Goal: Task Accomplishment & Management: Complete application form

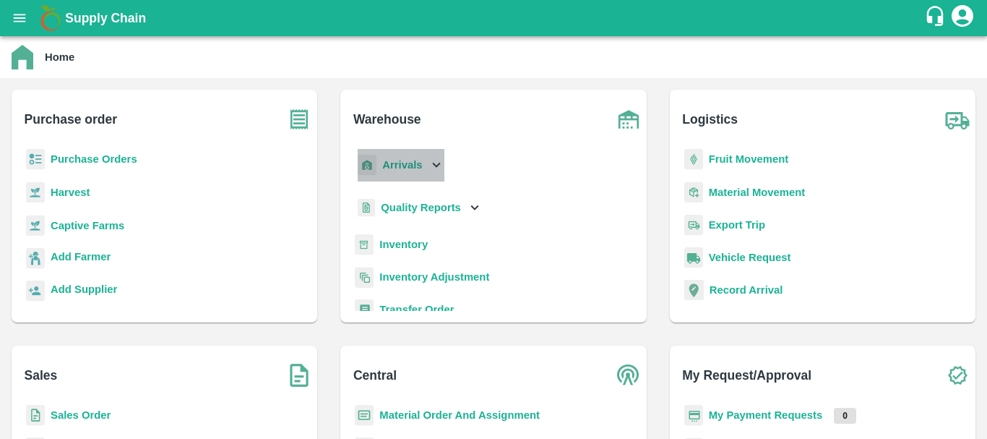
click at [397, 153] on div "Arrivals" at bounding box center [400, 165] width 90 height 33
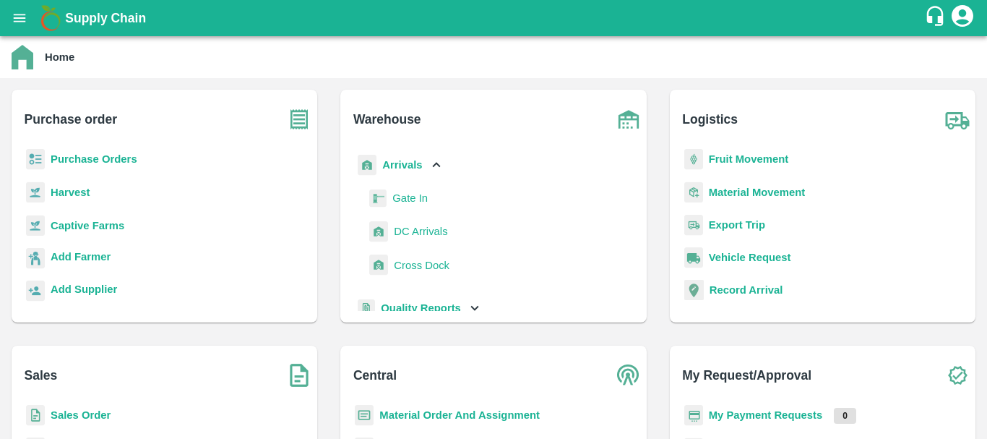
click at [419, 225] on span "DC Arrivals" at bounding box center [420, 231] width 53 height 16
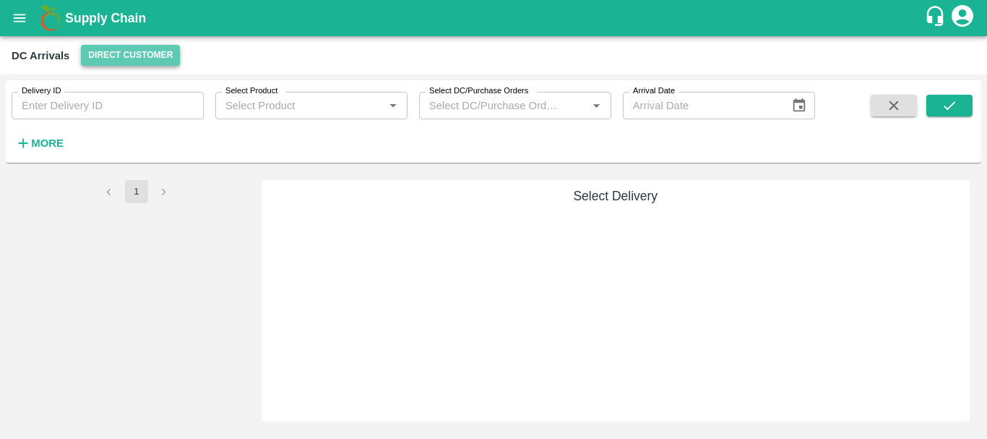
click at [132, 50] on button "Direct Customer" at bounding box center [130, 55] width 99 height 21
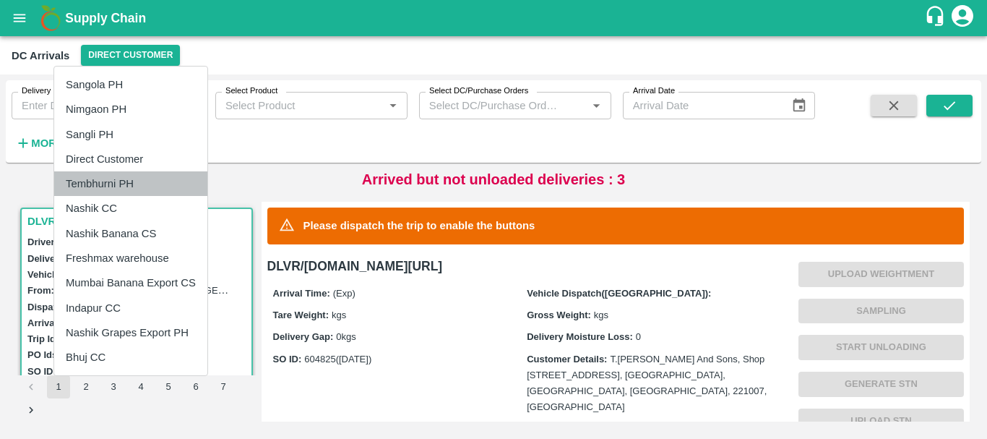
click at [103, 191] on li "Tembhurni PH" at bounding box center [130, 183] width 153 height 25
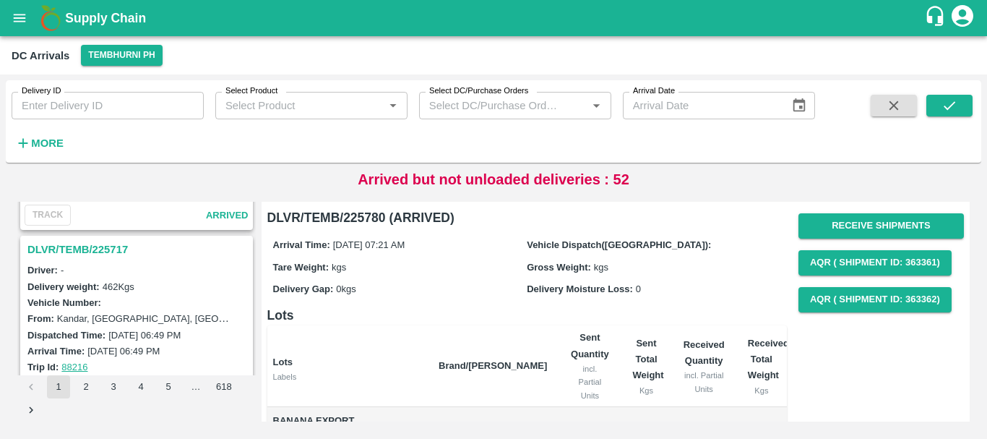
scroll to position [4504, 0]
click at [103, 254] on h3 "DLVR/TEMB/225717" at bounding box center [138, 251] width 223 height 19
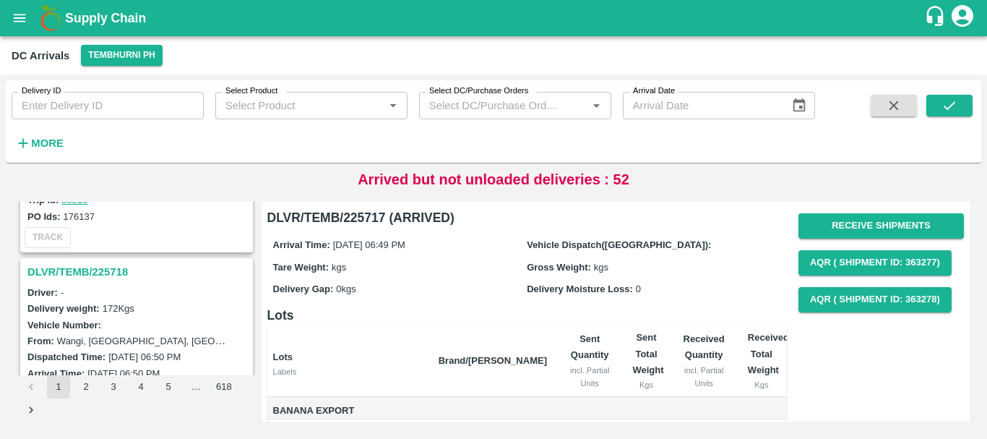
scroll to position [4295, 0]
click at [116, 267] on h3 "DLVR/TEMB/225718" at bounding box center [138, 272] width 223 height 19
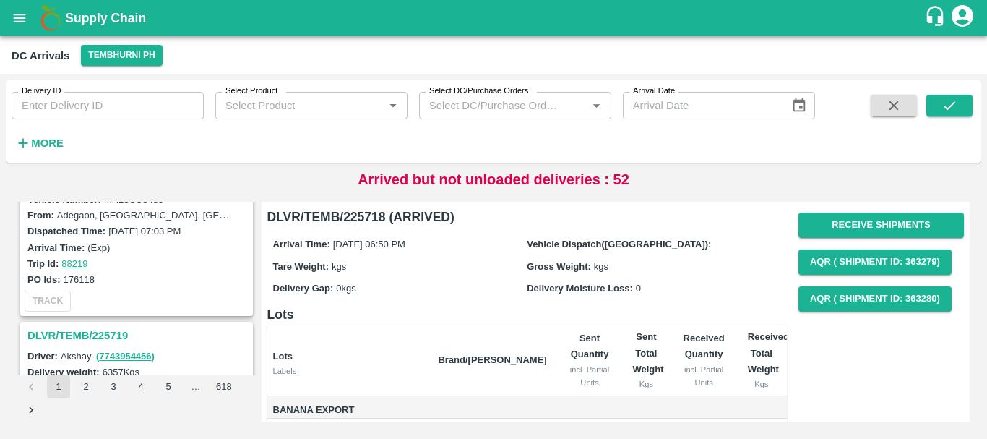
scroll to position [4039, 0]
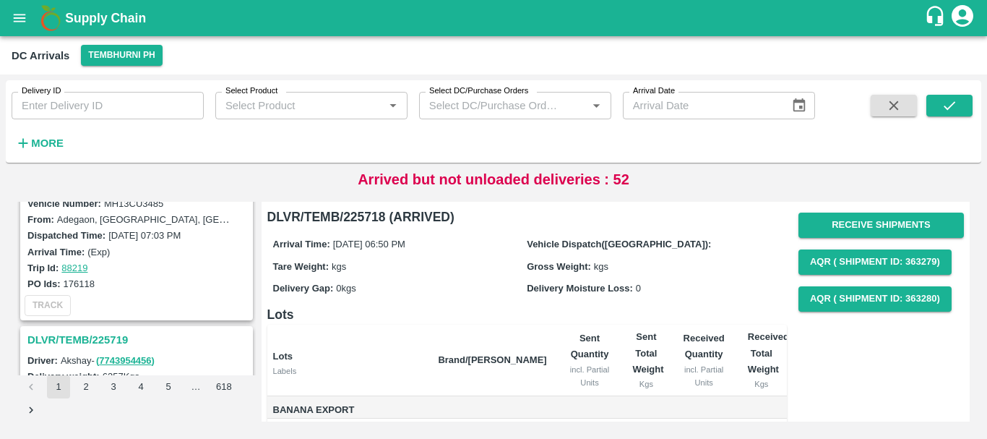
click at [83, 335] on h3 "DLVR/TEMB/225719" at bounding box center [138, 339] width 223 height 19
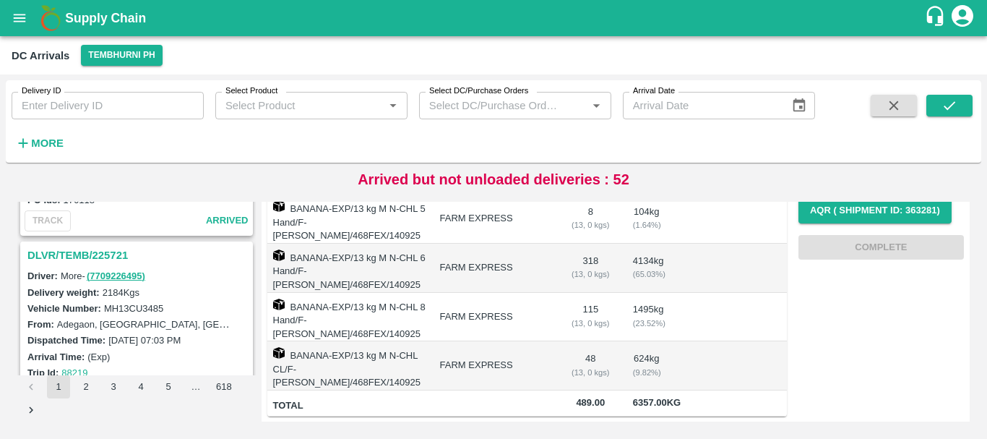
scroll to position [3933, 0]
click at [103, 256] on h3 "DLVR/TEMB/225721" at bounding box center [138, 255] width 223 height 19
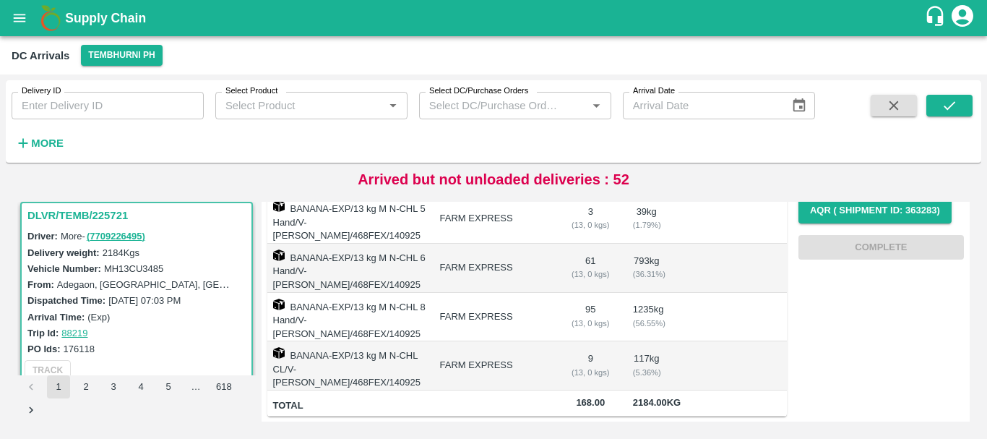
scroll to position [4122, 0]
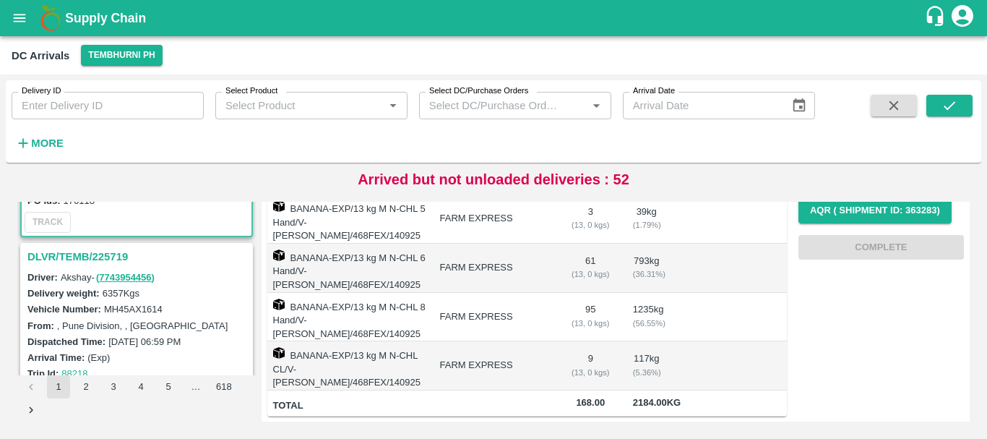
click at [91, 257] on h3 "DLVR/TEMB/225719" at bounding box center [138, 256] width 223 height 19
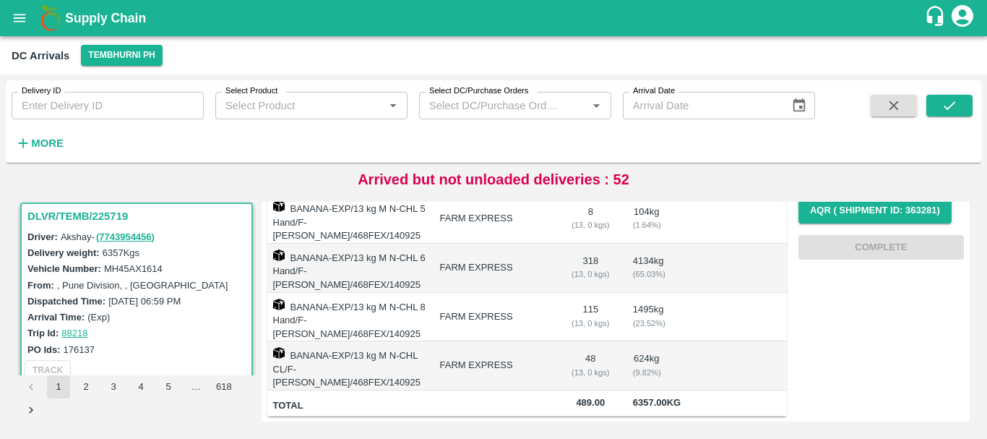
scroll to position [4327, 0]
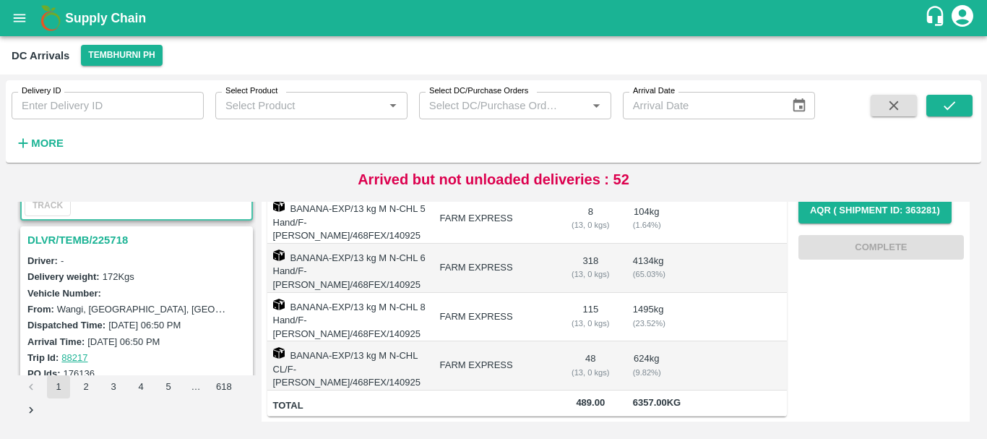
click at [90, 239] on h3 "DLVR/TEMB/225718" at bounding box center [138, 240] width 223 height 19
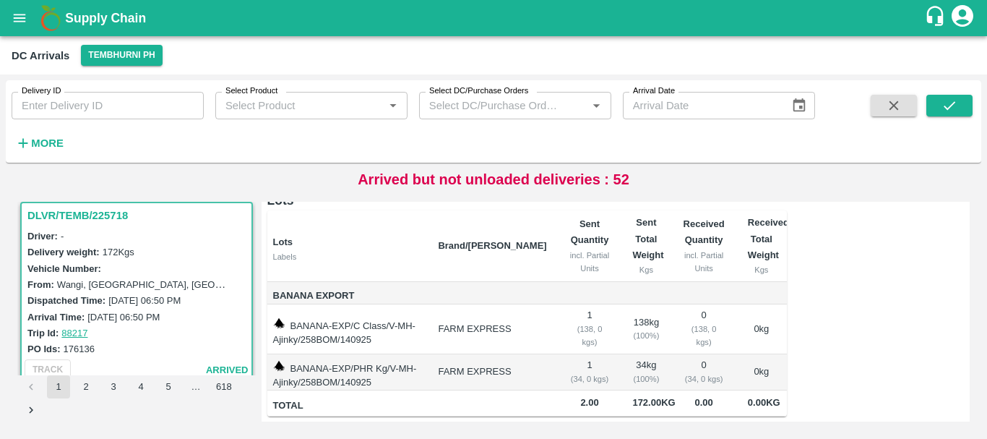
scroll to position [4494, 0]
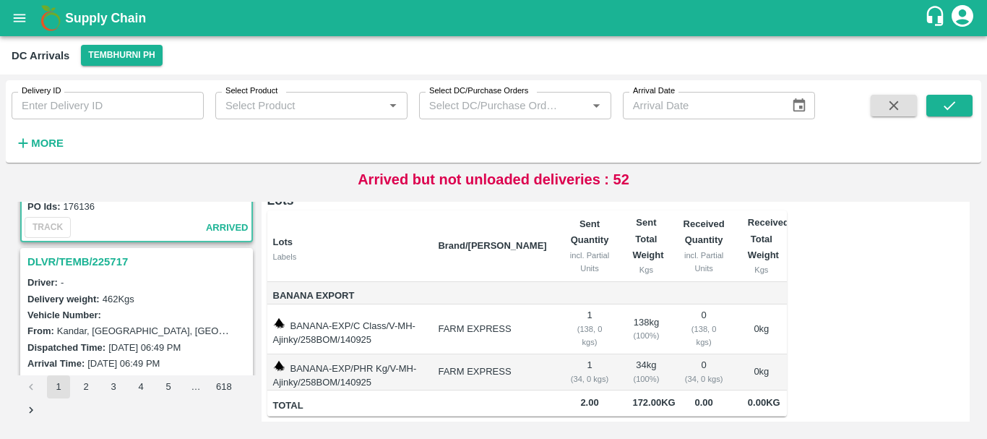
click at [93, 263] on h3 "DLVR/TEMB/225717" at bounding box center [138, 261] width 223 height 19
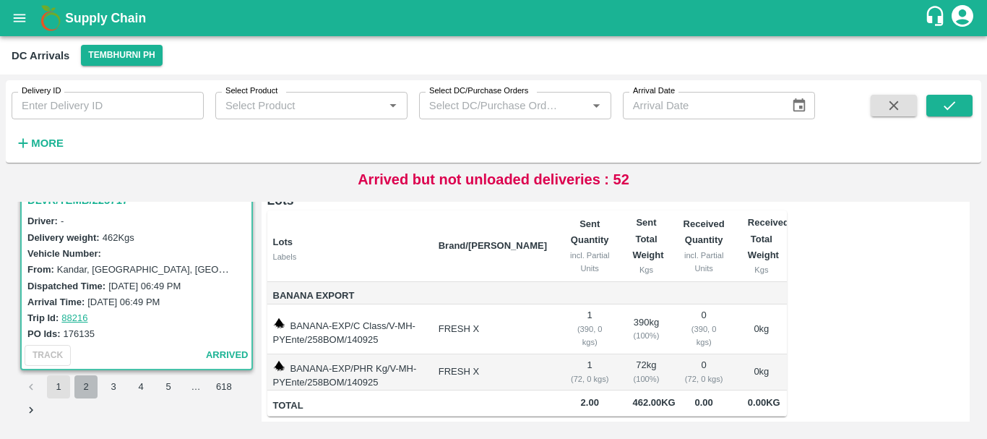
click at [90, 385] on button "2" at bounding box center [85, 386] width 23 height 23
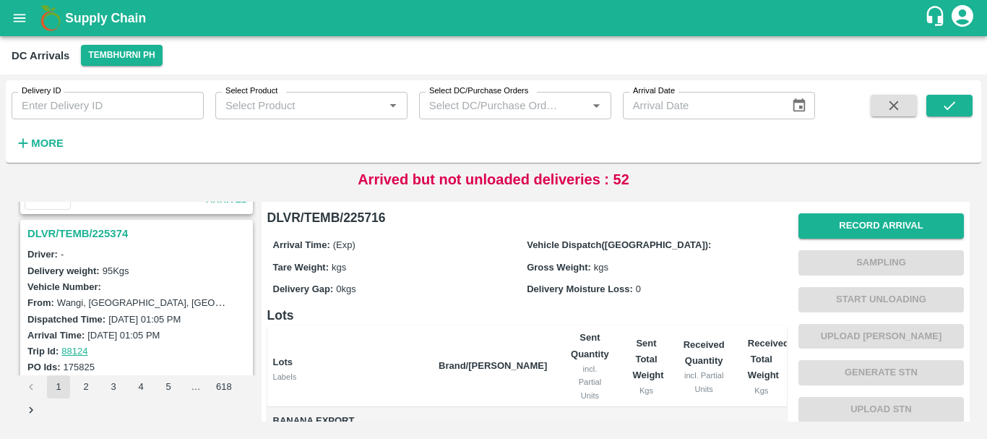
click at [100, 230] on h3 "DLVR/TEMB/225374" at bounding box center [138, 233] width 223 height 19
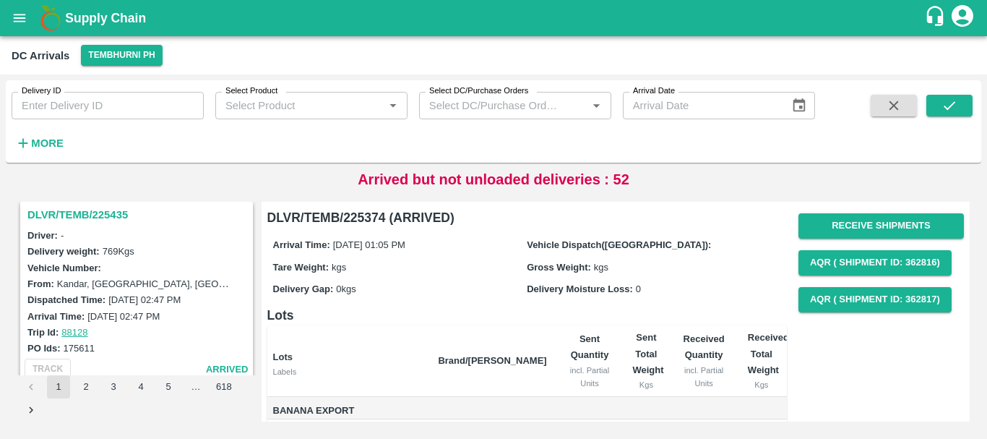
click at [99, 210] on h3 "DLVR/TEMB/225435" at bounding box center [138, 214] width 223 height 19
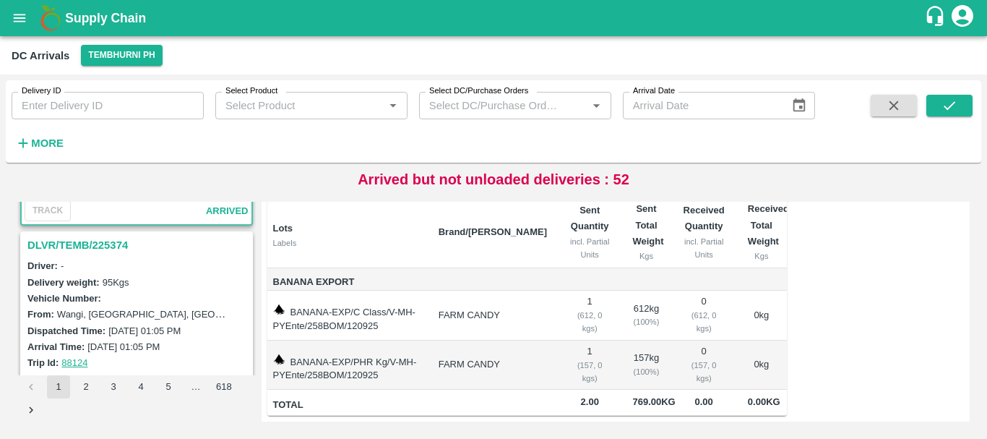
scroll to position [4510, 0]
click at [102, 239] on h3 "DLVR/TEMB/225374" at bounding box center [138, 245] width 223 height 19
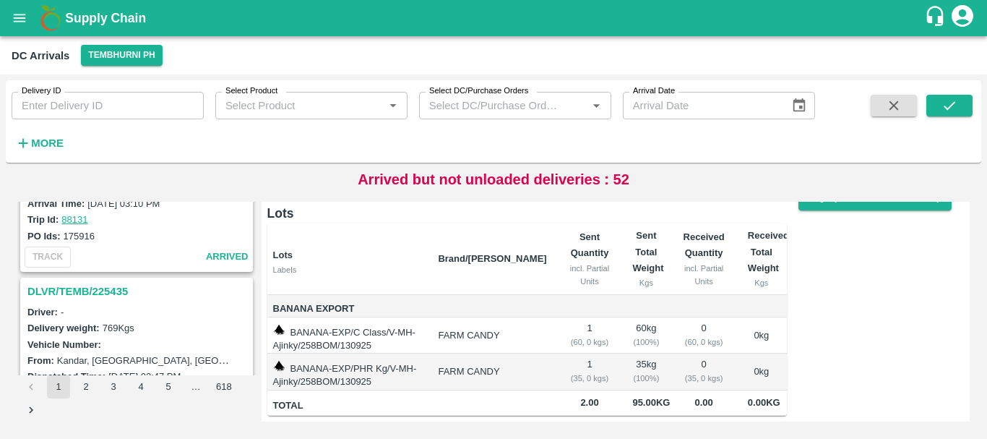
scroll to position [4275, 0]
click at [111, 292] on h3 "DLVR/TEMB/225435" at bounding box center [138, 292] width 223 height 19
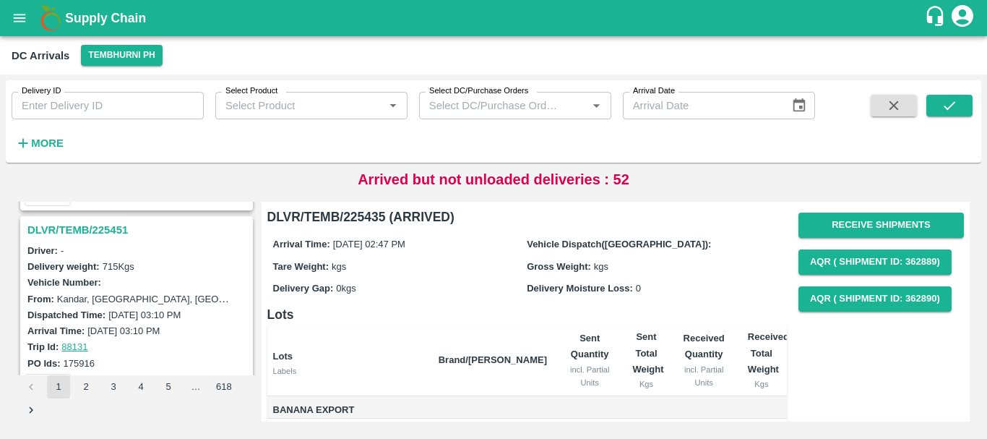
scroll to position [4148, 0]
click at [103, 238] on h3 "DLVR/TEMB/225451" at bounding box center [138, 230] width 223 height 19
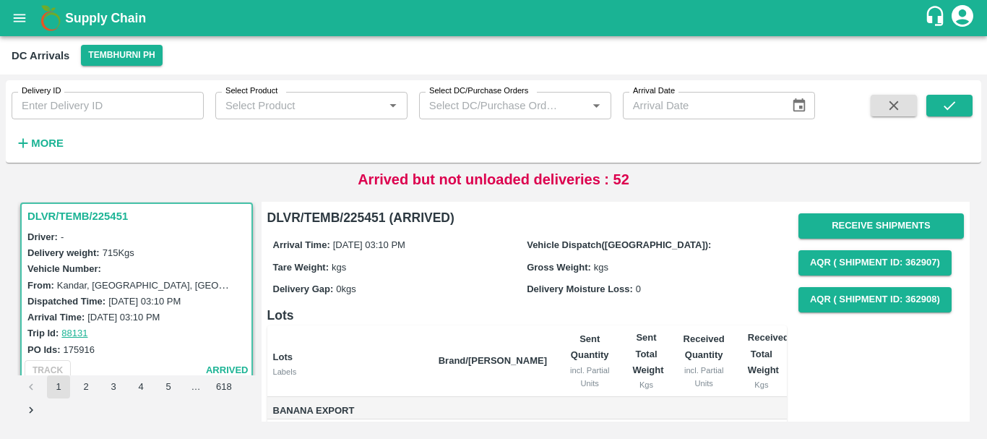
scroll to position [151, 0]
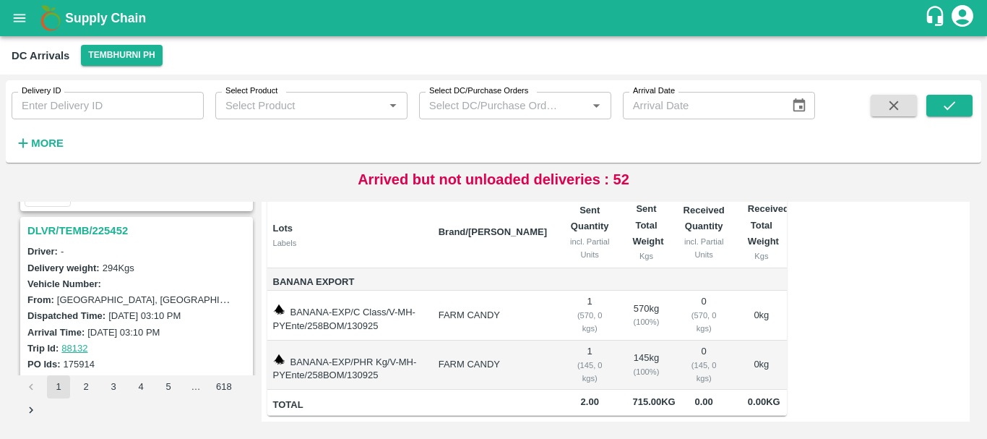
click at [93, 227] on h3 "DLVR/TEMB/225452" at bounding box center [138, 230] width 223 height 19
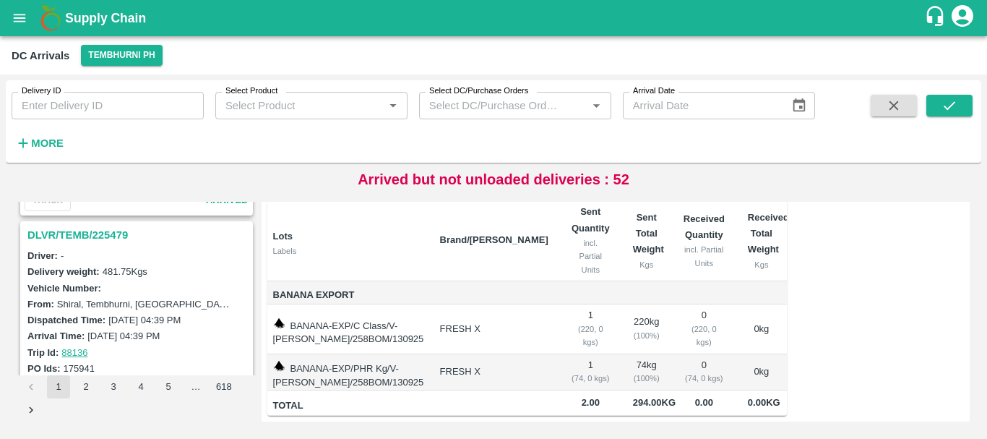
click at [117, 230] on h3 "DLVR/TEMB/225479" at bounding box center [138, 235] width 223 height 19
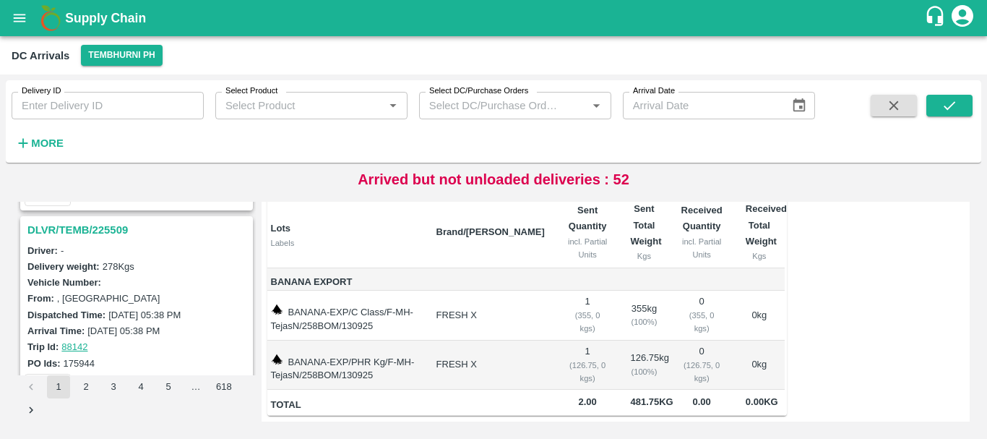
click at [109, 227] on h3 "DLVR/TEMB/225509" at bounding box center [138, 229] width 223 height 19
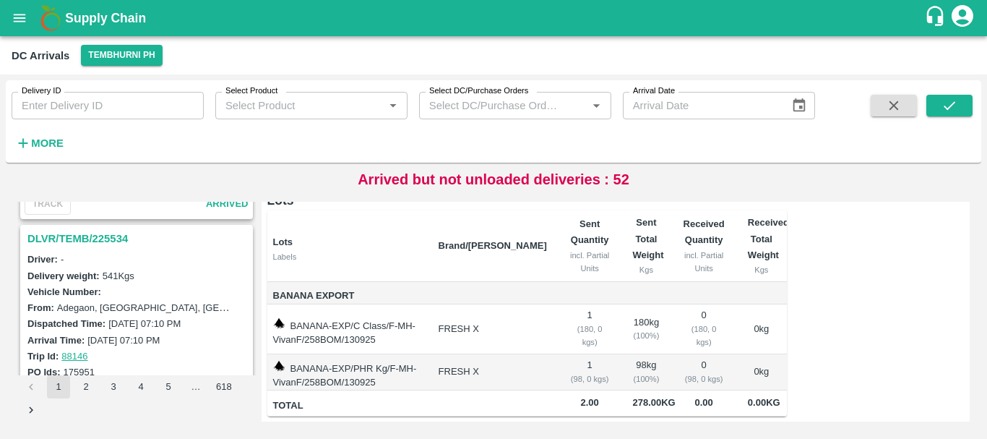
click at [103, 237] on h3 "DLVR/TEMB/225534" at bounding box center [138, 238] width 223 height 19
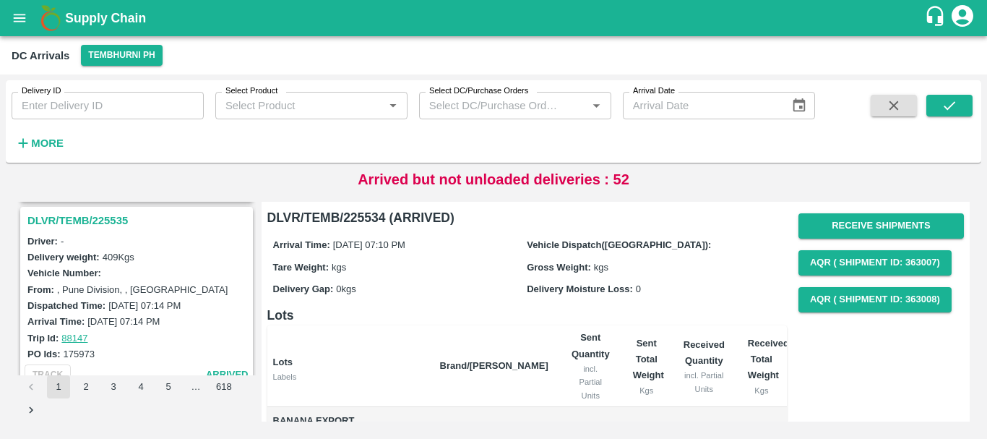
click at [116, 218] on h3 "DLVR/TEMB/225535" at bounding box center [138, 220] width 223 height 19
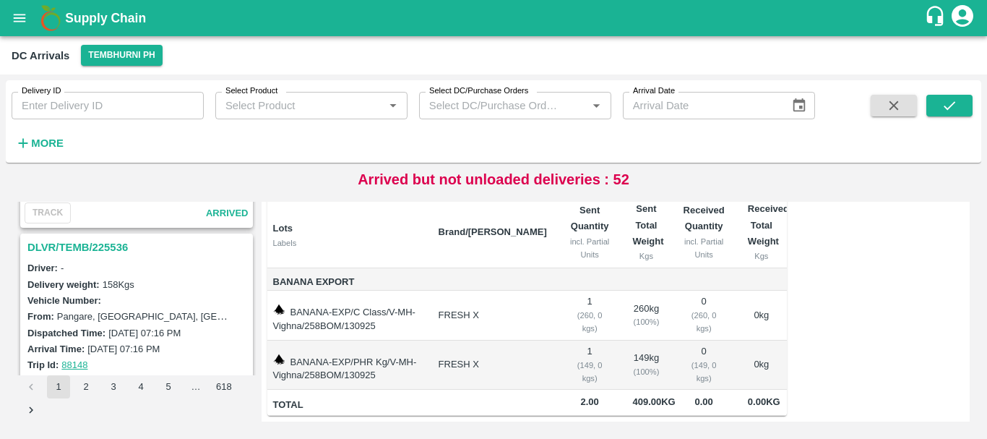
click at [104, 245] on h3 "DLVR/TEMB/225536" at bounding box center [138, 247] width 223 height 19
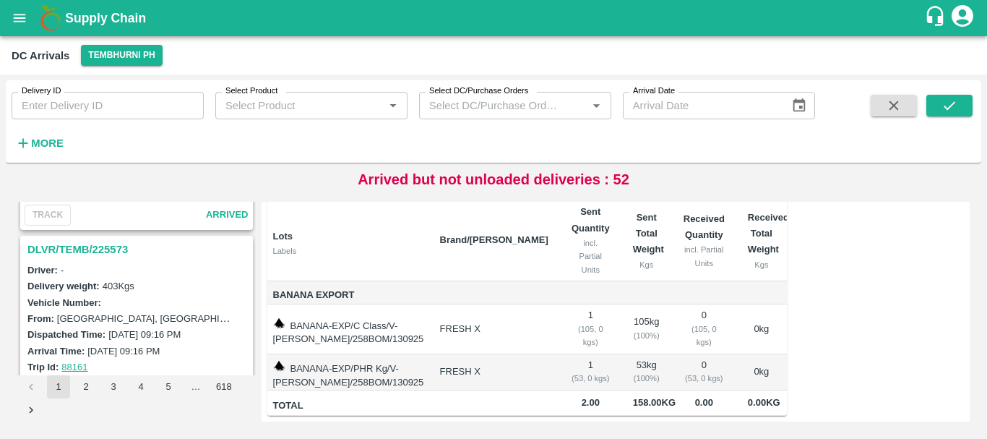
click at [108, 252] on h3 "DLVR/TEMB/225573" at bounding box center [138, 249] width 223 height 19
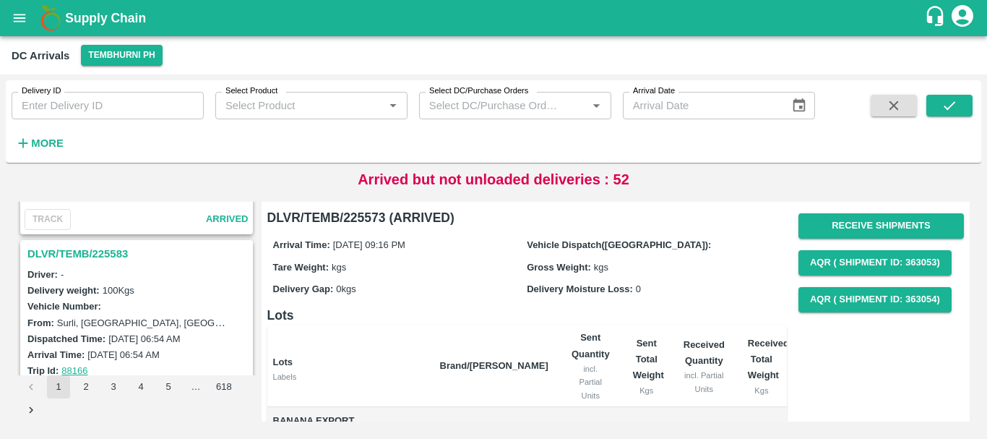
click at [108, 249] on h3 "DLVR/TEMB/225583" at bounding box center [138, 253] width 223 height 19
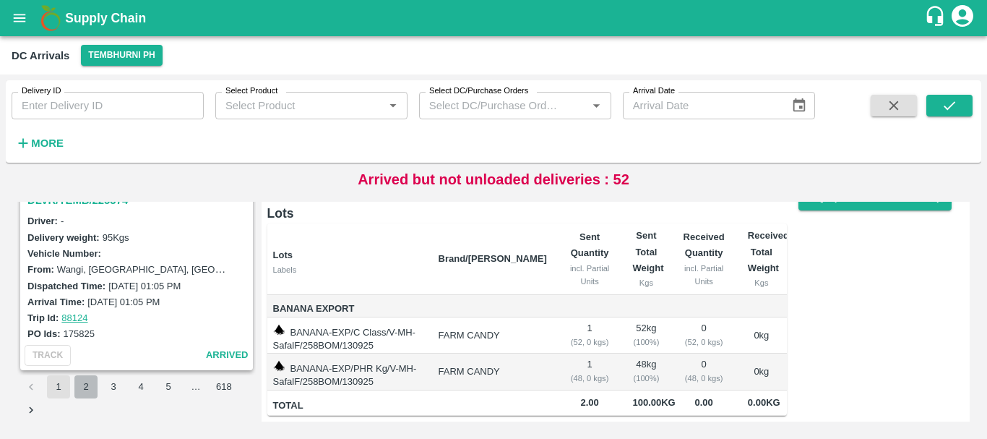
click at [90, 383] on button "2" at bounding box center [85, 386] width 23 height 23
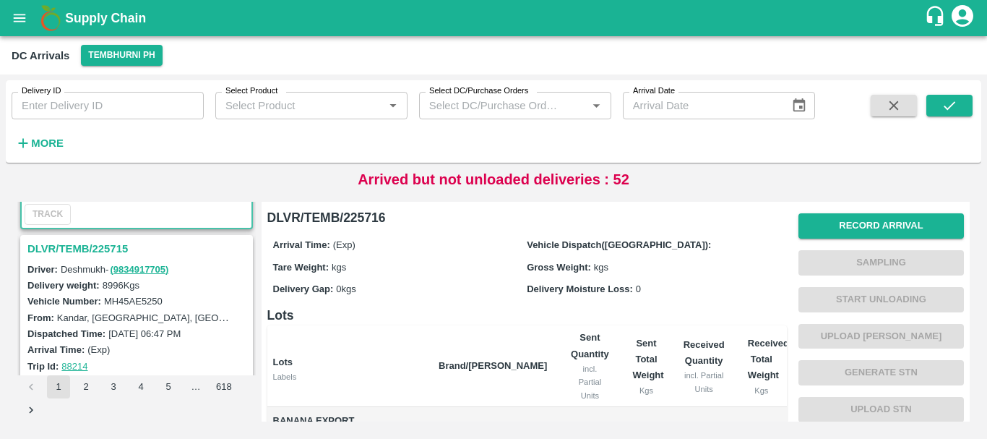
click at [113, 251] on h3 "DLVR/TEMB/225715" at bounding box center [138, 248] width 223 height 19
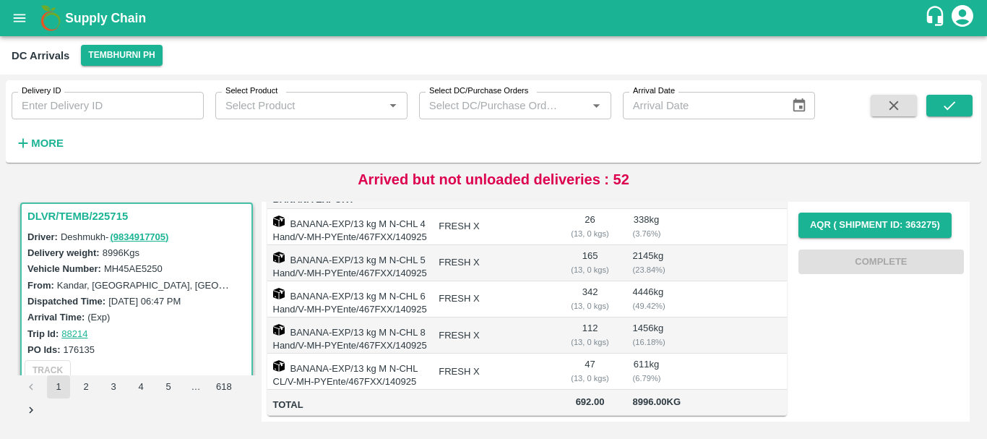
click at [122, 299] on label "[DATE] 06:47 PM" at bounding box center [144, 301] width 72 height 11
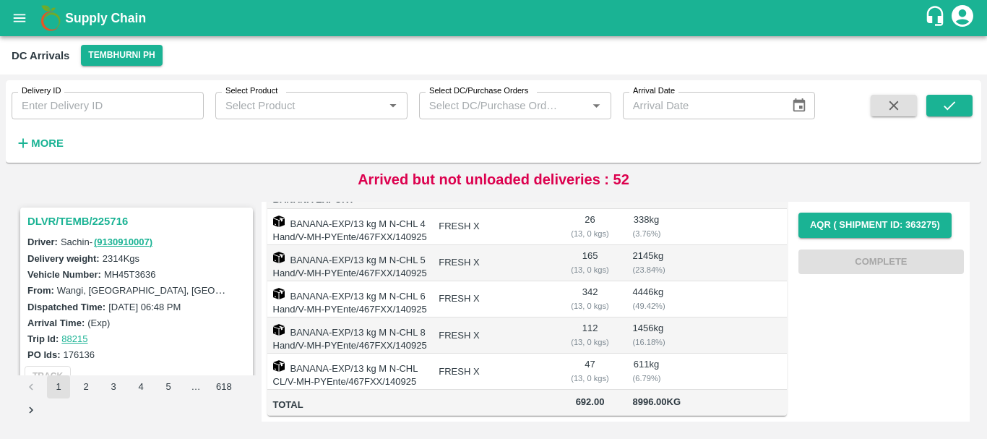
click at [96, 213] on h3 "DLVR/TEMB/225716" at bounding box center [138, 221] width 223 height 19
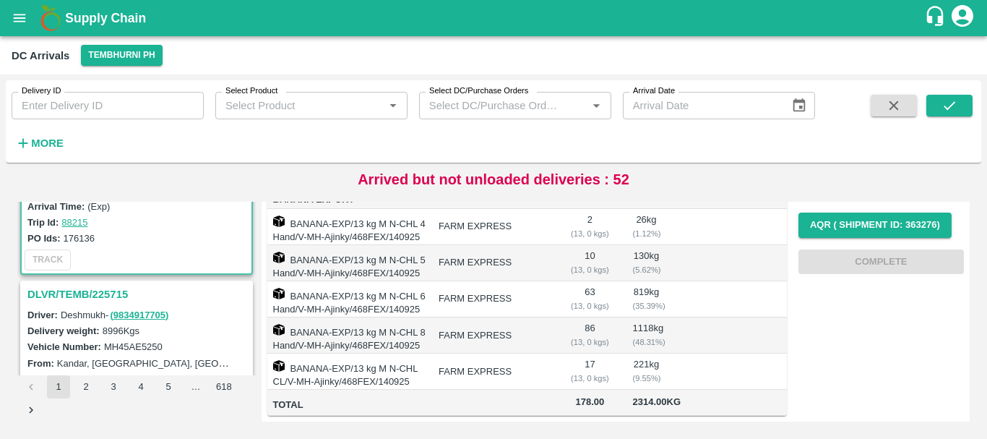
click at [93, 291] on h3 "DLVR/TEMB/225715" at bounding box center [138, 294] width 223 height 19
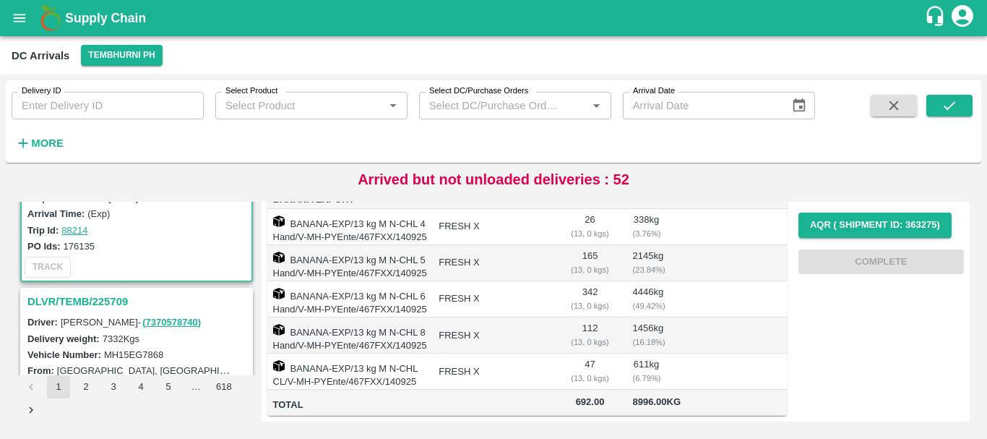
click at [114, 306] on h3 "DLVR/TEMB/225709" at bounding box center [138, 301] width 223 height 19
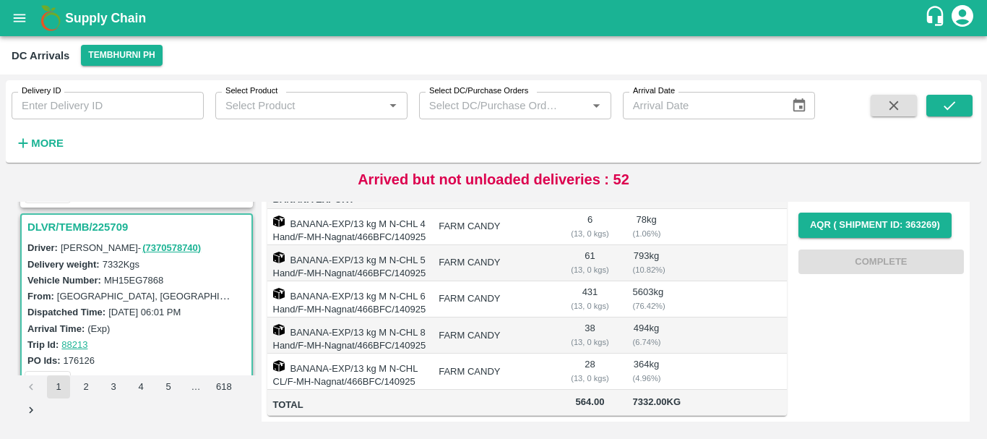
click at [315, 317] on td "BANANA-EXP/13 kg M N-CHL 8 Hand/F-MH-Nagnat/466BFC/140925" at bounding box center [347, 335] width 160 height 36
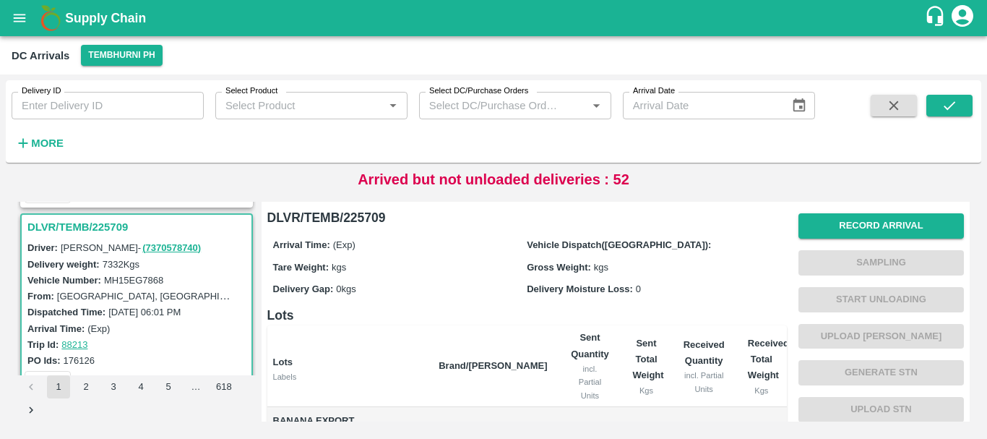
click at [838, 213] on div "Record Arrival Sampling Start Unloading Upload Tare Weight Generate STN Upload …" at bounding box center [882, 353] width 166 height 293
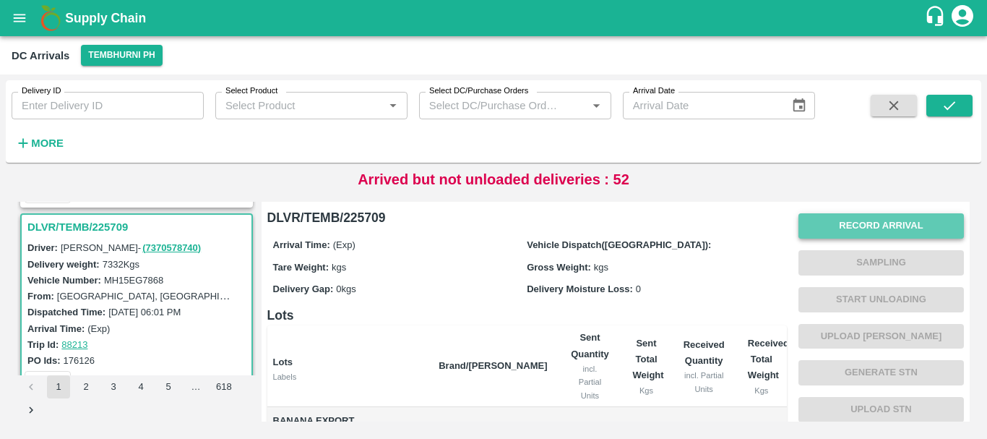
click at [827, 238] on button "Record Arrival" at bounding box center [882, 225] width 166 height 25
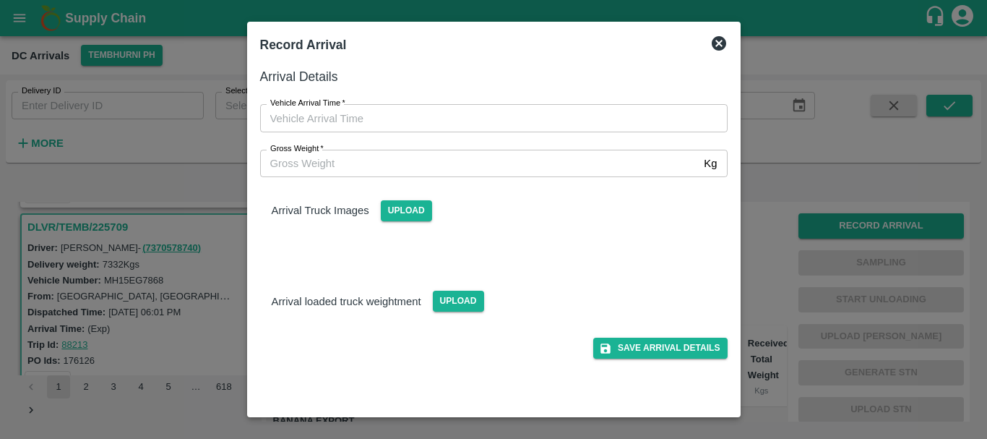
type input "DD/MM/YYYY hh:mm aa"
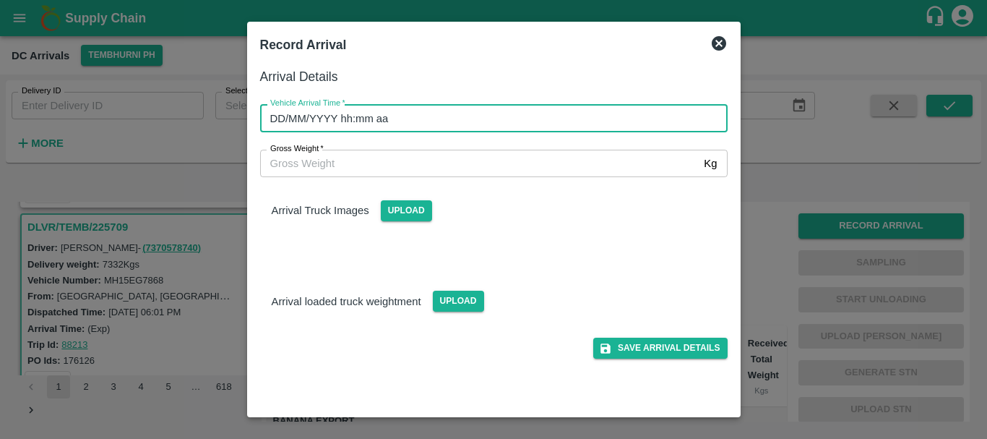
click at [522, 113] on input "DD/MM/YYYY hh:mm aa" at bounding box center [489, 117] width 458 height 27
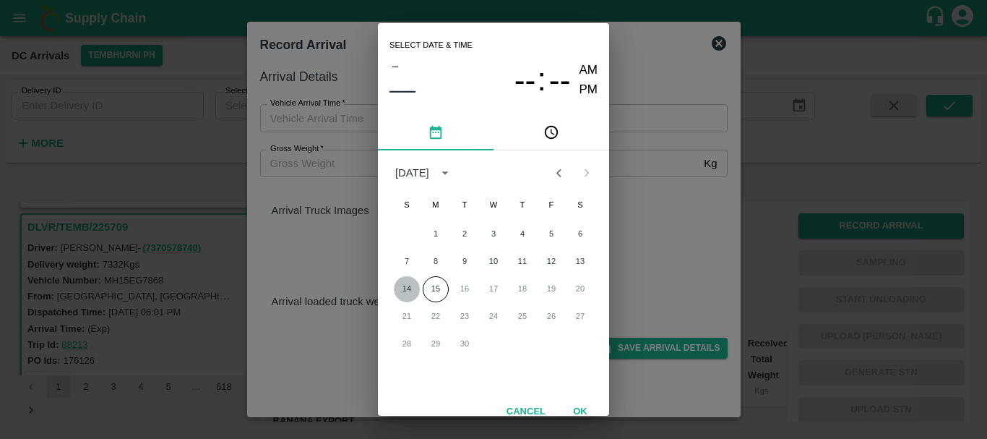
click at [413, 280] on button "14" at bounding box center [407, 289] width 26 height 26
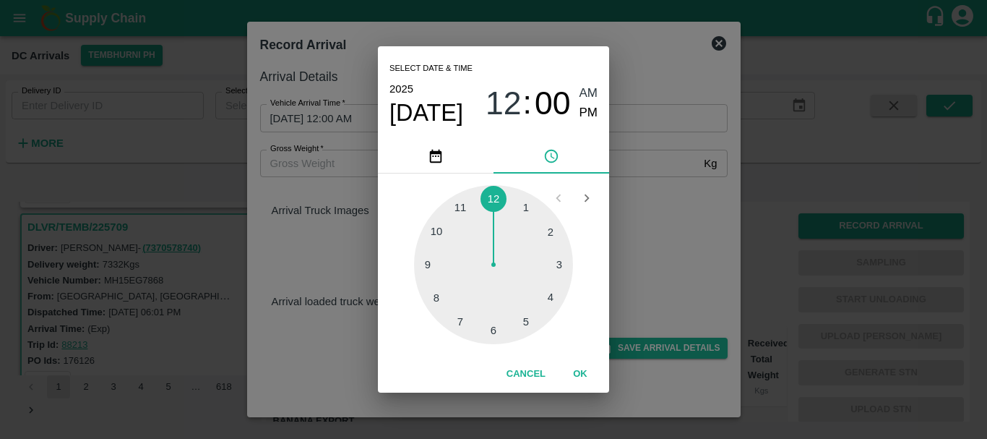
click at [432, 261] on div at bounding box center [493, 264] width 159 height 159
click at [443, 234] on div at bounding box center [493, 264] width 159 height 159
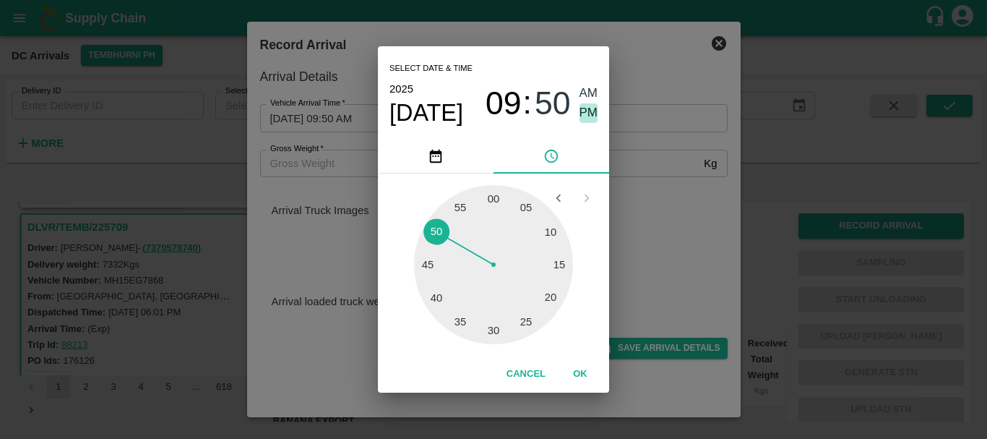
click at [588, 108] on span "PM" at bounding box center [589, 113] width 19 height 20
type input "[DATE] 09:50 PM"
click at [643, 171] on div "Select date & time [DATE] 09 : 50 AM PM 05 10 15 20 25 30 35 40 45 50 55 00 Can…" at bounding box center [493, 219] width 987 height 439
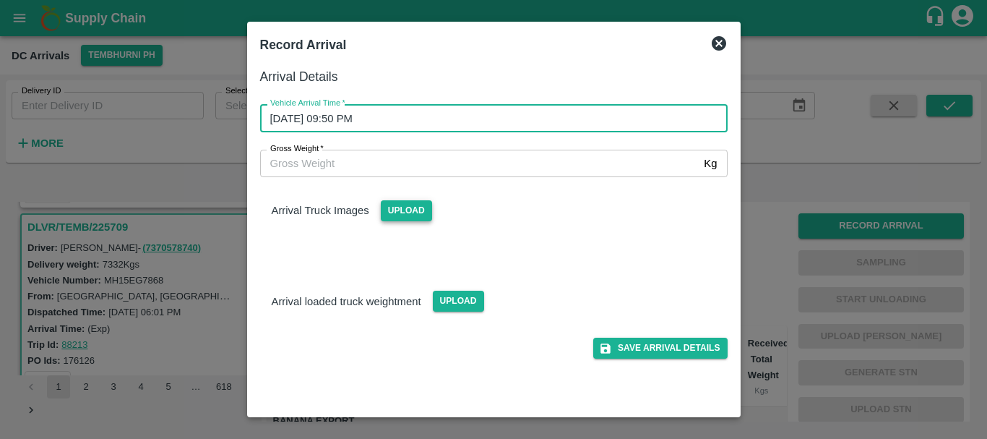
click at [400, 217] on span "Upload" at bounding box center [406, 210] width 51 height 21
click at [0, 0] on input "Upload" at bounding box center [0, 0] width 0 height 0
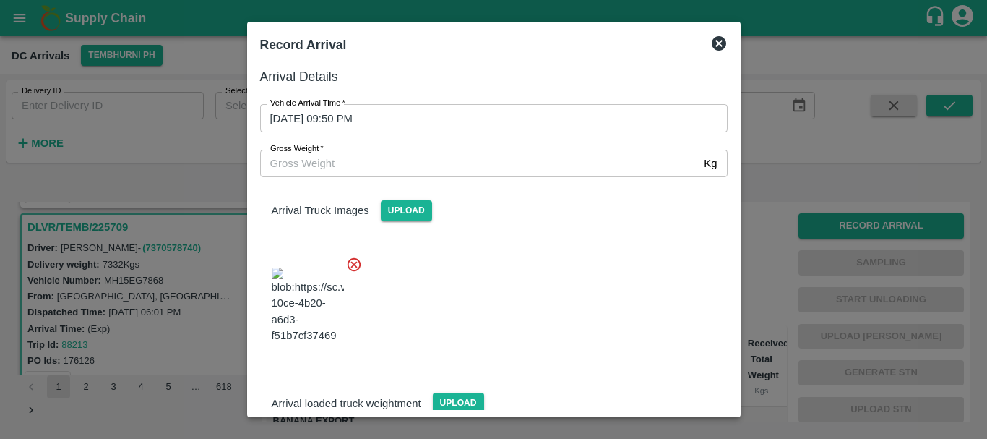
scroll to position [35, 0]
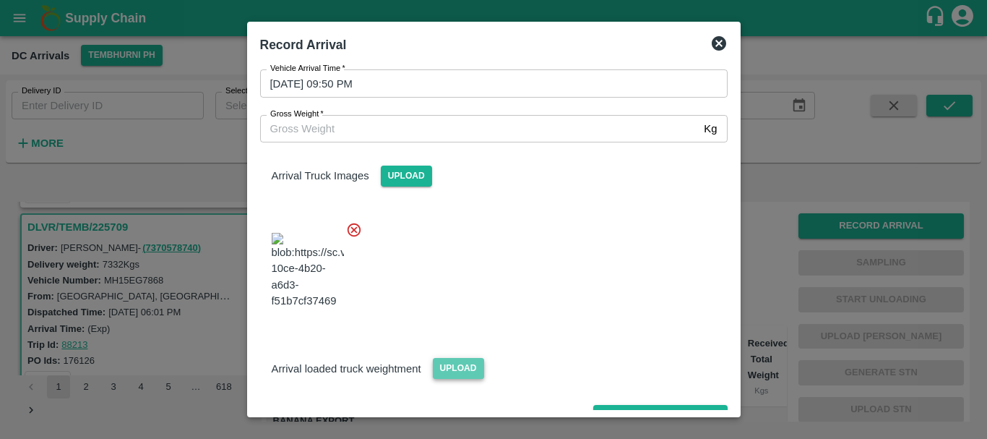
click at [463, 358] on span "Upload" at bounding box center [458, 368] width 51 height 21
click at [0, 0] on input "Upload" at bounding box center [0, 0] width 0 height 0
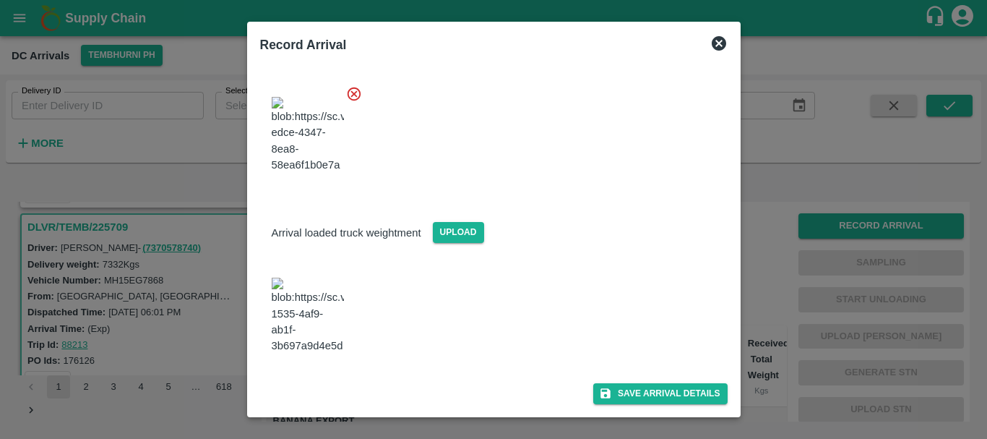
click at [314, 301] on img at bounding box center [308, 316] width 72 height 76
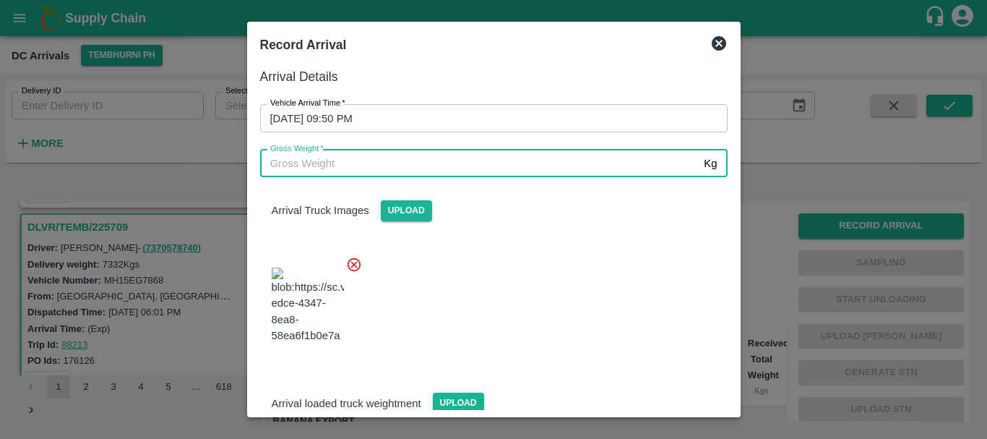
click at [339, 168] on input "Gross Weight   *" at bounding box center [479, 163] width 439 height 27
type input "13430"
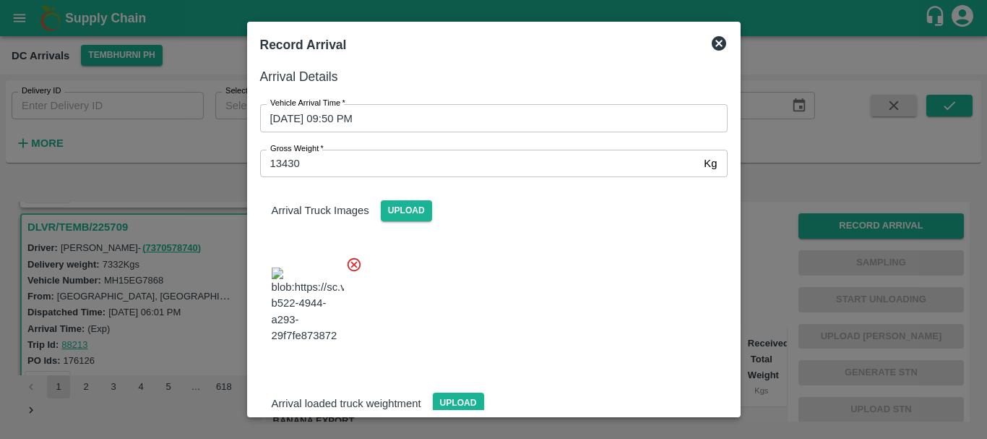
click at [533, 293] on div at bounding box center [488, 300] width 479 height 113
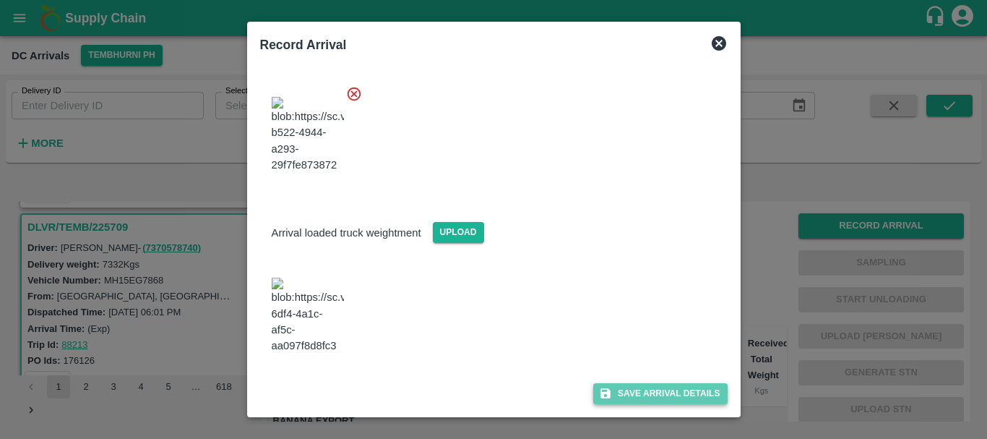
click at [625, 390] on button "Save Arrival Details" at bounding box center [660, 393] width 134 height 21
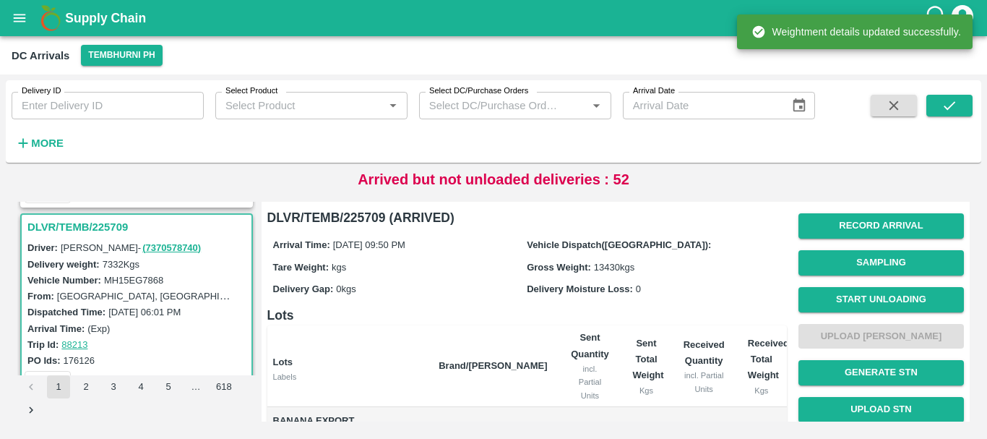
scroll to position [286, 0]
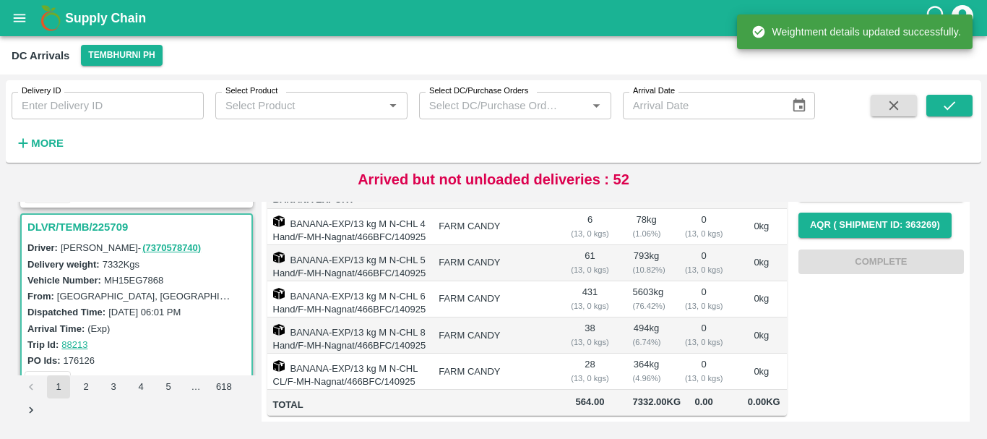
click at [662, 353] on td "364 kg ( 4.96 %)" at bounding box center [647, 371] width 51 height 36
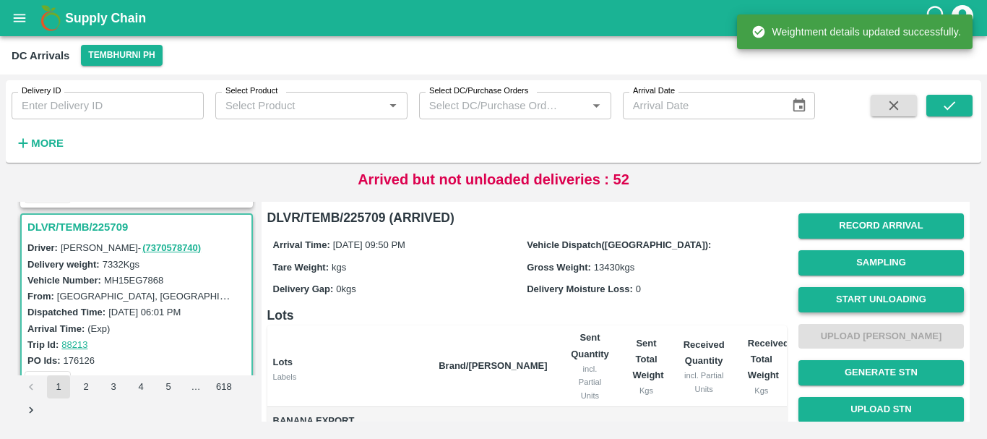
click at [831, 296] on button "Start Unloading" at bounding box center [882, 299] width 166 height 25
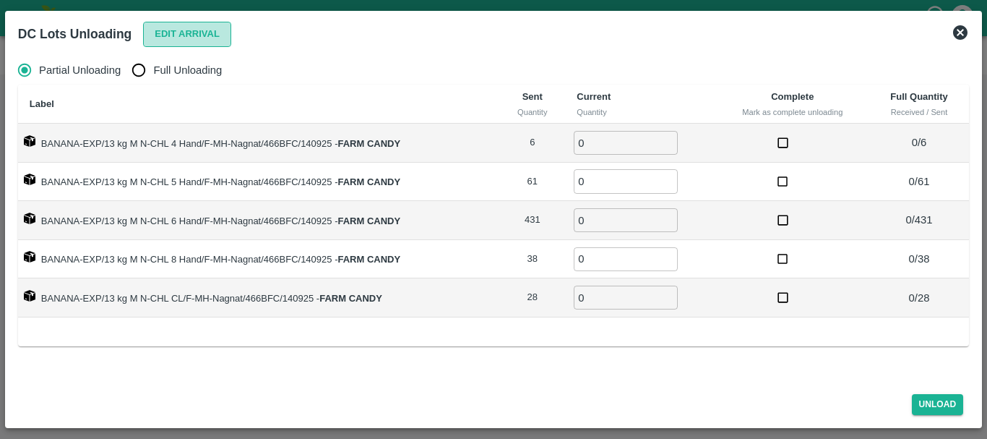
click at [165, 32] on button "Edit Arrival" at bounding box center [187, 34] width 88 height 25
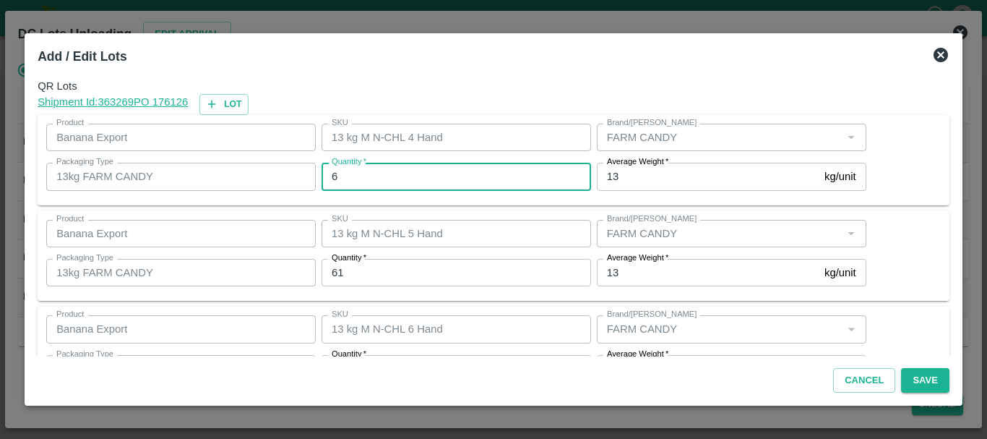
click at [367, 168] on input "6" at bounding box center [457, 176] width 270 height 27
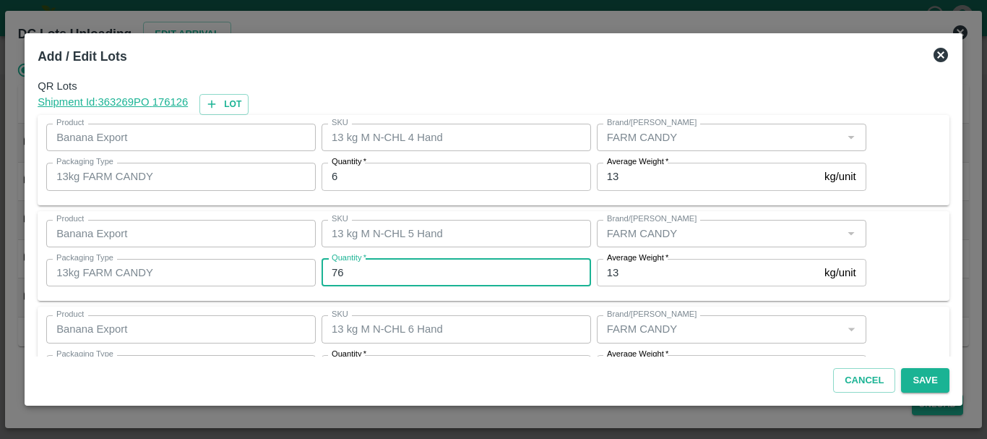
type input "76"
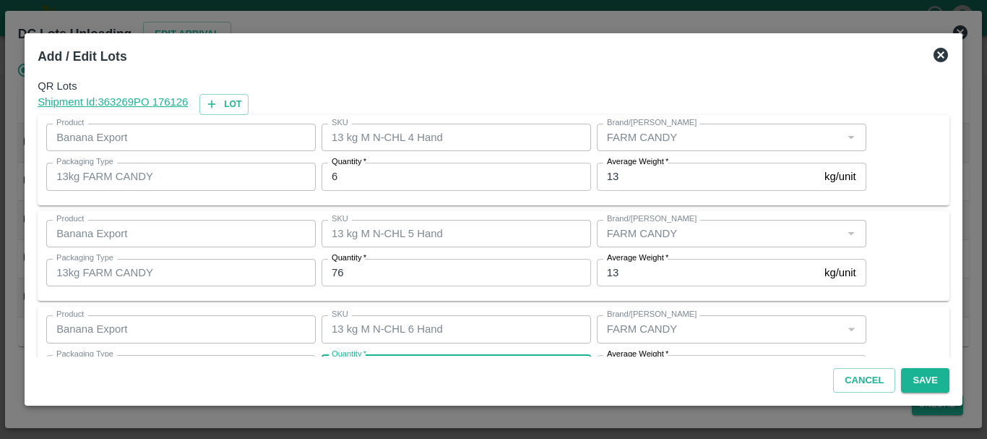
scroll to position [26, 0]
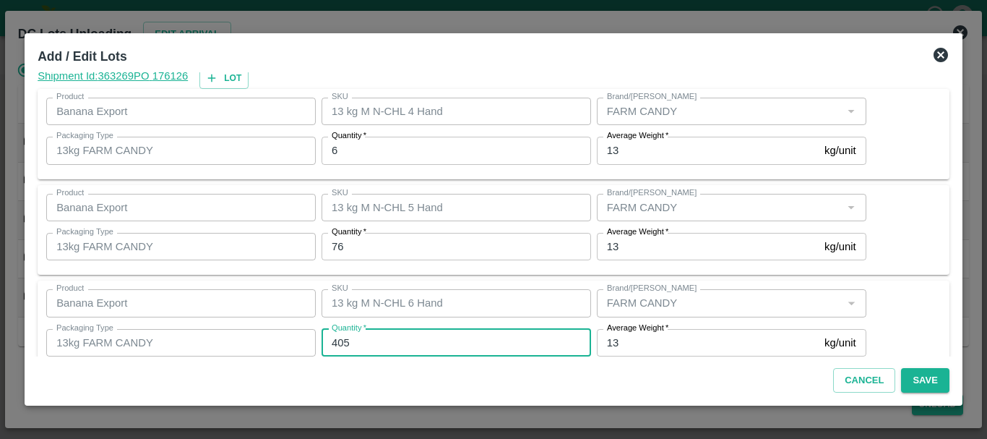
type input "405"
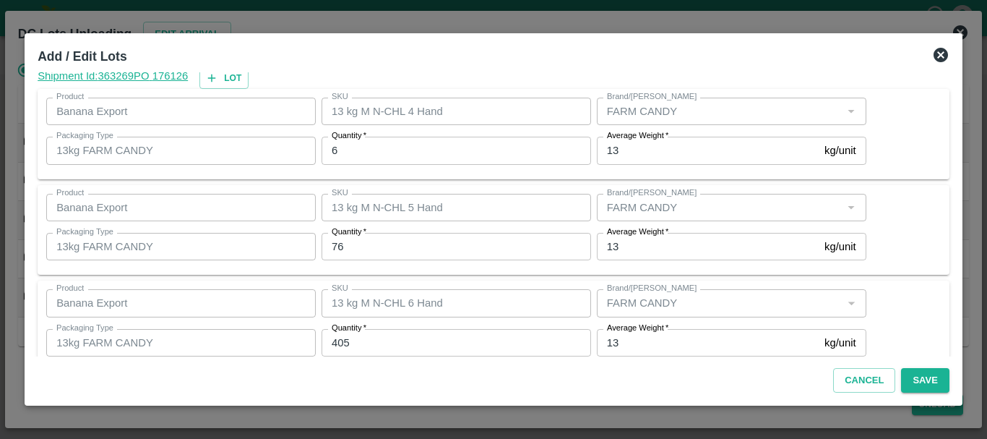
scroll to position [244, 0]
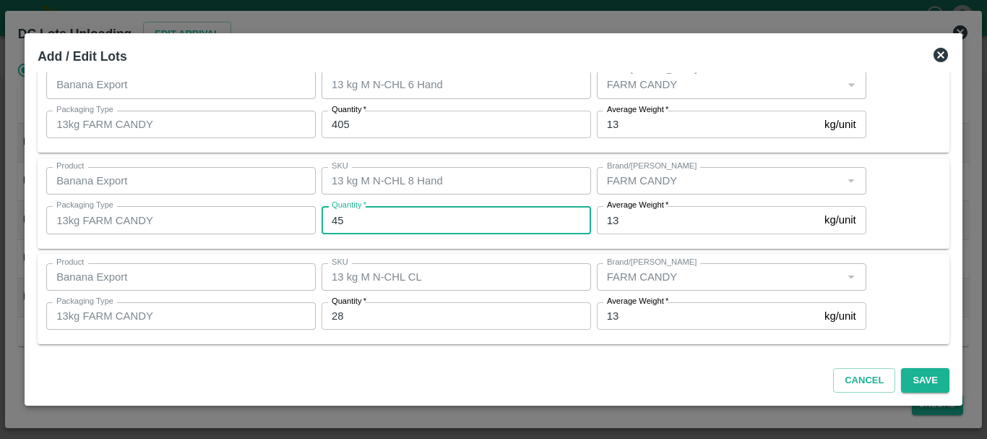
type input "45"
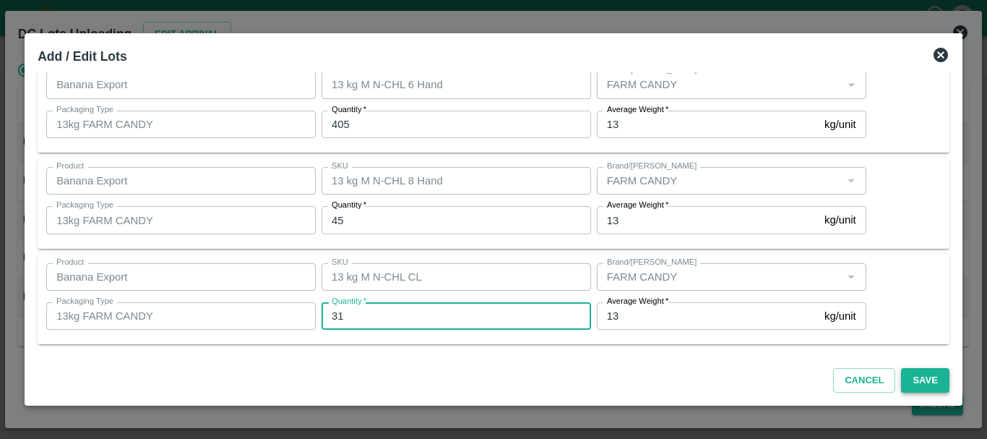
type input "31"
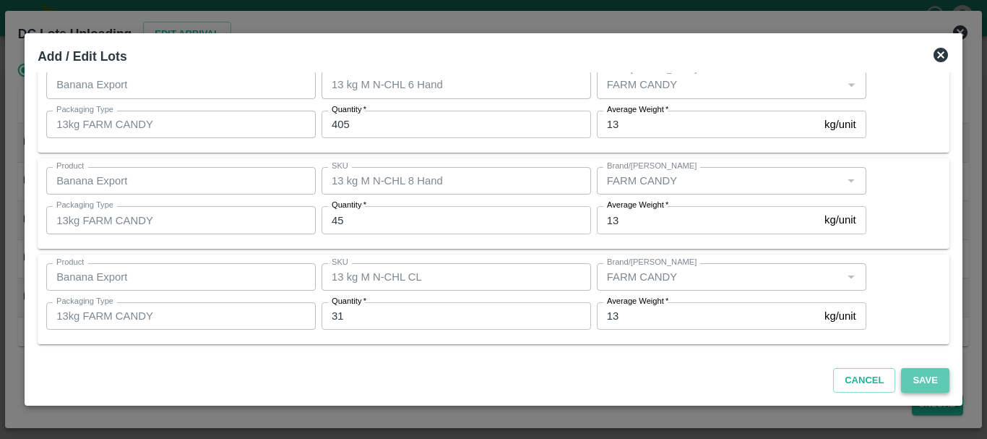
click at [912, 382] on button "Save" at bounding box center [925, 380] width 48 height 25
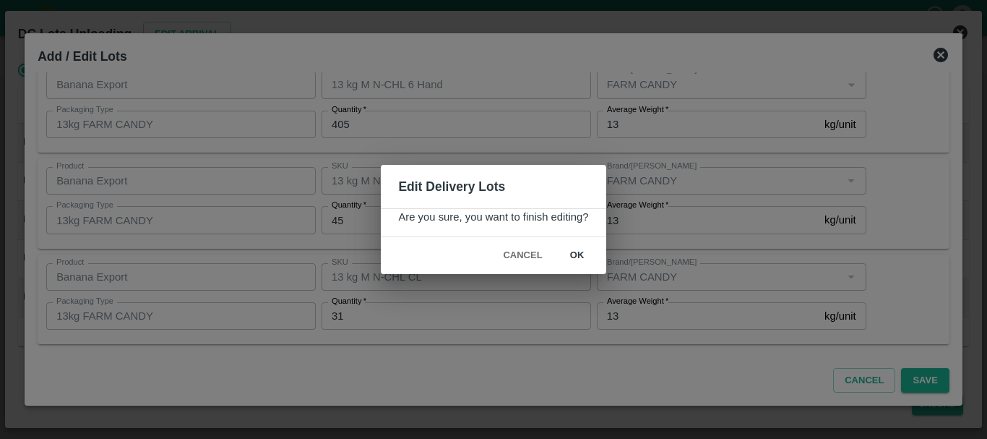
click at [570, 254] on button "ok" at bounding box center [577, 255] width 46 height 25
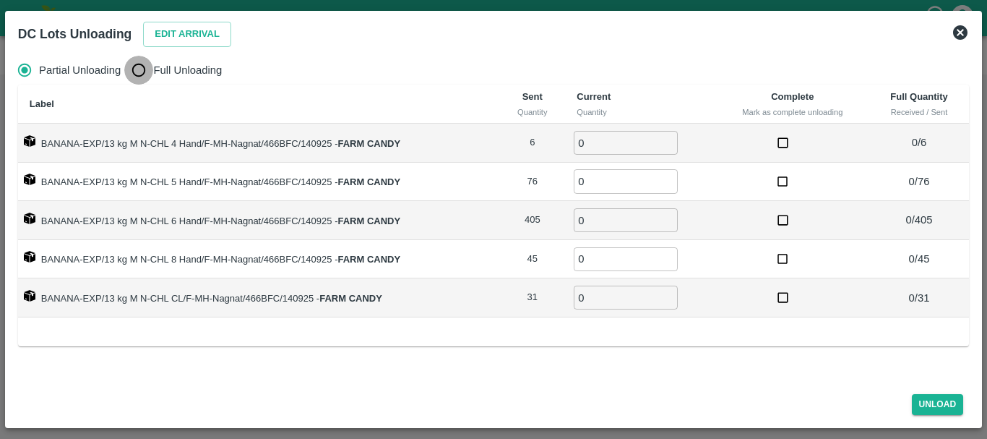
click at [142, 68] on input "Full Unloading" at bounding box center [138, 70] width 29 height 29
radio input "true"
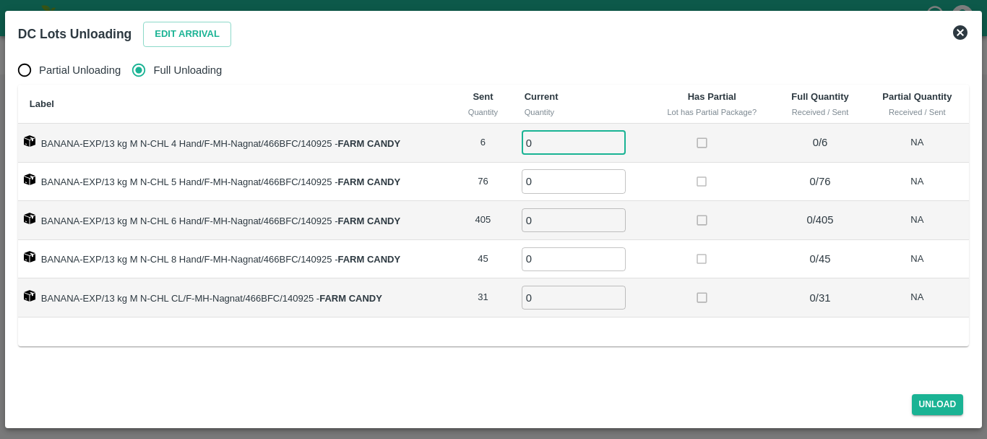
click at [559, 140] on input "0" at bounding box center [574, 143] width 104 height 24
type input "06"
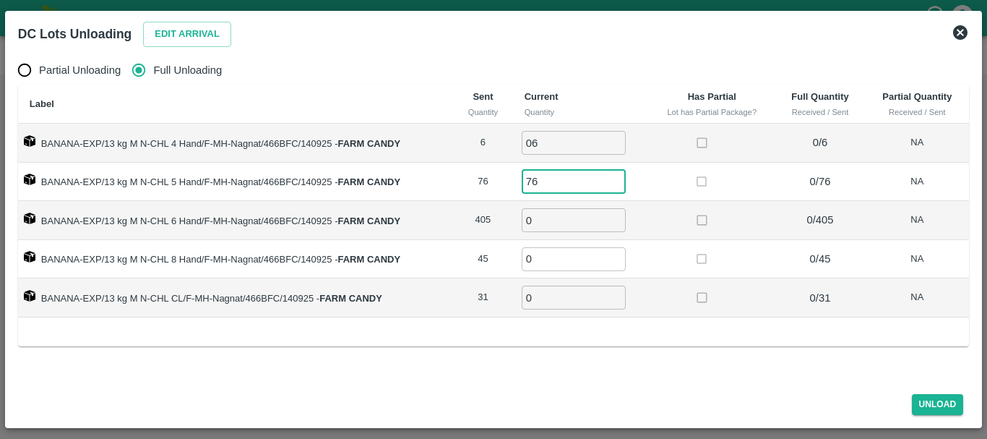
type input "76"
type input "405"
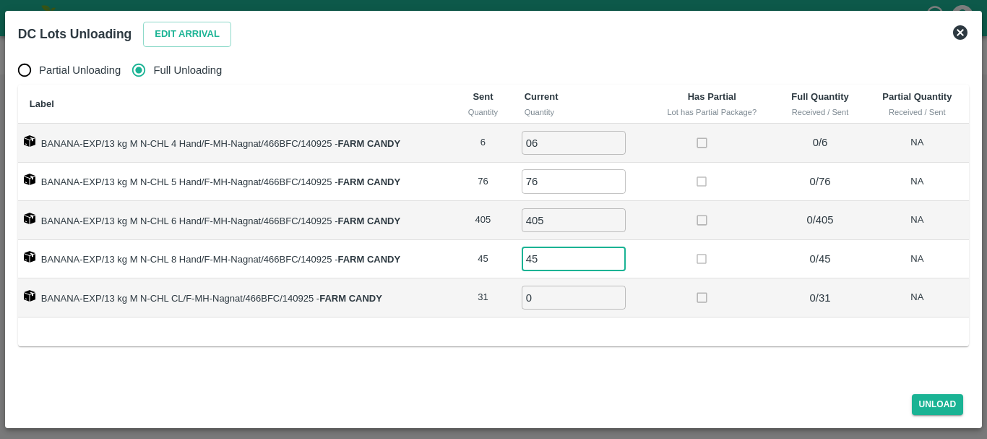
type input "45"
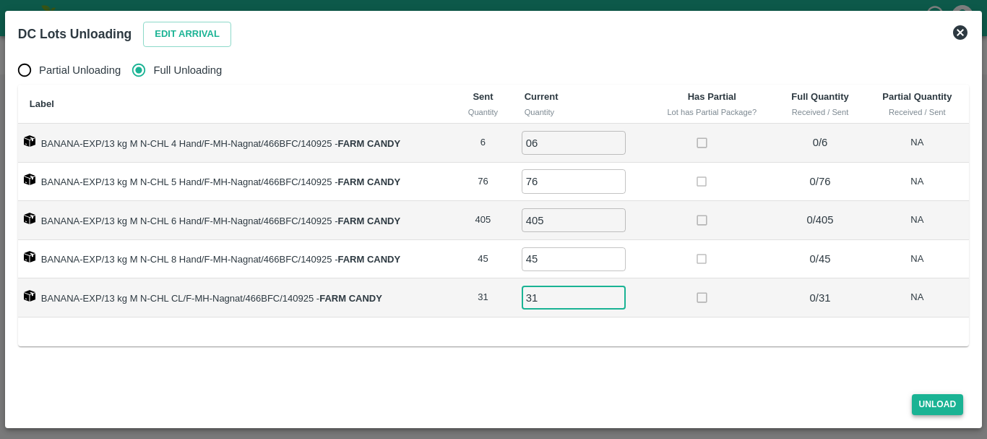
type input "31"
click at [928, 406] on button "Unload" at bounding box center [938, 404] width 52 height 21
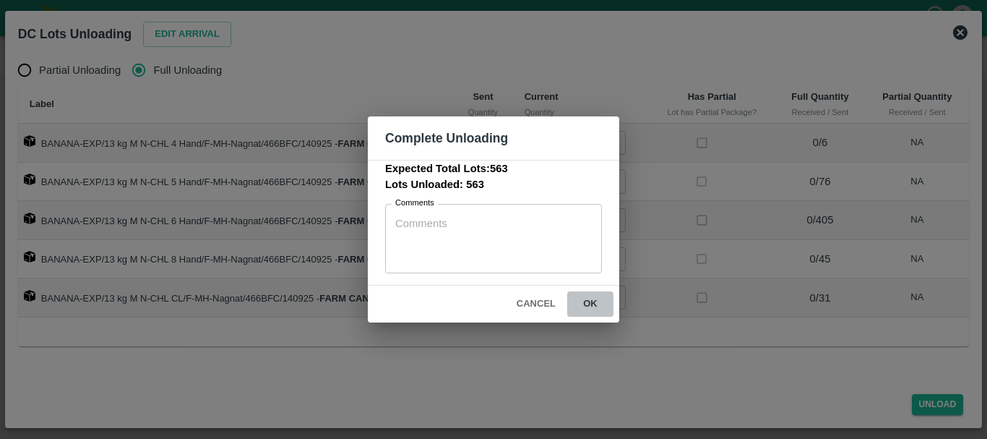
click at [584, 293] on button "ok" at bounding box center [590, 303] width 46 height 25
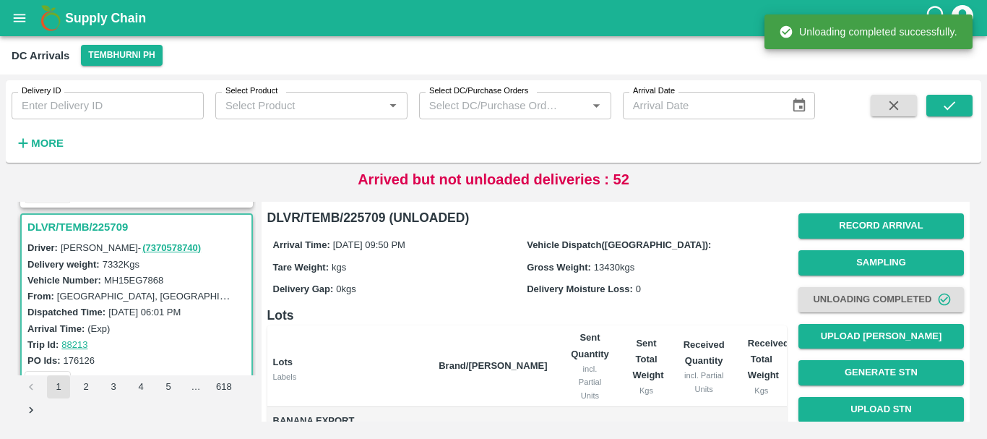
scroll to position [286, 0]
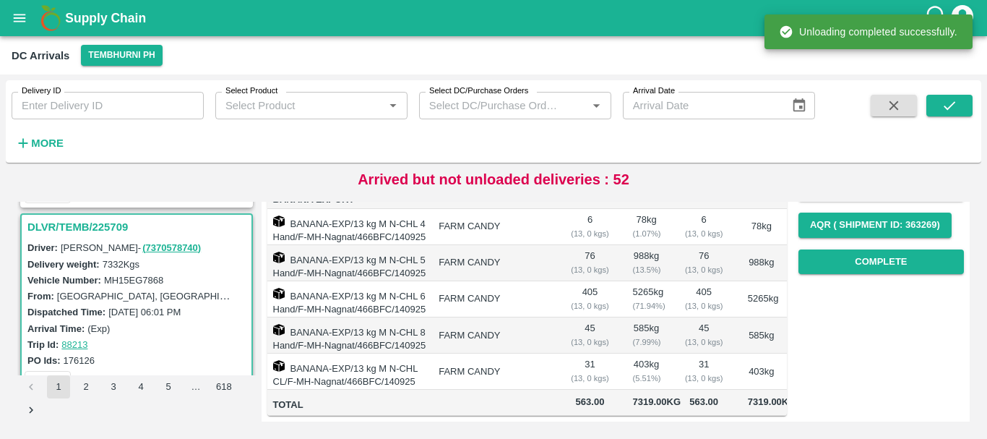
click at [669, 317] on td "585 kg ( 7.99 %)" at bounding box center [647, 335] width 51 height 36
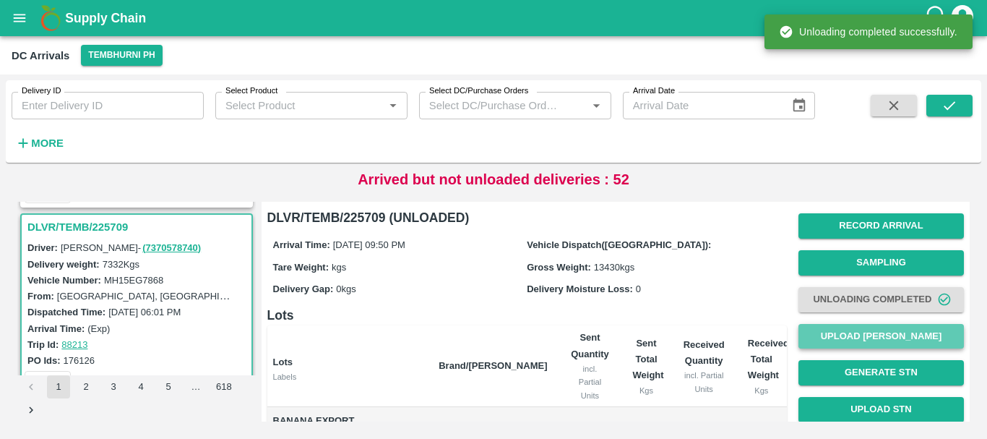
click at [823, 324] on button "Upload [PERSON_NAME]" at bounding box center [882, 336] width 166 height 25
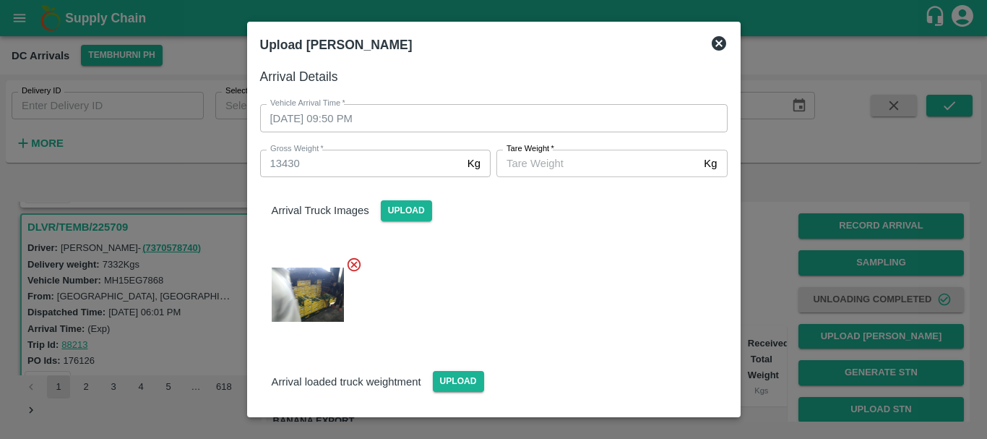
click at [523, 152] on label "[PERSON_NAME]   *" at bounding box center [531, 149] width 48 height 12
click at [523, 152] on input "[PERSON_NAME]   *" at bounding box center [598, 163] width 202 height 27
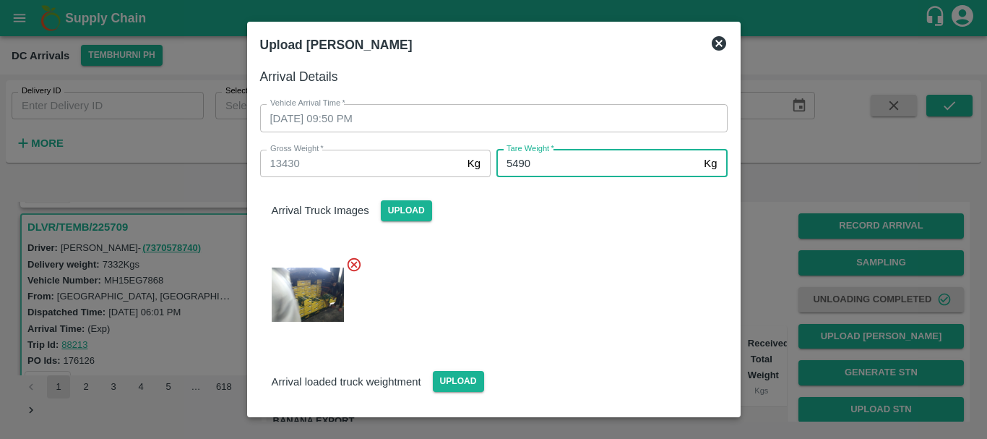
type input "5490"
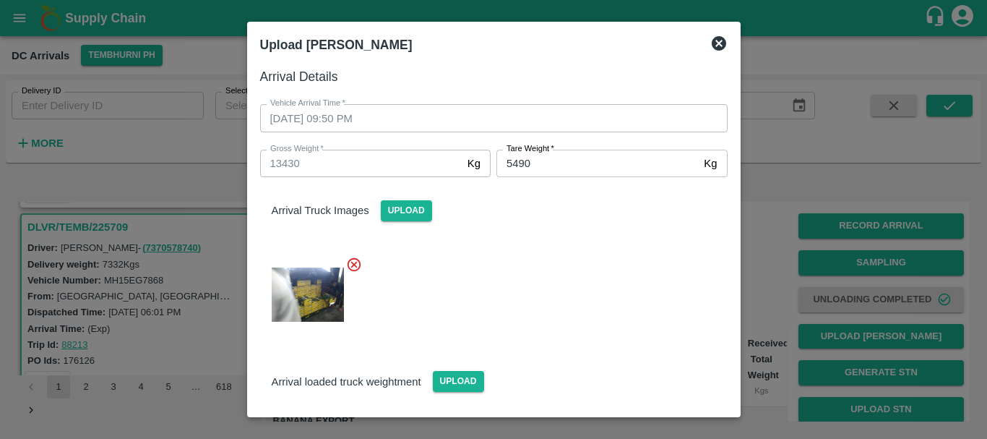
click at [552, 265] on div at bounding box center [488, 290] width 479 height 92
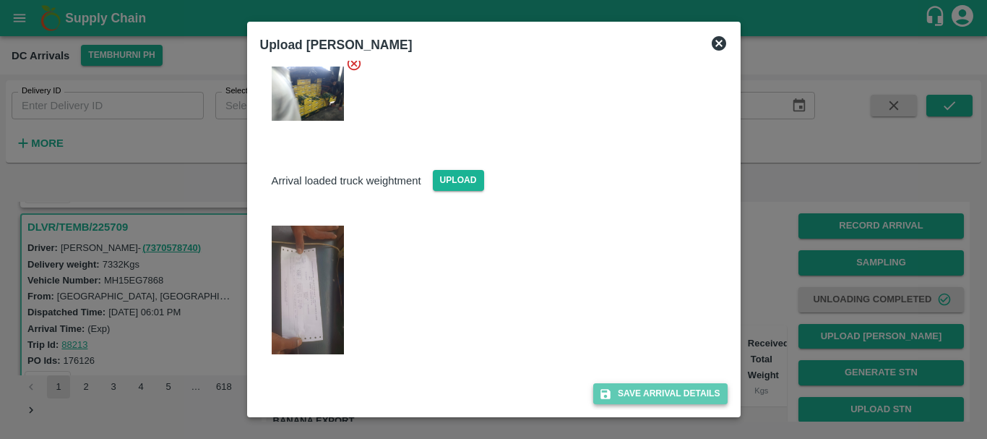
click at [626, 389] on button "Save Arrival Details" at bounding box center [660, 393] width 134 height 21
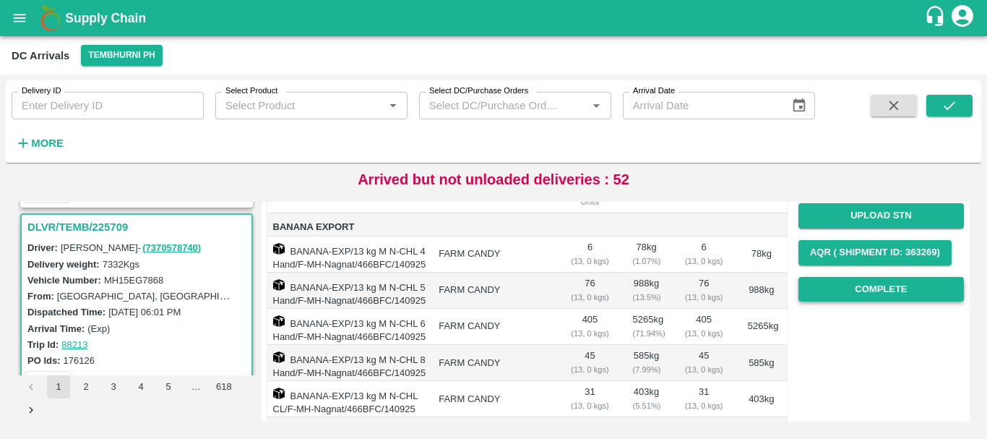
scroll to position [193, 0]
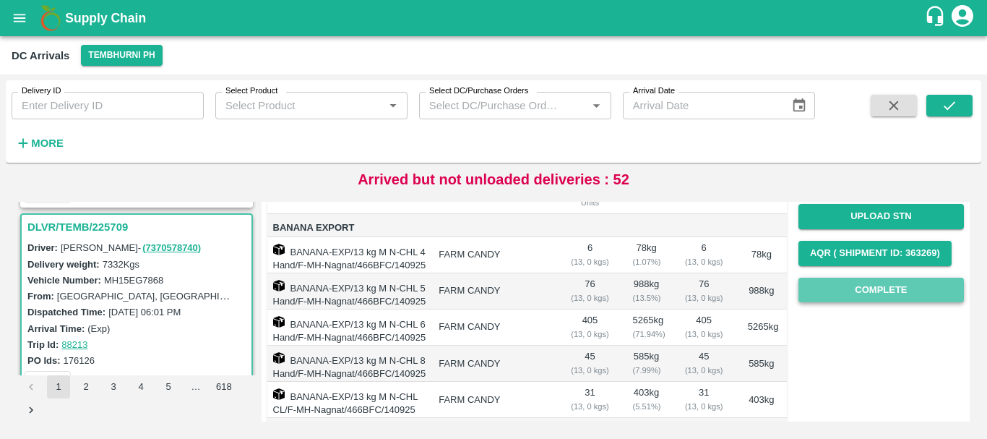
click at [876, 289] on button "Complete" at bounding box center [882, 290] width 166 height 25
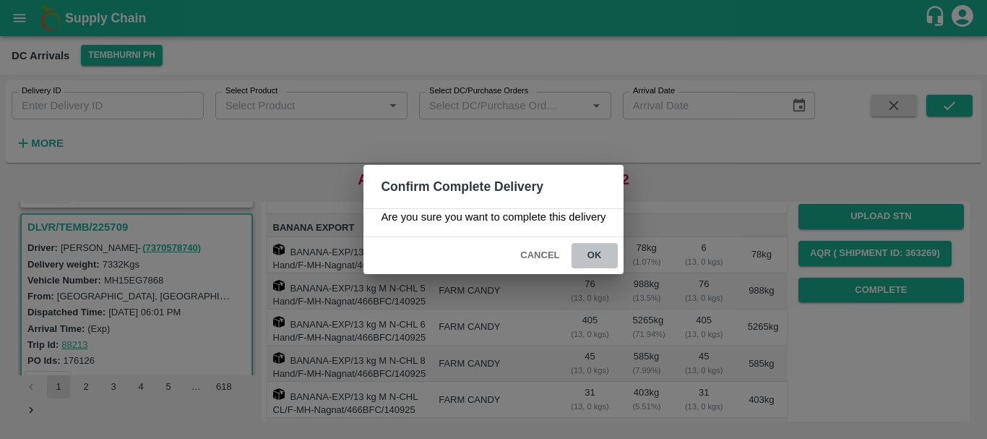
click at [616, 258] on button "ok" at bounding box center [595, 255] width 46 height 25
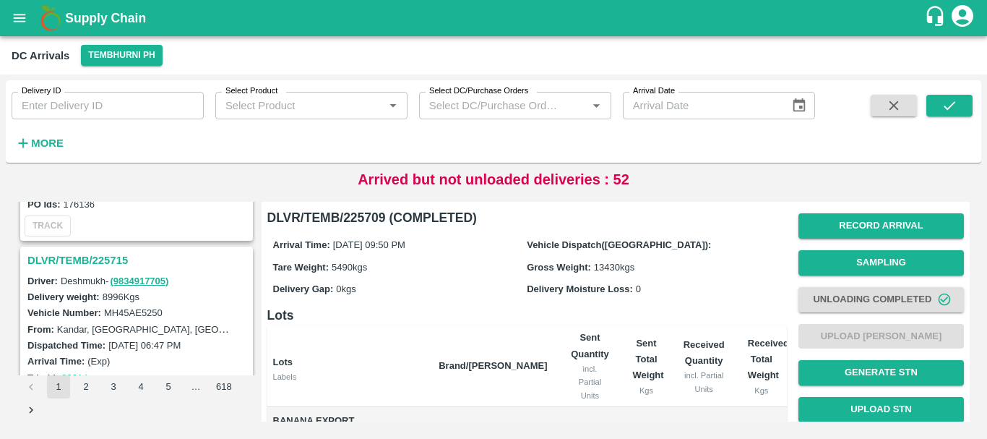
click at [105, 260] on h3 "DLVR/TEMB/225715" at bounding box center [138, 260] width 223 height 19
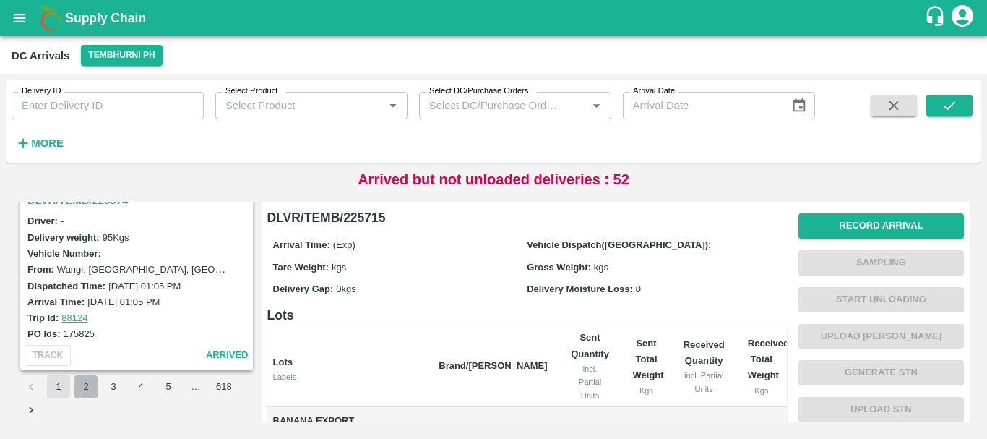
click at [88, 377] on button "2" at bounding box center [85, 386] width 23 height 23
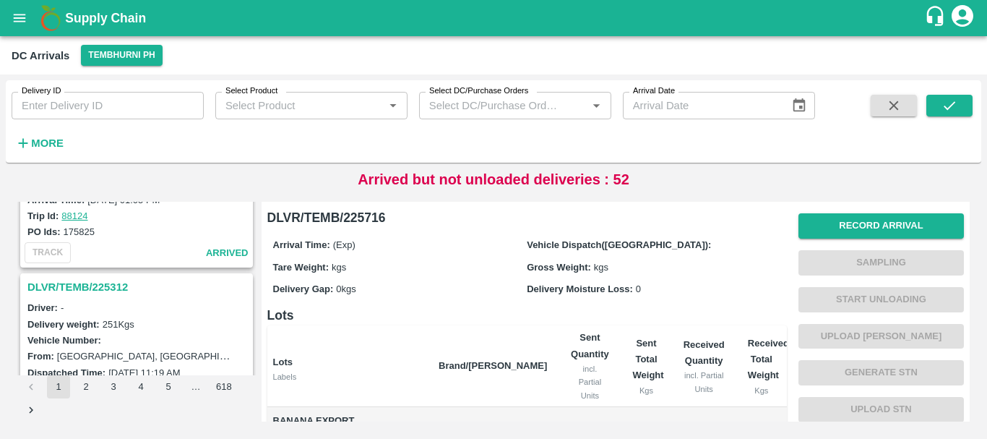
click at [108, 291] on h3 "DLVR/TEMB/225312" at bounding box center [138, 287] width 223 height 19
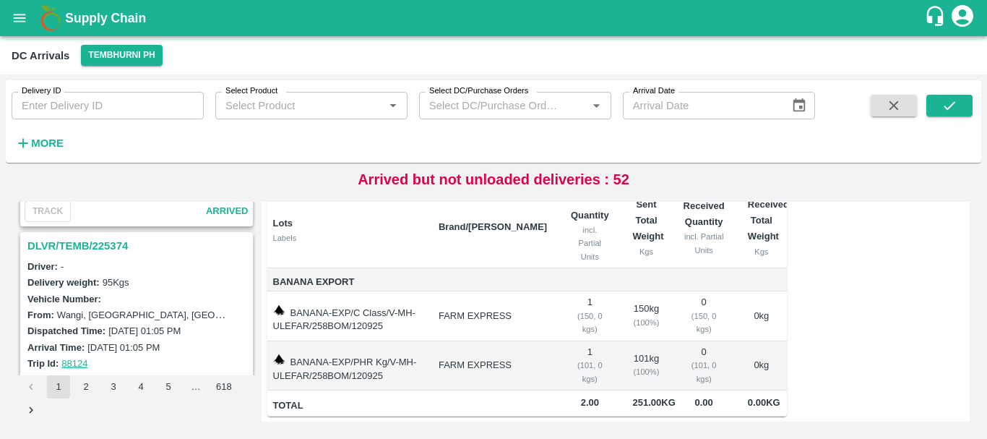
click at [97, 242] on h3 "DLVR/TEMB/225374" at bounding box center [138, 245] width 223 height 19
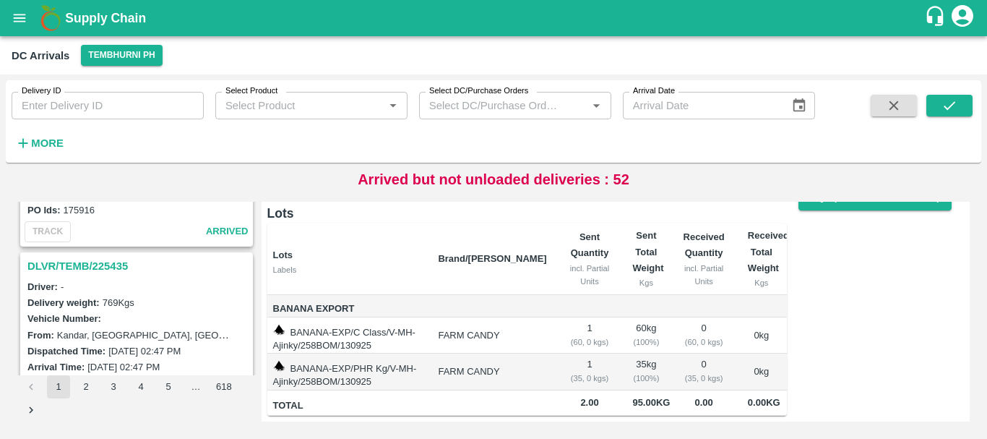
click at [108, 268] on h3 "DLVR/TEMB/225435" at bounding box center [138, 266] width 223 height 19
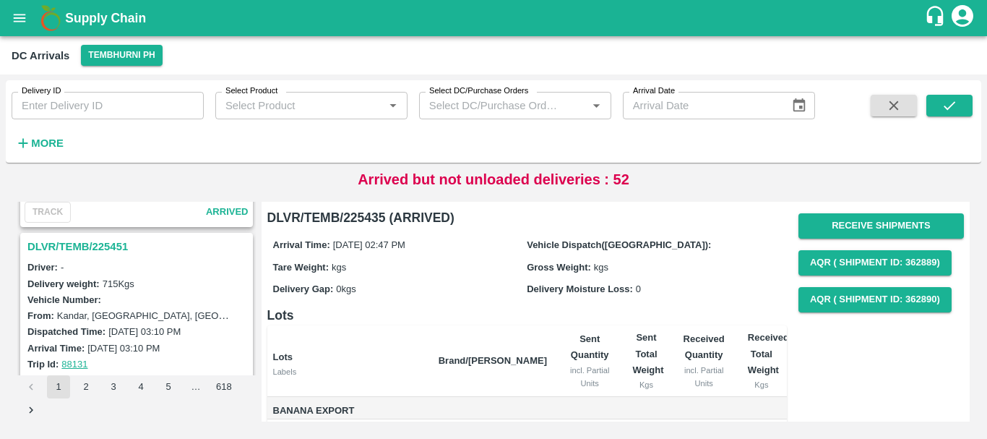
click at [106, 249] on h3 "DLVR/TEMB/225451" at bounding box center [138, 246] width 223 height 19
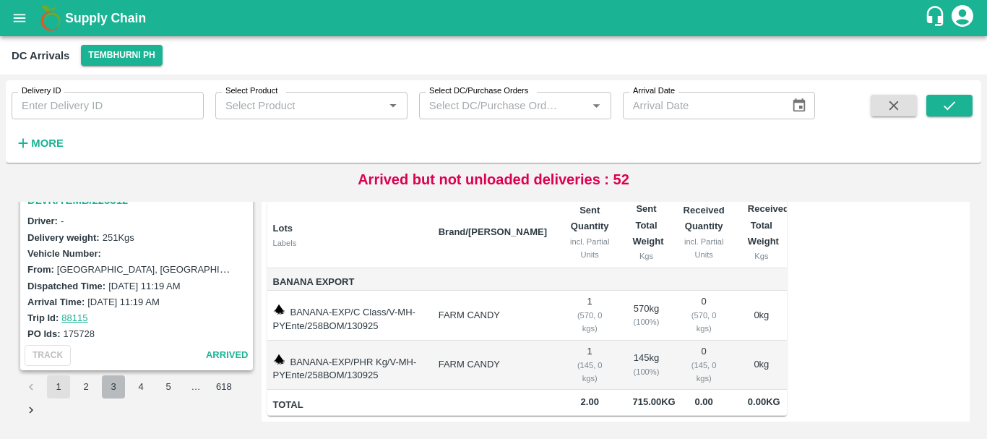
click at [116, 386] on button "3" at bounding box center [113, 386] width 23 height 23
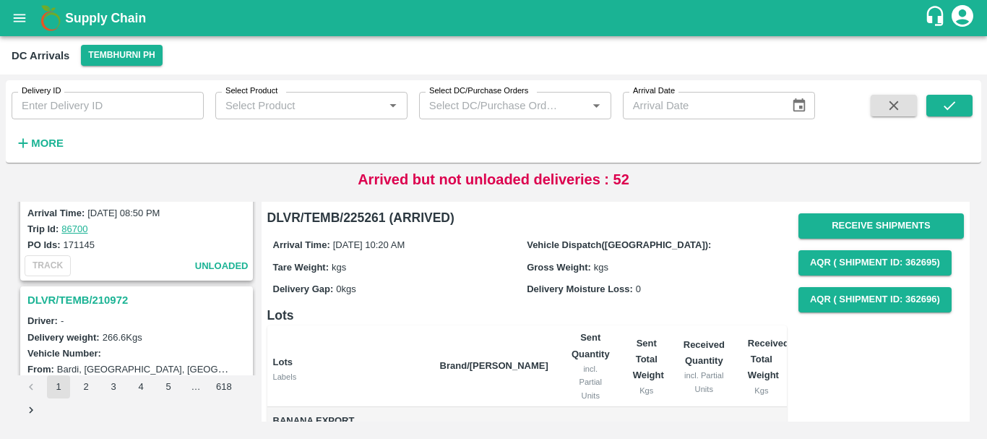
click at [116, 293] on h3 "DLVR/TEMB/210972" at bounding box center [138, 300] width 223 height 19
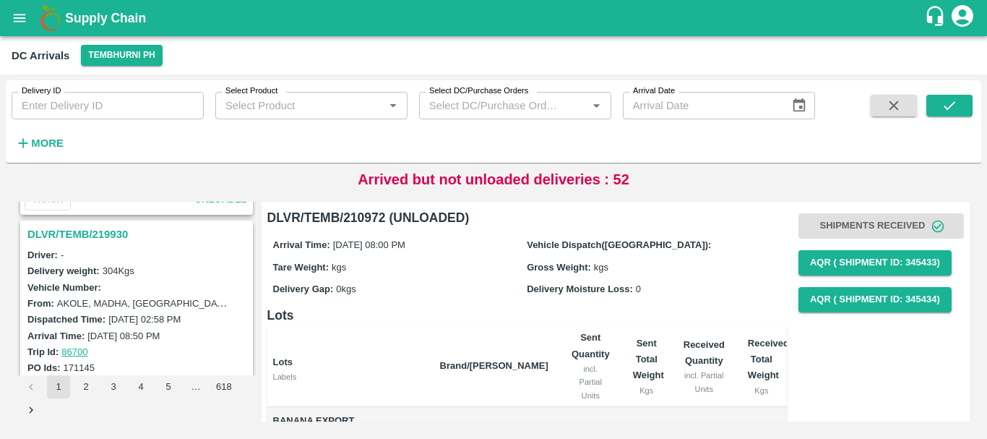
click at [112, 231] on h3 "DLVR/TEMB/219930" at bounding box center [138, 234] width 223 height 19
click at [100, 240] on h3 "DLVR/TEMB/219997" at bounding box center [138, 236] width 223 height 19
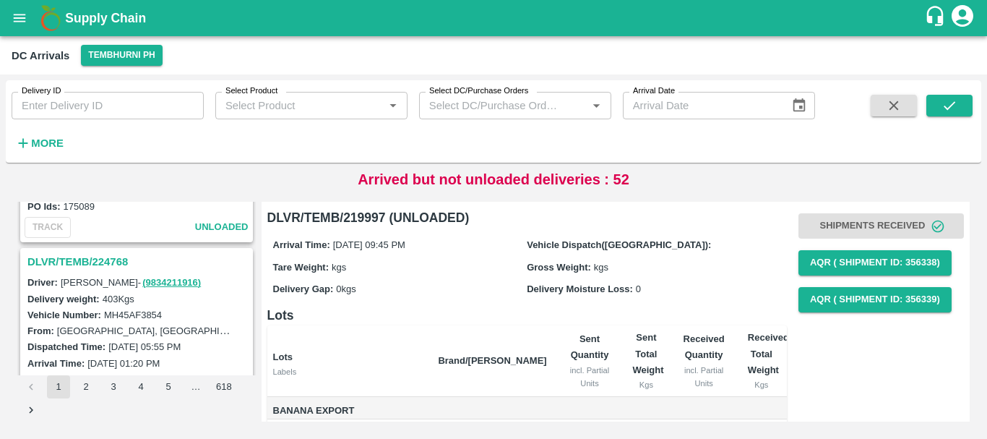
click at [112, 262] on h3 "DLVR/TEMB/224768" at bounding box center [138, 261] width 223 height 19
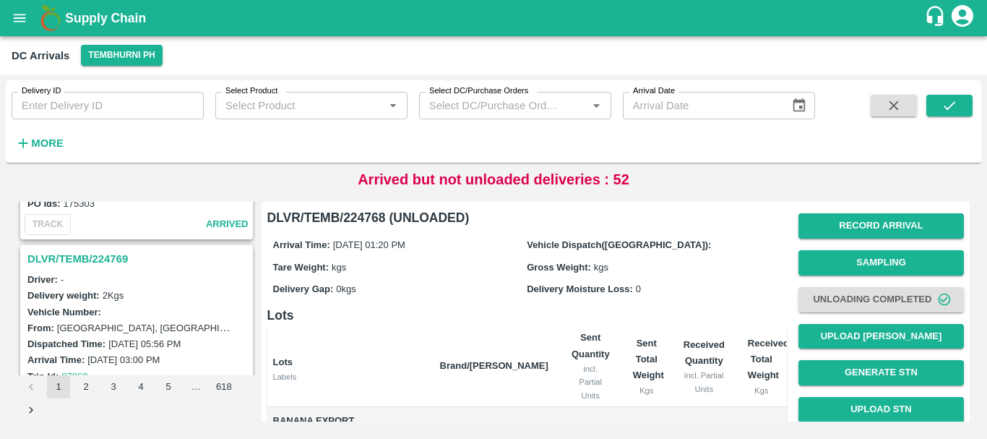
click at [100, 265] on h3 "DLVR/TEMB/224769" at bounding box center [138, 258] width 223 height 19
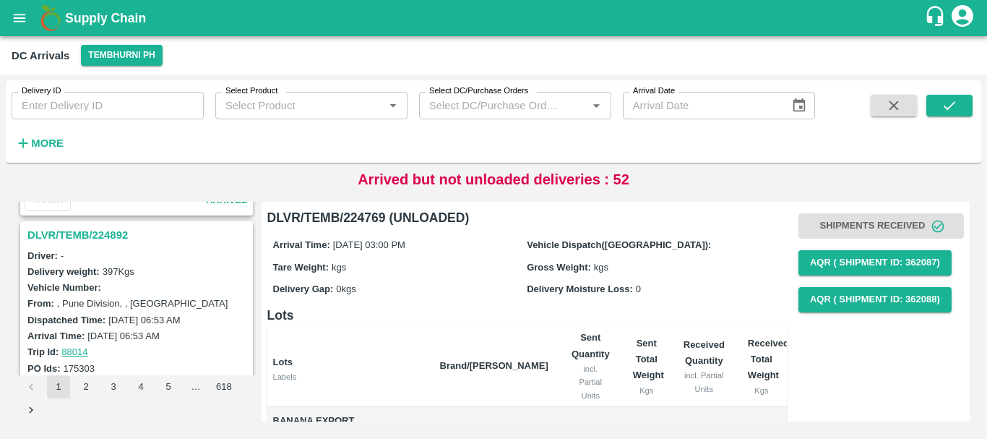
drag, startPoint x: 103, startPoint y: 223, endPoint x: 107, endPoint y: 231, distance: 8.1
click at [107, 231] on div "DLVR/TEMB/224892" at bounding box center [137, 235] width 230 height 25
click at [107, 231] on h3 "DLVR/TEMB/224892" at bounding box center [138, 235] width 223 height 19
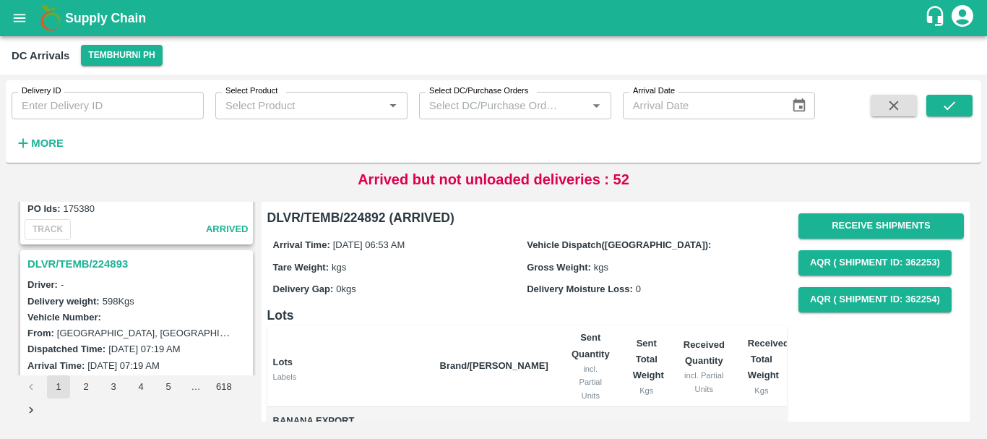
click at [112, 260] on h3 "DLVR/TEMB/224893" at bounding box center [138, 263] width 223 height 19
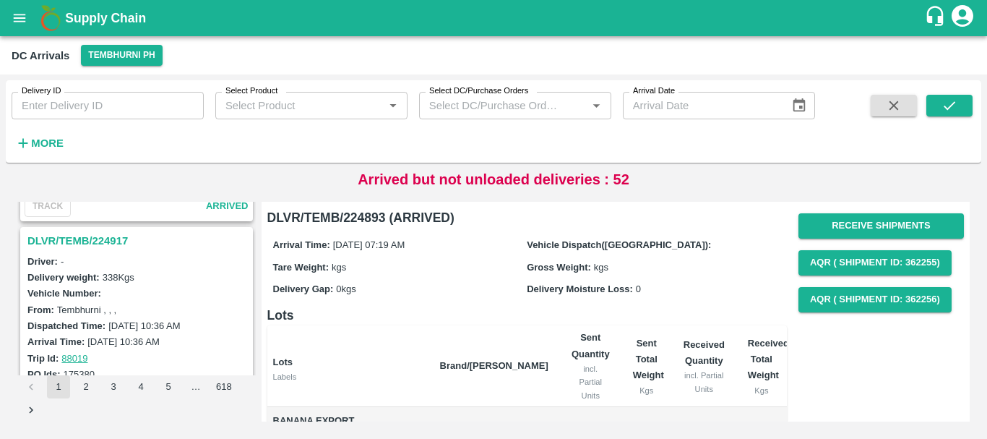
click at [103, 240] on h3 "DLVR/TEMB/224917" at bounding box center [138, 240] width 223 height 19
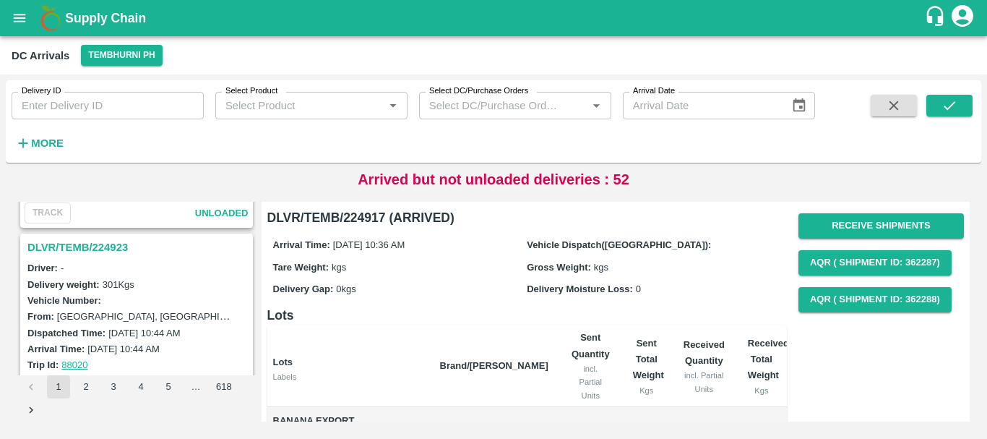
click at [100, 249] on h3 "DLVR/TEMB/224923" at bounding box center [138, 247] width 223 height 19
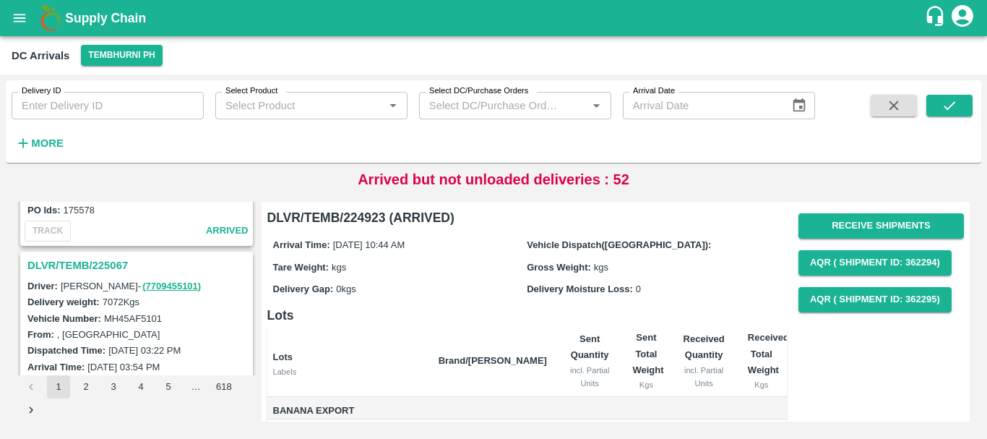
click at [118, 255] on div "DLVR/TEMB/225067" at bounding box center [137, 265] width 230 height 25
click at [119, 261] on h3 "DLVR/TEMB/225067" at bounding box center [138, 265] width 223 height 19
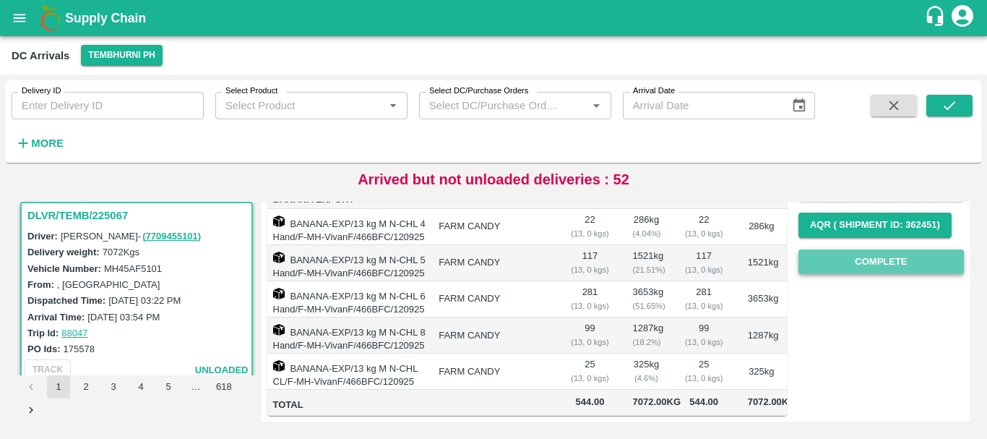
click at [857, 249] on button "Complete" at bounding box center [882, 261] width 166 height 25
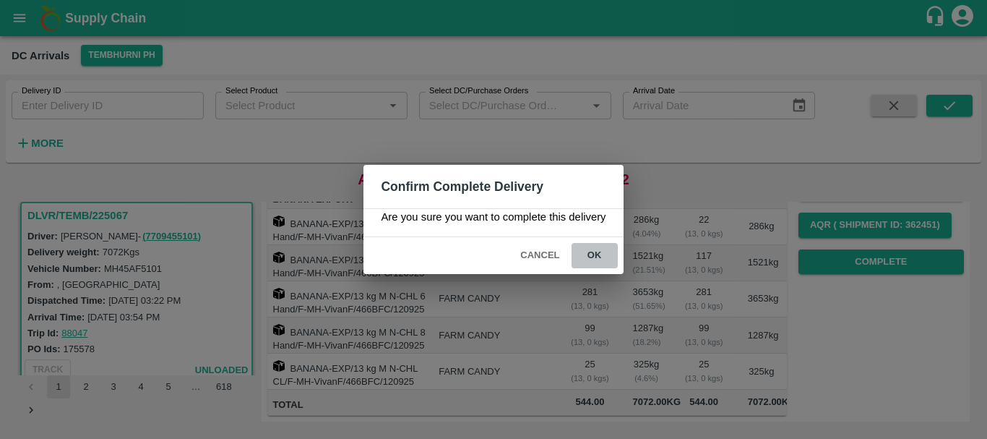
click at [610, 259] on button "ok" at bounding box center [595, 255] width 46 height 25
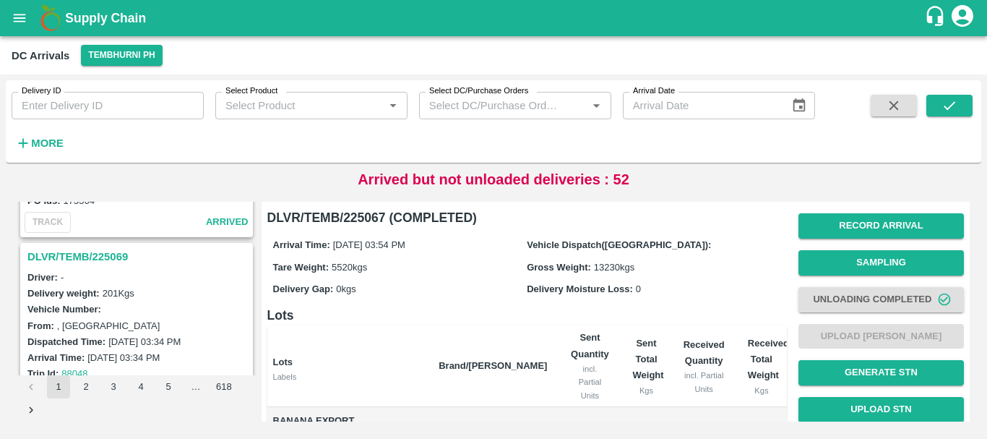
click at [119, 258] on h3 "DLVR/TEMB/225069" at bounding box center [138, 256] width 223 height 19
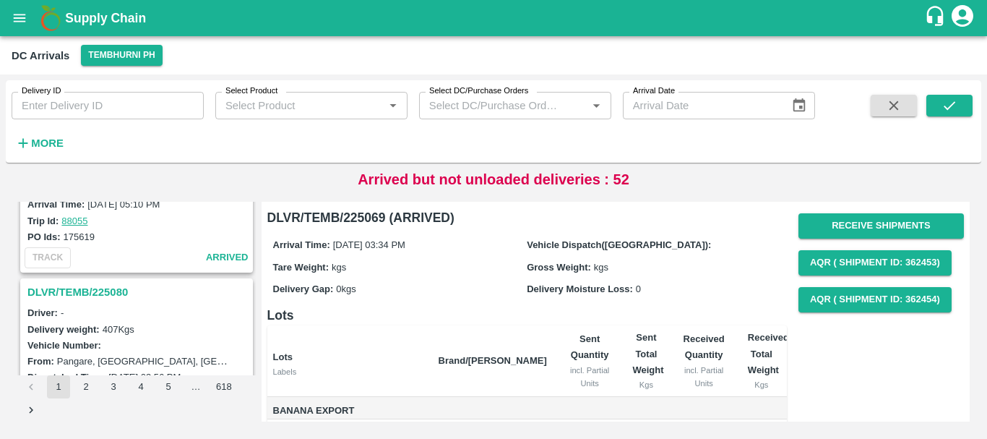
click at [113, 286] on h3 "DLVR/TEMB/225080" at bounding box center [138, 292] width 223 height 19
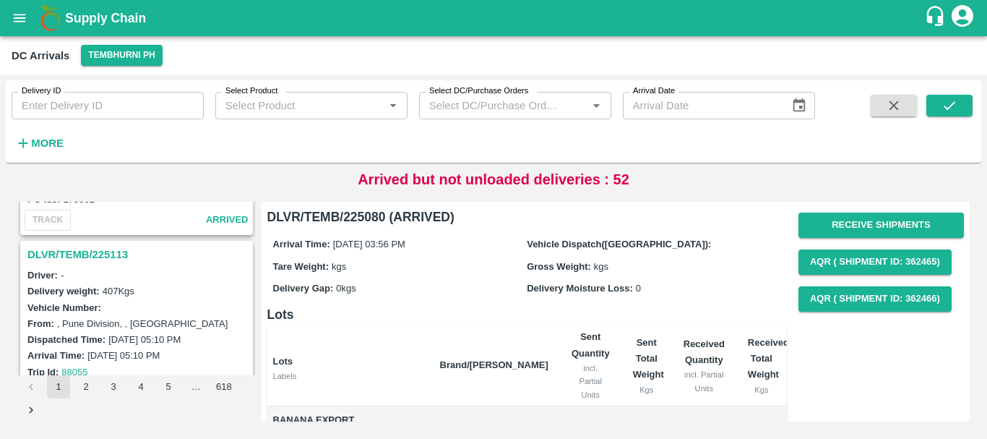
click at [109, 254] on h3 "DLVR/TEMB/225113" at bounding box center [138, 254] width 223 height 19
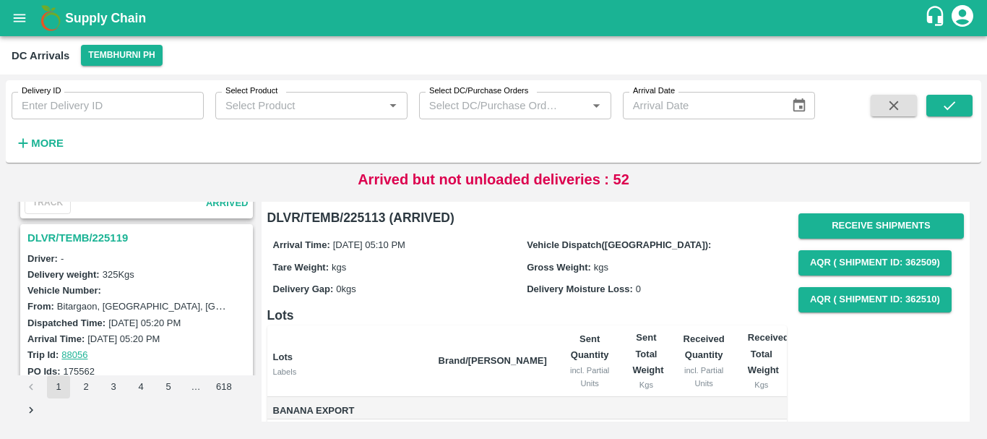
click at [90, 238] on h3 "DLVR/TEMB/225119" at bounding box center [138, 237] width 223 height 19
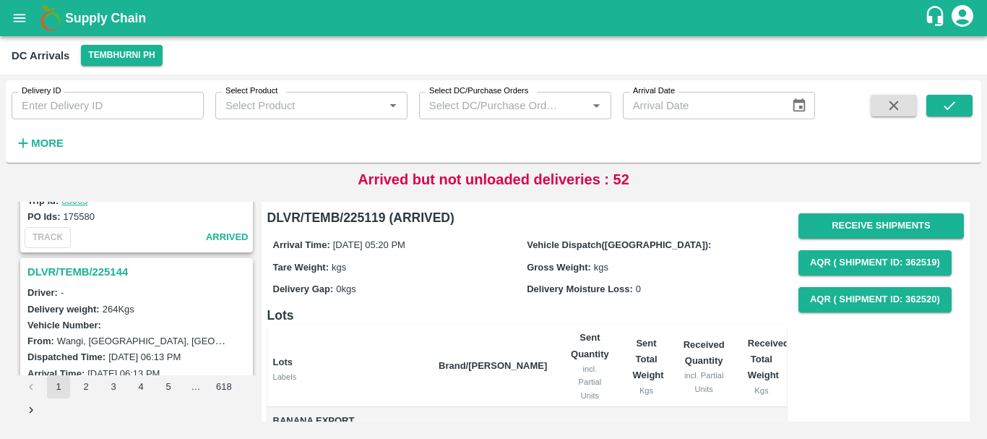
click at [108, 275] on h3 "DLVR/TEMB/225144" at bounding box center [138, 271] width 223 height 19
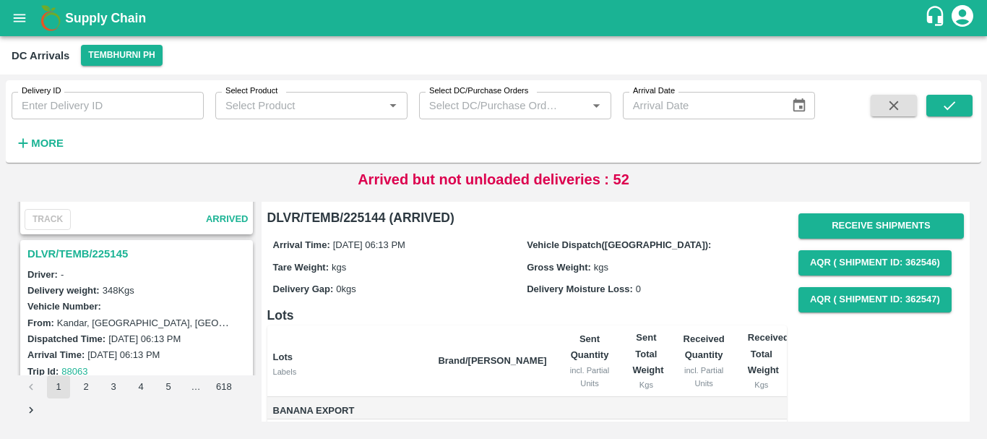
click at [99, 254] on h3 "DLVR/TEMB/225145" at bounding box center [138, 253] width 223 height 19
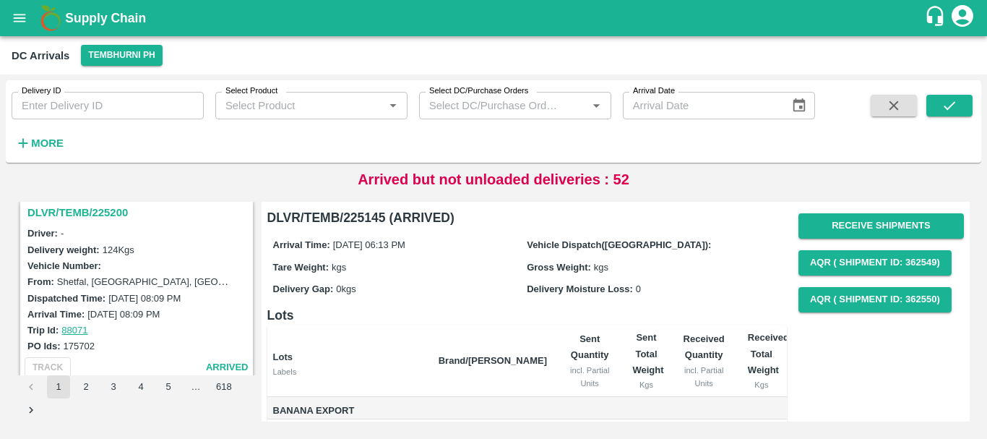
click at [89, 213] on h3 "DLVR/TEMB/225200" at bounding box center [138, 212] width 223 height 19
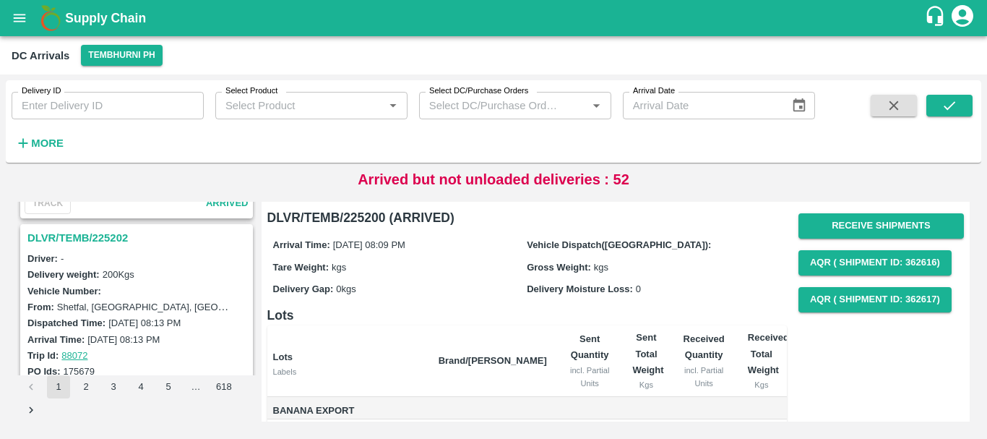
click at [99, 241] on h3 "DLVR/TEMB/225202" at bounding box center [138, 237] width 223 height 19
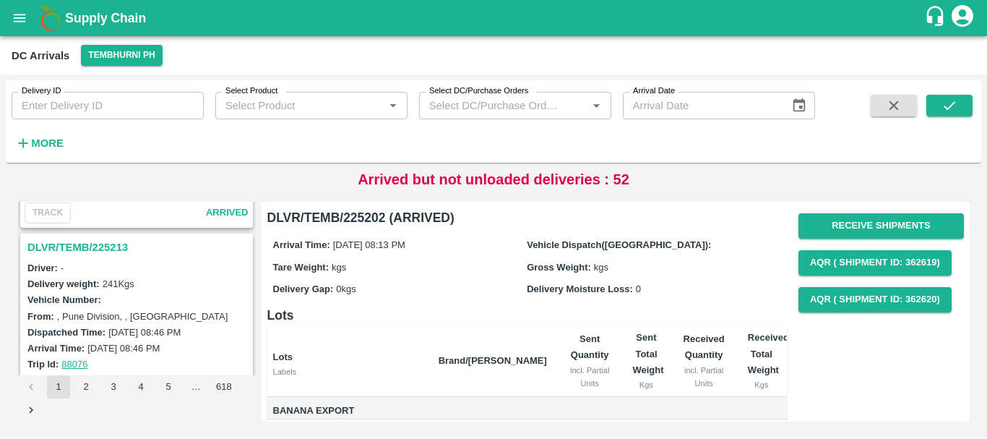
click at [95, 241] on h3 "DLVR/TEMB/225213" at bounding box center [138, 247] width 223 height 19
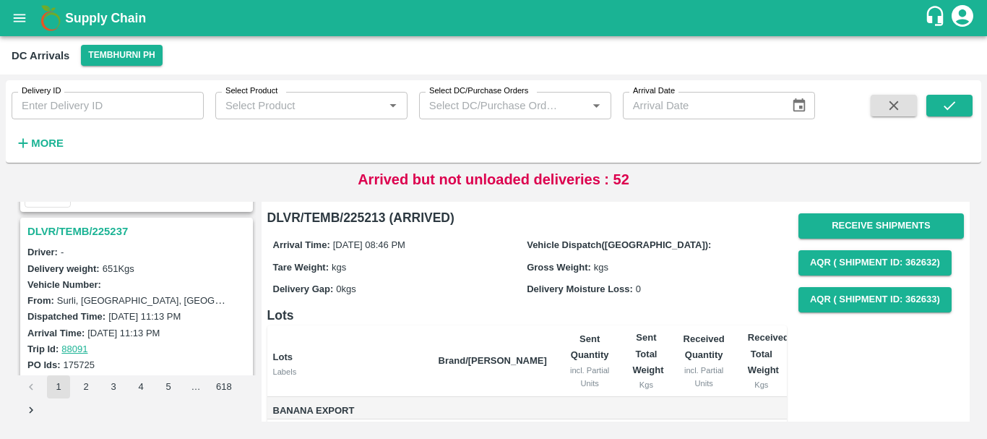
click at [83, 231] on h3 "DLVR/TEMB/225237" at bounding box center [138, 231] width 223 height 19
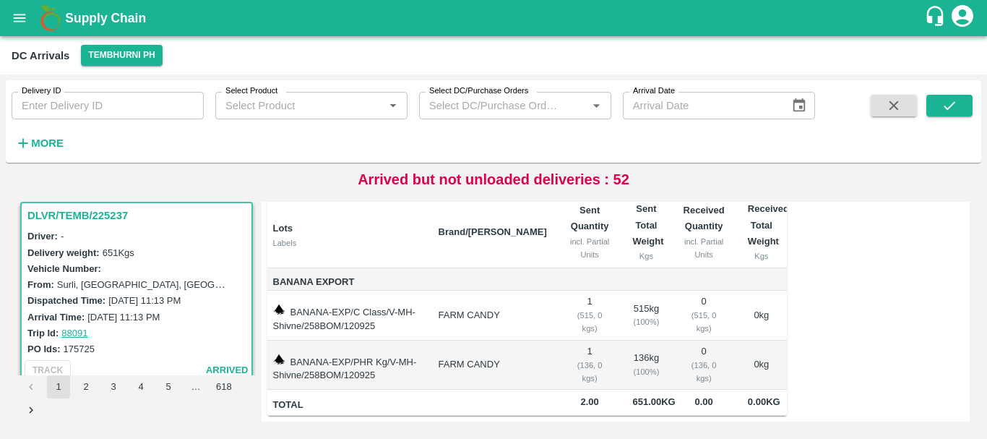
click at [505, 314] on td "FARM CANDY" at bounding box center [493, 316] width 132 height 50
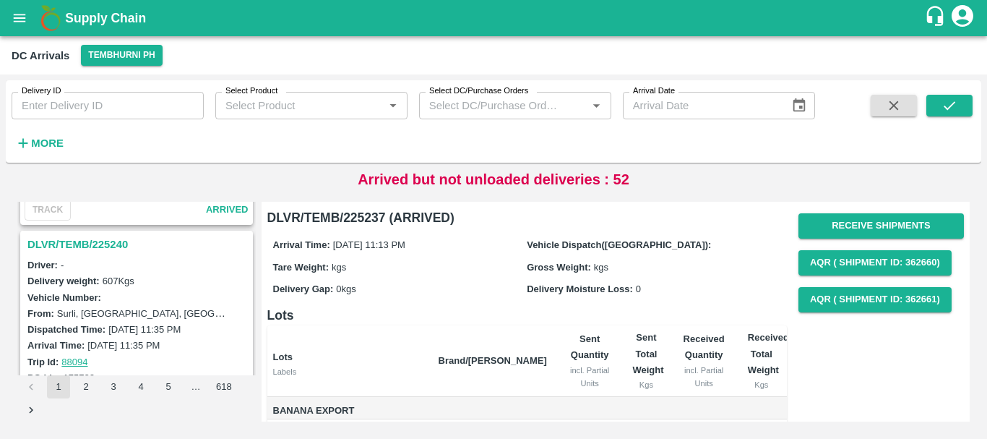
click at [106, 244] on h3 "DLVR/TEMB/225240" at bounding box center [138, 244] width 223 height 19
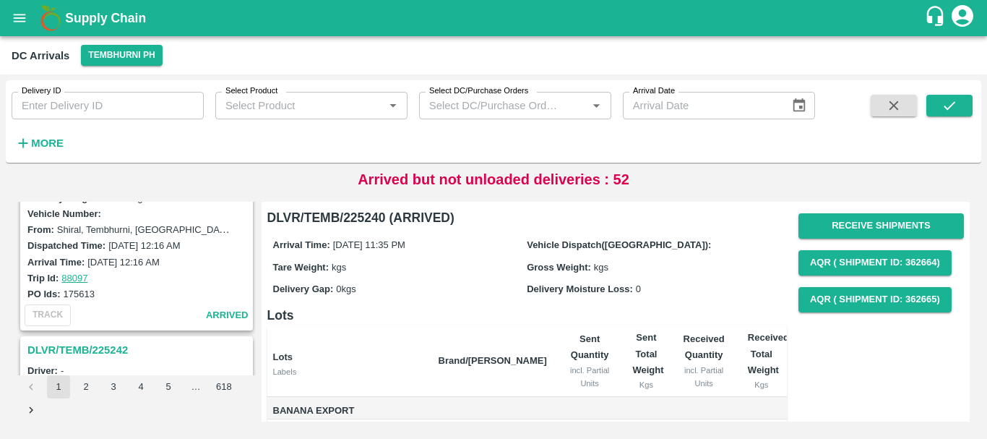
click at [96, 345] on h3 "DLVR/TEMB/225242" at bounding box center [138, 349] width 223 height 19
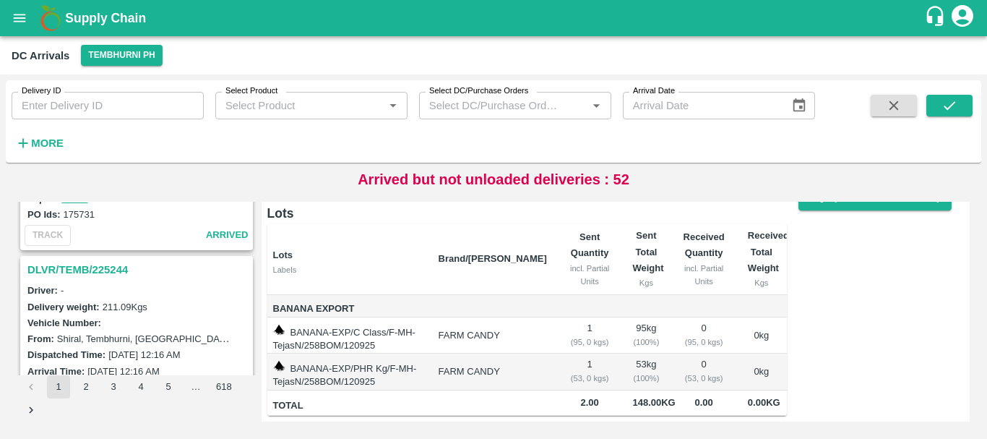
click at [112, 270] on h3 "DLVR/TEMB/225244" at bounding box center [138, 269] width 223 height 19
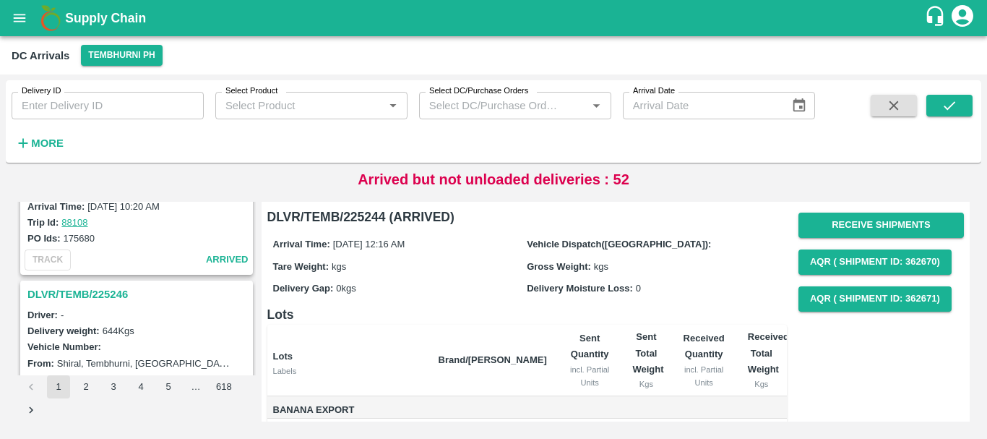
click at [64, 293] on h3 "DLVR/TEMB/225246" at bounding box center [138, 294] width 223 height 19
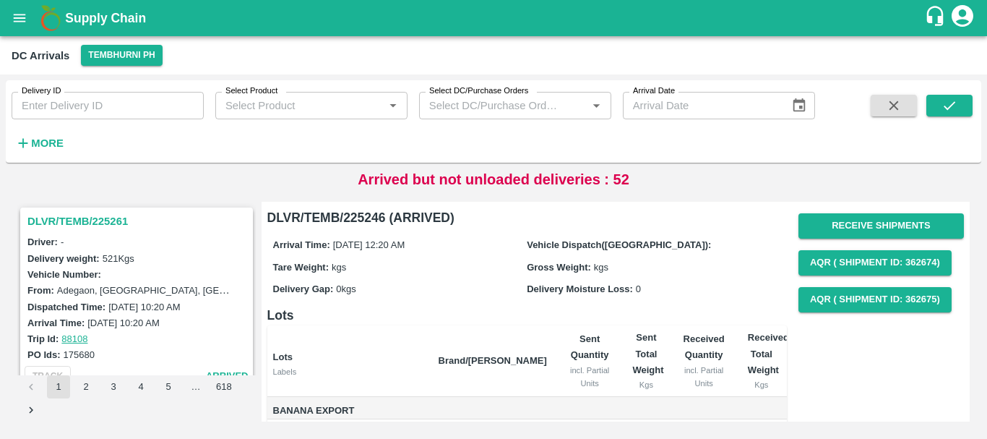
click at [101, 223] on h3 "DLVR/TEMB/225261" at bounding box center [138, 221] width 223 height 19
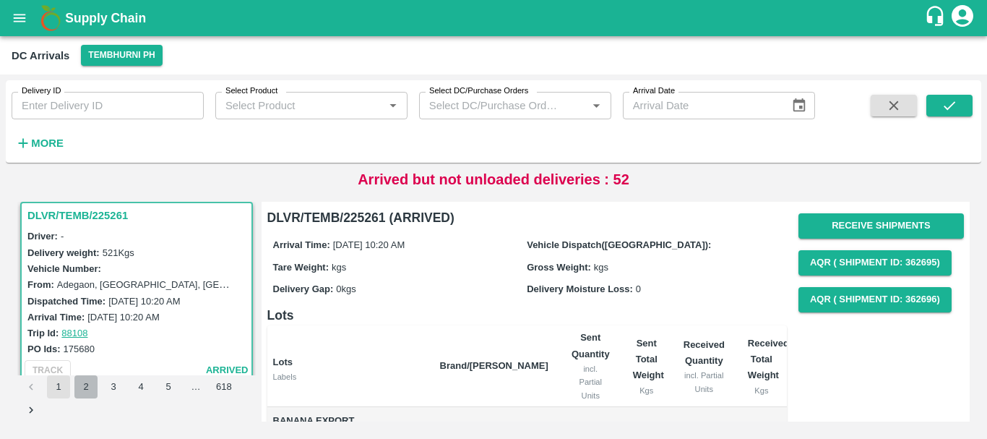
click at [87, 391] on button "2" at bounding box center [85, 386] width 23 height 23
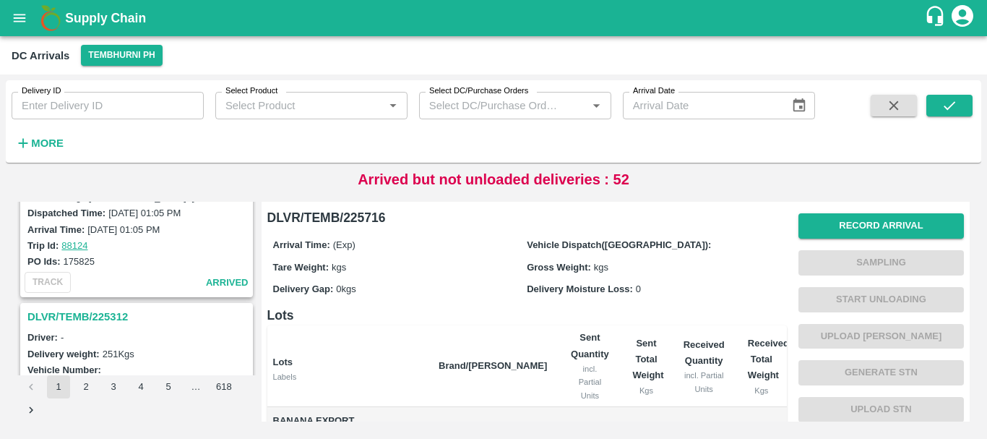
click at [116, 317] on h3 "DLVR/TEMB/225312" at bounding box center [138, 316] width 223 height 19
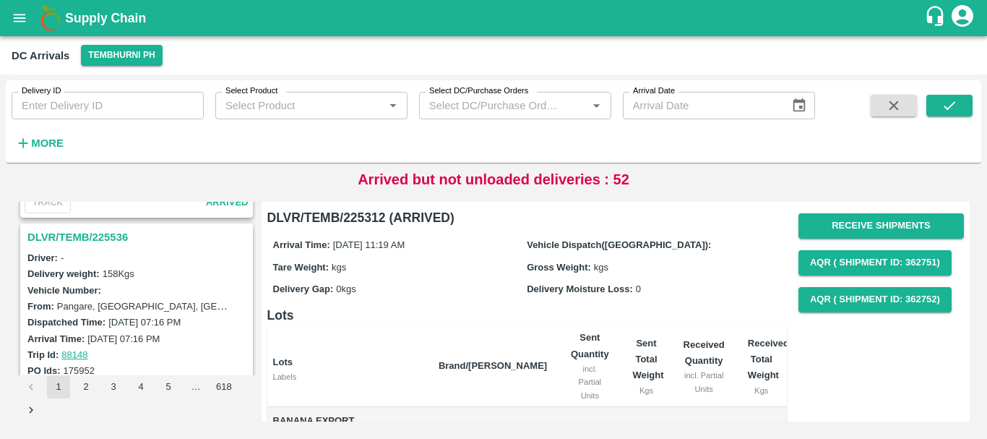
click at [70, 243] on h3 "DLVR/TEMB/225536" at bounding box center [138, 237] width 223 height 19
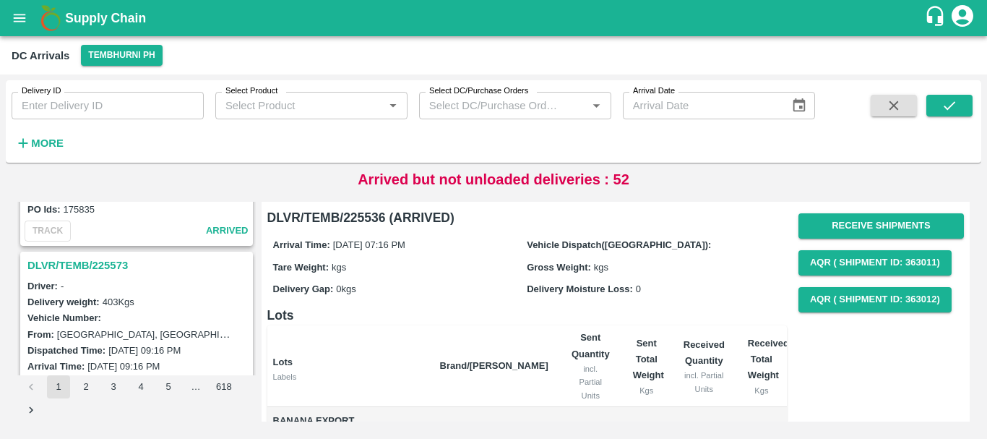
click at [119, 262] on h3 "DLVR/TEMB/225573" at bounding box center [138, 265] width 223 height 19
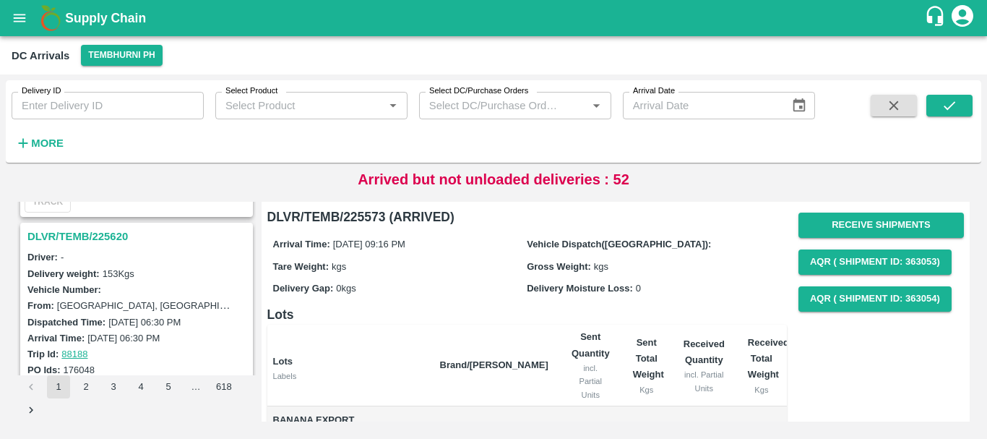
click at [86, 237] on h3 "DLVR/TEMB/225620" at bounding box center [138, 236] width 223 height 19
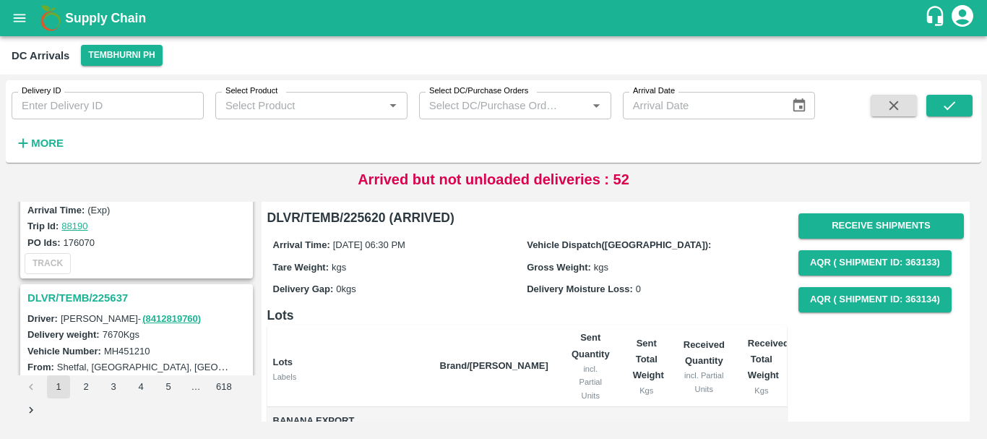
click at [108, 296] on h3 "DLVR/TEMB/225637" at bounding box center [138, 297] width 223 height 19
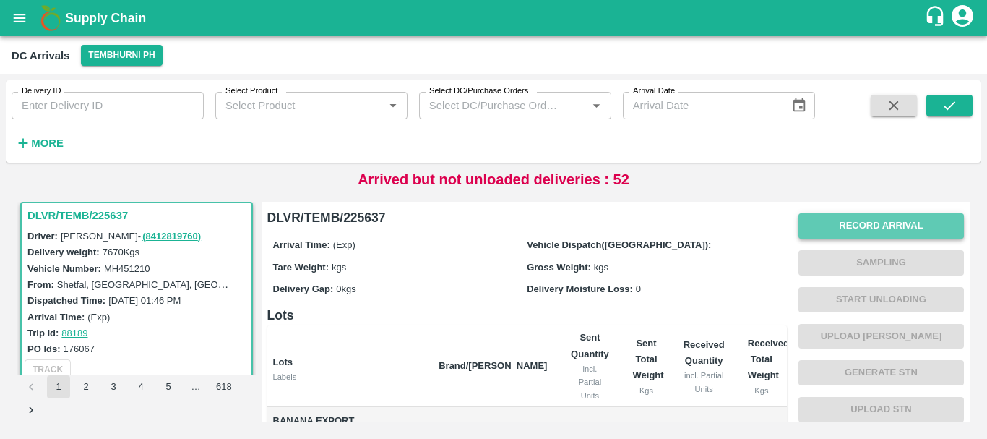
click at [852, 223] on button "Record Arrival" at bounding box center [882, 225] width 166 height 25
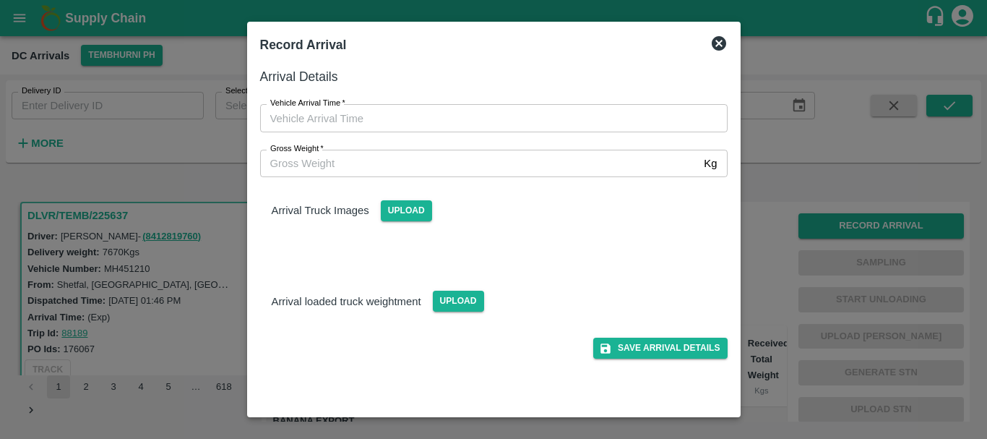
type input "DD/MM/YYYY hh:mm aa"
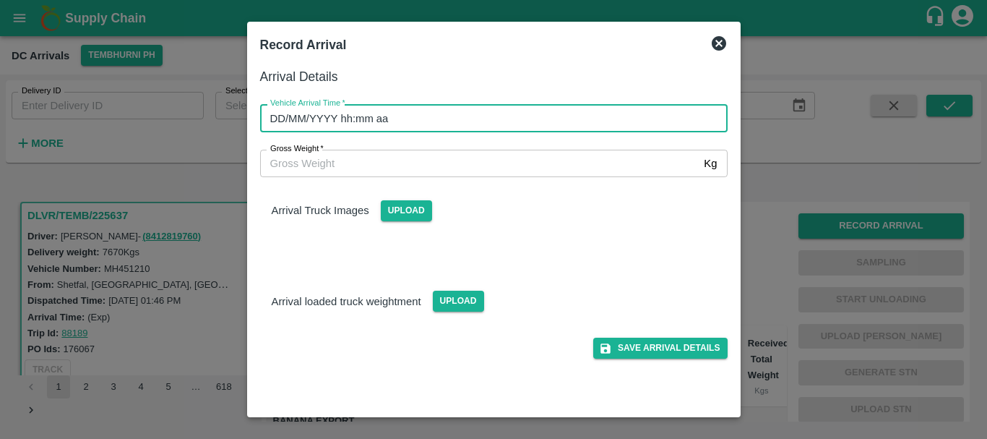
click at [566, 129] on input "DD/MM/YYYY hh:mm aa" at bounding box center [489, 117] width 458 height 27
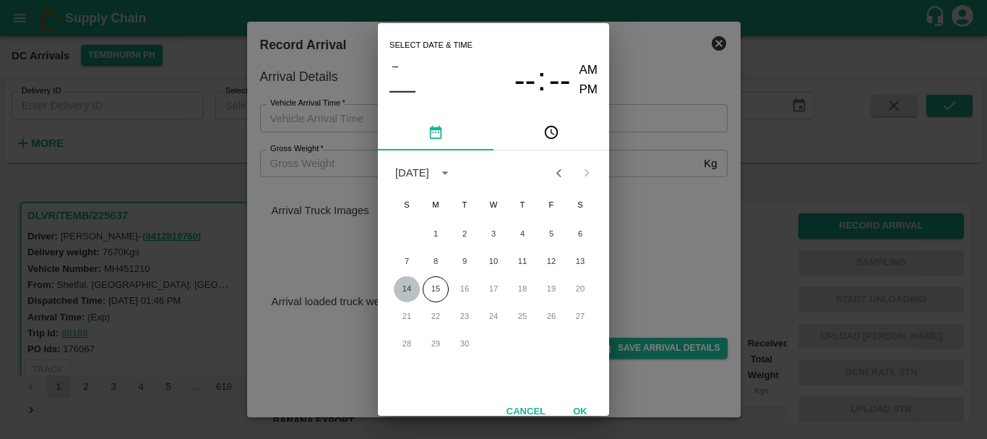
click at [403, 291] on button "14" at bounding box center [407, 289] width 26 height 26
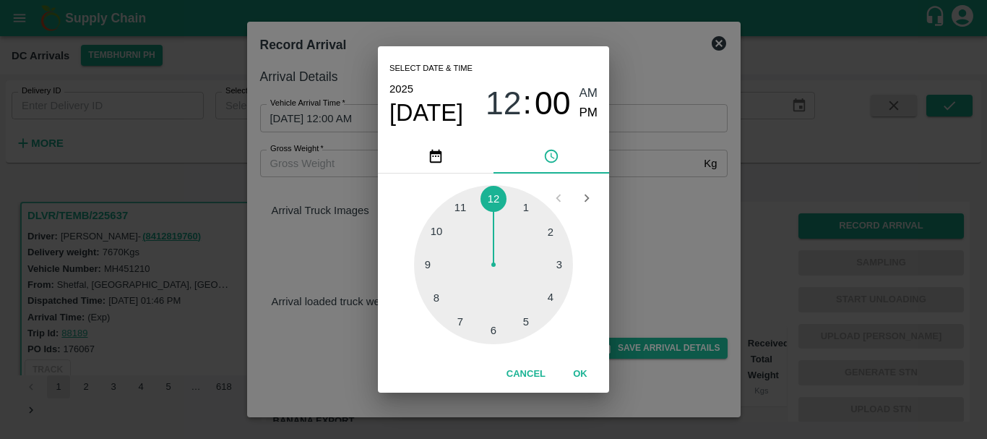
click at [519, 324] on div at bounding box center [493, 264] width 159 height 159
click at [495, 327] on div at bounding box center [493, 264] width 159 height 159
type input "[DATE] 05:30 AM"
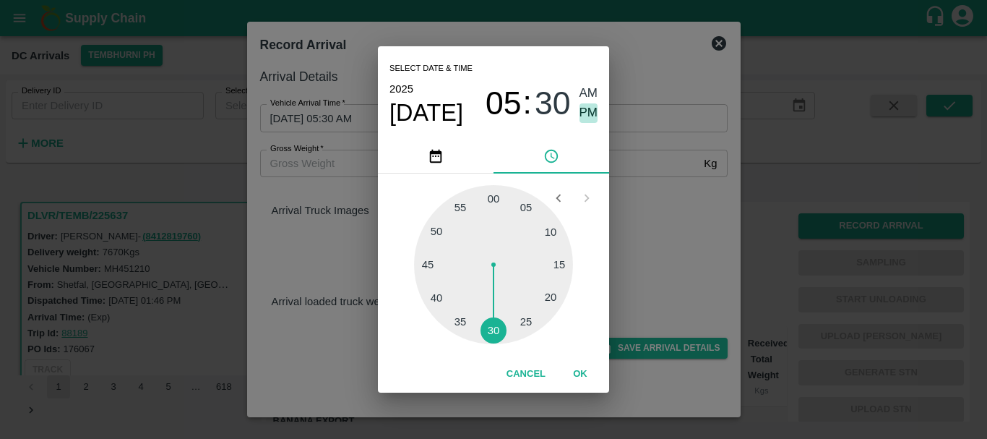
drag, startPoint x: 594, startPoint y: 105, endPoint x: 694, endPoint y: 223, distance: 154.4
click at [694, 223] on div "Select date & time [DATE] 05 : 30 AM PM 05 10 15 20 25 30 35 40 45 50 55 00 Can…" at bounding box center [493, 219] width 987 height 439
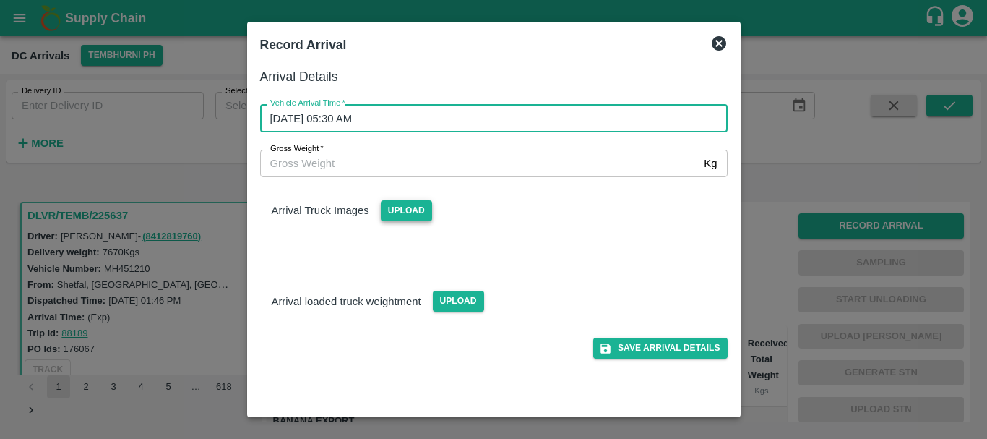
click at [409, 214] on span "Upload" at bounding box center [406, 210] width 51 height 21
click at [0, 0] on input "Upload" at bounding box center [0, 0] width 0 height 0
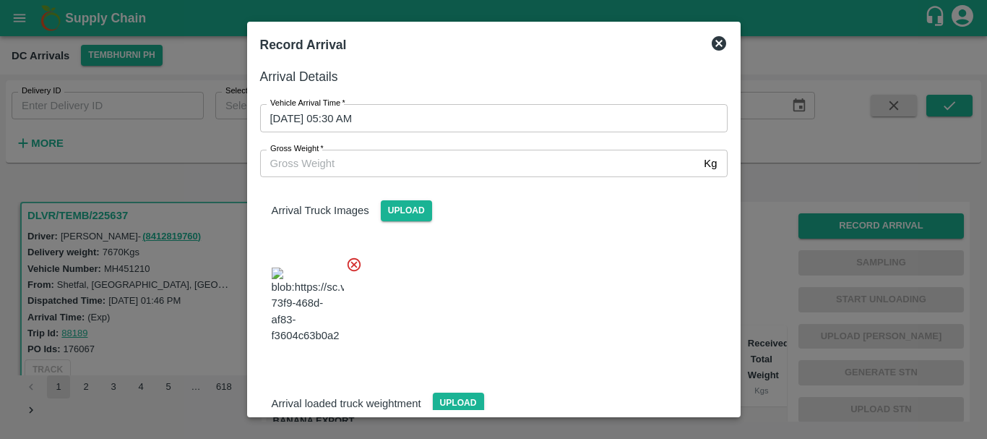
scroll to position [35, 0]
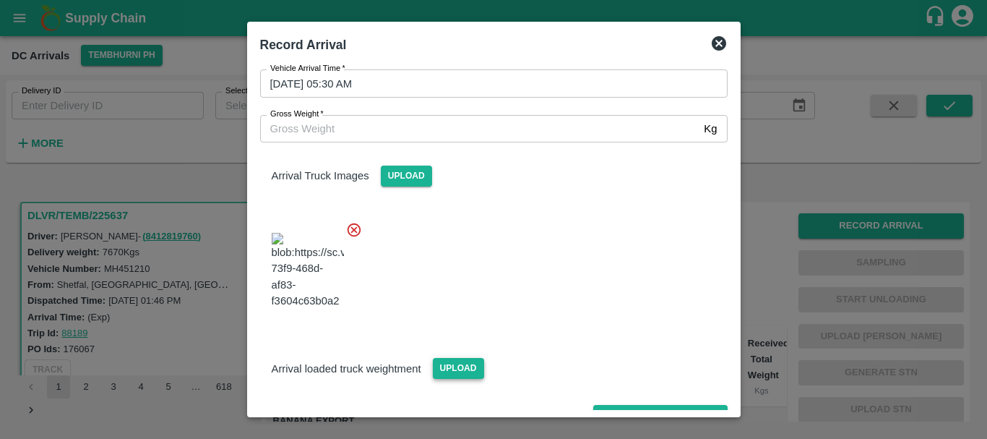
click at [468, 358] on span "Upload" at bounding box center [458, 368] width 51 height 21
click at [0, 0] on input "Upload" at bounding box center [0, 0] width 0 height 0
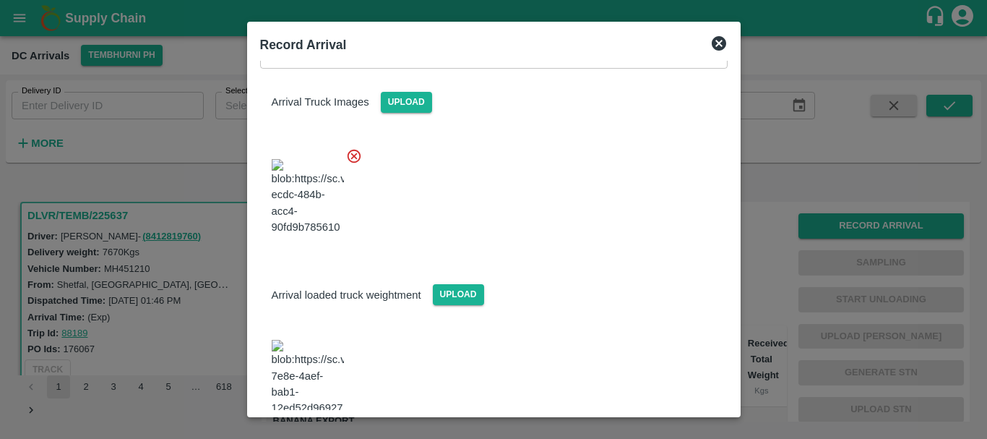
click at [316, 340] on img at bounding box center [308, 378] width 72 height 76
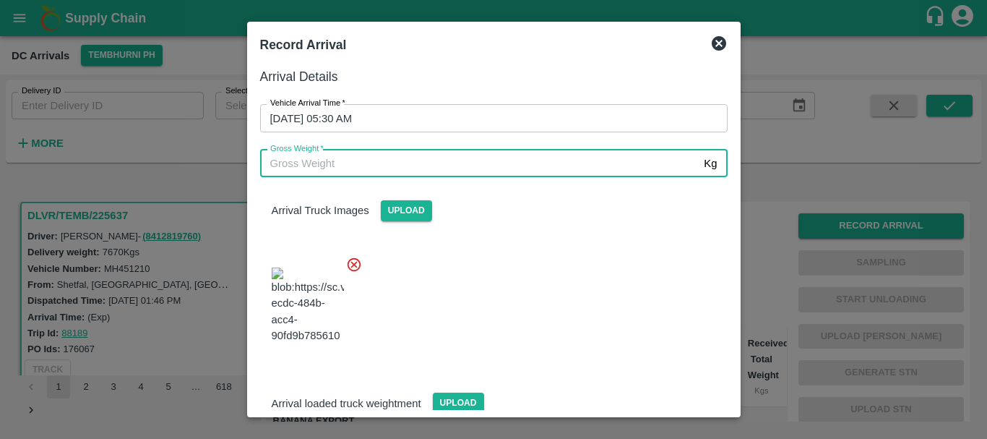
click at [389, 160] on input "Gross Weight   *" at bounding box center [479, 163] width 439 height 27
type input "12895"
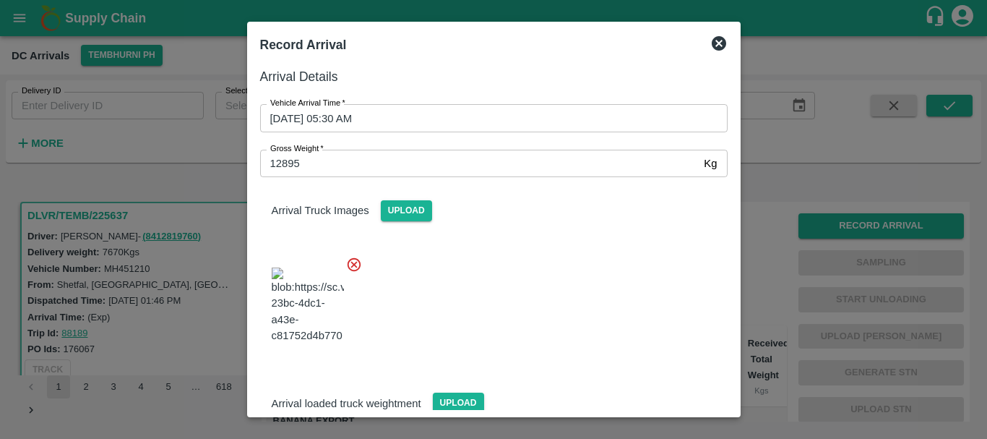
click at [501, 267] on div at bounding box center [488, 300] width 479 height 113
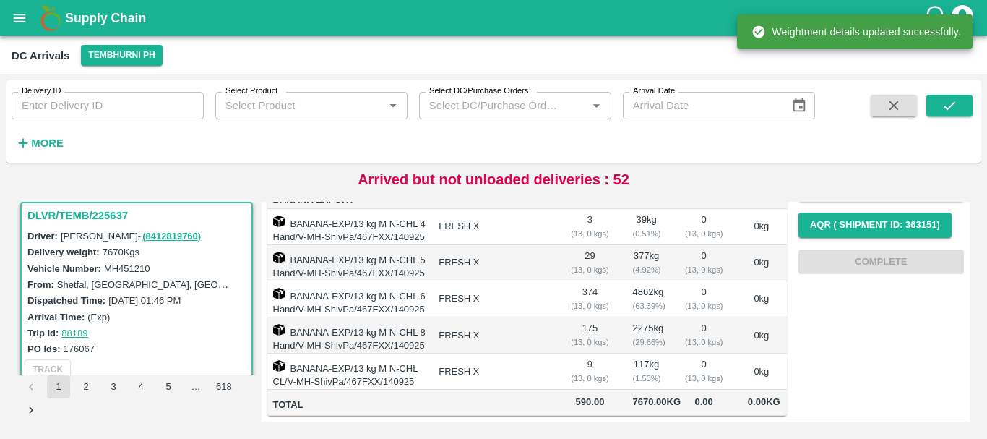
scroll to position [0, 0]
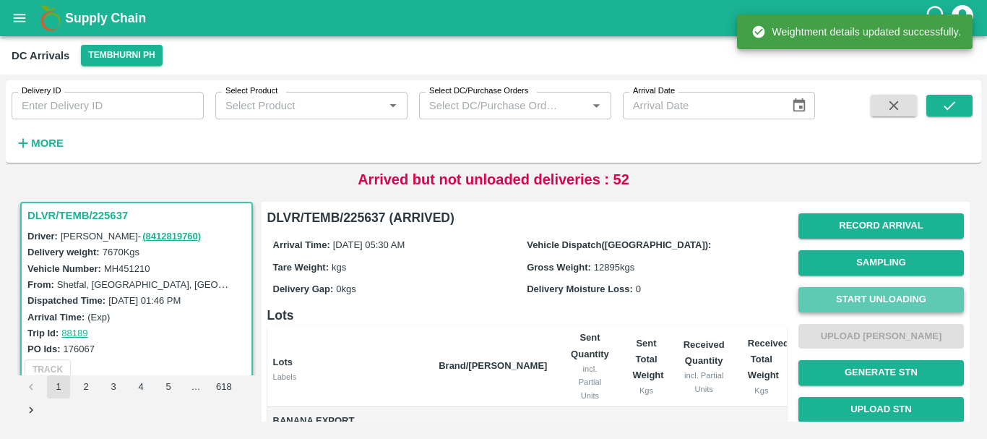
click at [844, 293] on button "Start Unloading" at bounding box center [882, 299] width 166 height 25
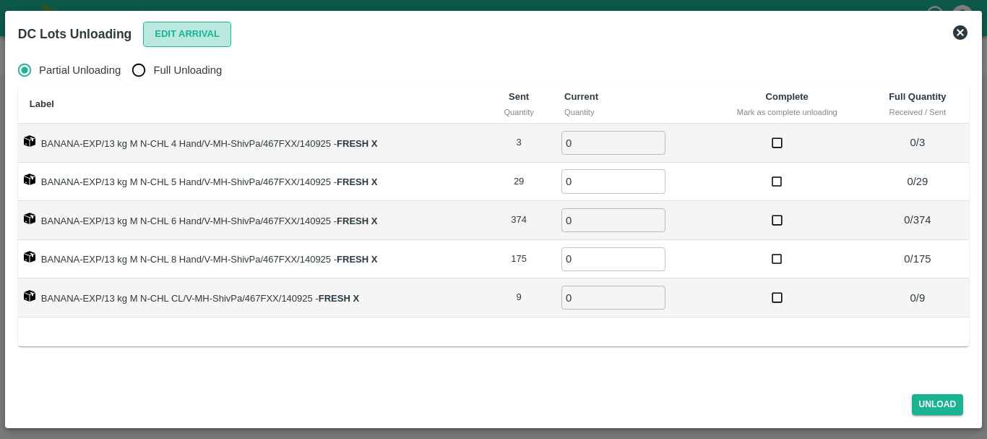
click at [213, 39] on button "Edit Arrival" at bounding box center [187, 34] width 88 height 25
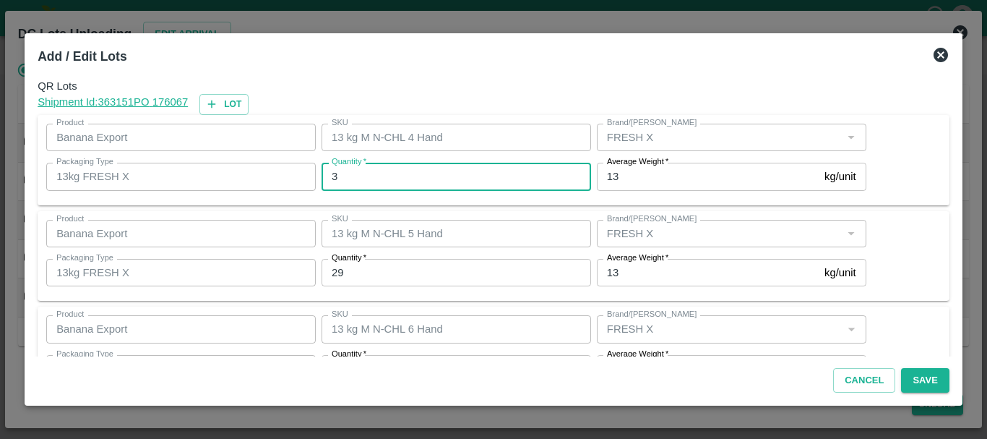
click at [406, 163] on input "3" at bounding box center [457, 176] width 270 height 27
type input "4"
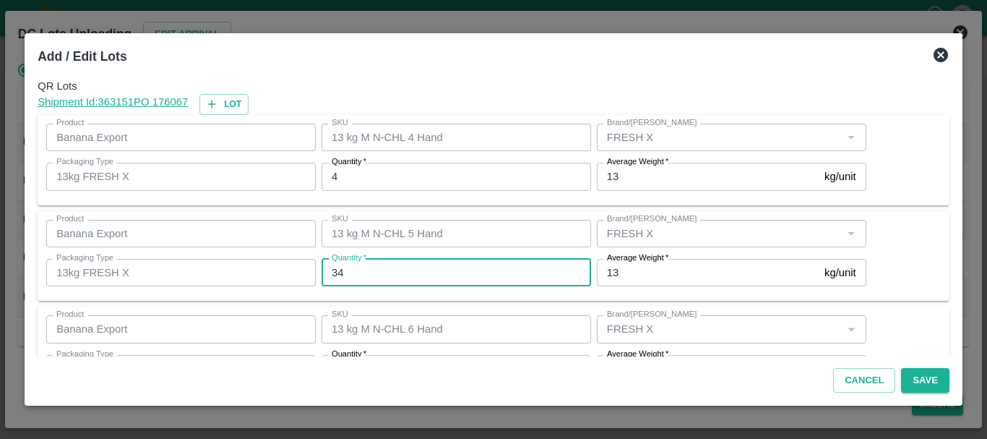
type input "34"
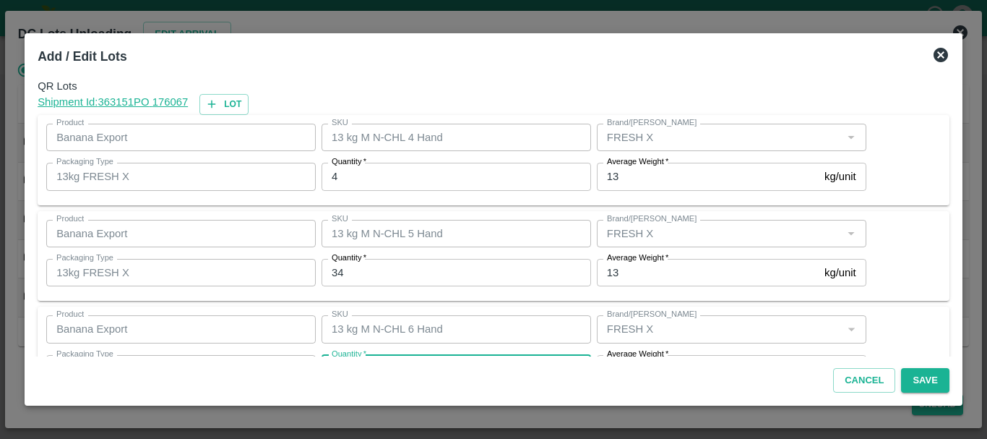
scroll to position [26, 0]
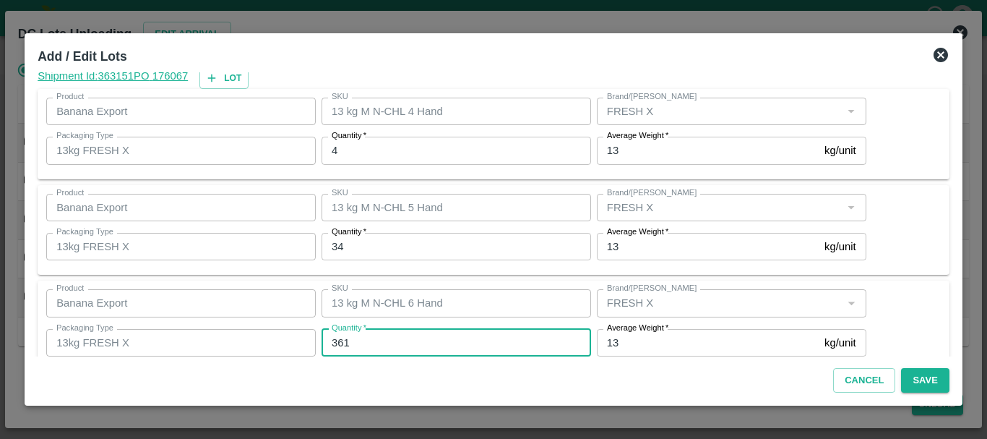
type input "361"
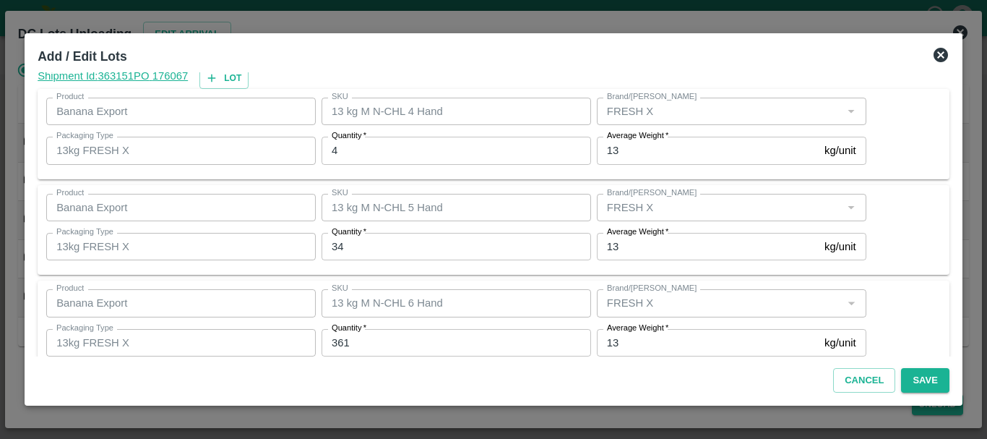
scroll to position [244, 0]
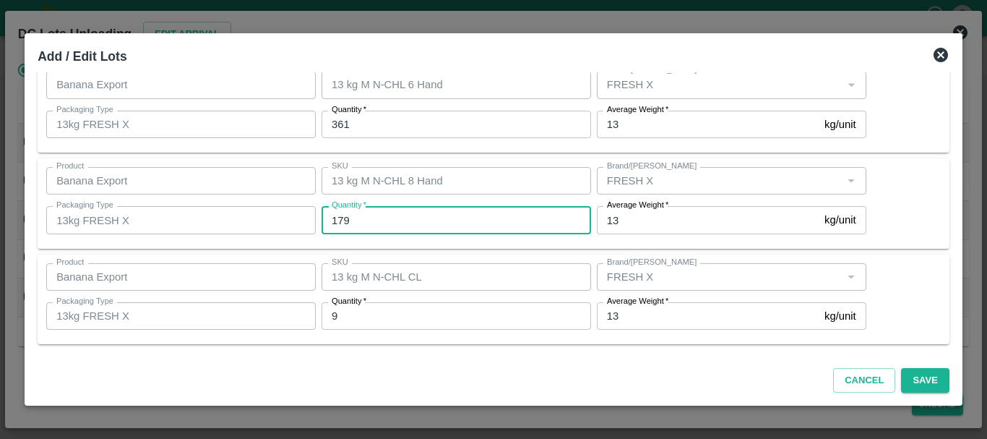
type input "179"
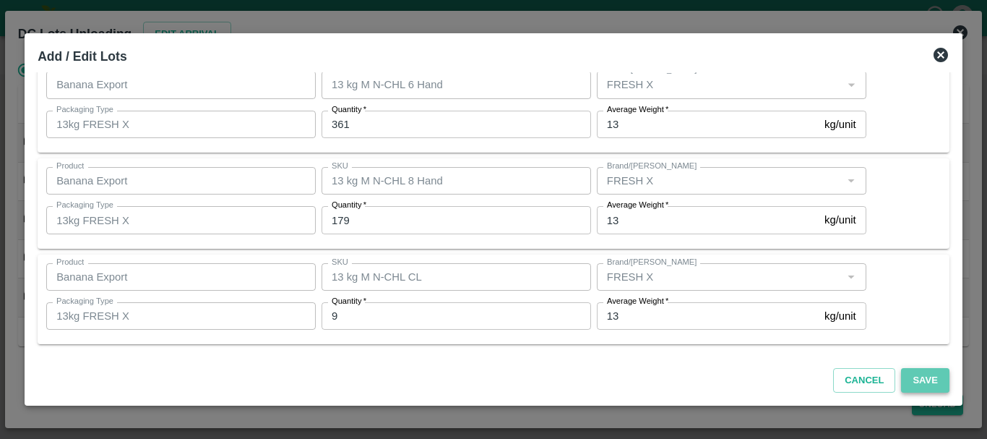
click at [920, 382] on button "Save" at bounding box center [925, 380] width 48 height 25
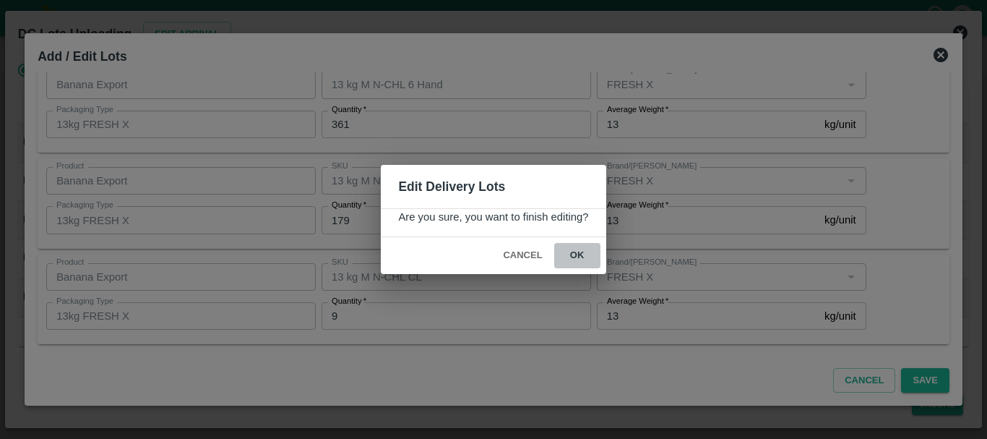
click at [582, 256] on button "ok" at bounding box center [577, 255] width 46 height 25
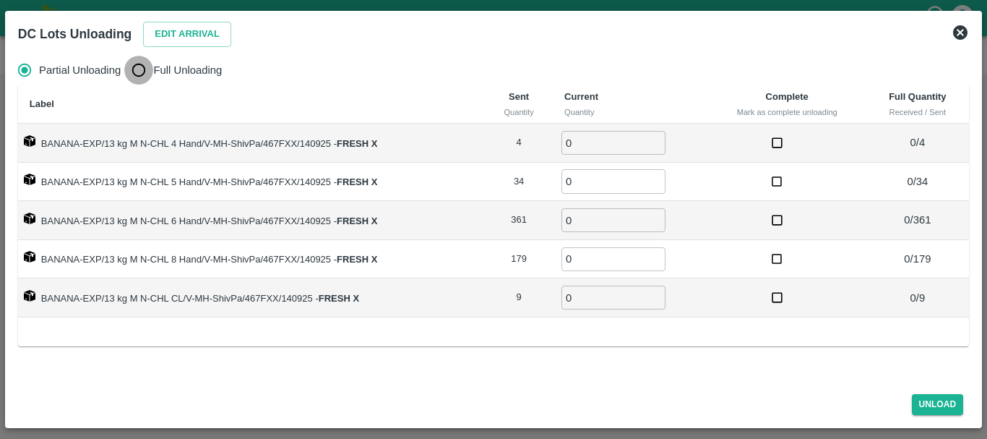
click at [140, 73] on input "Full Unloading" at bounding box center [138, 70] width 29 height 29
radio input "true"
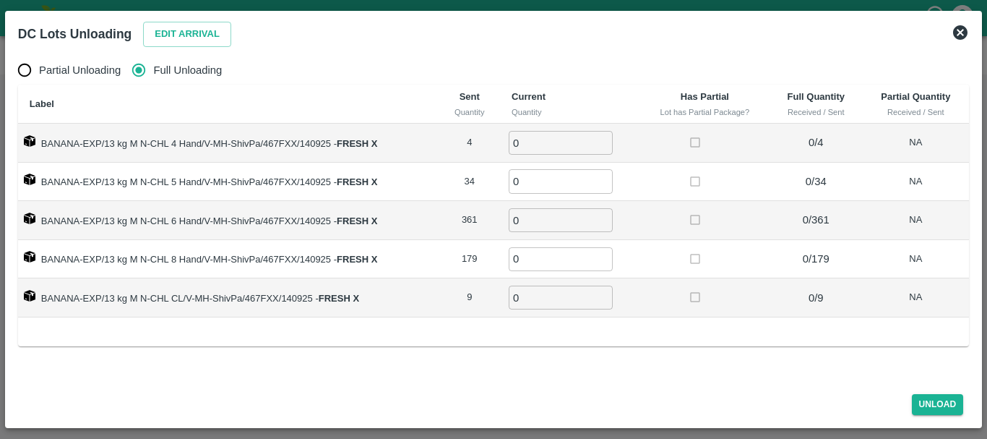
click at [545, 142] on input "0" at bounding box center [561, 143] width 104 height 24
type input "04"
type input "34"
type input "361"
type input "179"
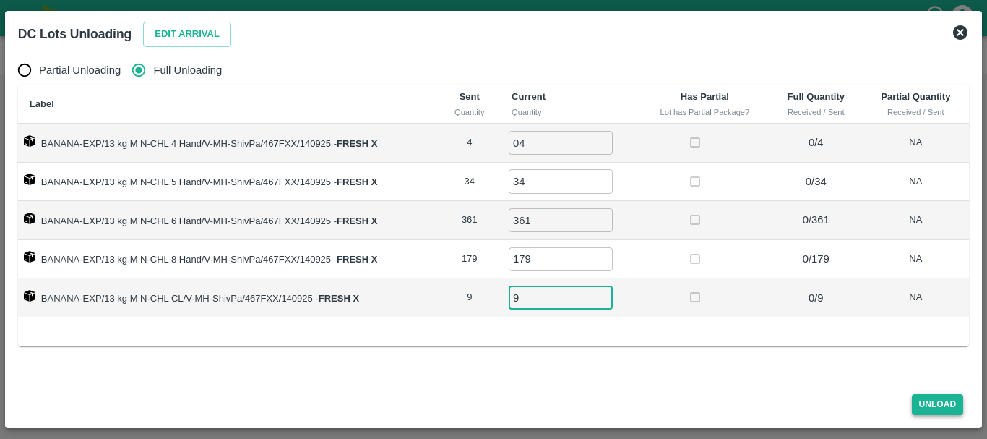
type input "9"
click at [930, 399] on button "Unload" at bounding box center [938, 404] width 52 height 21
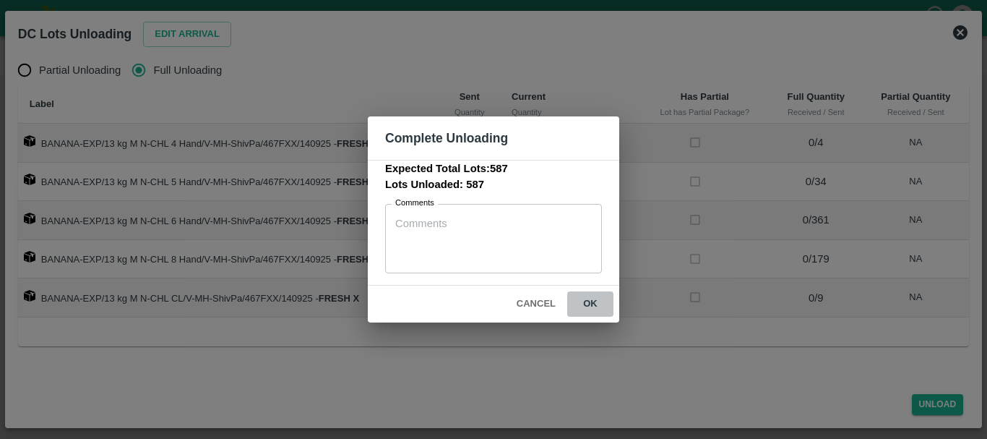
click at [594, 312] on button "ok" at bounding box center [590, 303] width 46 height 25
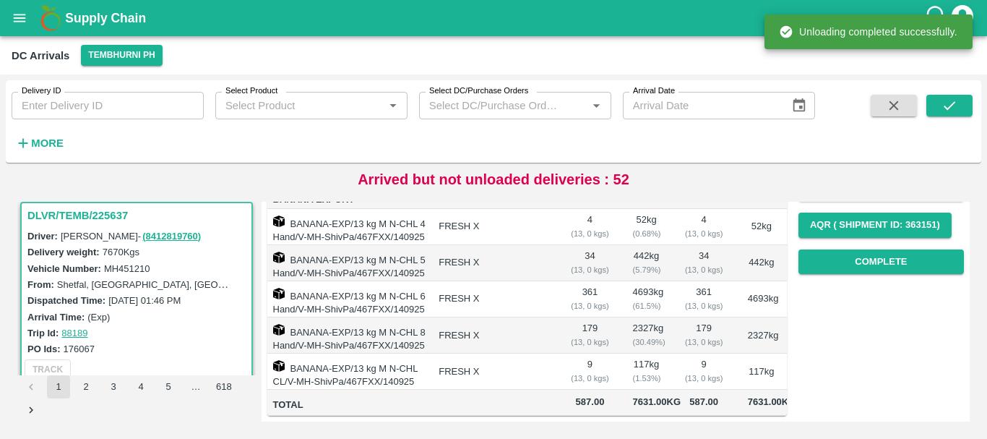
scroll to position [0, 0]
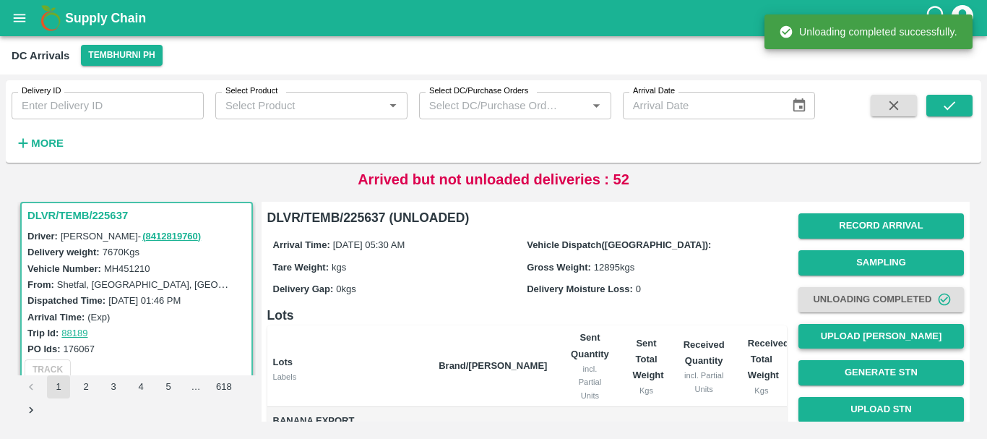
click at [839, 331] on button "Upload [PERSON_NAME]" at bounding box center [882, 336] width 166 height 25
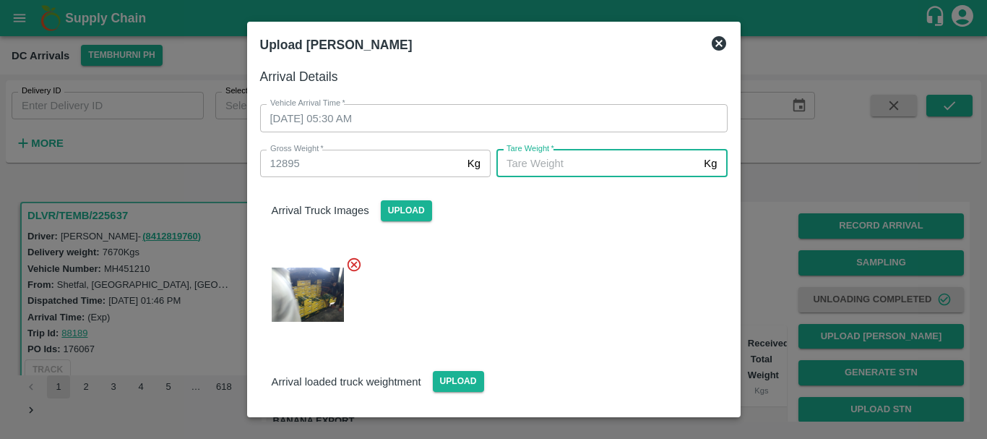
click at [567, 165] on input "[PERSON_NAME]   *" at bounding box center [598, 163] width 202 height 27
type input "4690"
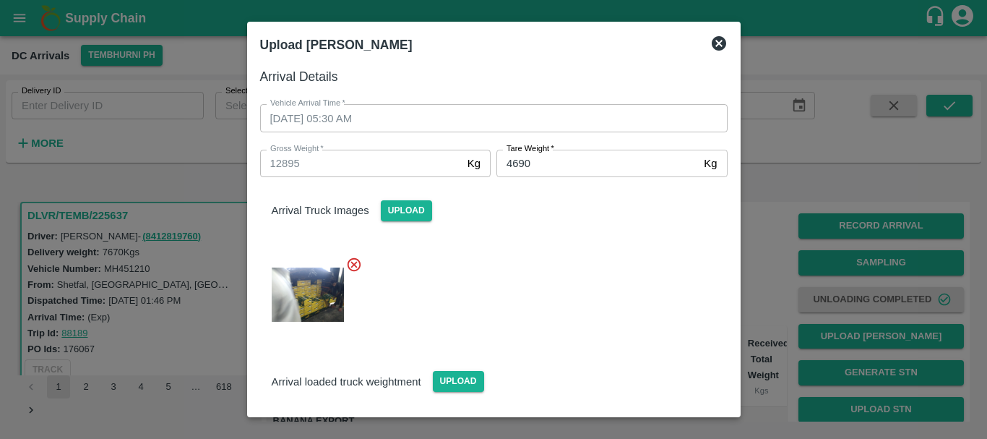
click at [609, 359] on div "Arrival loaded truck weightment Upload" at bounding box center [494, 370] width 491 height 44
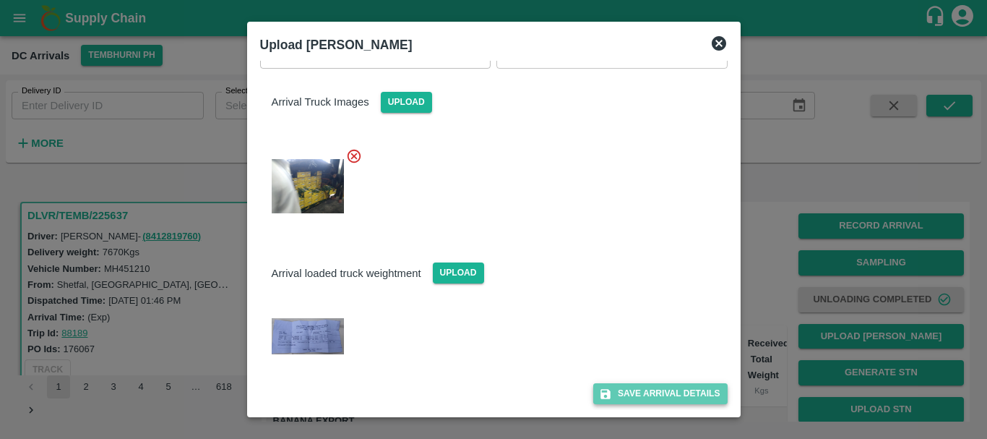
click at [628, 385] on button "Save Arrival Details" at bounding box center [660, 393] width 134 height 21
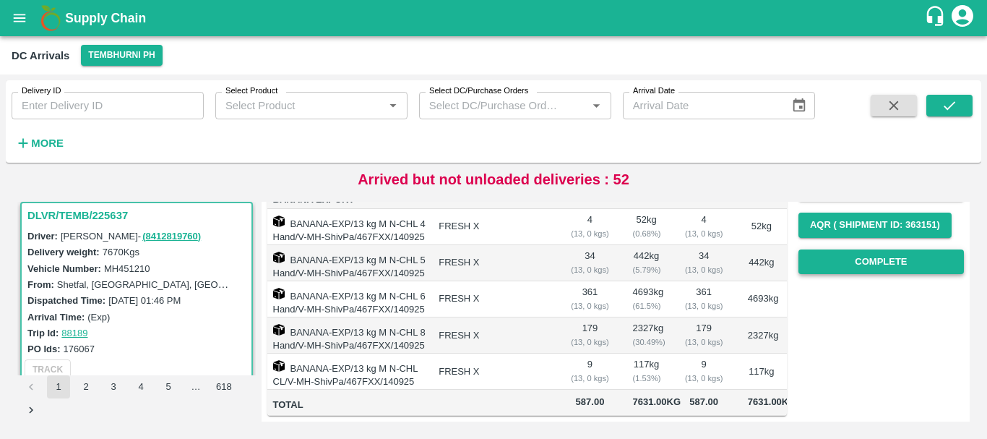
scroll to position [235, 0]
click at [845, 249] on button "Complete" at bounding box center [882, 261] width 166 height 25
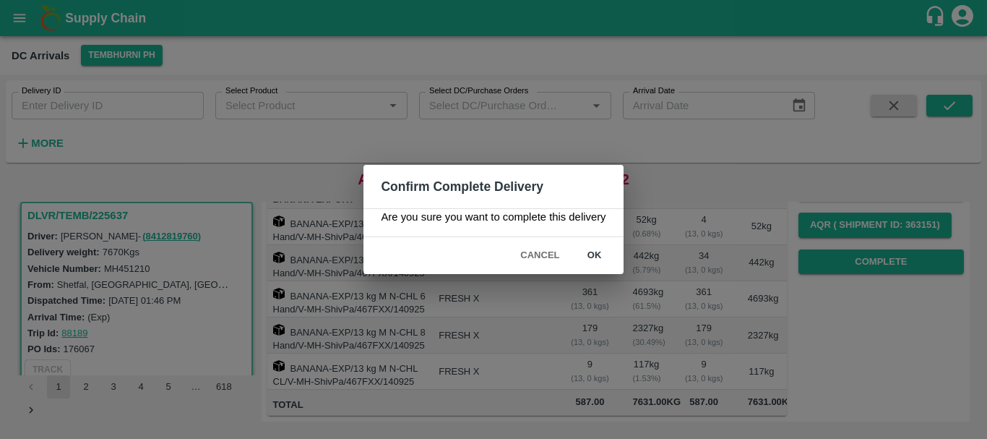
click at [602, 252] on button "ok" at bounding box center [595, 255] width 46 height 25
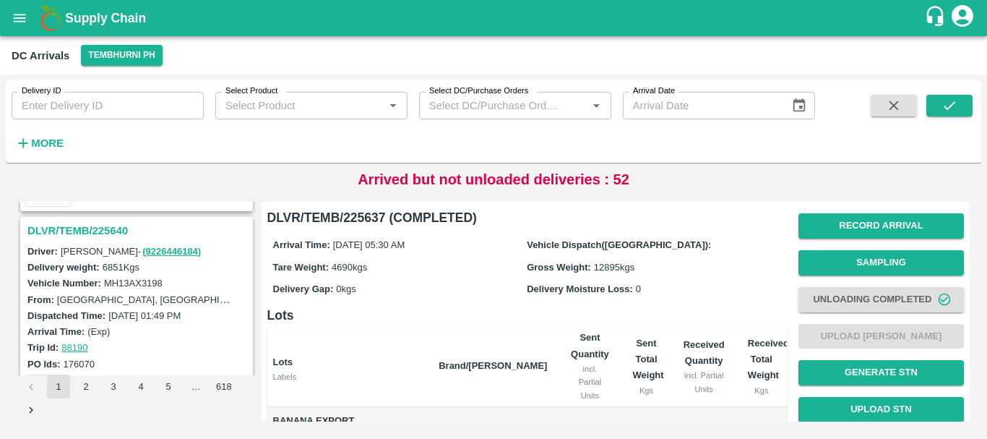
scroll to position [1123, 0]
click at [101, 228] on h3 "DLVR/TEMB/225640" at bounding box center [138, 232] width 223 height 19
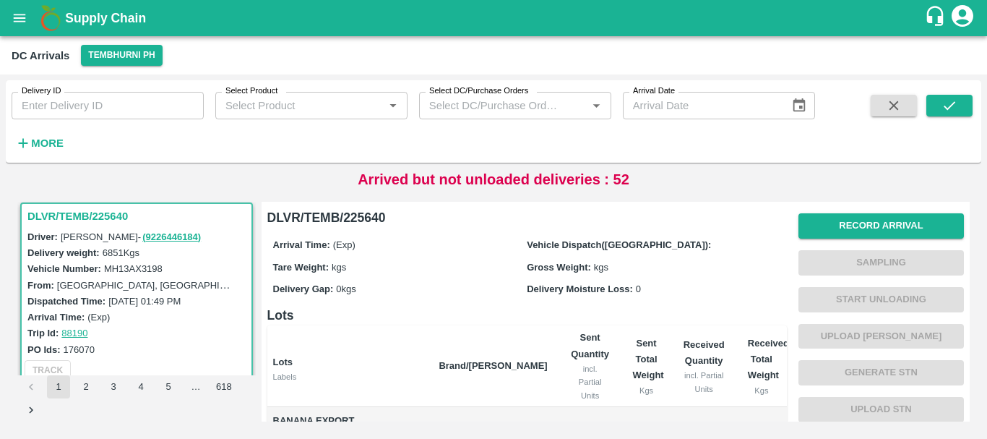
scroll to position [286, 0]
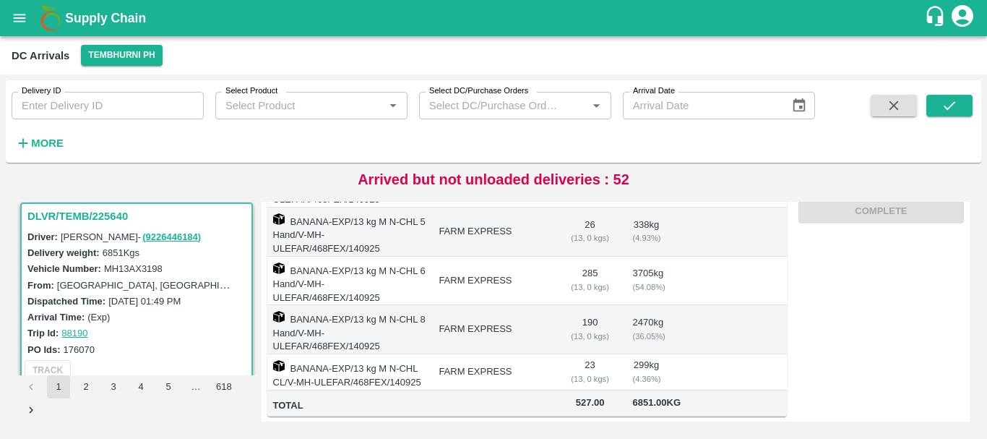
click at [504, 257] on td "FARM EXPRESS" at bounding box center [493, 281] width 132 height 49
click at [602, 372] on div "( 13, 0 kgs)" at bounding box center [590, 378] width 39 height 13
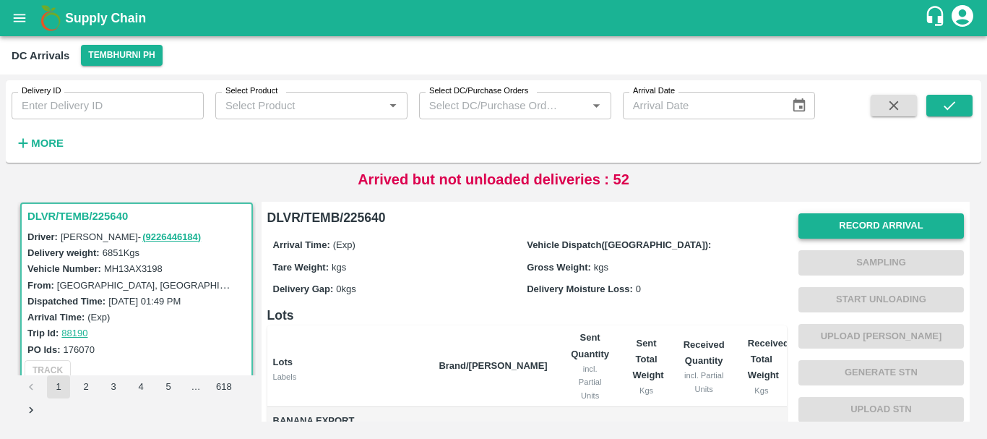
click at [818, 231] on button "Record Arrival" at bounding box center [882, 225] width 166 height 25
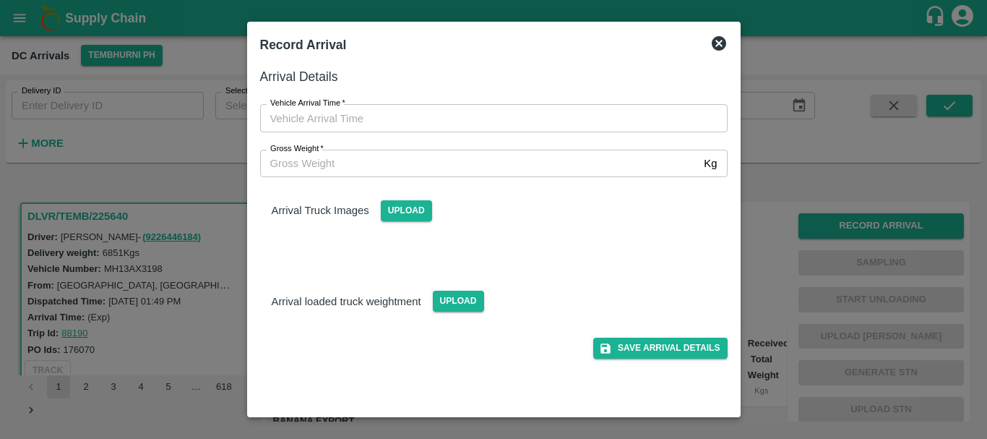
click at [768, 280] on div at bounding box center [493, 219] width 987 height 439
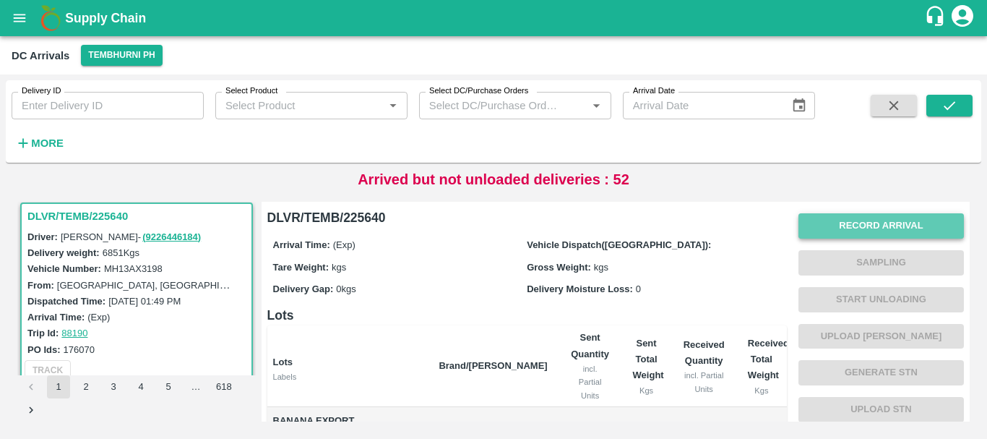
click at [854, 226] on button "Record Arrival" at bounding box center [882, 225] width 166 height 25
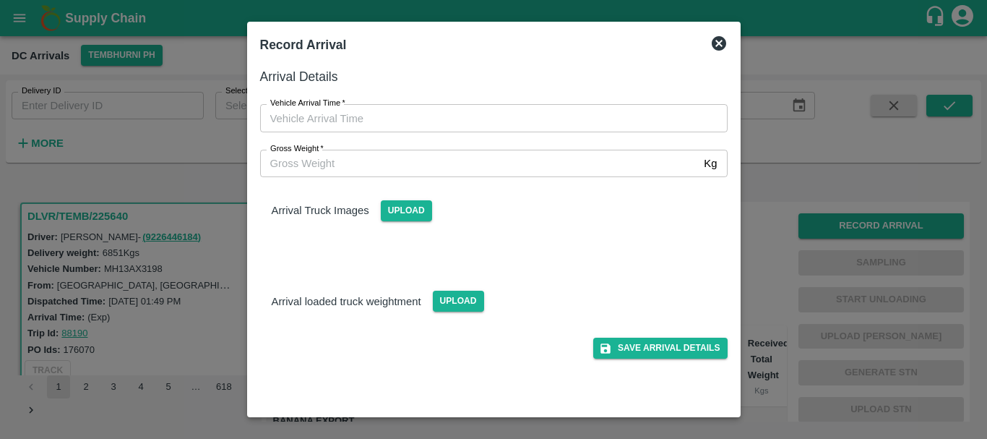
type input "DD/MM/YYYY hh:mm aa"
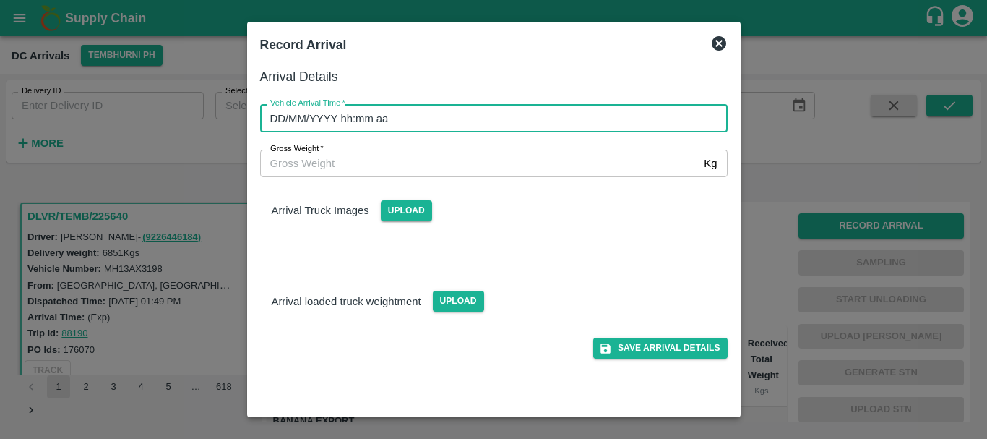
click at [570, 120] on input "DD/MM/YYYY hh:mm aa" at bounding box center [489, 117] width 458 height 27
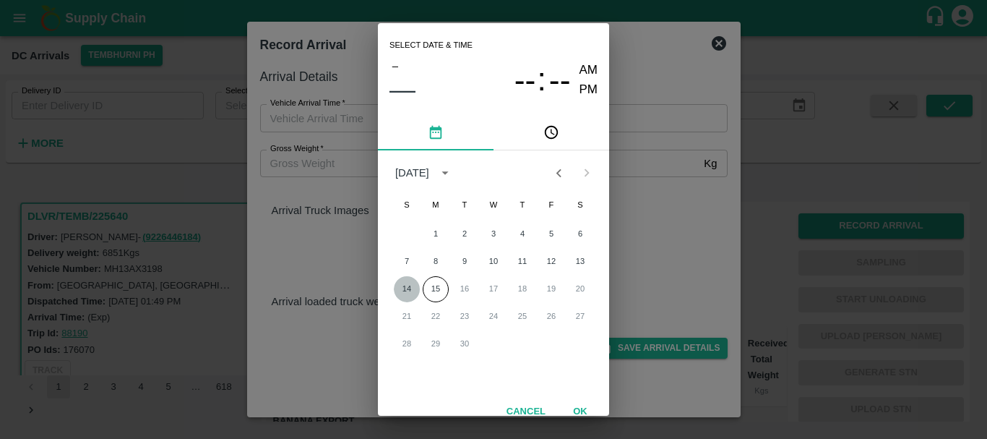
click at [408, 289] on button "14" at bounding box center [407, 289] width 26 height 26
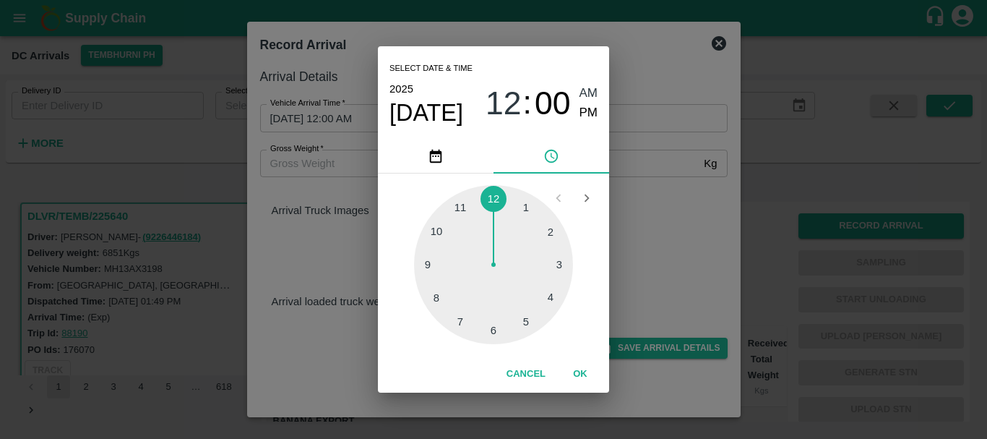
click at [434, 233] on div at bounding box center [493, 264] width 159 height 159
click at [534, 317] on div at bounding box center [493, 264] width 159 height 159
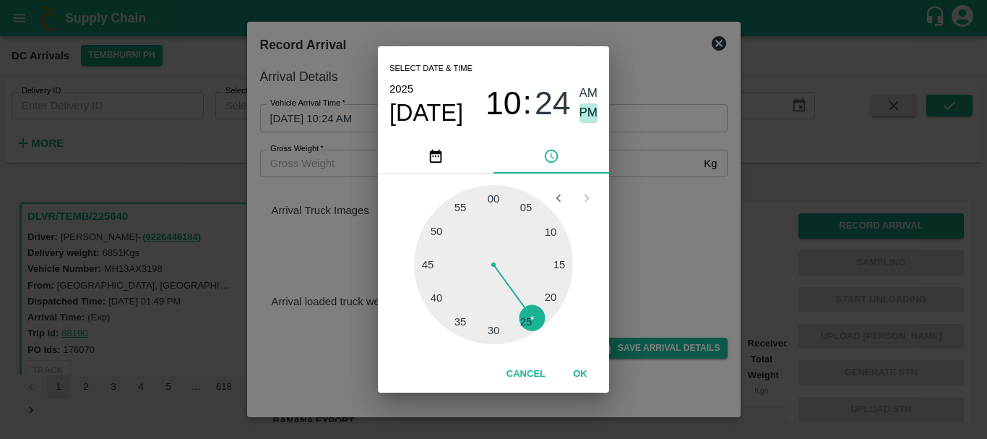
click at [593, 108] on span "PM" at bounding box center [589, 113] width 19 height 20
type input "[DATE] 10:24 PM"
click at [685, 231] on div "Select date & time [DATE] 10 : 24 AM PM 05 10 15 20 25 30 35 40 45 50 55 00 Can…" at bounding box center [493, 219] width 987 height 439
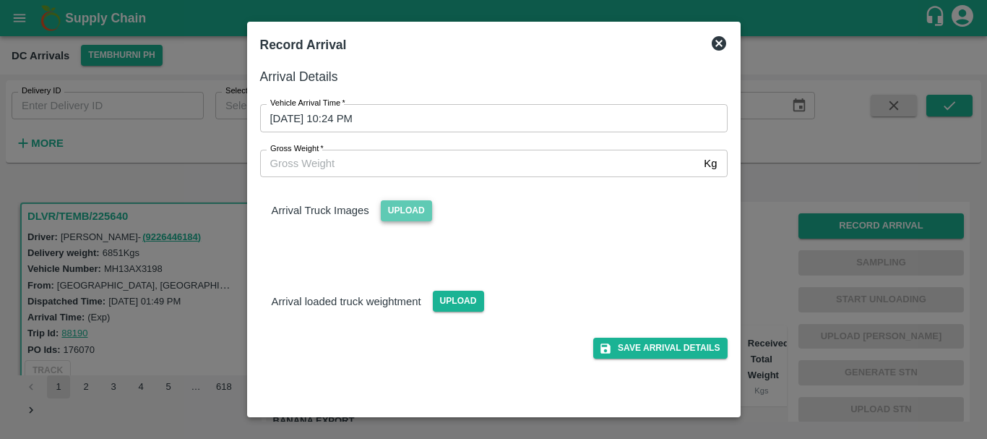
click at [422, 217] on span "Upload" at bounding box center [406, 210] width 51 height 21
click at [0, 0] on input "Upload" at bounding box center [0, 0] width 0 height 0
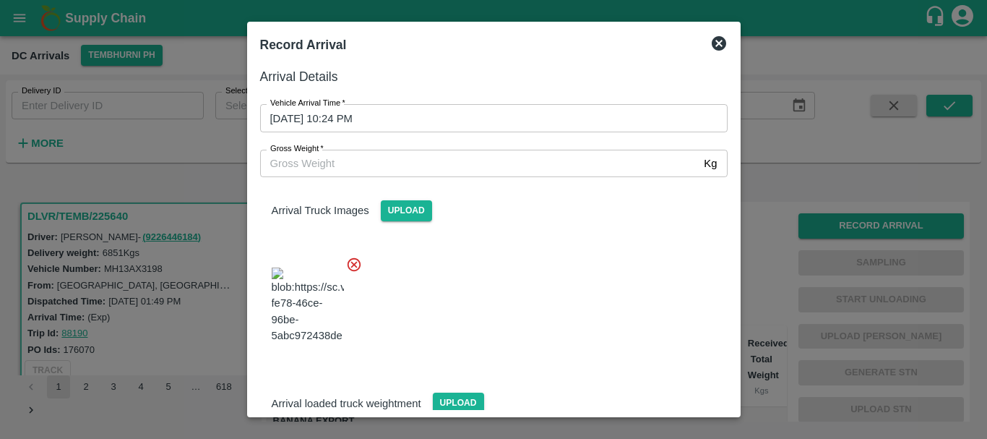
scroll to position [77, 0]
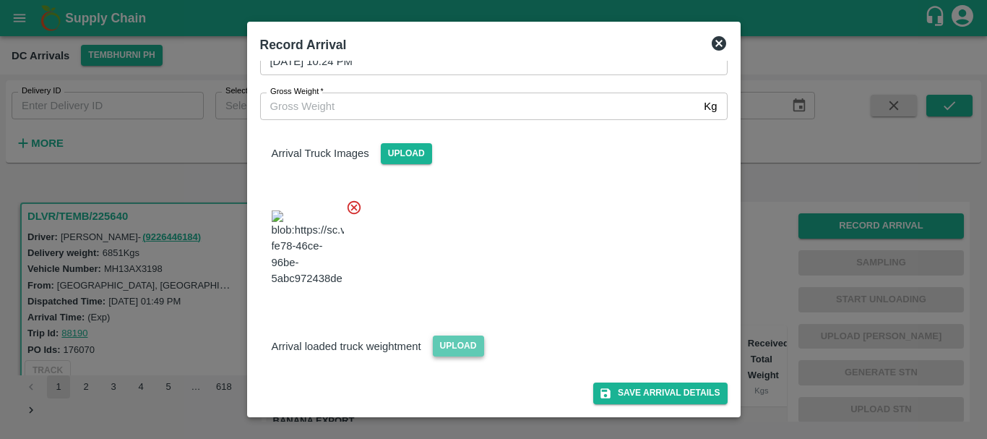
click at [452, 353] on span "Upload" at bounding box center [458, 345] width 51 height 21
click at [0, 0] on input "Upload" at bounding box center [0, 0] width 0 height 0
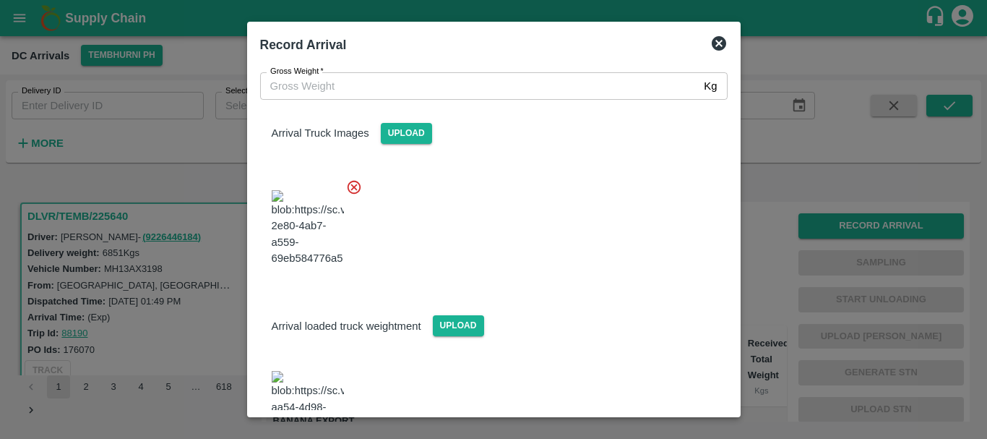
scroll to position [151, 0]
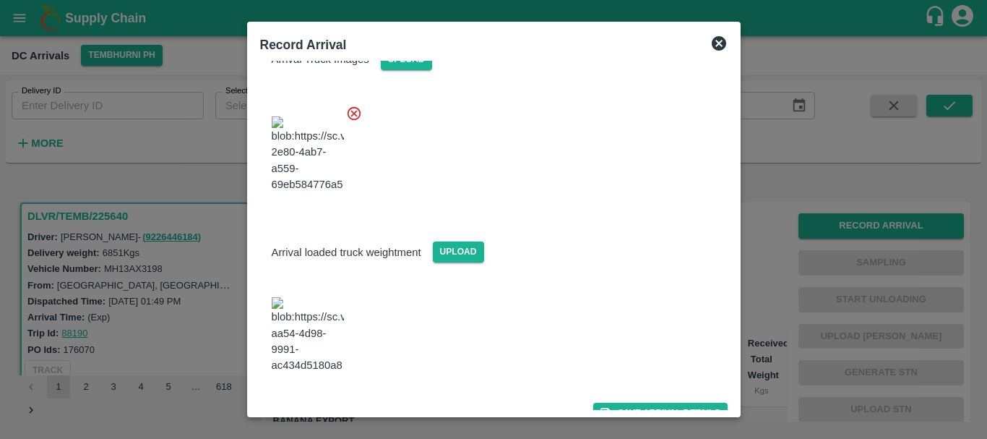
click at [330, 304] on div at bounding box center [488, 330] width 479 height 113
click at [644, 403] on button "Save Arrival Details" at bounding box center [660, 413] width 134 height 21
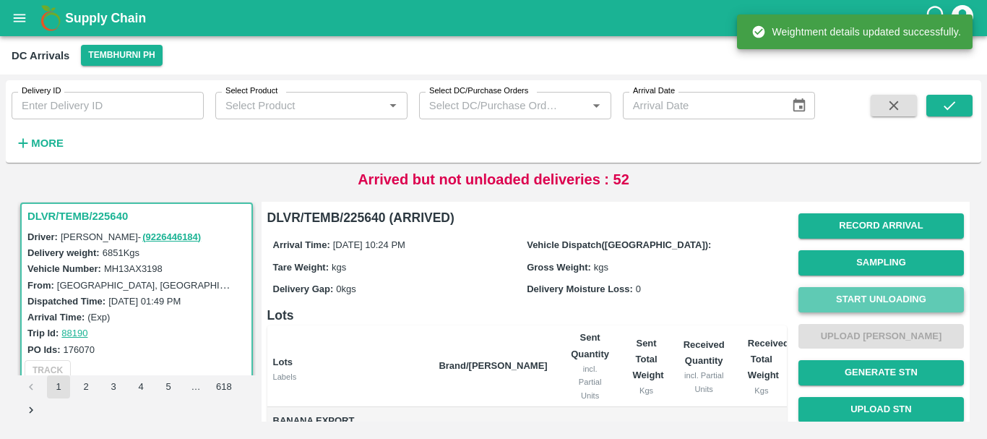
click at [816, 302] on button "Start Unloading" at bounding box center [882, 299] width 166 height 25
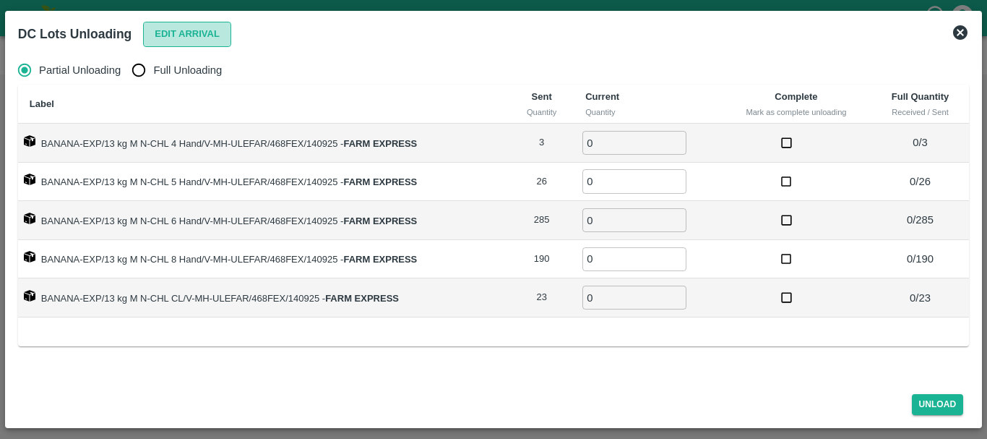
click at [185, 39] on button "Edit Arrival" at bounding box center [187, 34] width 88 height 25
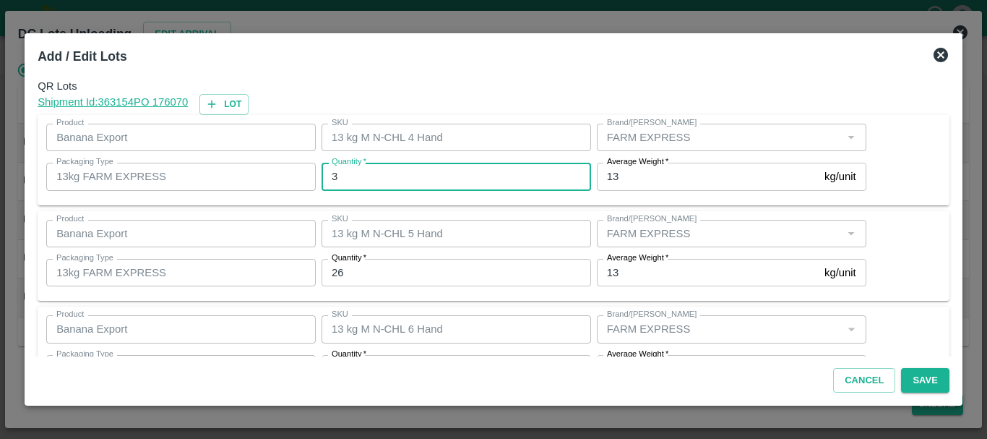
click at [382, 179] on input "3" at bounding box center [457, 176] width 270 height 27
type input "3"
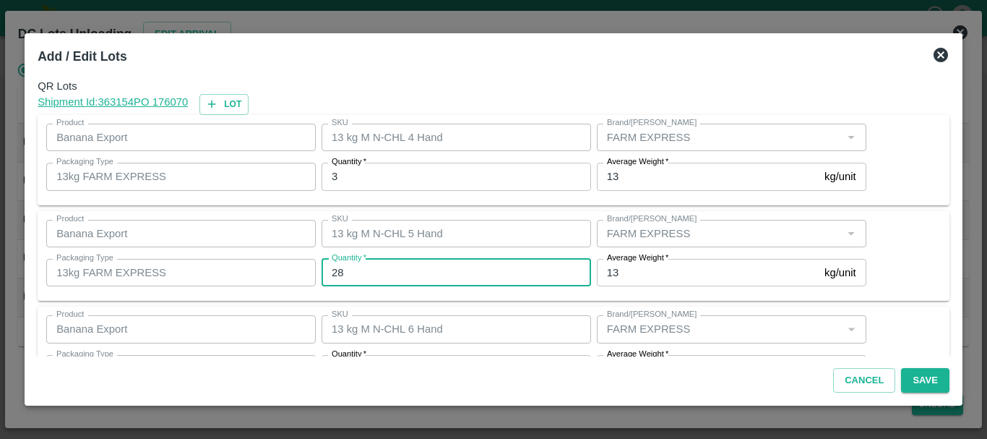
type input "28"
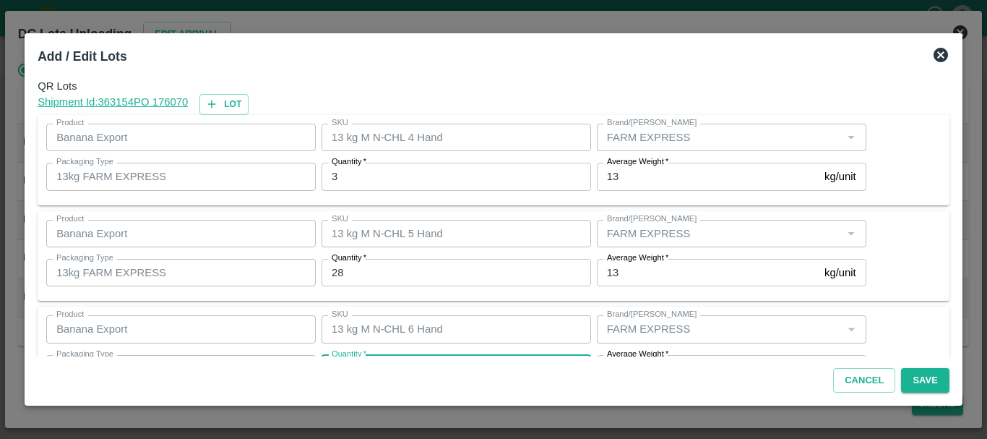
scroll to position [26, 0]
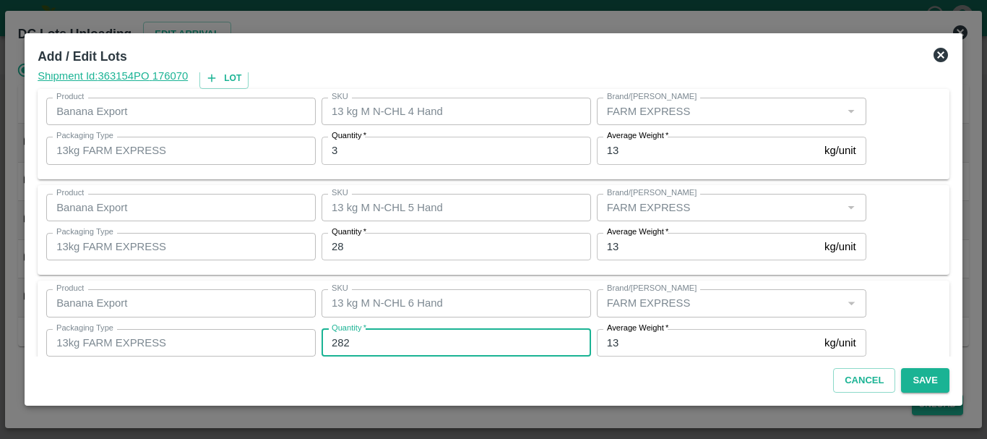
type input "282"
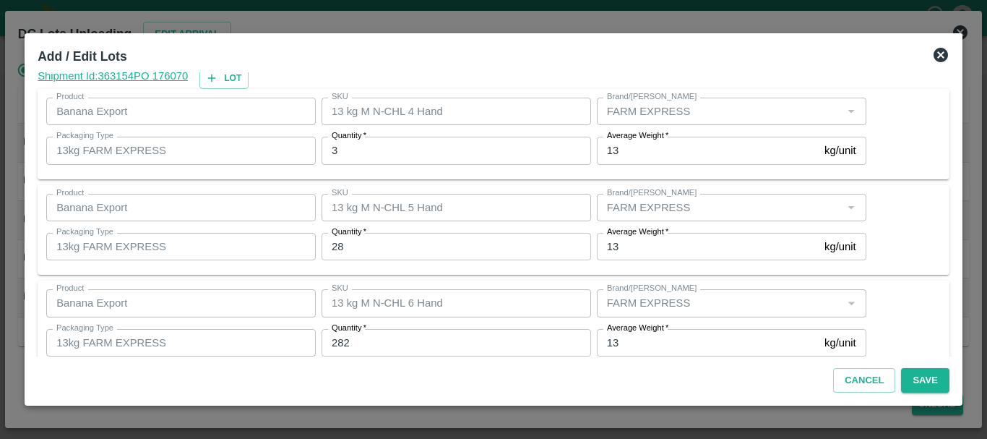
scroll to position [244, 0]
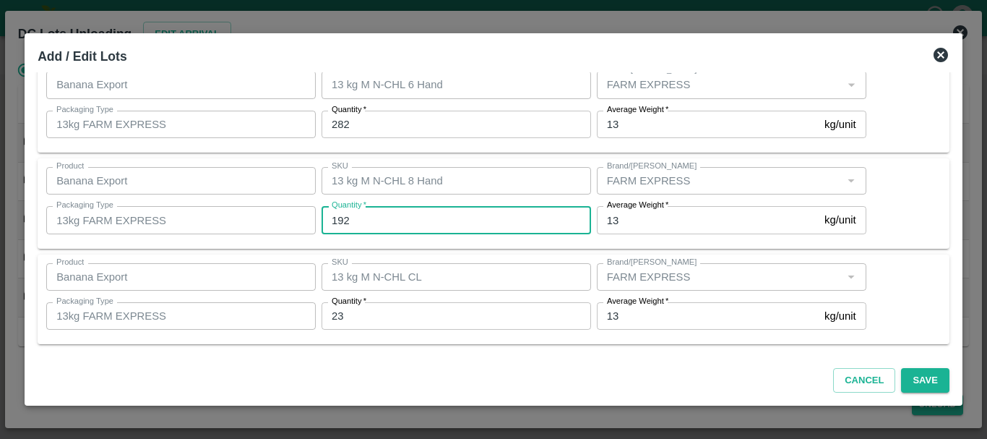
type input "192"
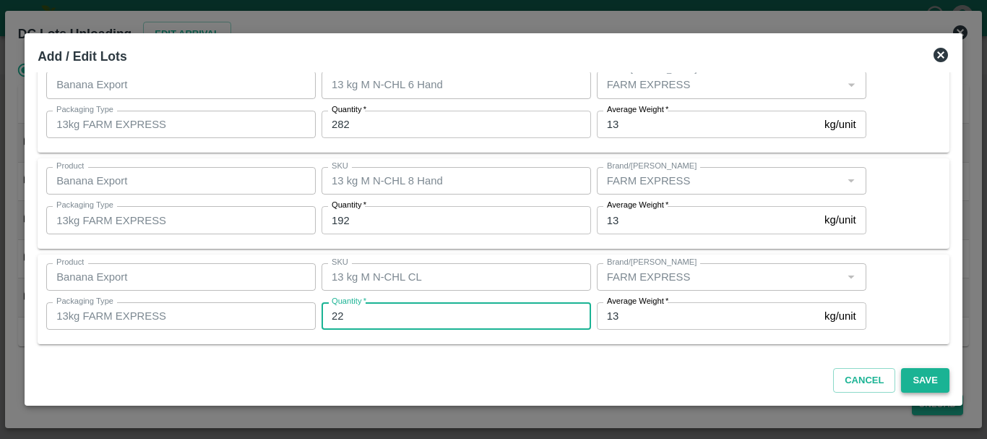
type input "22"
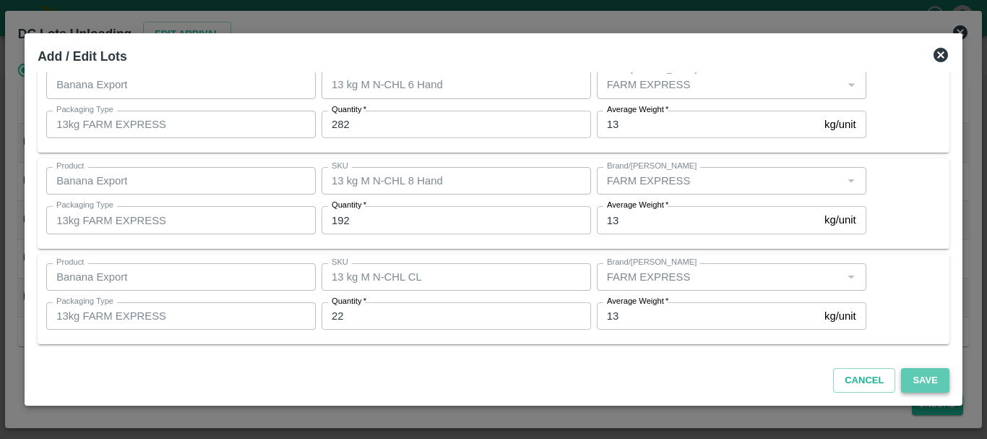
click at [928, 379] on button "Save" at bounding box center [925, 380] width 48 height 25
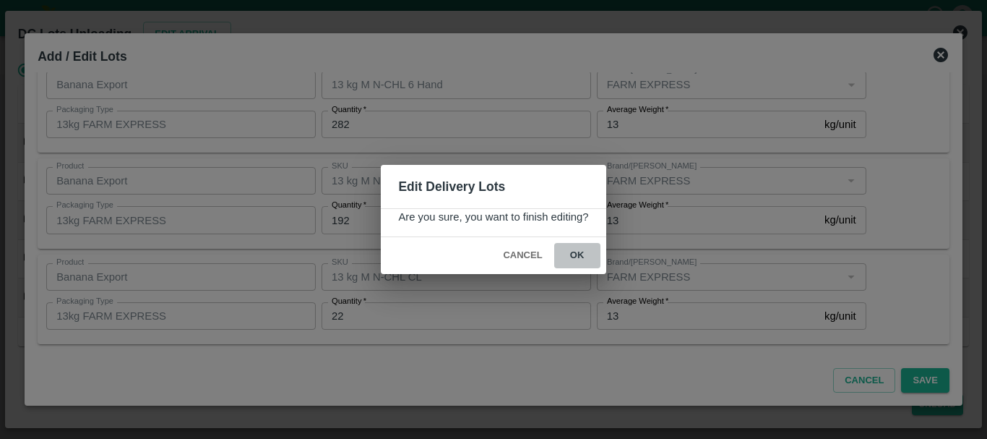
click at [583, 265] on button "ok" at bounding box center [577, 255] width 46 height 25
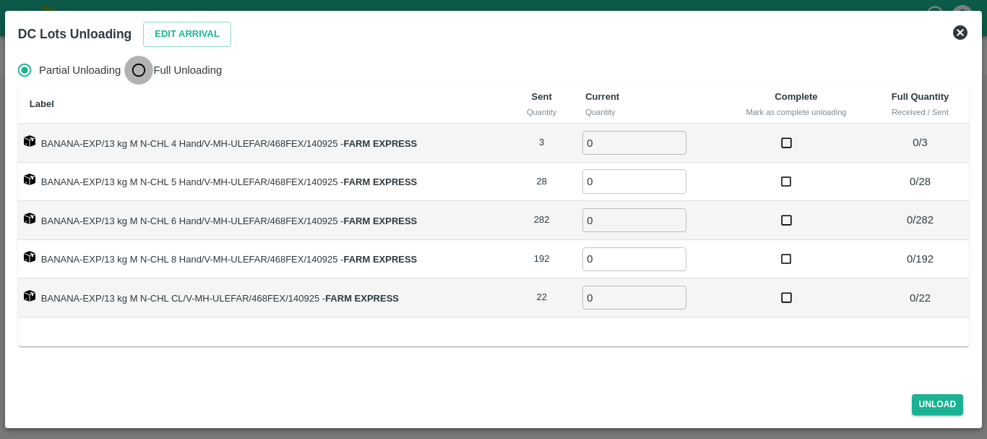
click at [143, 67] on input "Full Unloading" at bounding box center [138, 70] width 29 height 29
radio input "true"
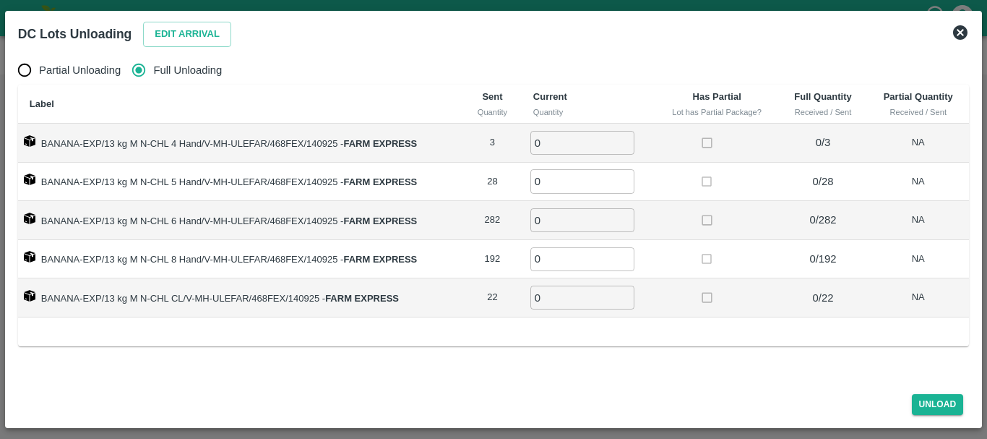
click at [580, 140] on input "0" at bounding box center [583, 143] width 104 height 24
type input "03"
type input "28"
type input "282"
type input "192"
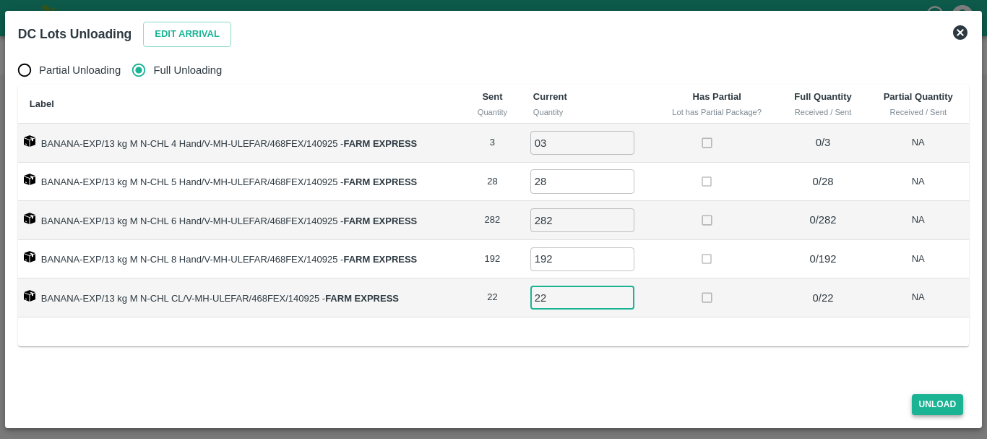
type input "22"
click at [927, 401] on button "Unload" at bounding box center [938, 404] width 52 height 21
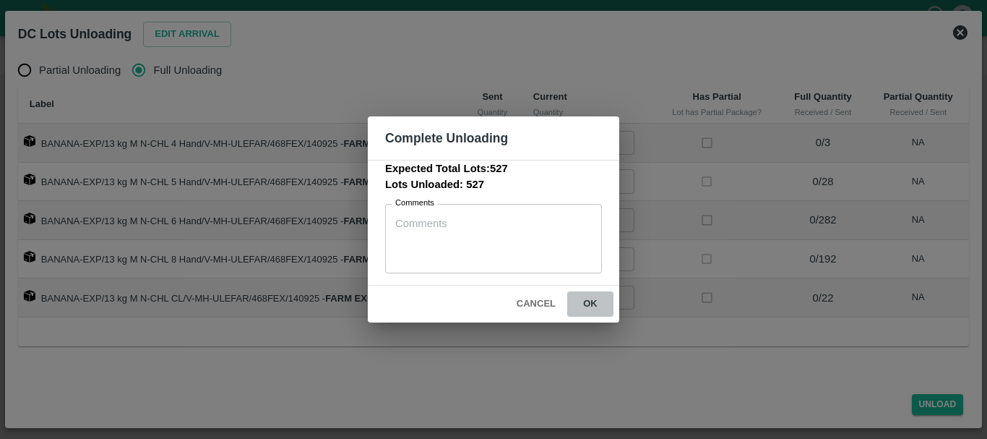
click at [590, 304] on button "ok" at bounding box center [590, 303] width 46 height 25
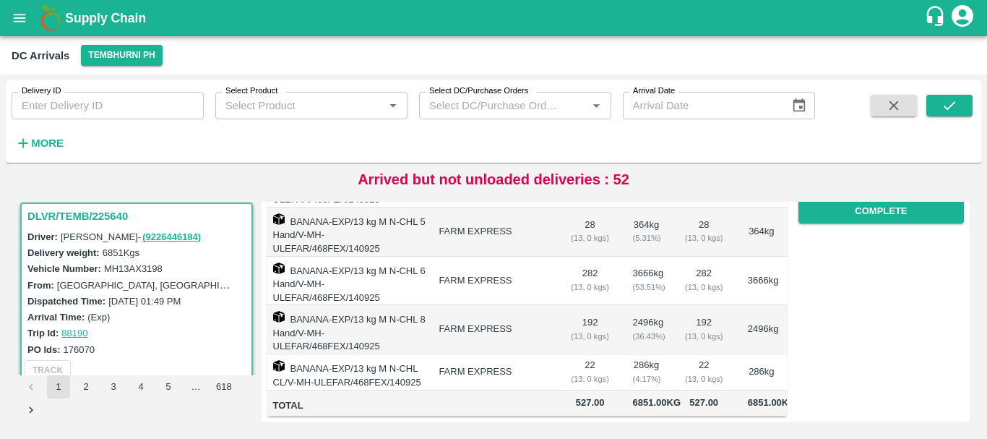
scroll to position [0, 0]
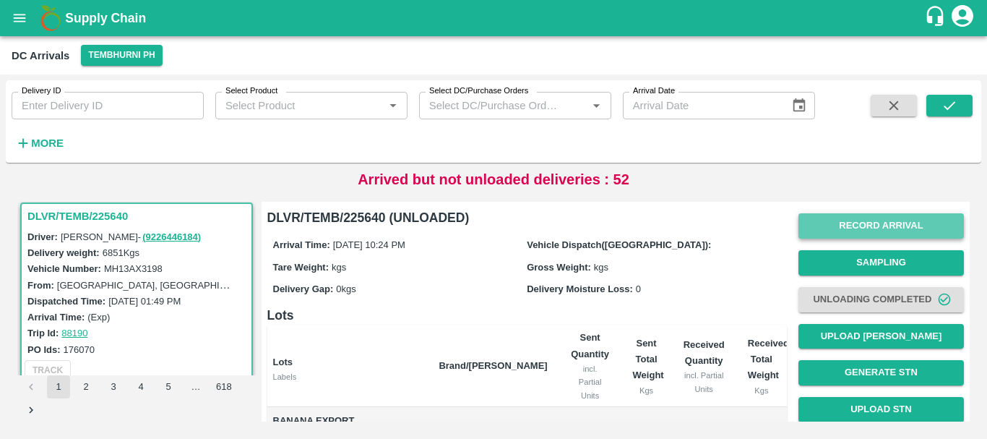
click at [874, 229] on button "Record Arrival" at bounding box center [882, 225] width 166 height 25
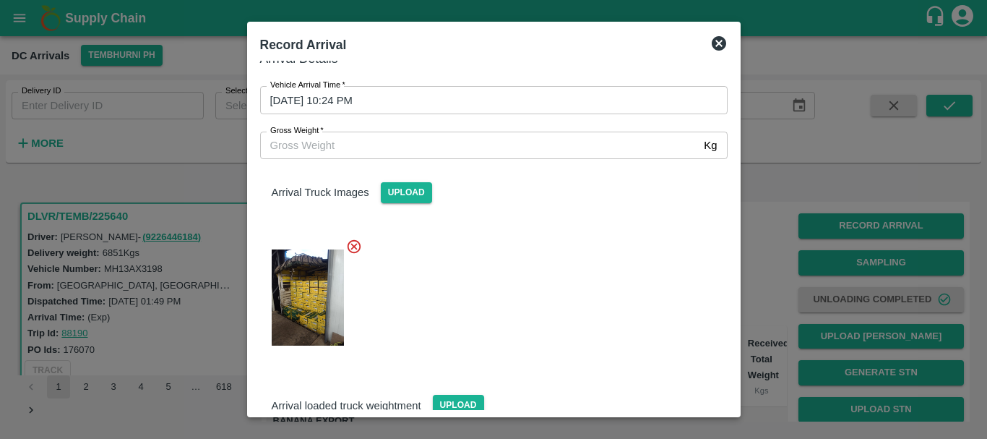
scroll to position [151, 0]
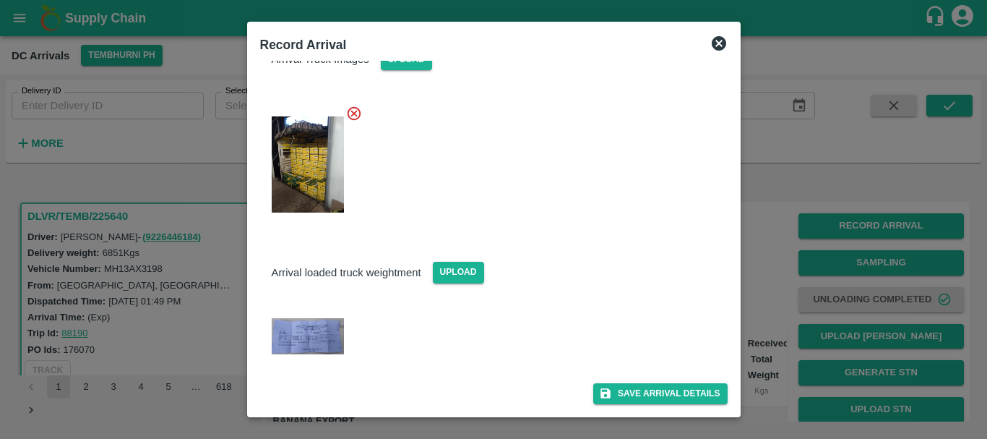
click at [317, 333] on img at bounding box center [308, 336] width 72 height 36
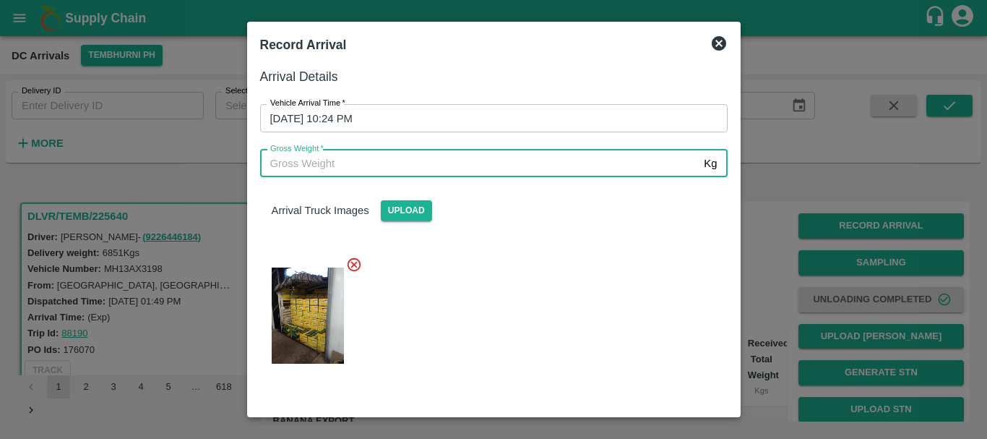
click at [393, 159] on input "Gross Weight   *" at bounding box center [479, 163] width 439 height 27
type input "12895"
click at [474, 286] on div at bounding box center [488, 311] width 479 height 134
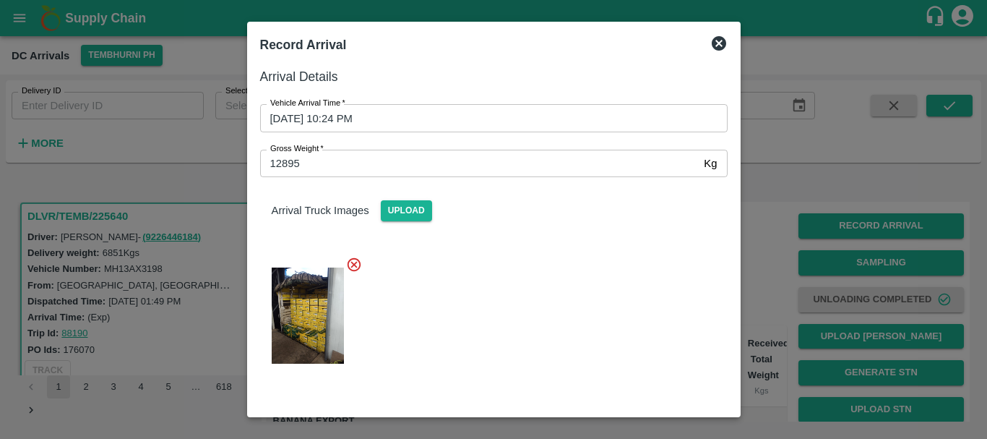
scroll to position [151, 0]
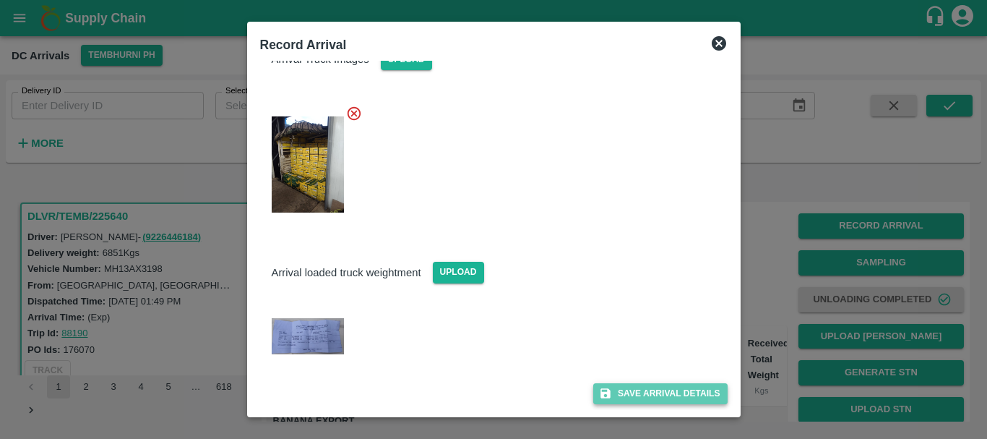
click at [639, 389] on button "Save Arrival Details" at bounding box center [660, 393] width 134 height 21
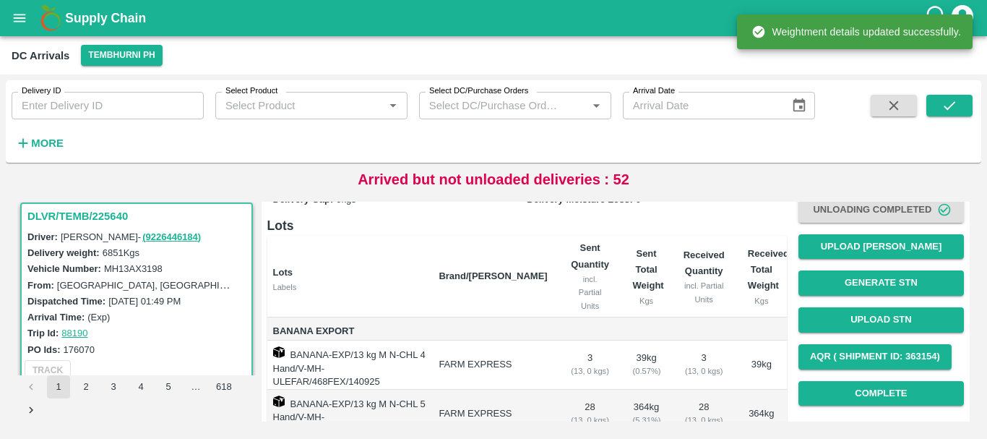
scroll to position [0, 0]
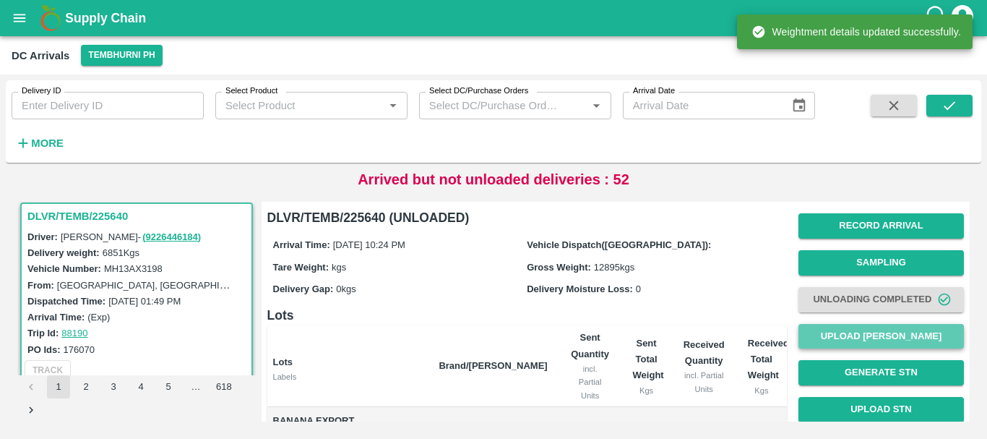
click at [846, 333] on button "Upload [PERSON_NAME]" at bounding box center [882, 336] width 166 height 25
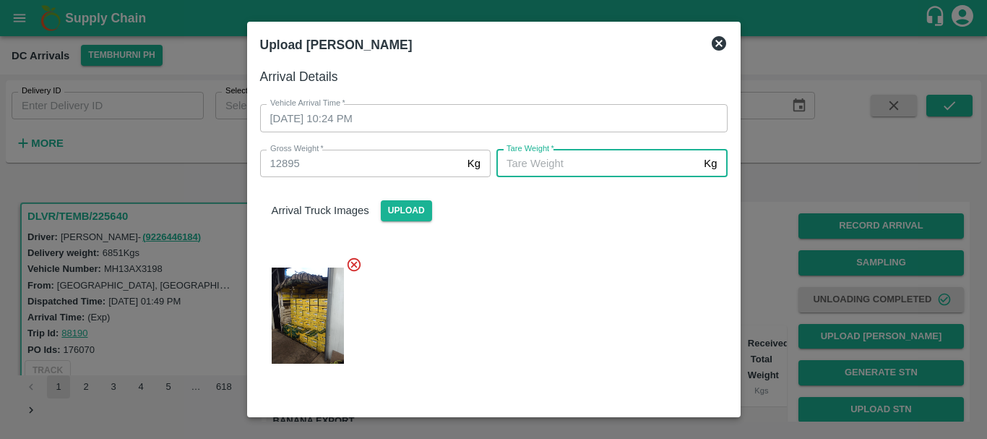
click at [551, 163] on input "[PERSON_NAME]   *" at bounding box center [598, 163] width 202 height 27
type input "4690"
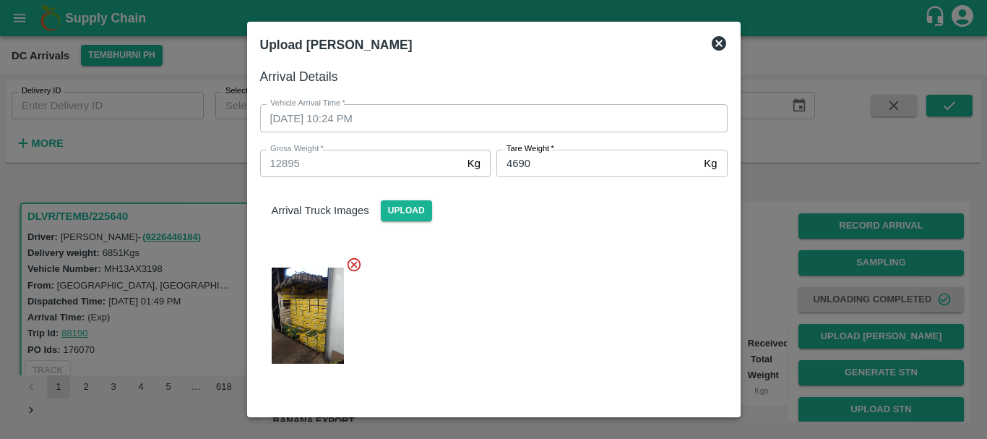
click at [526, 273] on div at bounding box center [488, 311] width 479 height 134
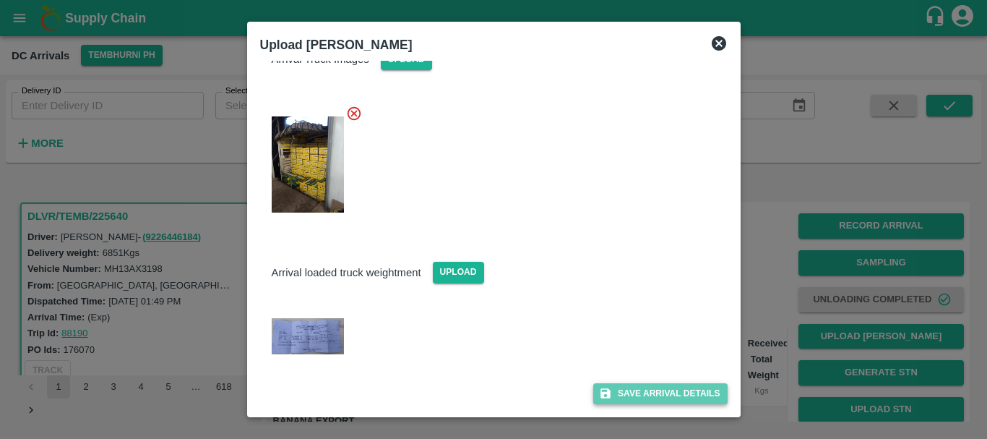
click at [617, 386] on button "Save Arrival Details" at bounding box center [660, 393] width 134 height 21
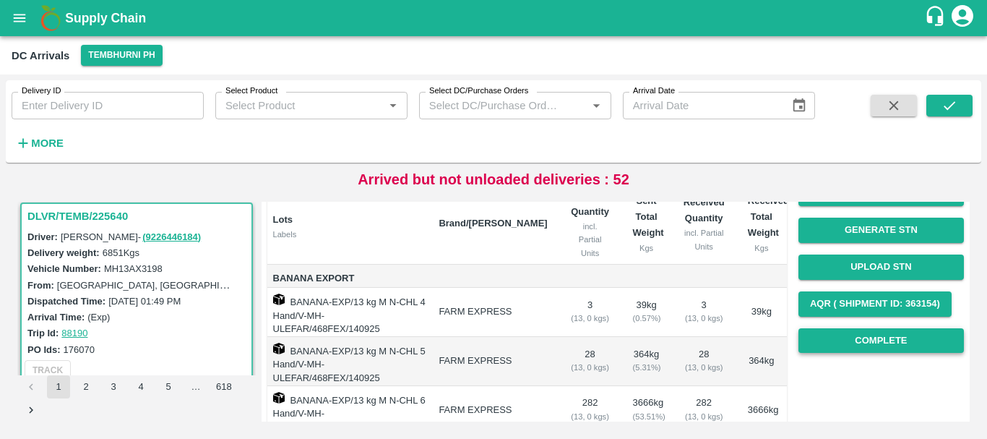
scroll to position [139, 0]
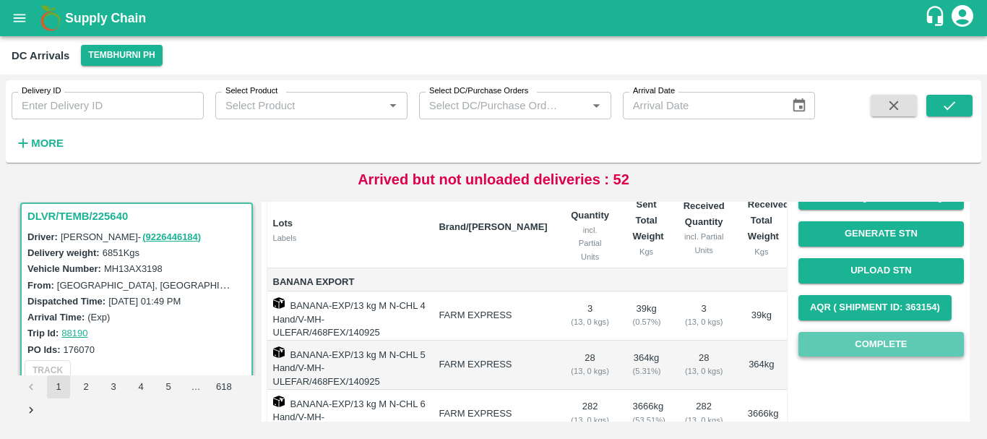
click at [833, 338] on button "Complete" at bounding box center [882, 344] width 166 height 25
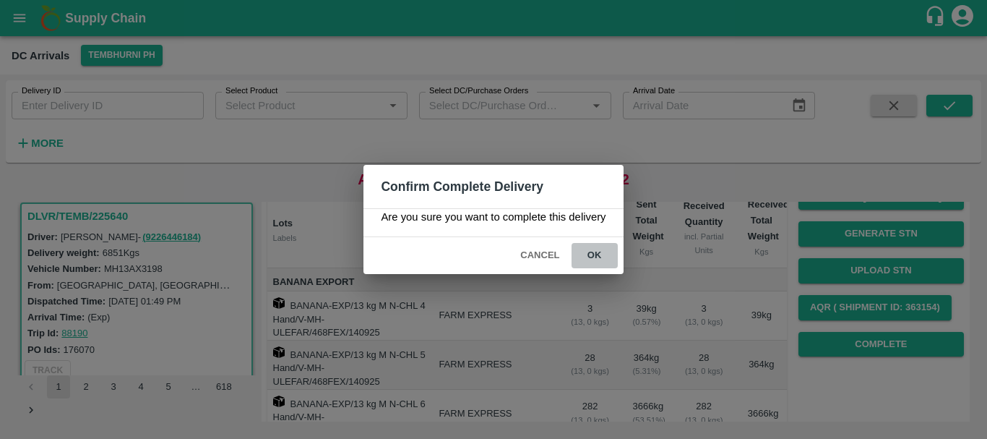
click at [589, 255] on button "ok" at bounding box center [595, 255] width 46 height 25
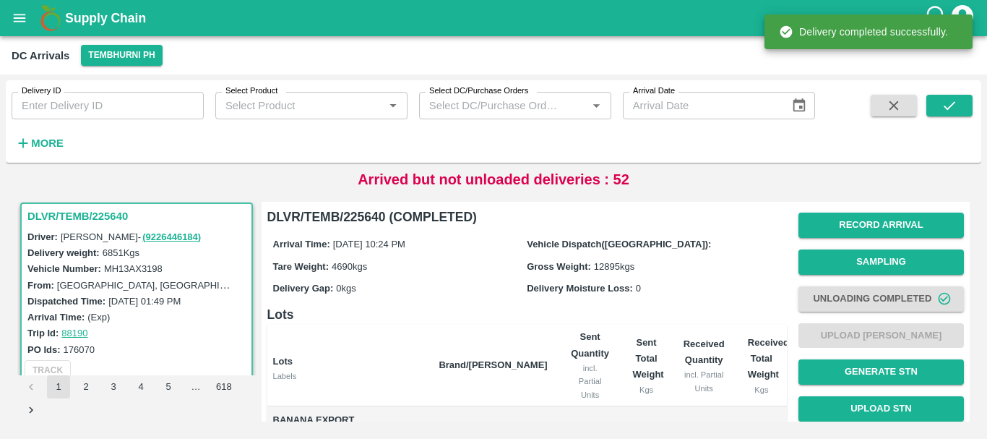
scroll to position [286, 0]
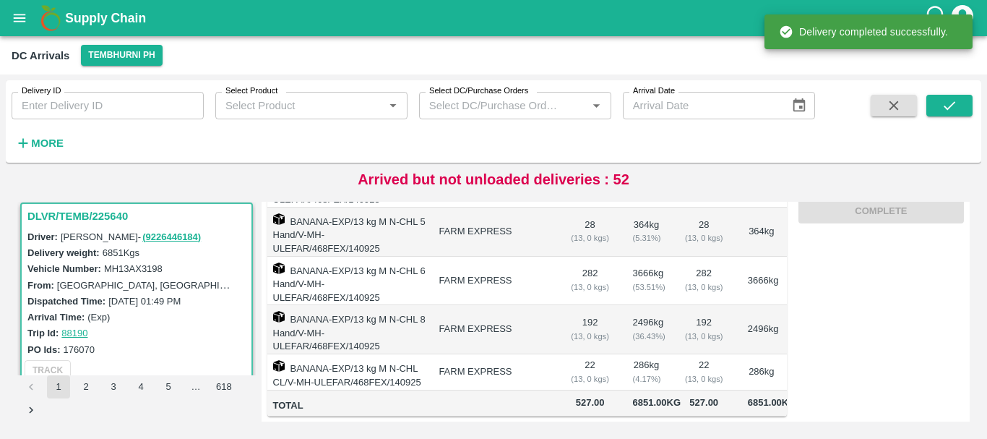
click at [486, 354] on td "FARM EXPRESS" at bounding box center [493, 372] width 132 height 36
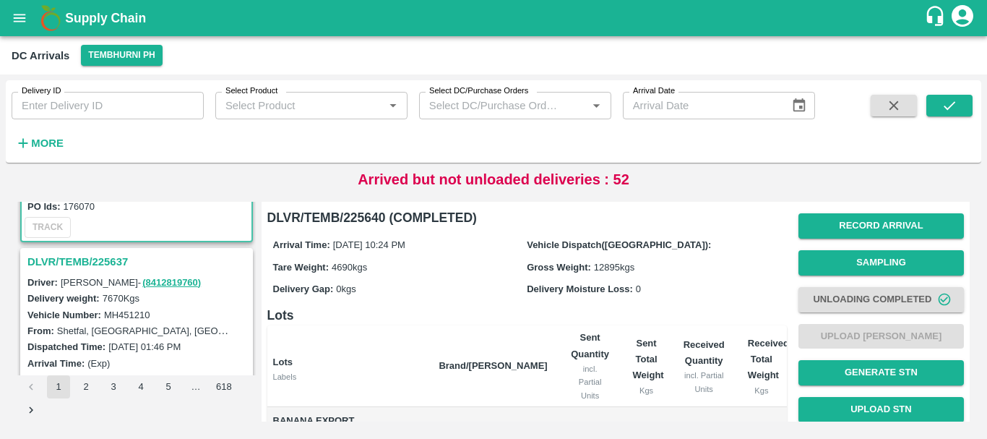
scroll to position [1283, 0]
click at [85, 256] on h3 "DLVR/TEMB/225637" at bounding box center [138, 261] width 223 height 19
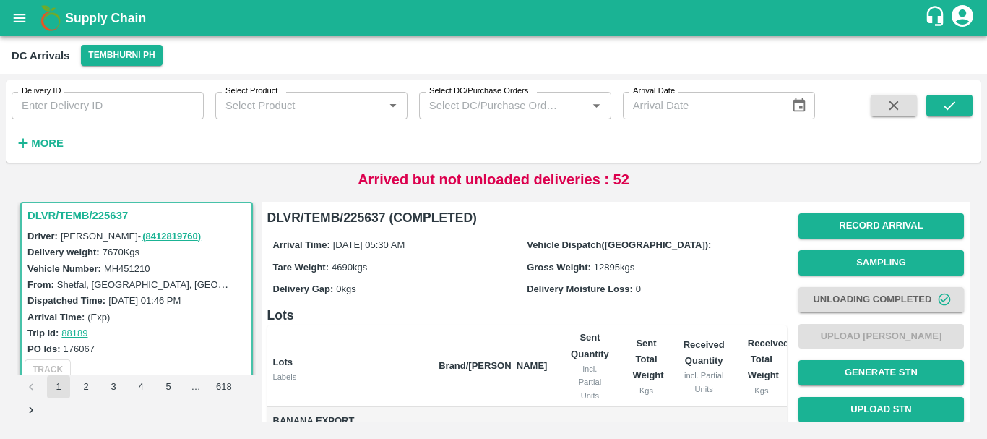
scroll to position [286, 0]
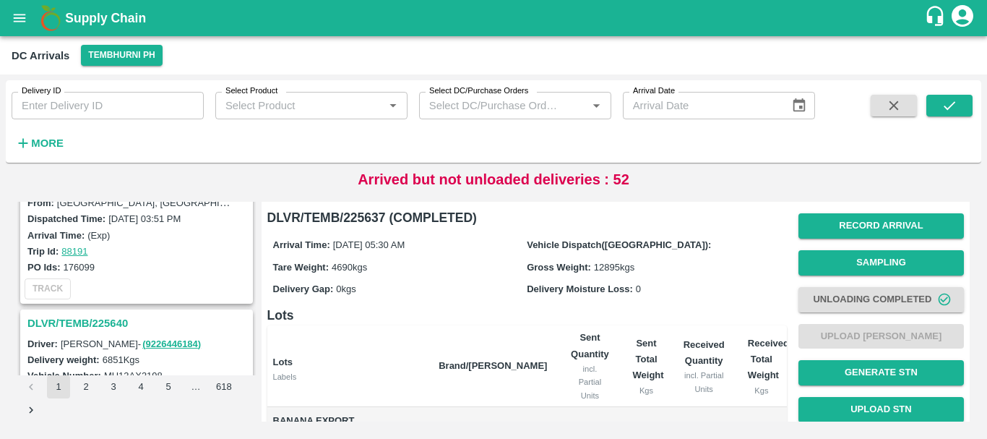
click at [100, 320] on h3 "DLVR/TEMB/225640" at bounding box center [138, 323] width 223 height 19
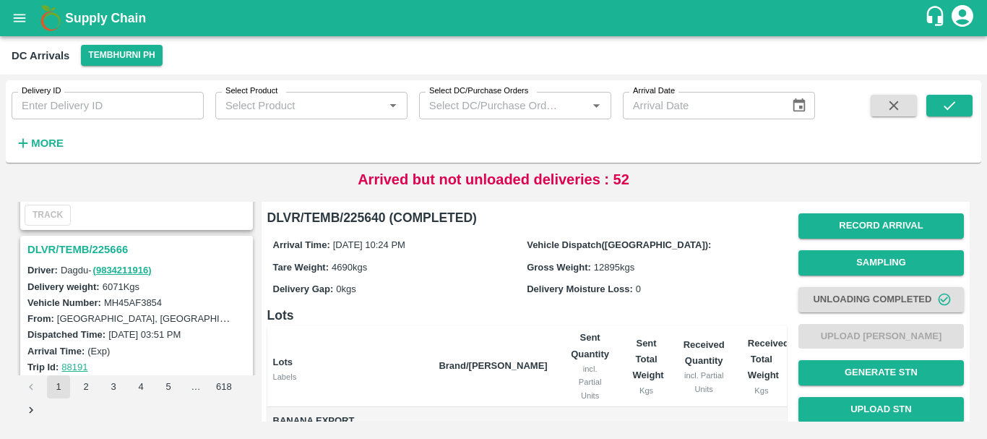
click at [114, 243] on h3 "DLVR/TEMB/225666" at bounding box center [138, 249] width 223 height 19
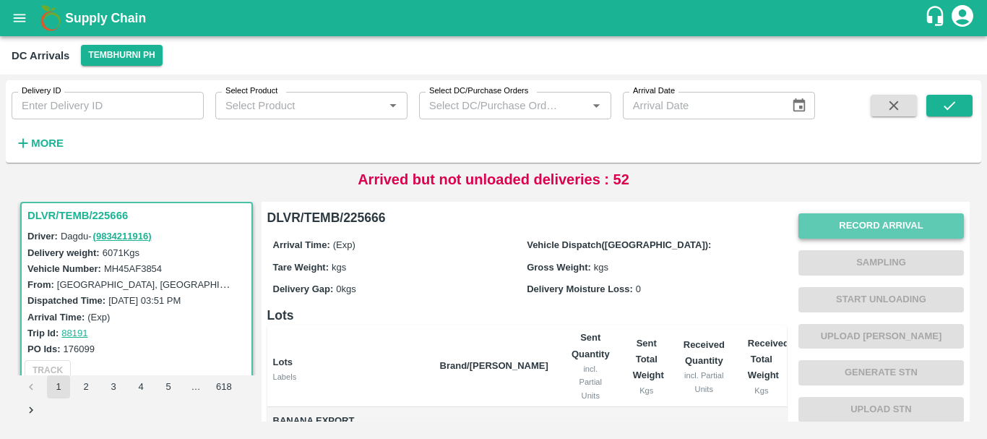
click at [846, 218] on button "Record Arrival" at bounding box center [882, 225] width 166 height 25
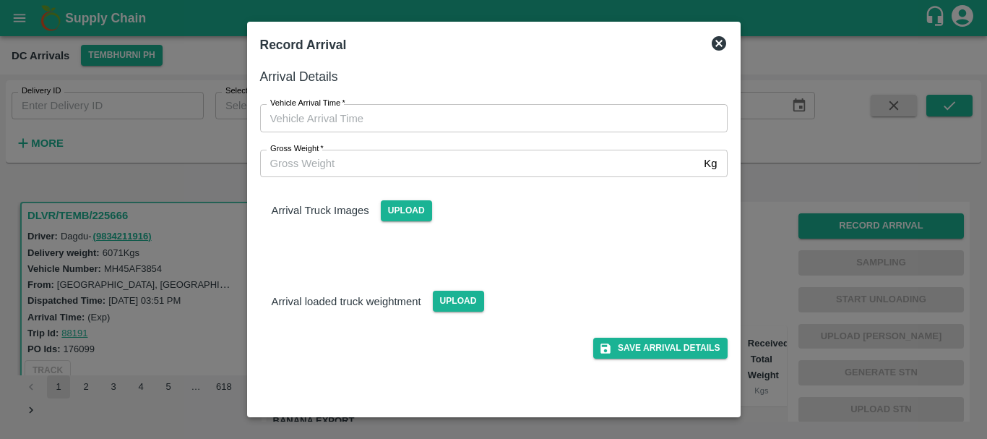
type input "DD/MM/YYYY hh:mm aa"
click at [514, 118] on input "DD/MM/YYYY hh:mm aa" at bounding box center [489, 117] width 458 height 27
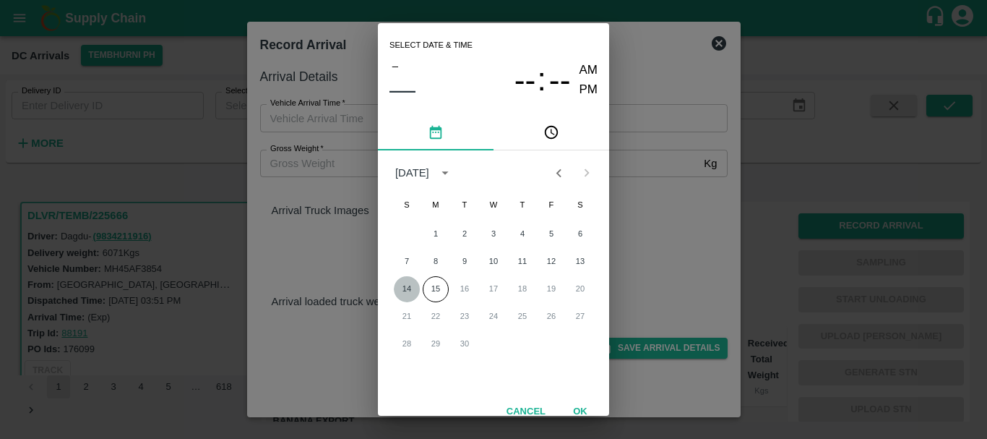
click at [416, 283] on button "14" at bounding box center [407, 289] width 26 height 26
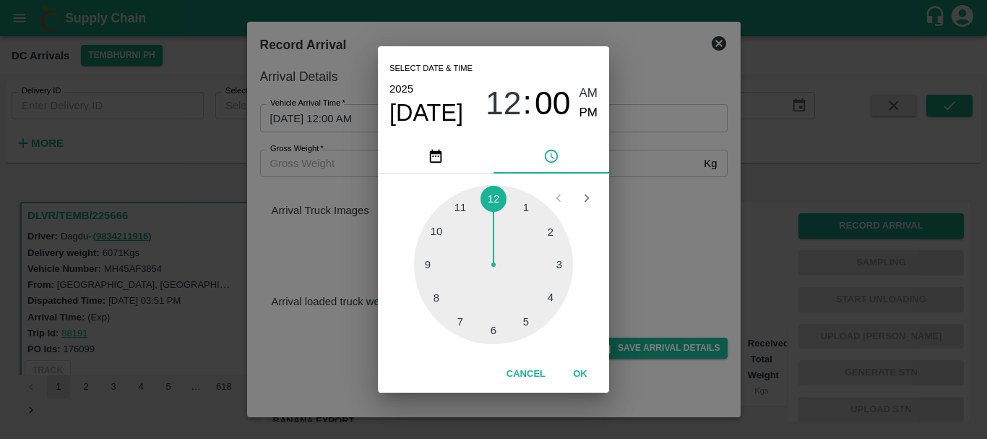
click at [435, 301] on div at bounding box center [493, 264] width 159 height 159
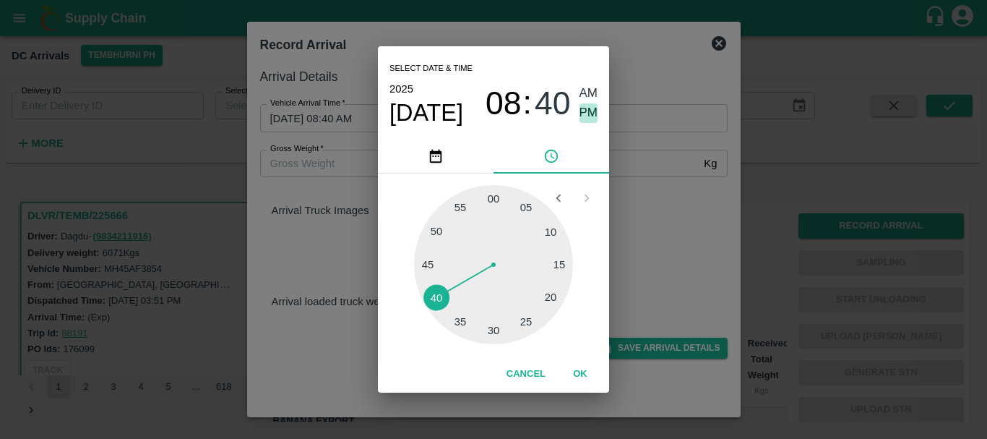
click at [588, 113] on span "PM" at bounding box center [589, 113] width 19 height 20
type input "[DATE] 08:40 PM"
click at [674, 259] on div "Select date & time [DATE] 08 : 40 AM PM 05 10 15 20 25 30 35 40 45 50 55 00 Can…" at bounding box center [493, 219] width 987 height 439
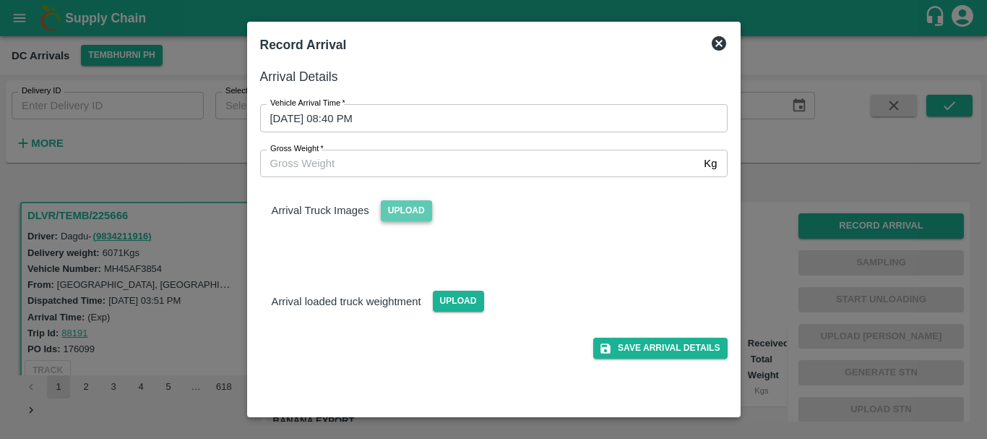
click at [398, 207] on span "Upload" at bounding box center [406, 210] width 51 height 21
click at [0, 0] on input "Upload" at bounding box center [0, 0] width 0 height 0
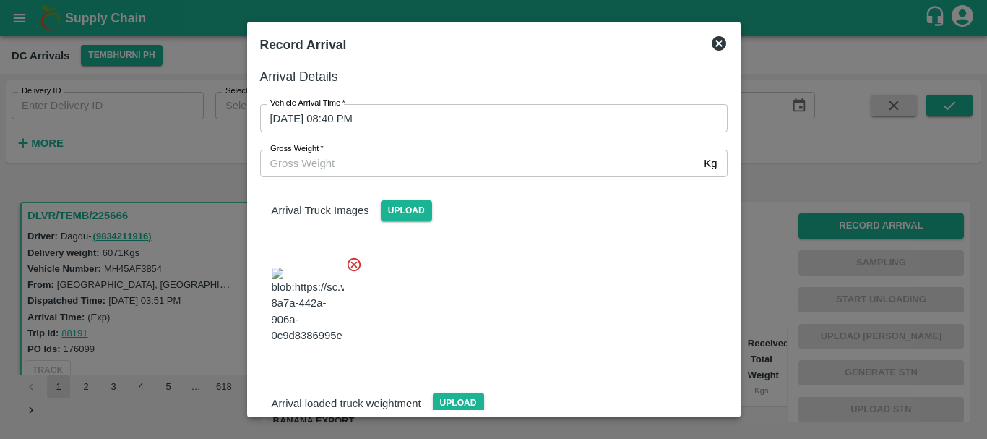
scroll to position [35, 0]
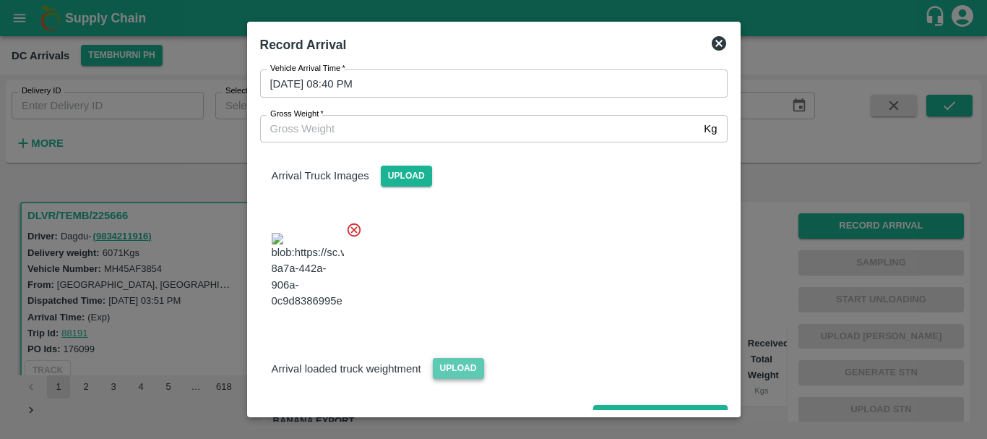
click at [455, 358] on span "Upload" at bounding box center [458, 368] width 51 height 21
click at [0, 0] on input "Upload" at bounding box center [0, 0] width 0 height 0
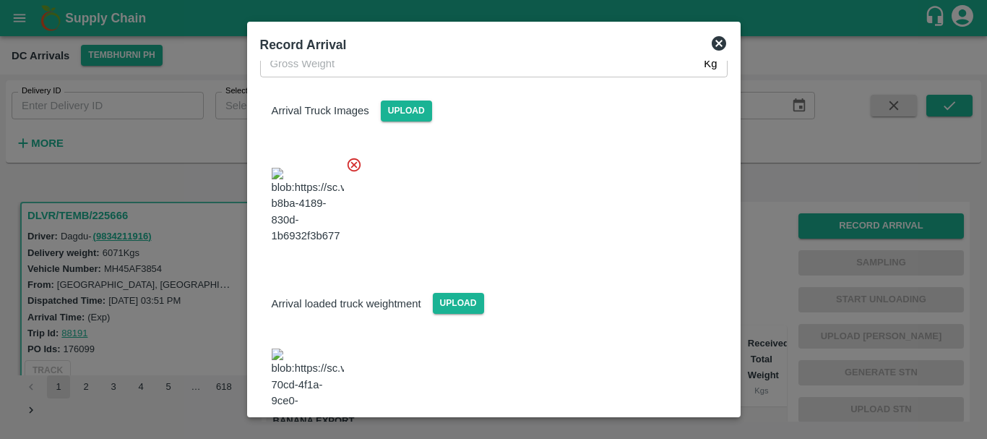
click at [321, 350] on img at bounding box center [308, 386] width 72 height 76
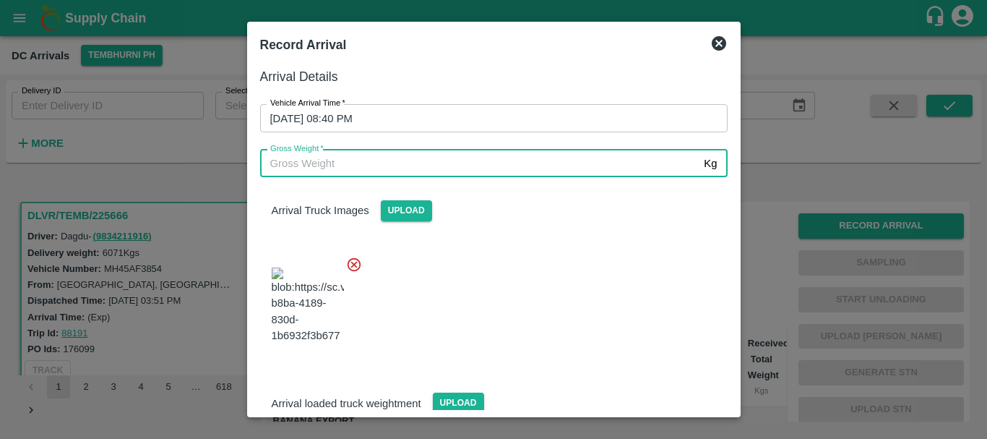
click at [340, 160] on input "Gross Weight   *" at bounding box center [479, 163] width 439 height 27
type input "11280"
click at [531, 283] on div at bounding box center [488, 300] width 479 height 113
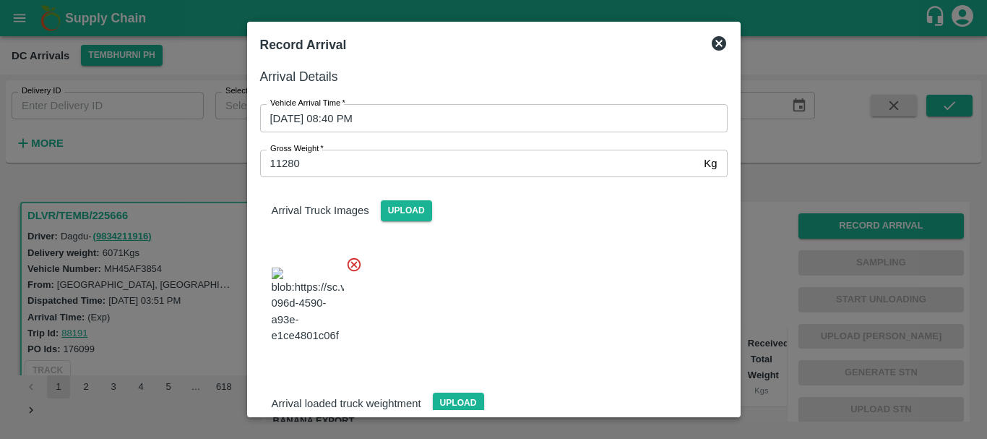
scroll to position [100, 0]
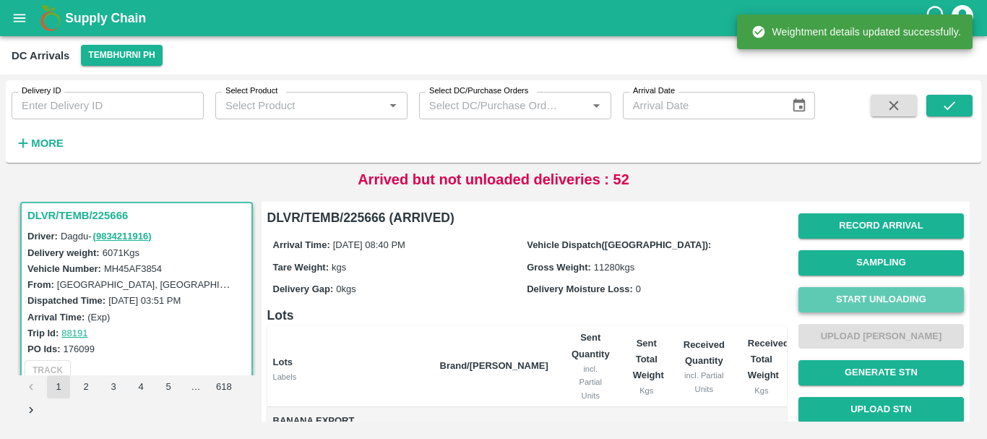
click at [803, 301] on button "Start Unloading" at bounding box center [882, 299] width 166 height 25
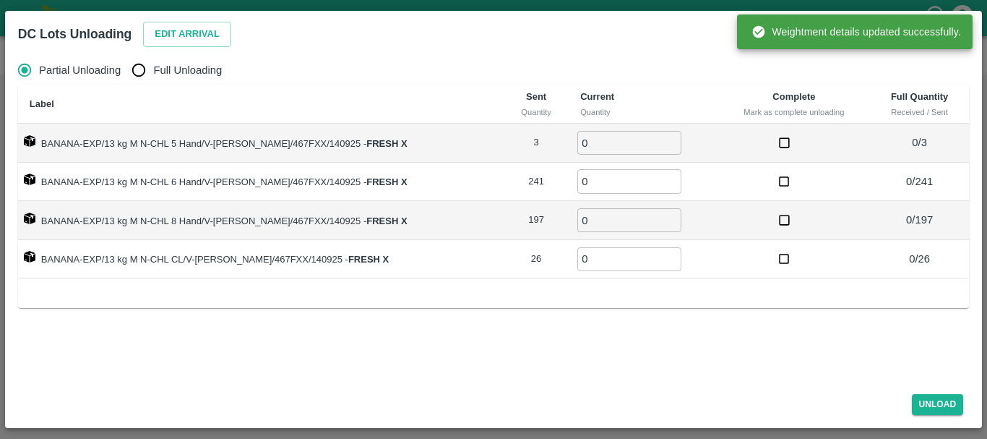
click at [684, 32] on div "DC Lots Unloading Edit Arrival" at bounding box center [477, 31] width 940 height 38
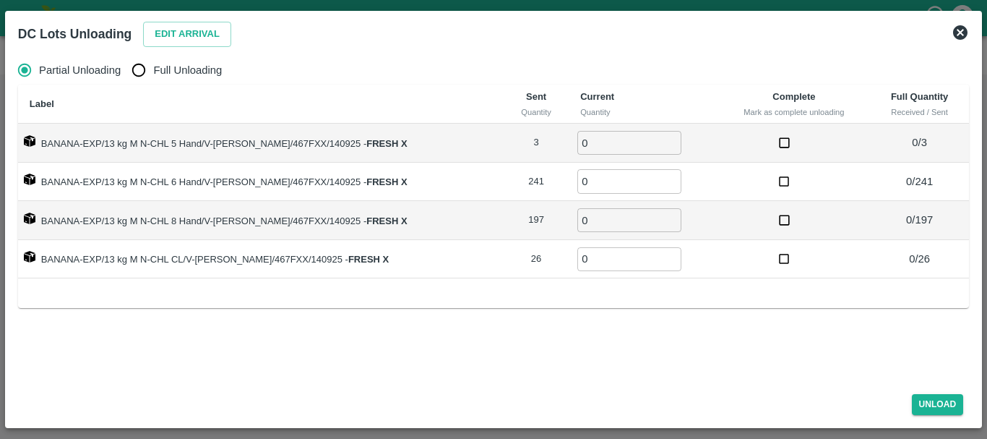
click at [961, 32] on icon at bounding box center [960, 32] width 17 height 17
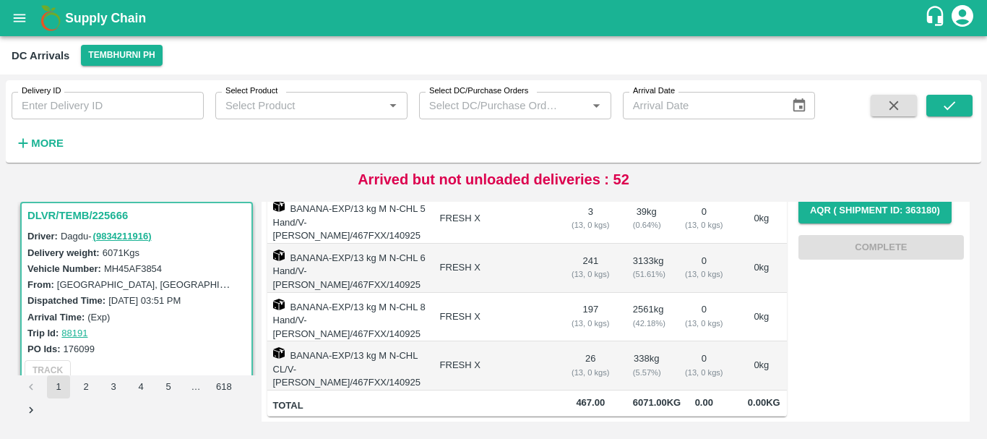
scroll to position [0, 0]
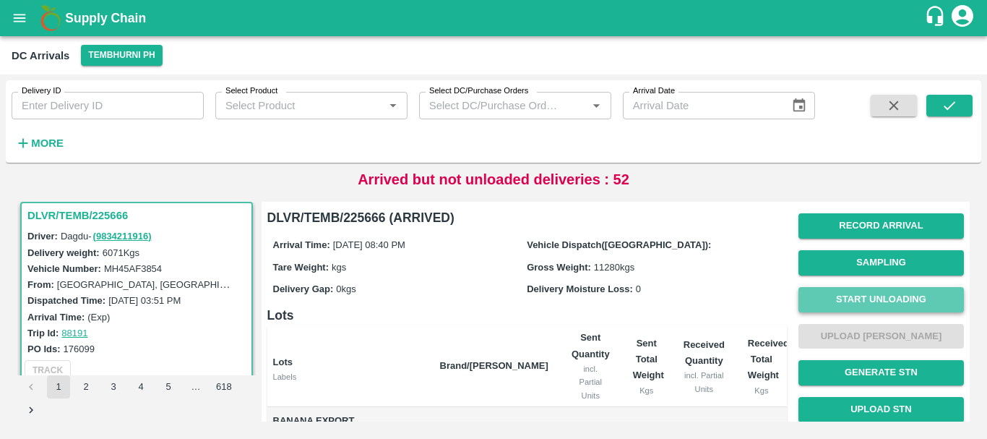
click at [840, 299] on button "Start Unloading" at bounding box center [882, 299] width 166 height 25
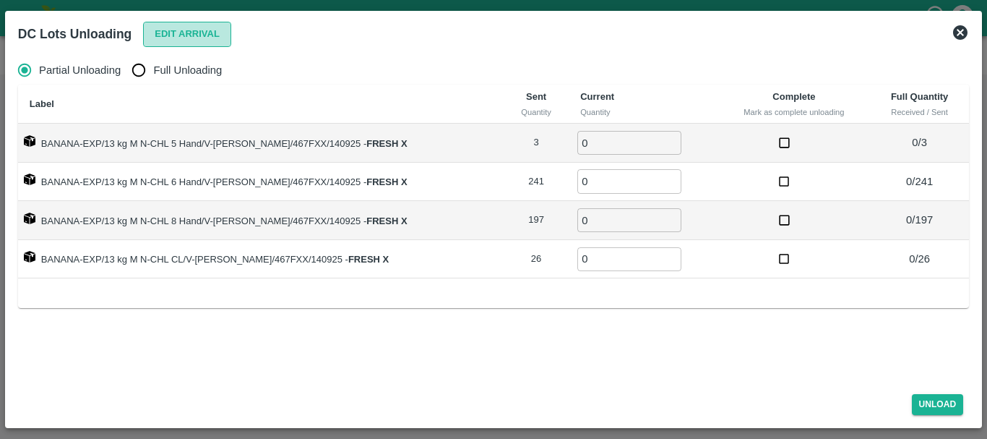
click at [163, 45] on button "Edit Arrival" at bounding box center [187, 34] width 88 height 25
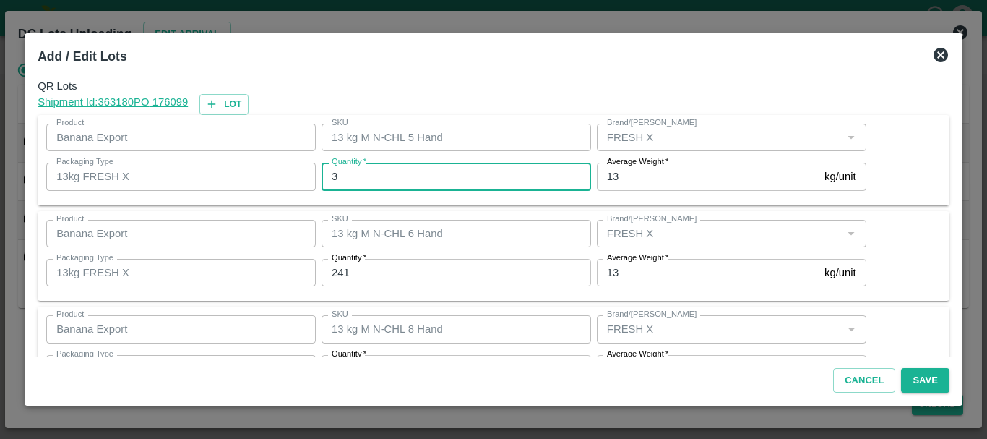
click at [431, 168] on input "3" at bounding box center [457, 176] width 270 height 27
click at [369, 168] on input "0" at bounding box center [457, 176] width 270 height 27
type input "01"
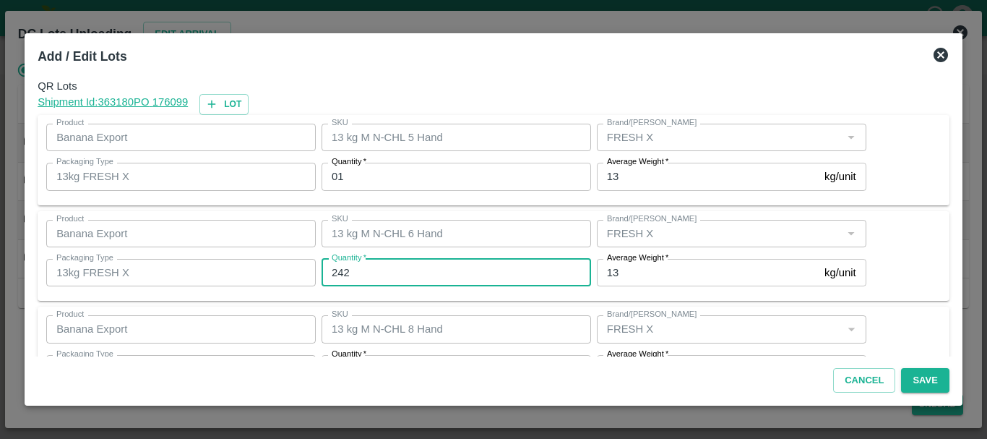
type input "242"
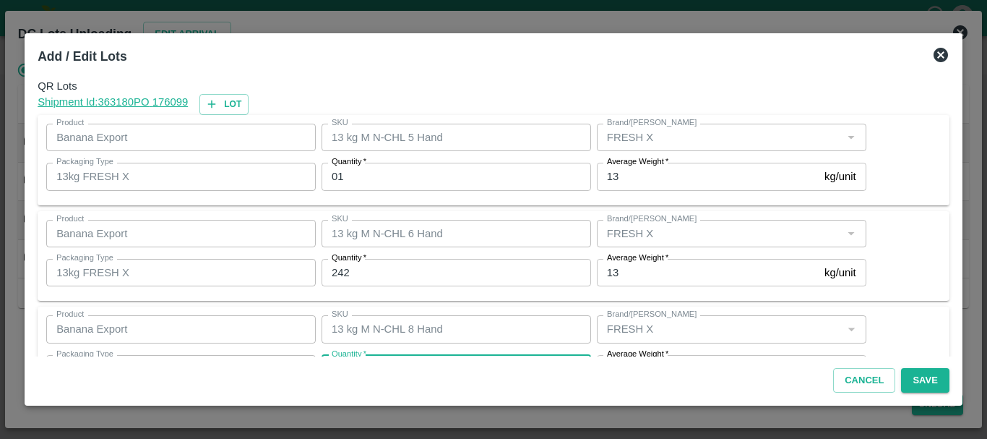
scroll to position [26, 0]
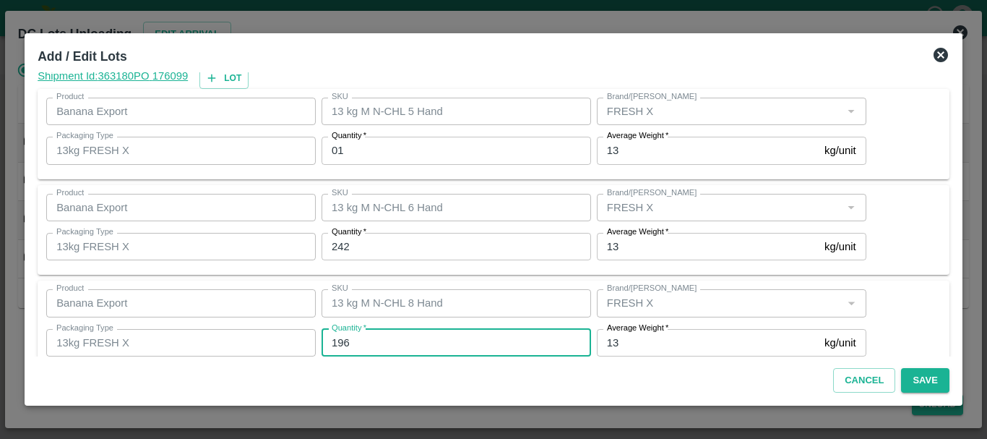
type input "196"
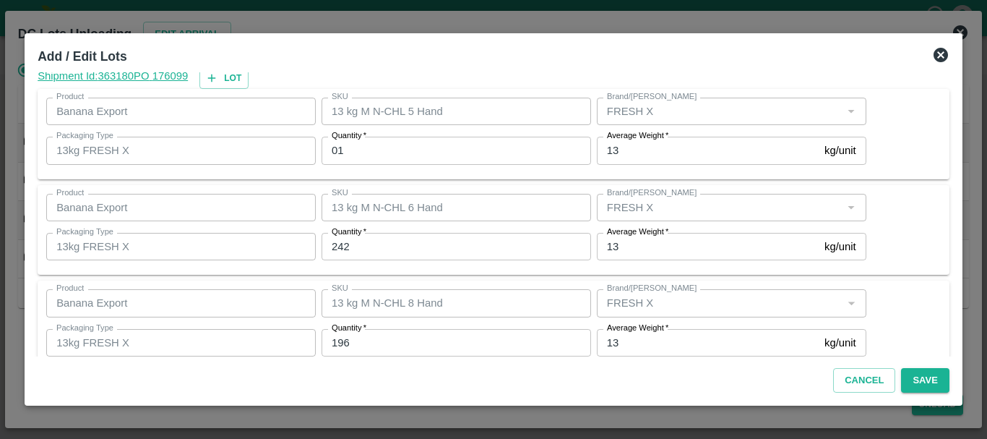
scroll to position [148, 0]
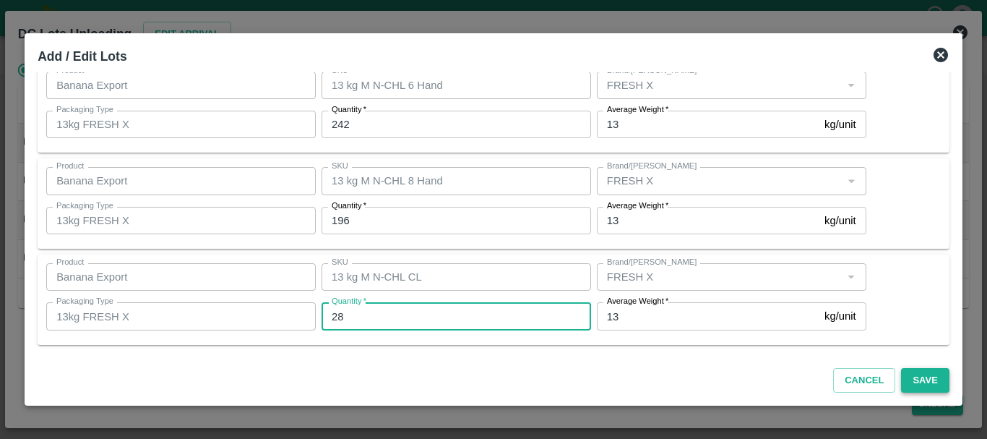
type input "28"
click at [913, 382] on button "Save" at bounding box center [925, 380] width 48 height 25
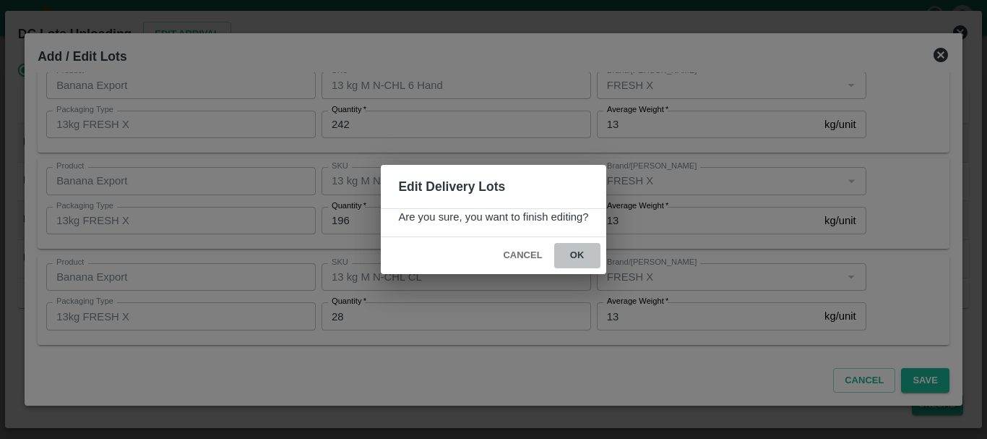
click at [580, 257] on button "ok" at bounding box center [577, 255] width 46 height 25
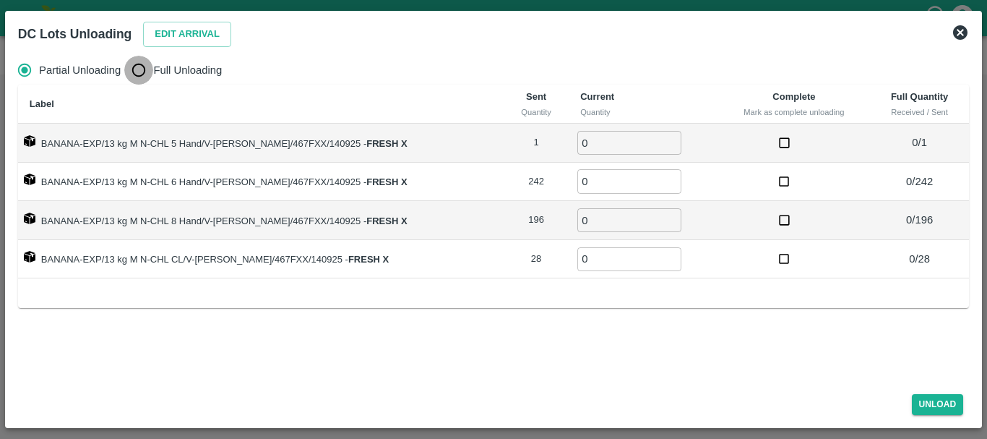
click at [146, 66] on input "Full Unloading" at bounding box center [138, 70] width 29 height 29
radio input "true"
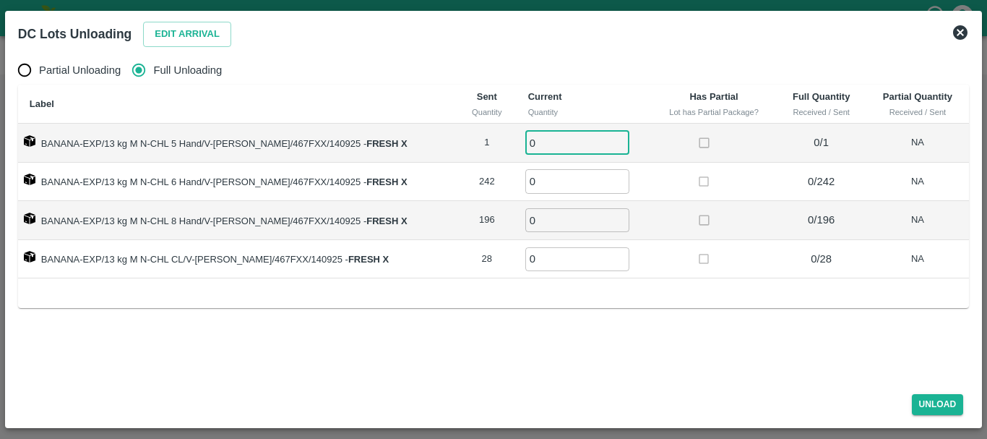
click at [578, 144] on input "0" at bounding box center [578, 143] width 104 height 24
type input "01"
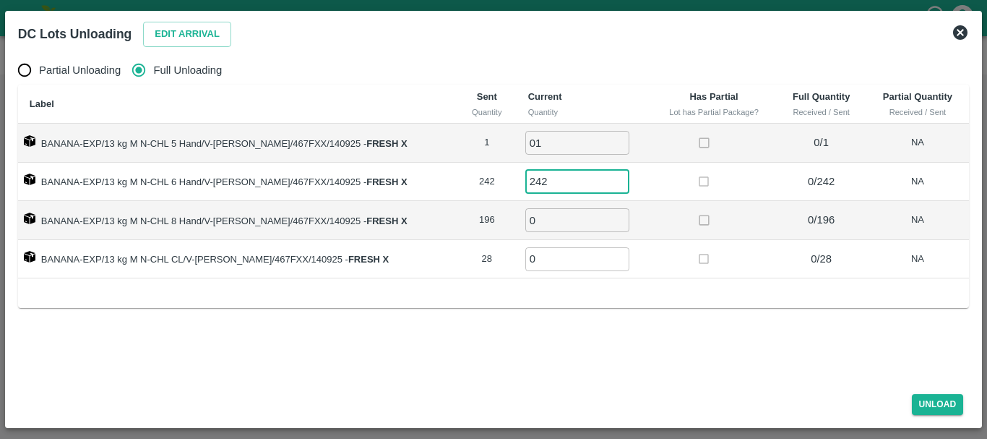
type input "242"
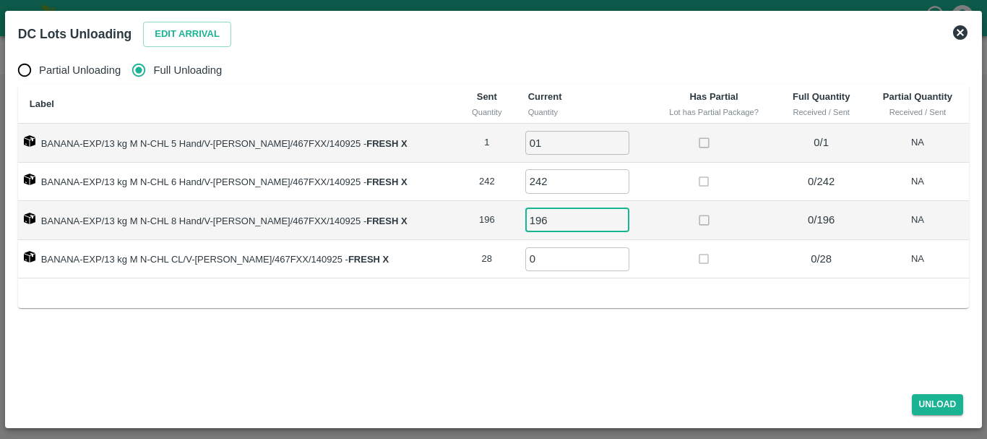
type input "196"
type input "28"
click at [933, 405] on button "Unload" at bounding box center [938, 404] width 52 height 21
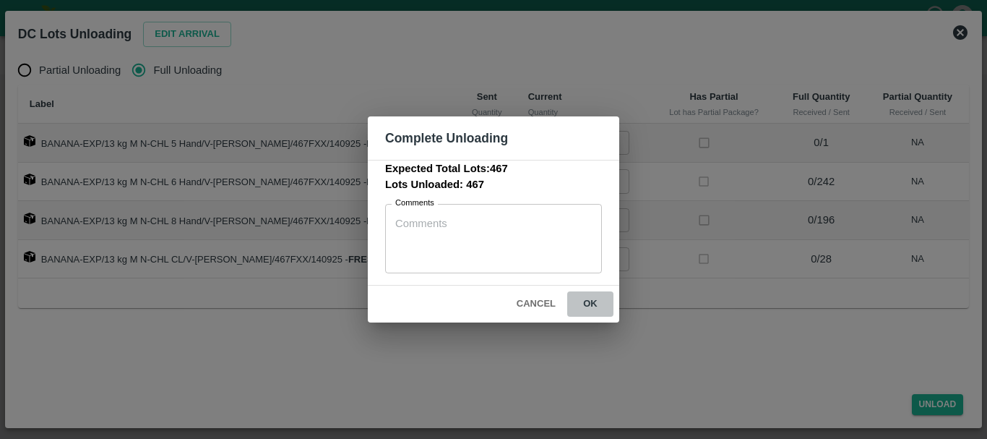
click at [593, 304] on button "ok" at bounding box center [590, 303] width 46 height 25
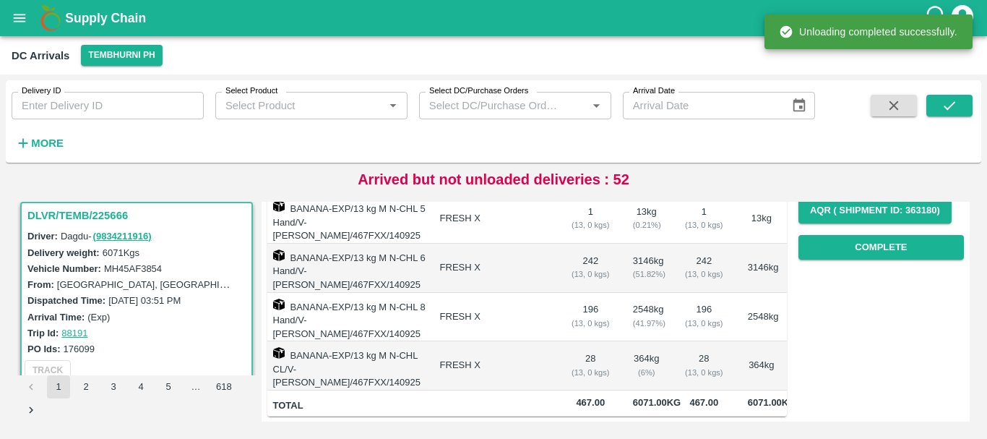
scroll to position [0, 0]
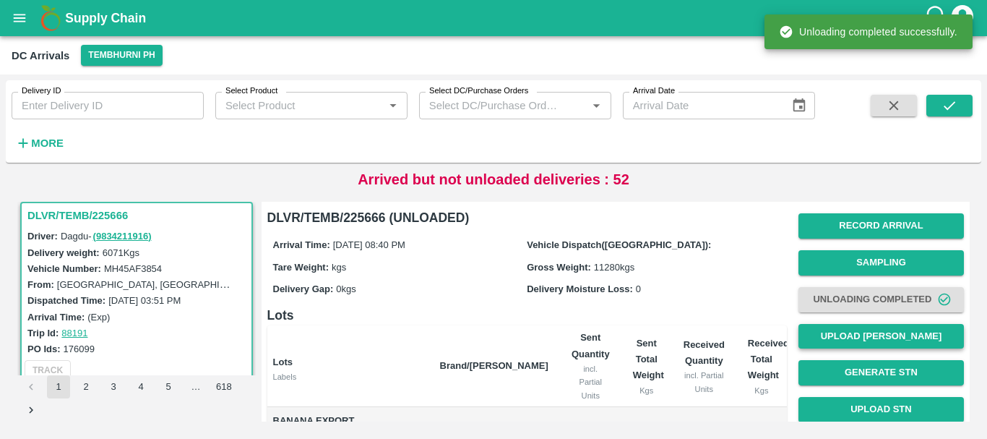
click at [844, 330] on button "Upload [PERSON_NAME]" at bounding box center [882, 336] width 166 height 25
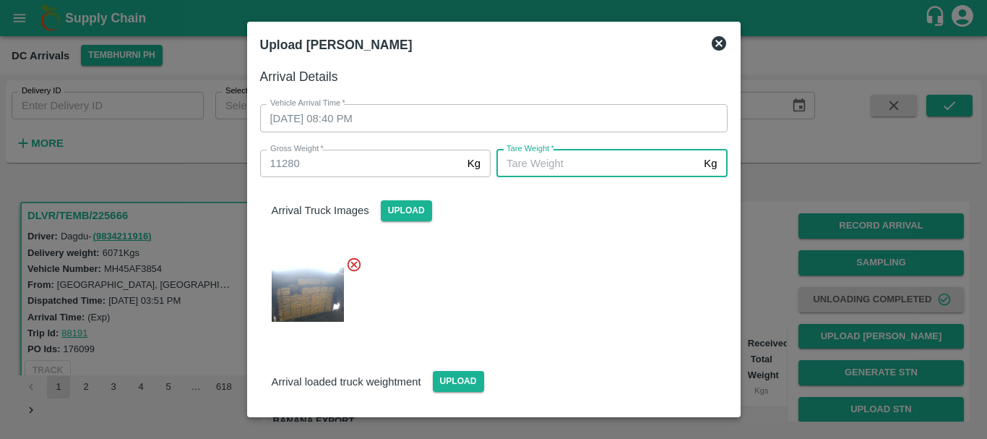
click at [567, 169] on input "[PERSON_NAME]   *" at bounding box center [598, 163] width 202 height 27
type input "5350"
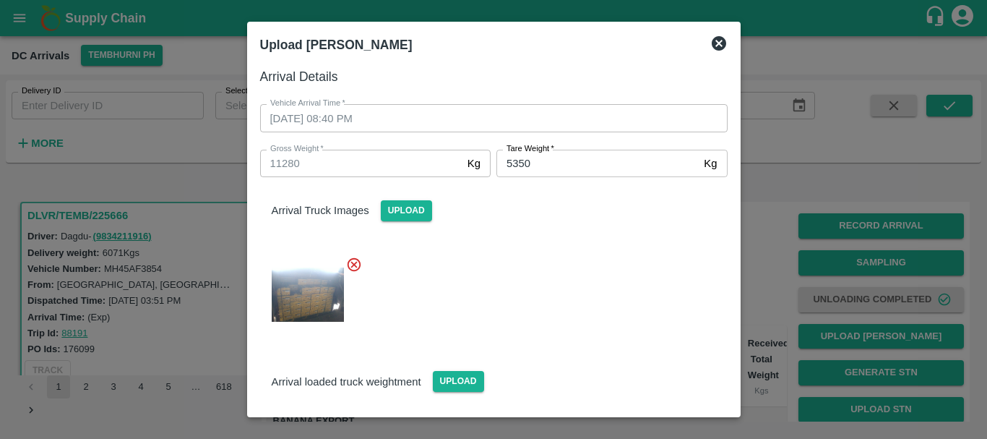
click at [510, 296] on div at bounding box center [488, 290] width 479 height 92
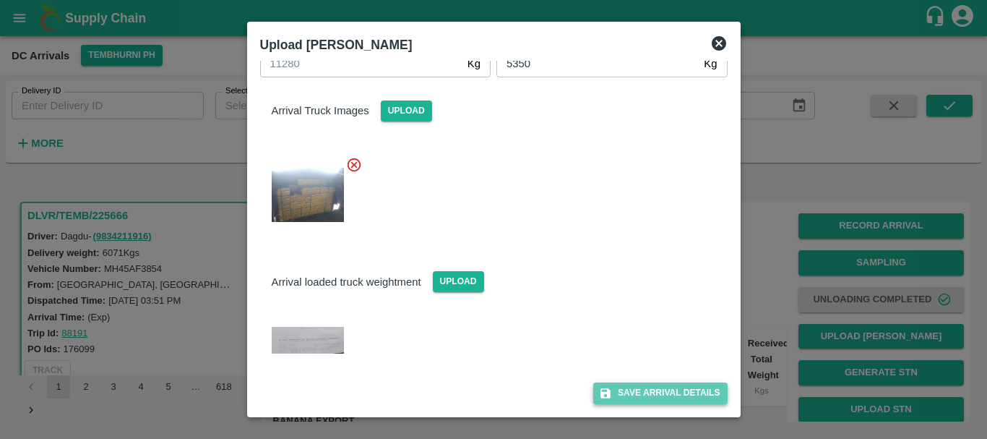
click at [606, 395] on icon "submit" at bounding box center [606, 393] width 10 height 10
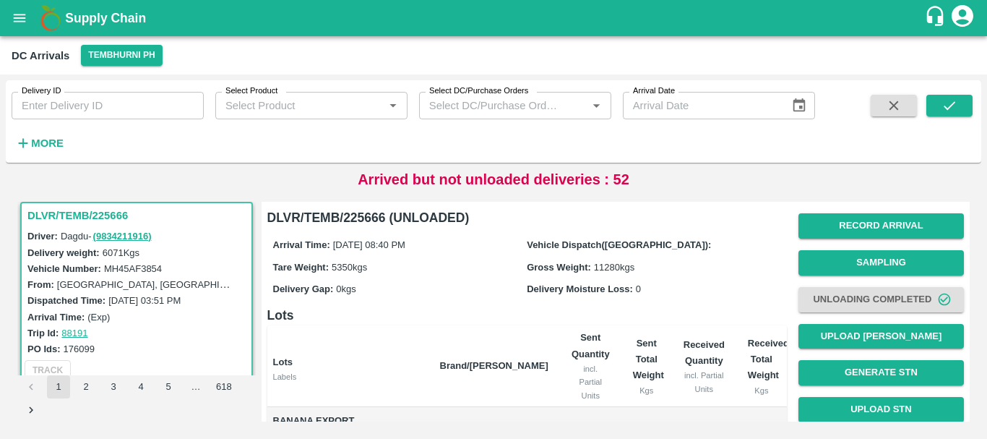
scroll to position [236, 0]
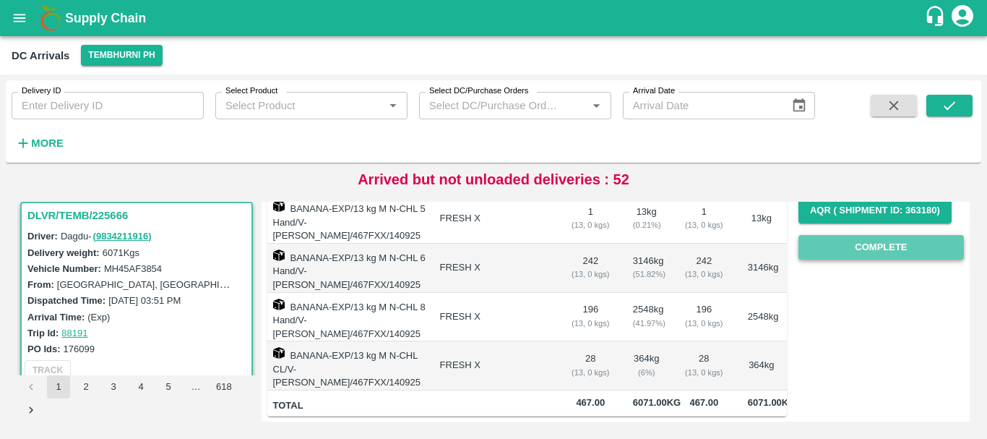
click at [854, 244] on button "Complete" at bounding box center [882, 247] width 166 height 25
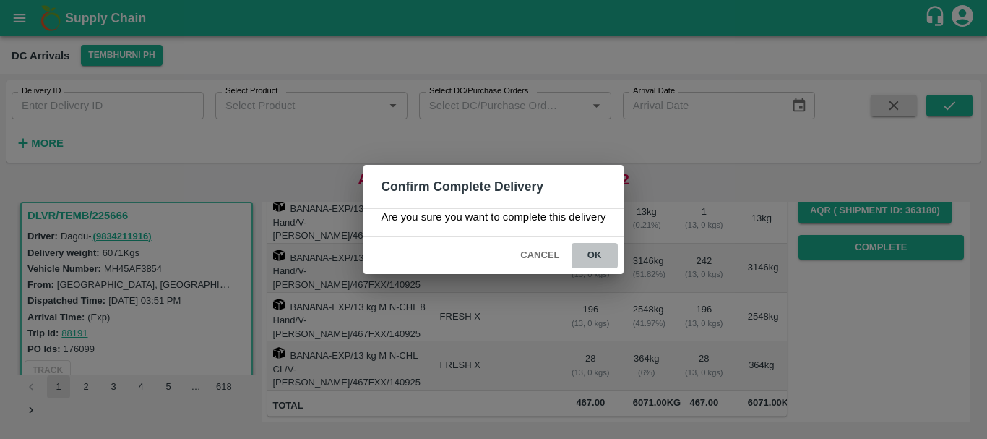
click at [596, 256] on button "ok" at bounding box center [595, 255] width 46 height 25
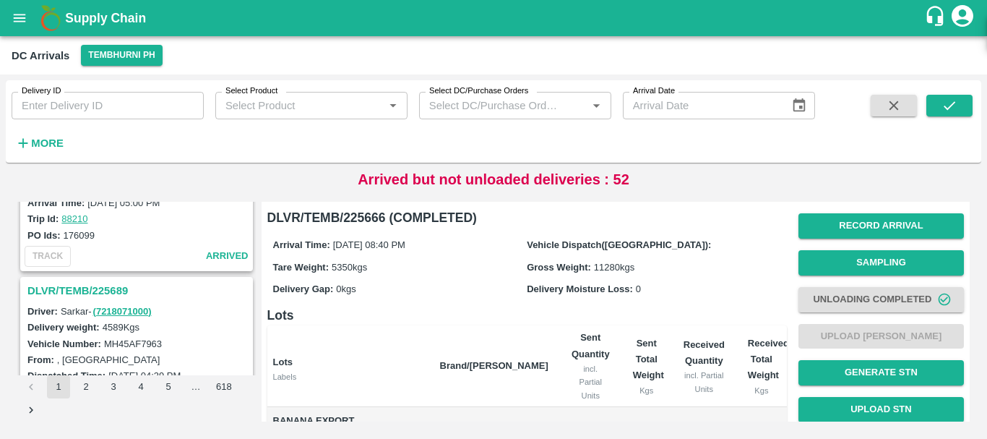
scroll to position [685, 0]
click at [91, 286] on h3 "DLVR/TEMB/225689" at bounding box center [138, 292] width 223 height 19
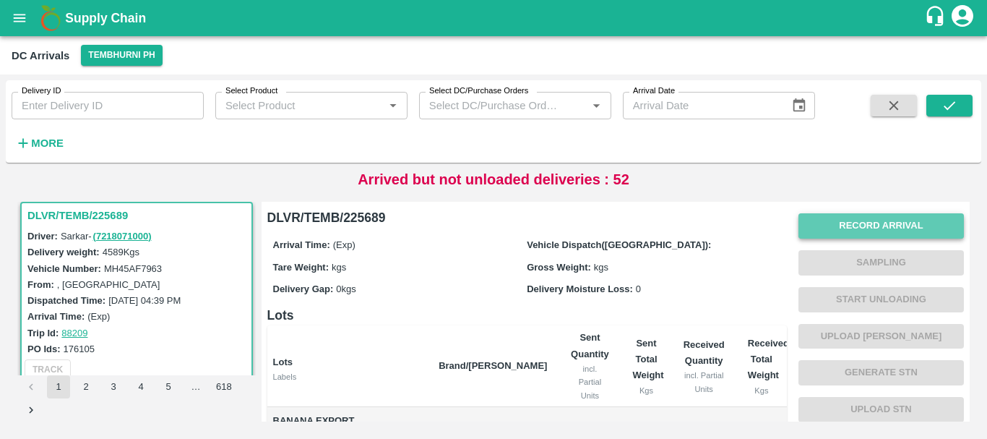
click at [861, 215] on button "Record Arrival" at bounding box center [882, 225] width 166 height 25
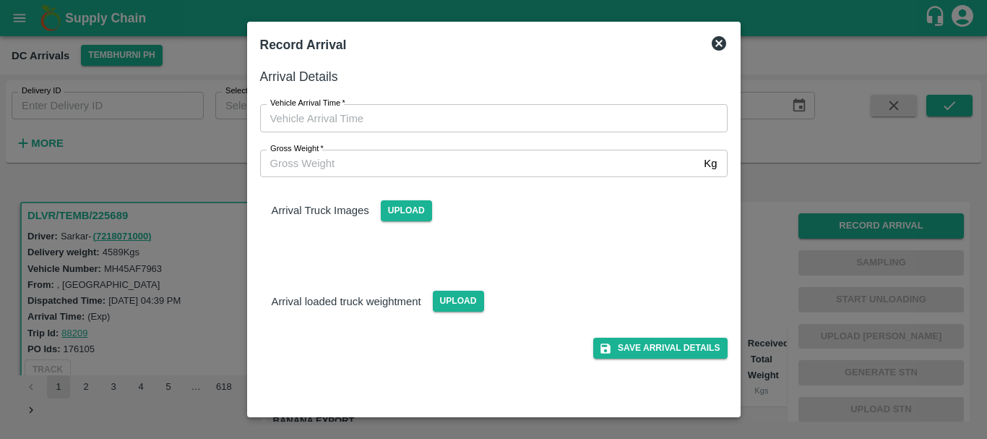
type input "DD/MM/YYYY hh:mm aa"
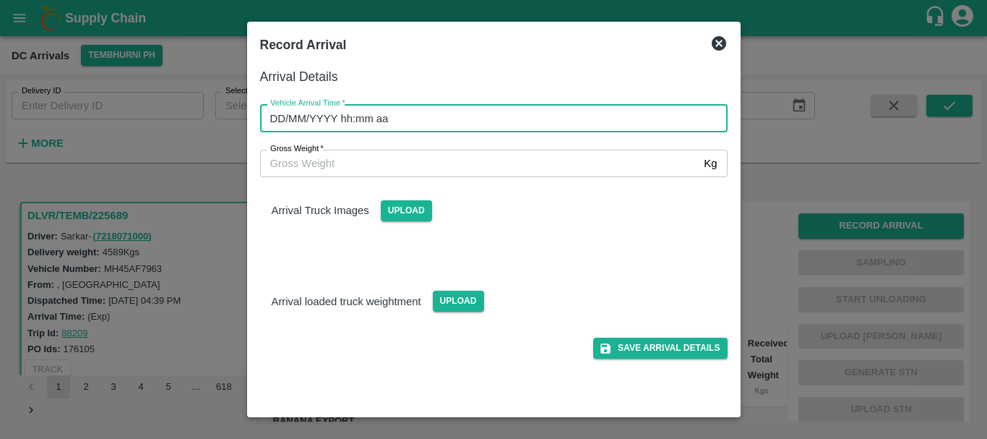
click at [588, 112] on input "DD/MM/YYYY hh:mm aa" at bounding box center [489, 117] width 458 height 27
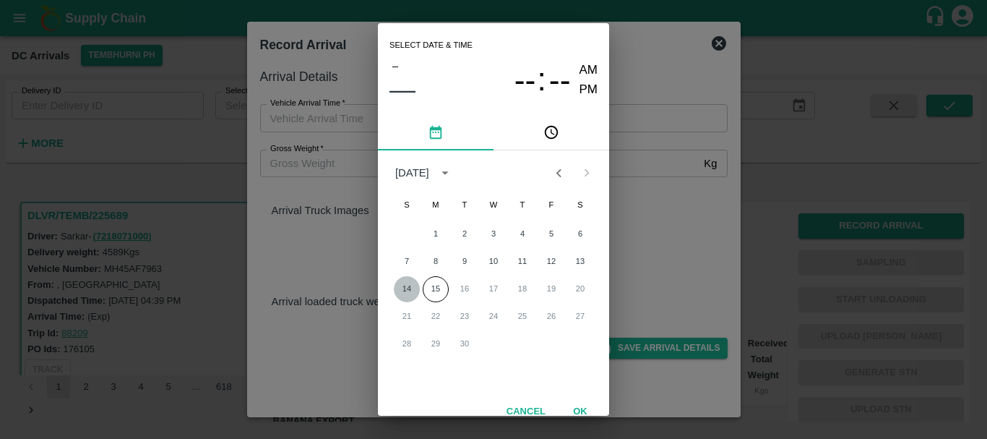
click at [407, 286] on button "14" at bounding box center [407, 289] width 26 height 26
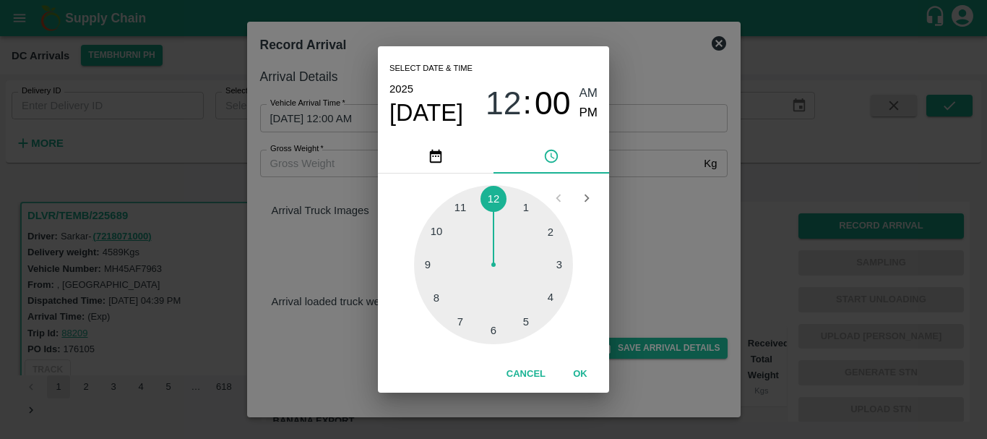
click at [521, 311] on div at bounding box center [493, 264] width 159 height 159
click at [586, 108] on span "PM" at bounding box center [589, 113] width 19 height 20
type input "[DATE] 05:00 PM"
click at [688, 267] on div "Select date & time [DATE] 05 : 00 AM PM 05 10 15 20 25 30 35 40 45 50 55 00 Can…" at bounding box center [493, 219] width 987 height 439
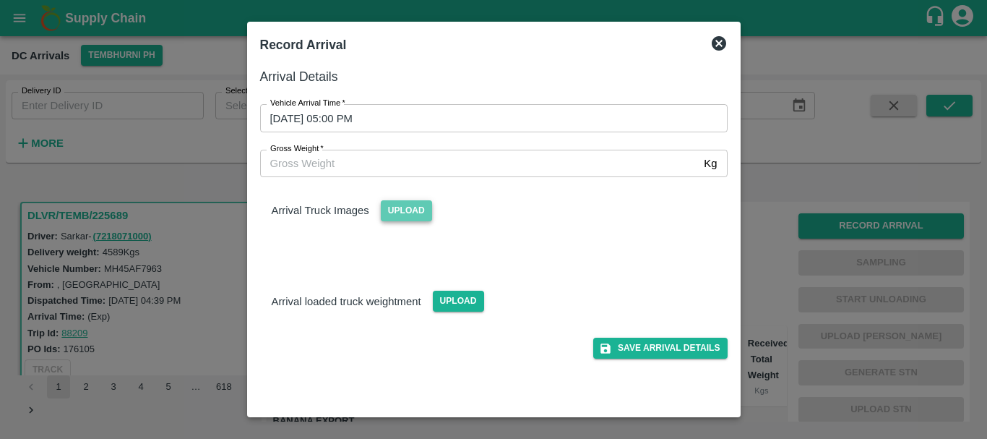
click at [398, 210] on span "Upload" at bounding box center [406, 210] width 51 height 21
click at [0, 0] on input "Upload" at bounding box center [0, 0] width 0 height 0
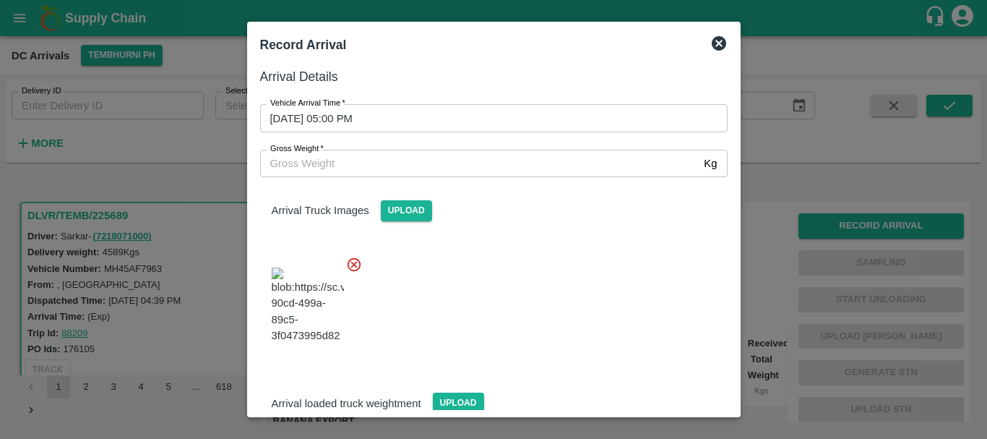
scroll to position [77, 0]
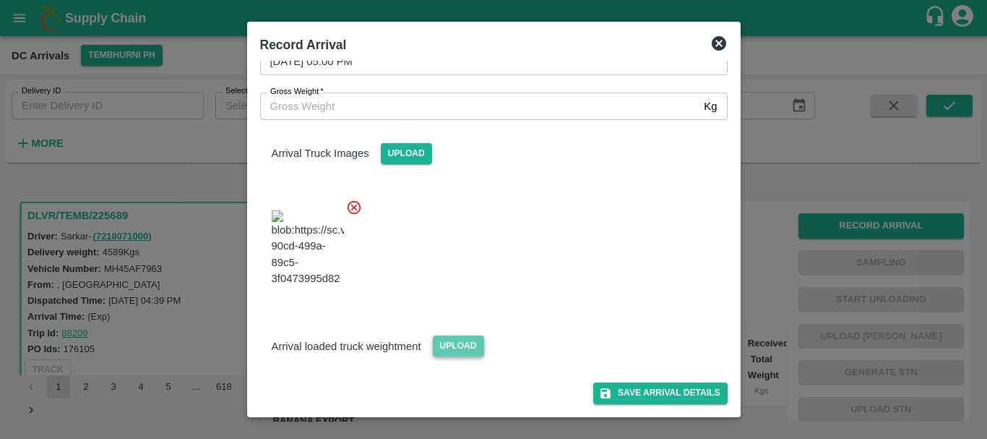
click at [458, 356] on span "Upload" at bounding box center [458, 345] width 51 height 21
click at [0, 0] on input "Upload" at bounding box center [0, 0] width 0 height 0
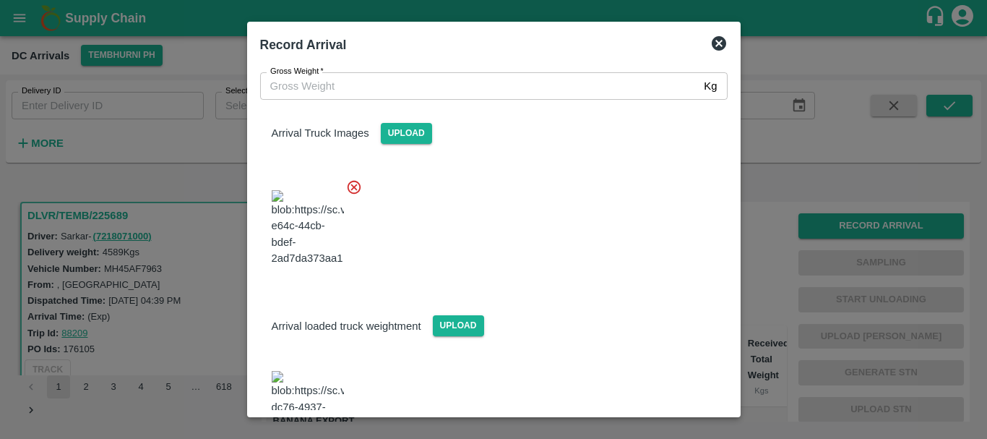
scroll to position [144, 0]
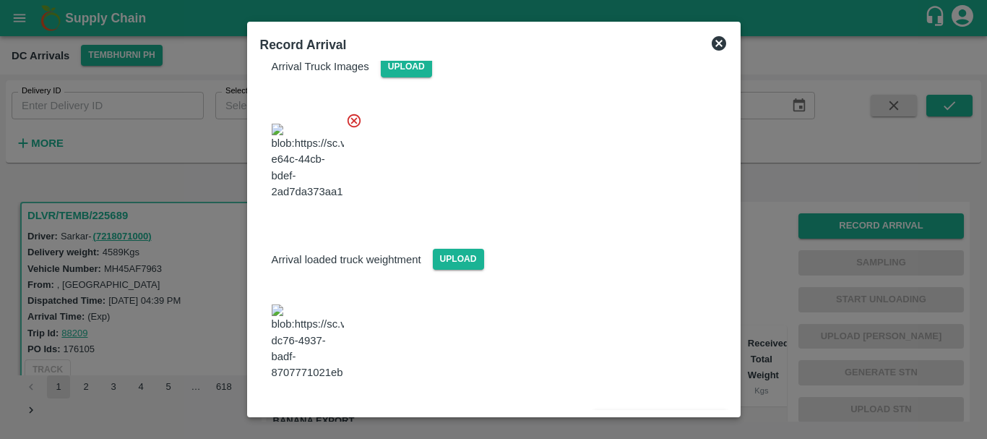
click at [320, 347] on img at bounding box center [308, 342] width 72 height 76
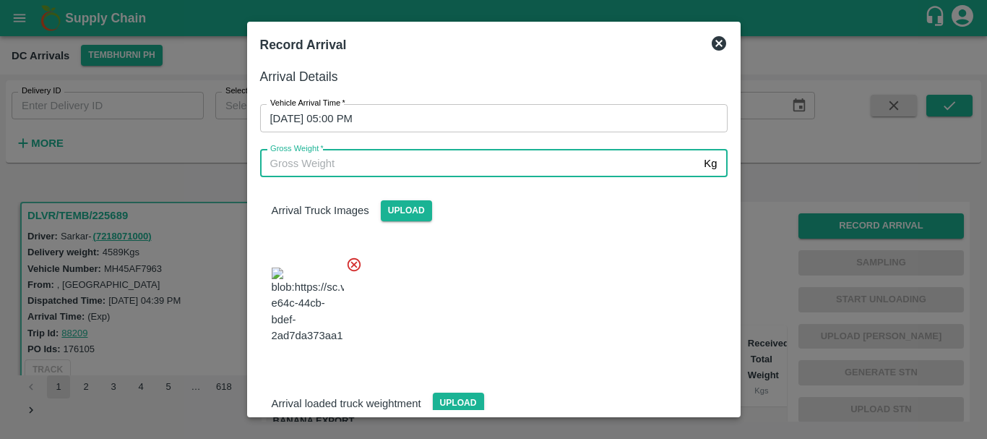
click at [348, 169] on input "Gross Weight   *" at bounding box center [479, 163] width 439 height 27
type input "10670"
click at [524, 309] on div at bounding box center [488, 300] width 479 height 113
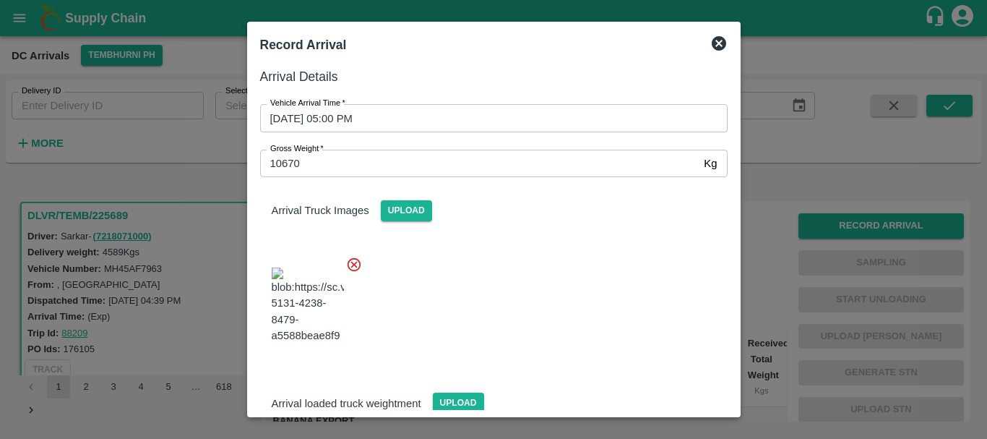
scroll to position [144, 0]
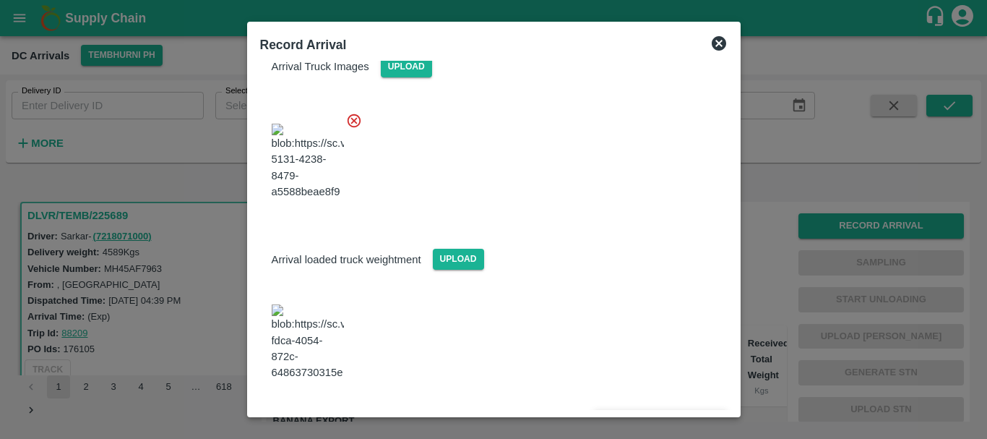
click at [625, 410] on button "Save Arrival Details" at bounding box center [660, 420] width 134 height 21
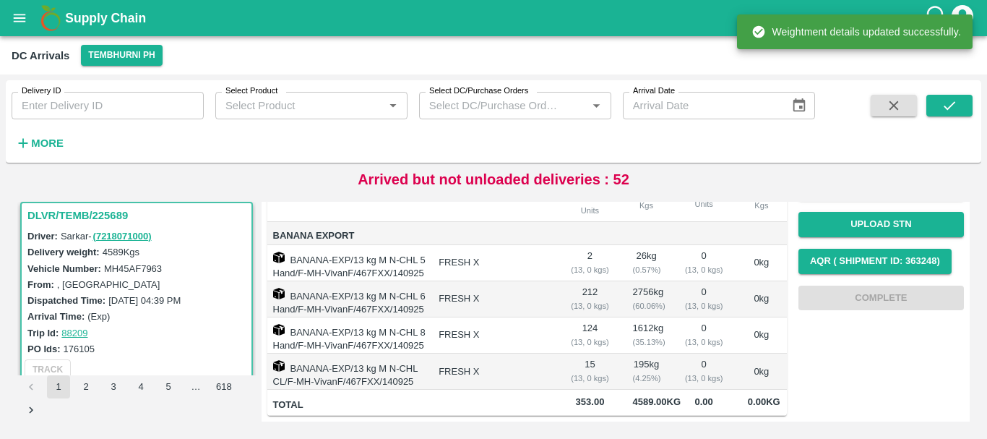
scroll to position [0, 0]
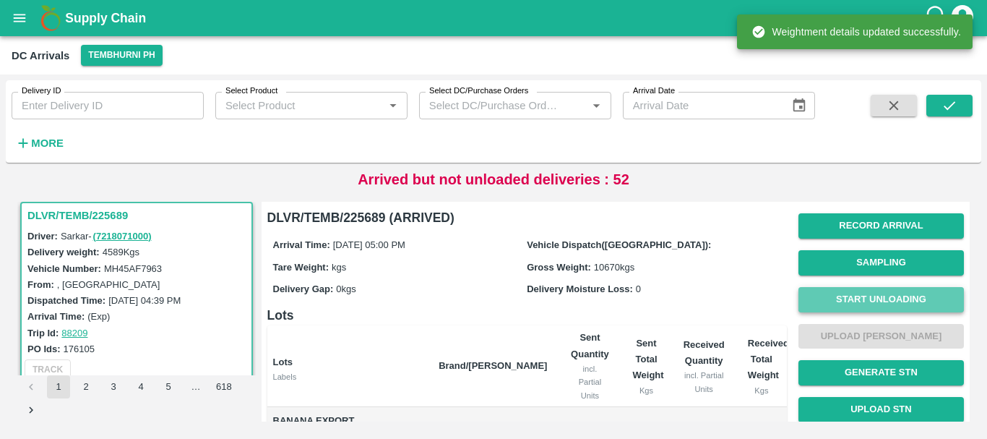
click at [870, 301] on button "Start Unloading" at bounding box center [882, 299] width 166 height 25
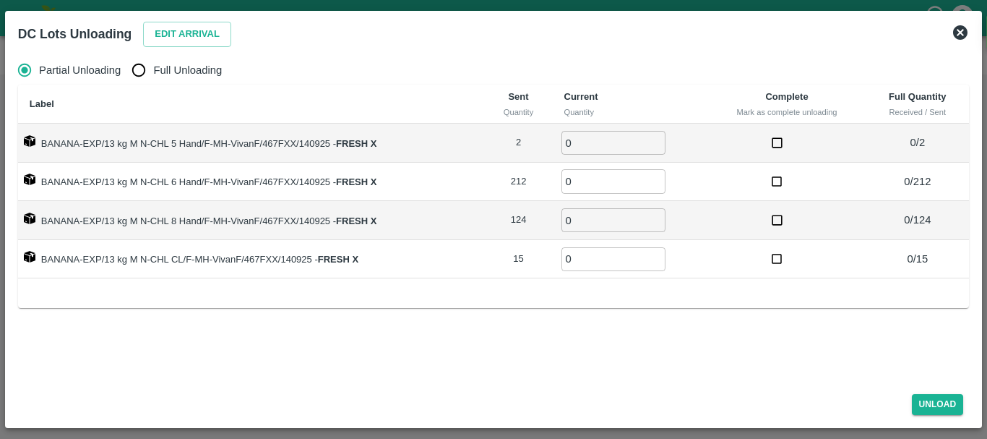
click at [140, 68] on input "Full Unloading" at bounding box center [138, 70] width 29 height 29
radio input "true"
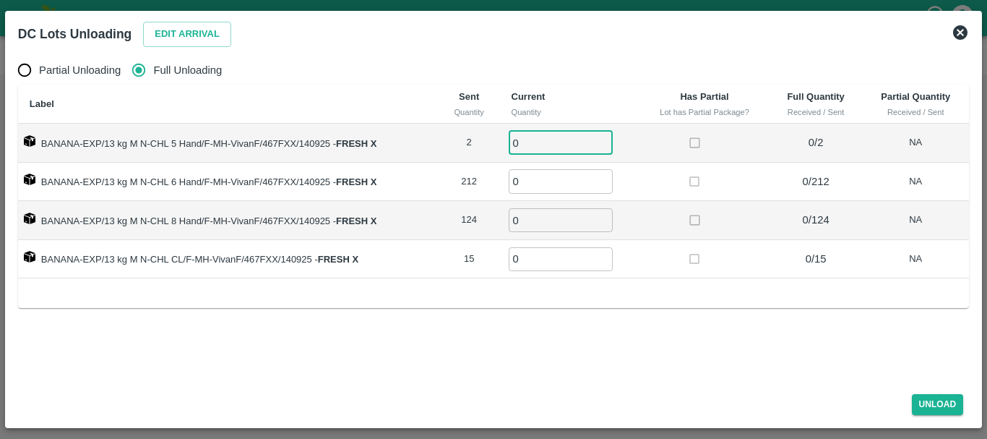
click at [554, 142] on input "0" at bounding box center [561, 143] width 104 height 24
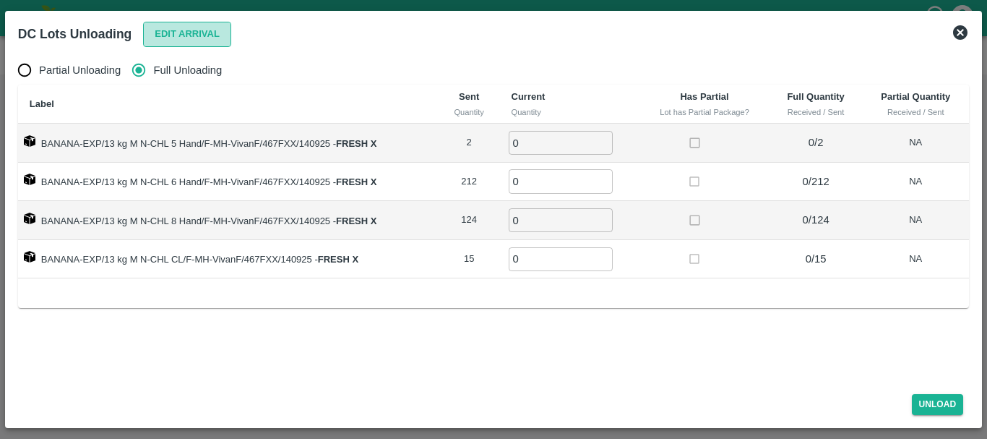
click at [223, 35] on button "Edit Arrival" at bounding box center [187, 34] width 88 height 25
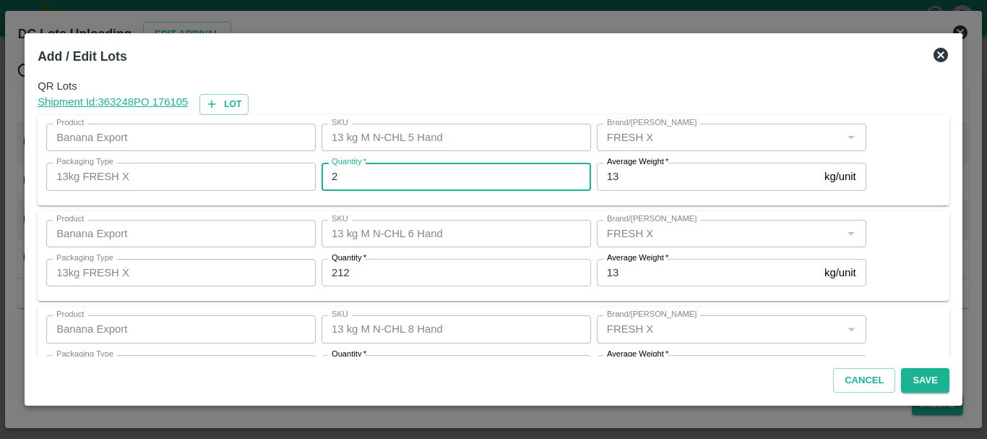
click at [395, 184] on input "2" at bounding box center [457, 176] width 270 height 27
type input "2"
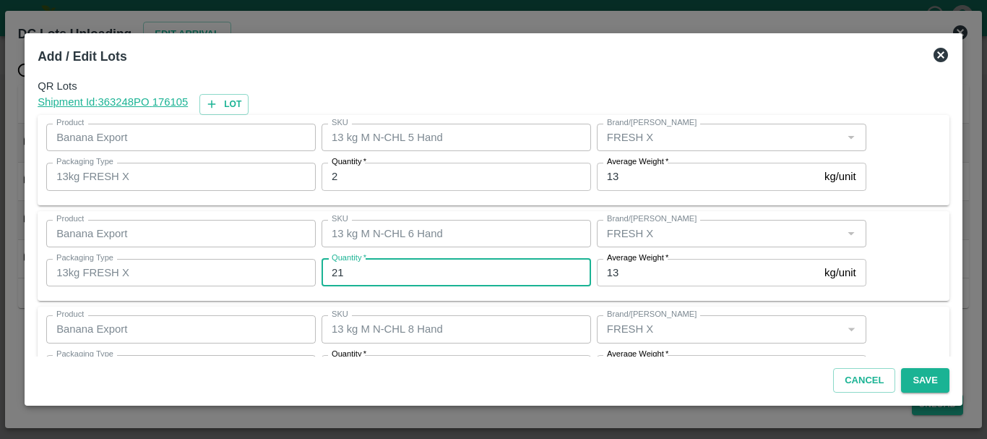
type input "212"
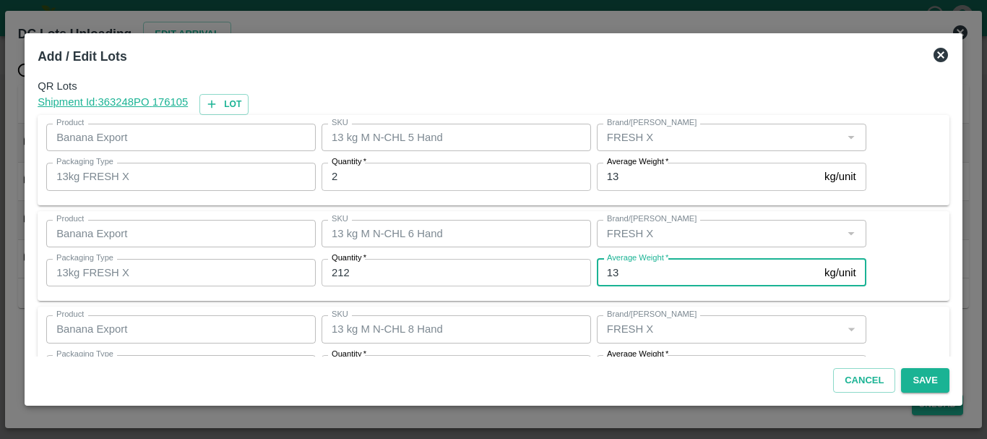
scroll to position [26, 0]
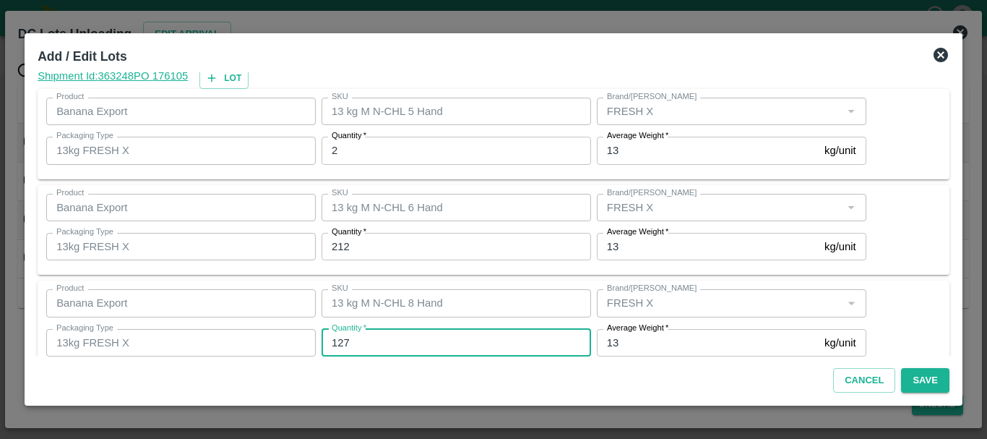
type input "127"
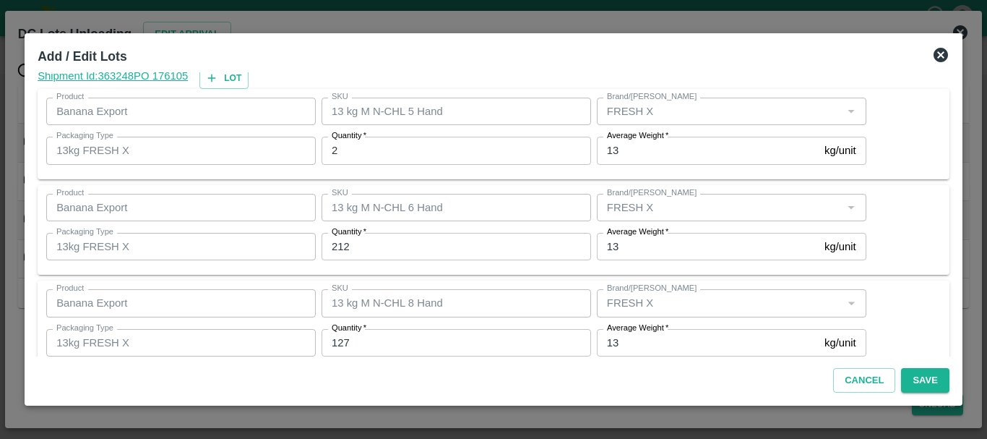
scroll to position [148, 0]
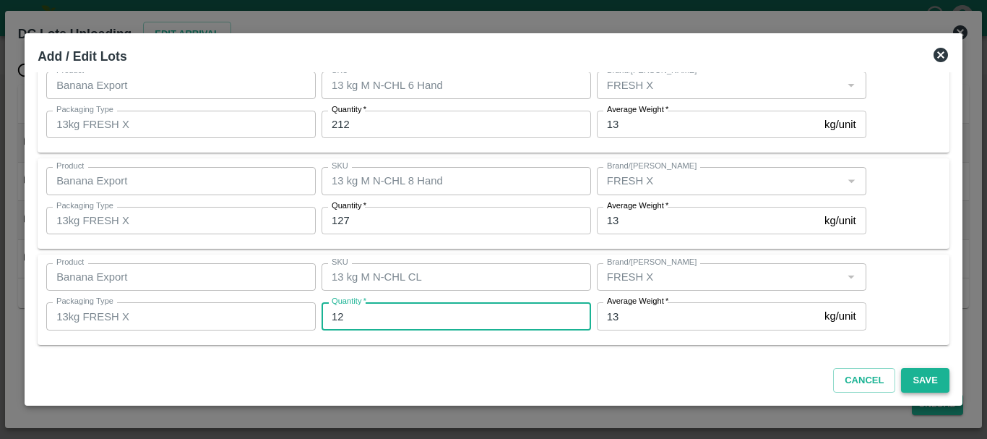
type input "12"
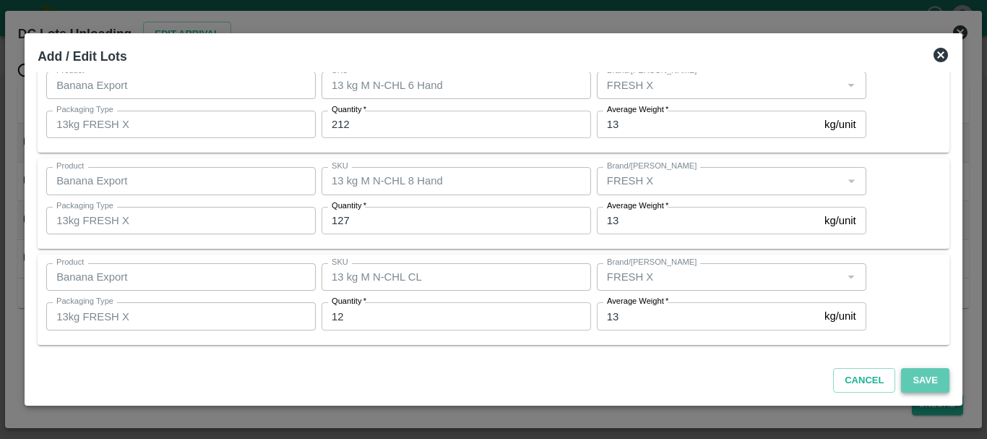
click at [911, 382] on button "Save" at bounding box center [925, 380] width 48 height 25
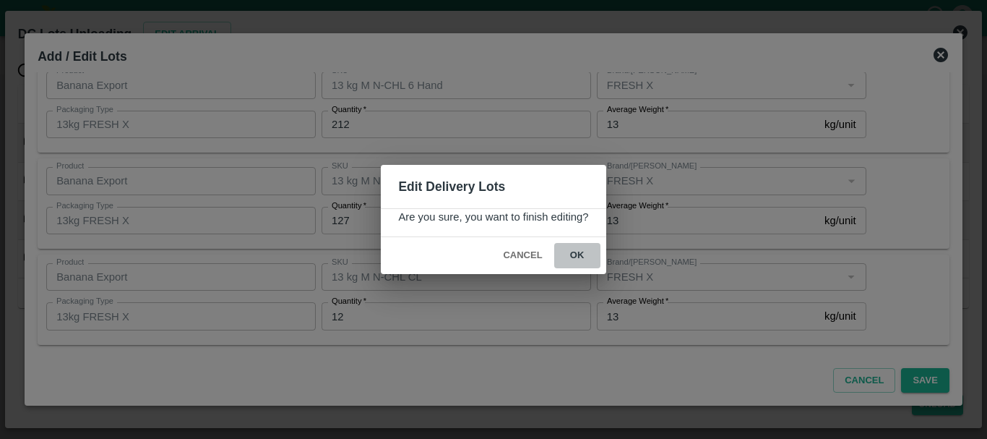
click at [578, 258] on button "ok" at bounding box center [577, 255] width 46 height 25
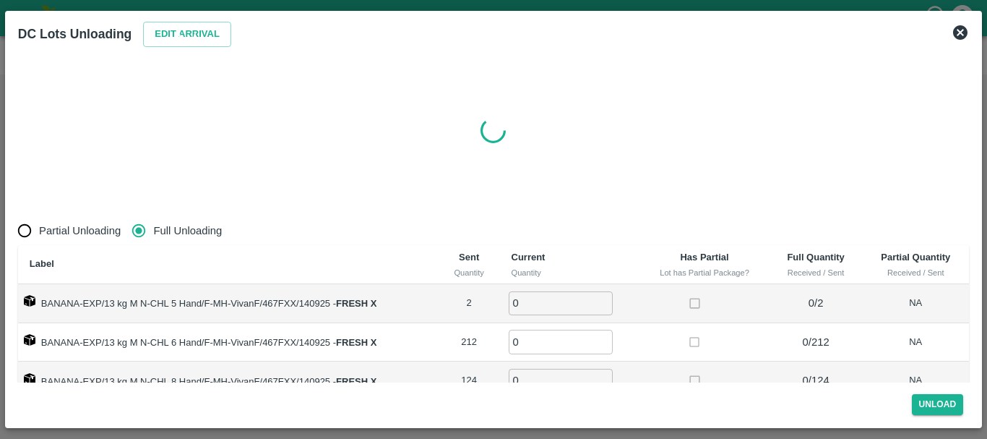
radio input "true"
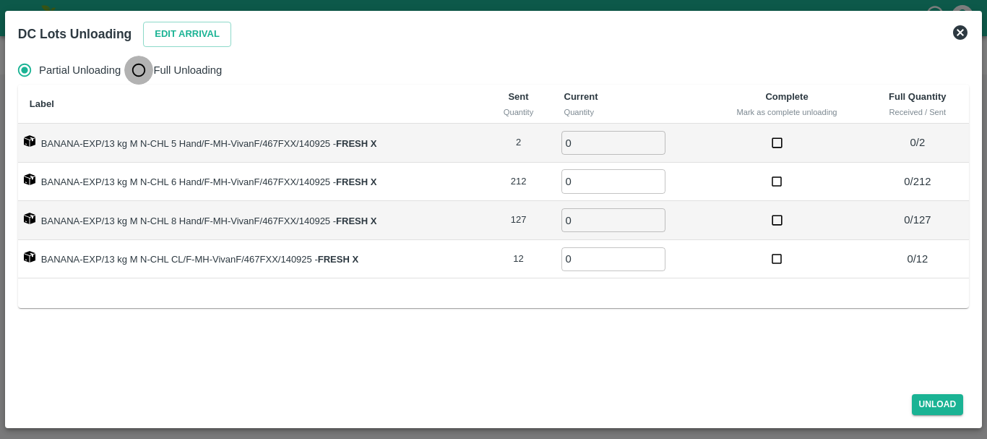
click at [144, 75] on input "Full Unloading" at bounding box center [138, 70] width 29 height 29
radio input "true"
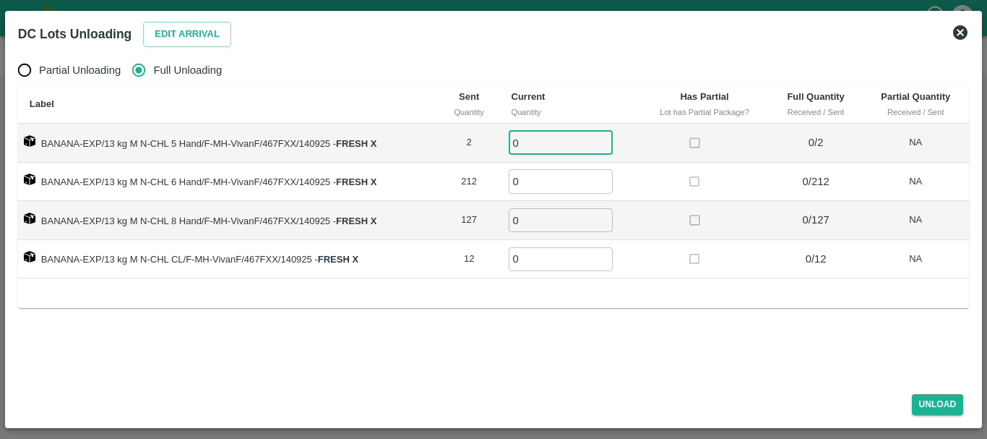
click at [551, 137] on input "0" at bounding box center [561, 143] width 104 height 24
type input "02"
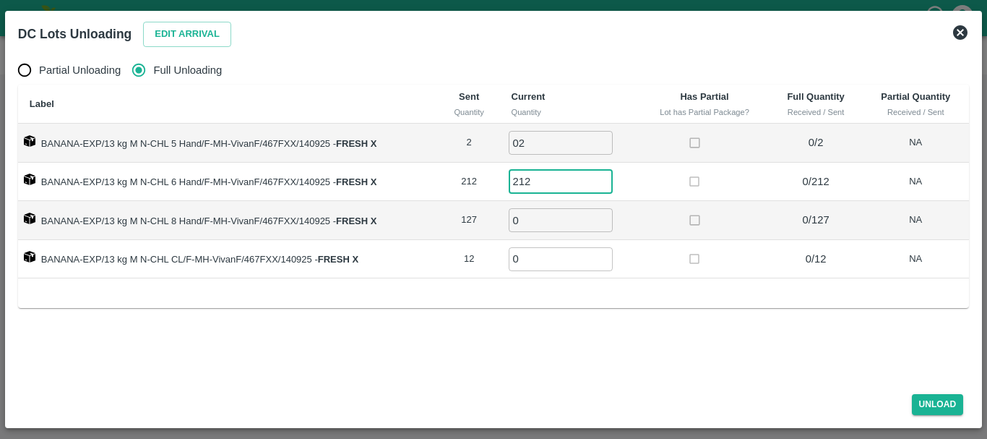
type input "212"
type input "127"
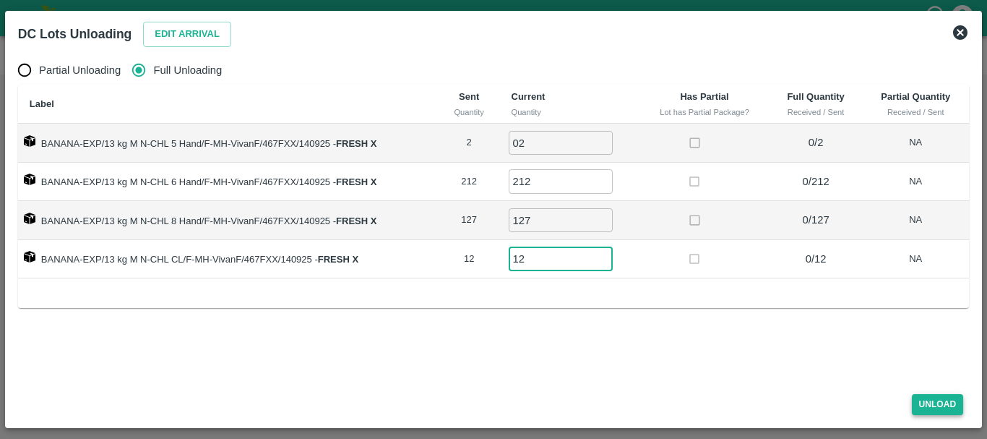
type input "12"
click at [923, 397] on button "Unload" at bounding box center [938, 404] width 52 height 21
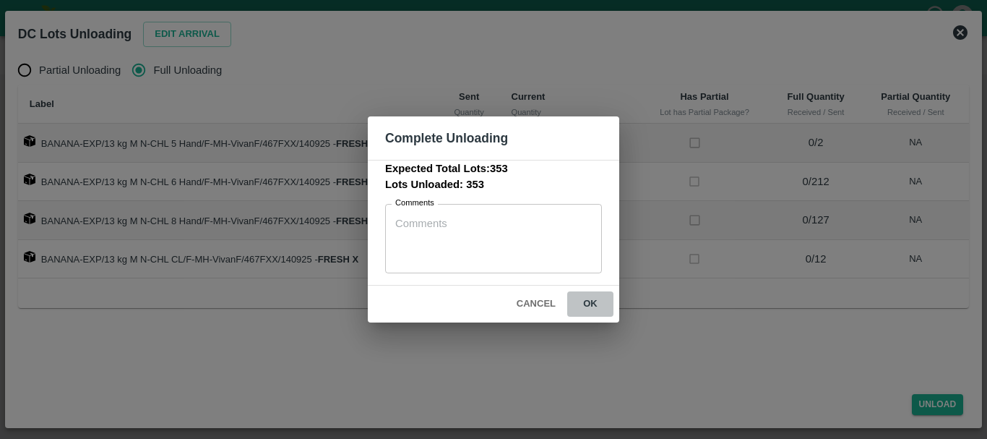
click at [590, 304] on button "ok" at bounding box center [590, 303] width 46 height 25
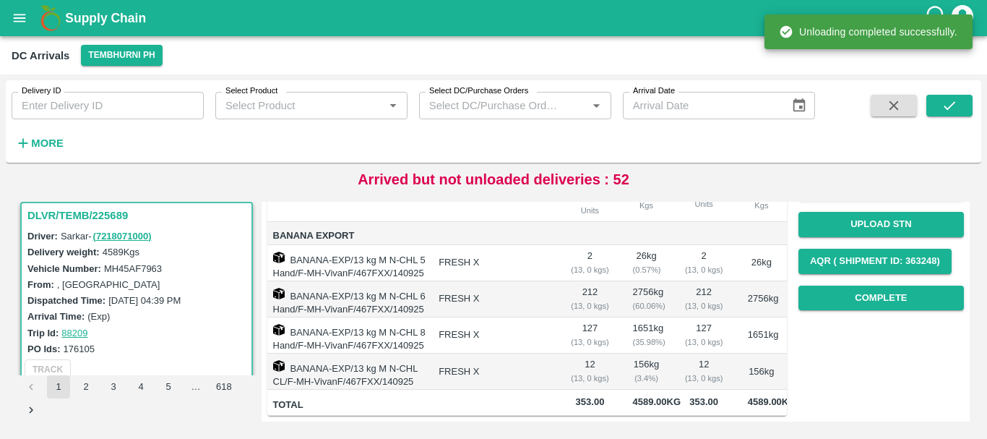
scroll to position [0, 0]
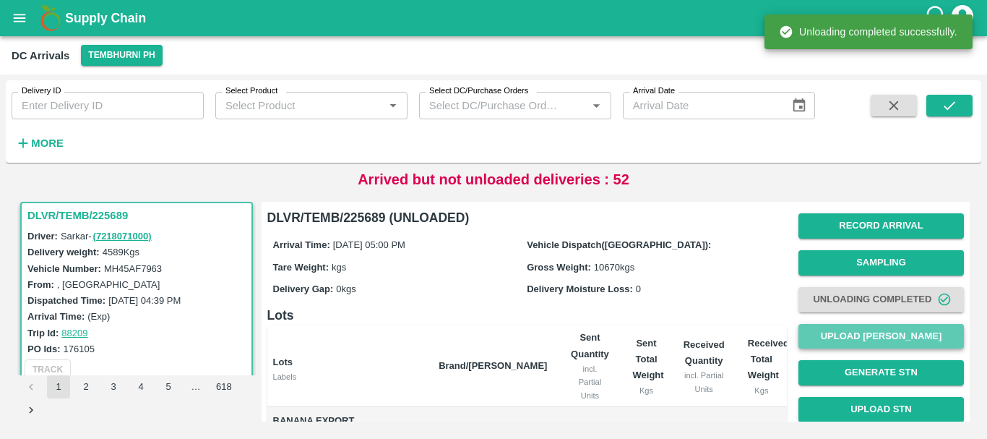
click at [831, 324] on button "Upload [PERSON_NAME]" at bounding box center [882, 336] width 166 height 25
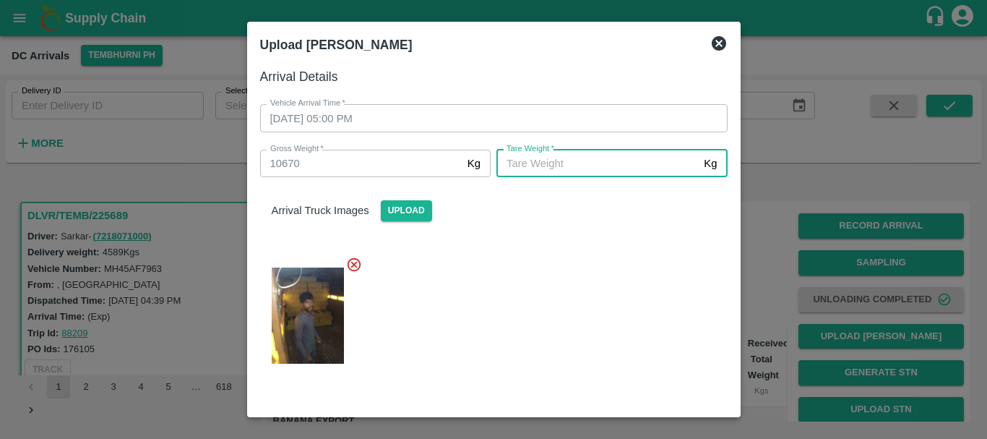
click at [569, 166] on input "[PERSON_NAME]   *" at bounding box center [598, 163] width 202 height 27
type input "5665"
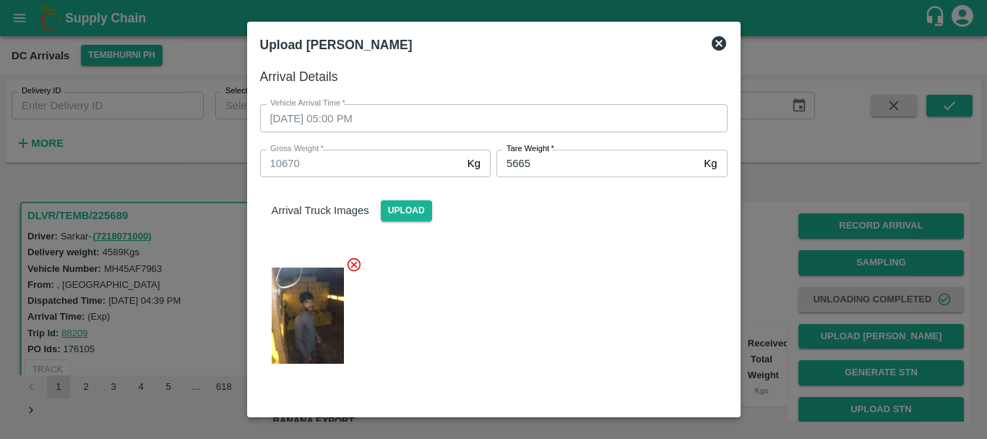
click at [515, 252] on div at bounding box center [488, 311] width 479 height 134
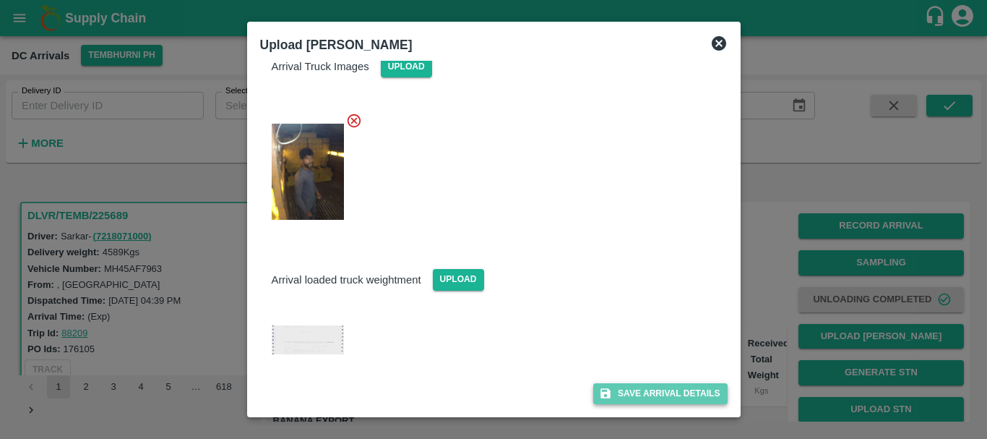
click at [601, 390] on icon "submit" at bounding box center [605, 393] width 13 height 13
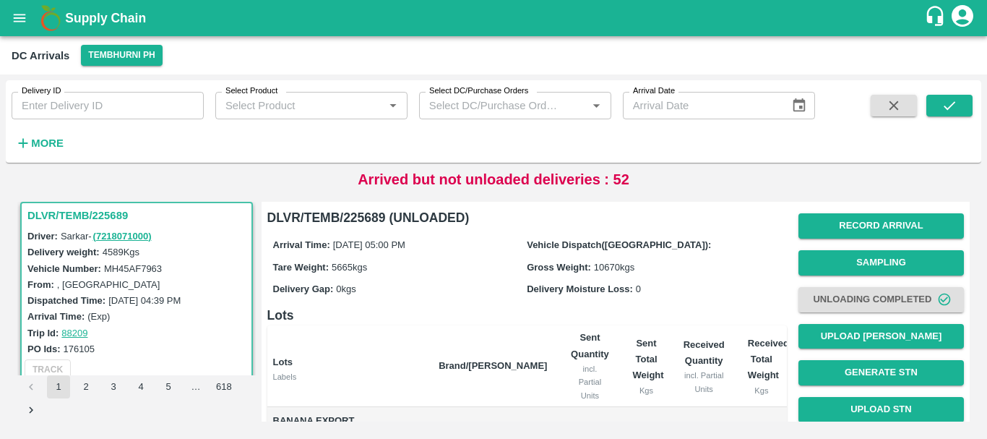
scroll to position [236, 0]
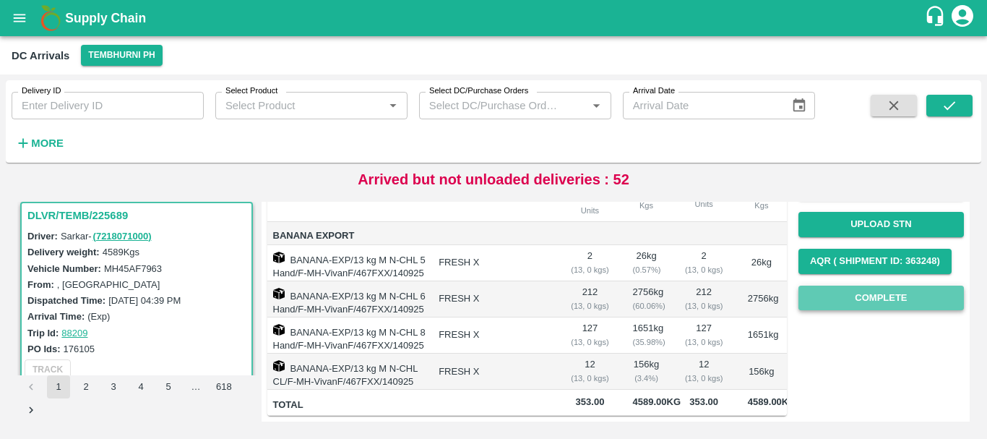
click at [857, 286] on button "Complete" at bounding box center [882, 298] width 166 height 25
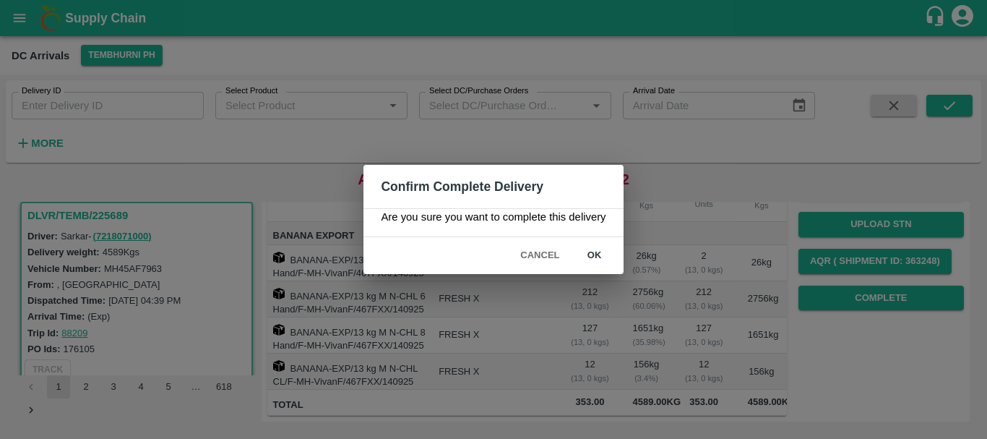
click at [605, 248] on button "ok" at bounding box center [595, 255] width 46 height 25
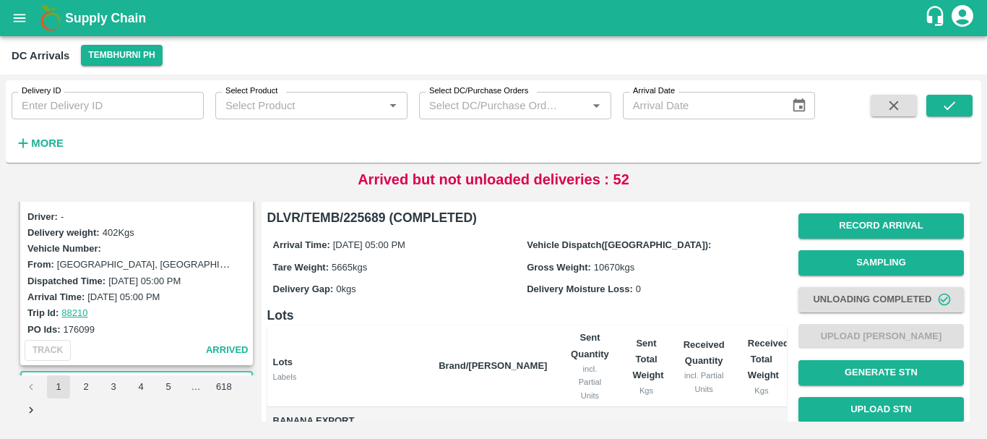
scroll to position [558, 0]
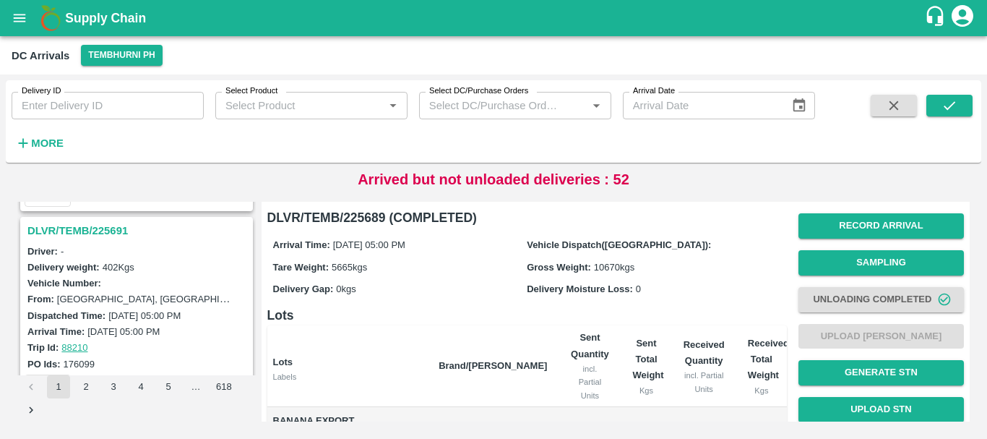
click at [97, 226] on h3 "DLVR/TEMB/225691" at bounding box center [138, 230] width 223 height 19
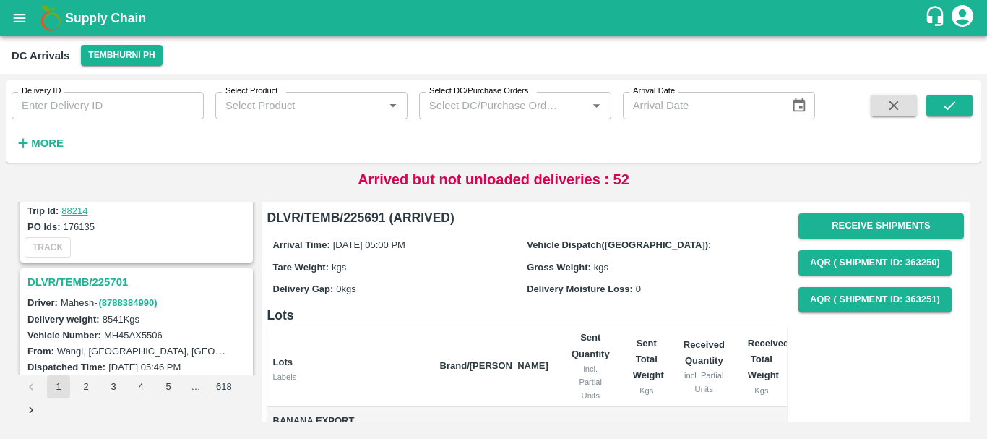
scroll to position [303, 0]
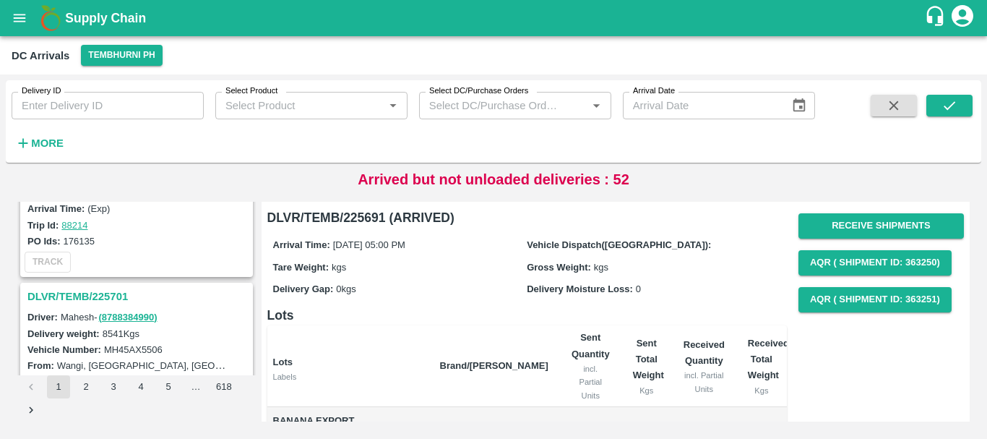
click at [92, 291] on h3 "DLVR/TEMB/225701" at bounding box center [138, 296] width 223 height 19
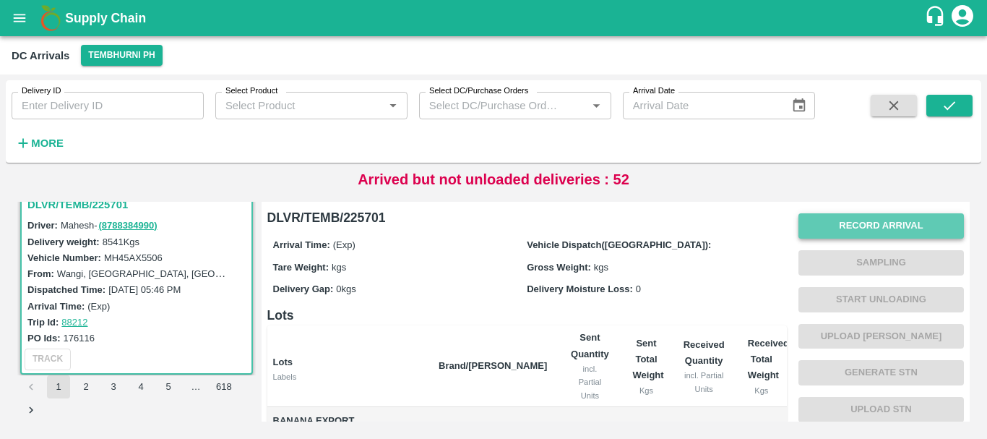
click at [852, 223] on button "Record Arrival" at bounding box center [882, 225] width 166 height 25
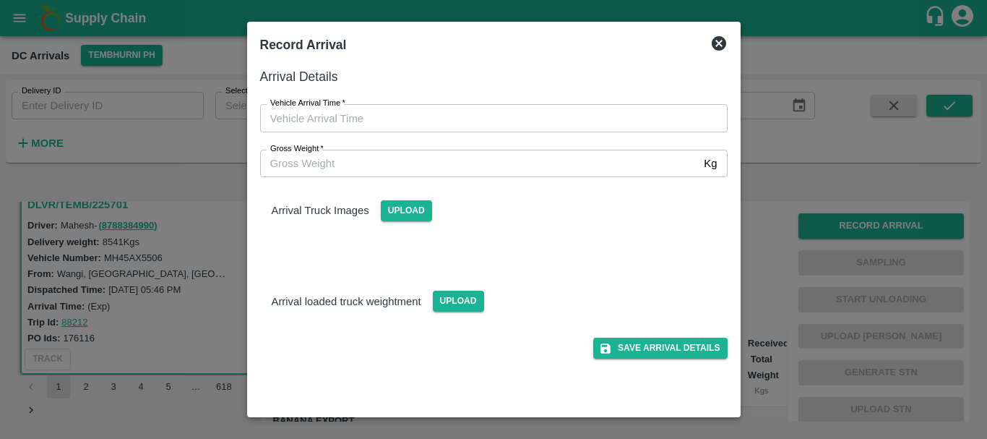
type input "DD/MM/YYYY hh:mm aa"
click at [554, 118] on input "DD/MM/YYYY hh:mm aa" at bounding box center [489, 117] width 458 height 27
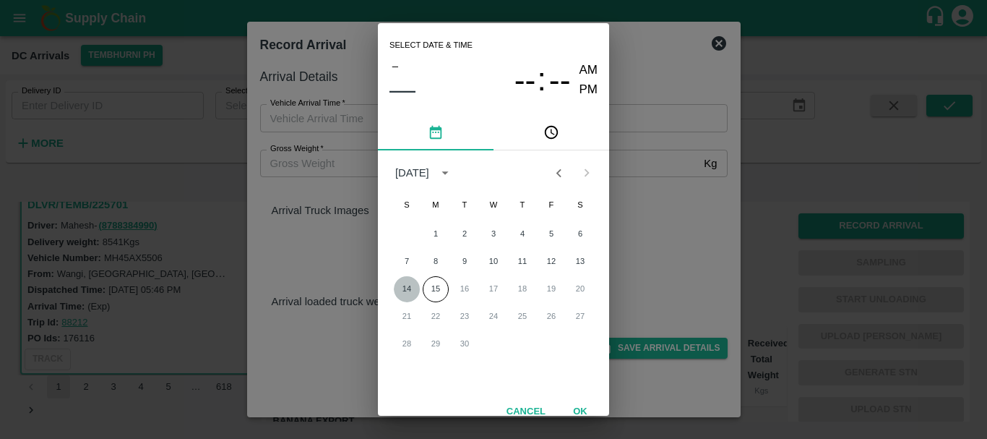
click at [407, 288] on button "14" at bounding box center [407, 289] width 26 height 26
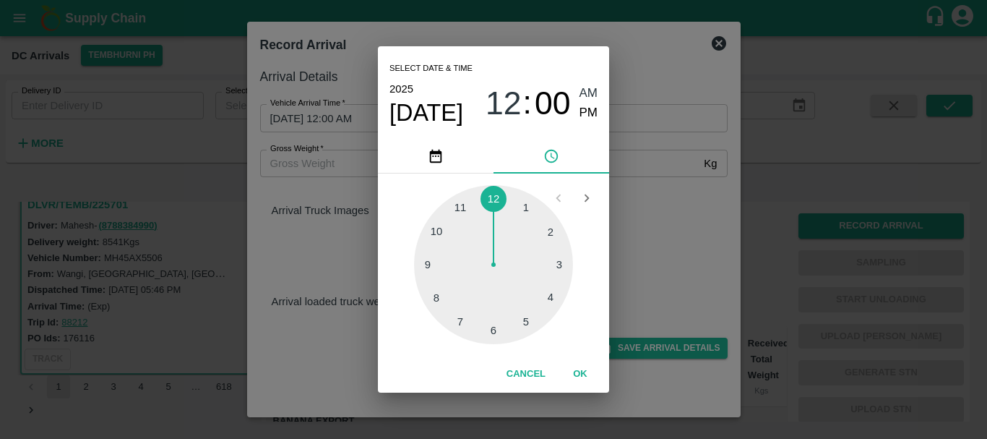
click at [436, 299] on div at bounding box center [493, 264] width 159 height 159
click at [497, 330] on div at bounding box center [493, 264] width 159 height 159
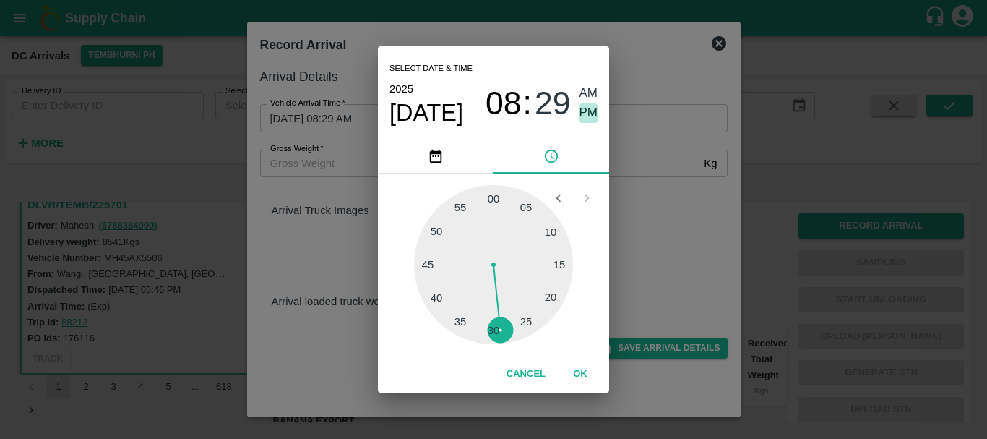
click at [588, 119] on span "PM" at bounding box center [589, 113] width 19 height 20
type input "[DATE] 08:29 PM"
click at [668, 238] on div "Select date & time [DATE] 08 : 29 AM PM 05 10 15 20 25 30 35 40 45 50 55 00 Can…" at bounding box center [493, 219] width 987 height 439
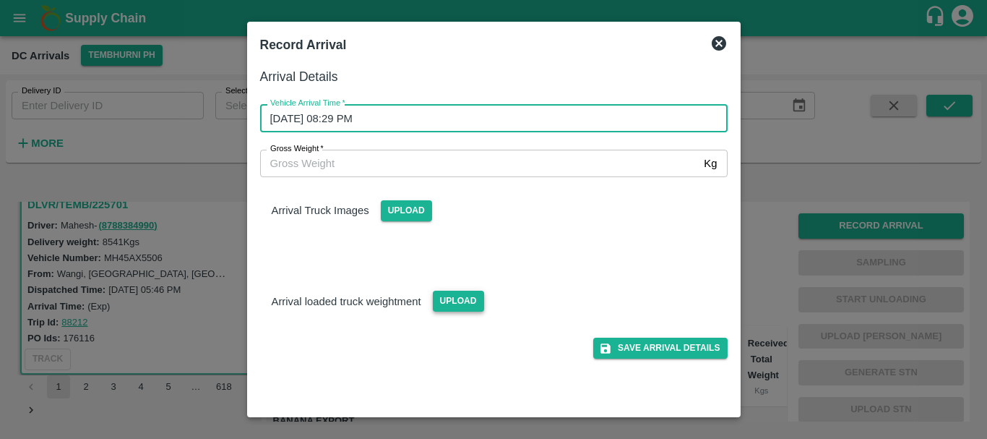
click at [466, 294] on span "Upload" at bounding box center [458, 301] width 51 height 21
click at [0, 0] on input "Upload" at bounding box center [0, 0] width 0 height 0
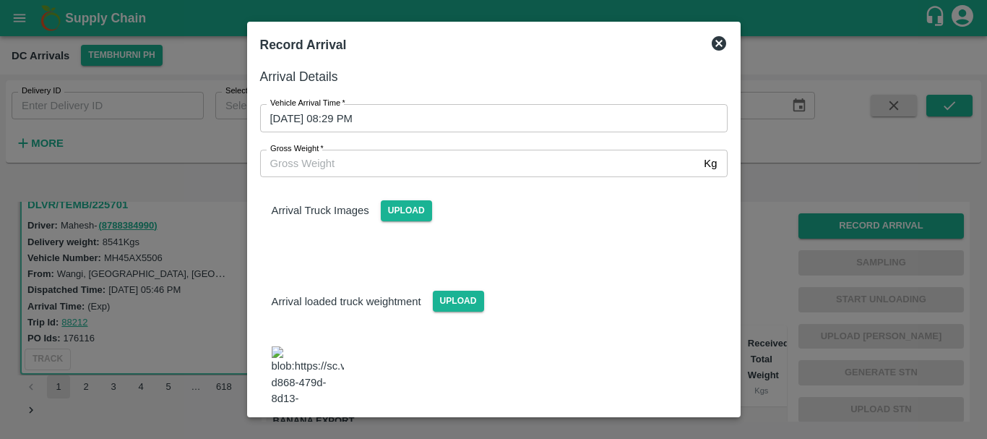
scroll to position [17, 0]
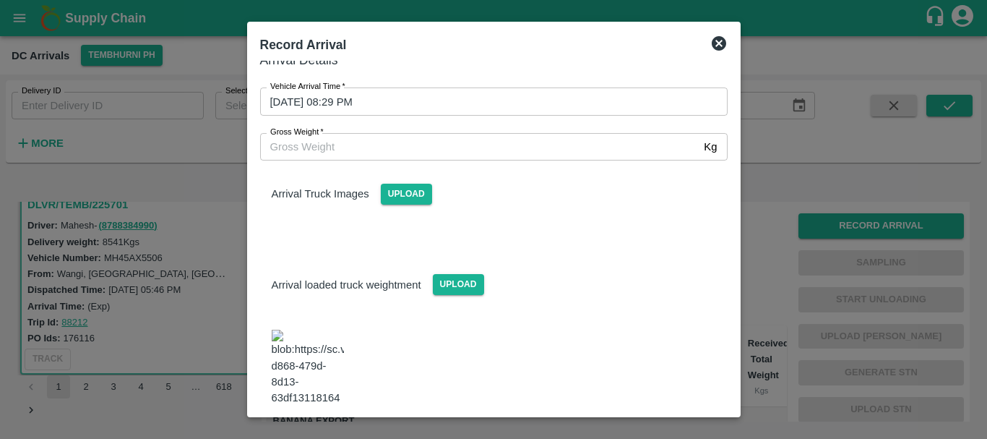
click at [329, 340] on img at bounding box center [308, 368] width 72 height 76
click at [389, 150] on input "Gross Weight   *" at bounding box center [479, 146] width 439 height 27
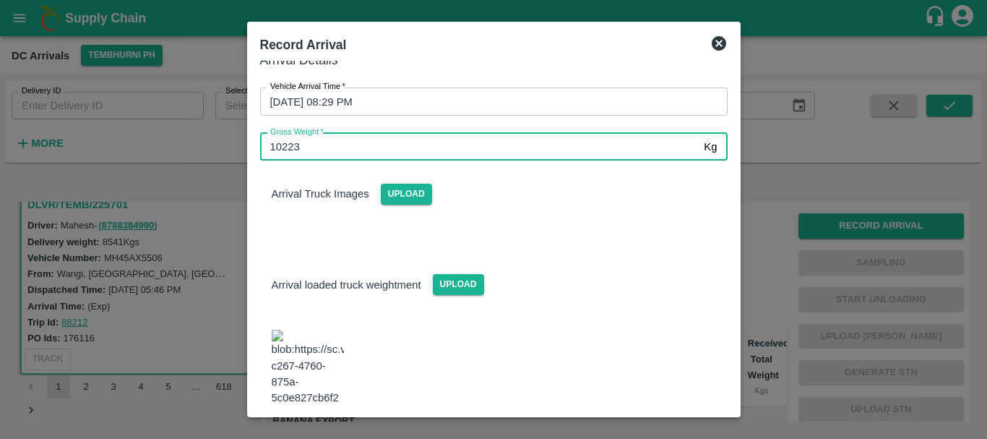
type input "10223"
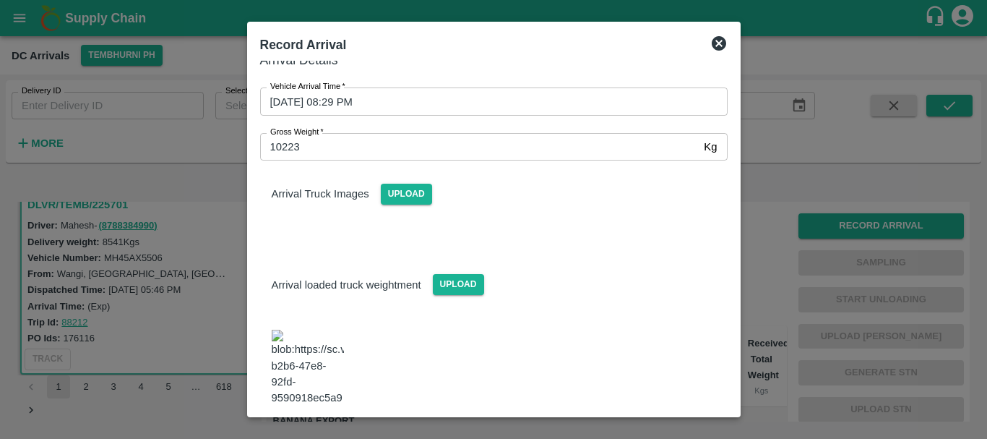
click at [594, 267] on div "Arrival loaded truck weightment Upload" at bounding box center [494, 273] width 491 height 44
click at [638, 434] on button "Save Arrival Details" at bounding box center [660, 444] width 134 height 21
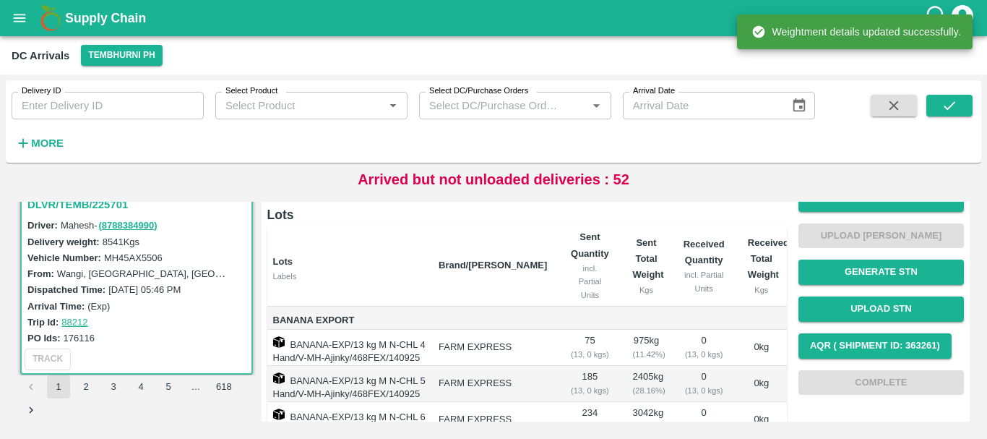
scroll to position [52, 0]
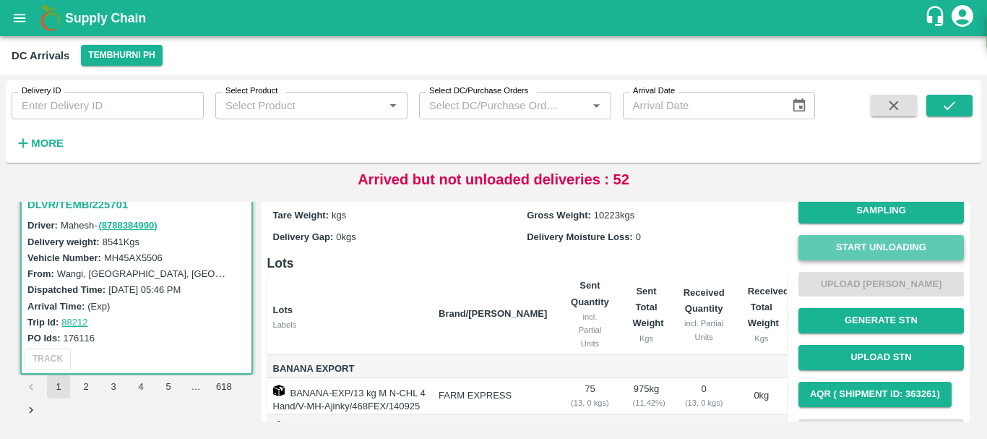
click at [839, 247] on button "Start Unloading" at bounding box center [882, 247] width 166 height 25
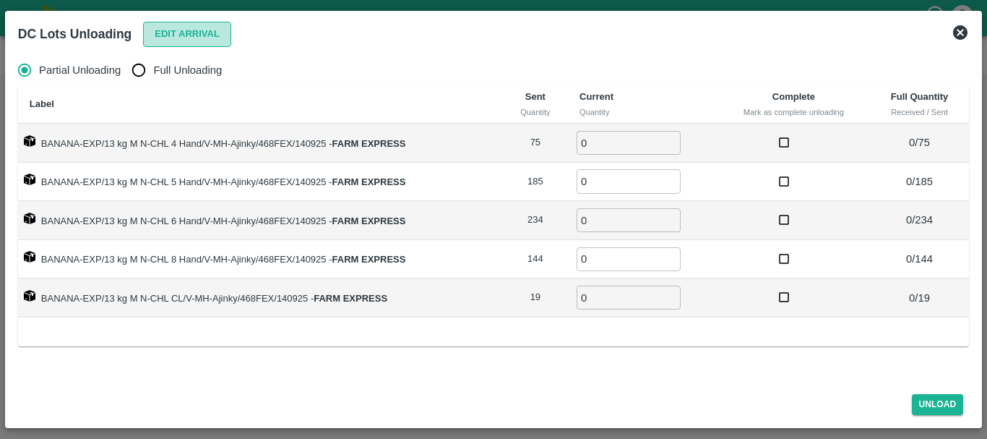
click at [194, 36] on button "Edit Arrival" at bounding box center [187, 34] width 88 height 25
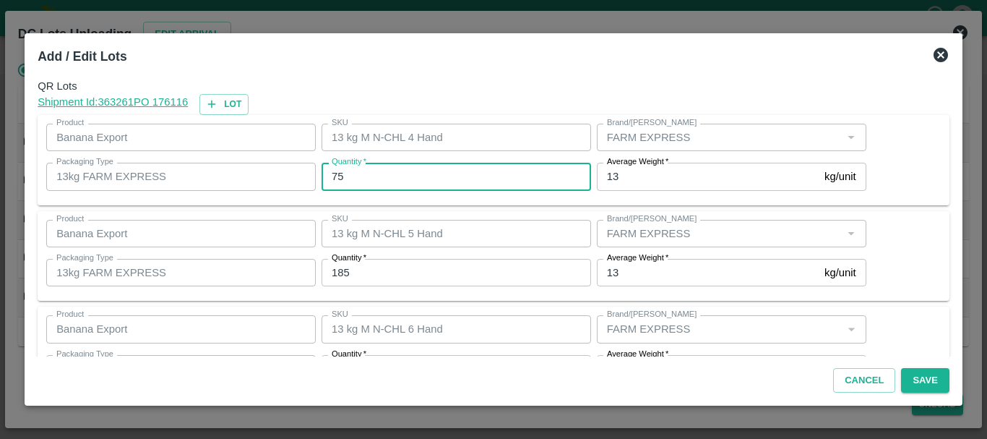
click at [379, 173] on input "75" at bounding box center [457, 176] width 270 height 27
type input "7"
type input "69"
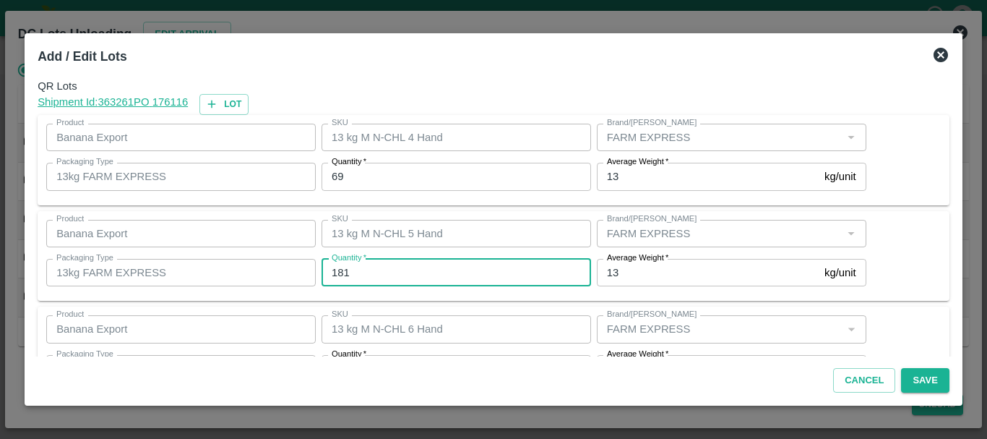
type input "181"
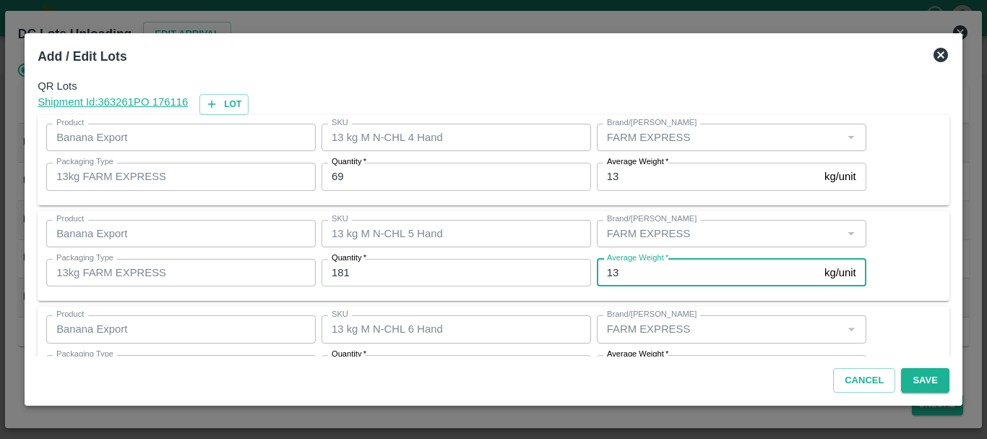
scroll to position [26, 0]
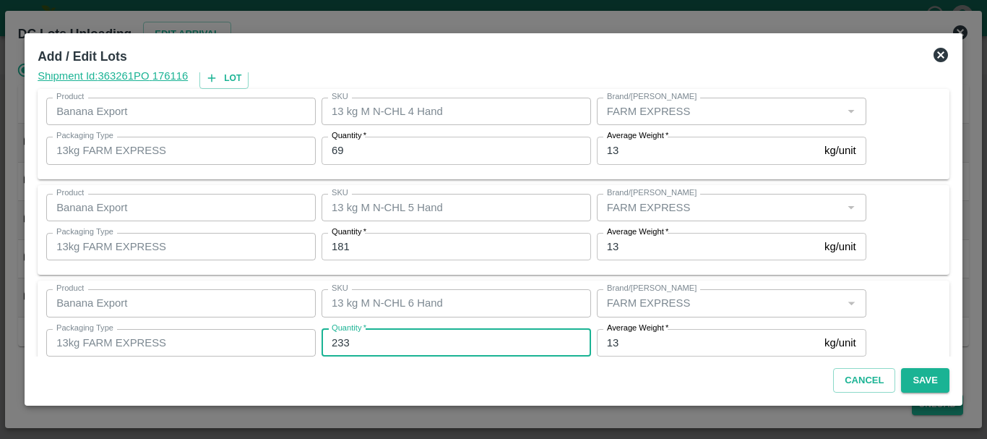
type input "233"
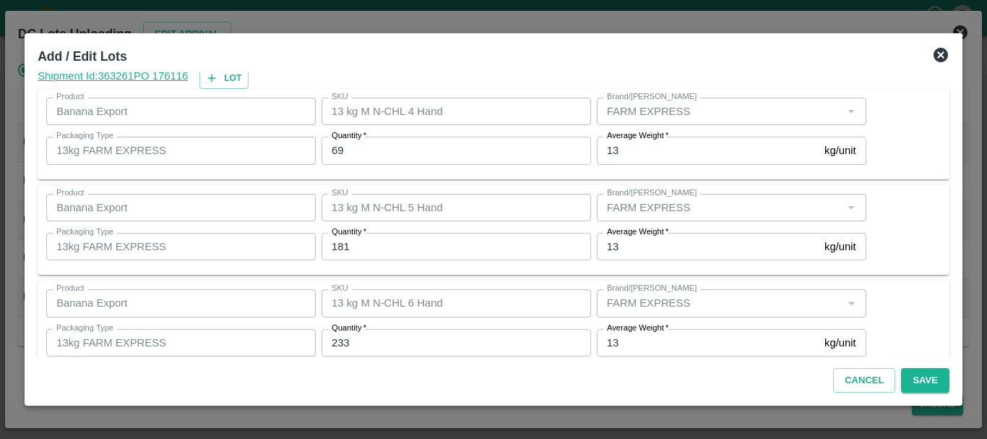
scroll to position [244, 0]
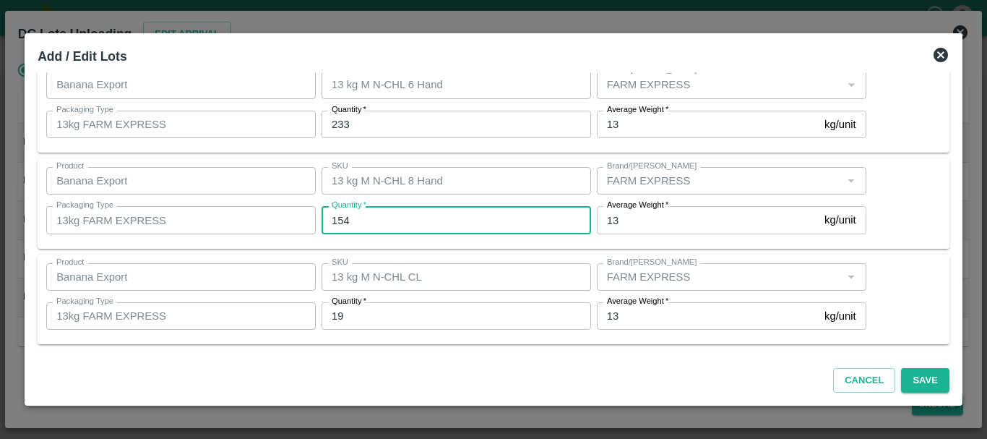
type input "154"
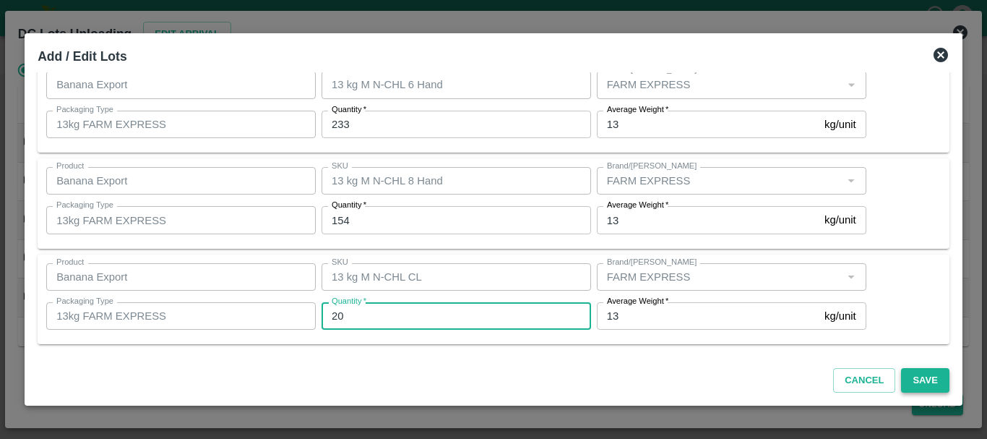
type input "20"
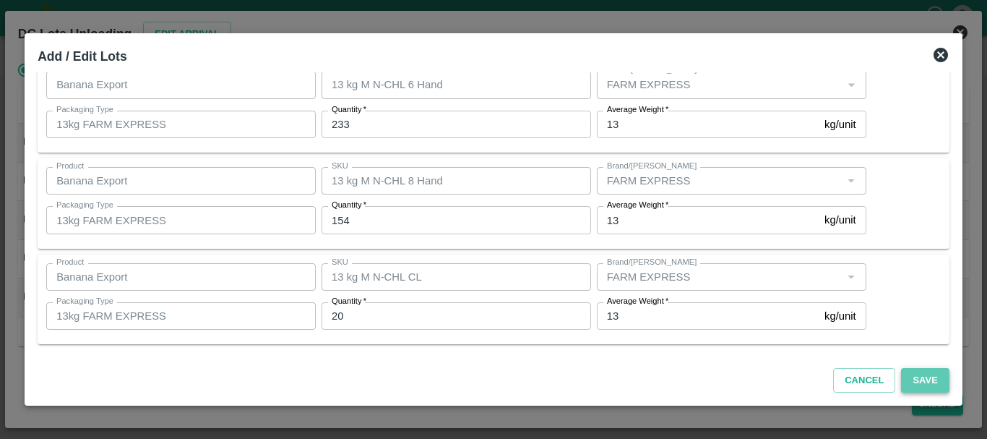
click at [923, 380] on button "Save" at bounding box center [925, 380] width 48 height 25
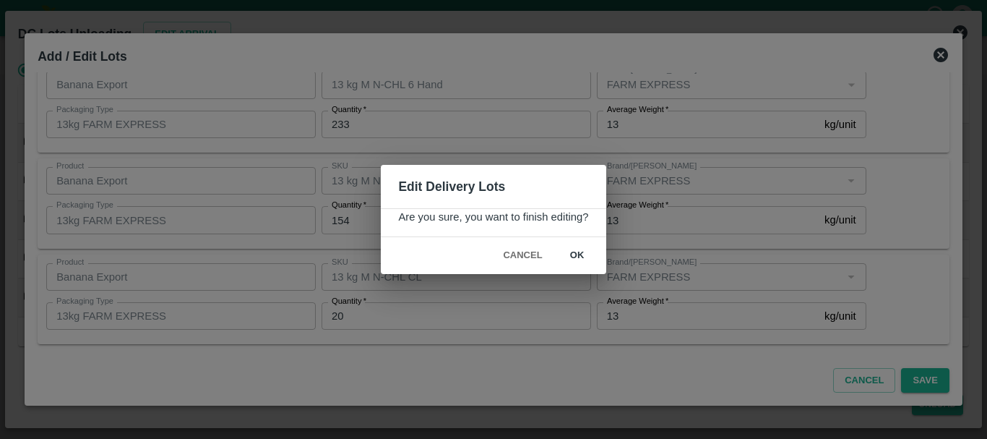
click at [570, 255] on button "ok" at bounding box center [577, 255] width 46 height 25
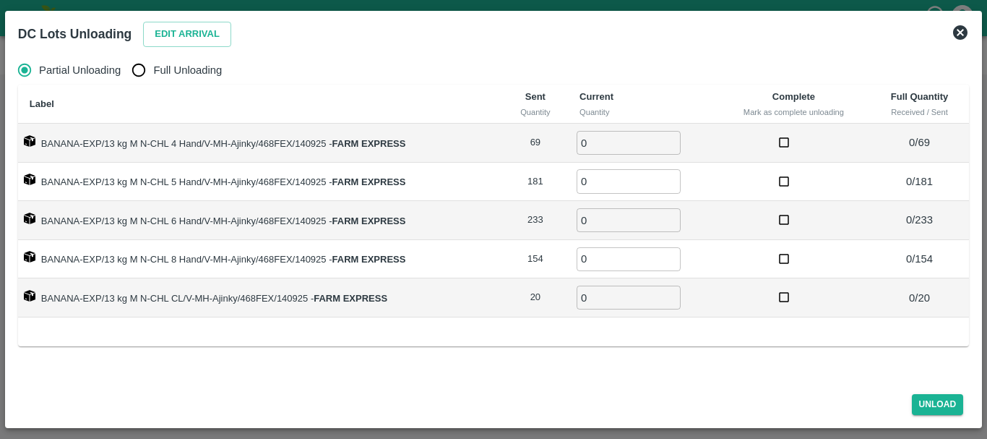
click at [129, 67] on input "Full Unloading" at bounding box center [138, 70] width 29 height 29
radio input "true"
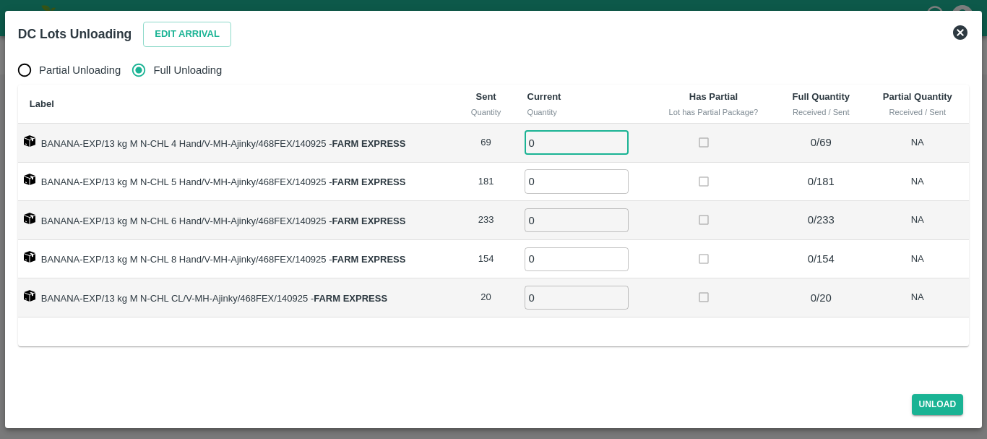
click at [565, 147] on input "0" at bounding box center [577, 143] width 104 height 24
type input "069"
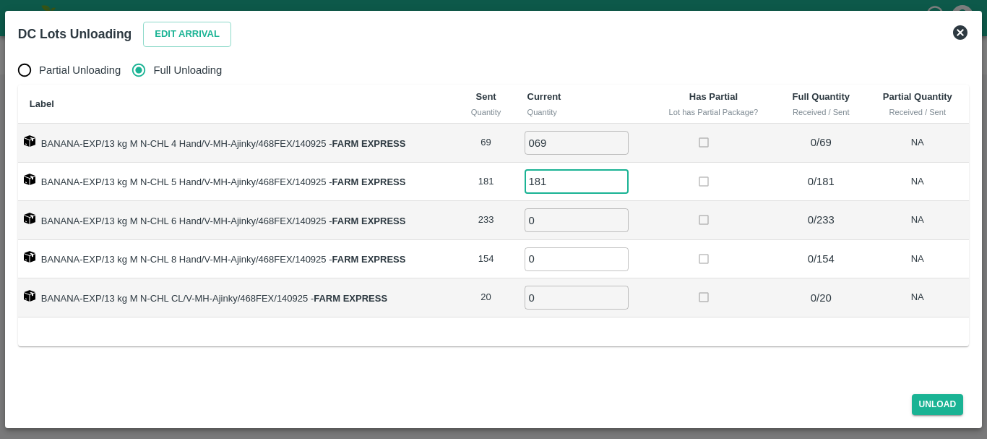
type input "181"
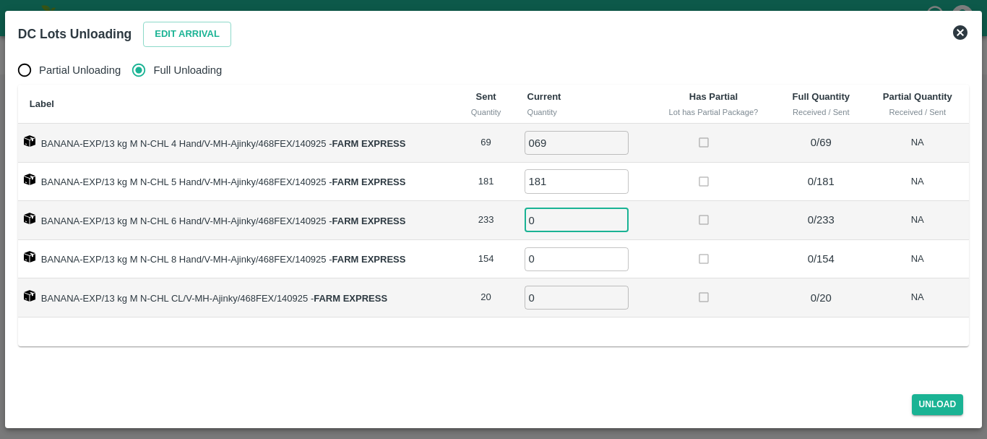
click at [541, 220] on input "0" at bounding box center [577, 220] width 104 height 24
type input "233"
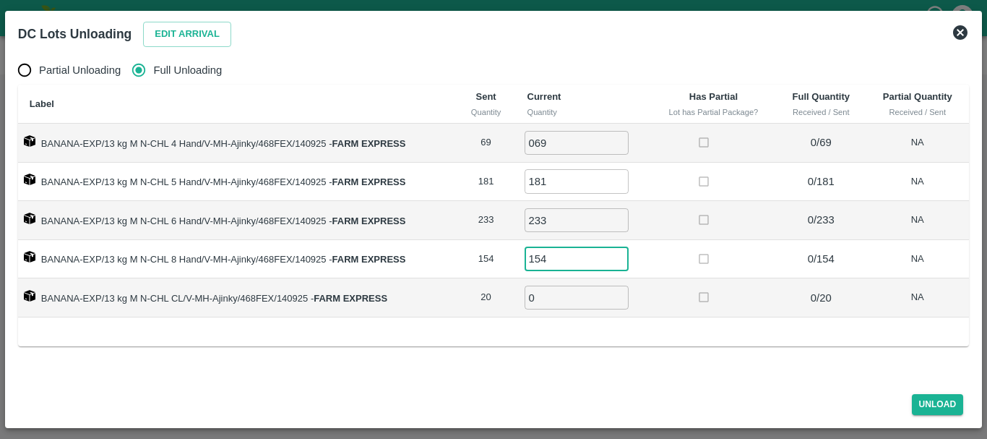
type input "154"
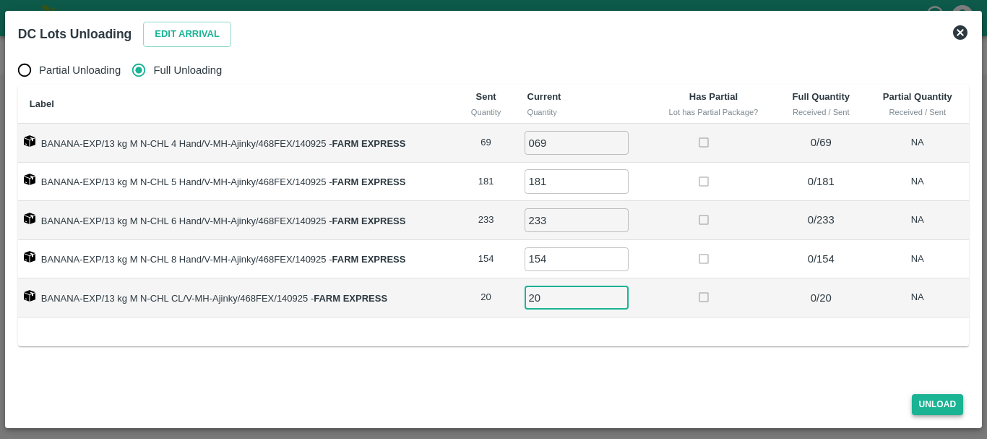
type input "20"
click at [934, 403] on button "Unload" at bounding box center [938, 404] width 52 height 21
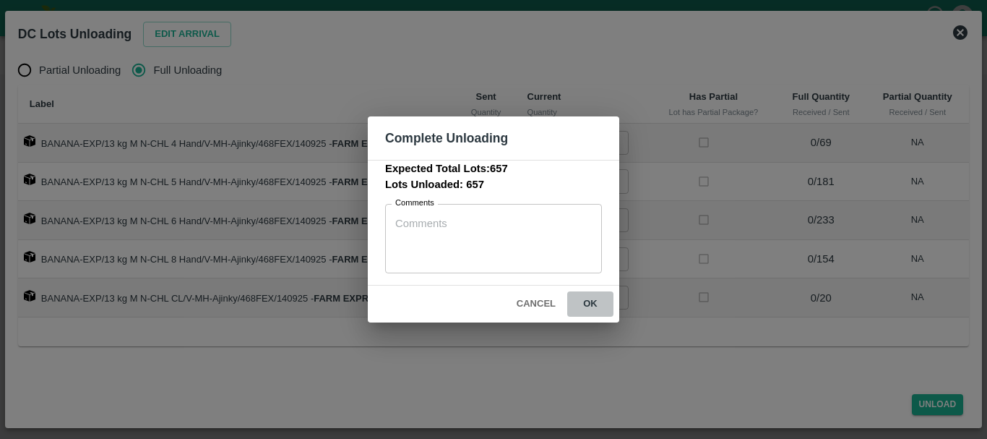
click at [586, 295] on button "ok" at bounding box center [590, 303] width 46 height 25
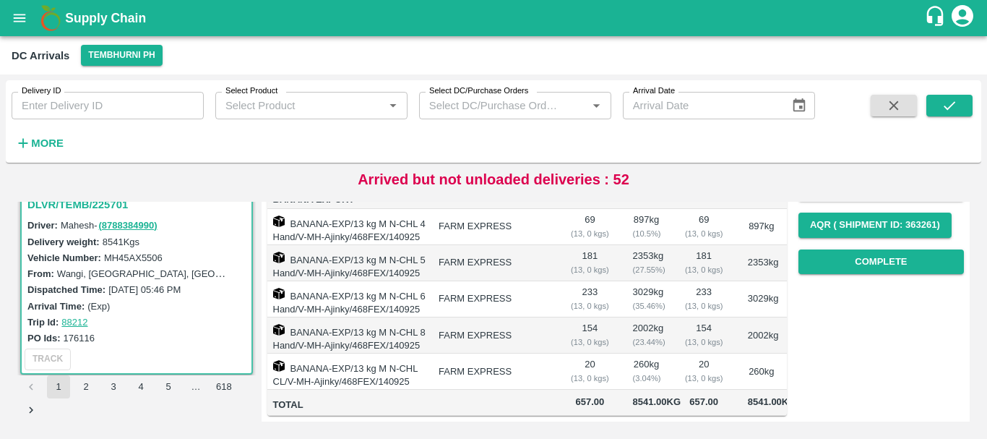
scroll to position [0, 0]
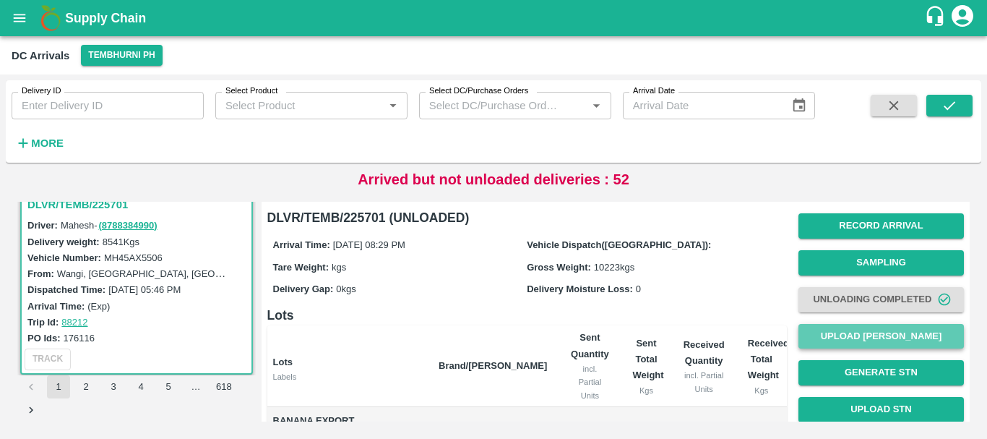
click at [852, 333] on button "Upload [PERSON_NAME]" at bounding box center [882, 336] width 166 height 25
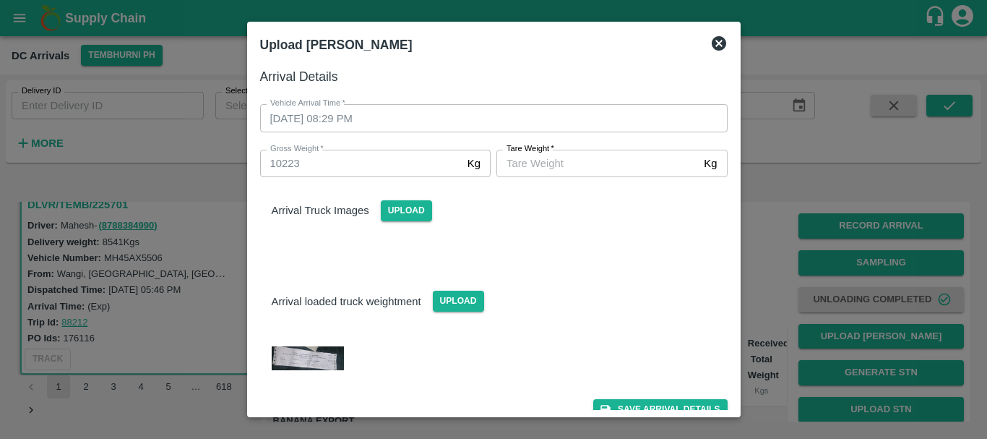
click at [582, 169] on input "[PERSON_NAME]   *" at bounding box center [598, 163] width 202 height 27
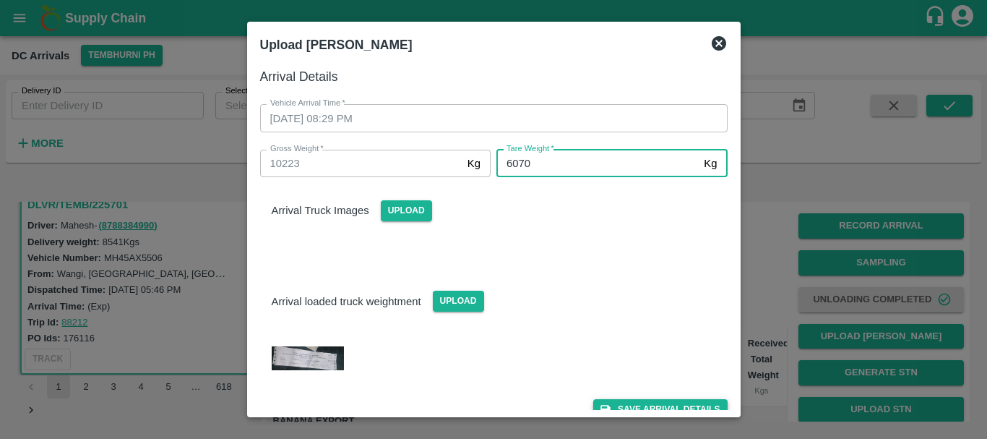
type input "6070"
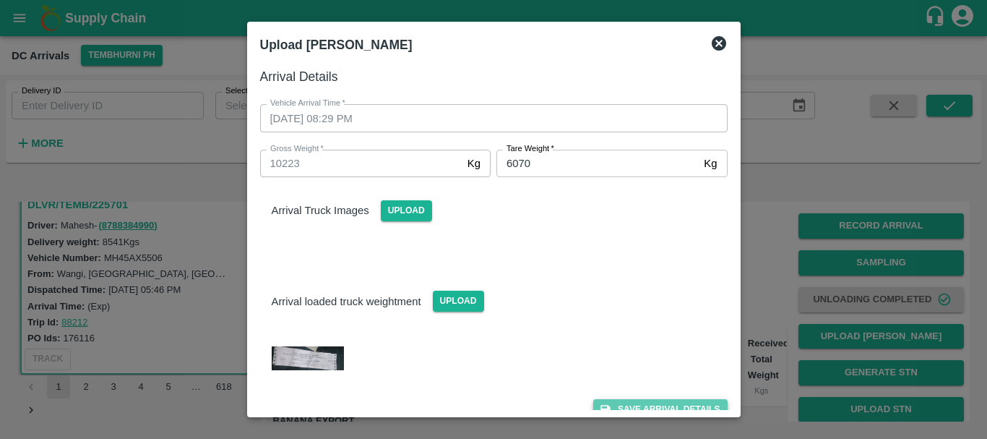
click at [626, 400] on button "Save Arrival Details" at bounding box center [660, 409] width 134 height 21
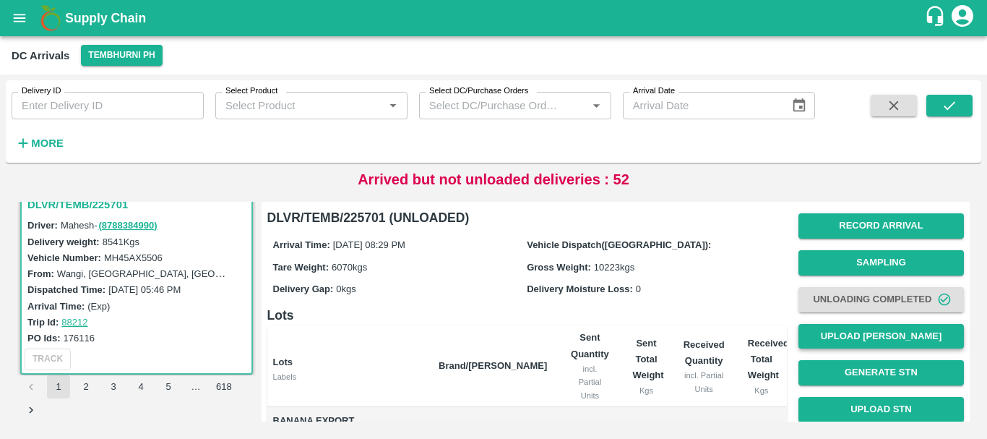
click at [849, 329] on button "Upload [PERSON_NAME]" at bounding box center [882, 336] width 166 height 25
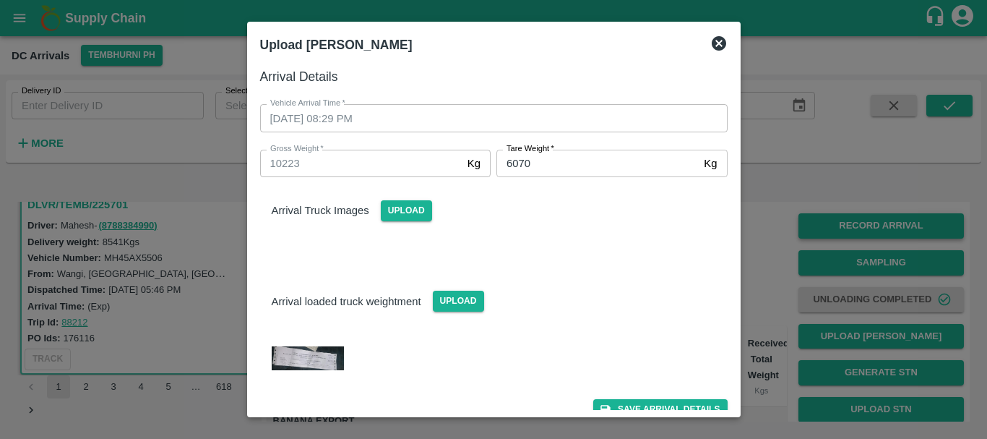
drag, startPoint x: 799, startPoint y: 247, endPoint x: 828, endPoint y: 231, distance: 33.6
click at [828, 231] on div at bounding box center [493, 219] width 987 height 439
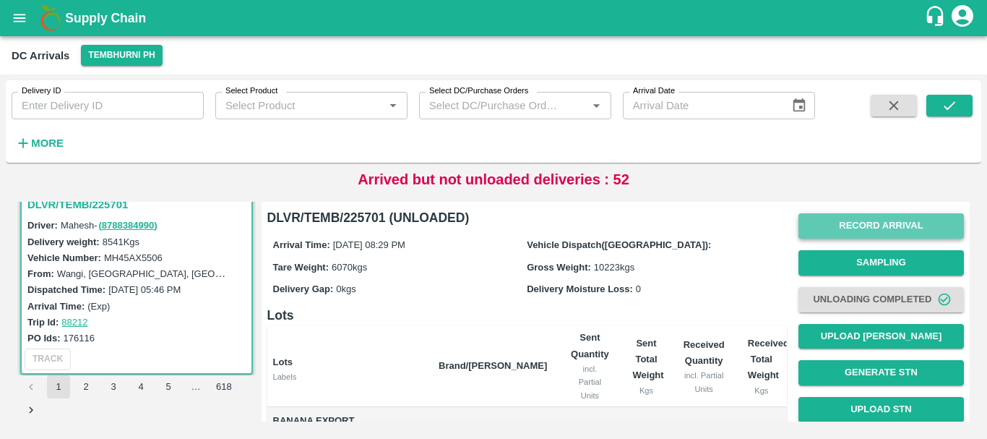
click at [828, 231] on button "Record Arrival" at bounding box center [882, 225] width 166 height 25
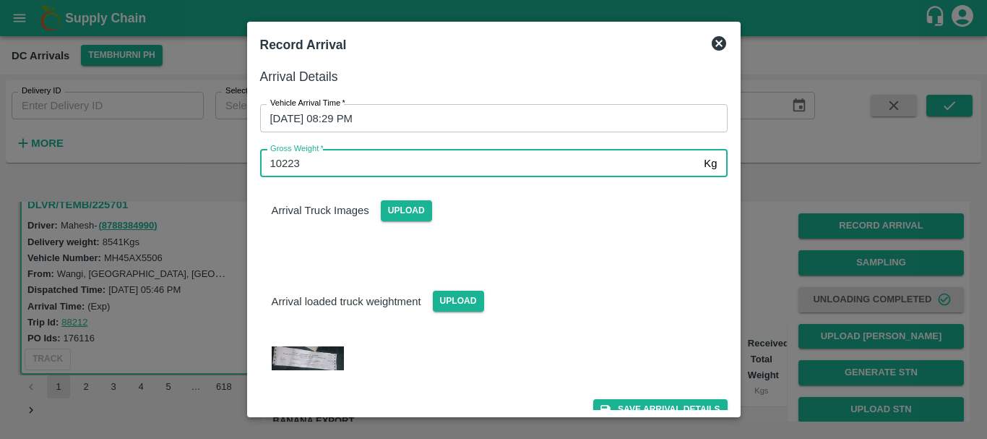
click at [322, 165] on input "10223" at bounding box center [479, 163] width 439 height 27
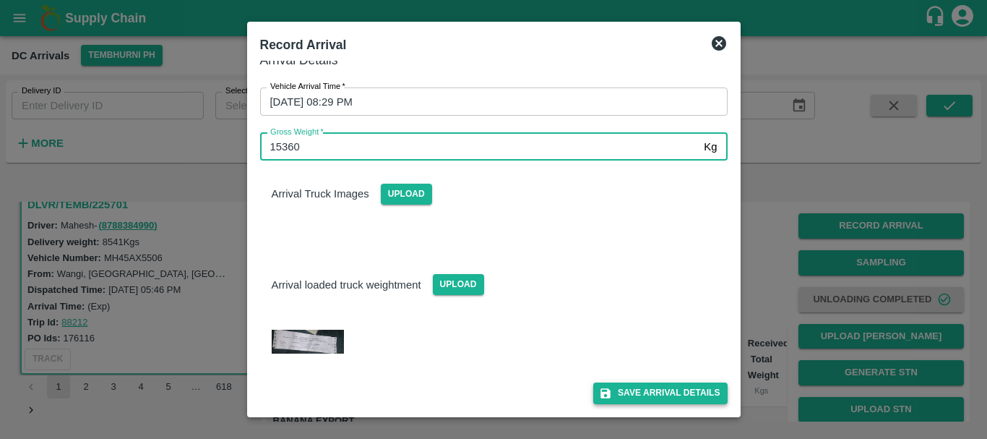
type input "15360"
click at [641, 387] on button "Save Arrival Details" at bounding box center [660, 392] width 134 height 21
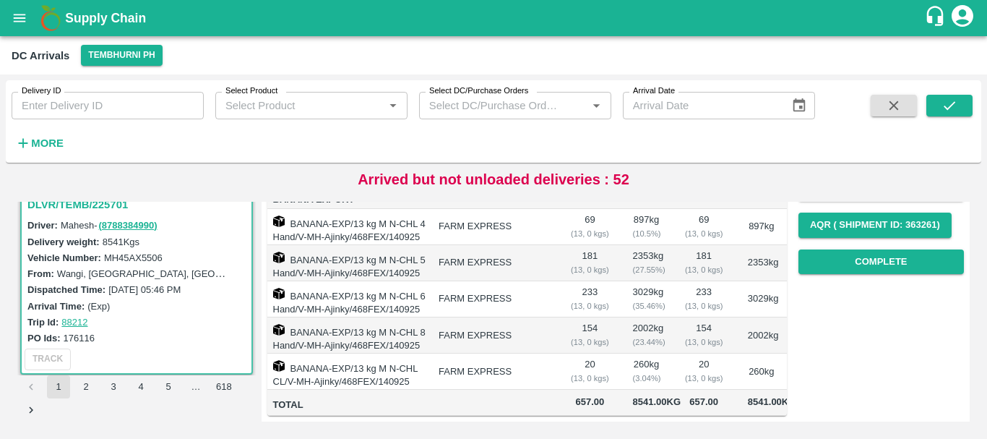
scroll to position [265, 0]
click at [854, 249] on button "Complete" at bounding box center [882, 261] width 166 height 25
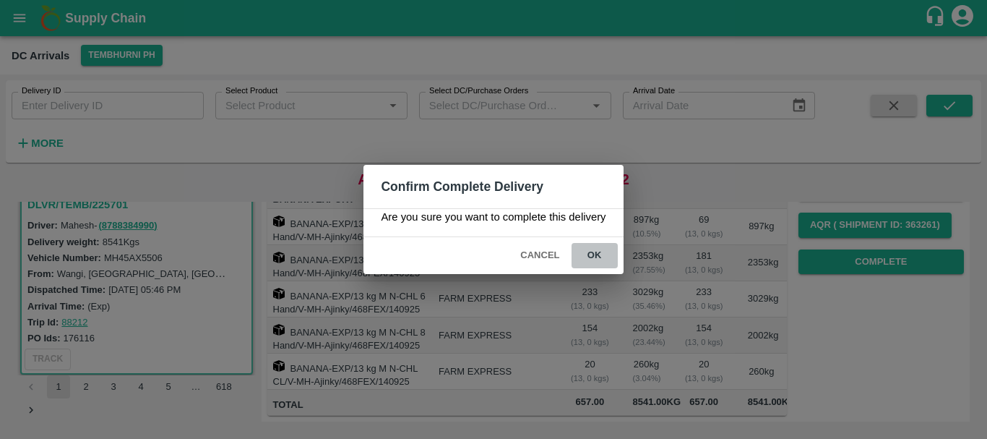
click at [599, 258] on button "ok" at bounding box center [595, 255] width 46 height 25
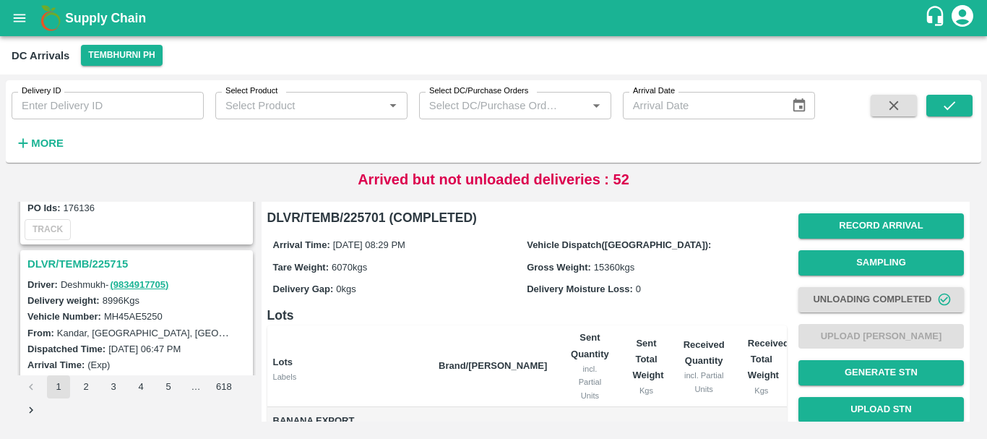
scroll to position [145, 0]
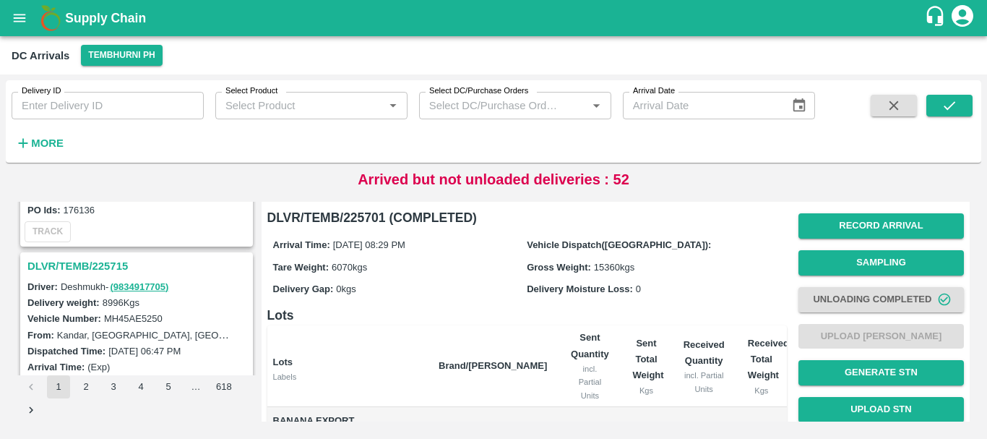
click at [111, 265] on h3 "DLVR/TEMB/225715" at bounding box center [138, 266] width 223 height 19
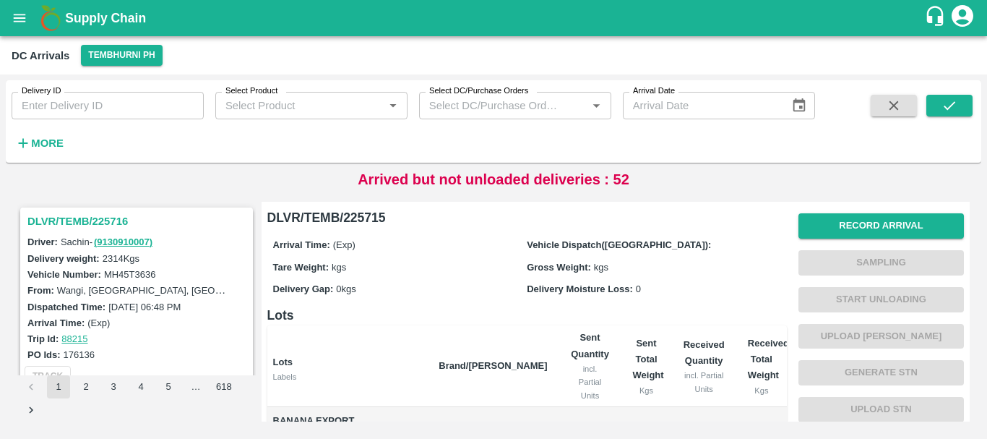
click at [98, 219] on h3 "DLVR/TEMB/225716" at bounding box center [138, 221] width 223 height 19
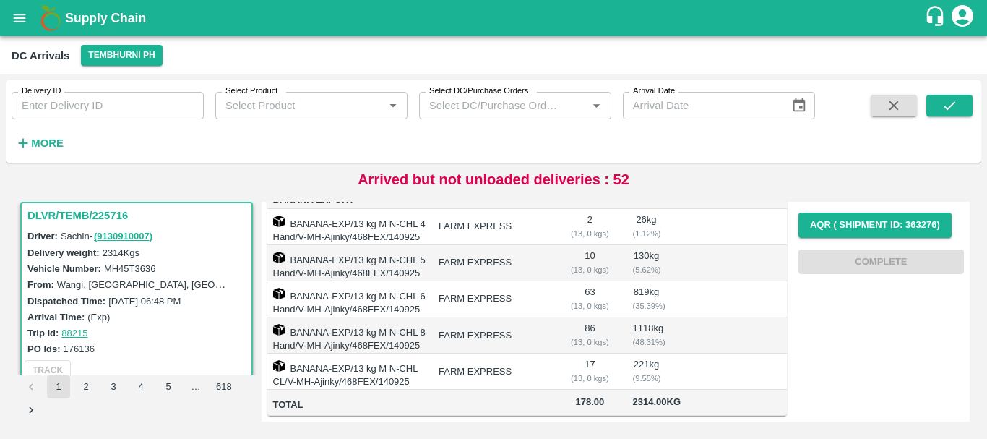
scroll to position [108, 0]
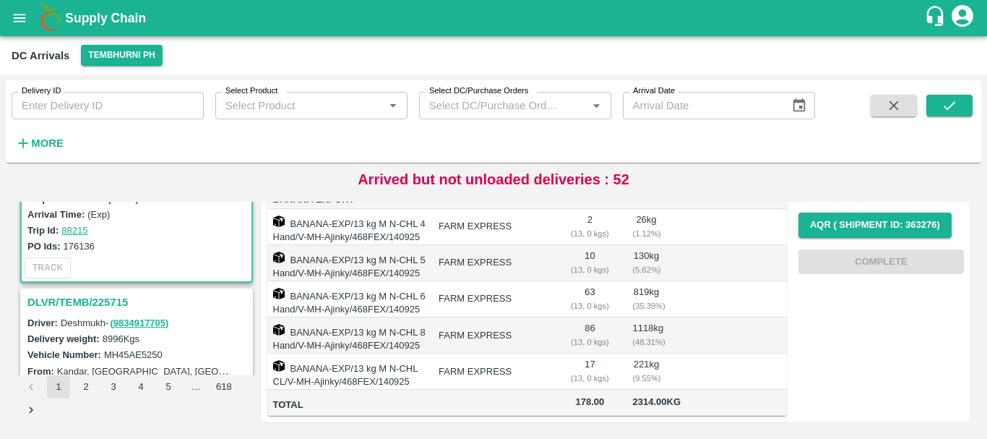
click at [104, 296] on h3 "DLVR/TEMB/225715" at bounding box center [138, 302] width 223 height 19
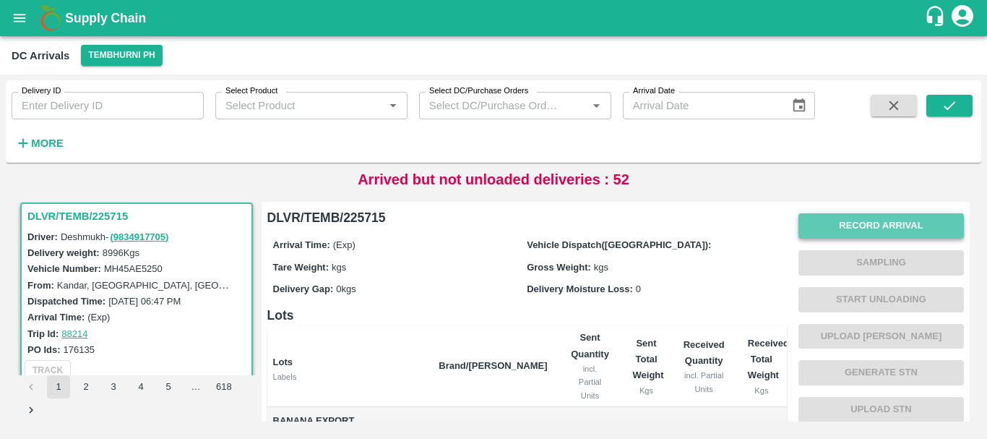
click at [879, 229] on button "Record Arrival" at bounding box center [882, 225] width 166 height 25
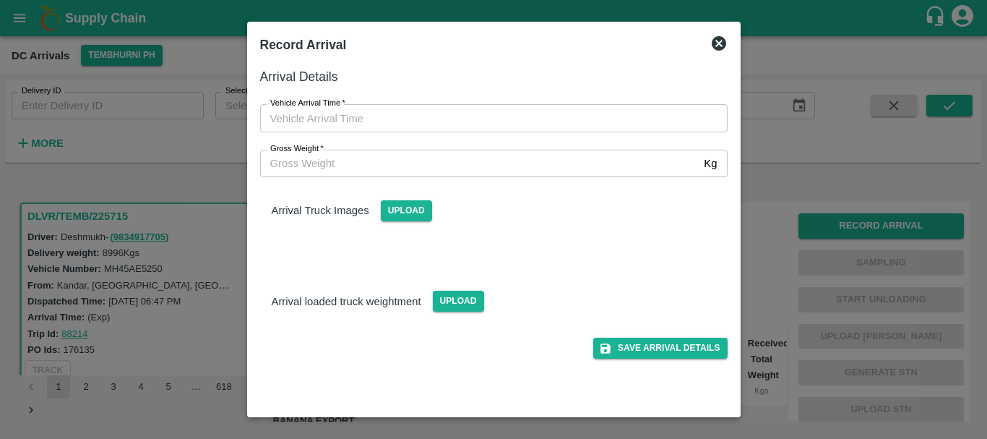
type input "DD/MM/YYYY hh:mm aa"
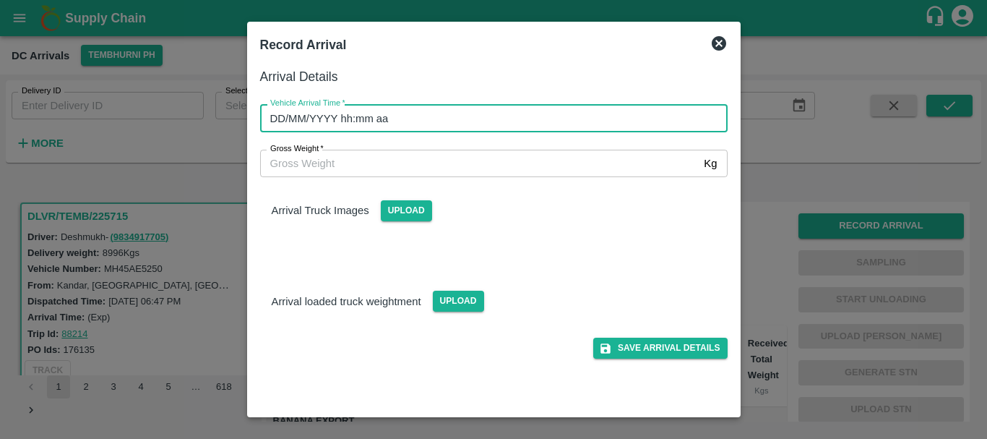
click at [602, 125] on input "DD/MM/YYYY hh:mm aa" at bounding box center [489, 117] width 458 height 27
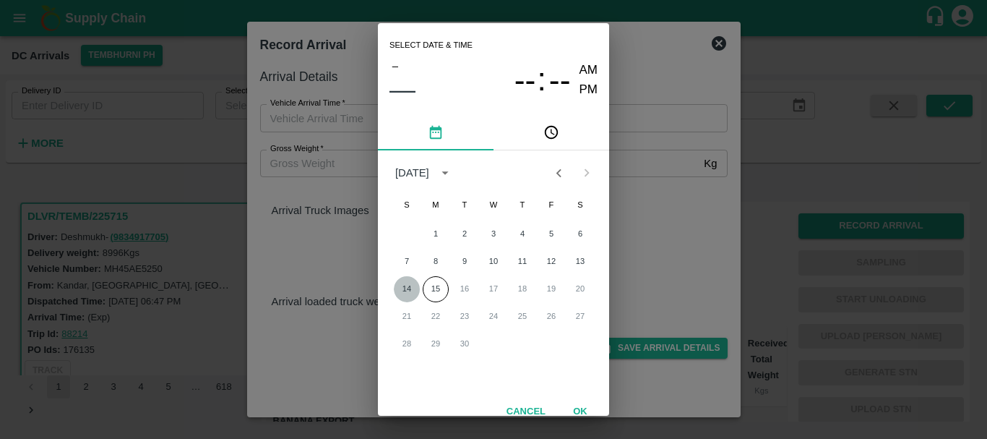
click at [416, 289] on button "14" at bounding box center [407, 289] width 26 height 26
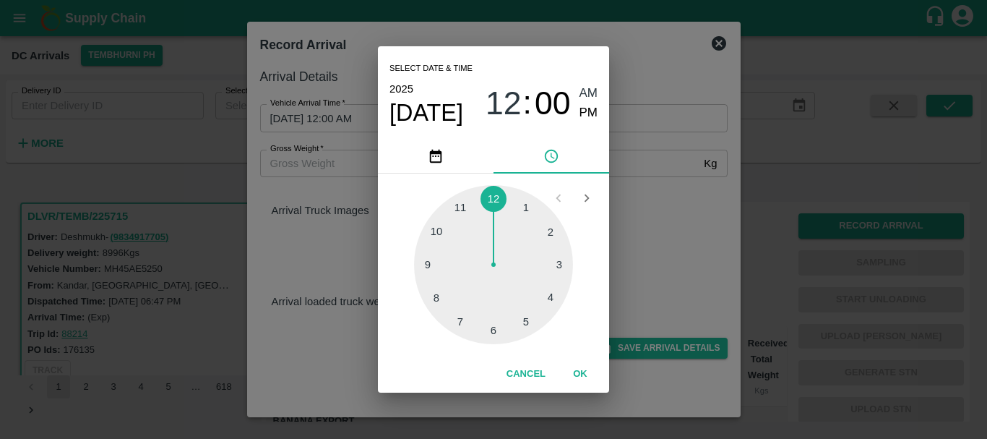
click at [549, 301] on div at bounding box center [493, 264] width 159 height 159
click at [497, 325] on div at bounding box center [493, 264] width 159 height 159
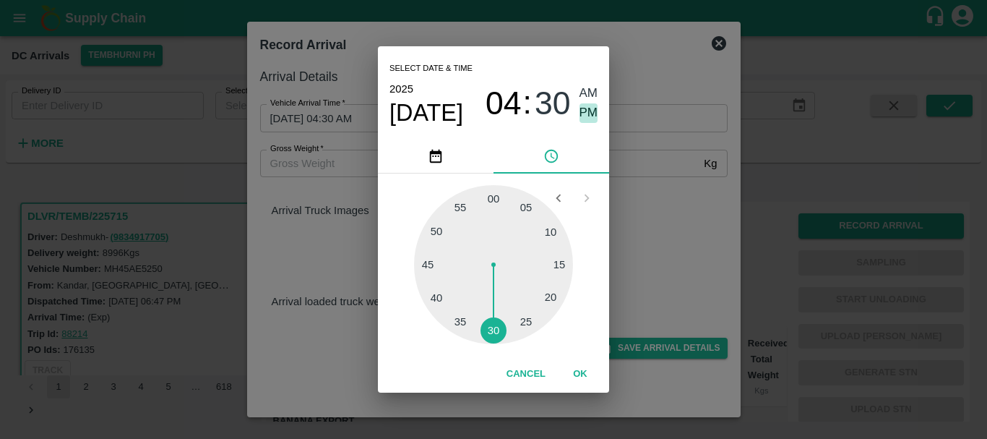
click at [588, 112] on span "PM" at bounding box center [589, 113] width 19 height 20
type input "[DATE] 04:30 PM"
click at [634, 161] on div "Select date & time [DATE] 04 : 30 AM PM 05 10 15 20 25 30 35 40 45 50 55 00 Can…" at bounding box center [493, 219] width 987 height 439
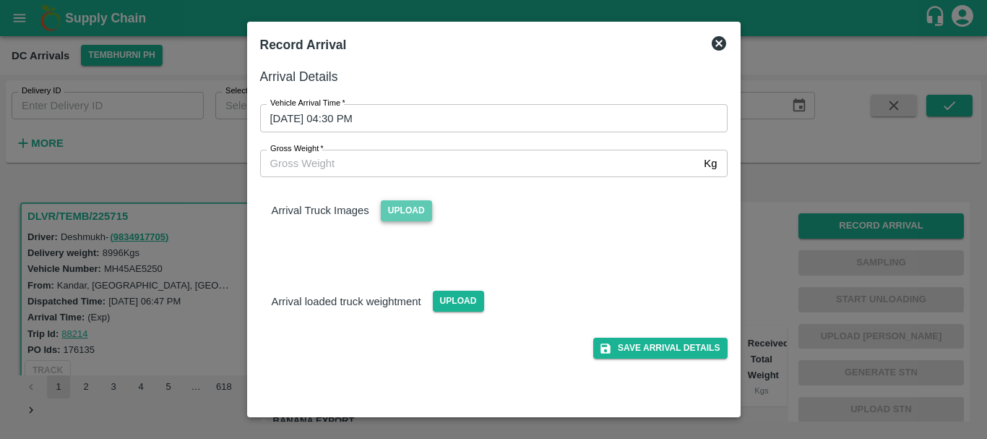
click at [406, 220] on span "Upload" at bounding box center [406, 210] width 51 height 21
click at [0, 0] on input "Upload" at bounding box center [0, 0] width 0 height 0
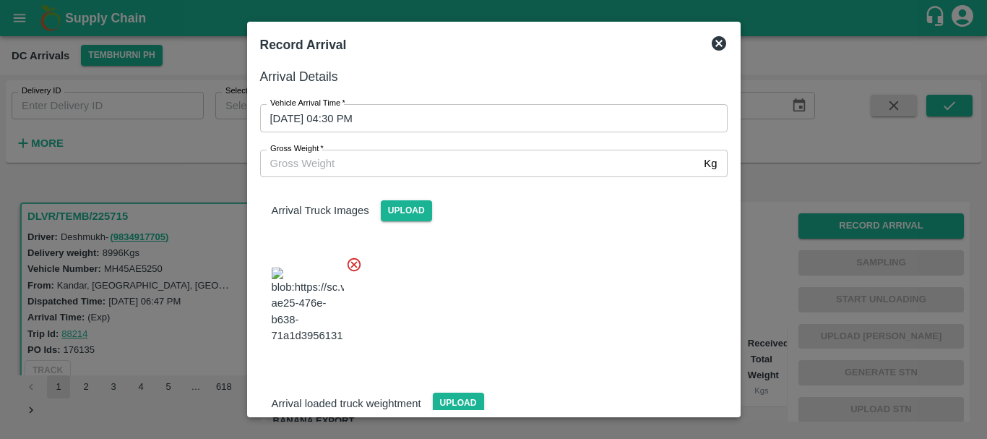
scroll to position [77, 0]
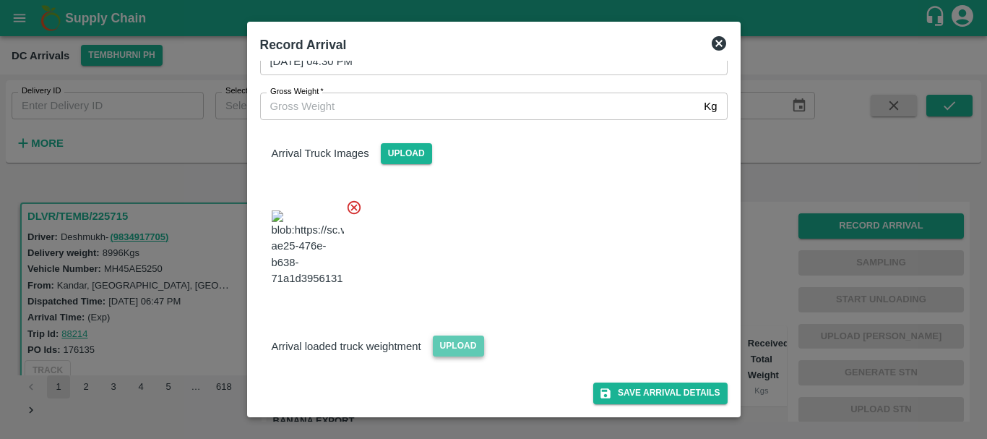
click at [463, 343] on span "Upload" at bounding box center [458, 345] width 51 height 21
click at [0, 0] on input "Upload" at bounding box center [0, 0] width 0 height 0
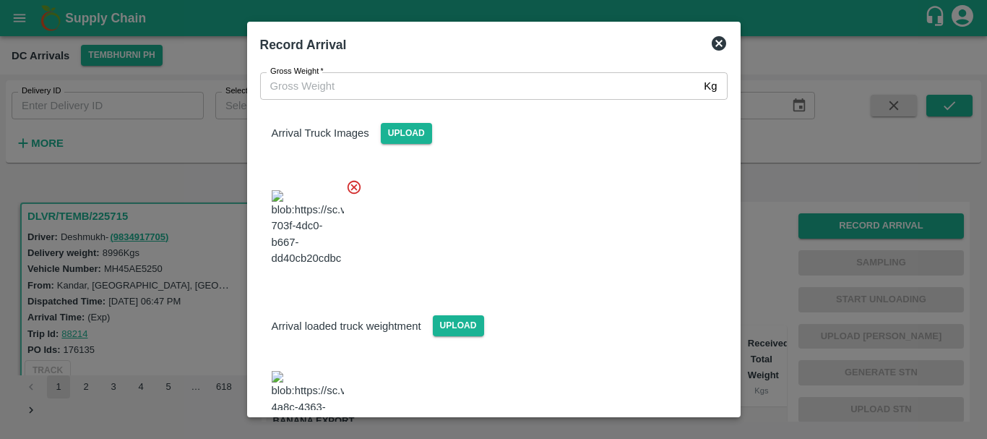
scroll to position [211, 0]
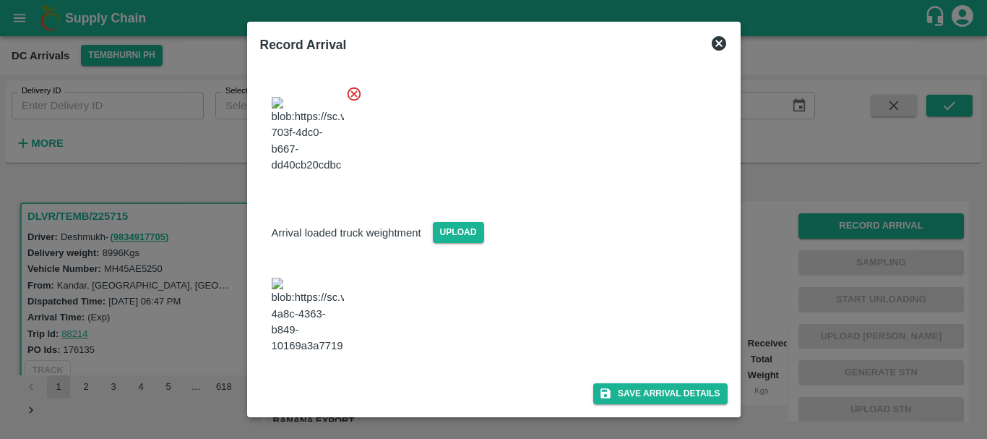
click at [325, 278] on img at bounding box center [308, 316] width 72 height 76
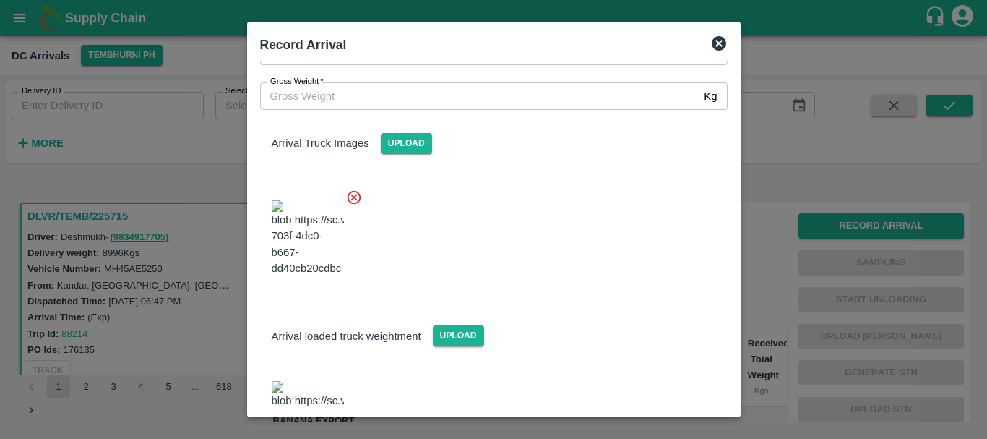
scroll to position [0, 0]
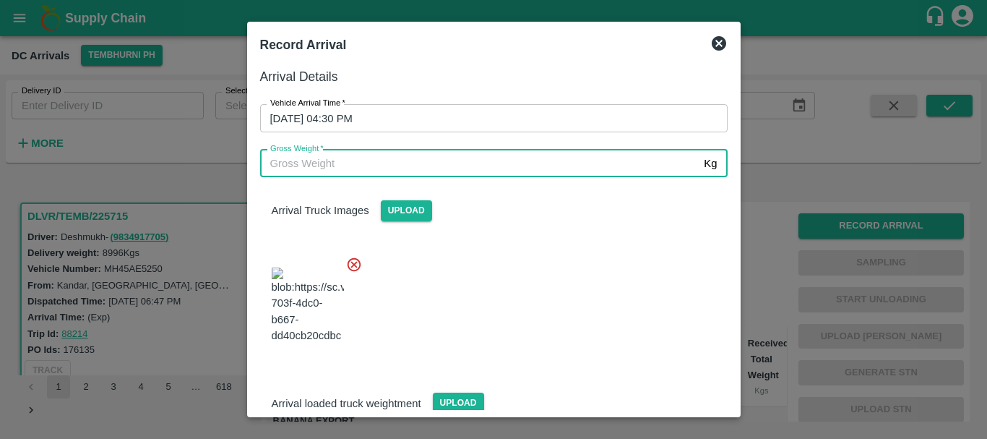
click at [442, 167] on input "Gross Weight   *" at bounding box center [479, 163] width 439 height 27
type input "15460"
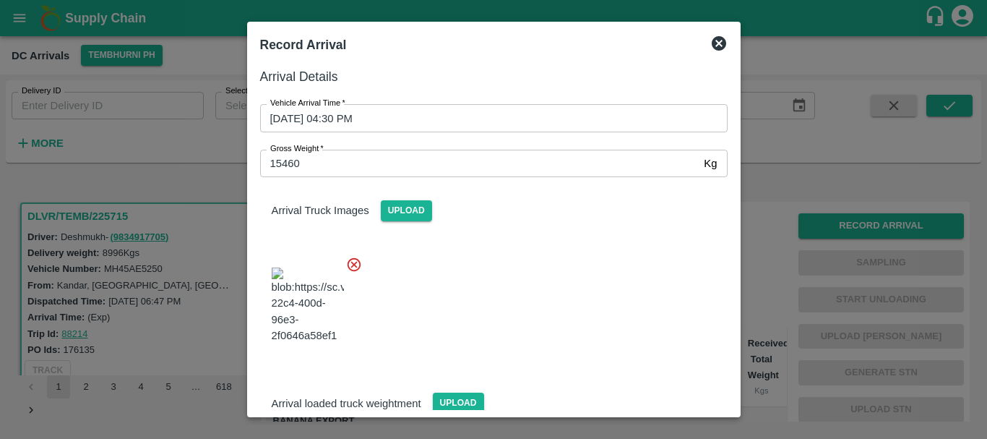
drag, startPoint x: 609, startPoint y: 350, endPoint x: 557, endPoint y: 339, distance: 53.2
click at [557, 339] on div at bounding box center [488, 300] width 479 height 113
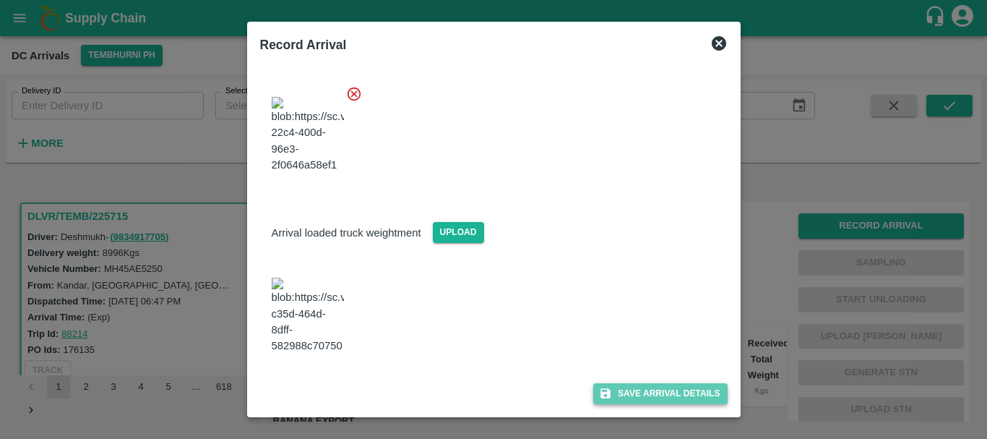
click at [619, 393] on button "Save Arrival Details" at bounding box center [660, 393] width 134 height 21
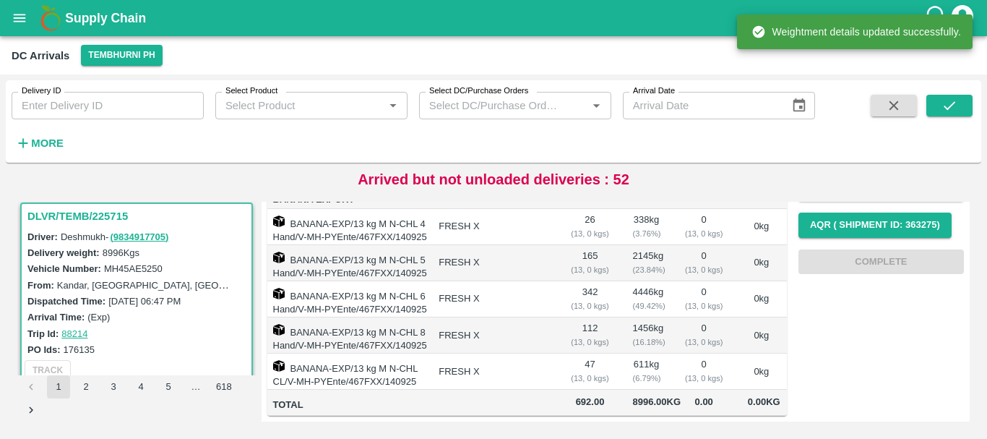
scroll to position [0, 0]
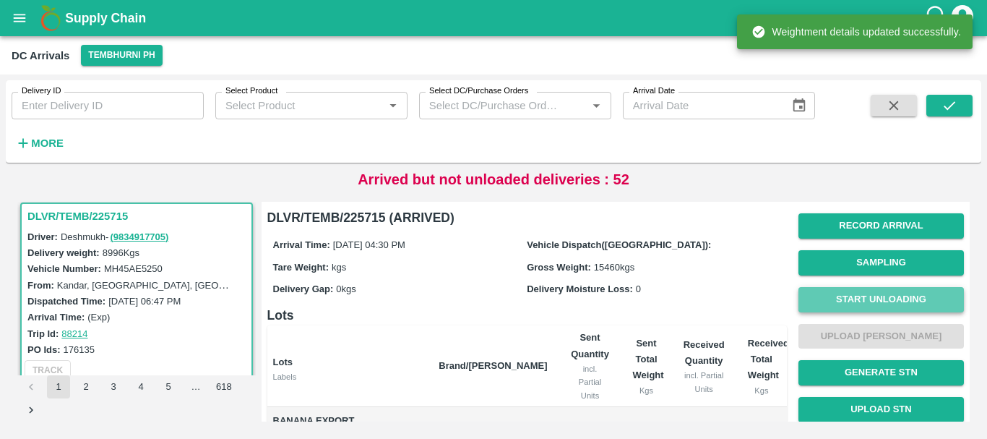
click at [823, 287] on button "Start Unloading" at bounding box center [882, 299] width 166 height 25
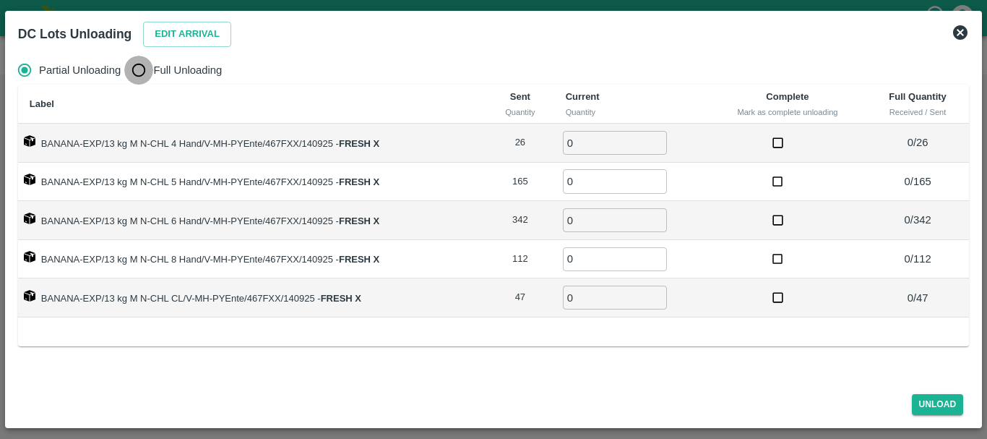
click at [142, 73] on input "Full Unloading" at bounding box center [138, 70] width 29 height 29
radio input "true"
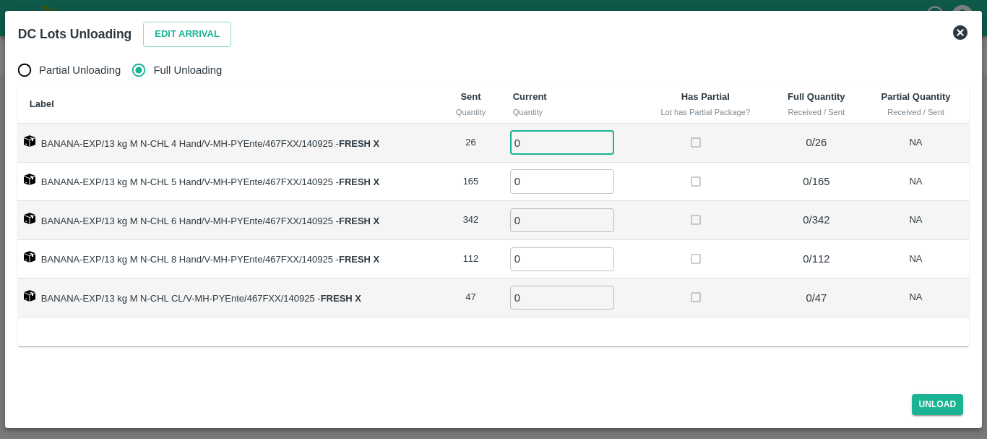
click at [530, 136] on input "0" at bounding box center [562, 143] width 104 height 24
type input "026"
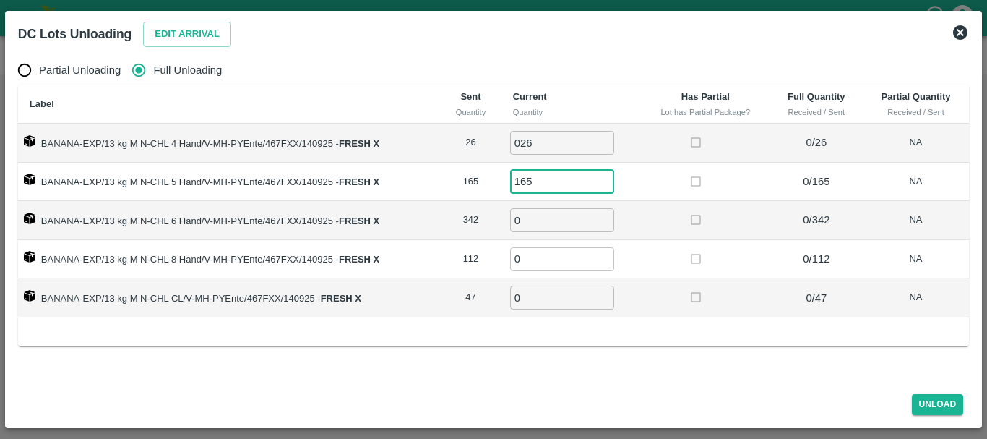
type input "165"
type input "342"
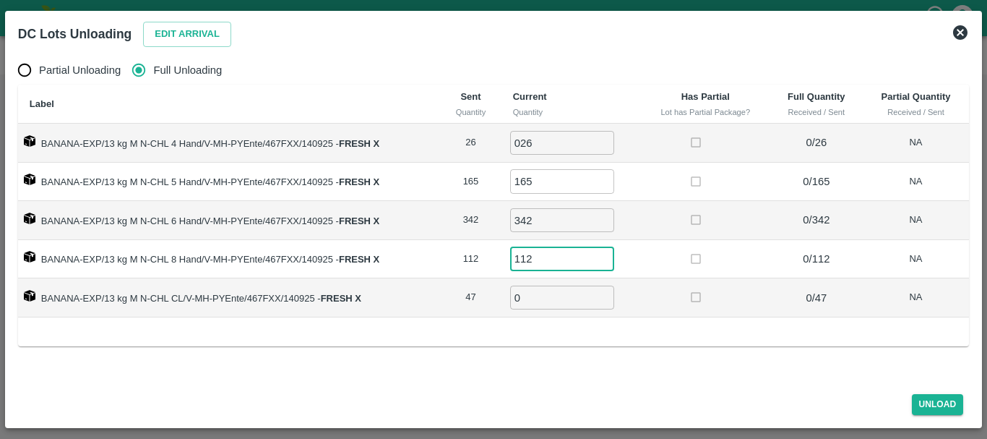
type input "112"
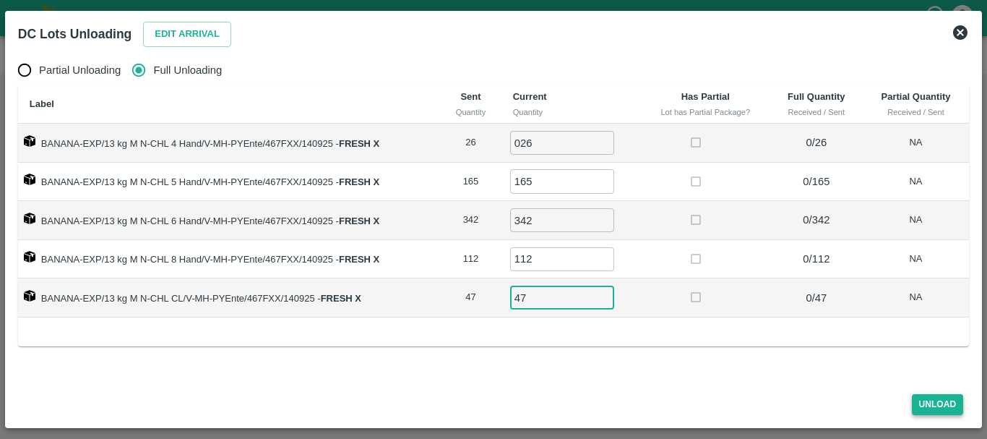
type input "47"
click at [919, 400] on button "Unload" at bounding box center [938, 404] width 52 height 21
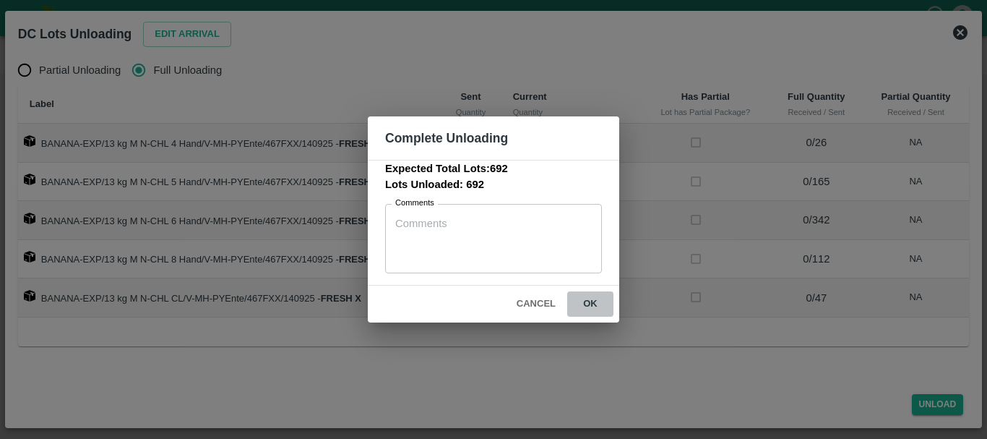
click at [591, 303] on button "ok" at bounding box center [590, 303] width 46 height 25
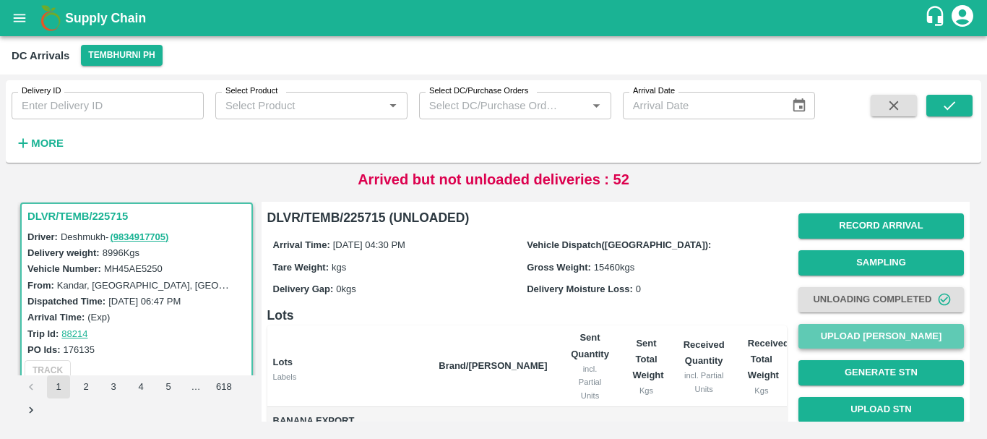
click at [834, 333] on button "Upload [PERSON_NAME]" at bounding box center [882, 336] width 166 height 25
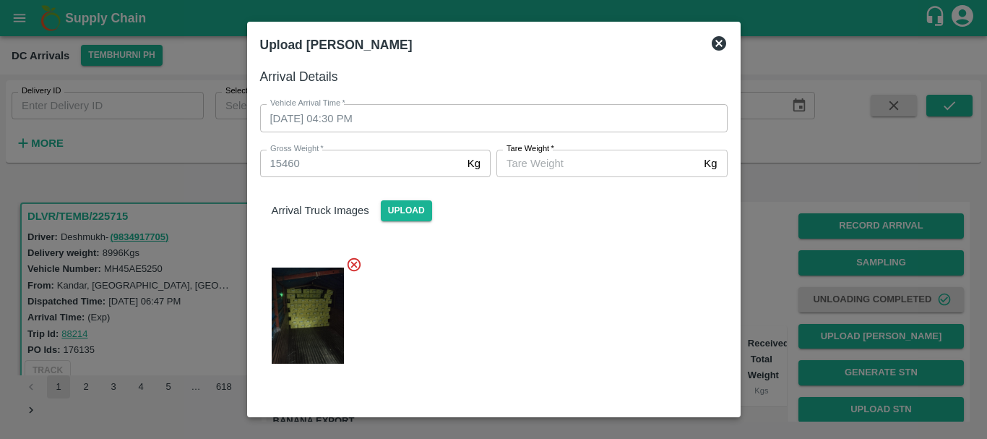
click at [575, 171] on input "[PERSON_NAME]   *" at bounding box center [598, 163] width 202 height 27
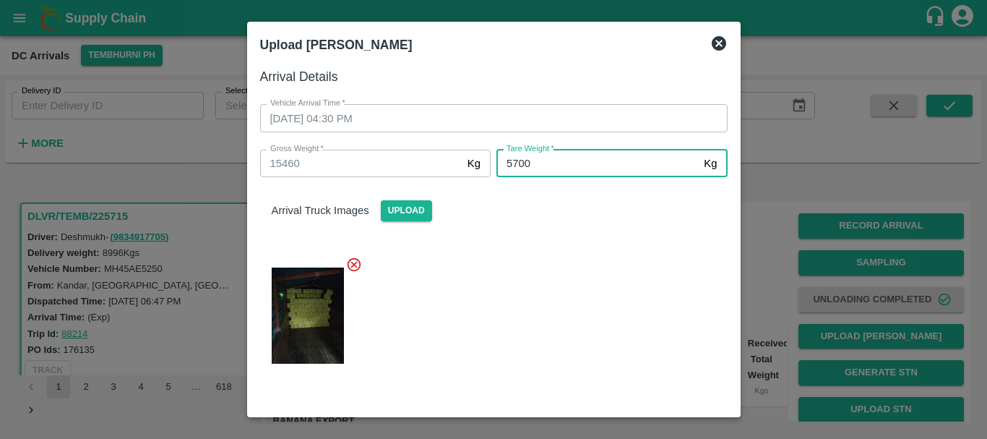
type input "5700"
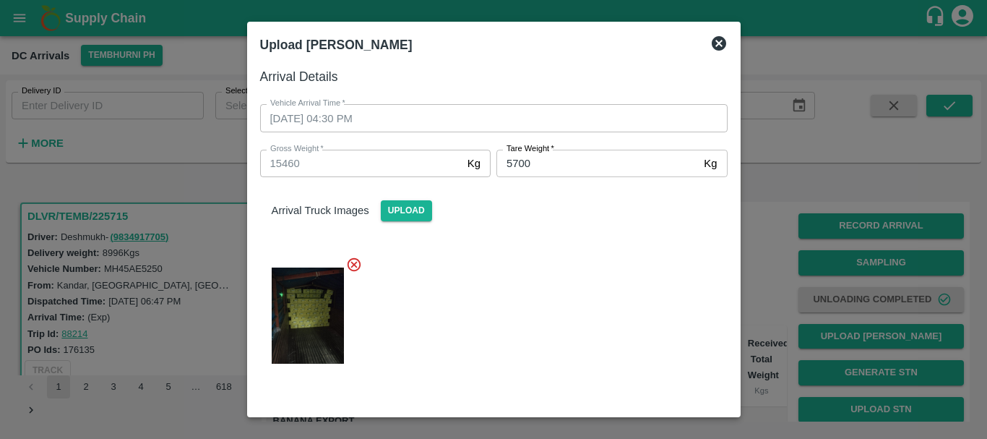
click at [565, 291] on div at bounding box center [488, 311] width 479 height 134
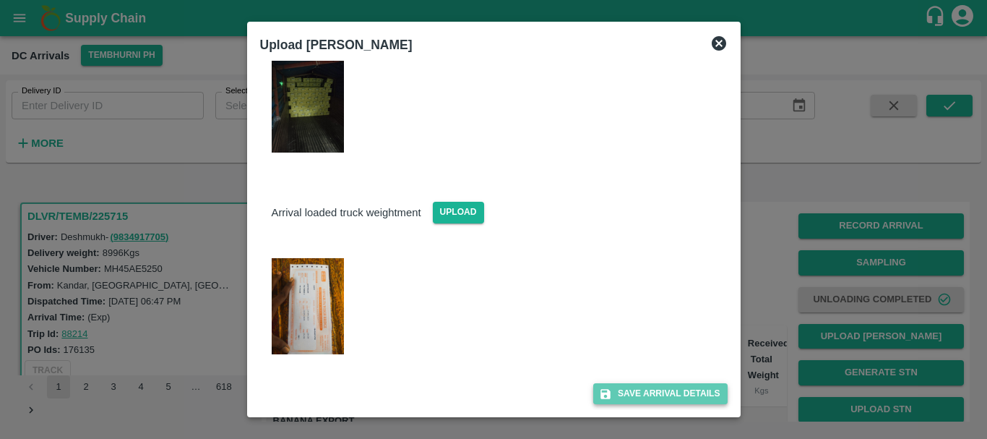
click at [632, 394] on button "Save Arrival Details" at bounding box center [660, 393] width 134 height 21
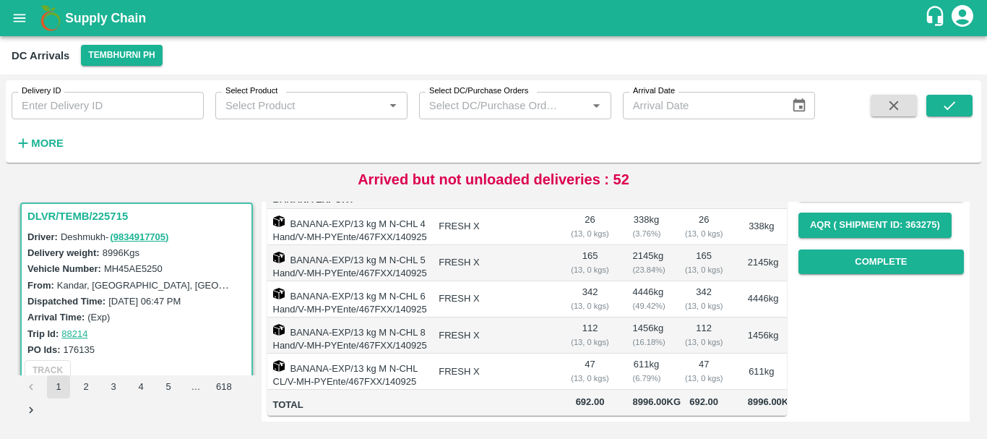
scroll to position [236, 0]
click at [844, 249] on button "Complete" at bounding box center [882, 261] width 166 height 25
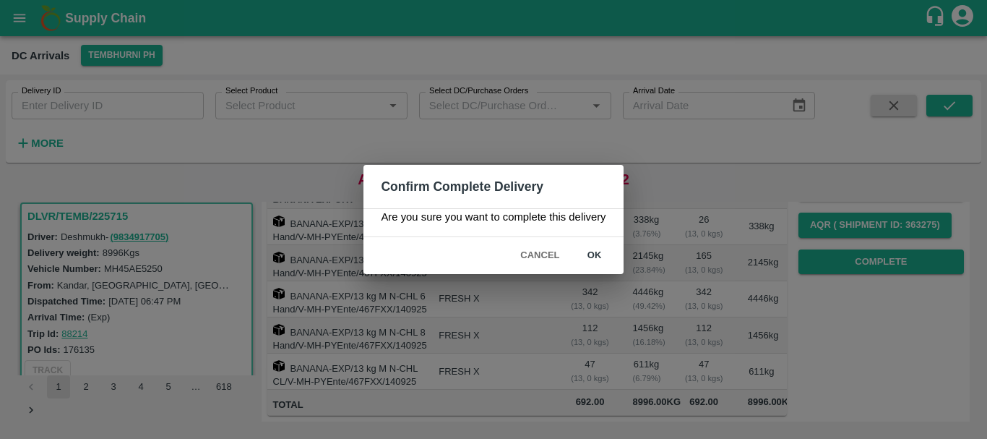
click at [596, 254] on button "ok" at bounding box center [595, 255] width 46 height 25
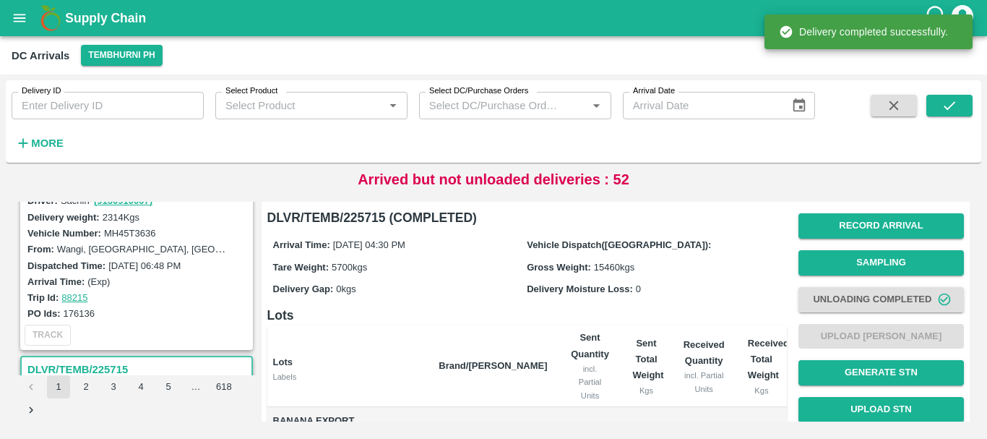
scroll to position [28, 0]
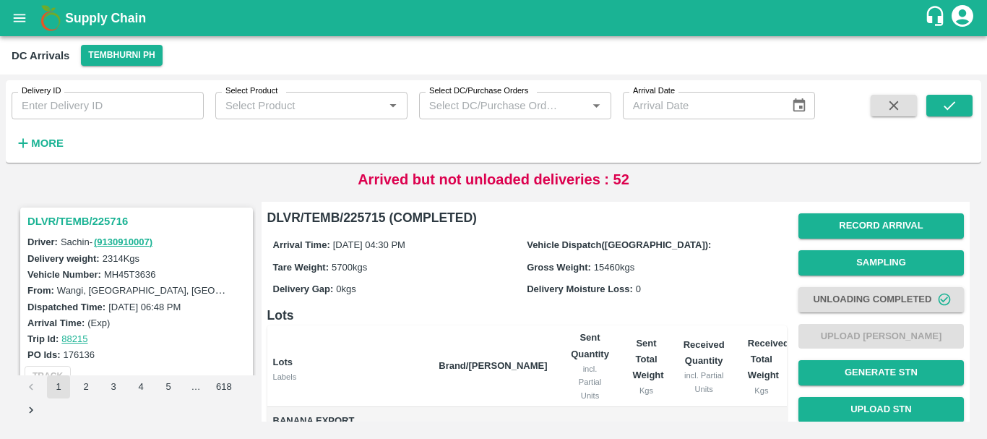
click at [88, 218] on h3 "DLVR/TEMB/225716" at bounding box center [138, 221] width 223 height 19
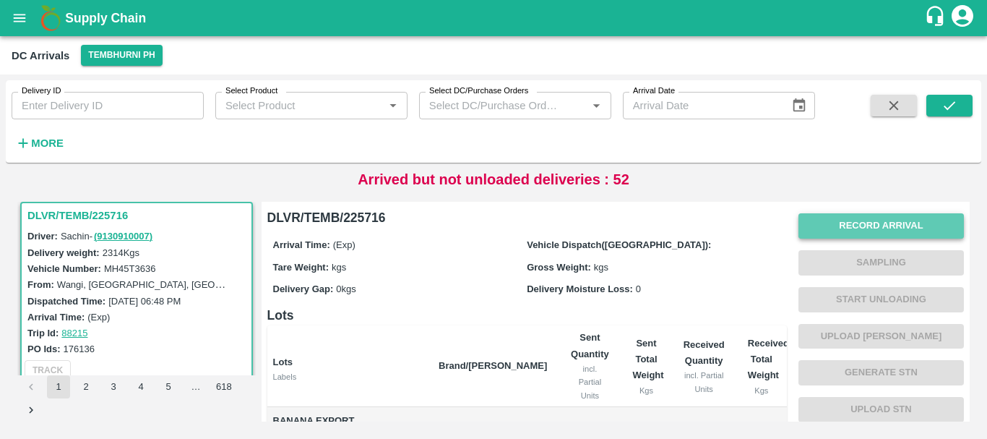
click at [860, 218] on button "Record Arrival" at bounding box center [882, 225] width 166 height 25
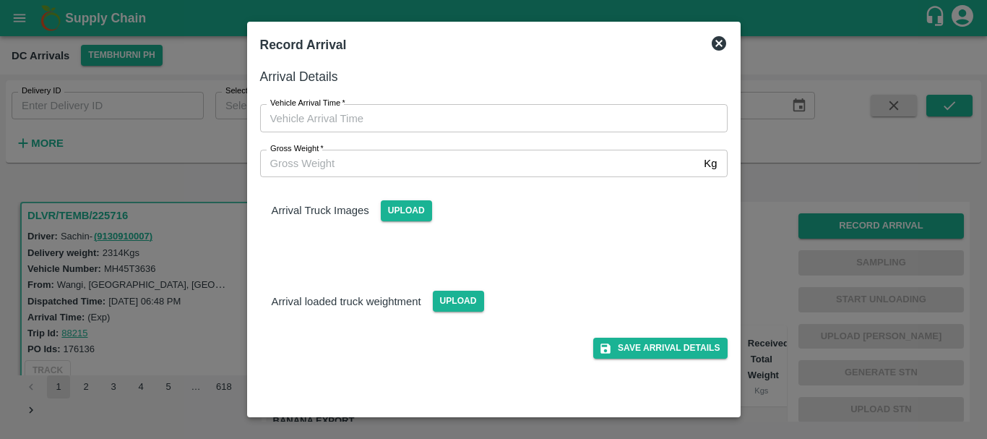
type input "DD/MM/YYYY hh:mm aa"
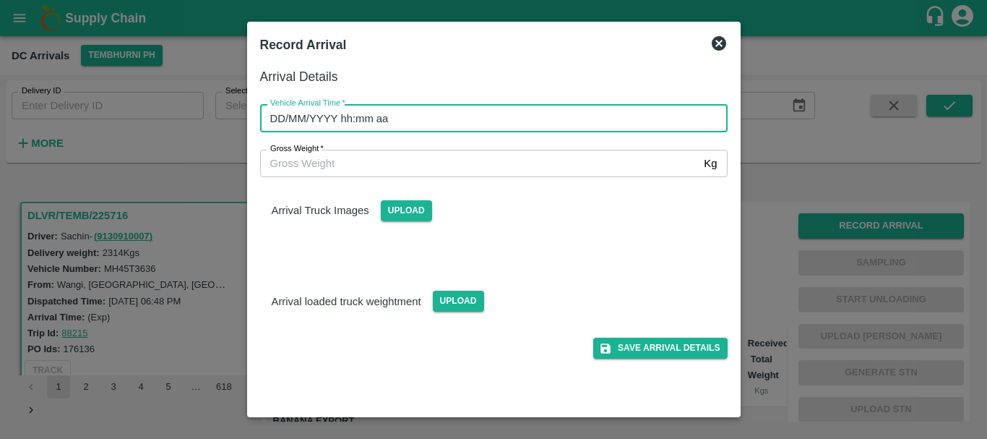
click at [574, 126] on input "DD/MM/YYYY hh:mm aa" at bounding box center [489, 117] width 458 height 27
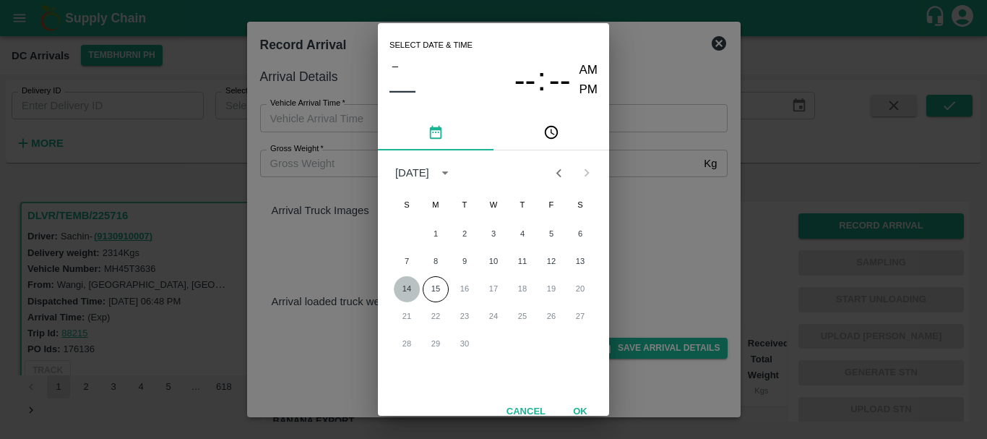
click at [404, 291] on button "14" at bounding box center [407, 289] width 26 height 26
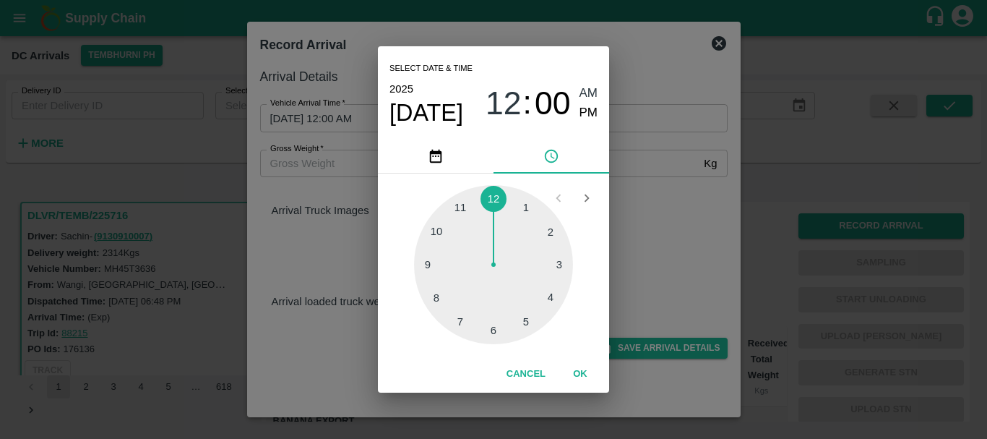
click at [434, 266] on div at bounding box center [493, 264] width 159 height 159
click at [542, 234] on div at bounding box center [493, 264] width 159 height 159
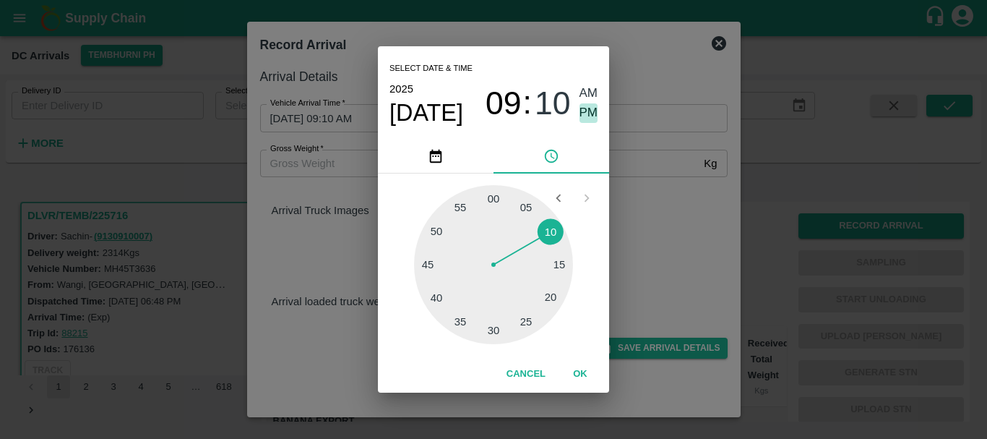
click at [585, 111] on span "PM" at bounding box center [589, 113] width 19 height 20
type input "[DATE] 09:10 PM"
click at [654, 196] on div "Select date & time [DATE] 09 : 10 AM PM 05 10 15 20 25 30 35 40 45 50 55 00 Can…" at bounding box center [493, 219] width 987 height 439
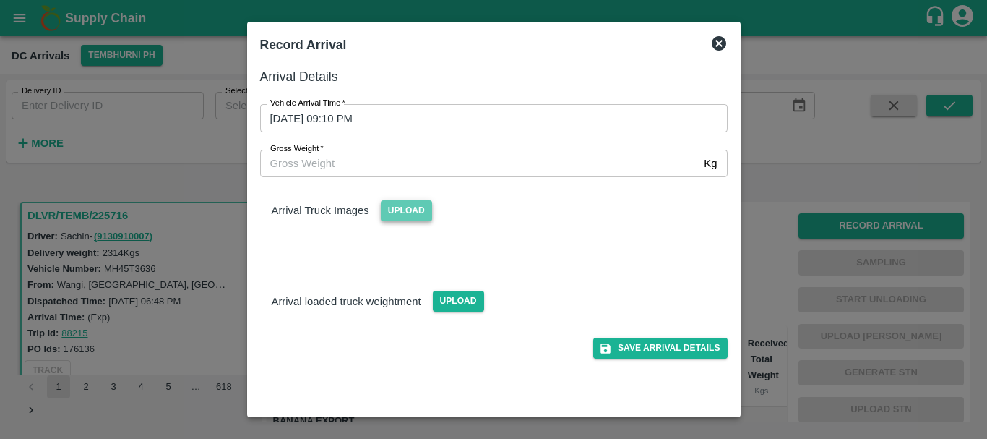
click at [419, 207] on span "Upload" at bounding box center [406, 210] width 51 height 21
click at [0, 0] on input "Upload" at bounding box center [0, 0] width 0 height 0
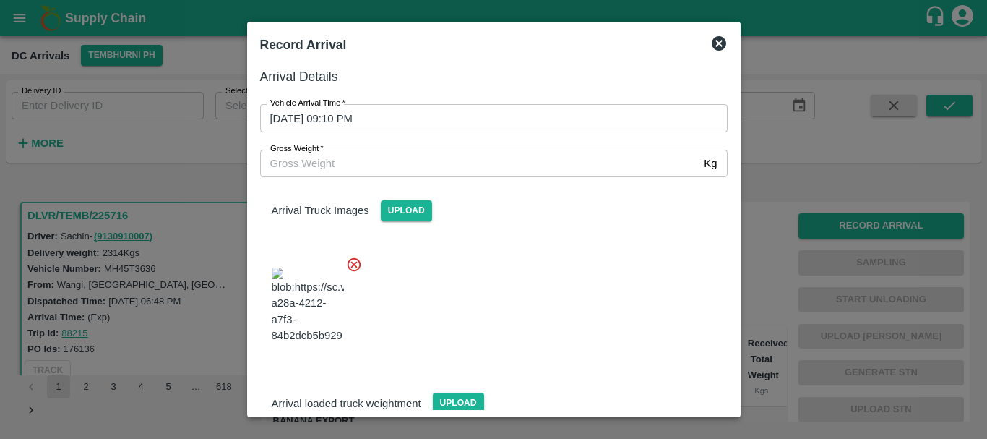
scroll to position [77, 0]
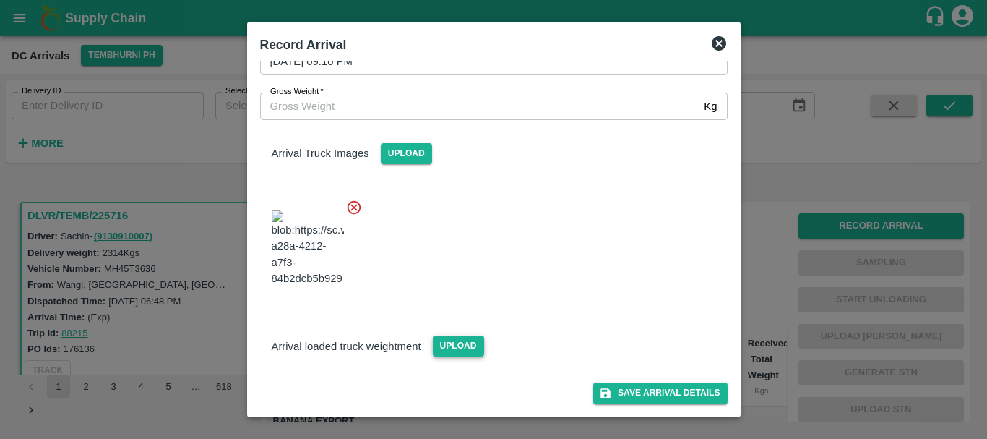
click at [472, 353] on span "Upload" at bounding box center [458, 345] width 51 height 21
click at [0, 0] on input "Upload" at bounding box center [0, 0] width 0 height 0
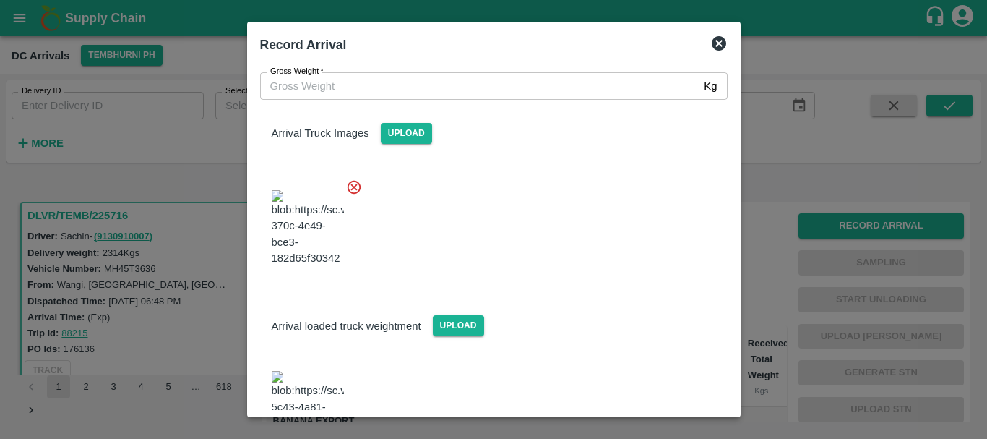
scroll to position [147, 0]
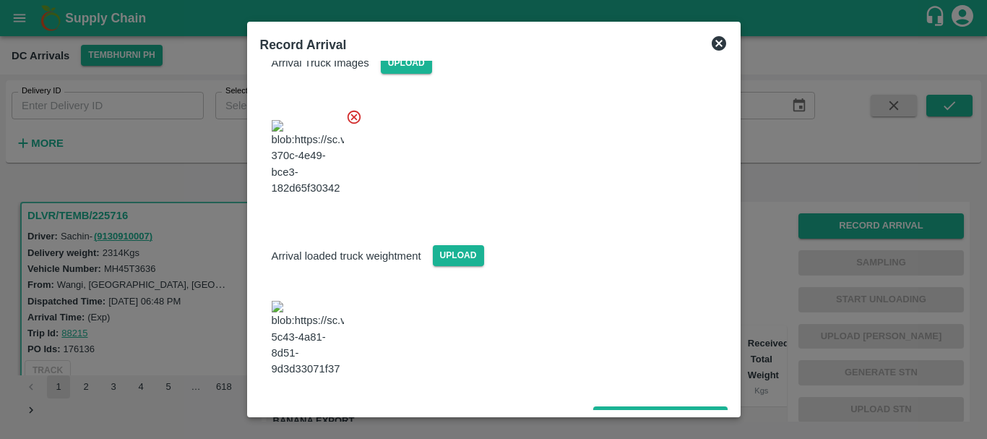
click at [317, 332] on img at bounding box center [308, 339] width 72 height 76
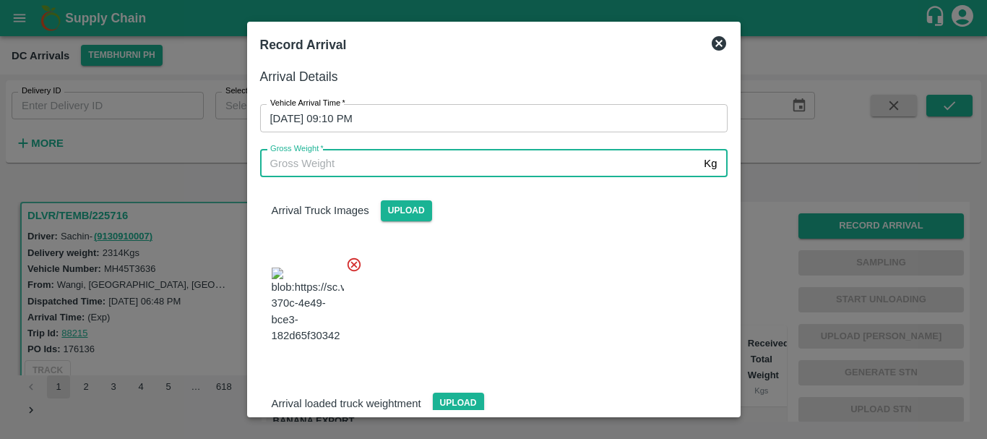
click at [353, 165] on input "Gross Weight   *" at bounding box center [479, 163] width 439 height 27
type input "7865"
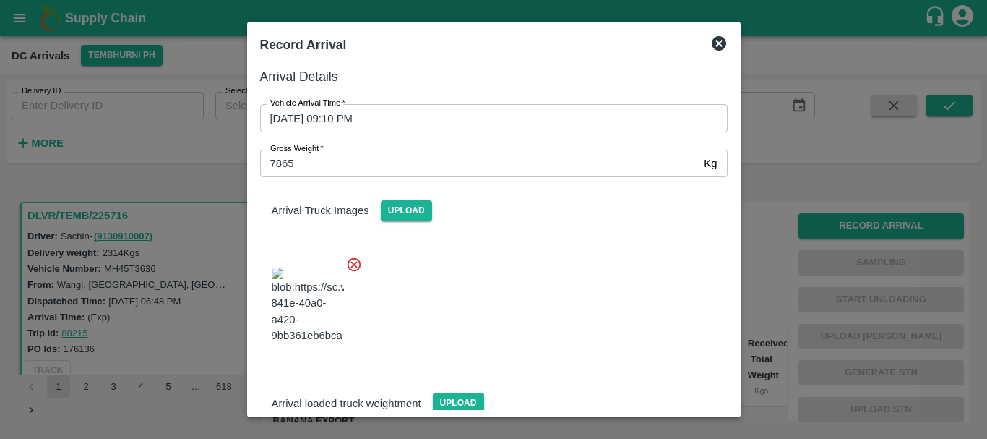
click at [568, 289] on div at bounding box center [488, 300] width 479 height 113
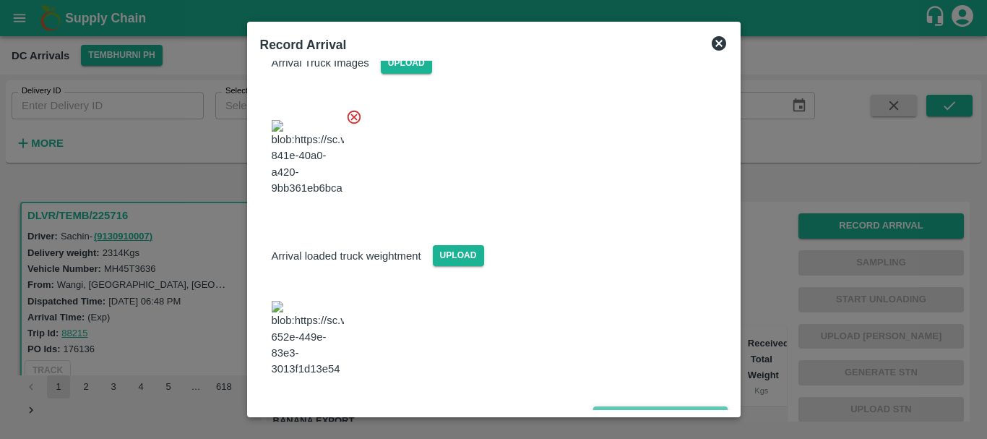
click at [626, 406] on button "Save Arrival Details" at bounding box center [660, 416] width 134 height 21
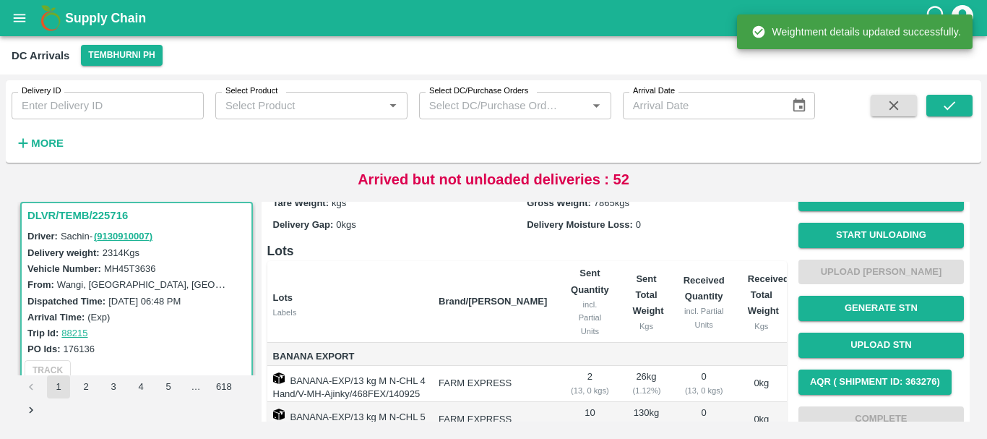
scroll to position [0, 0]
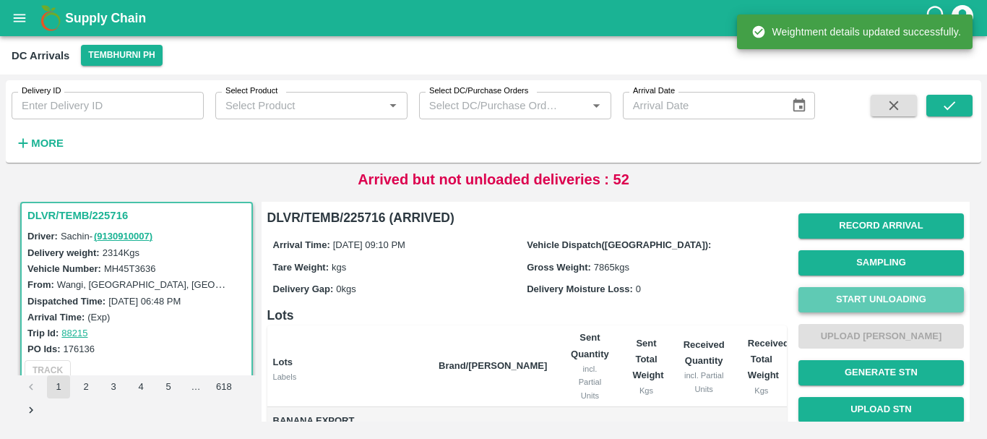
click at [825, 288] on button "Start Unloading" at bounding box center [882, 299] width 166 height 25
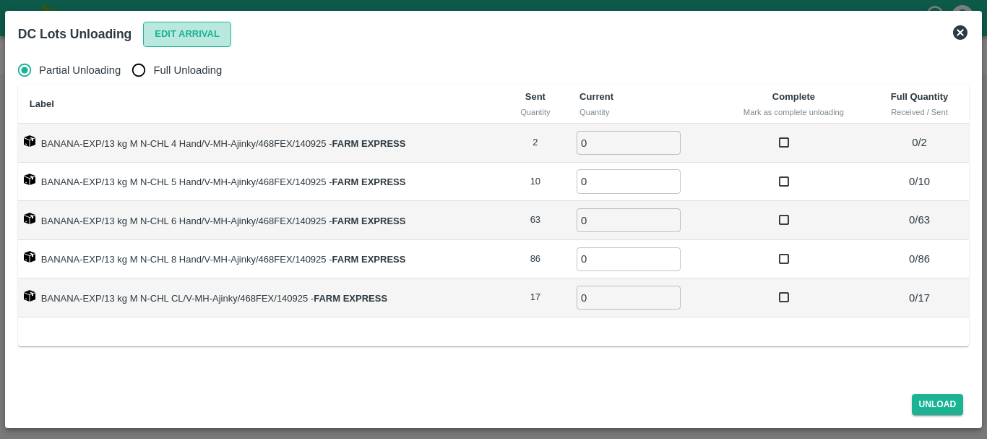
click at [156, 41] on button "Edit Arrival" at bounding box center [187, 34] width 88 height 25
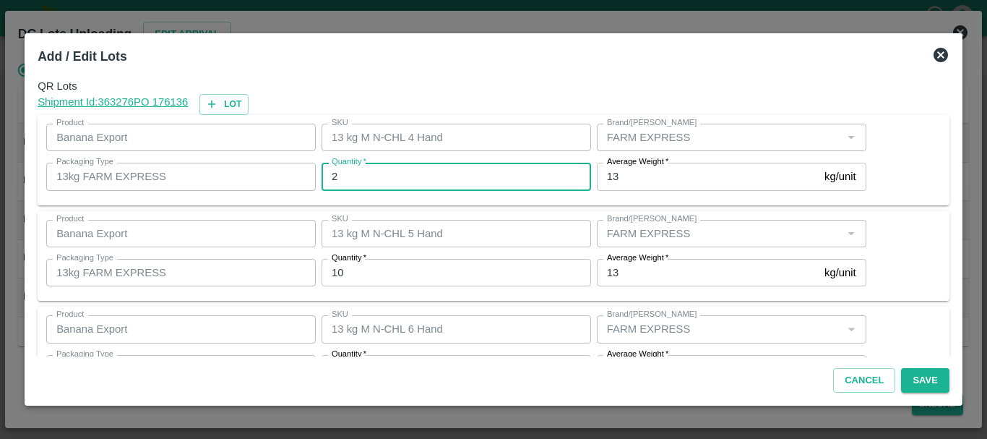
click at [395, 177] on input "2" at bounding box center [457, 176] width 270 height 27
click at [412, 189] on input "2" at bounding box center [457, 176] width 270 height 27
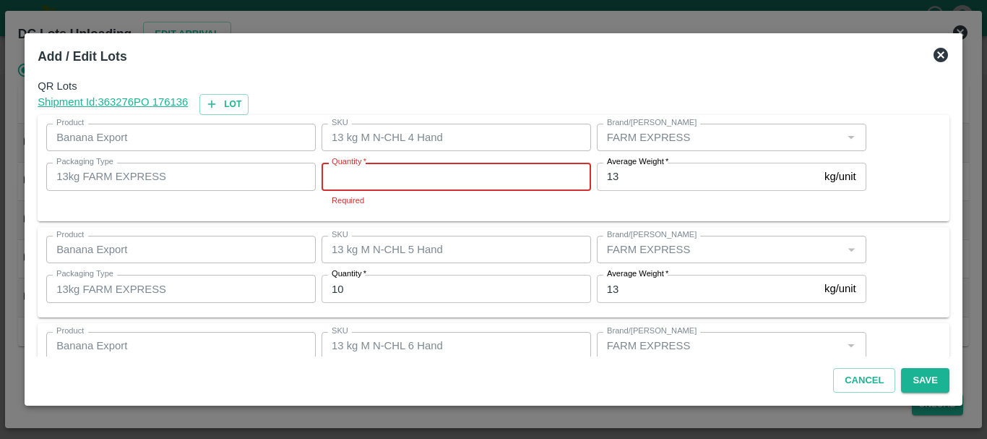
type input "2"
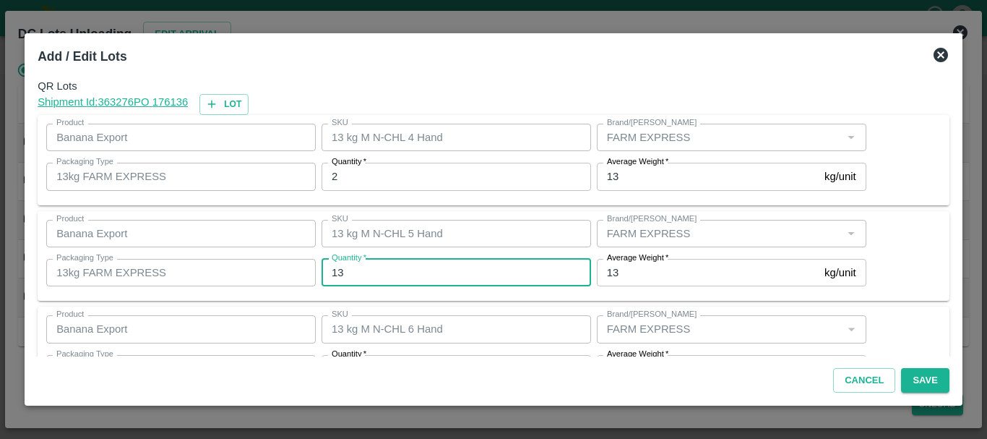
type input "13"
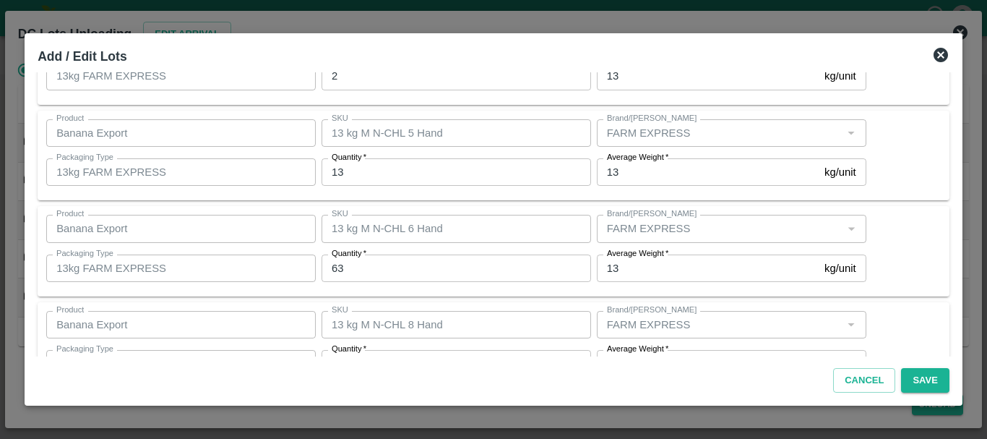
scroll to position [102, 0]
click at [372, 274] on input "63" at bounding box center [457, 266] width 270 height 27
type input "6"
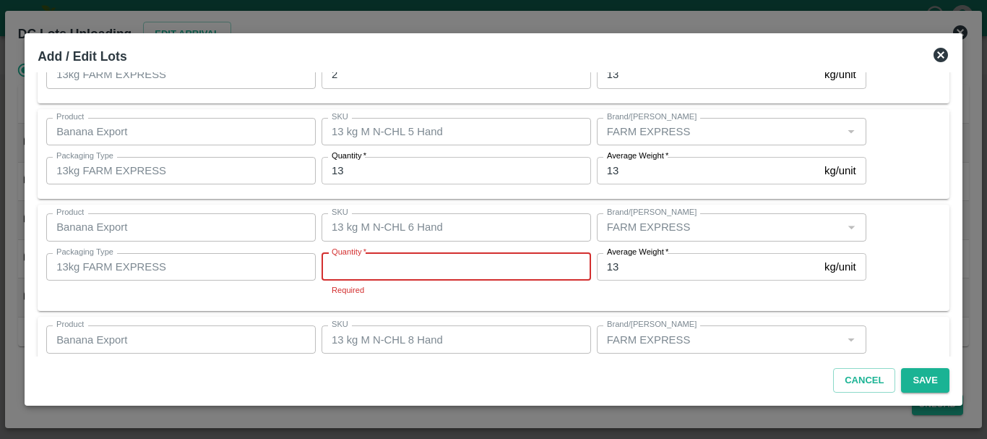
click at [372, 274] on input "Quantity   *" at bounding box center [457, 266] width 270 height 27
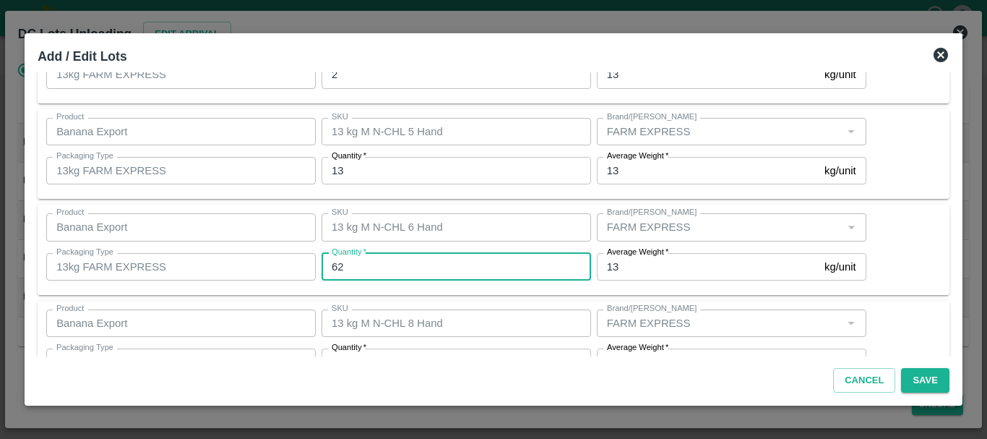
type input "62"
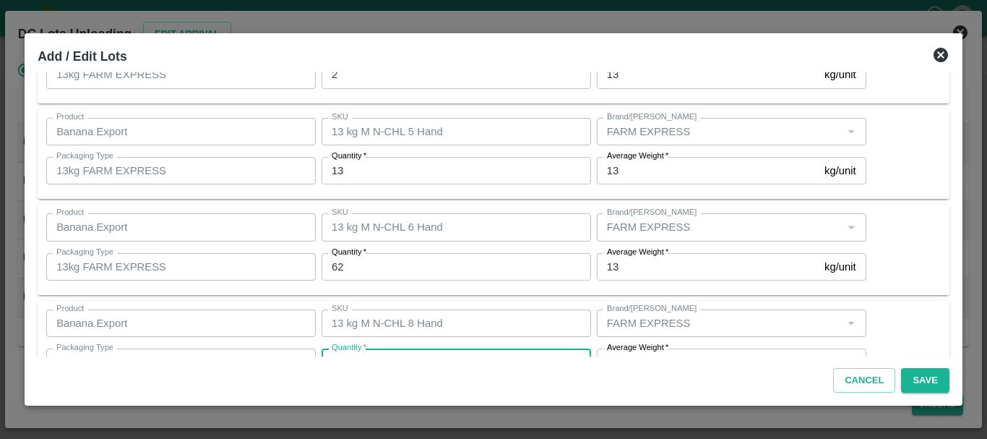
scroll to position [122, 0]
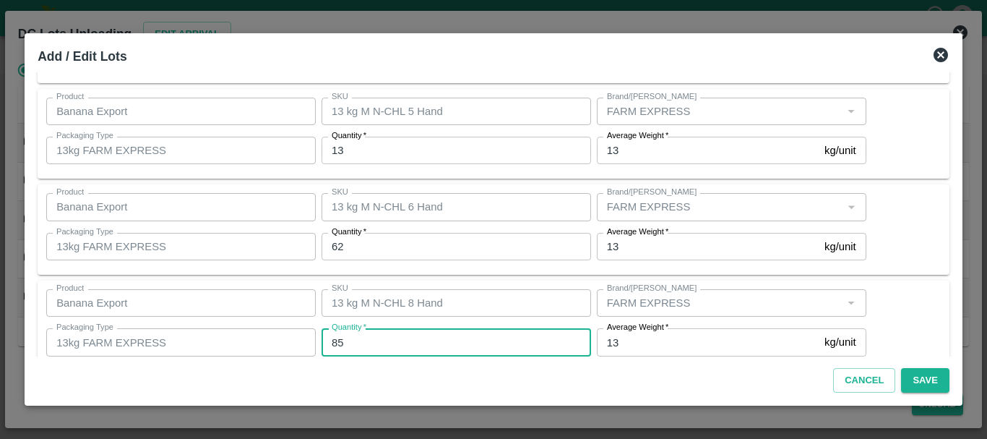
type input "85"
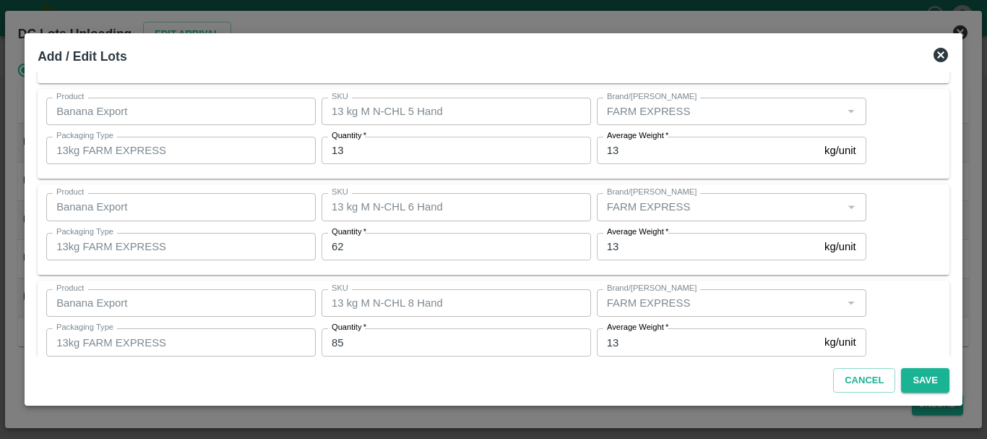
scroll to position [244, 0]
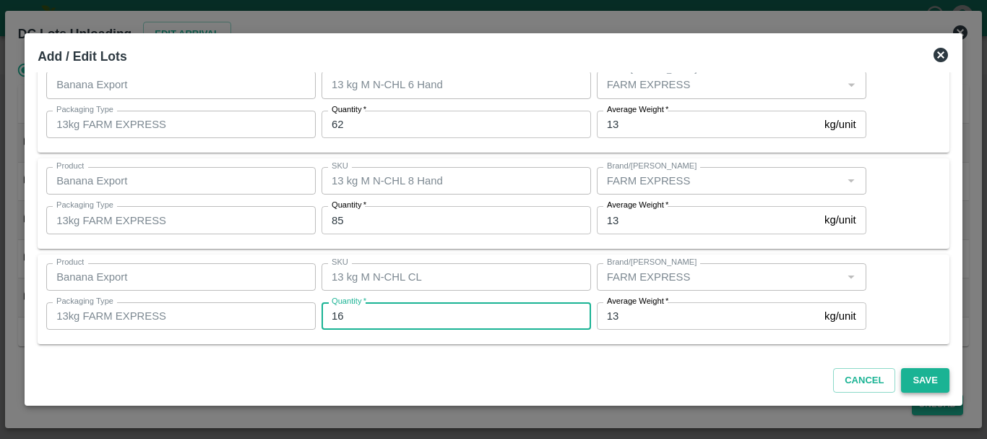
type input "16"
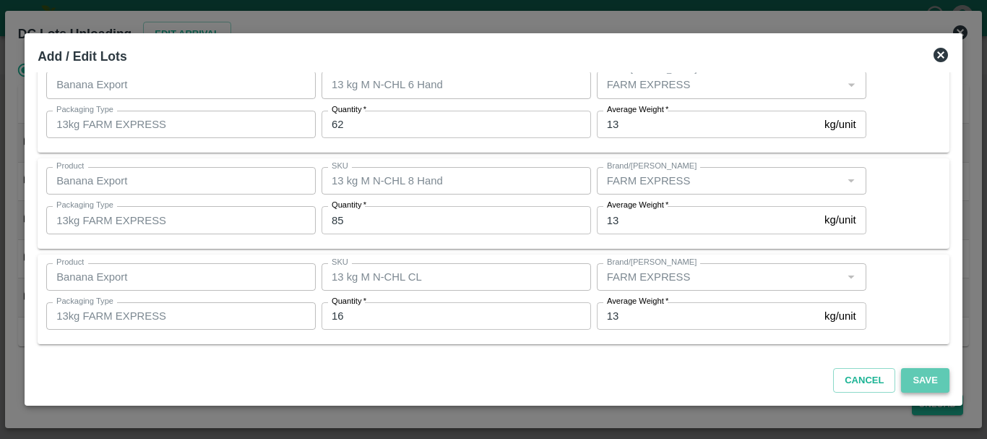
click at [921, 378] on button "Save" at bounding box center [925, 380] width 48 height 25
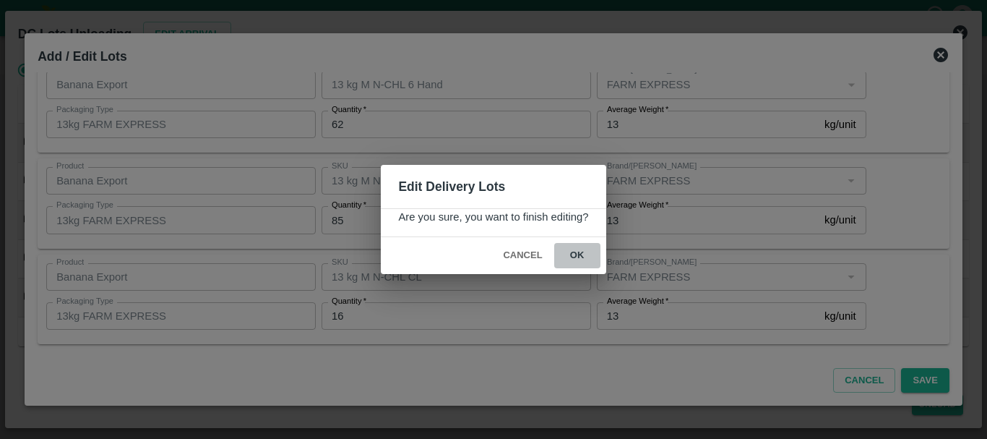
click at [589, 263] on button "ok" at bounding box center [577, 255] width 46 height 25
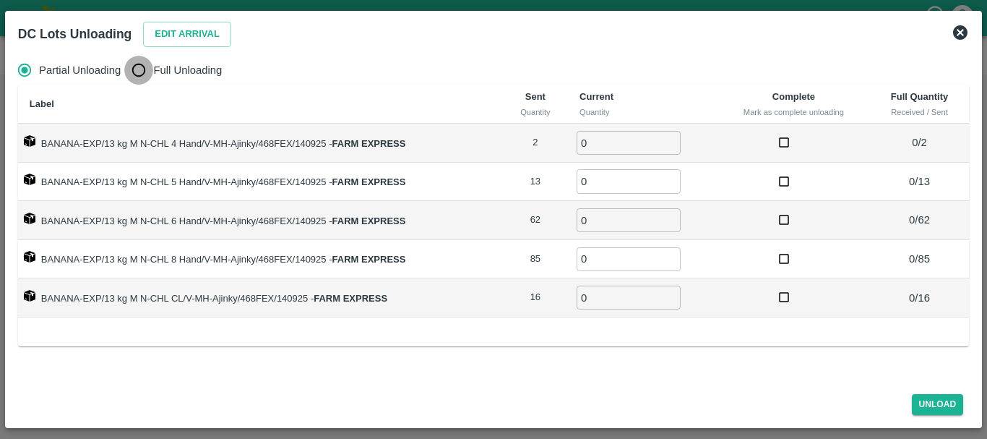
click at [129, 69] on input "Full Unloading" at bounding box center [138, 70] width 29 height 29
radio input "true"
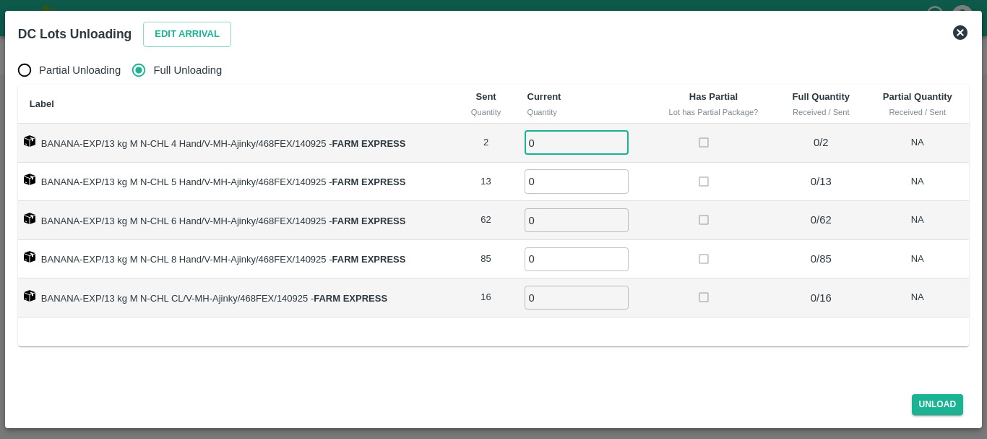
click at [555, 148] on input "0" at bounding box center [577, 143] width 104 height 24
type input "02"
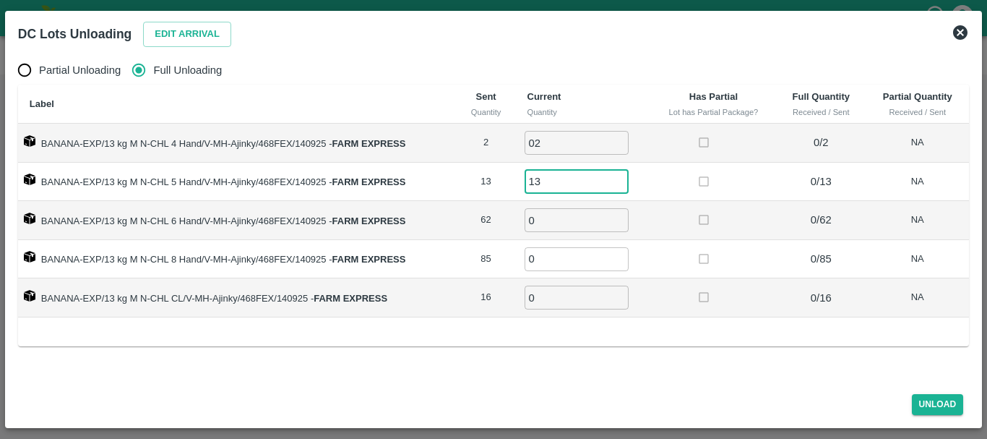
type input "13"
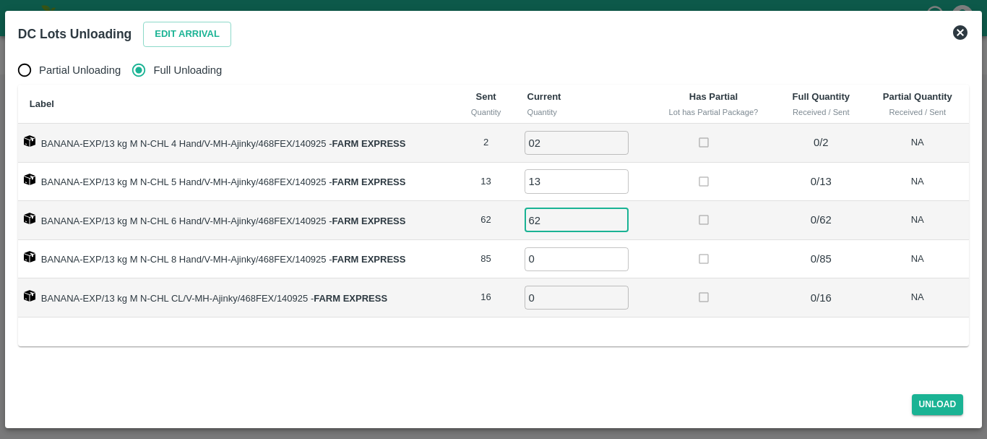
type input "62"
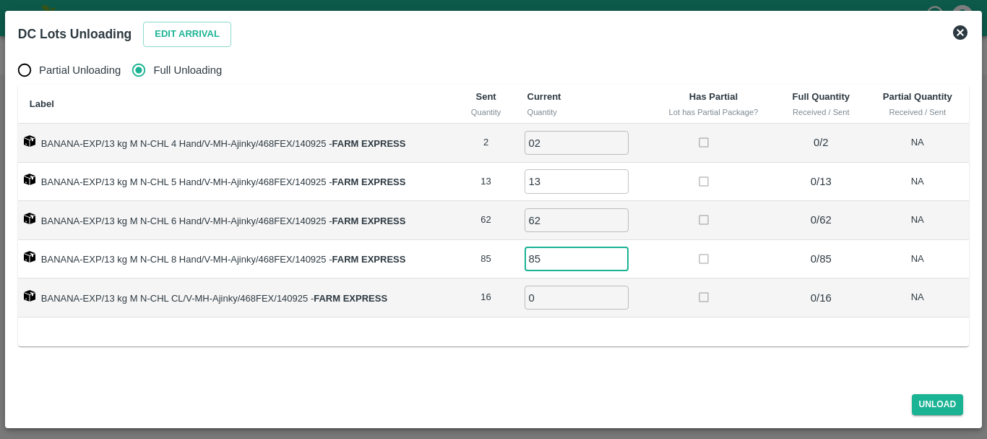
type input "85"
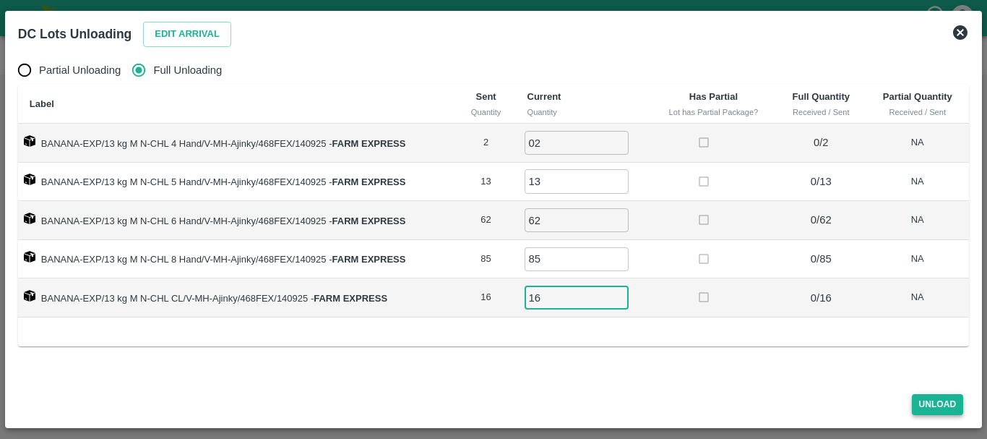
type input "16"
click at [935, 399] on button "Unload" at bounding box center [938, 404] width 52 height 21
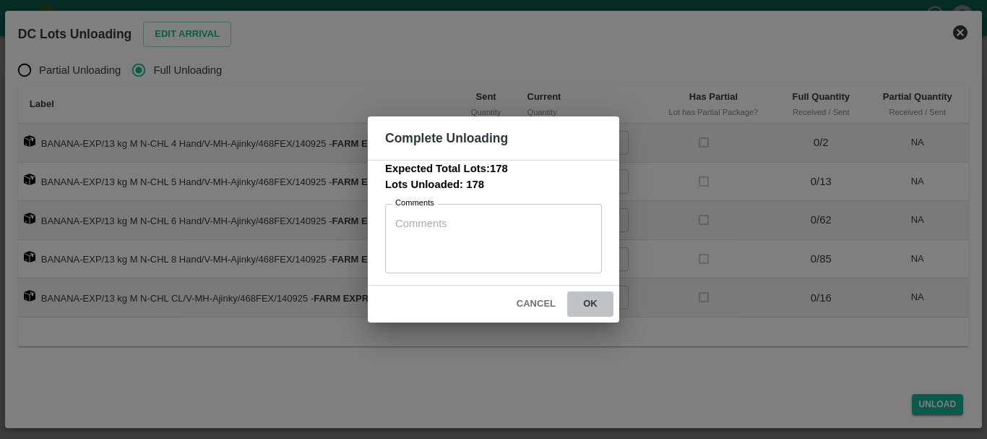
click at [579, 304] on button "ok" at bounding box center [590, 303] width 46 height 25
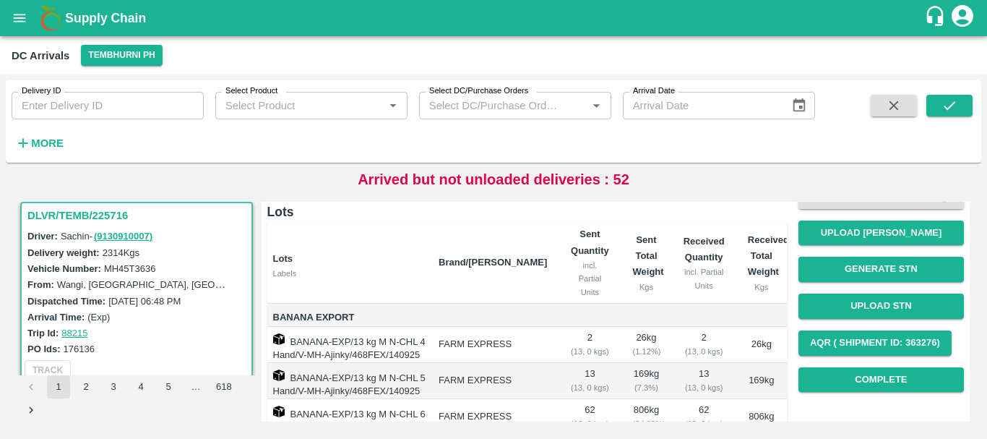
scroll to position [107, 0]
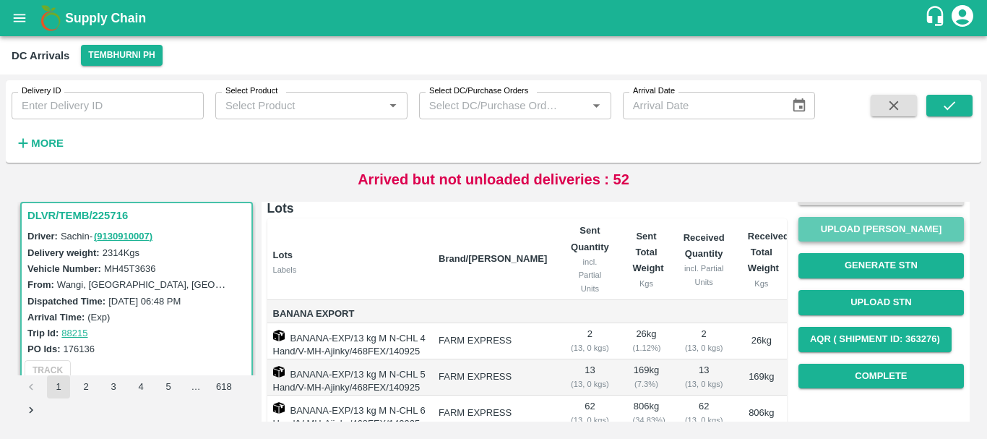
click at [821, 231] on button "Upload [PERSON_NAME]" at bounding box center [882, 229] width 166 height 25
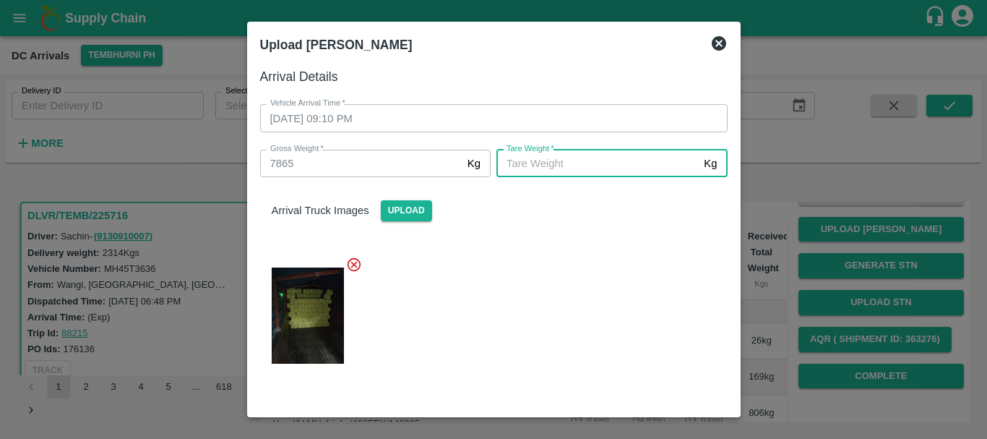
click at [548, 167] on input "[PERSON_NAME]   *" at bounding box center [598, 163] width 202 height 27
type input "5310"
click at [573, 265] on div at bounding box center [488, 311] width 479 height 134
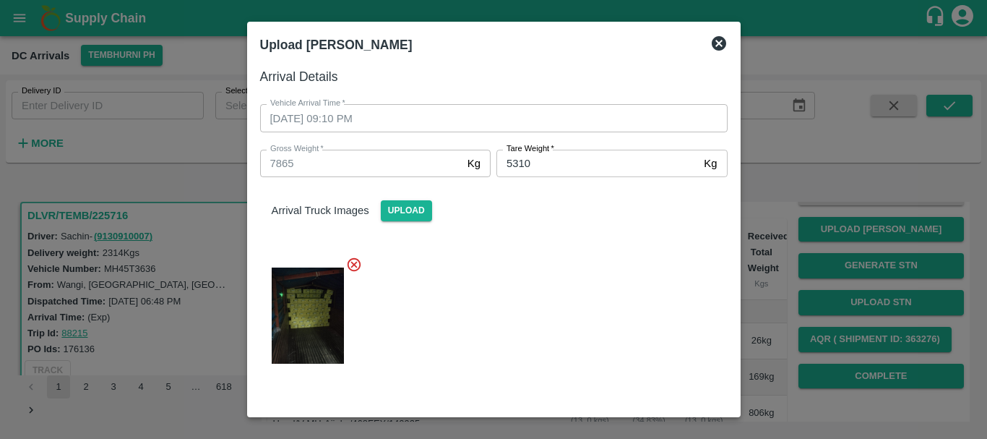
scroll to position [147, 0]
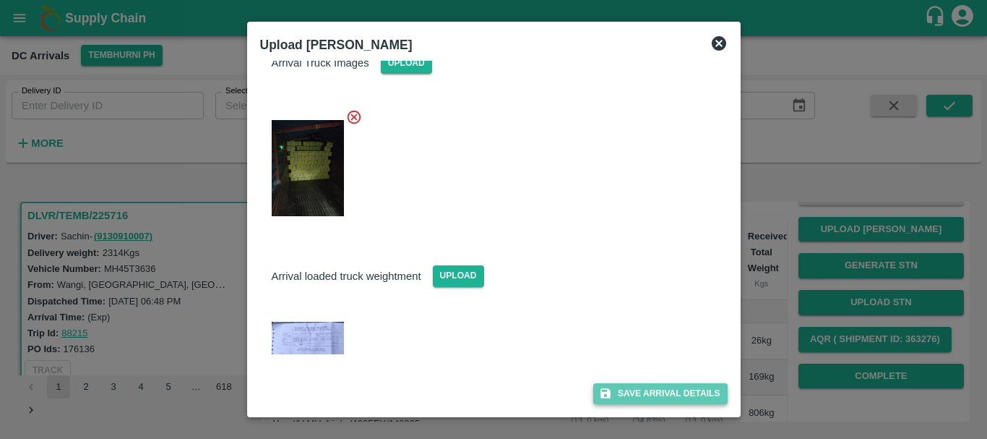
click at [623, 385] on button "Save Arrival Details" at bounding box center [660, 393] width 134 height 21
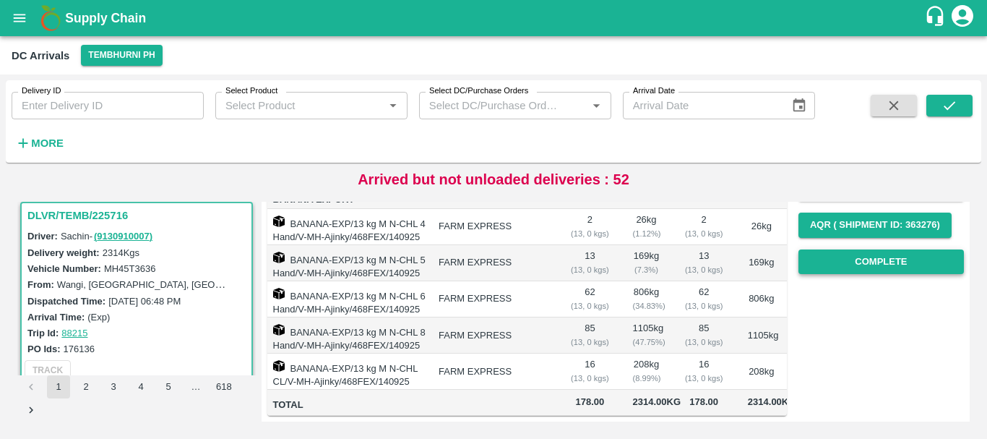
scroll to position [246, 0]
click at [878, 249] on button "Complete" at bounding box center [882, 261] width 166 height 25
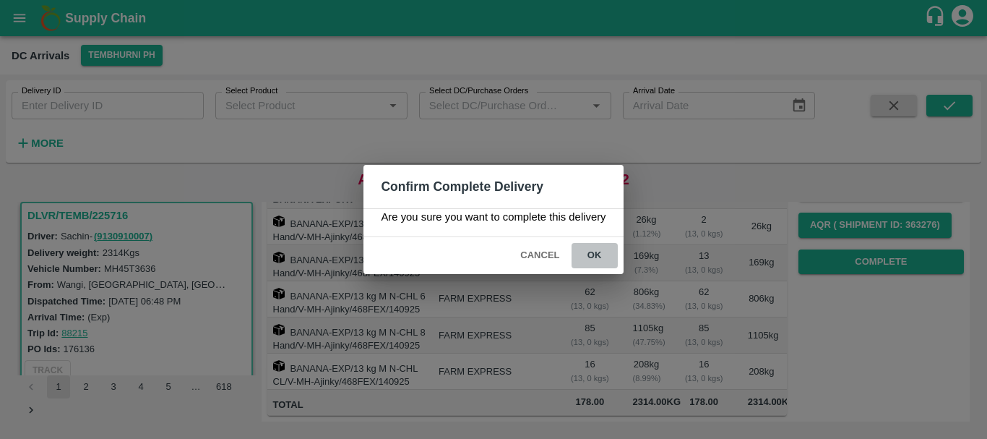
click at [604, 252] on button "ok" at bounding box center [595, 255] width 46 height 25
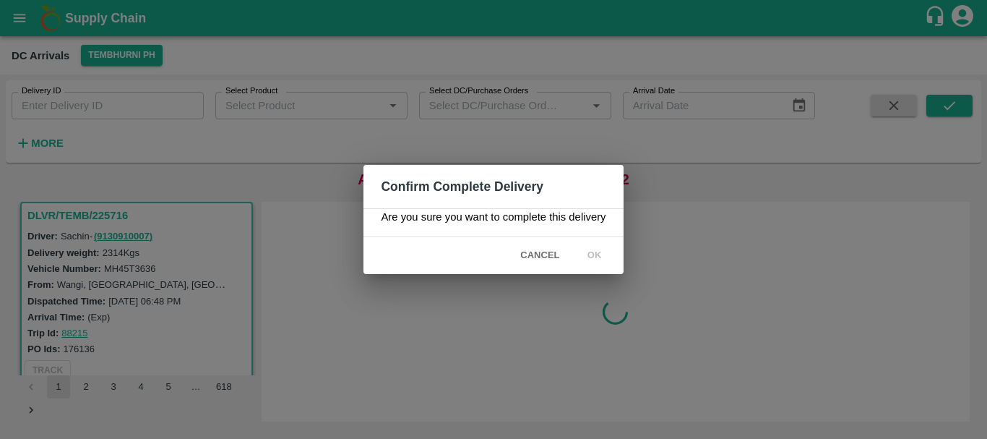
click at [542, 289] on div "Confirm Complete Delivery Are you sure you want to complete this delivery Cance…" at bounding box center [493, 219] width 987 height 439
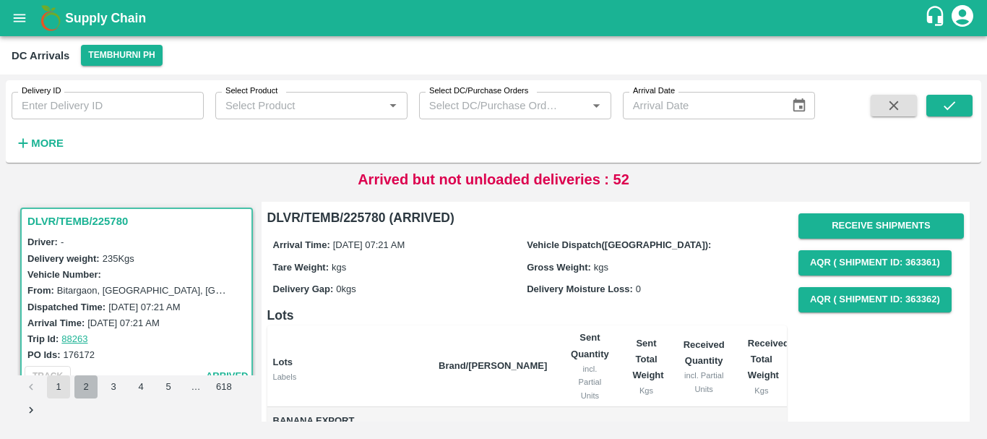
click at [91, 391] on button "2" at bounding box center [85, 386] width 23 height 23
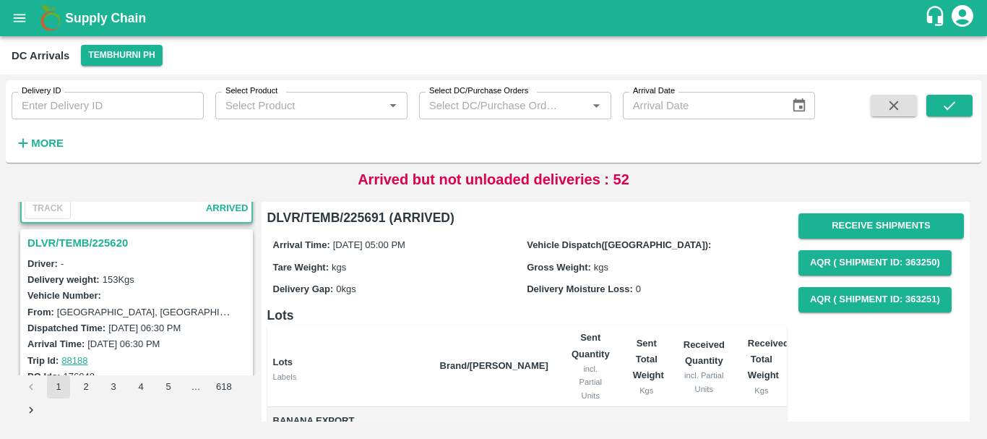
scroll to position [140, 0]
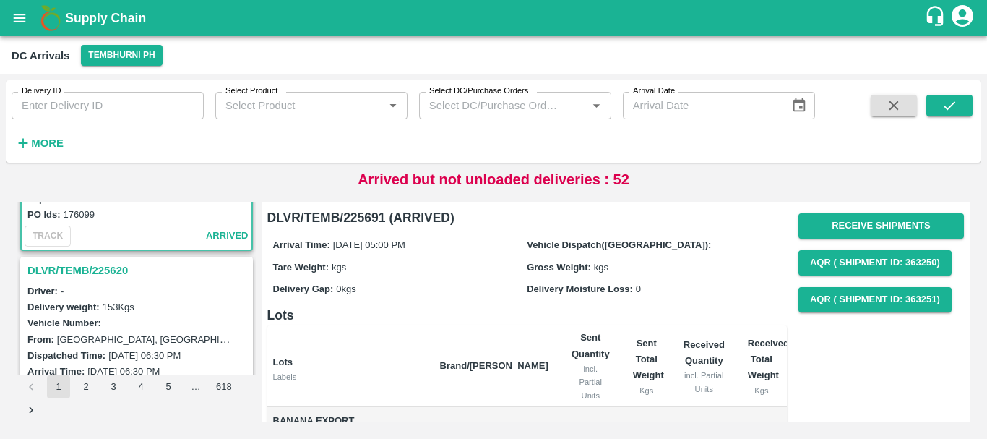
click at [106, 270] on h3 "DLVR/TEMB/225620" at bounding box center [138, 270] width 223 height 19
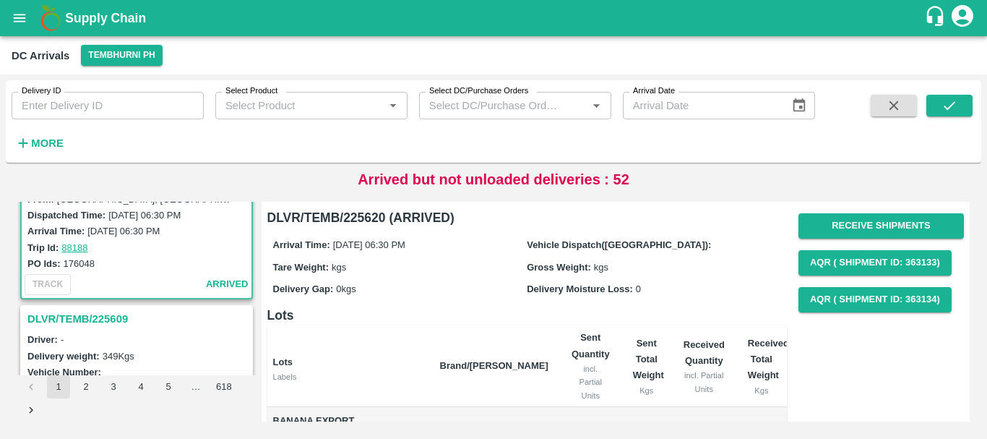
scroll to position [281, 0]
click at [115, 313] on h3 "DLVR/TEMB/225609" at bounding box center [138, 318] width 223 height 19
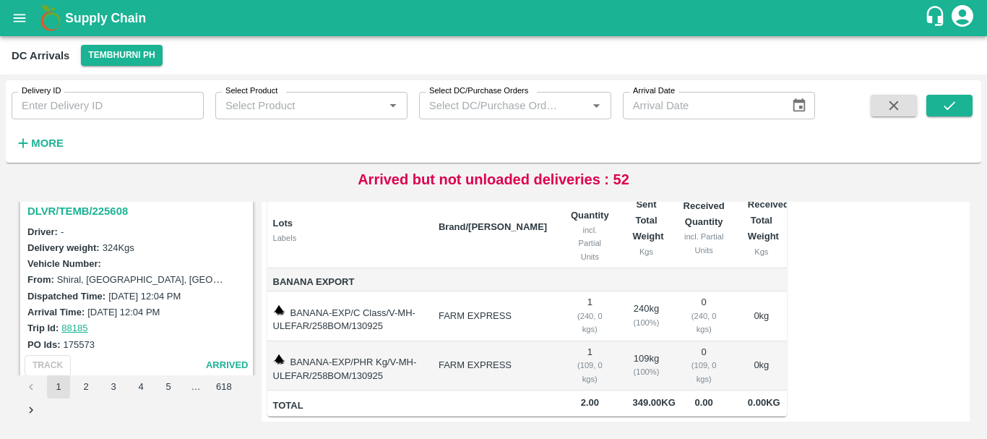
scroll to position [578, 0]
click at [88, 213] on h3 "DLVR/TEMB/225608" at bounding box center [138, 210] width 223 height 19
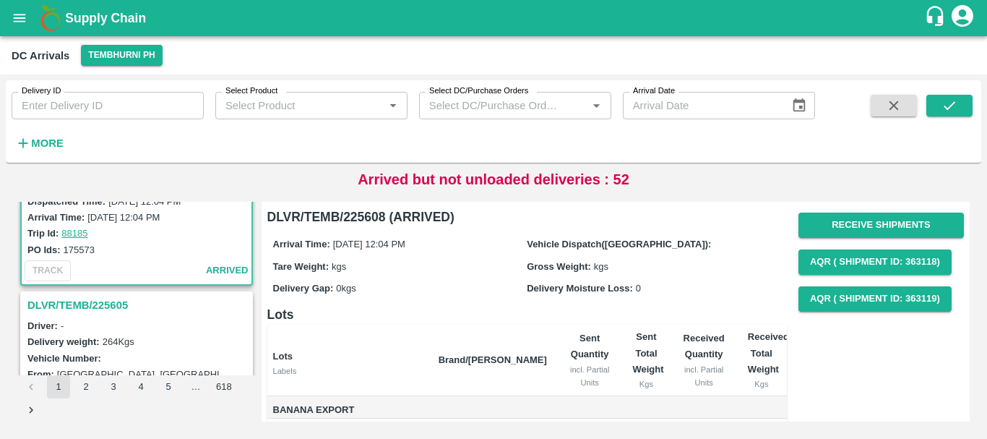
scroll to position [674, 0]
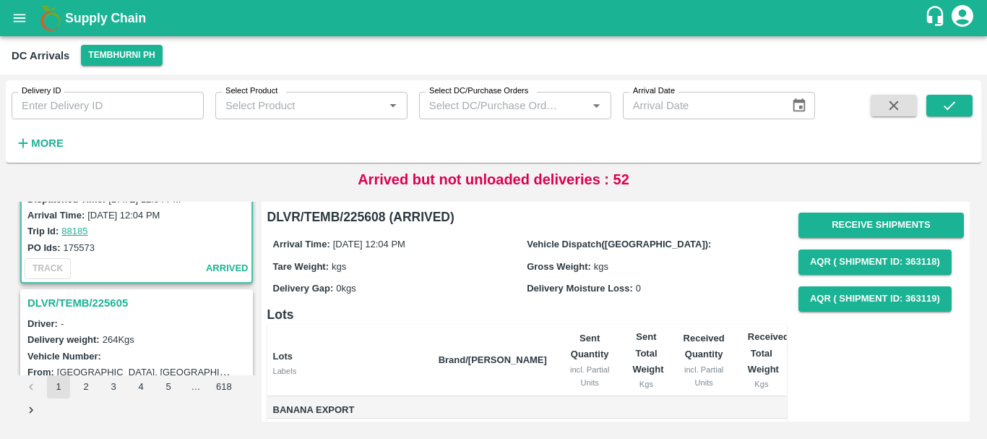
click at [122, 301] on h3 "DLVR/TEMB/225605" at bounding box center [138, 302] width 223 height 19
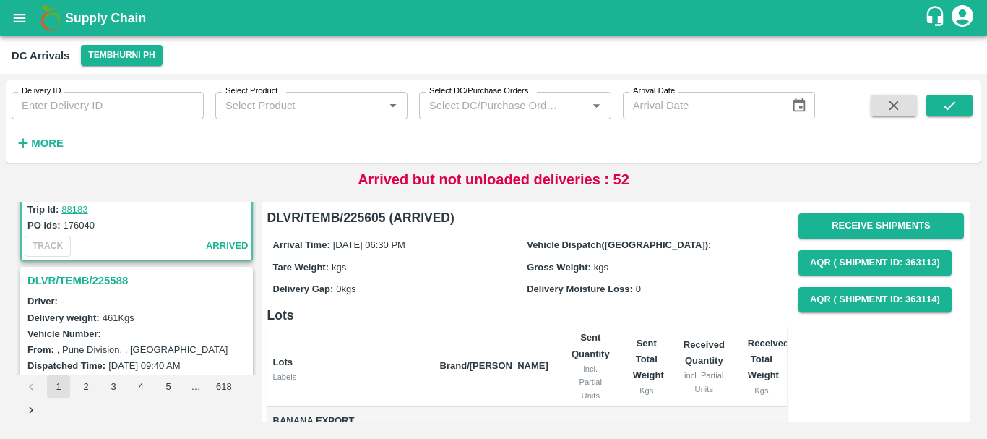
scroll to position [886, 0]
click at [110, 275] on h3 "DLVR/TEMB/225588" at bounding box center [138, 279] width 223 height 19
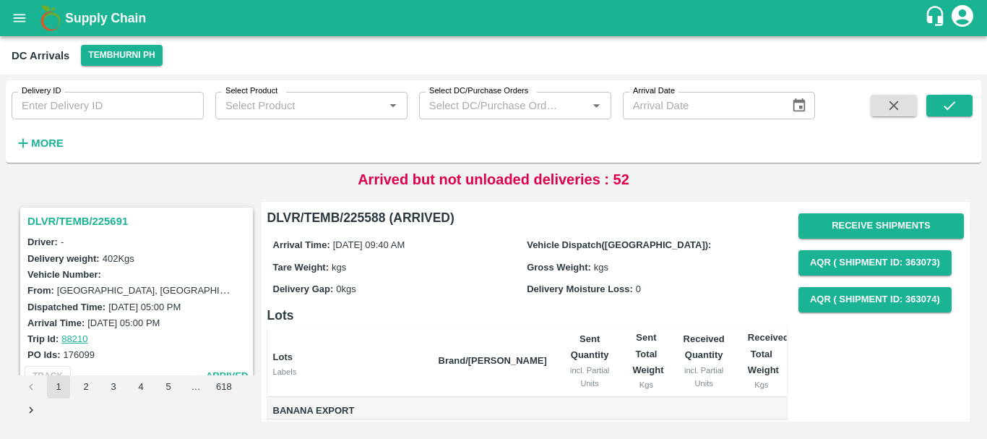
click at [95, 227] on h3 "DLVR/TEMB/225691" at bounding box center [138, 221] width 223 height 19
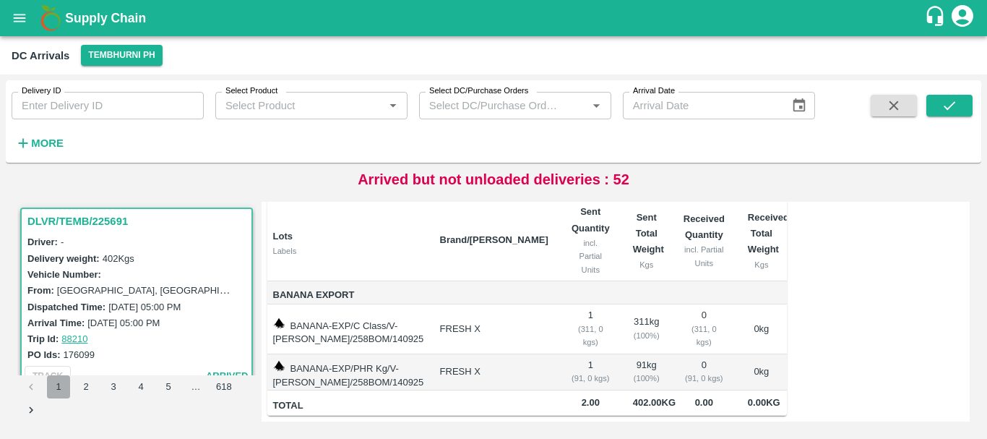
click at [69, 385] on button "1" at bounding box center [58, 386] width 23 height 23
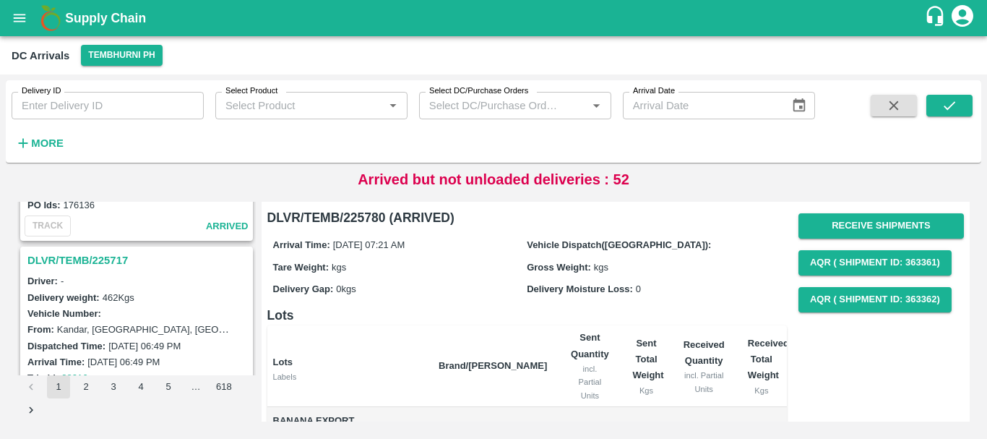
click at [91, 249] on div "DLVR/TEMB/225717" at bounding box center [137, 260] width 230 height 25
click at [95, 257] on h3 "DLVR/TEMB/225717" at bounding box center [138, 260] width 223 height 19
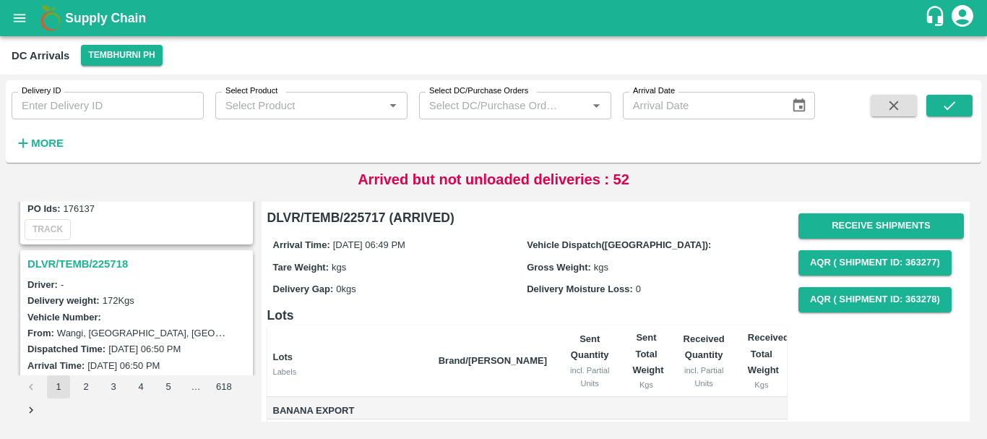
click at [103, 263] on h3 "DLVR/TEMB/225718" at bounding box center [138, 263] width 223 height 19
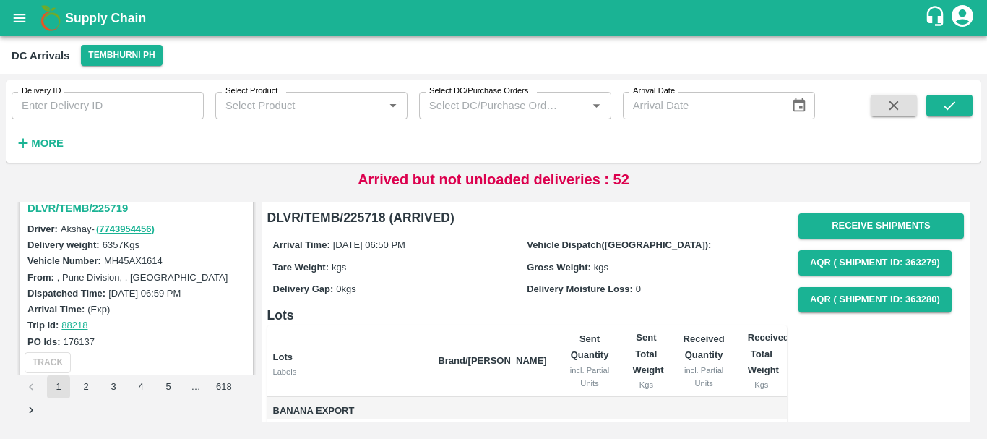
click at [80, 212] on h3 "DLVR/TEMB/225719" at bounding box center [138, 208] width 223 height 19
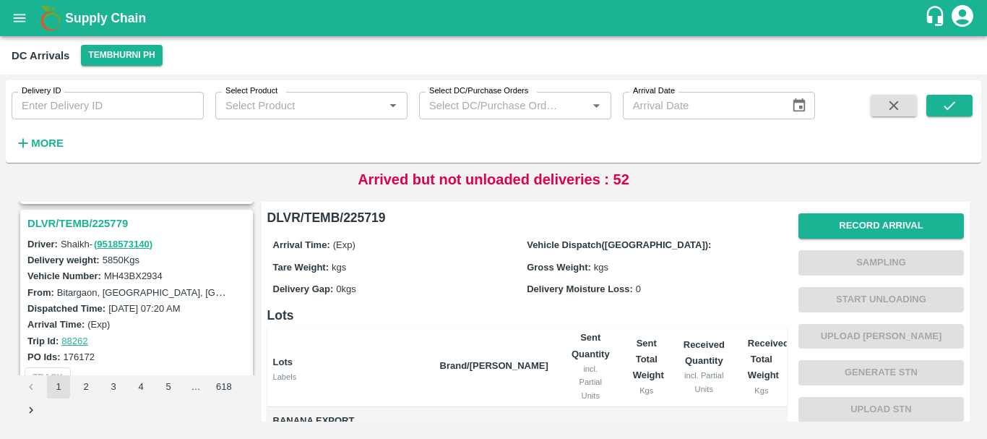
scroll to position [150, 0]
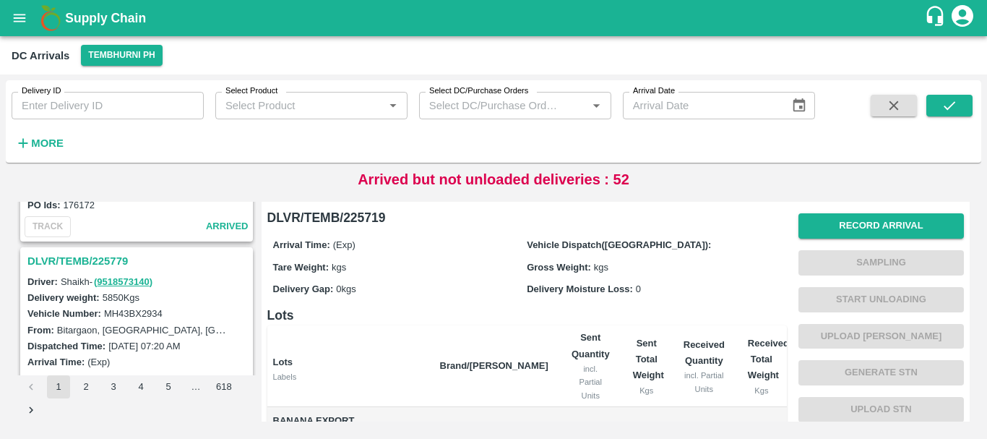
click at [109, 262] on h3 "DLVR/TEMB/225779" at bounding box center [138, 261] width 223 height 19
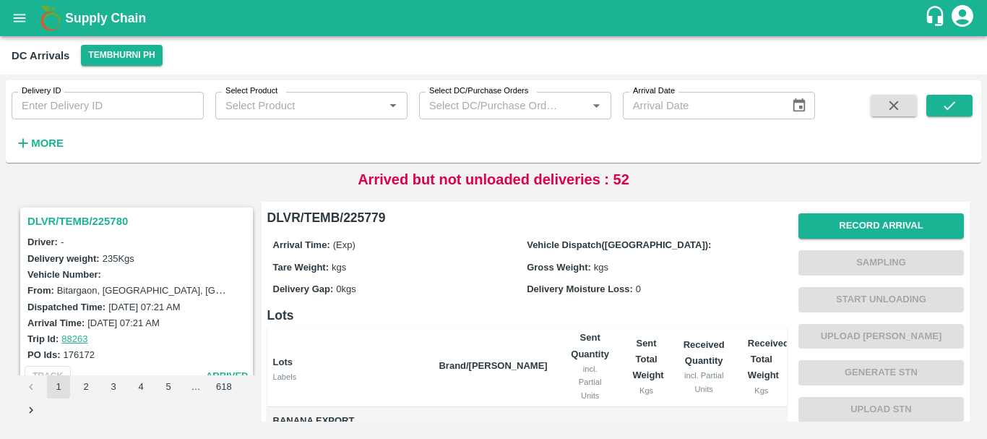
click at [96, 223] on h3 "DLVR/TEMB/225780" at bounding box center [138, 221] width 223 height 19
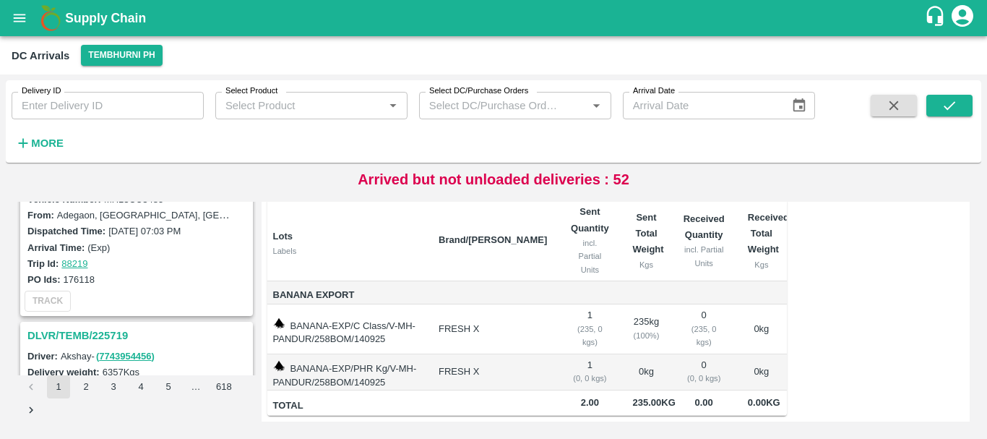
scroll to position [4042, 0]
click at [117, 329] on h3 "DLVR/TEMB/225719" at bounding box center [138, 336] width 223 height 19
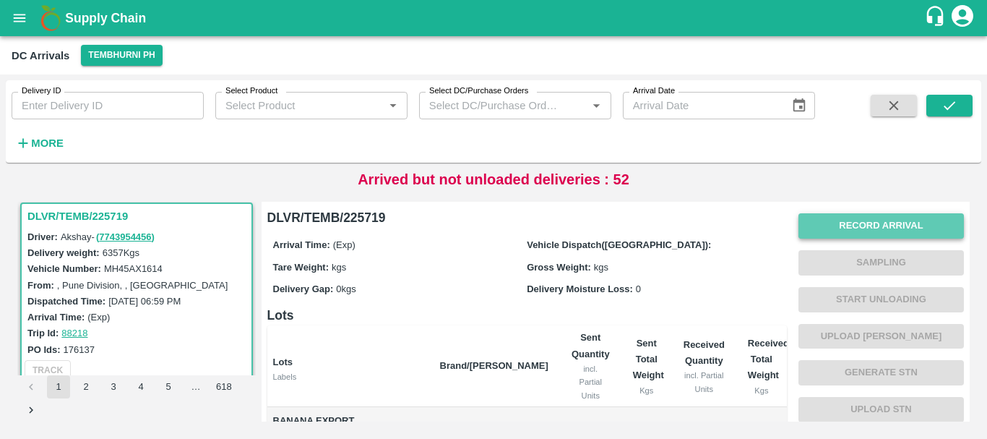
click at [855, 230] on button "Record Arrival" at bounding box center [882, 225] width 166 height 25
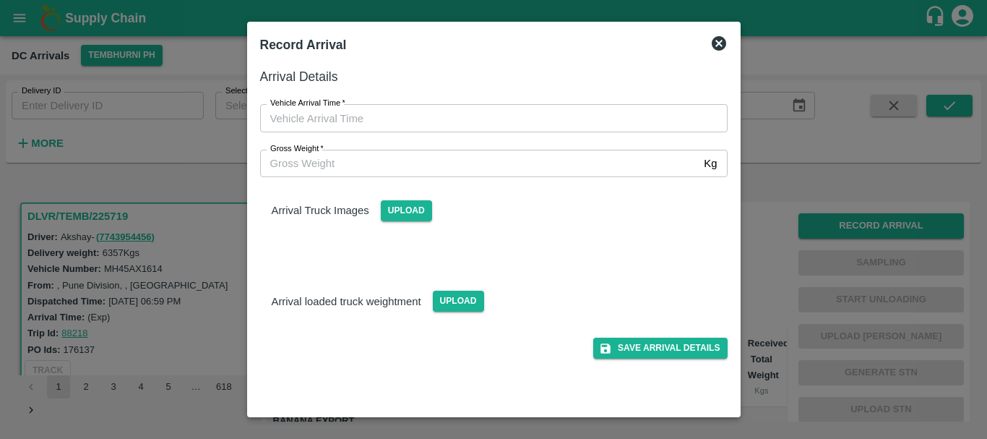
type input "DD/MM/YYYY hh:mm aa"
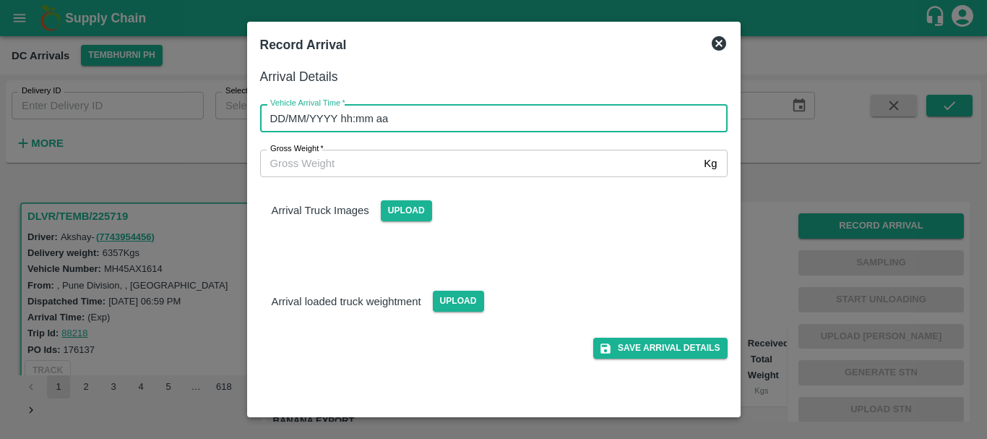
click at [574, 119] on input "DD/MM/YYYY hh:mm aa" at bounding box center [489, 117] width 458 height 27
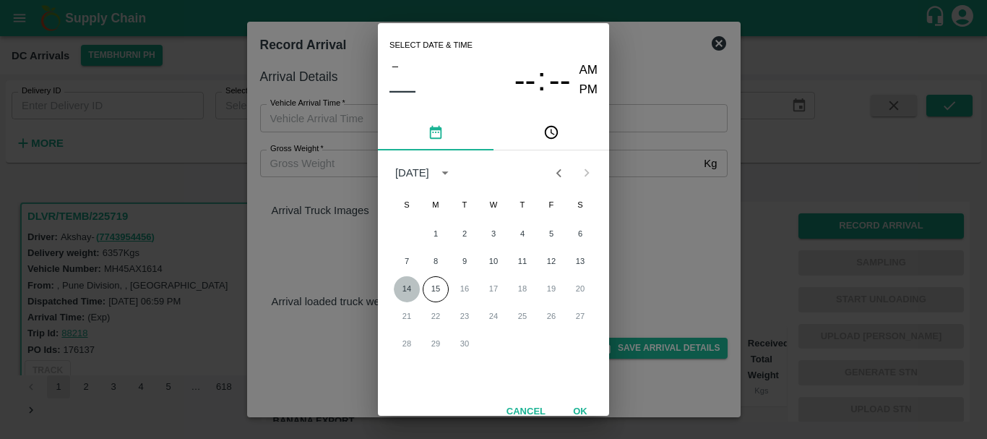
click at [410, 286] on button "14" at bounding box center [407, 289] width 26 height 26
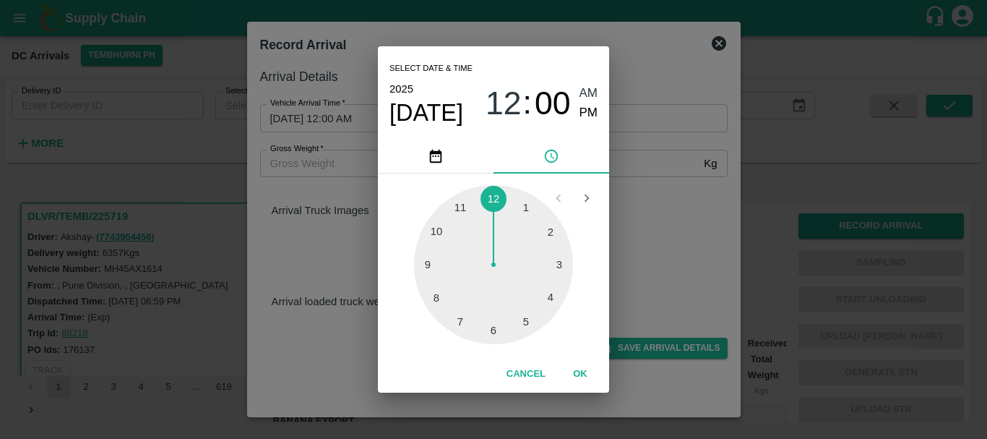
click at [494, 192] on div at bounding box center [493, 264] width 159 height 159
click at [437, 297] on div at bounding box center [493, 264] width 159 height 159
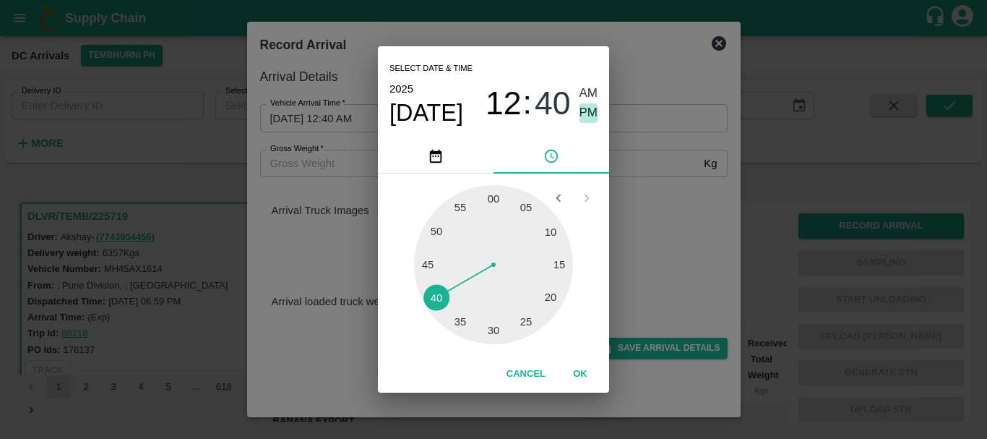
click at [588, 111] on span "PM" at bounding box center [589, 113] width 19 height 20
type input "14/09/2025 12:40 PM"
click at [655, 188] on div "Select date & time 2025 Sep 14 12 : 40 AM PM 05 10 15 20 25 30 35 40 45 50 55 0…" at bounding box center [493, 219] width 987 height 439
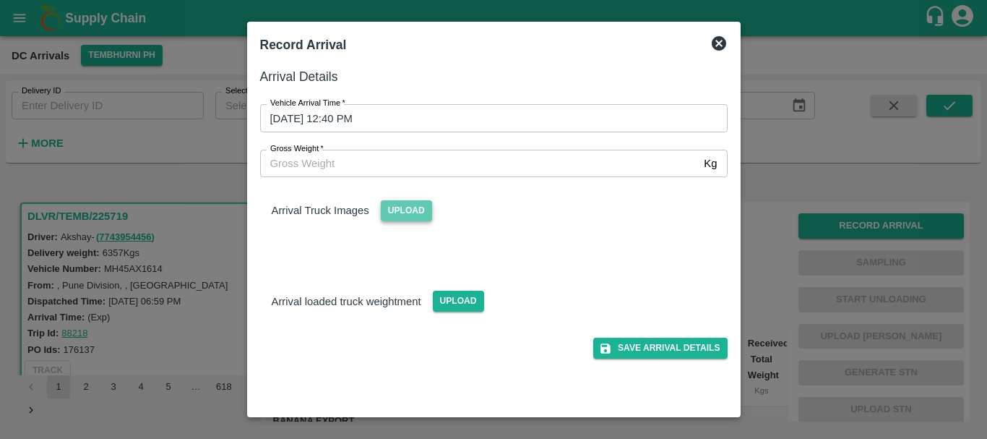
click at [419, 214] on span "Upload" at bounding box center [406, 210] width 51 height 21
click at [0, 0] on input "Upload" at bounding box center [0, 0] width 0 height 0
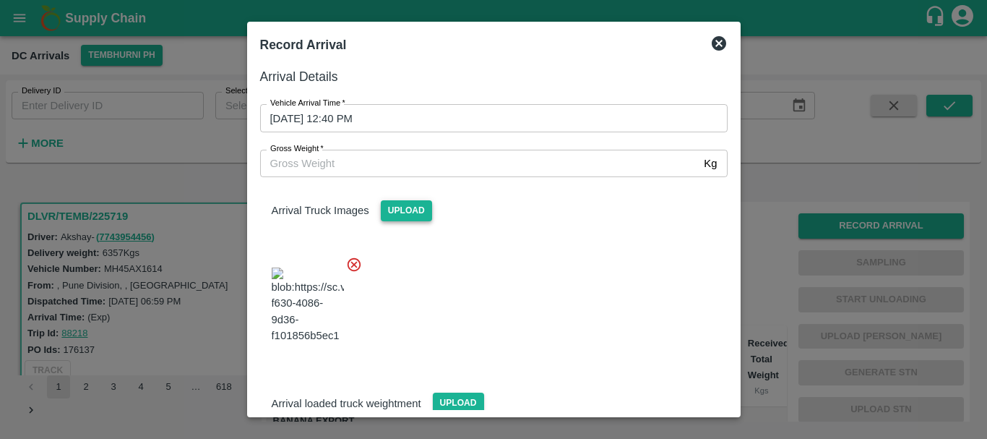
scroll to position [17, 0]
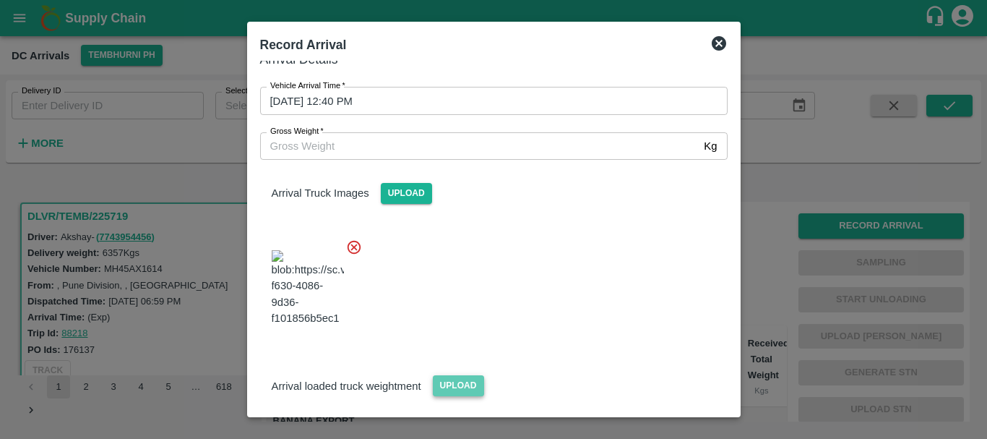
click at [465, 375] on span "Upload" at bounding box center [458, 385] width 51 height 21
click at [0, 0] on input "Upload" at bounding box center [0, 0] width 0 height 0
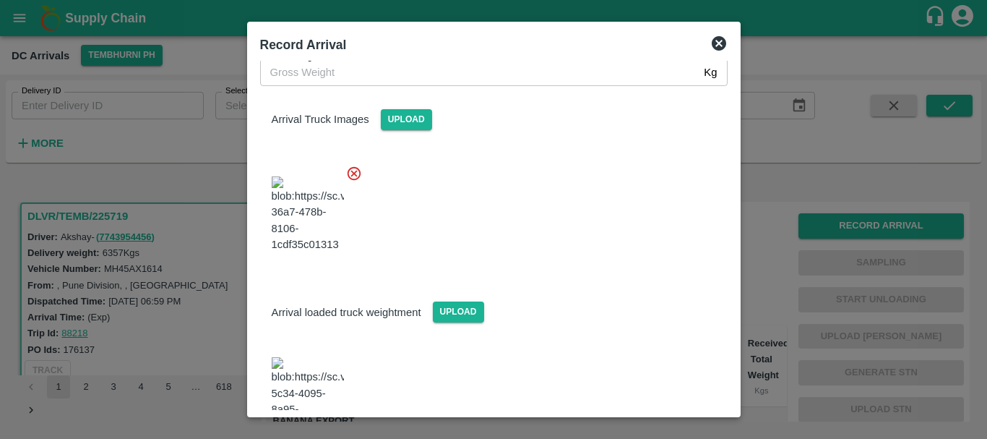
click at [327, 357] on img at bounding box center [308, 395] width 72 height 76
click at [377, 80] on input "Gross Weight   *" at bounding box center [479, 72] width 439 height 27
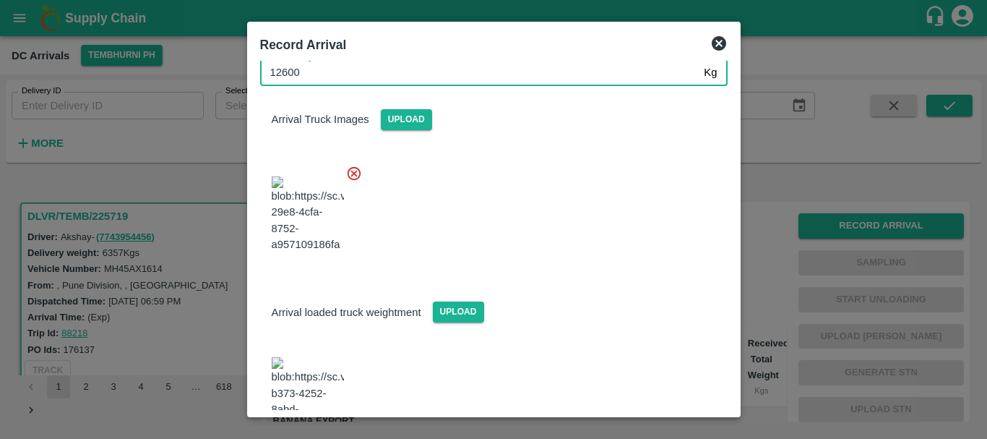
type input "12600"
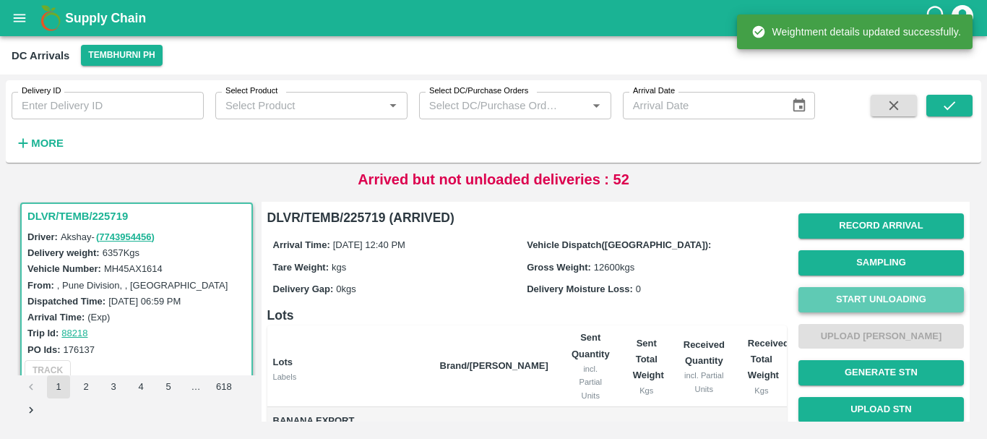
click at [832, 303] on button "Start Unloading" at bounding box center [882, 299] width 166 height 25
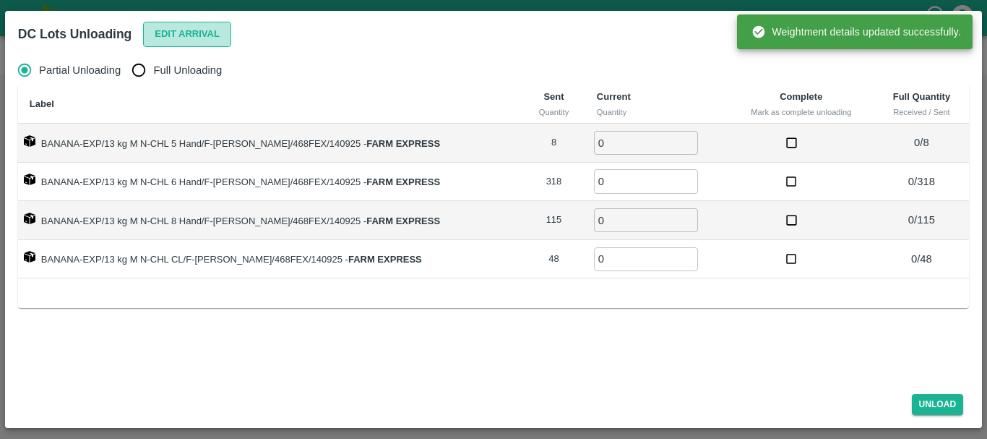
click at [177, 43] on button "Edit Arrival" at bounding box center [187, 34] width 88 height 25
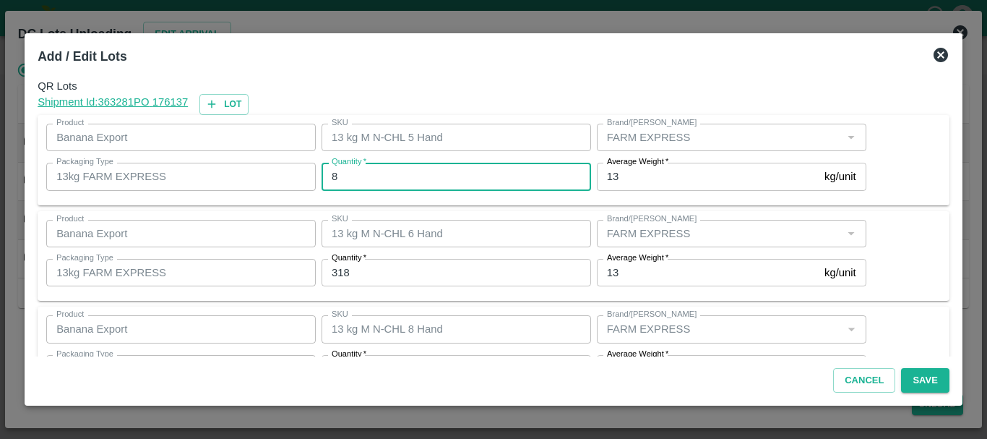
click at [357, 173] on input "8" at bounding box center [457, 176] width 270 height 27
click at [357, 173] on input "1" at bounding box center [457, 176] width 270 height 27
type input "10"
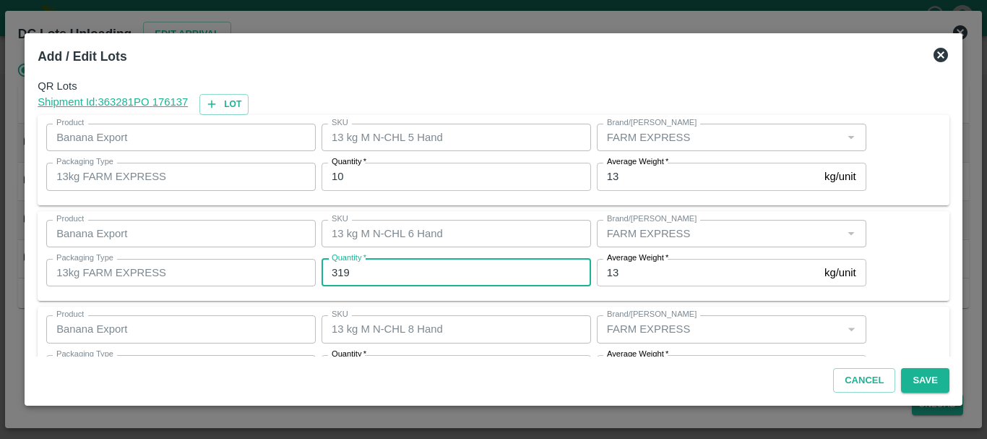
type input "319"
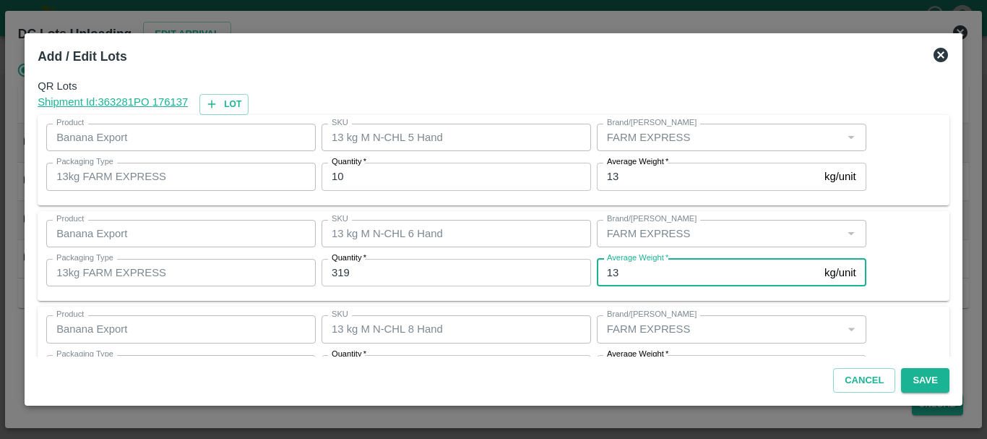
scroll to position [26, 0]
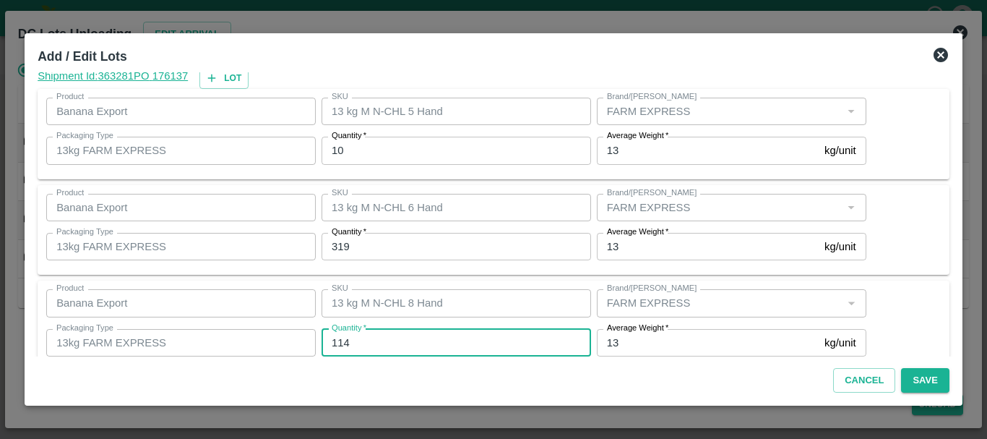
type input "114"
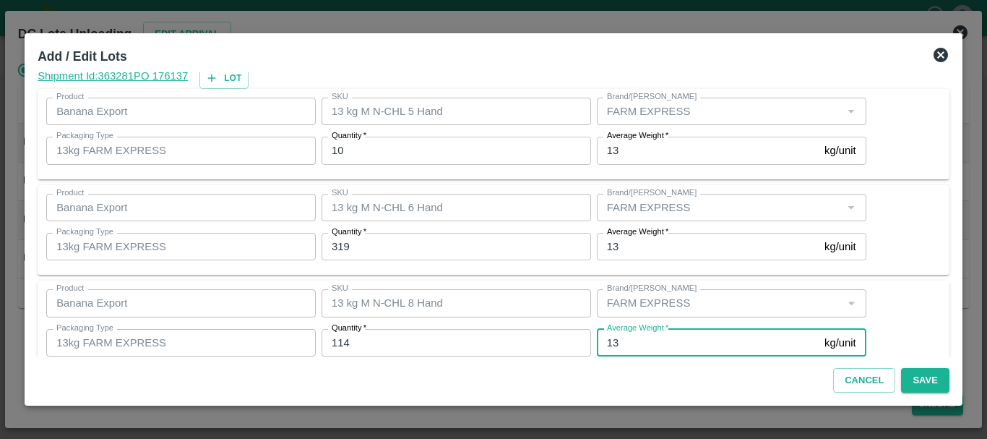
scroll to position [148, 0]
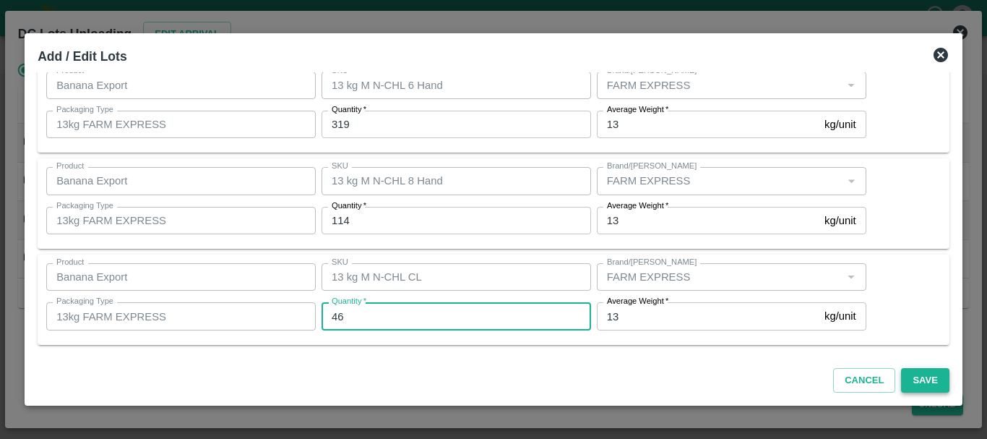
type input "46"
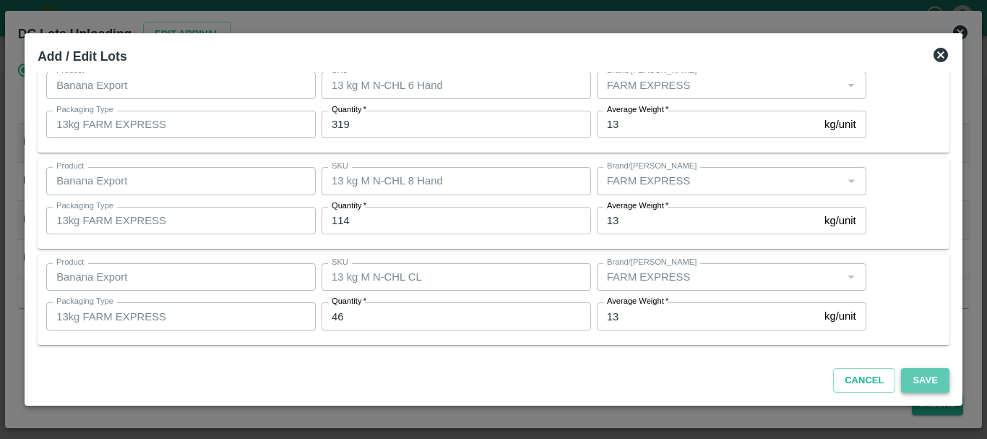
click at [916, 384] on button "Save" at bounding box center [925, 380] width 48 height 25
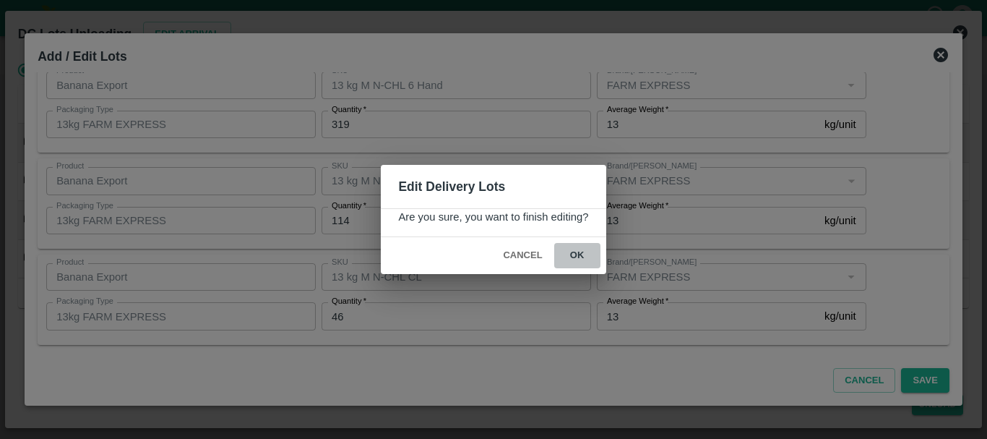
click at [580, 258] on button "ok" at bounding box center [577, 255] width 46 height 25
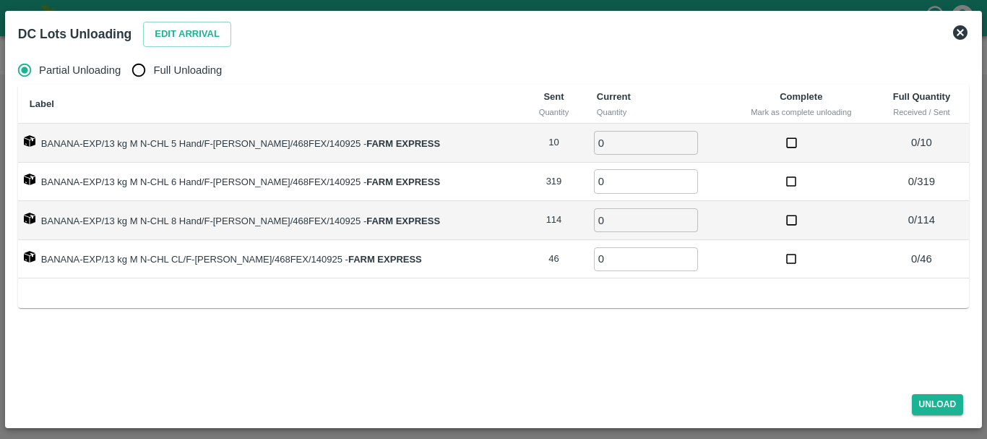
click at [124, 77] on div "Partial Unloading Full Unloading" at bounding box center [493, 70] width 951 height 29
click at [136, 74] on input "Full Unloading" at bounding box center [138, 70] width 29 height 29
radio input "true"
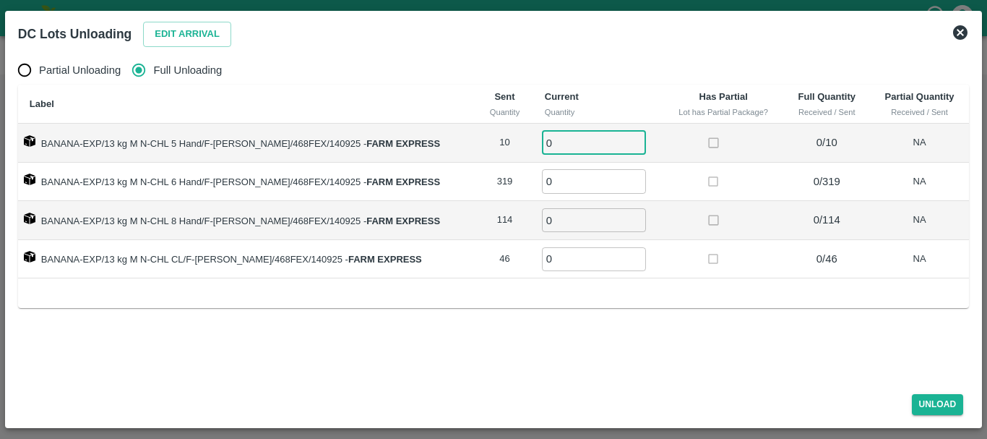
click at [542, 134] on input "0" at bounding box center [594, 143] width 104 height 24
type input "010"
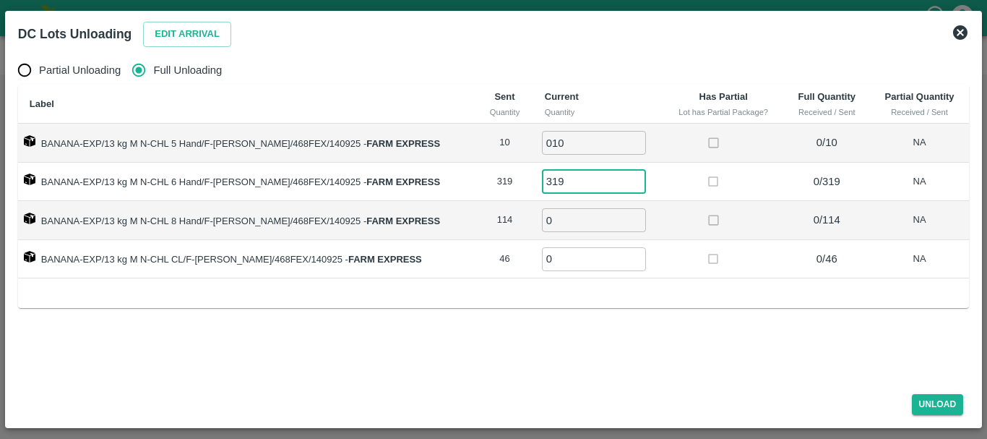
type input "319"
type input "114"
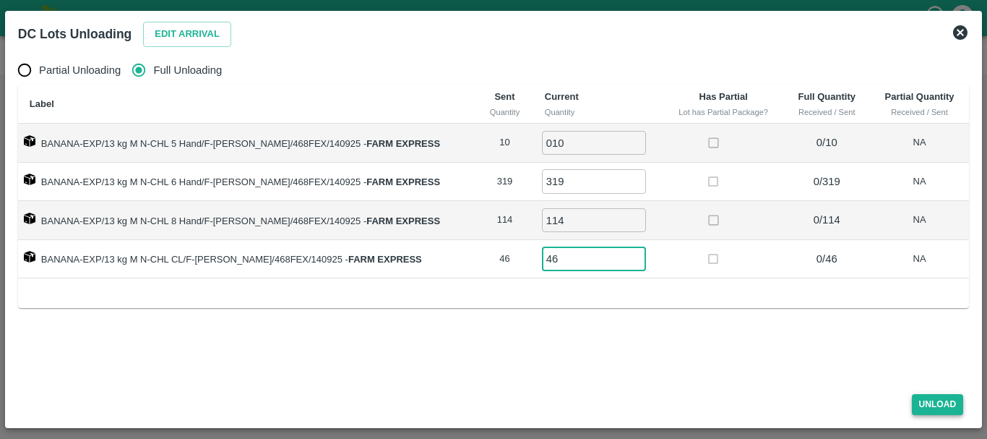
type input "46"
click at [921, 399] on button "Unload" at bounding box center [938, 404] width 52 height 21
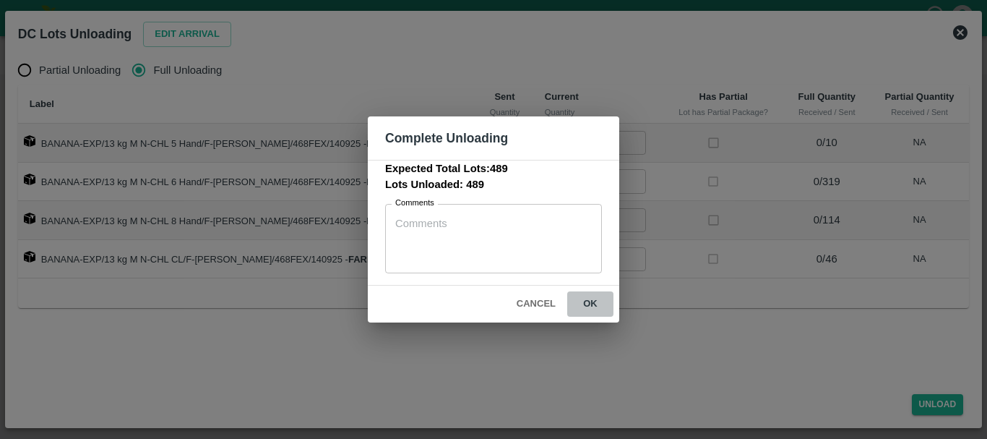
click at [581, 304] on button "ok" at bounding box center [590, 303] width 46 height 25
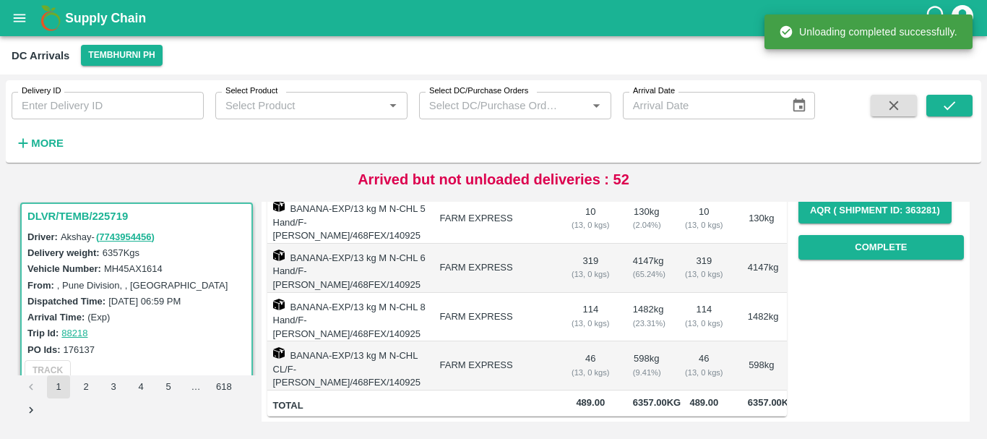
scroll to position [0, 0]
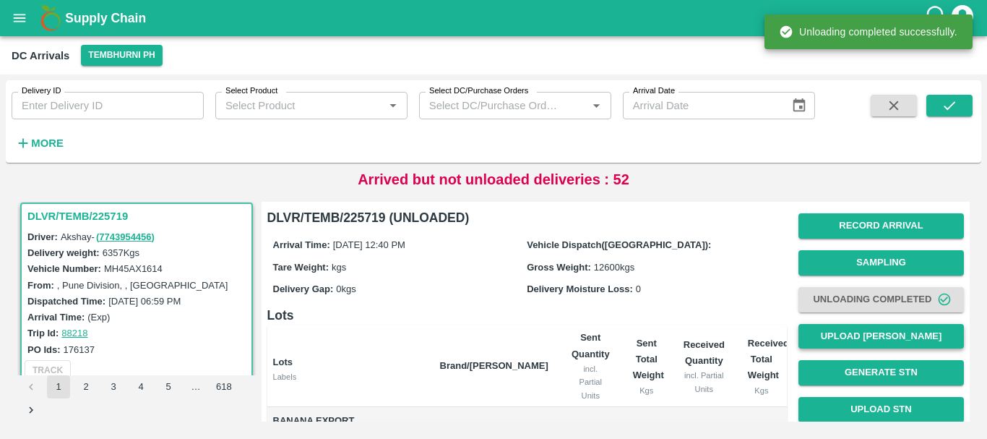
click at [875, 336] on button "Upload [PERSON_NAME]" at bounding box center [882, 336] width 166 height 25
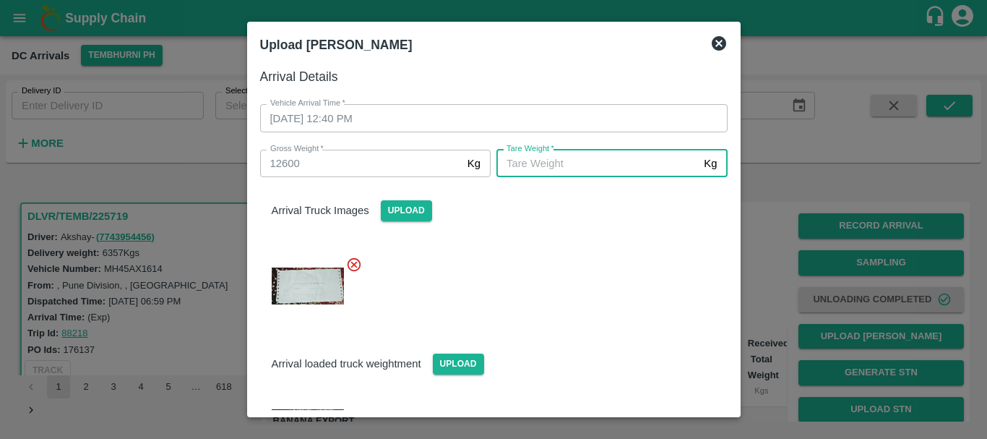
click at [599, 173] on input "[PERSON_NAME]   *" at bounding box center [598, 163] width 202 height 27
type input "5620"
click at [606, 323] on div "Arrival loaded truck weightment Upload" at bounding box center [488, 390] width 479 height 142
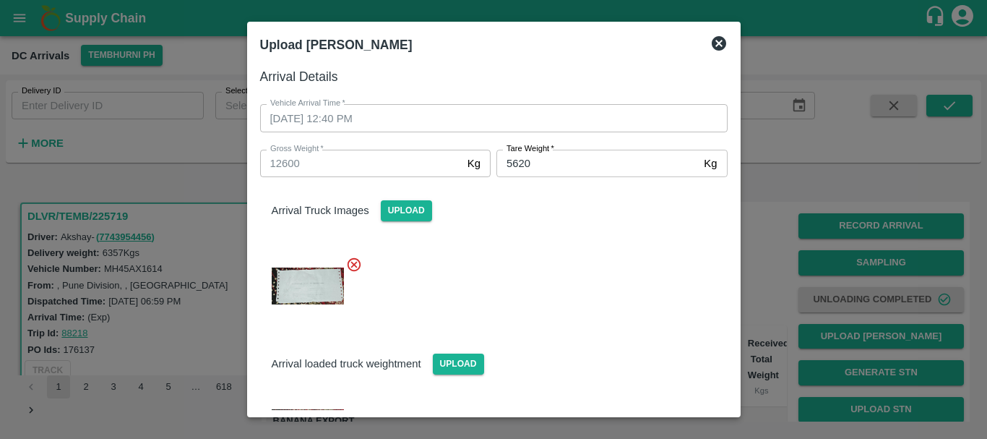
scroll to position [91, 0]
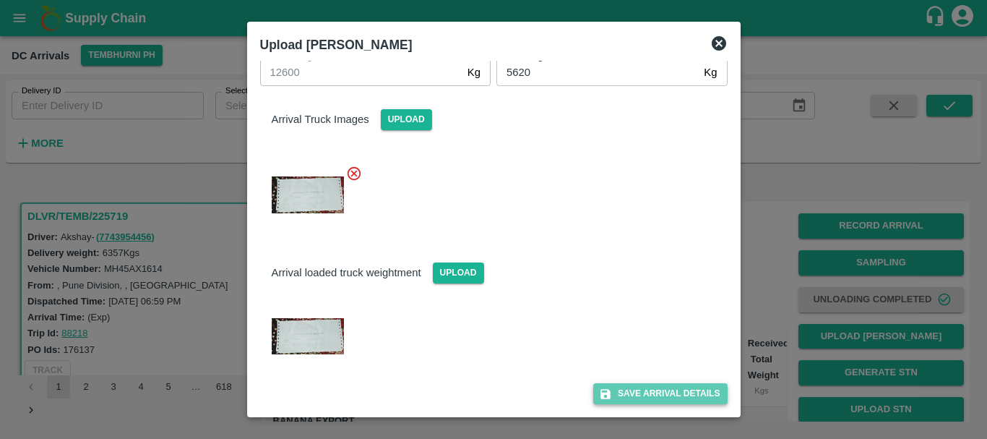
click at [635, 392] on button "Save Arrival Details" at bounding box center [660, 393] width 134 height 21
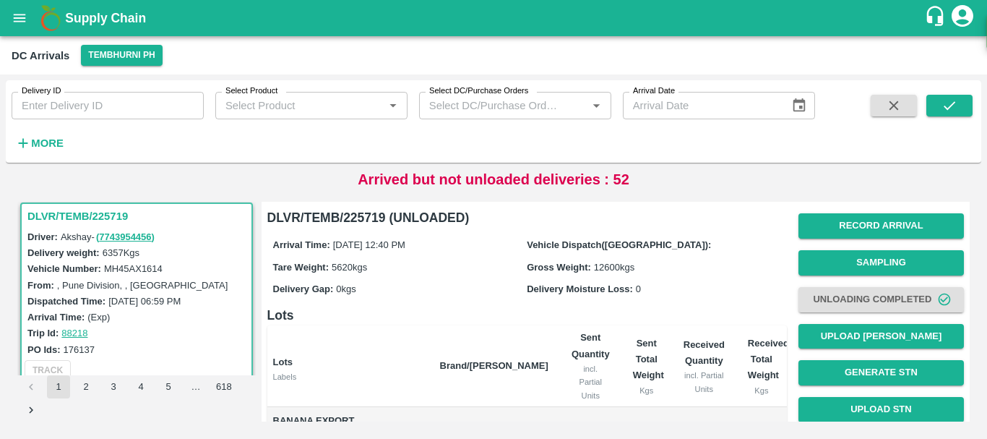
scroll to position [250, 0]
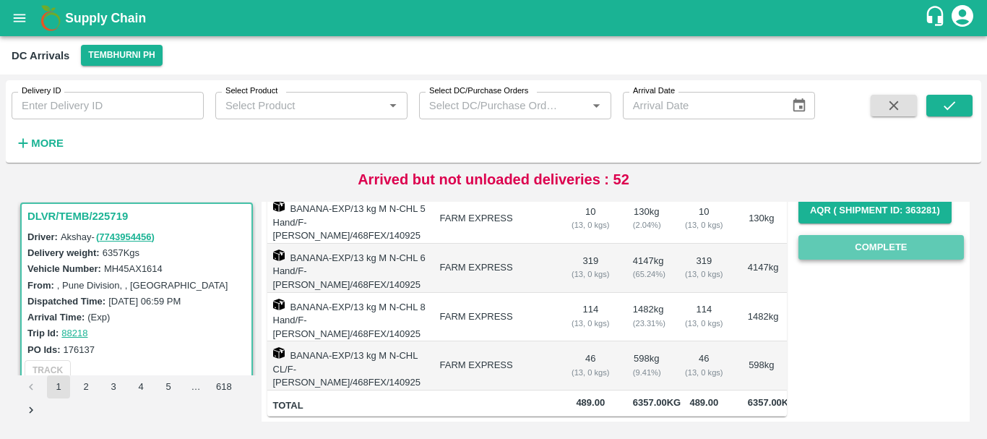
click at [847, 235] on button "Complete" at bounding box center [882, 247] width 166 height 25
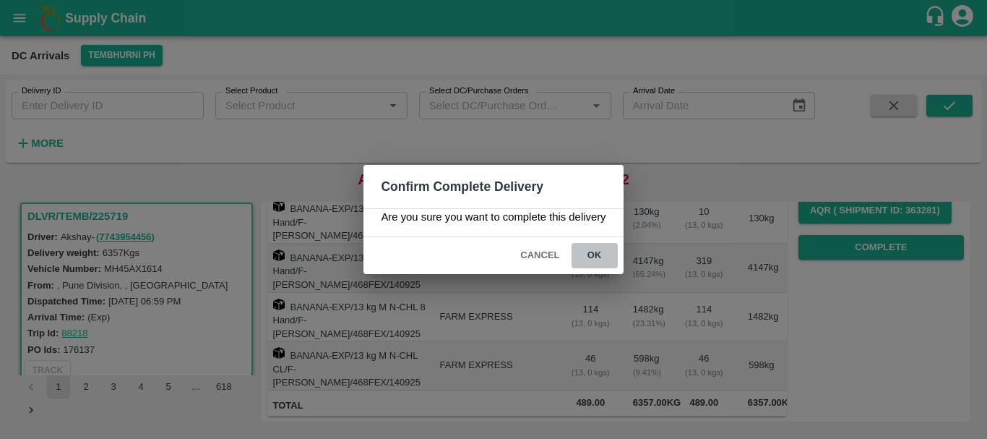
click at [595, 256] on button "ok" at bounding box center [595, 255] width 46 height 25
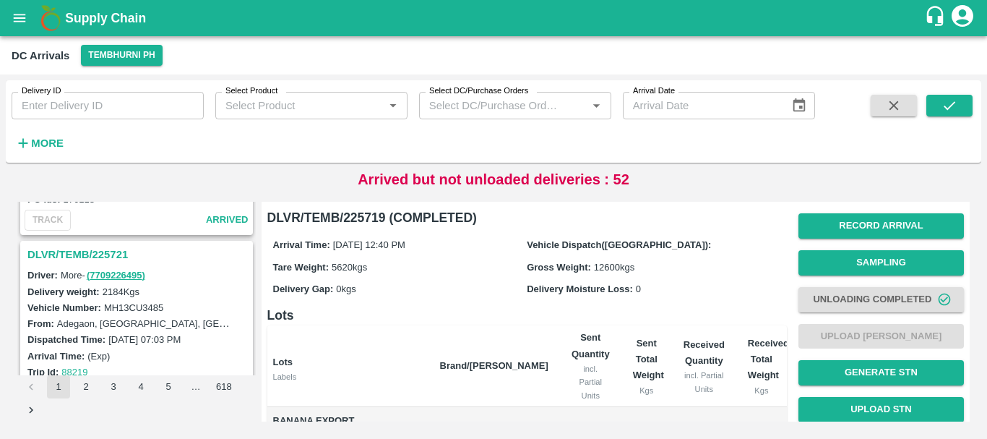
scroll to position [3927, 0]
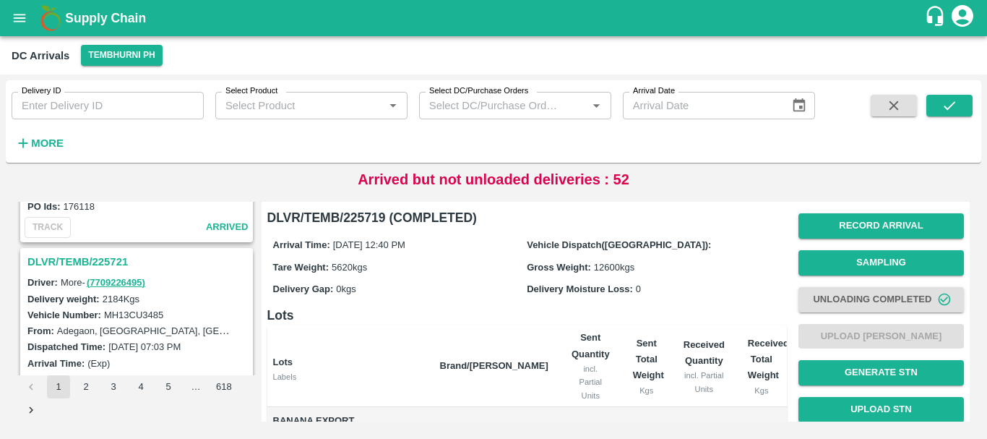
click at [111, 259] on h3 "DLVR/TEMB/225721" at bounding box center [138, 261] width 223 height 19
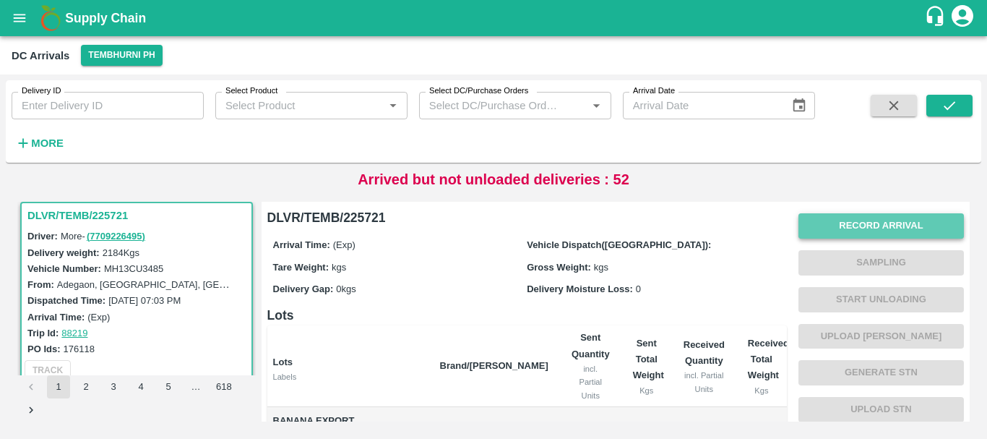
click at [821, 225] on button "Record Arrival" at bounding box center [882, 225] width 166 height 25
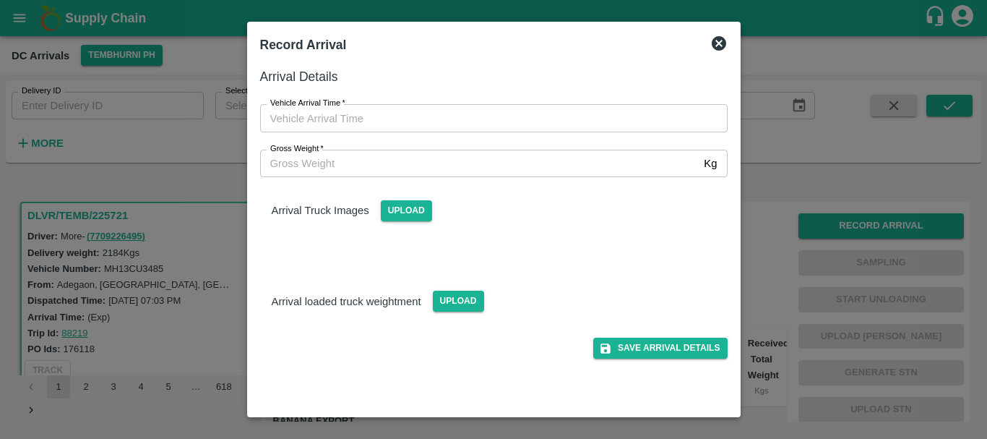
type input "DD/MM/YYYY hh:mm aa"
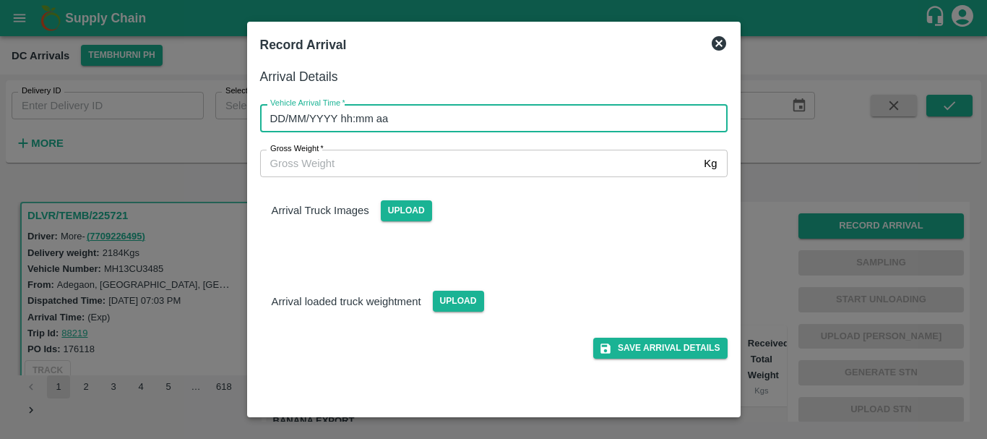
click at [432, 124] on input "DD/MM/YYYY hh:mm aa" at bounding box center [489, 117] width 458 height 27
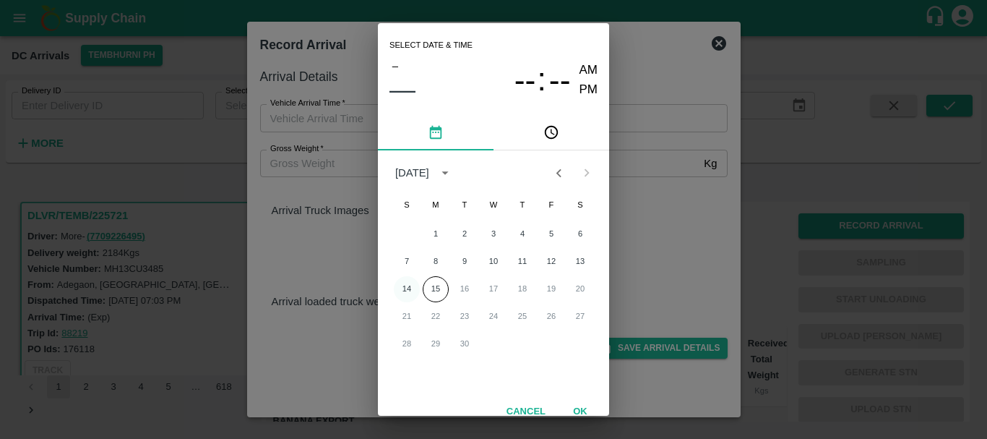
click at [403, 292] on button "14" at bounding box center [407, 289] width 26 height 26
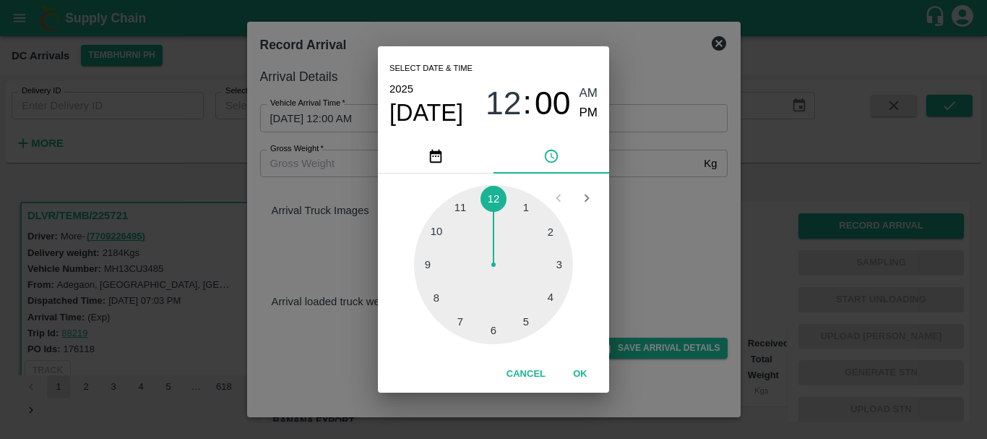
click at [434, 302] on div at bounding box center [493, 264] width 159 height 159
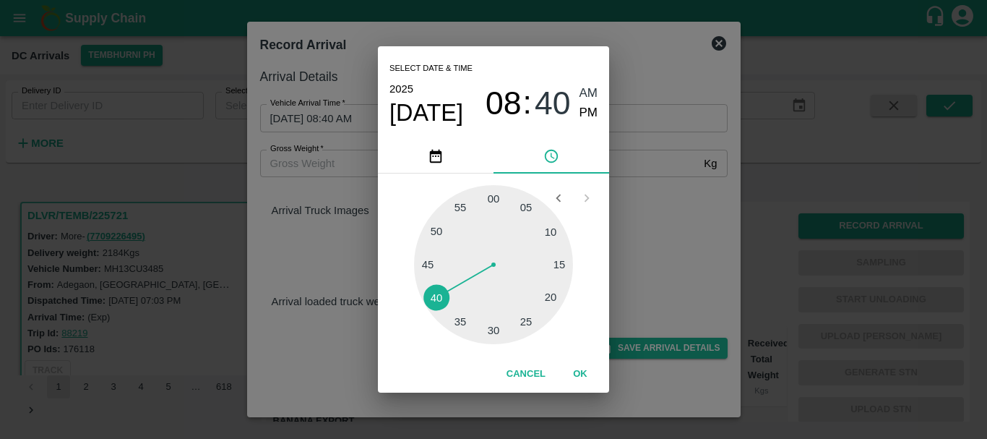
click at [434, 302] on div at bounding box center [493, 264] width 159 height 159
click at [582, 107] on span "PM" at bounding box center [589, 113] width 19 height 20
type input "[DATE] 08:40 PM"
click at [628, 175] on div "Select date & time [DATE] 08 : 40 AM PM 05 10 15 20 25 30 35 40 45 50 55 00 Can…" at bounding box center [493, 219] width 987 height 439
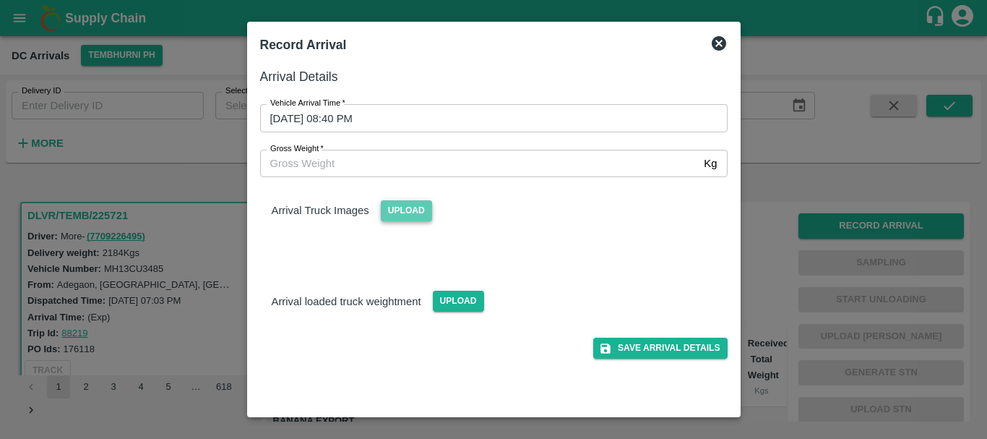
click at [405, 207] on span "Upload" at bounding box center [406, 210] width 51 height 21
click at [0, 0] on input "Upload" at bounding box center [0, 0] width 0 height 0
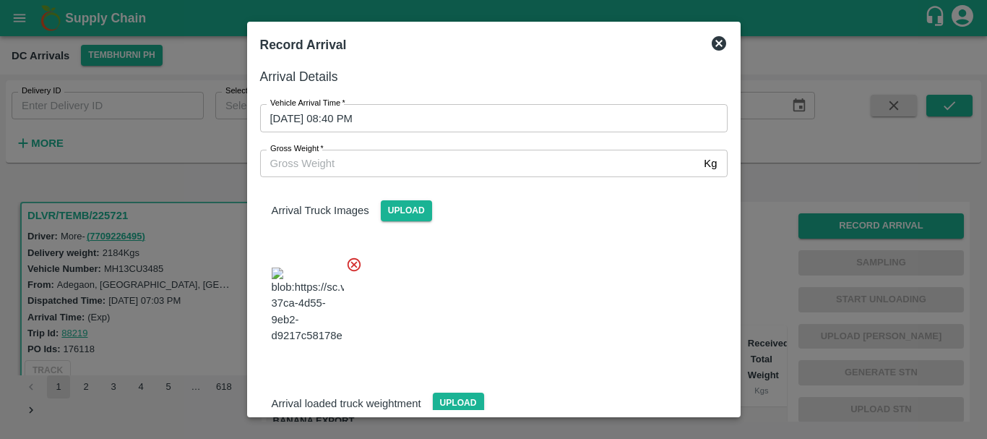
scroll to position [109, 0]
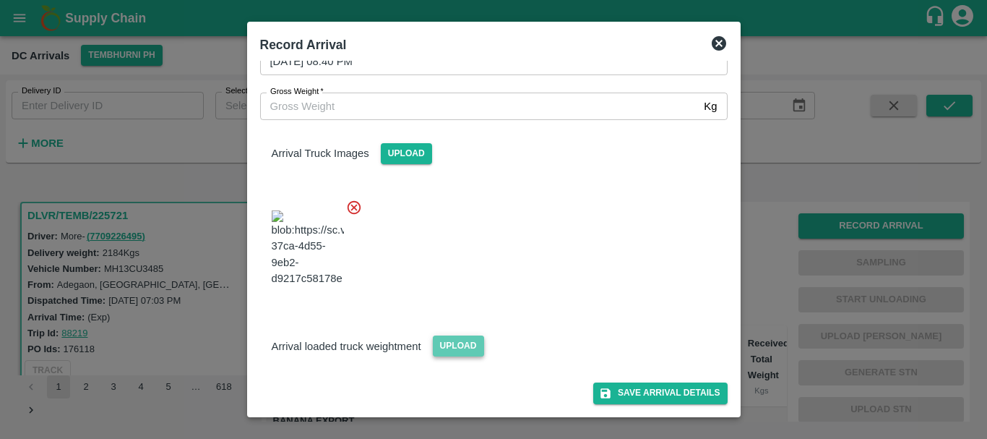
click at [463, 344] on span "Upload" at bounding box center [458, 345] width 51 height 21
click at [0, 0] on input "Upload" at bounding box center [0, 0] width 0 height 0
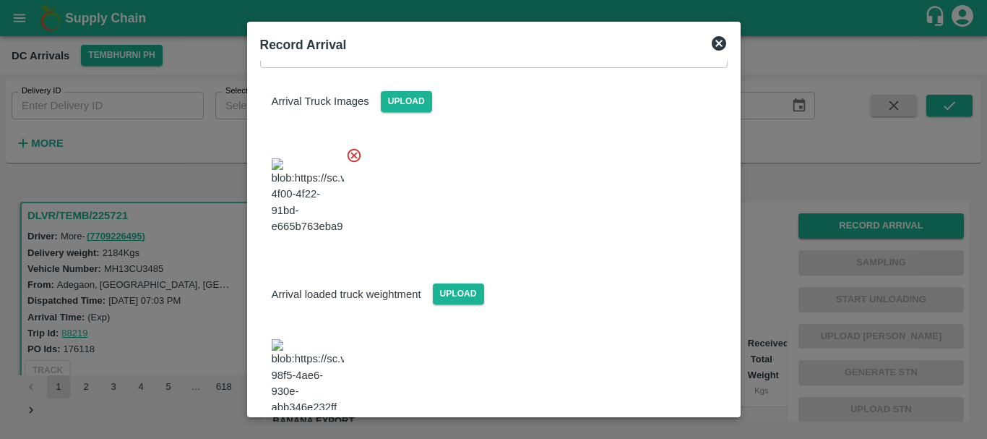
scroll to position [185, 0]
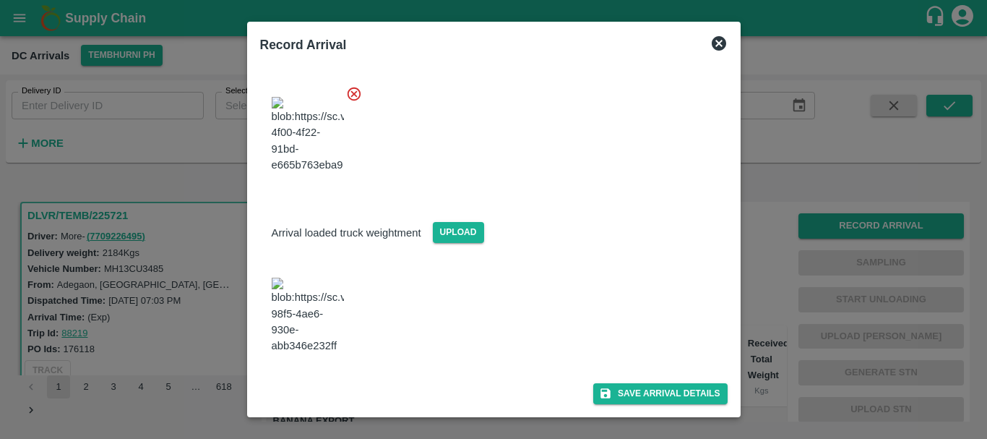
click at [327, 337] on img at bounding box center [308, 316] width 72 height 76
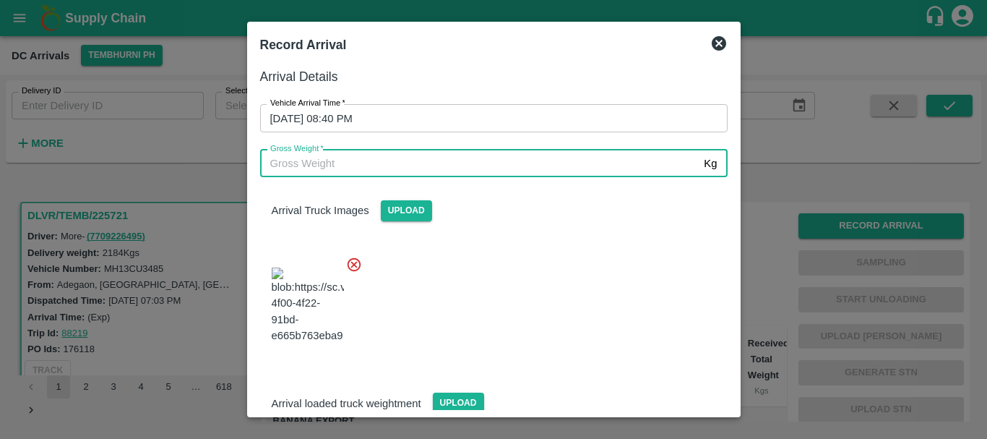
click at [450, 169] on input "Gross Weight   *" at bounding box center [479, 163] width 439 height 27
type input "7340"
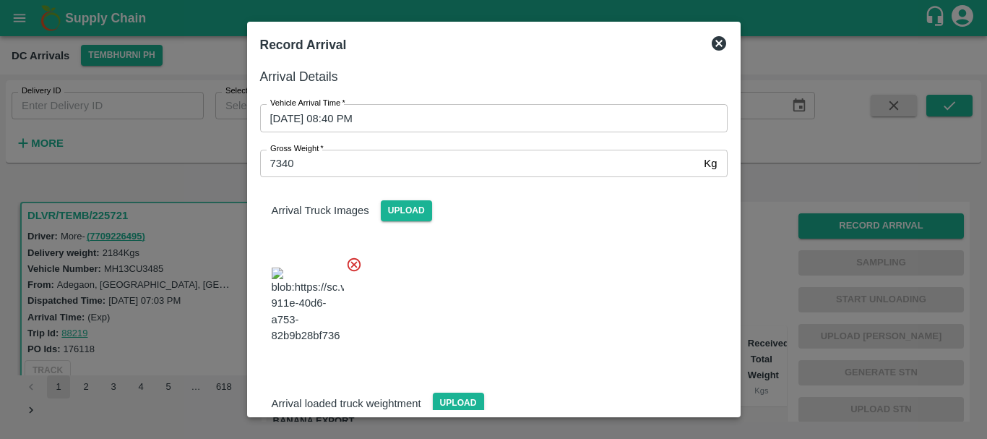
click at [539, 295] on div at bounding box center [488, 300] width 479 height 113
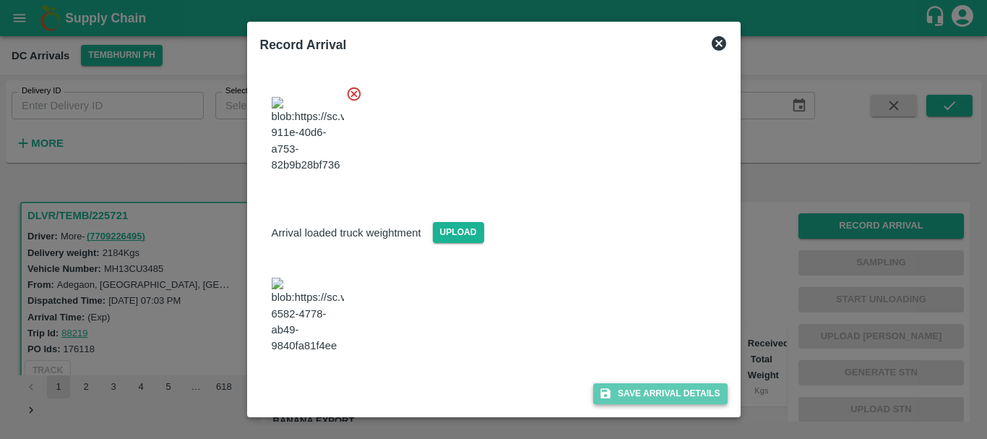
click at [654, 393] on button "Save Arrival Details" at bounding box center [660, 393] width 134 height 21
click at [654, 393] on icon at bounding box center [660, 393] width 17 height 17
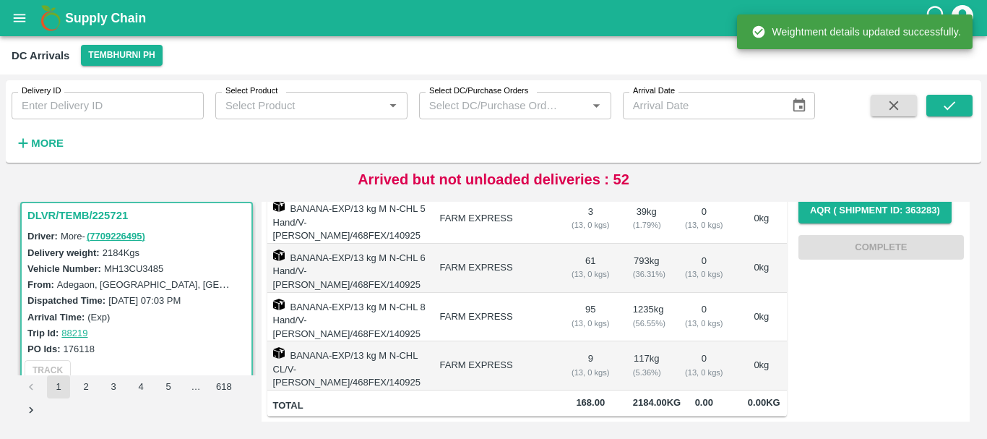
scroll to position [0, 0]
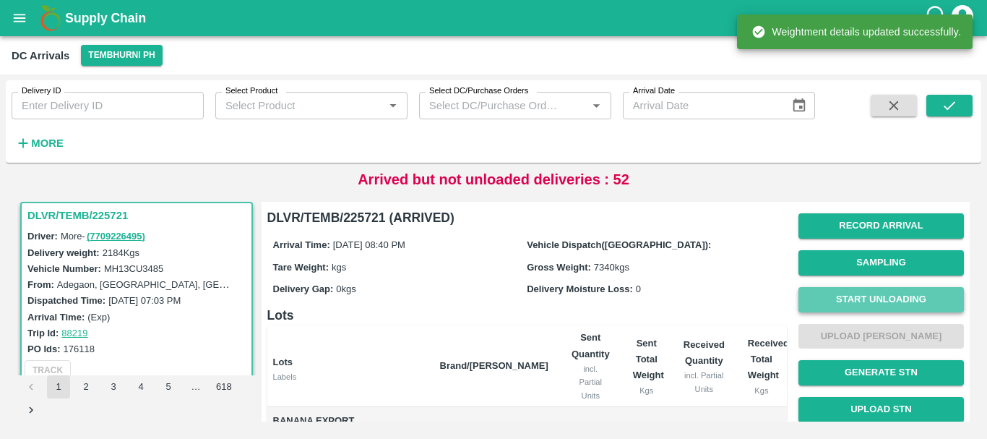
click at [827, 307] on button "Start Unloading" at bounding box center [882, 299] width 166 height 25
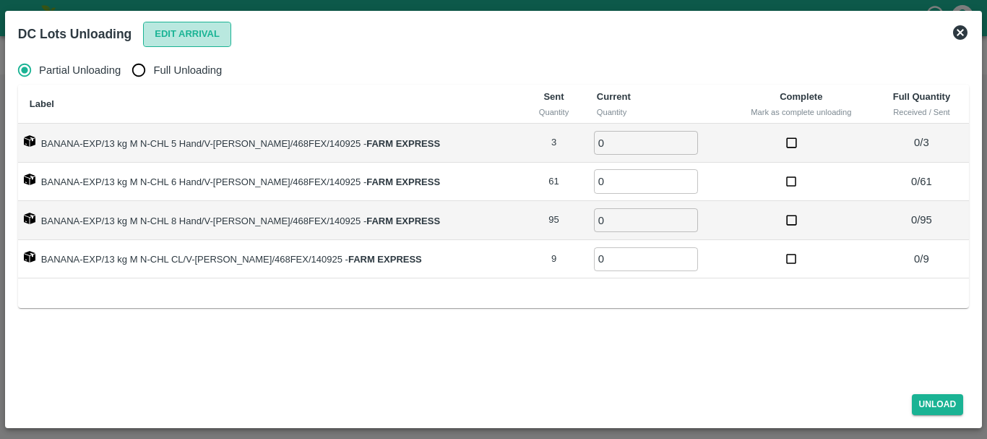
click at [162, 35] on button "Edit Arrival" at bounding box center [187, 34] width 88 height 25
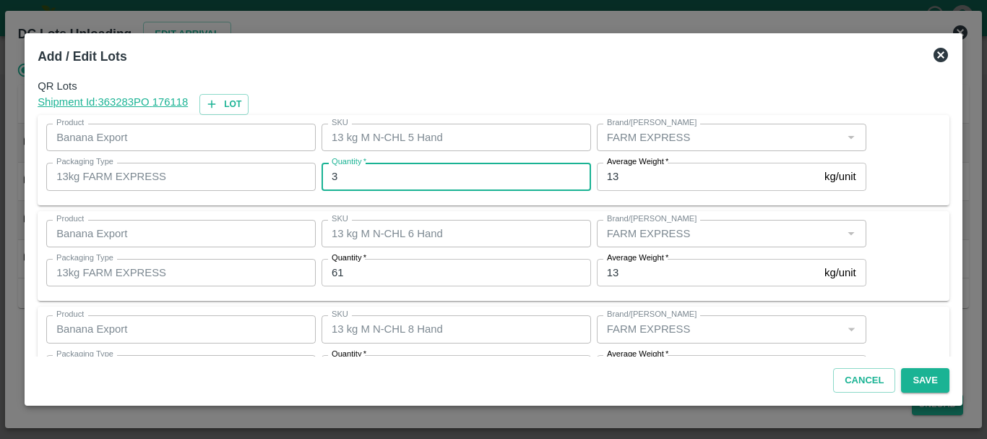
click at [367, 169] on input "3" at bounding box center [457, 176] width 270 height 27
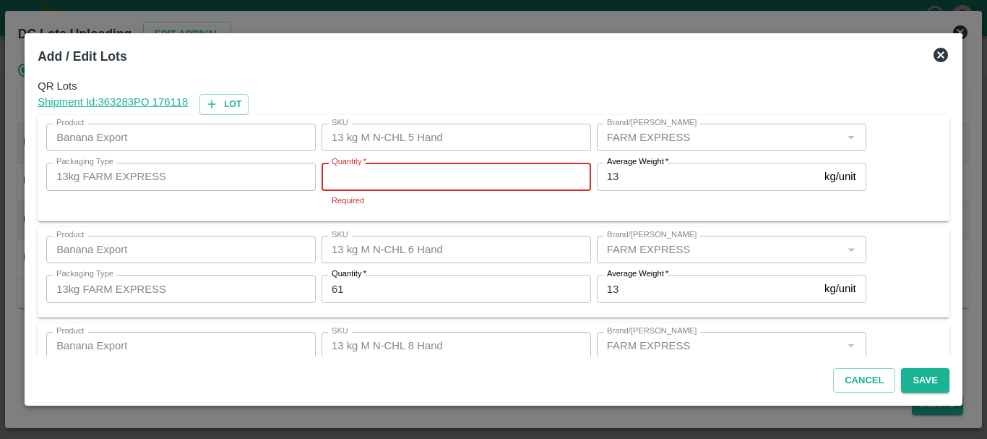
click at [367, 169] on input "Quantity   *" at bounding box center [457, 176] width 270 height 27
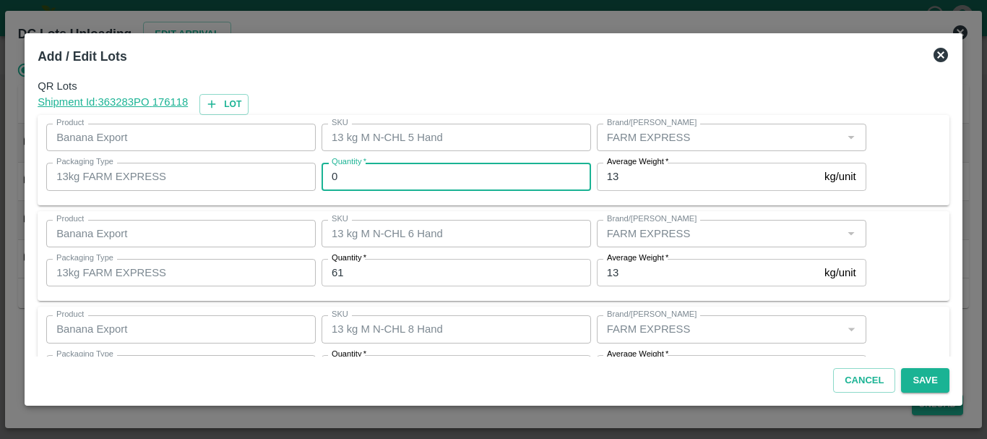
type input "0"
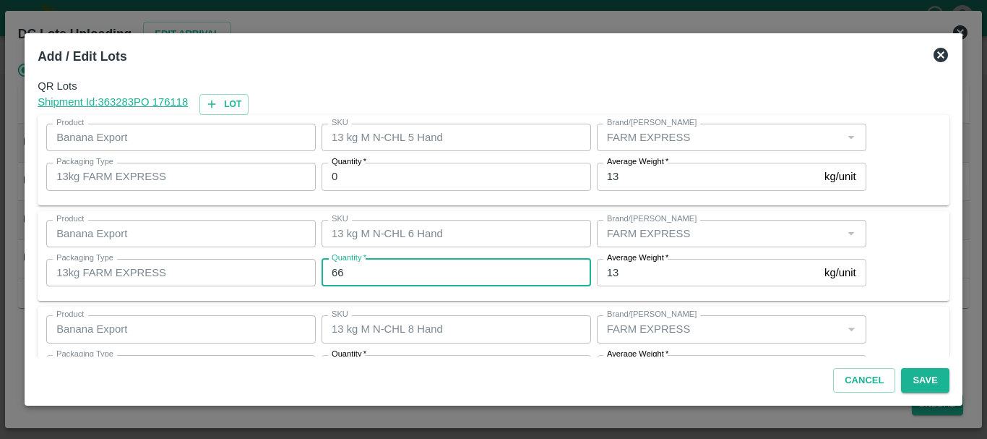
type input "66"
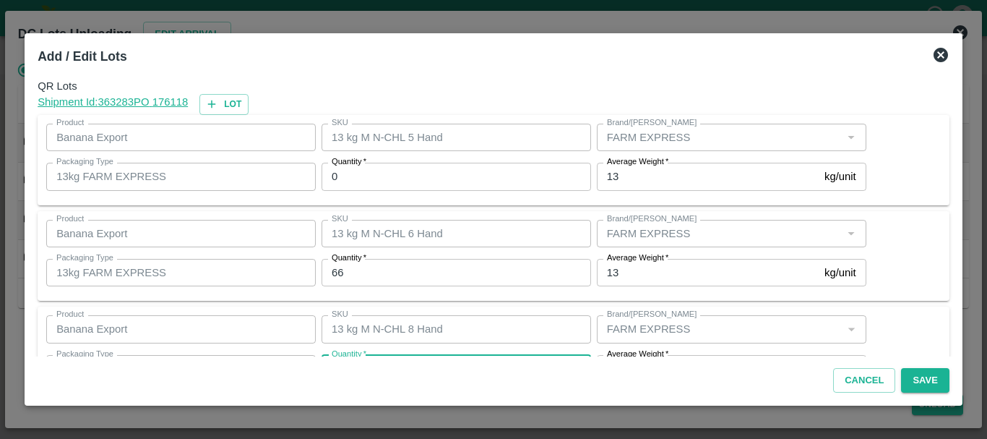
scroll to position [26, 0]
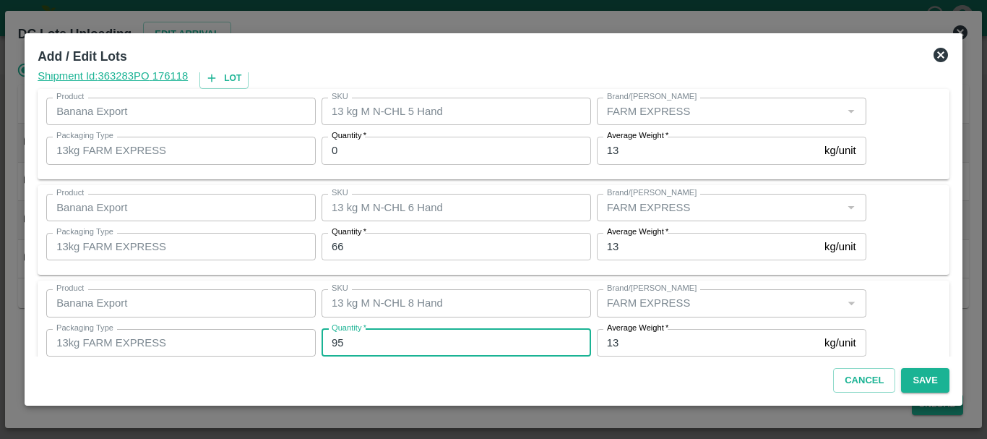
click at [359, 343] on input "95" at bounding box center [457, 342] width 270 height 27
type input "9"
type input "98"
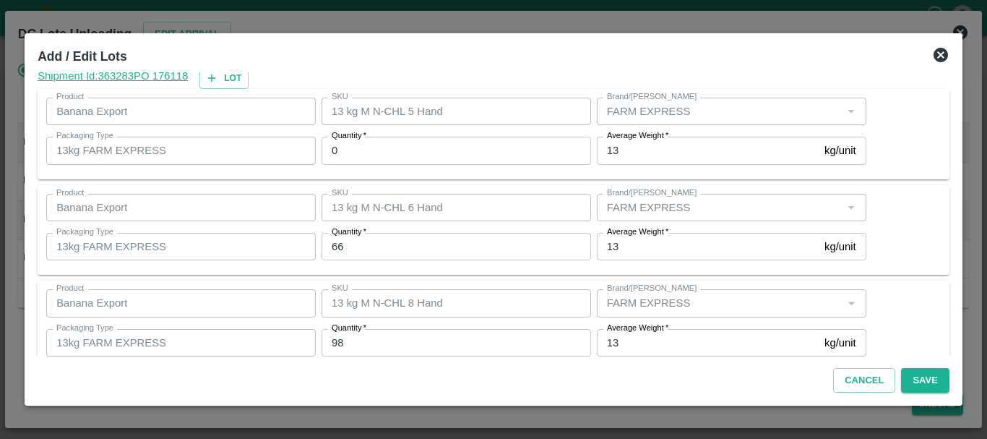
scroll to position [148, 0]
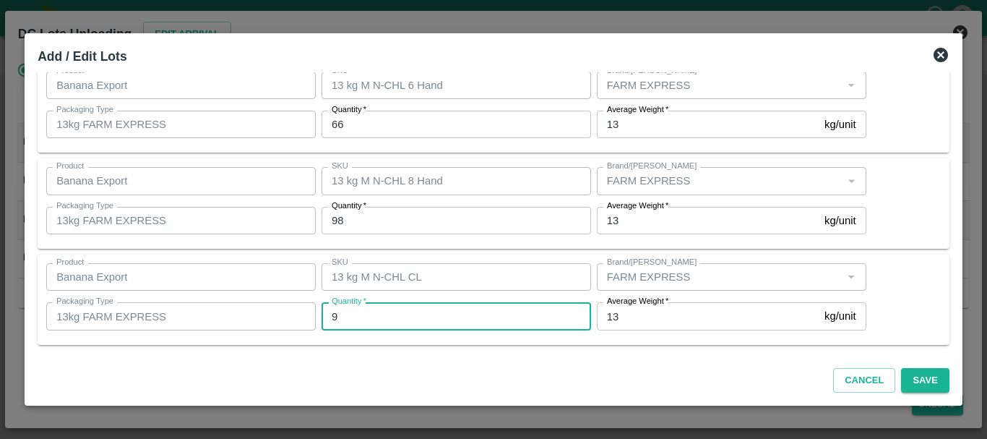
click at [354, 318] on input "9" at bounding box center [457, 315] width 270 height 27
type input "4"
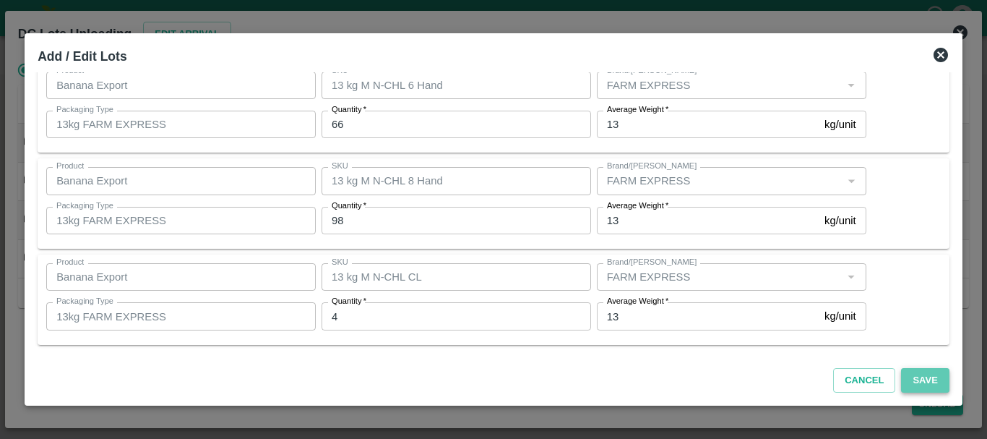
click at [908, 374] on button "Save" at bounding box center [925, 380] width 48 height 25
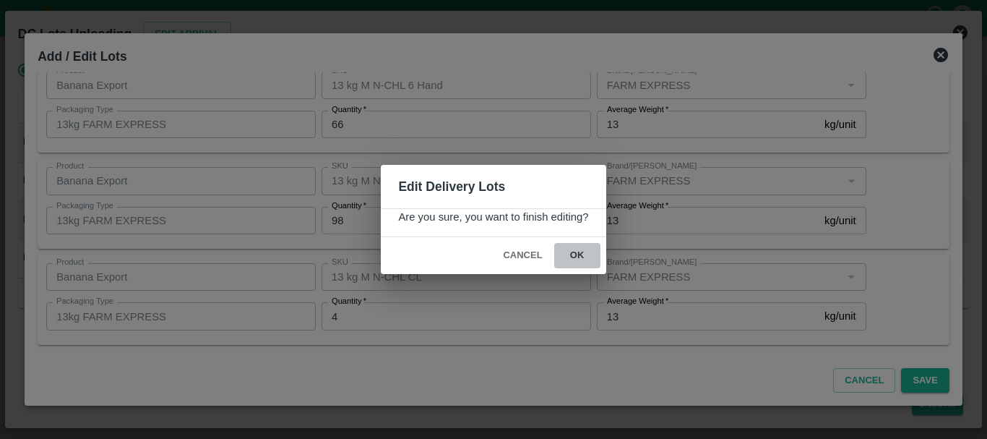
click at [586, 262] on button "ok" at bounding box center [577, 255] width 46 height 25
click at [586, 262] on span "ok" at bounding box center [577, 255] width 46 height 25
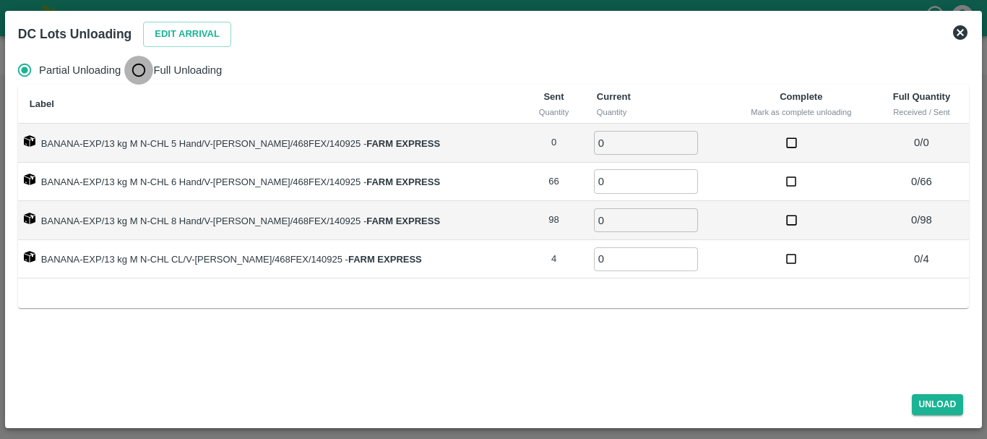
click at [132, 77] on input "Full Unloading" at bounding box center [138, 70] width 29 height 29
radio input "true"
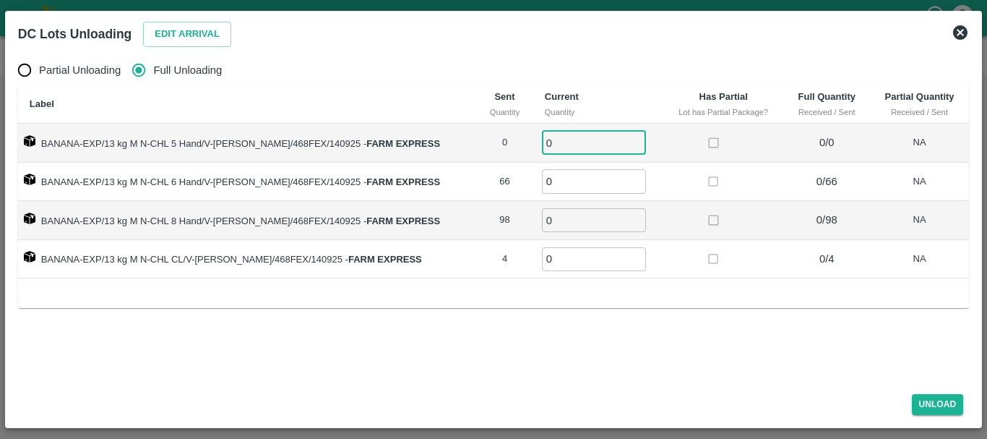
click at [549, 136] on input "0" at bounding box center [594, 143] width 104 height 24
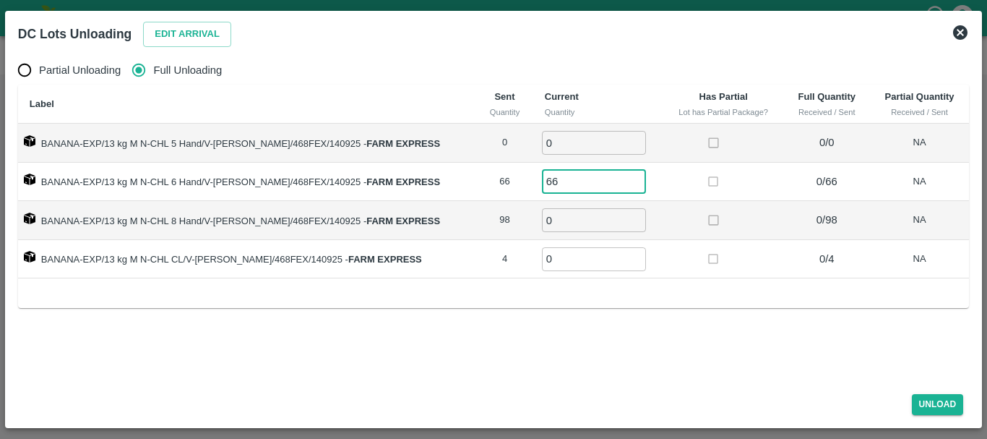
type input "66"
type input "98"
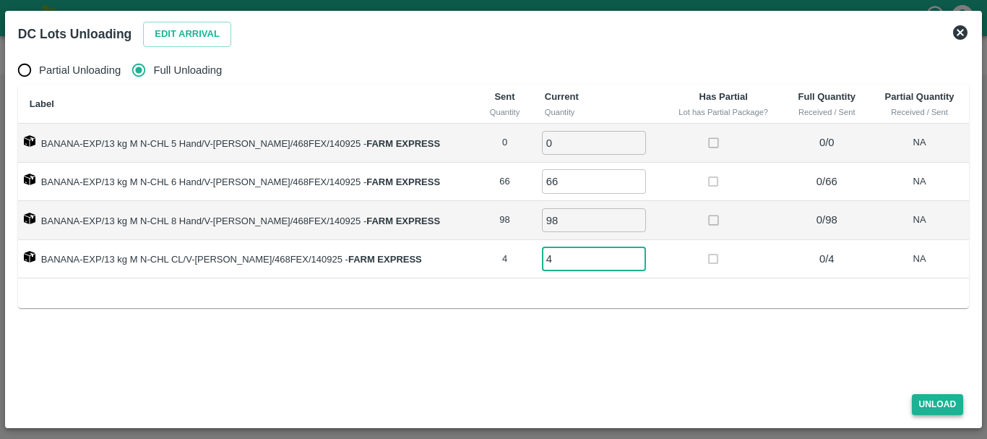
type input "4"
click at [923, 405] on button "Unload" at bounding box center [938, 404] width 52 height 21
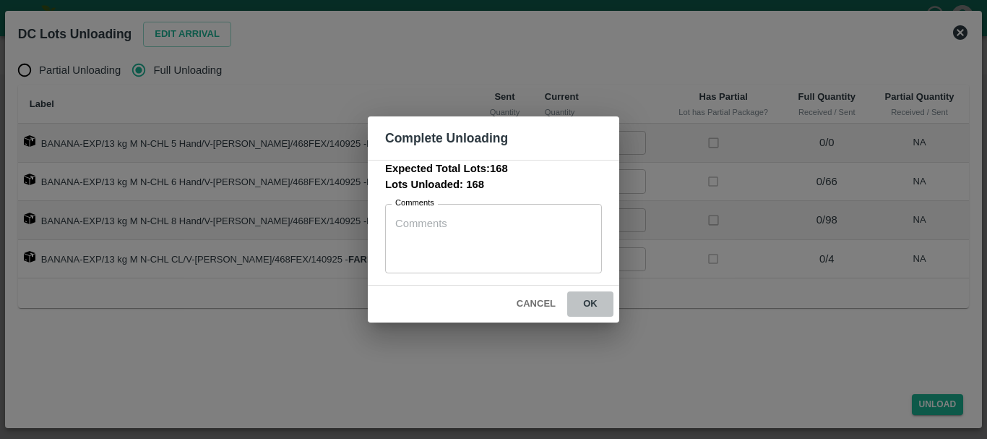
click at [586, 299] on button "ok" at bounding box center [590, 303] width 46 height 25
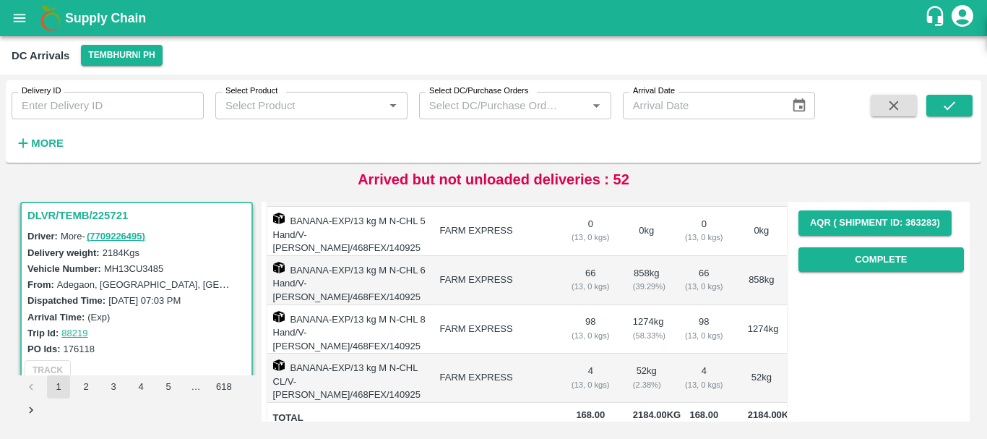
scroll to position [0, 0]
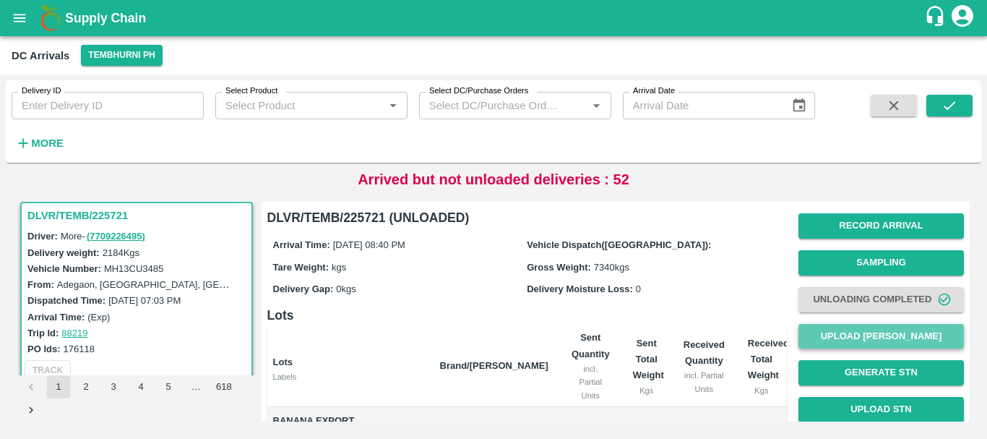
click at [869, 336] on button "Upload [PERSON_NAME]" at bounding box center [882, 336] width 166 height 25
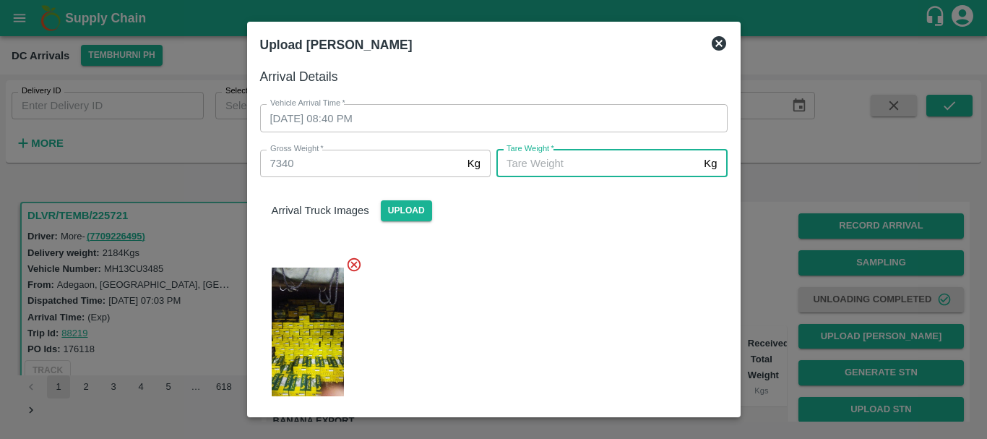
click at [573, 161] on input "[PERSON_NAME]   *" at bounding box center [598, 163] width 202 height 27
type input "4980"
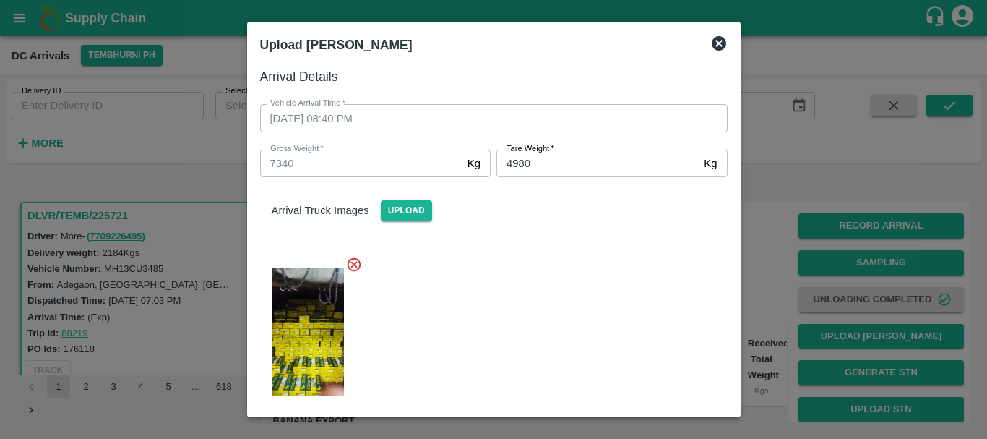
click at [566, 246] on div at bounding box center [488, 327] width 479 height 166
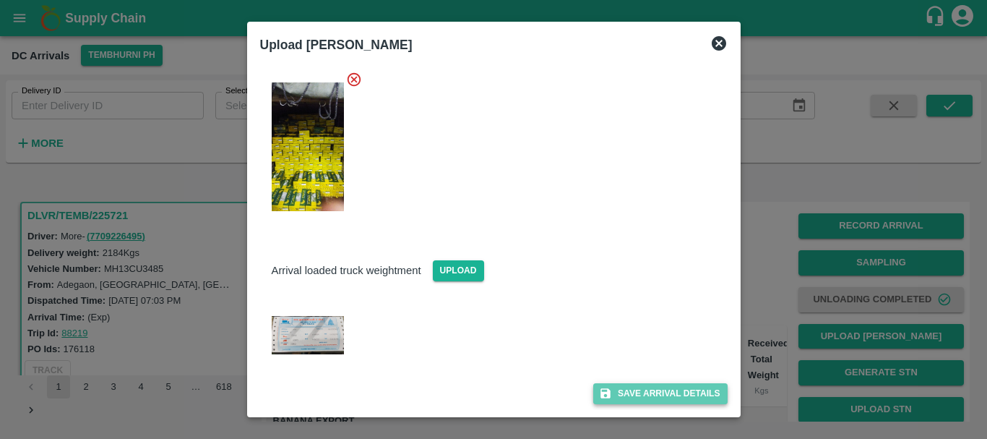
click at [619, 391] on button "Save Arrival Details" at bounding box center [660, 393] width 134 height 21
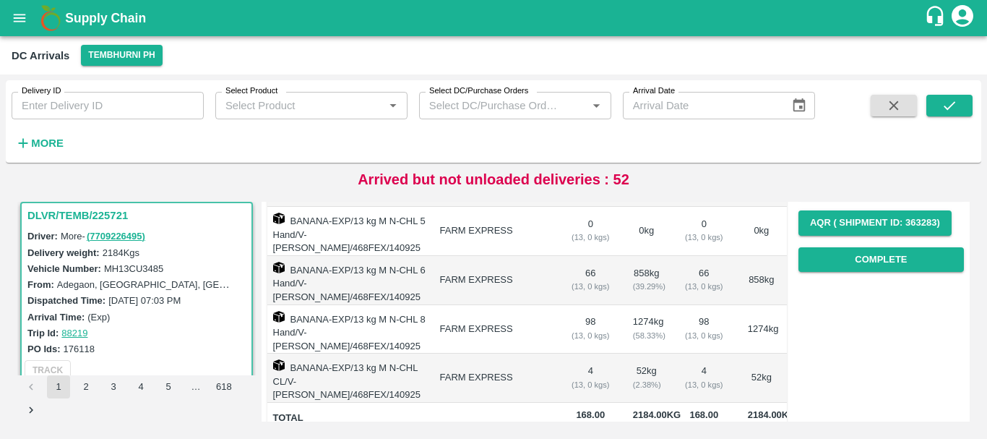
scroll to position [0, 0]
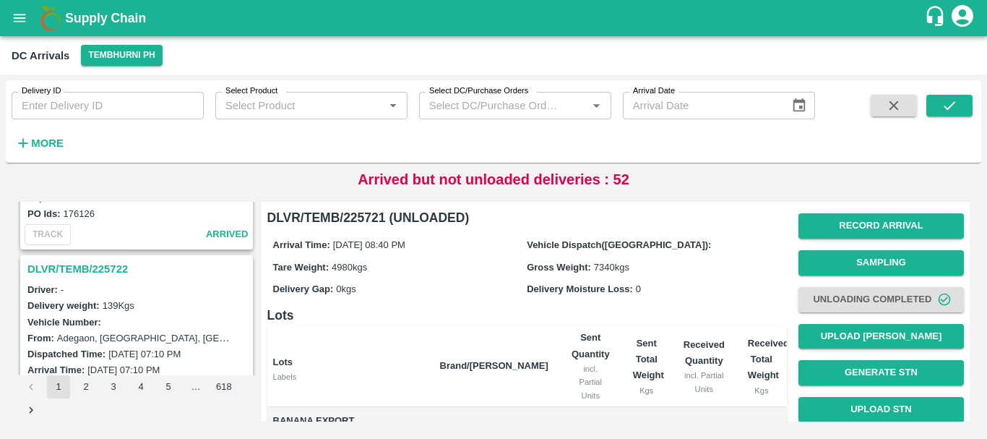
click at [97, 267] on h3 "DLVR/TEMB/225722" at bounding box center [138, 269] width 223 height 19
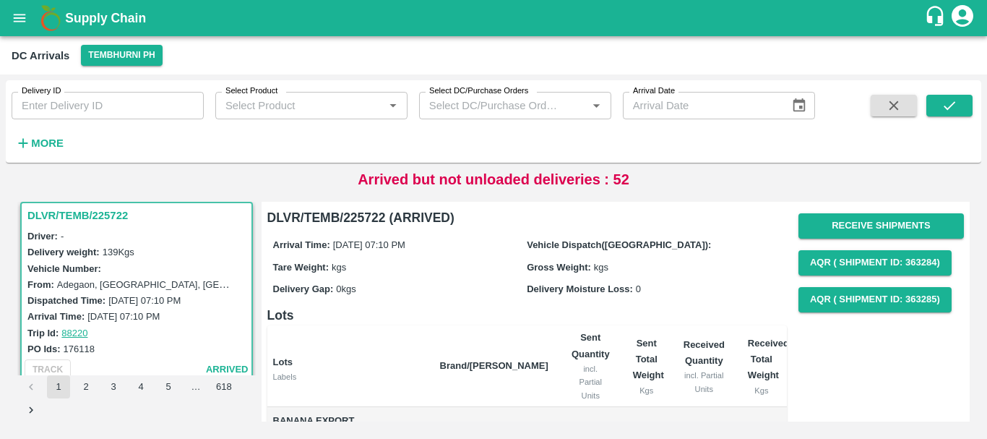
scroll to position [3919, 0]
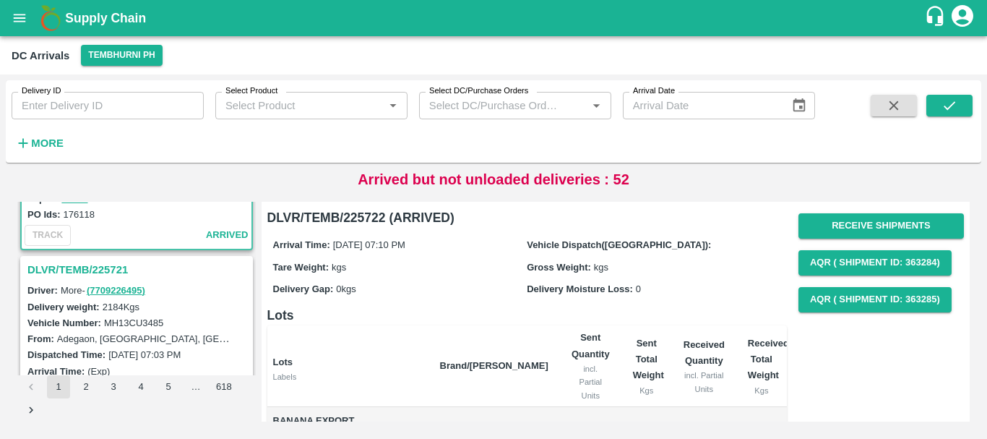
click at [106, 264] on h3 "DLVR/TEMB/225721" at bounding box center [138, 269] width 223 height 19
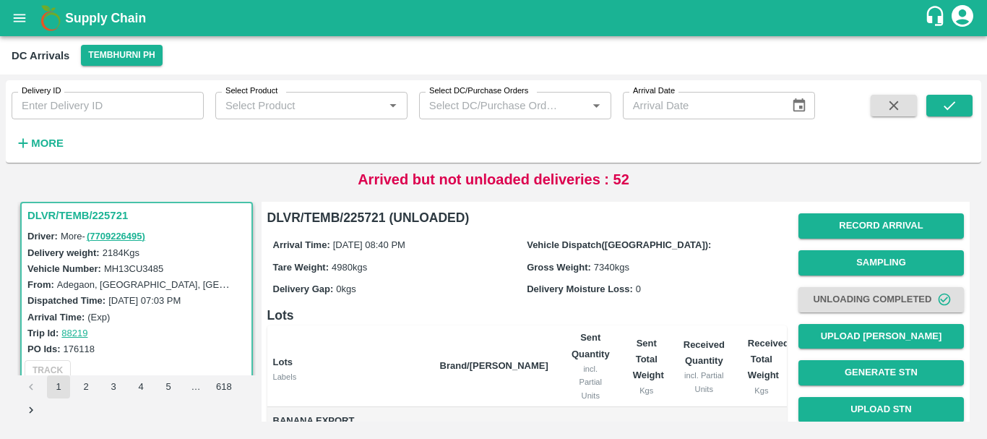
scroll to position [130, 0]
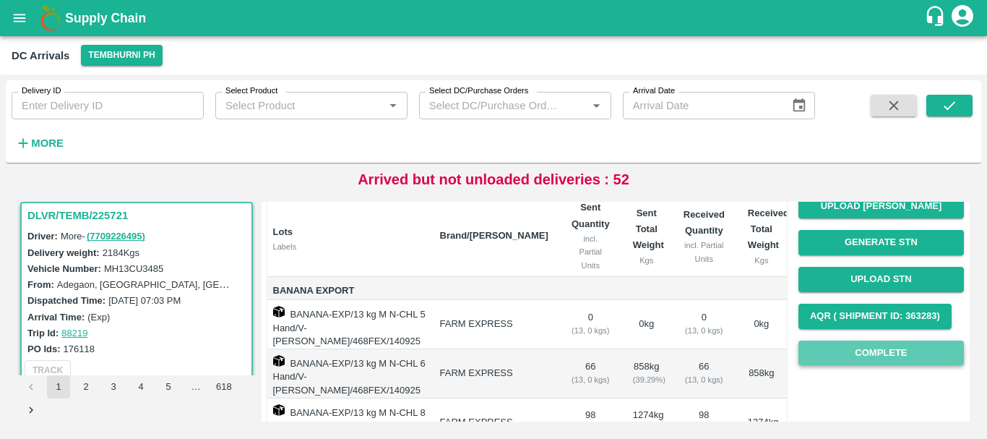
click at [846, 359] on button "Complete" at bounding box center [882, 352] width 166 height 25
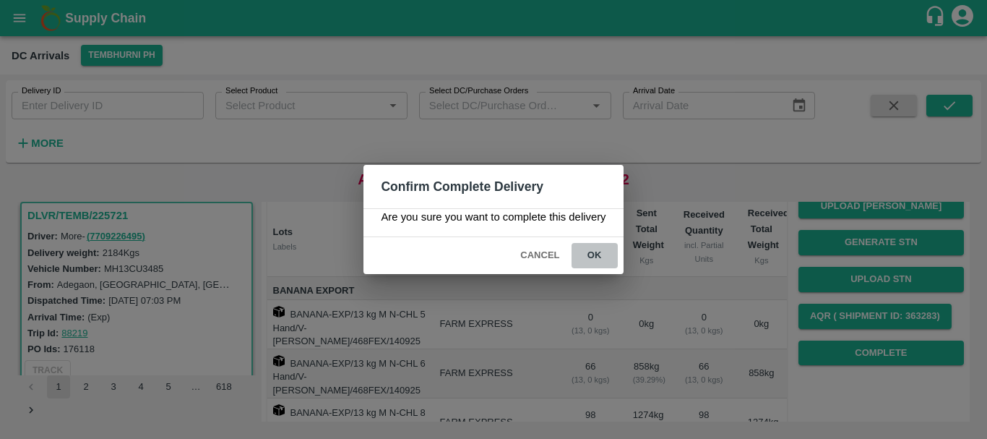
click at [590, 262] on button "ok" at bounding box center [595, 255] width 46 height 25
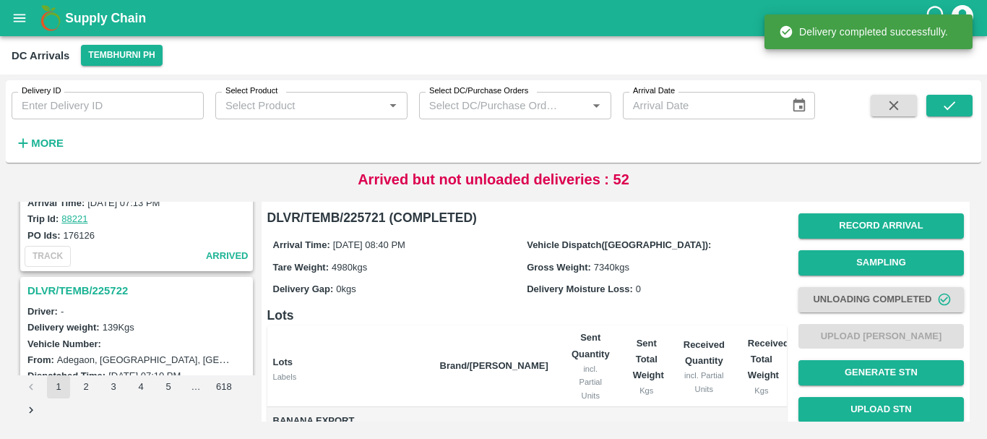
scroll to position [3709, 0]
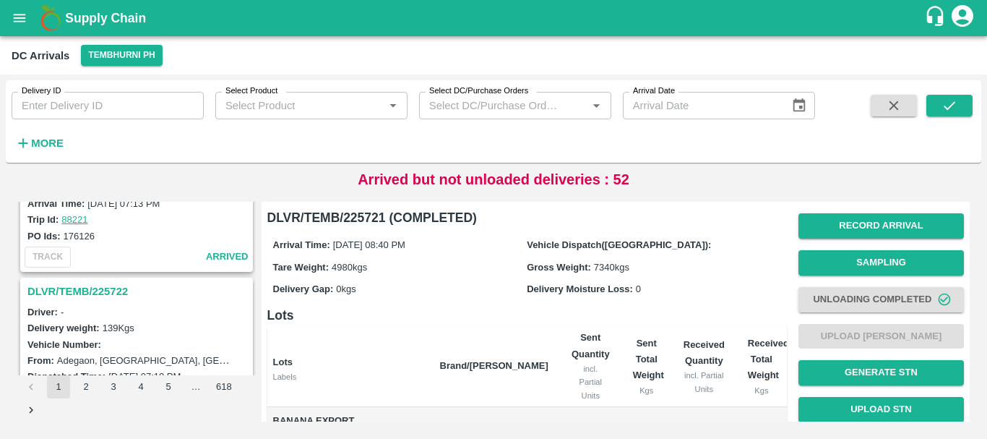
click at [103, 288] on h3 "DLVR/TEMB/225722" at bounding box center [138, 291] width 223 height 19
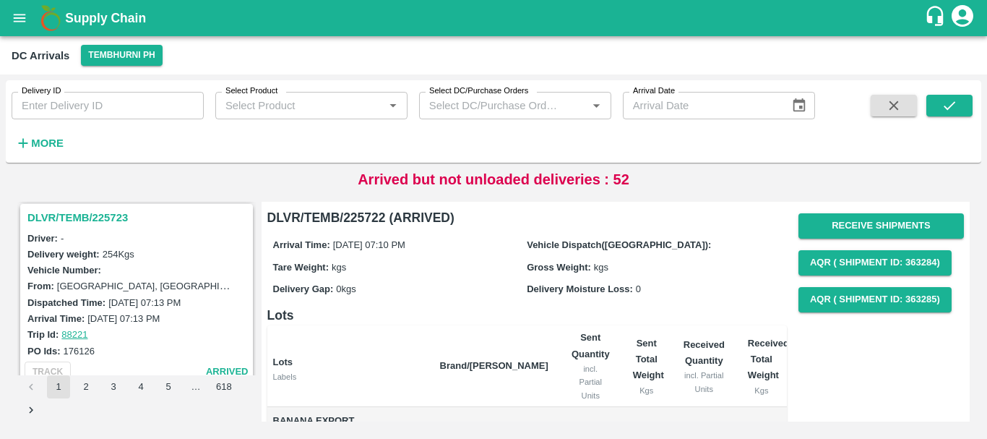
scroll to position [3593, 0]
click at [98, 213] on h3 "DLVR/TEMB/225723" at bounding box center [138, 218] width 223 height 19
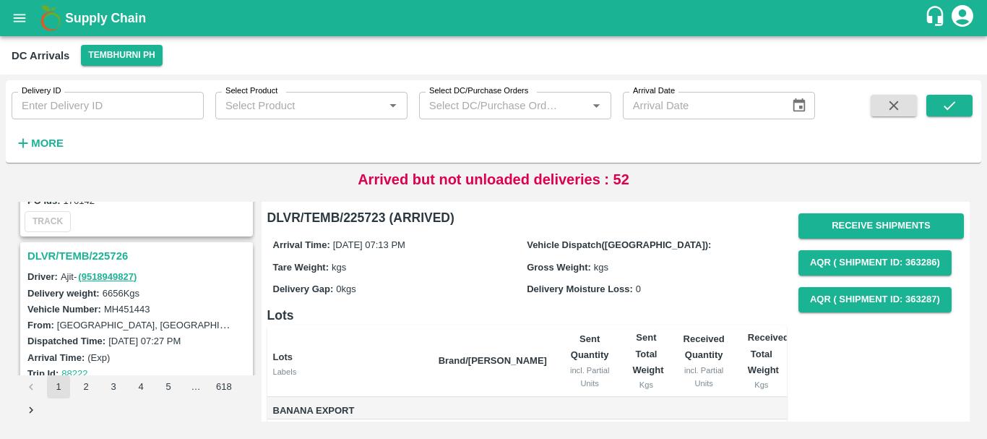
scroll to position [3364, 0]
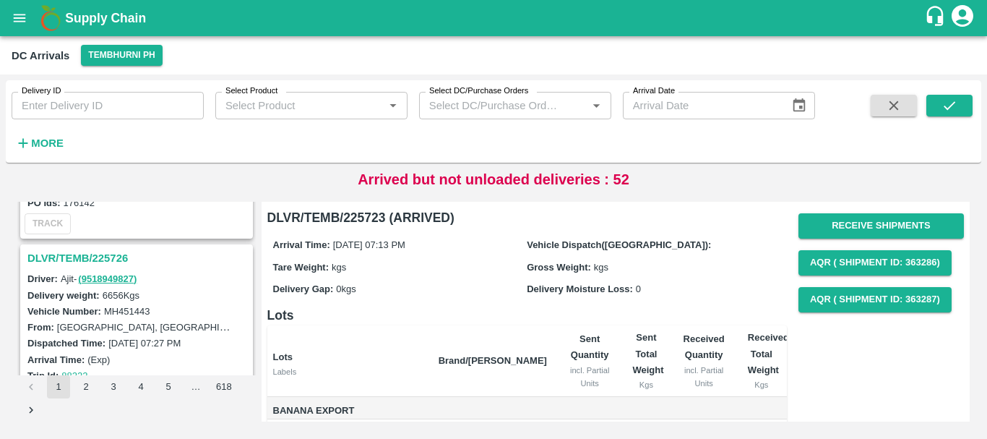
click at [101, 262] on h3 "DLVR/TEMB/225726" at bounding box center [138, 258] width 223 height 19
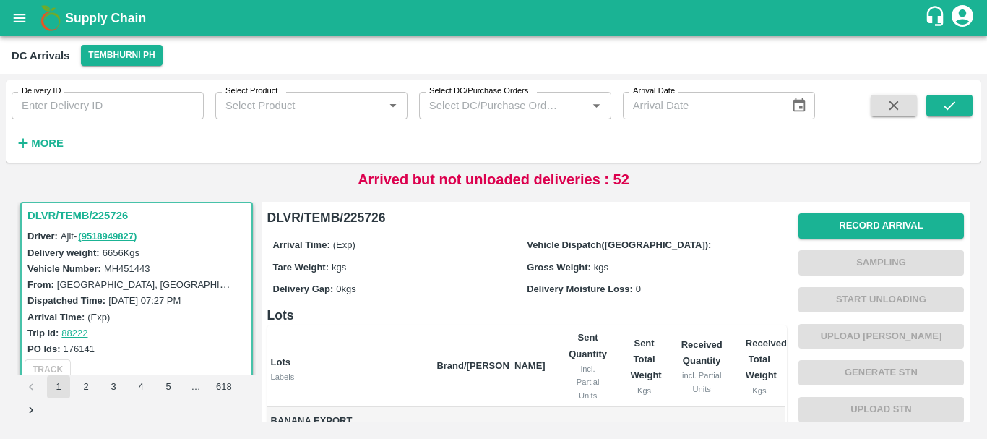
scroll to position [286, 0]
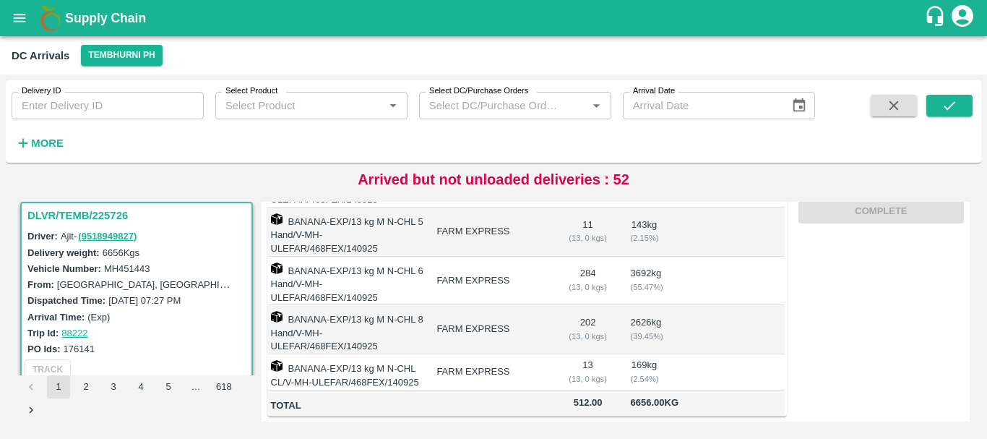
click at [544, 305] on td "FARM EXPRESS" at bounding box center [491, 329] width 132 height 49
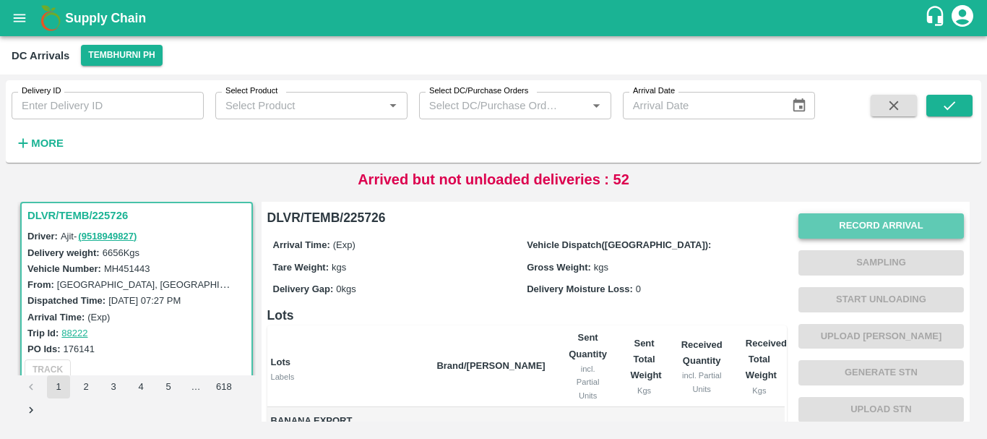
click at [841, 220] on button "Record Arrival" at bounding box center [882, 225] width 166 height 25
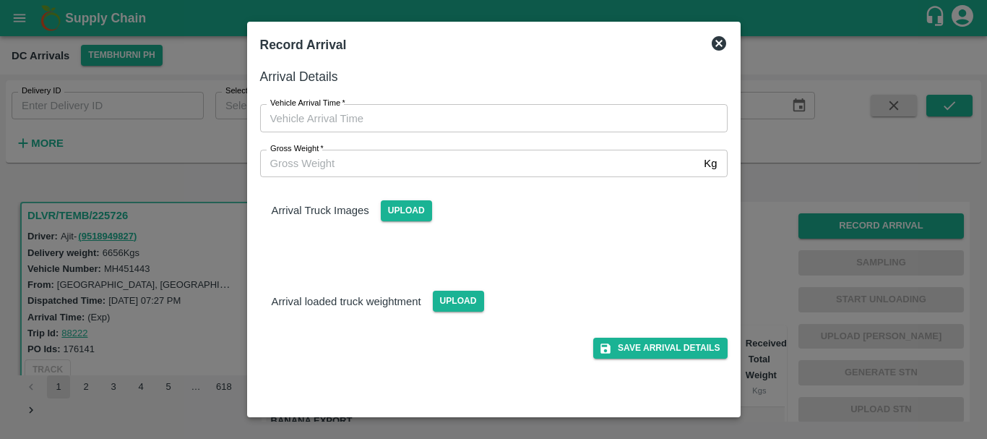
type input "DD/MM/YYYY hh:mm aa"
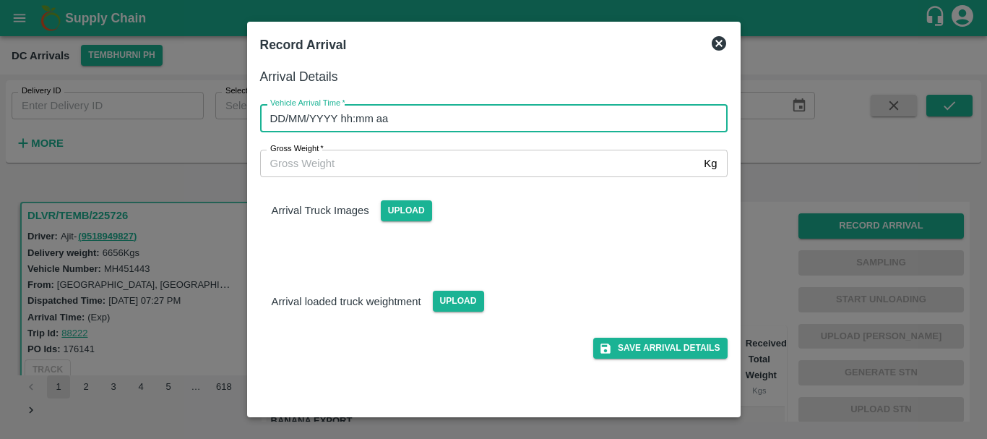
click at [553, 114] on input "DD/MM/YYYY hh:mm aa" at bounding box center [489, 117] width 458 height 27
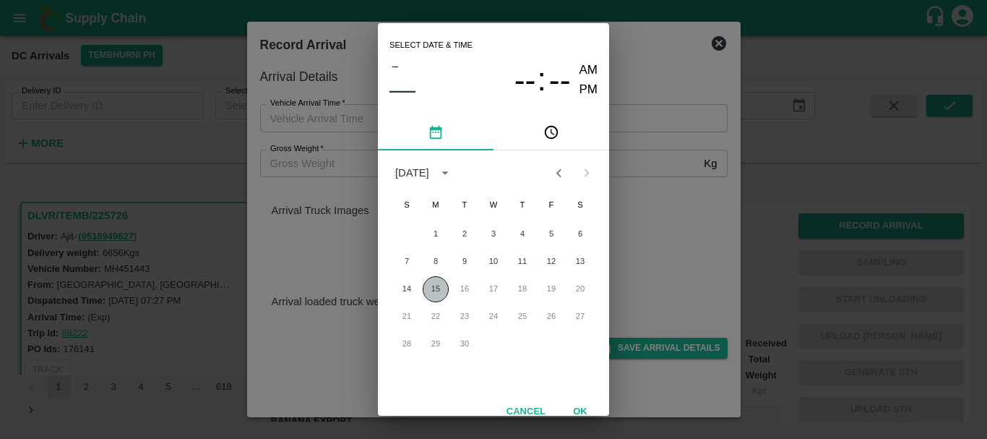
click at [433, 281] on button "15" at bounding box center [436, 289] width 26 height 26
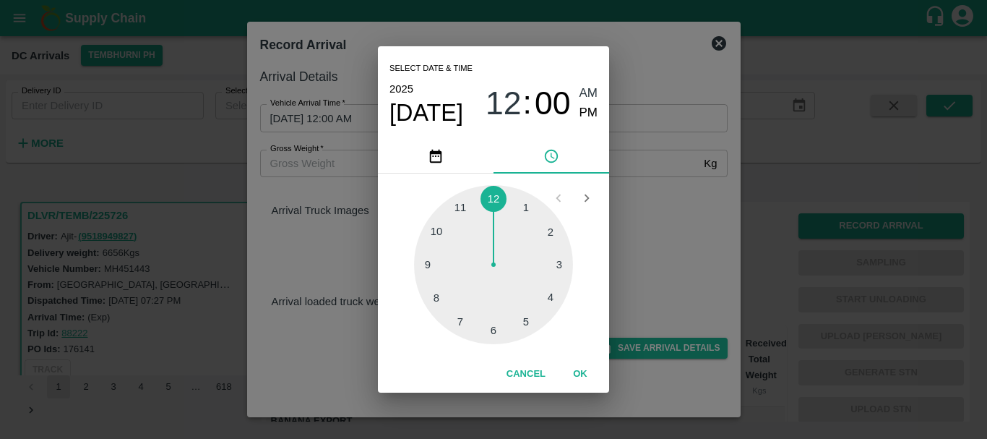
click at [429, 265] on div at bounding box center [493, 264] width 159 height 159
click at [460, 207] on div at bounding box center [493, 264] width 159 height 159
type input "15/09/2025 09:55 AM"
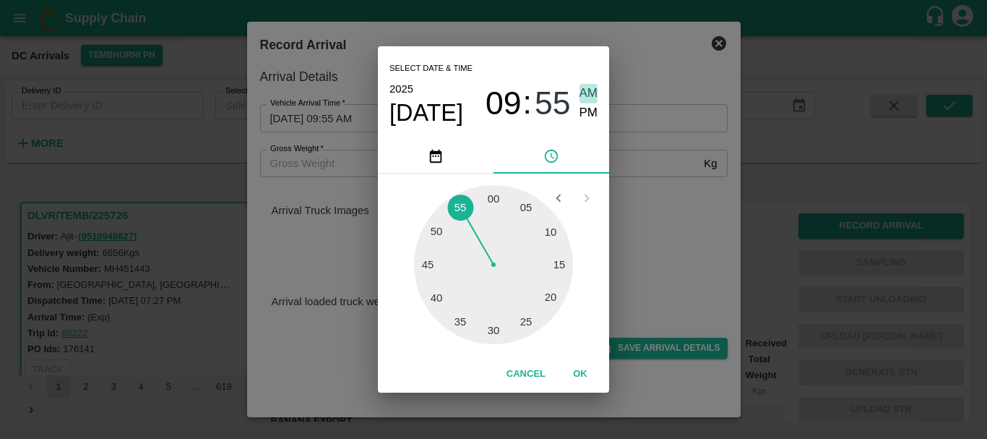
click at [586, 94] on span "AM" at bounding box center [589, 94] width 19 height 20
click at [679, 283] on div "Select date & time 2025 Sep 15 09 : 55 AM PM 05 10 15 20 25 30 35 40 45 50 55 0…" at bounding box center [493, 219] width 987 height 439
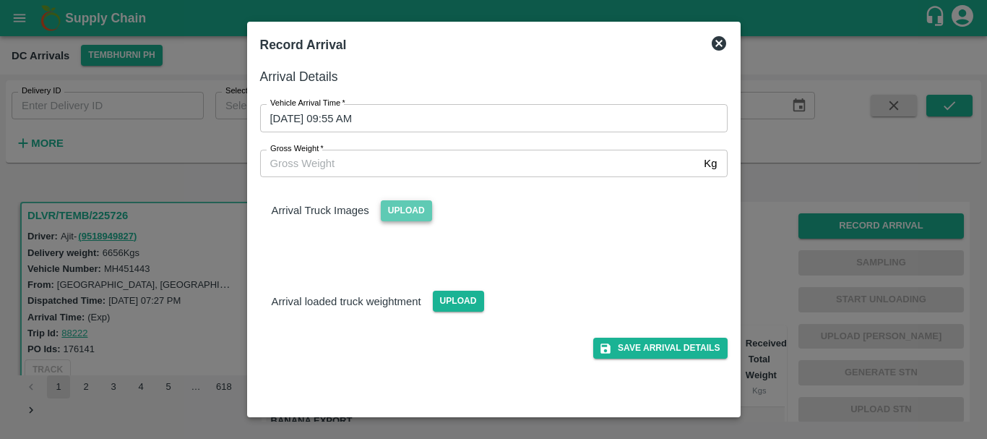
click at [412, 214] on span "Upload" at bounding box center [406, 210] width 51 height 21
click at [0, 0] on input "Upload" at bounding box center [0, 0] width 0 height 0
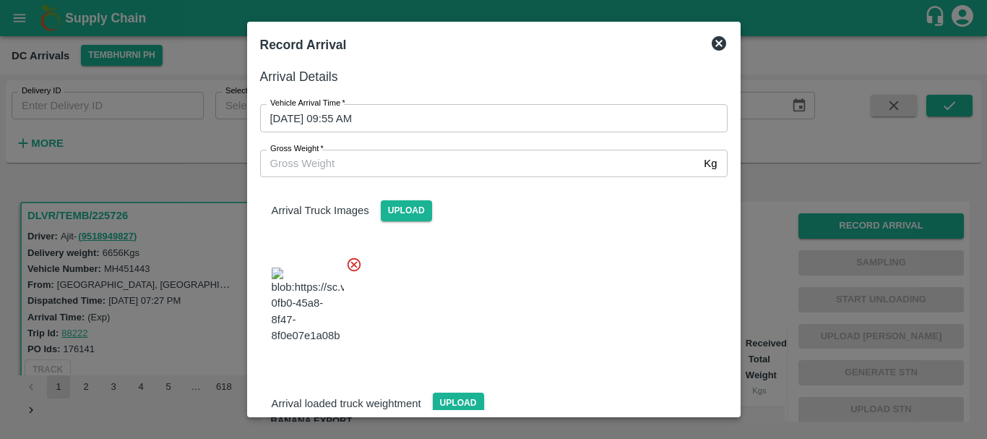
scroll to position [77, 0]
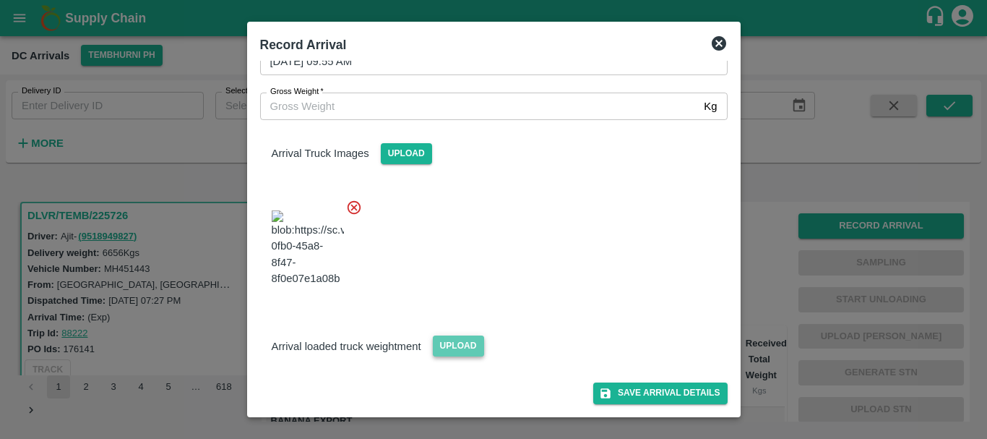
click at [468, 344] on span "Upload" at bounding box center [458, 345] width 51 height 21
click at [0, 0] on input "Upload" at bounding box center [0, 0] width 0 height 0
click at [653, 388] on button "Save Arrival Details" at bounding box center [660, 392] width 134 height 21
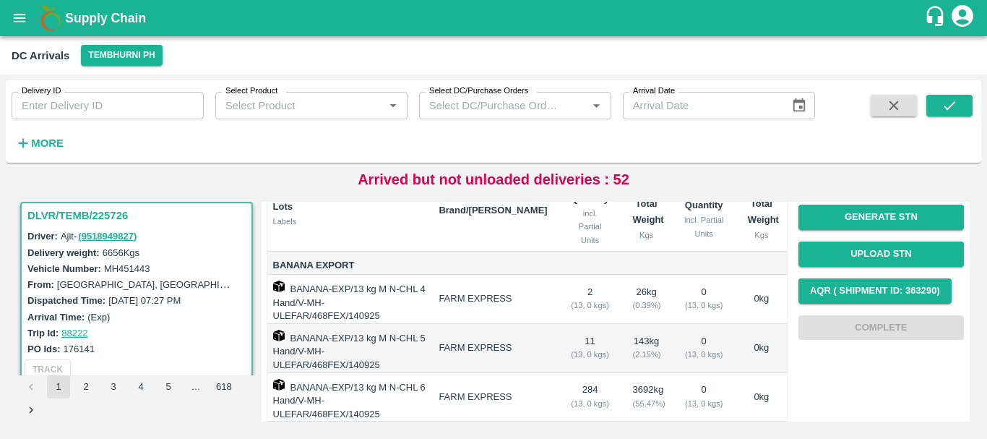
scroll to position [0, 0]
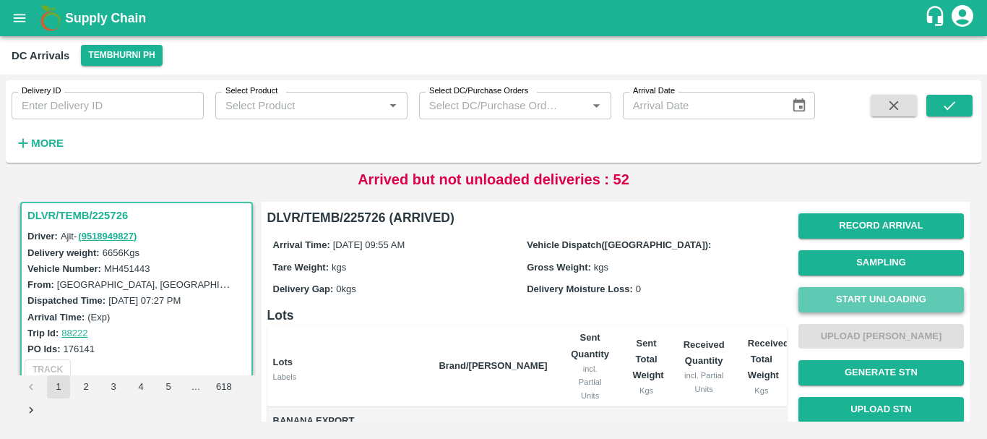
click at [849, 291] on button "Start Unloading" at bounding box center [882, 299] width 166 height 25
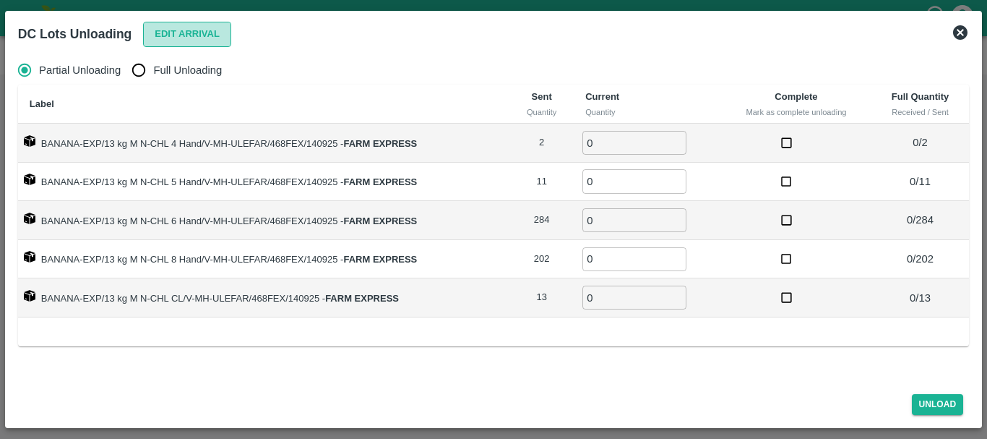
click at [166, 39] on button "Edit Arrival" at bounding box center [187, 34] width 88 height 25
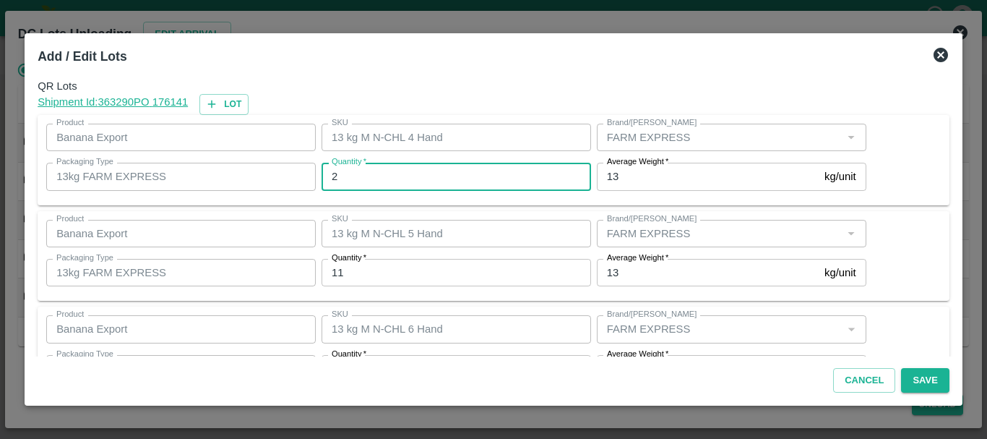
click at [389, 174] on input "2" at bounding box center [457, 176] width 270 height 27
type input "3"
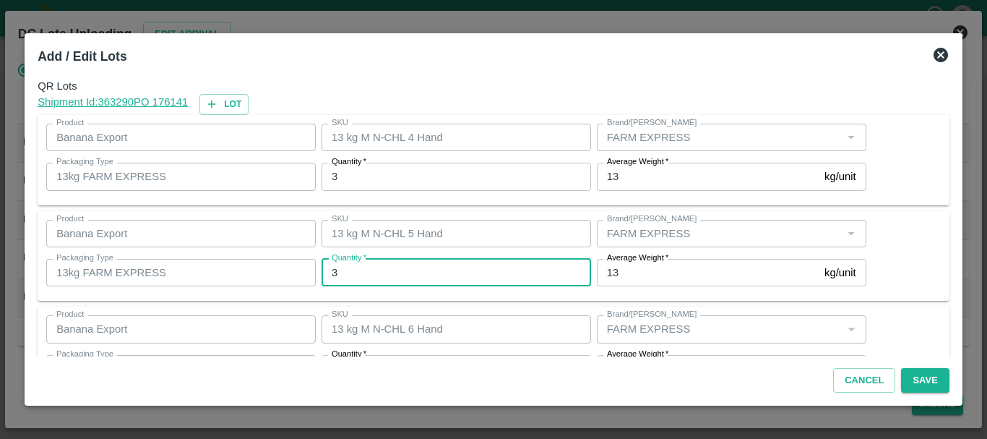
type input "3"
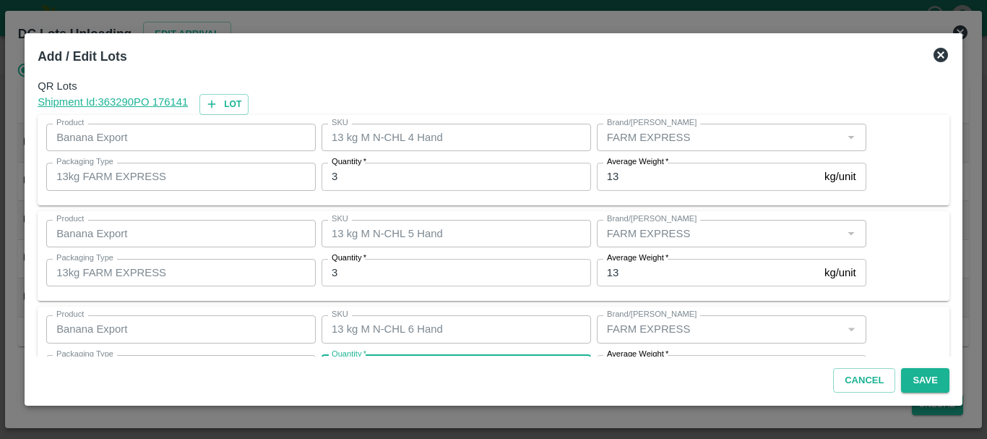
scroll to position [26, 0]
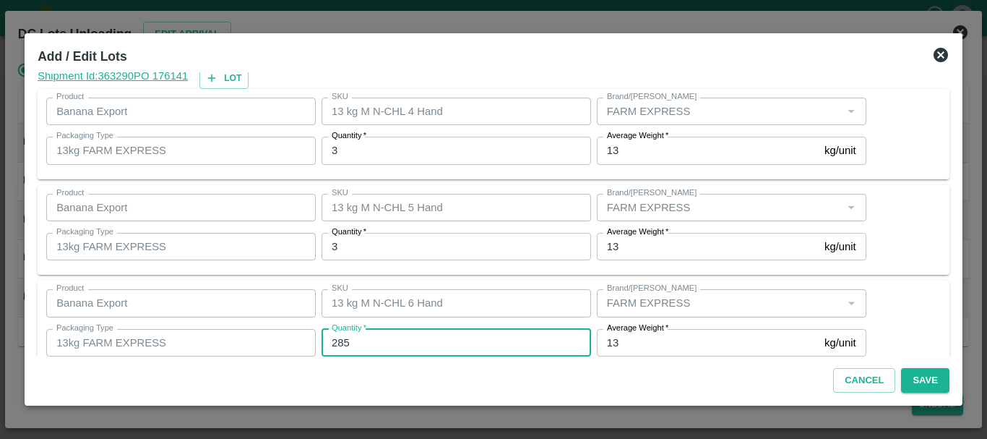
type input "285"
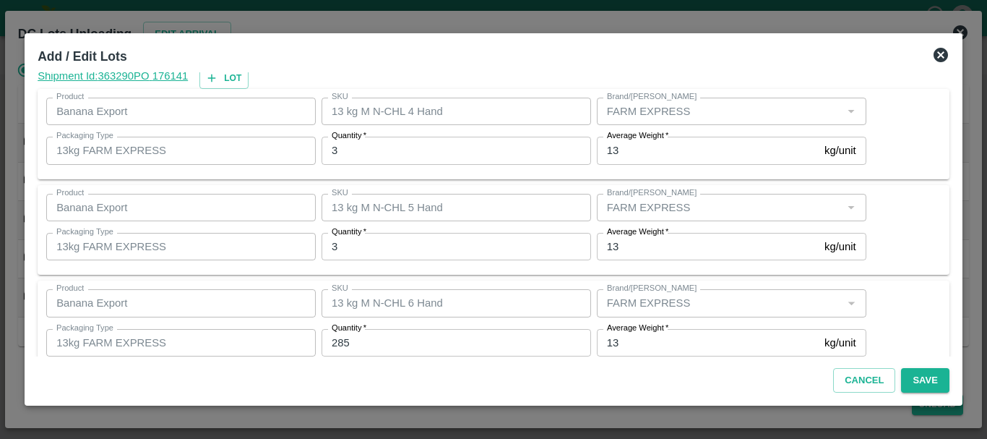
scroll to position [244, 0]
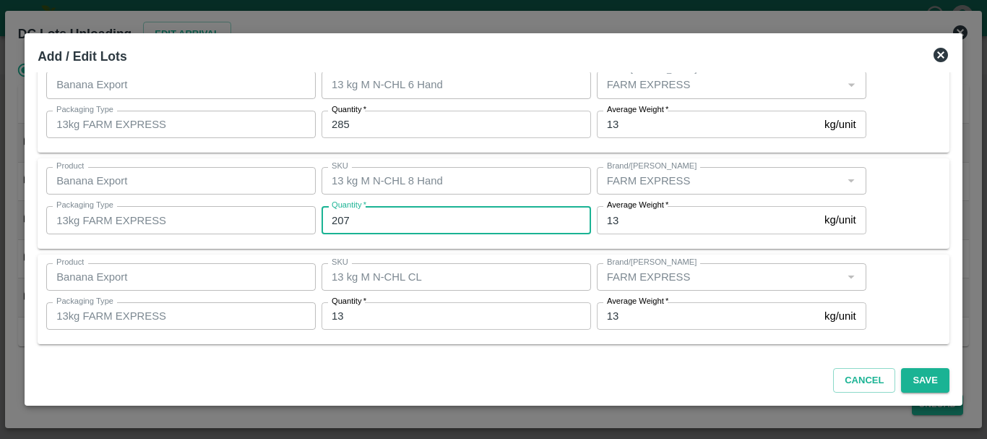
type input "207"
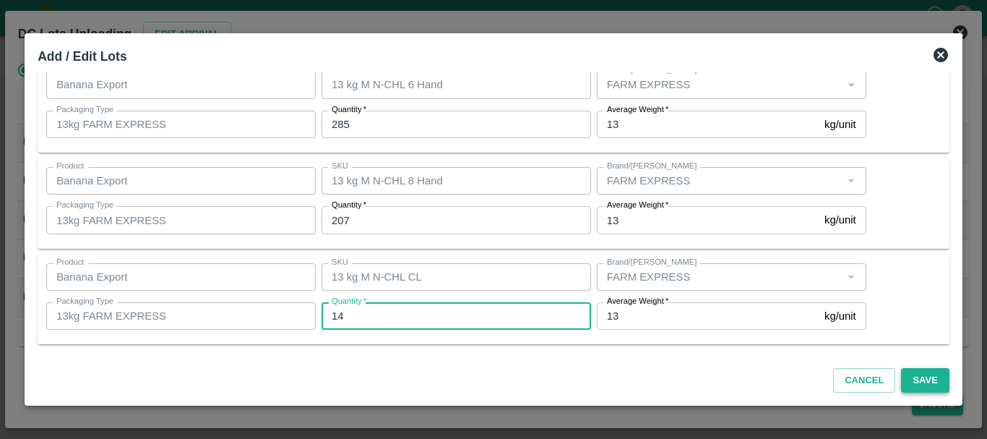
type input "14"
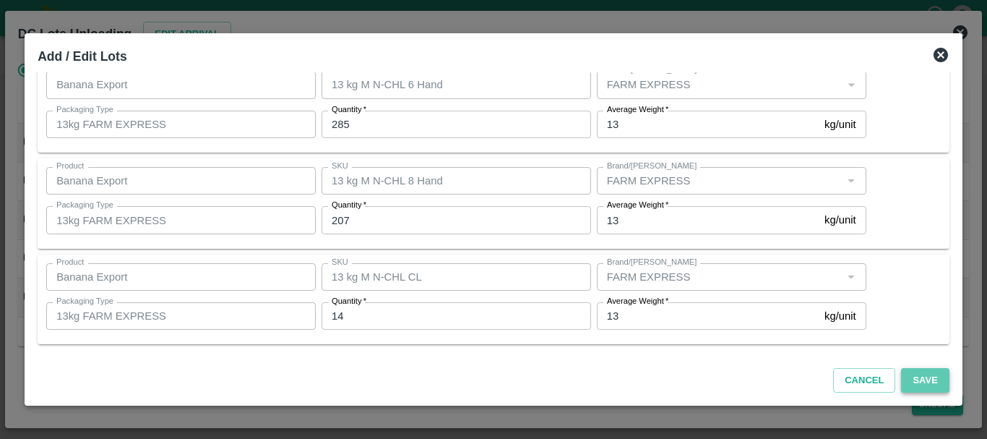
click at [917, 377] on button "Save" at bounding box center [925, 380] width 48 height 25
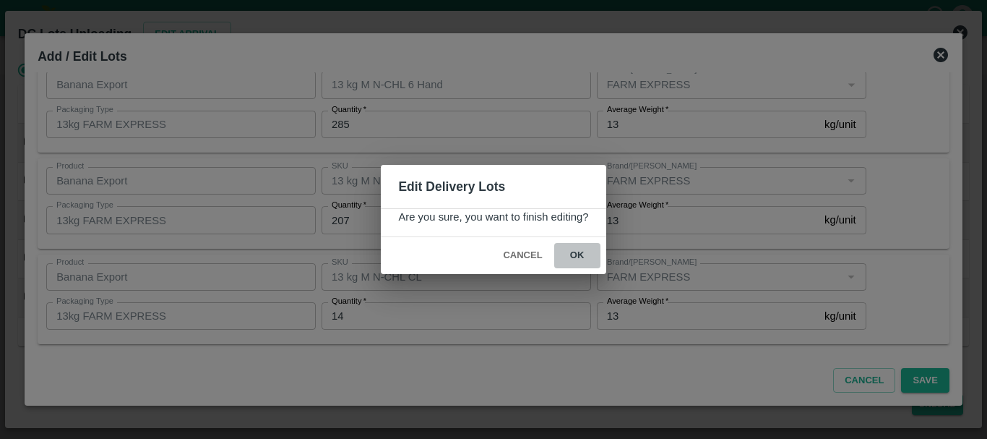
click at [572, 256] on button "ok" at bounding box center [577, 255] width 46 height 25
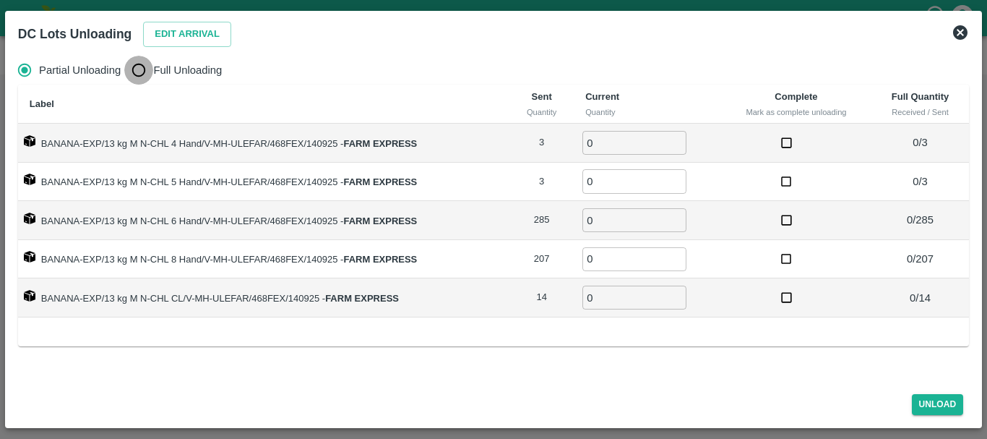
click at [141, 75] on input "Full Unloading" at bounding box center [138, 70] width 29 height 29
radio input "true"
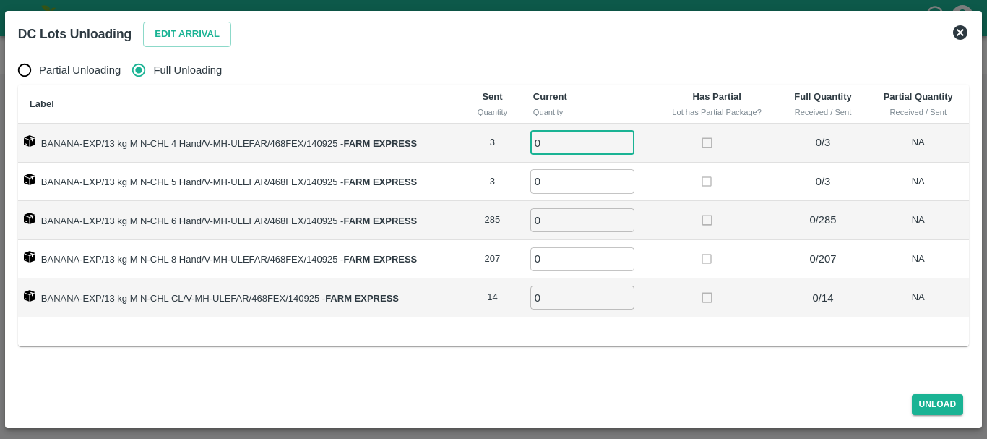
click at [551, 141] on input "0" at bounding box center [583, 143] width 104 height 24
type input "03"
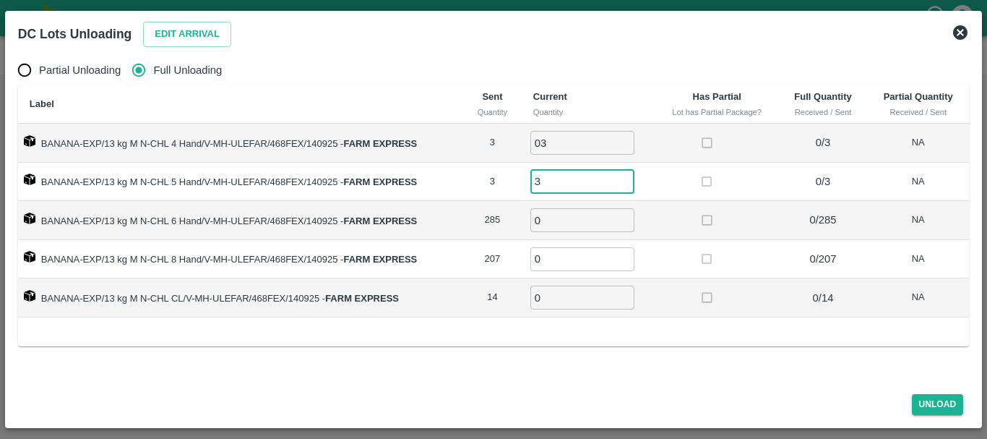
type input "3"
type input "285"
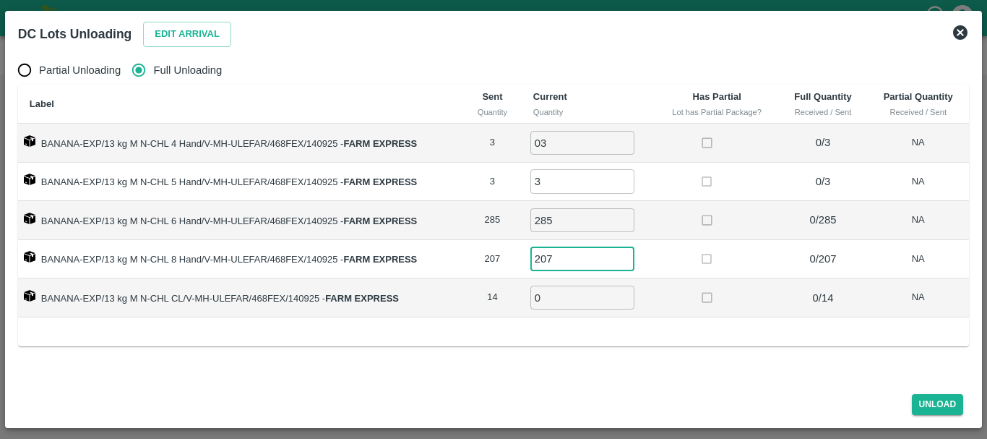
type input "207"
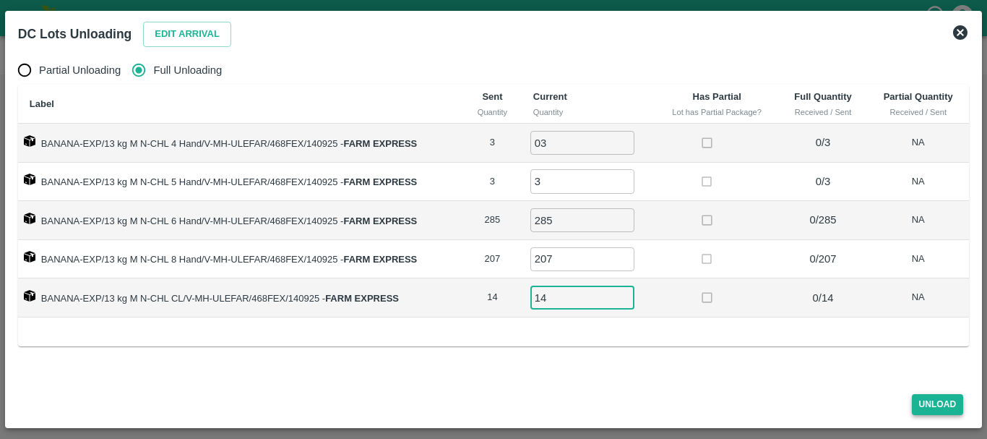
type input "14"
click at [940, 399] on button "Unload" at bounding box center [938, 404] width 52 height 21
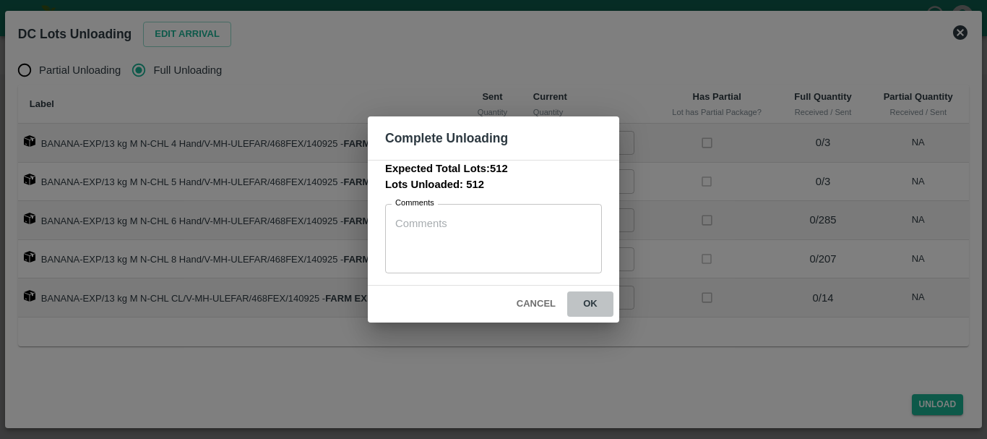
click at [586, 295] on button "ok" at bounding box center [590, 303] width 46 height 25
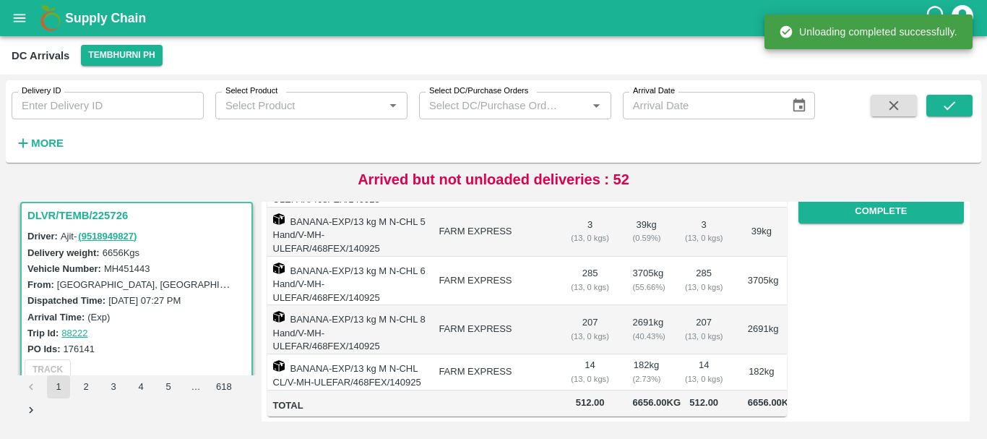
scroll to position [0, 0]
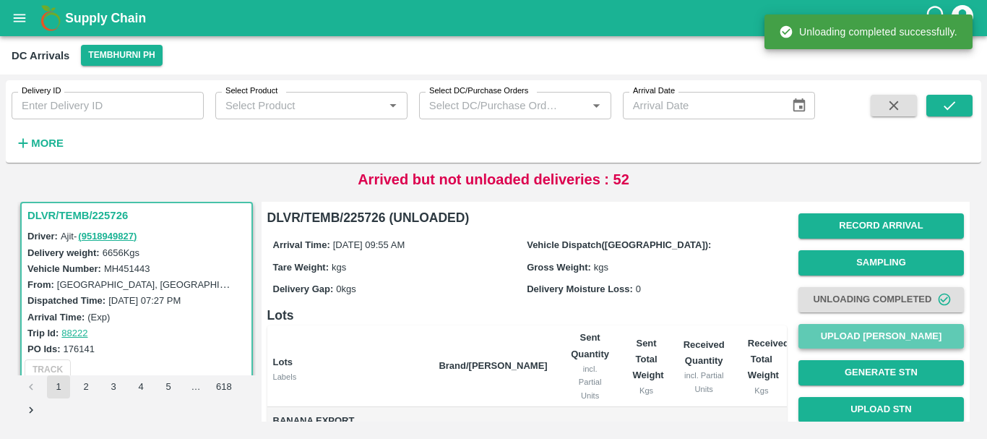
click at [859, 343] on button "Upload [PERSON_NAME]" at bounding box center [882, 336] width 166 height 25
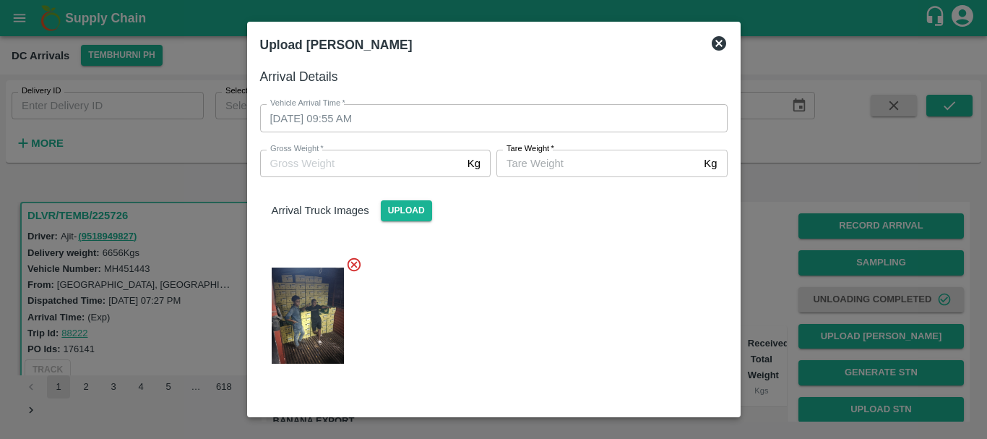
click at [784, 304] on div at bounding box center [493, 219] width 987 height 439
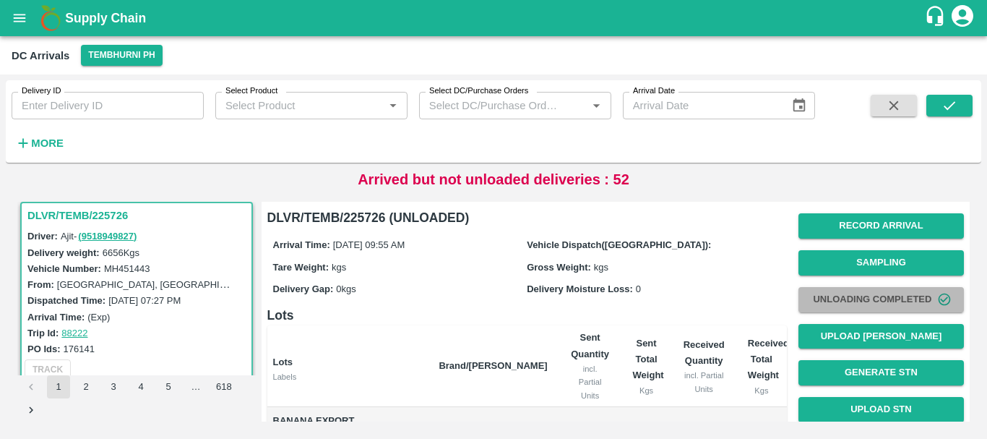
click at [825, 306] on button "Unloading Completed" at bounding box center [882, 299] width 166 height 25
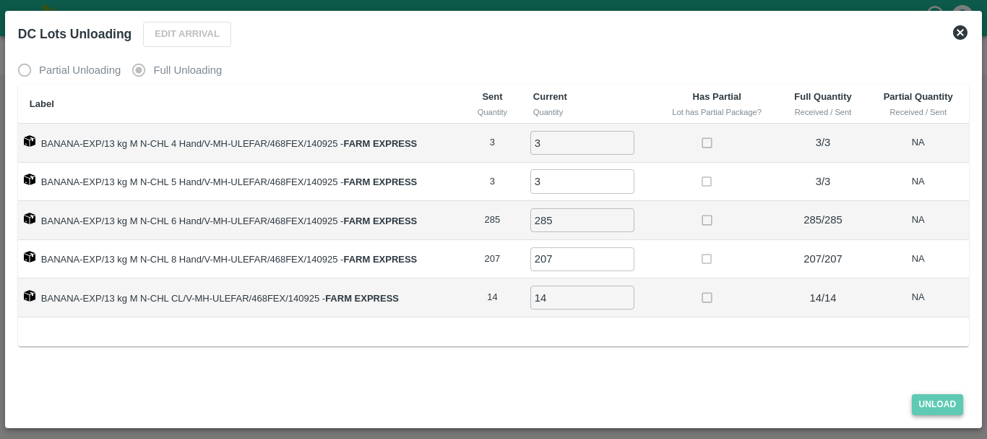
click at [929, 408] on button "Unload" at bounding box center [938, 404] width 52 height 21
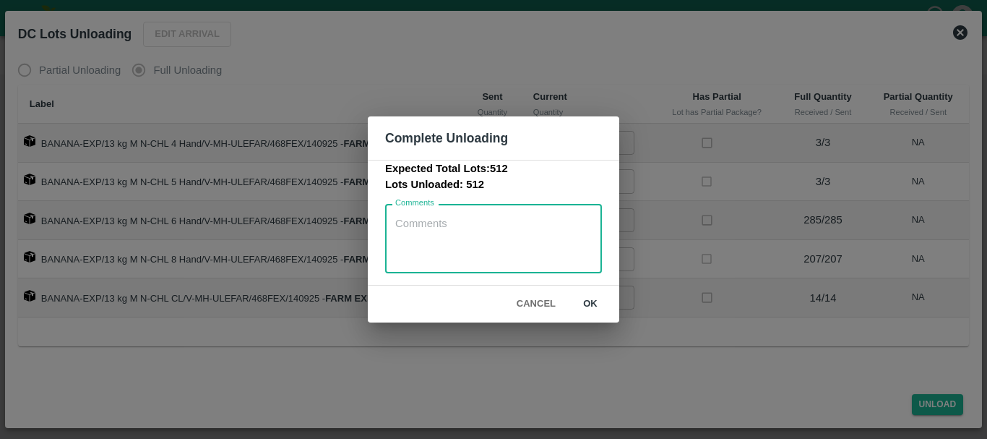
click at [495, 239] on textarea "Comments" at bounding box center [493, 239] width 197 height 46
type textarea "n"
type textarea "vehicle weighment slip not provided by farm supervisor"
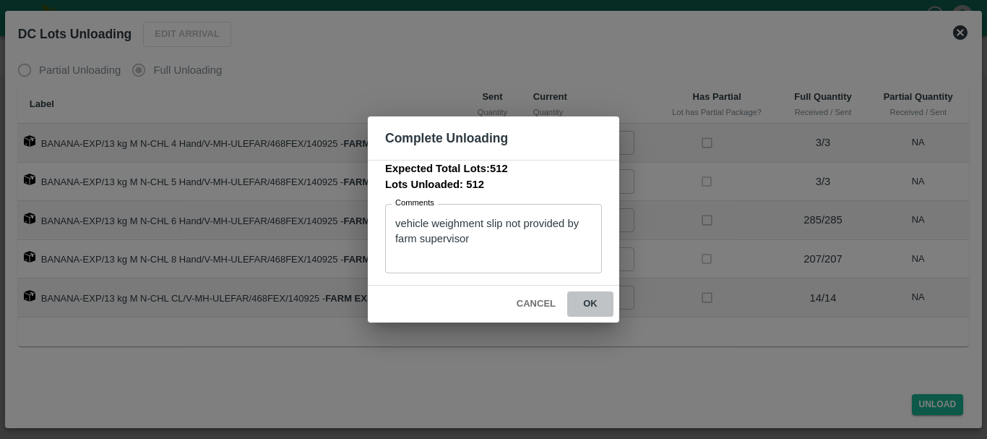
click at [592, 299] on button "ok" at bounding box center [590, 303] width 46 height 25
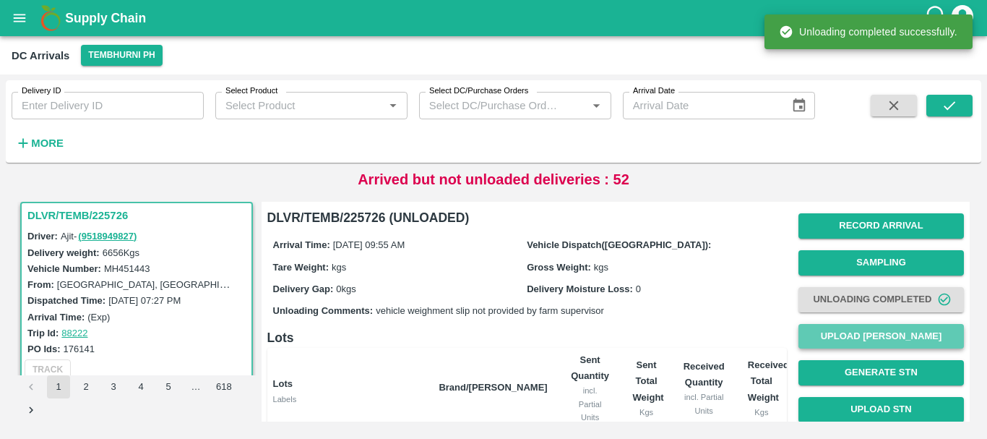
click at [854, 327] on button "Upload [PERSON_NAME]" at bounding box center [882, 336] width 166 height 25
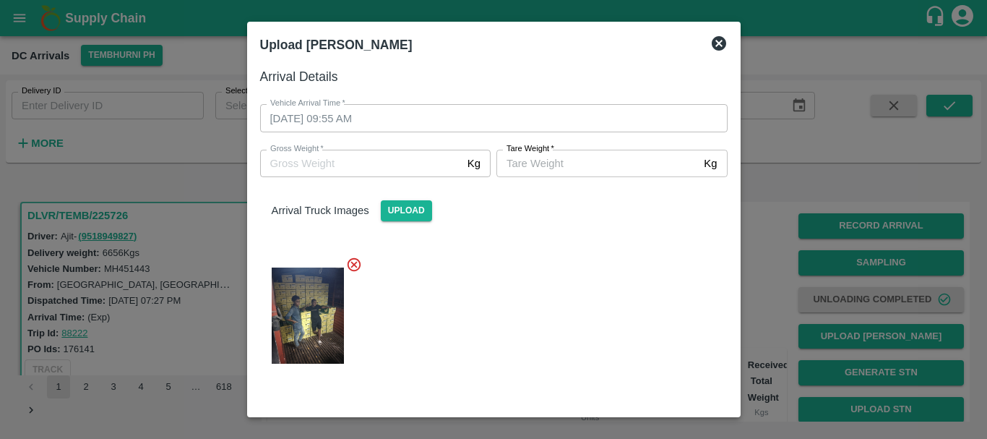
click at [814, 299] on div at bounding box center [493, 219] width 987 height 439
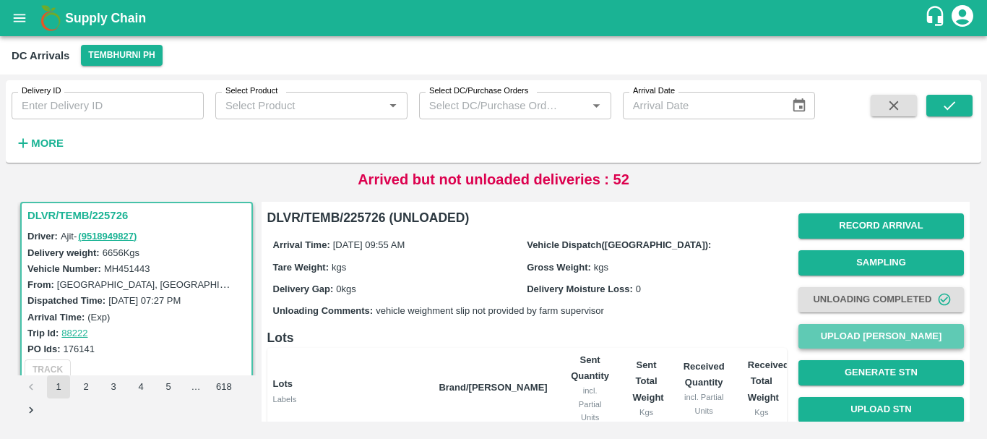
click at [813, 329] on button "Upload [PERSON_NAME]" at bounding box center [882, 336] width 166 height 25
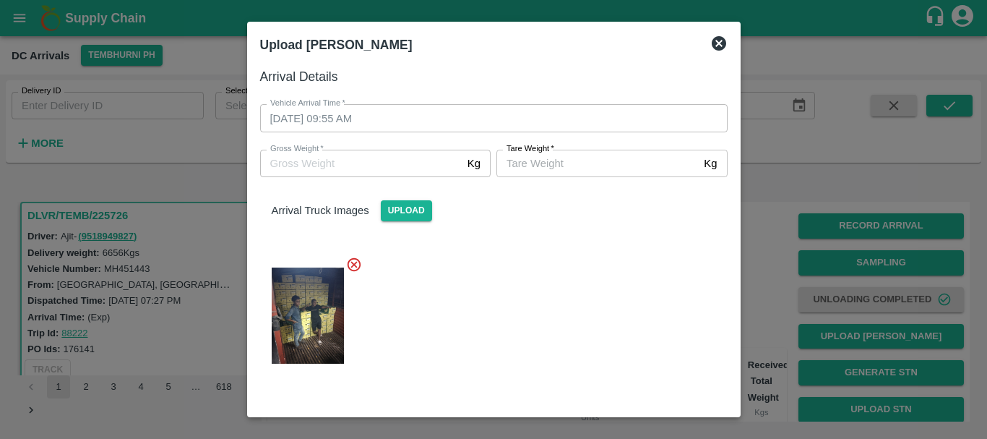
scroll to position [77, 0]
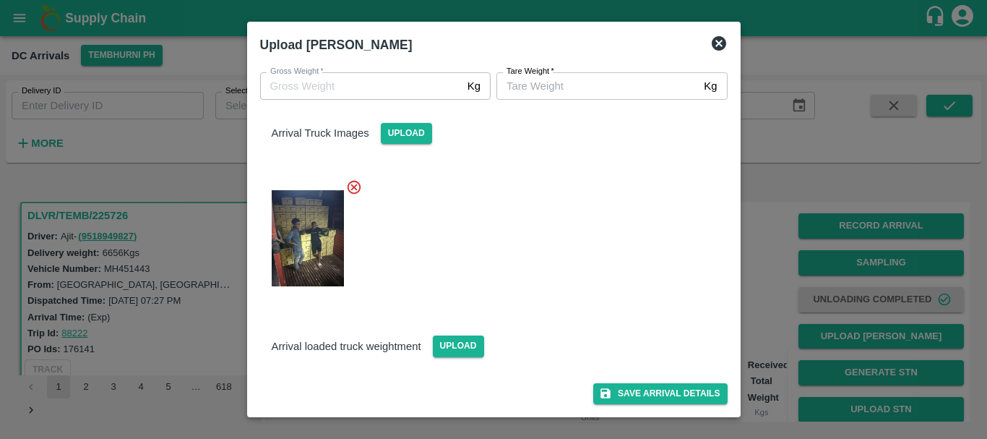
click at [756, 305] on div at bounding box center [493, 219] width 987 height 439
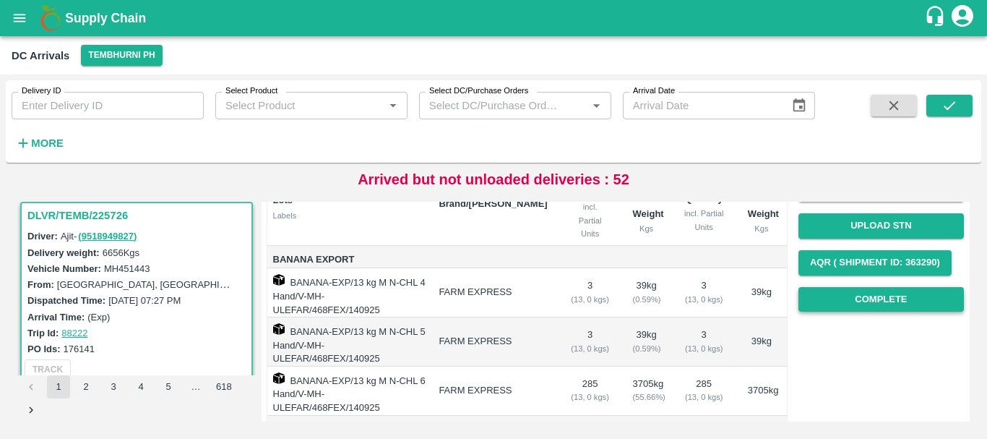
scroll to position [181, 0]
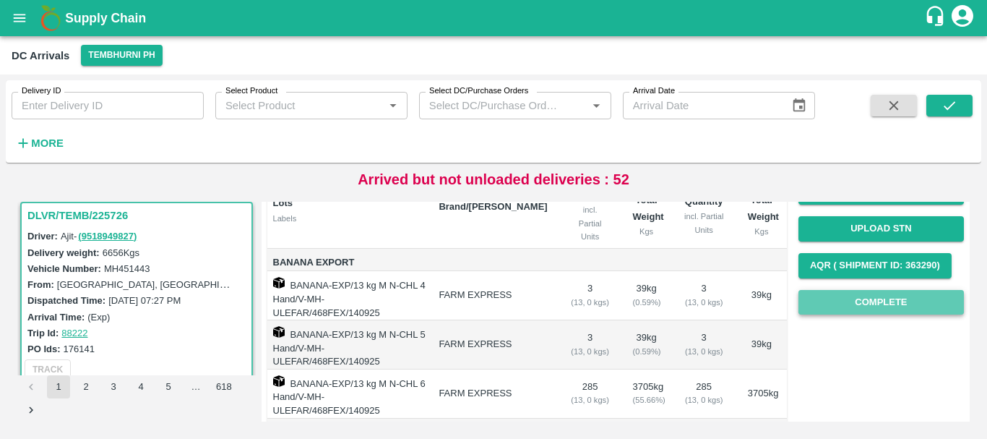
click at [835, 300] on button "Complete" at bounding box center [882, 302] width 166 height 25
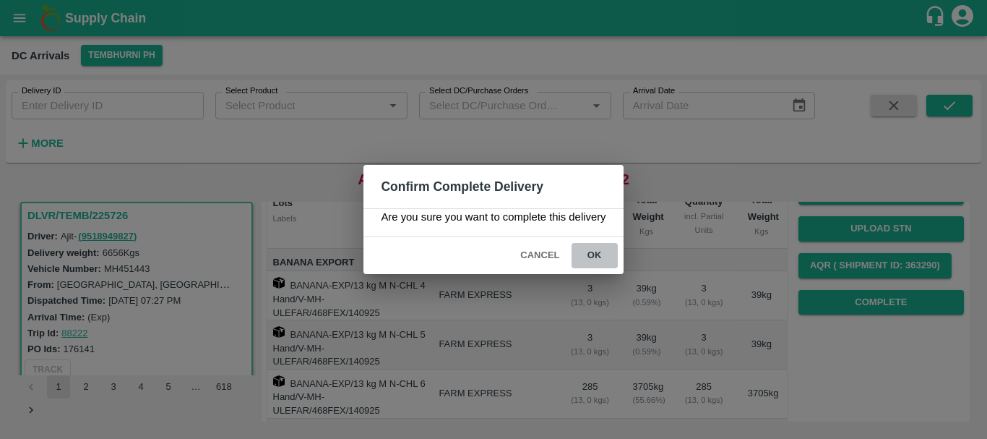
click at [582, 256] on button "ok" at bounding box center [595, 255] width 46 height 25
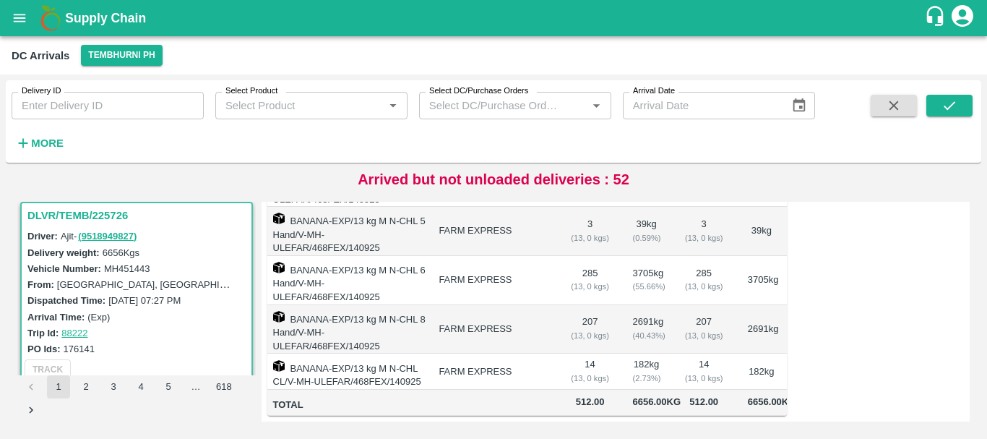
scroll to position [0, 0]
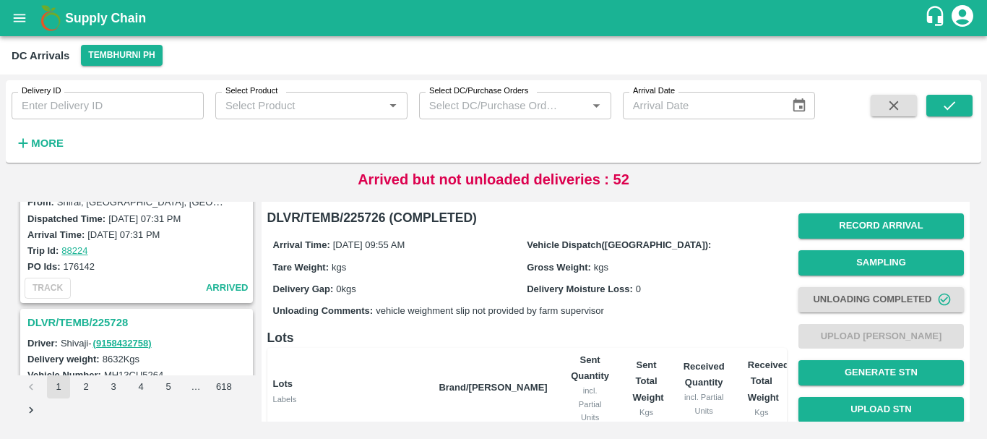
click at [109, 325] on h3 "DLVR/TEMB/225728" at bounding box center [138, 322] width 223 height 19
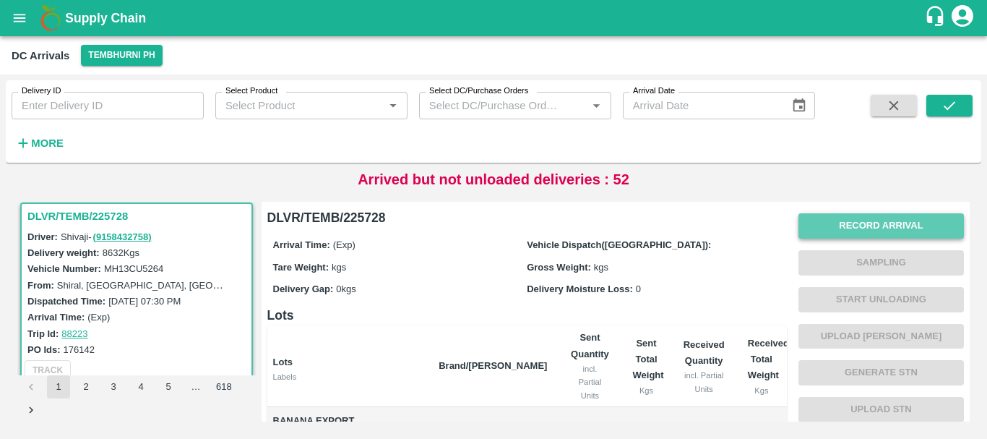
click at [855, 228] on button "Record Arrival" at bounding box center [882, 225] width 166 height 25
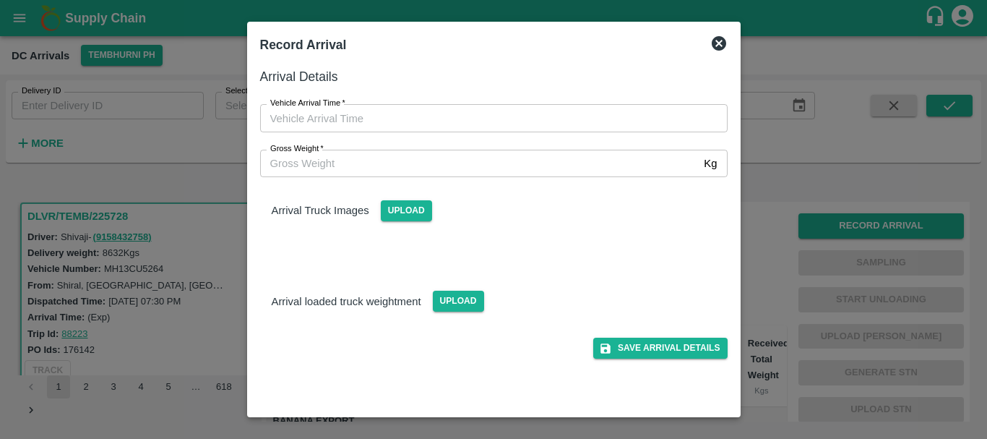
type input "DD/MM/YYYY hh:mm aa"
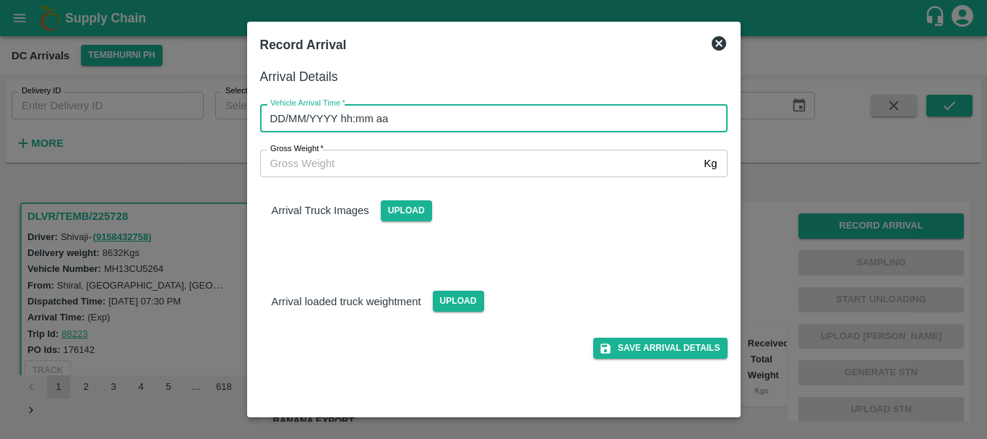
click at [583, 121] on input "DD/MM/YYYY hh:mm aa" at bounding box center [489, 117] width 458 height 27
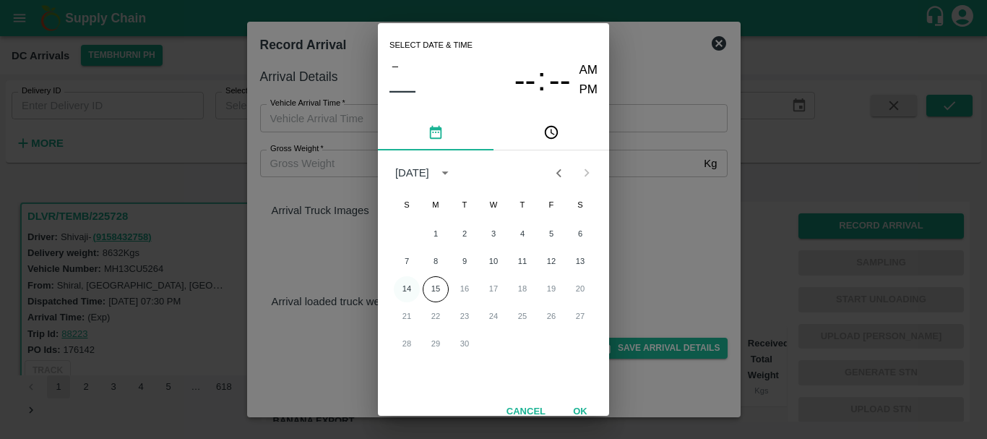
click at [406, 282] on button "14" at bounding box center [407, 289] width 26 height 26
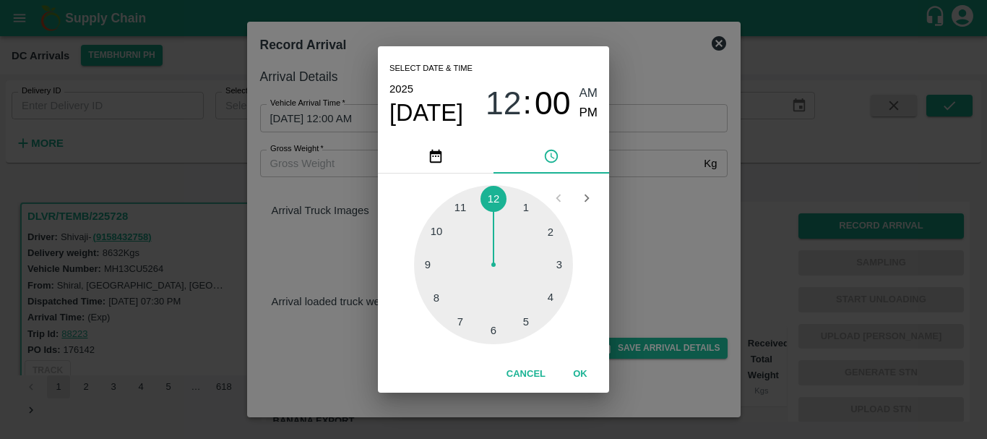
click at [462, 312] on div at bounding box center [493, 264] width 159 height 159
click at [524, 207] on div at bounding box center [493, 264] width 159 height 159
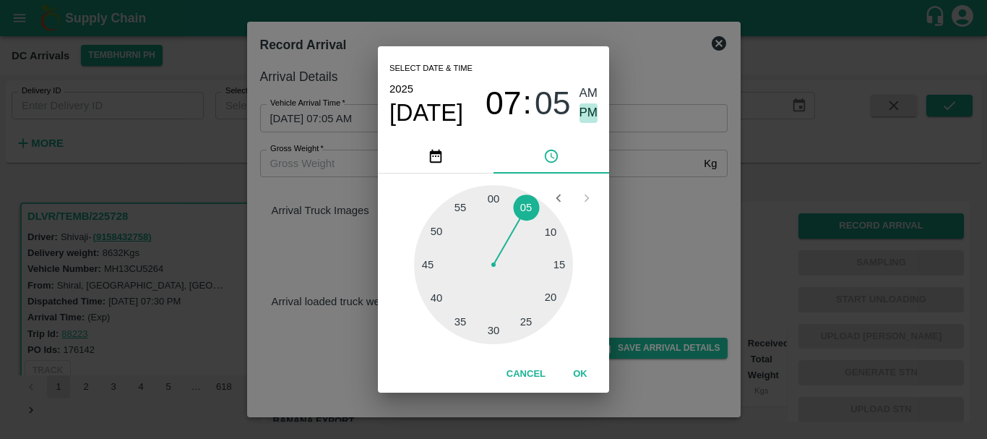
click at [588, 112] on span "PM" at bounding box center [589, 113] width 19 height 20
type input "14/09/2025 07:05 PM"
click at [678, 254] on div "Select date & time 2025 Sep 14 07 : 05 AM PM 05 10 15 20 25 30 35 40 45 50 55 0…" at bounding box center [493, 219] width 987 height 439
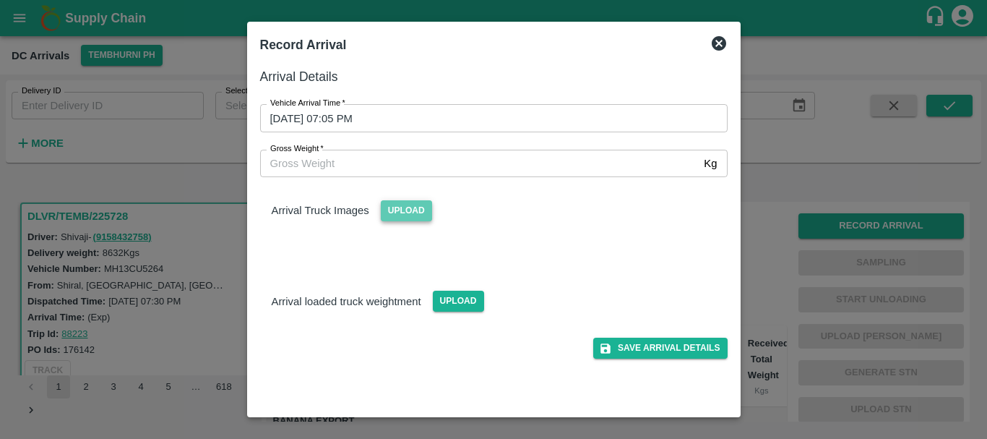
click at [414, 215] on span "Upload" at bounding box center [406, 210] width 51 height 21
click at [0, 0] on input "Upload" at bounding box center [0, 0] width 0 height 0
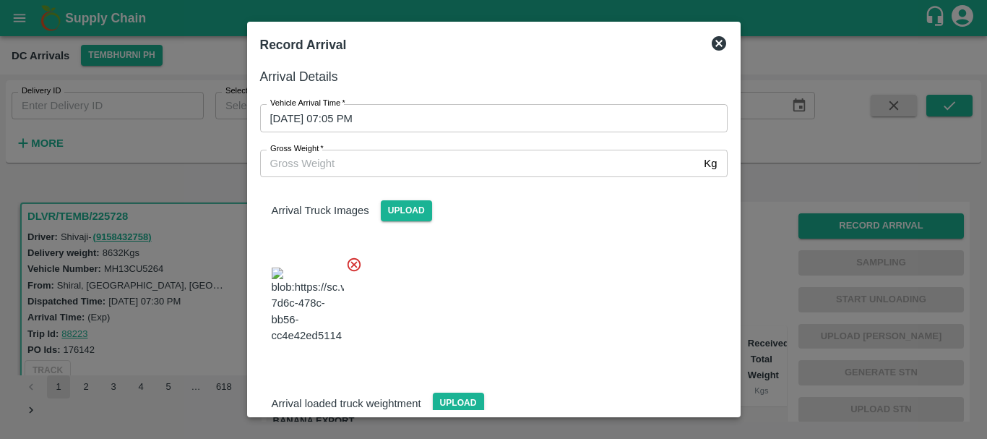
scroll to position [35, 0]
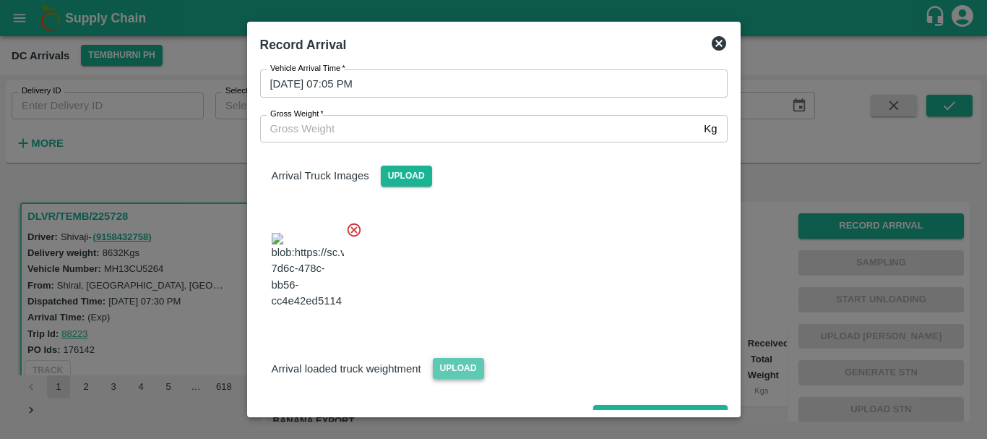
click at [449, 358] on span "Upload" at bounding box center [458, 368] width 51 height 21
click at [0, 0] on input "Upload" at bounding box center [0, 0] width 0 height 0
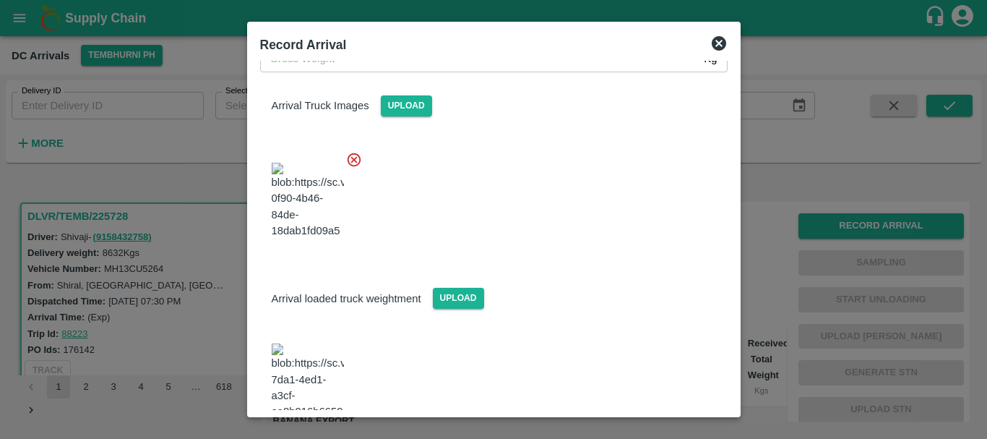
click at [312, 343] on img at bounding box center [308, 381] width 72 height 76
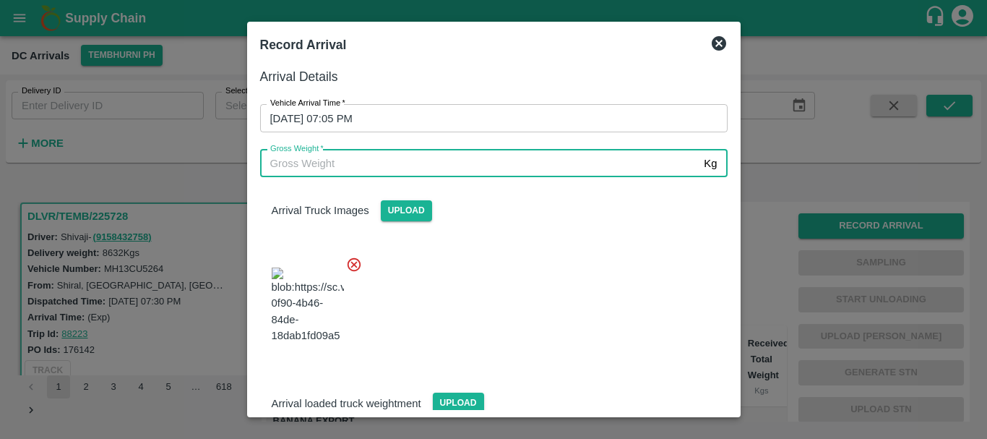
click at [368, 168] on input "Gross Weight   *" at bounding box center [479, 163] width 439 height 27
type input "14490"
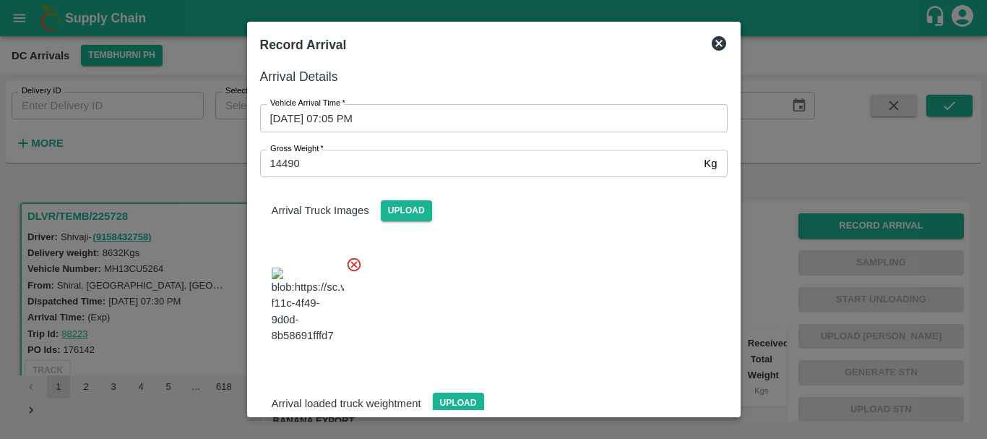
click at [655, 307] on div at bounding box center [488, 300] width 479 height 113
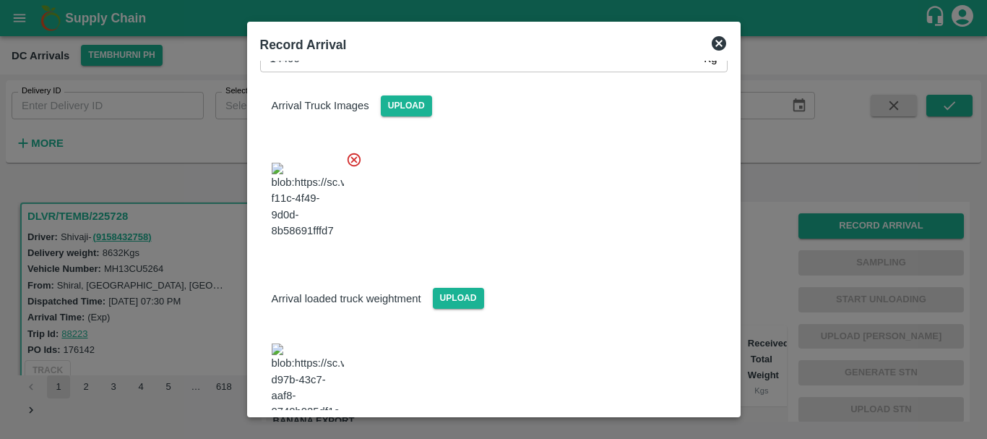
click at [641, 408] on div "Arrival Details Vehicle Arrival Time   * 14/09/2025 07:05 PM Vehicle Arrival Ti…" at bounding box center [493, 235] width 479 height 348
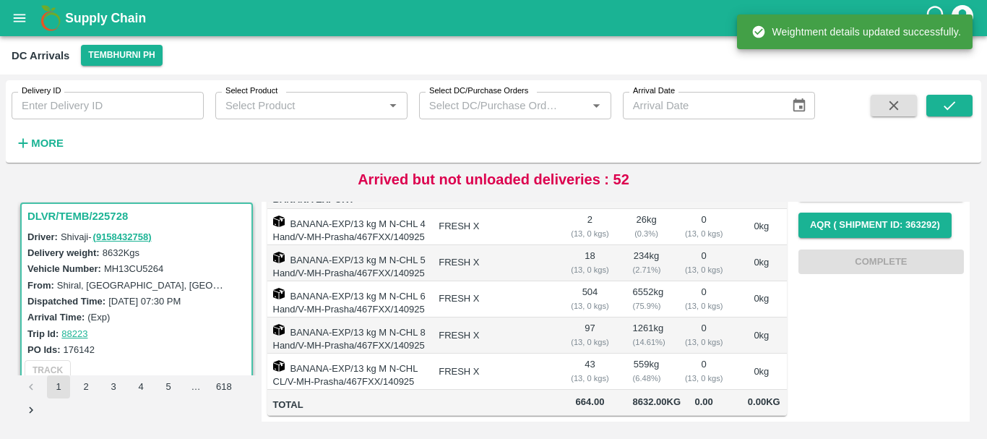
scroll to position [0, 0]
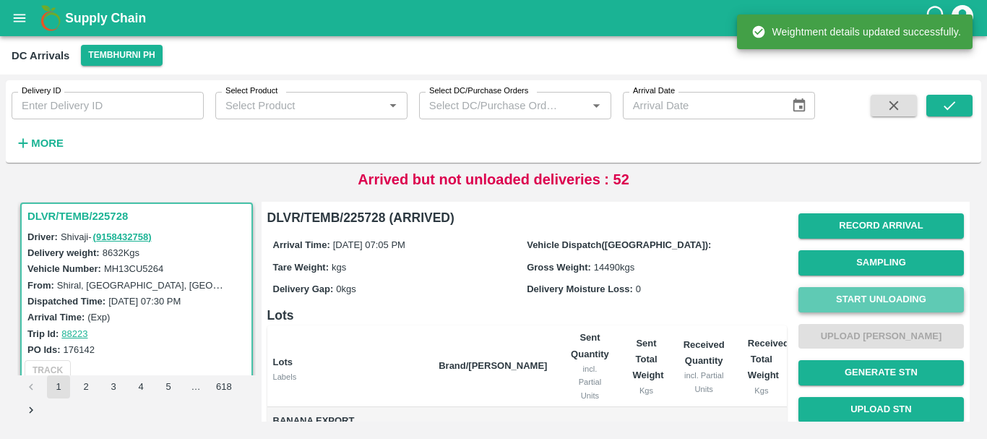
click at [844, 293] on button "Start Unloading" at bounding box center [882, 299] width 166 height 25
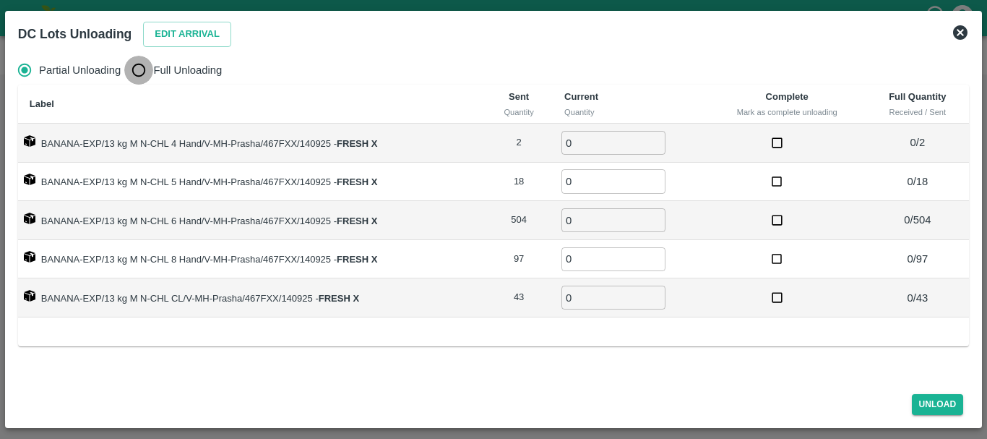
click at [139, 70] on input "Full Unloading" at bounding box center [138, 70] width 29 height 29
radio input "true"
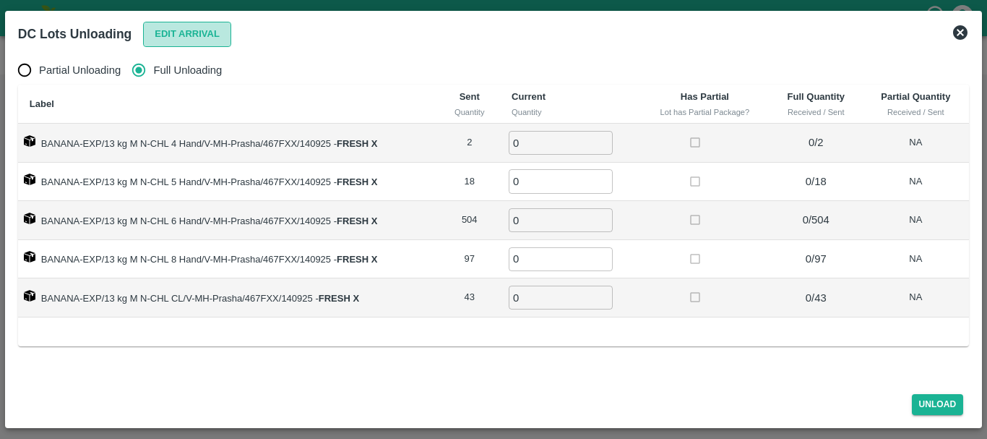
drag, startPoint x: 179, startPoint y: 37, endPoint x: 163, endPoint y: 33, distance: 17.2
click at [163, 33] on button "Edit Arrival" at bounding box center [187, 34] width 88 height 25
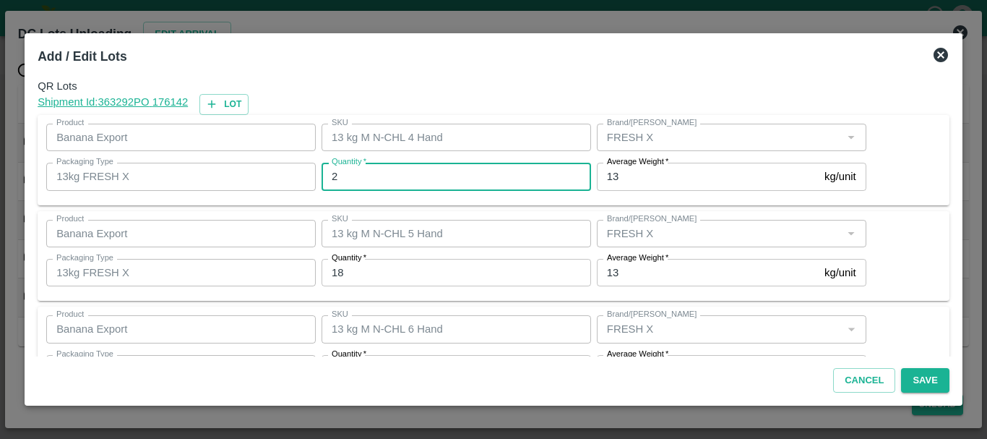
click at [367, 184] on input "2" at bounding box center [457, 176] width 270 height 27
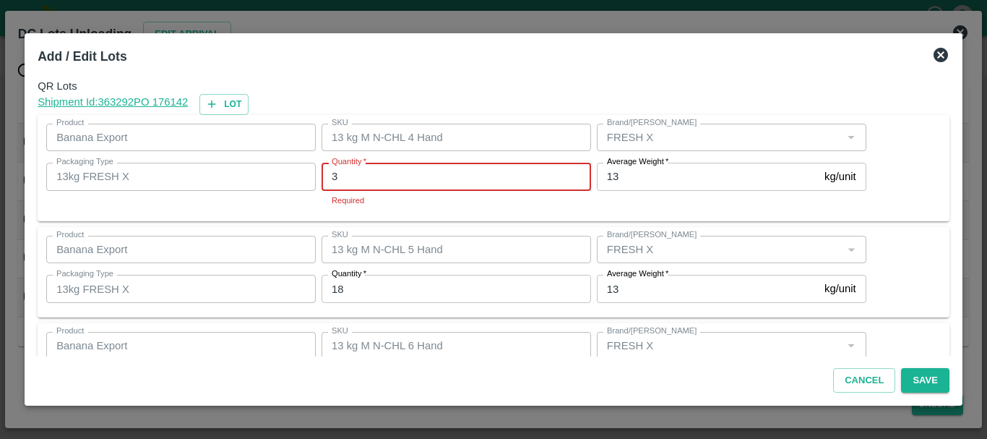
click at [367, 184] on input "3" at bounding box center [457, 176] width 270 height 27
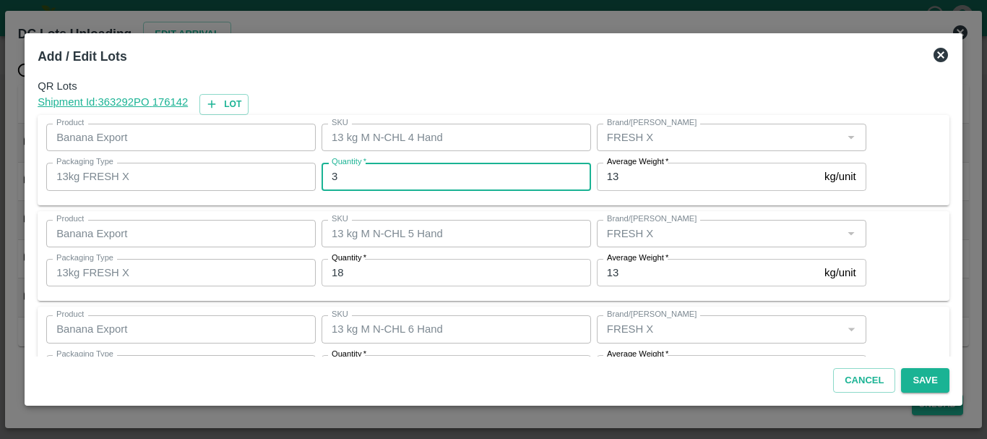
type input "3"
click at [367, 184] on input "3" at bounding box center [457, 176] width 270 height 27
type input "4"
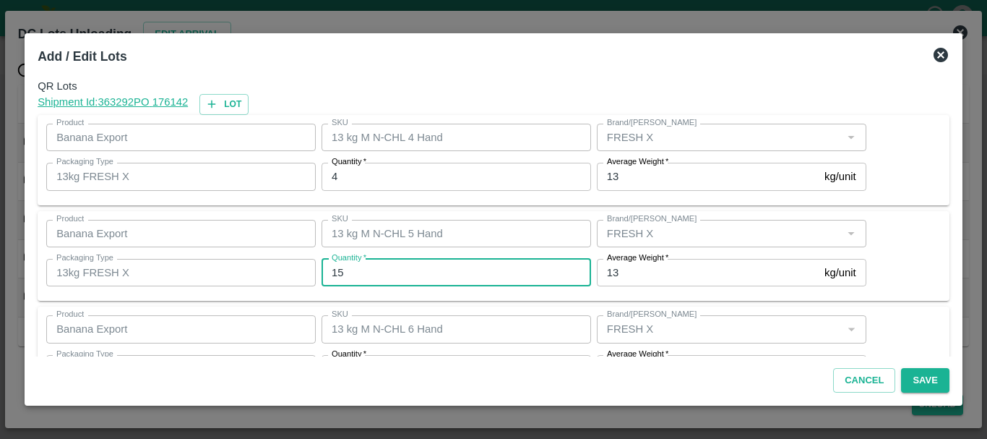
type input "15"
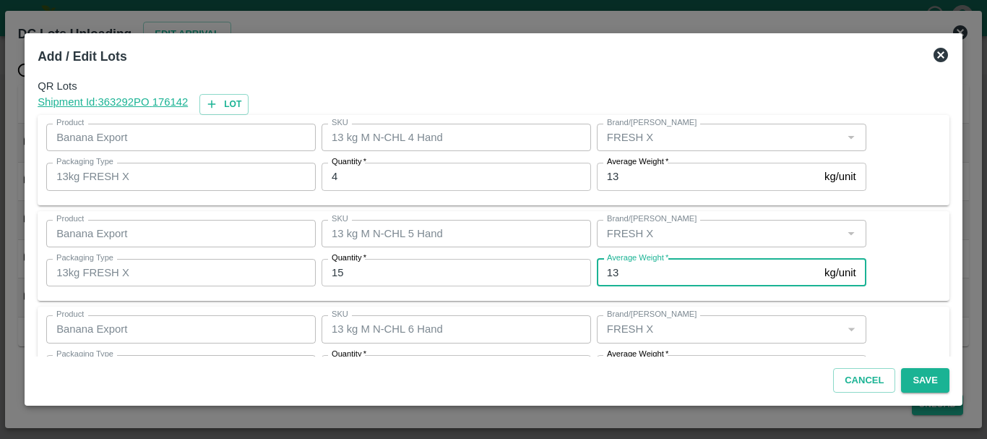
scroll to position [26, 0]
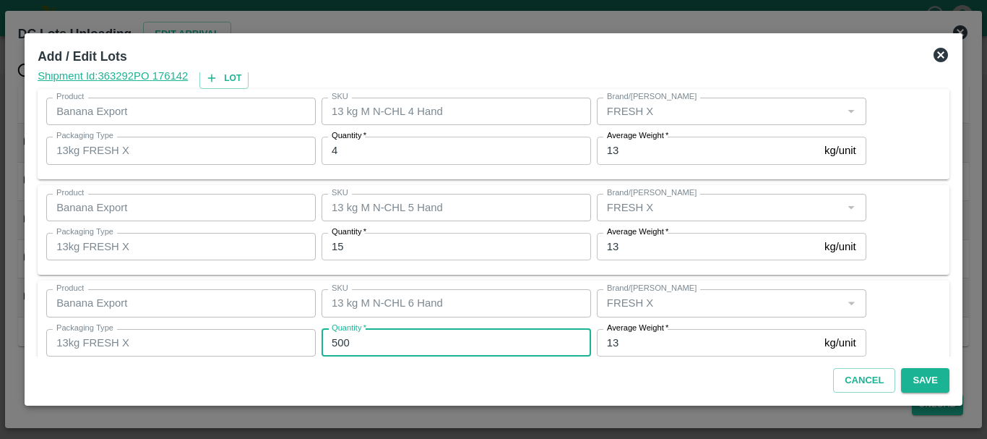
type input "500"
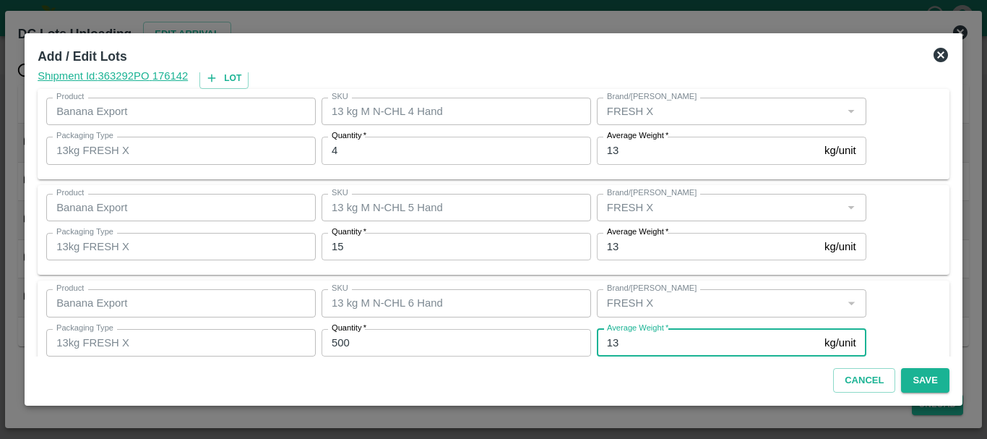
scroll to position [244, 0]
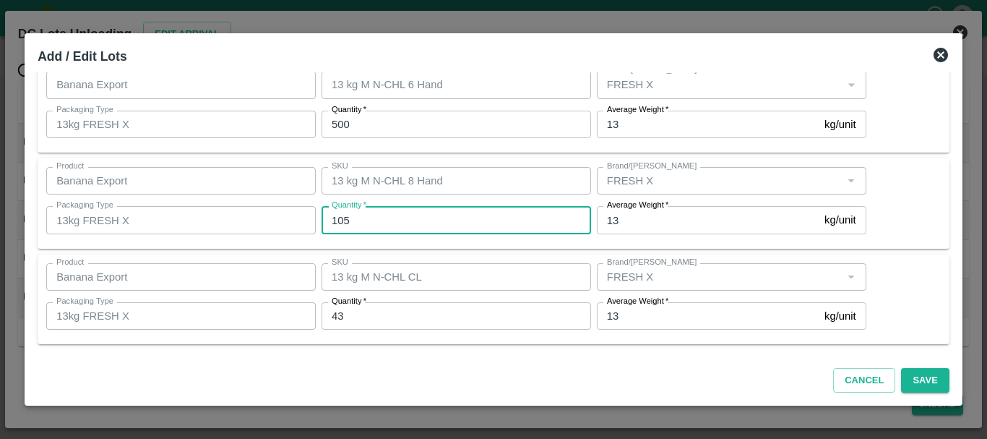
type input "105"
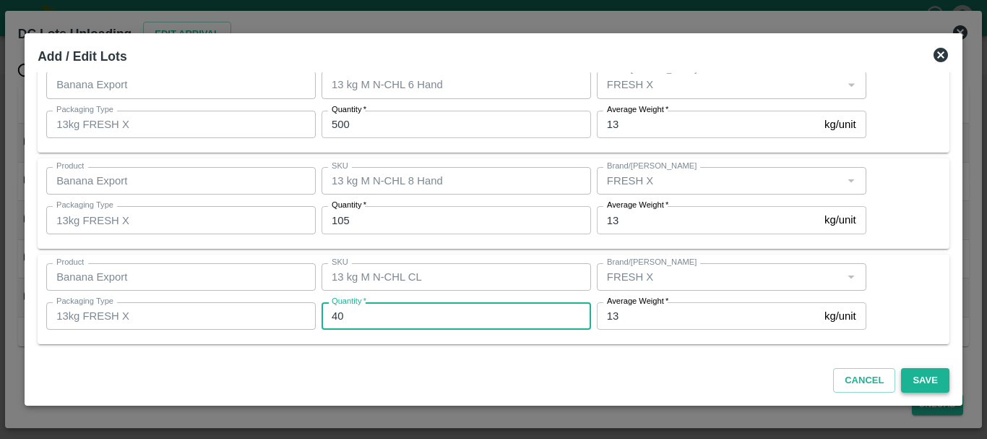
type input "40"
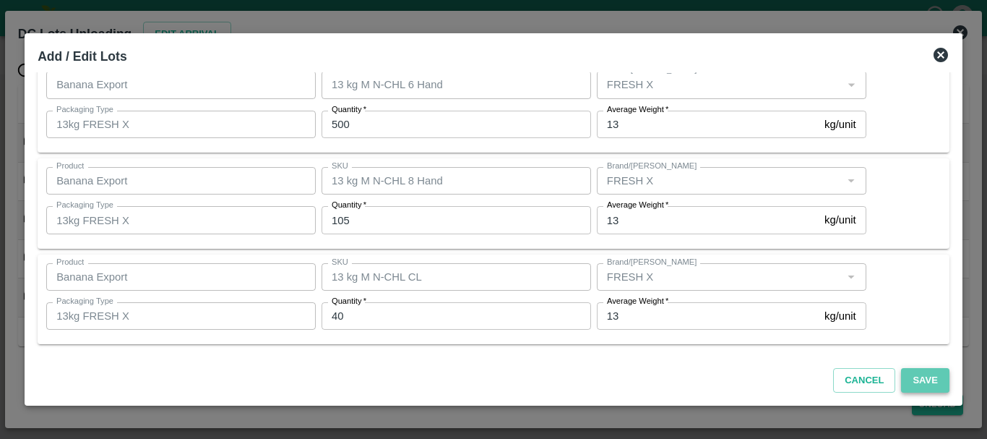
click at [920, 371] on button "Save" at bounding box center [925, 380] width 48 height 25
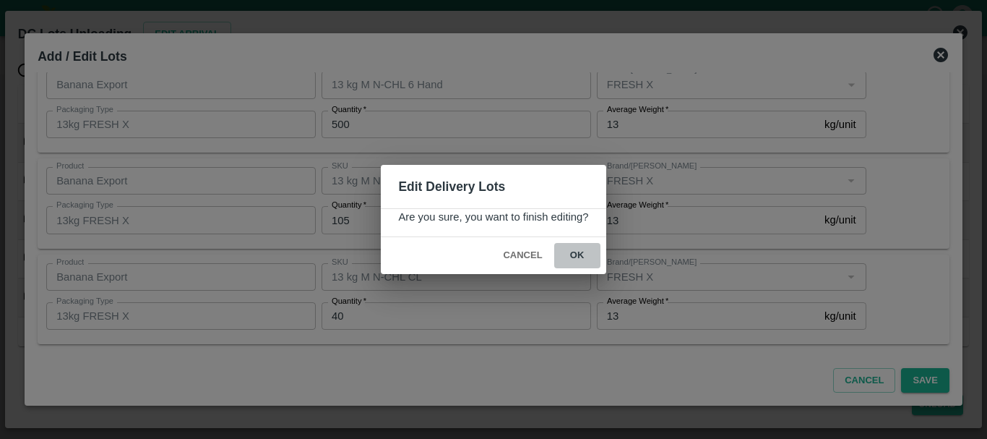
click at [574, 258] on button "ok" at bounding box center [577, 255] width 46 height 25
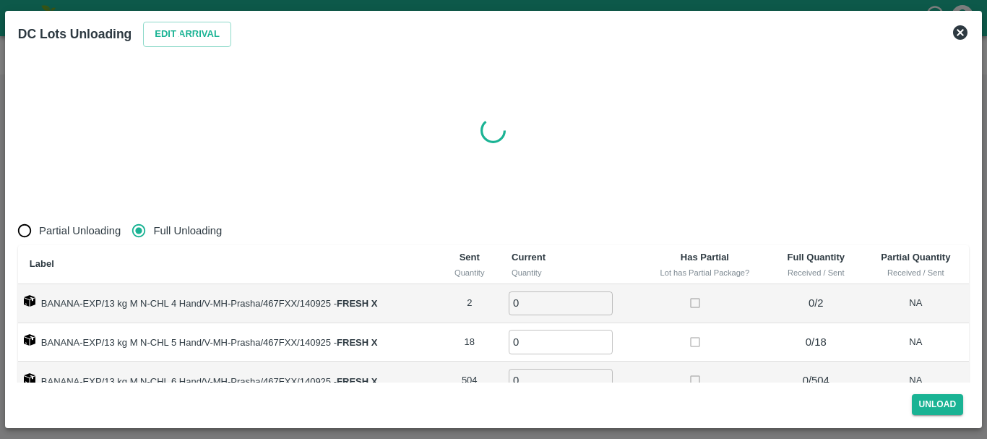
radio input "true"
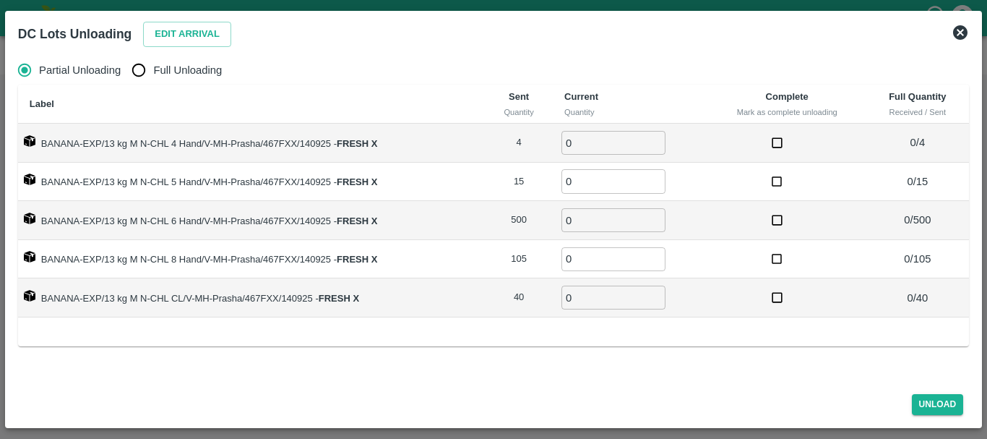
click at [155, 65] on span "Full Unloading" at bounding box center [187, 70] width 69 height 16
click at [153, 65] on input "Full Unloading" at bounding box center [138, 70] width 29 height 29
radio input "true"
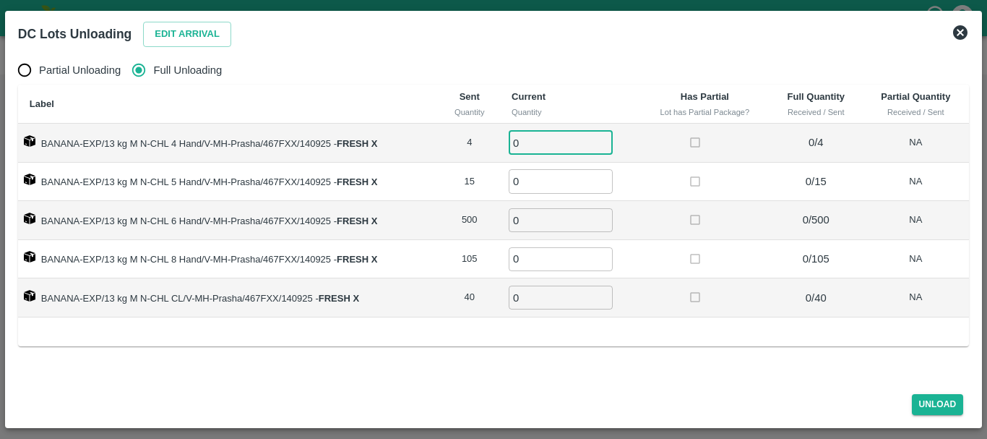
click at [557, 134] on input "0" at bounding box center [561, 143] width 104 height 24
type input "04"
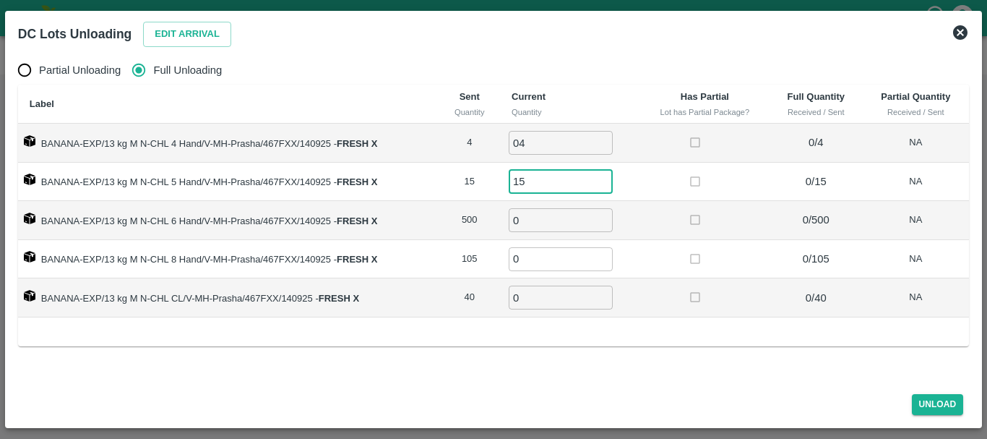
type input "15"
type input "500"
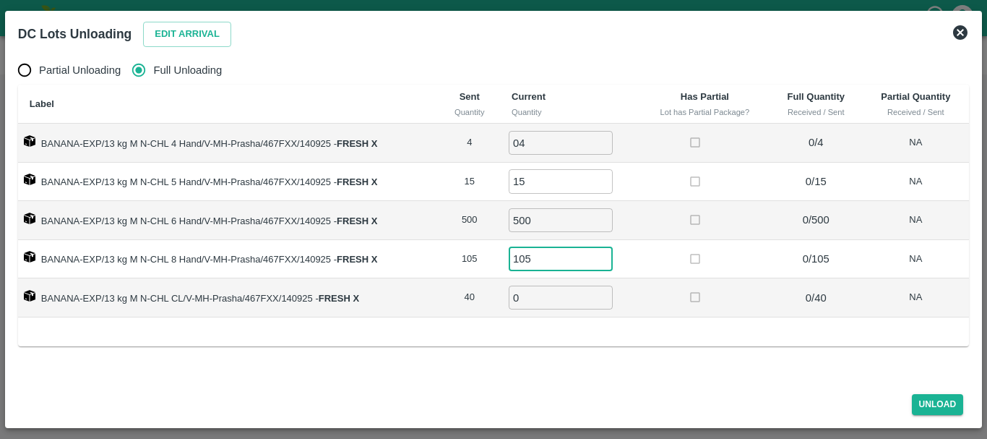
type input "105"
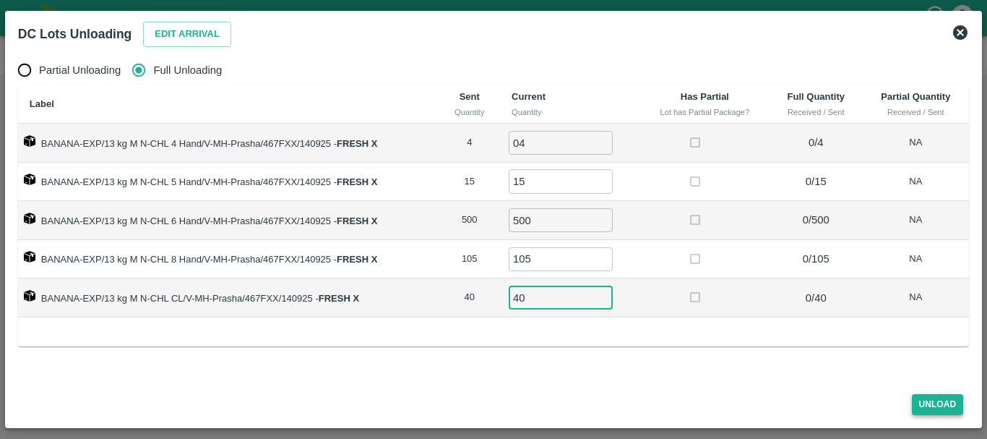
type input "40"
click at [915, 401] on button "Unload" at bounding box center [938, 404] width 52 height 21
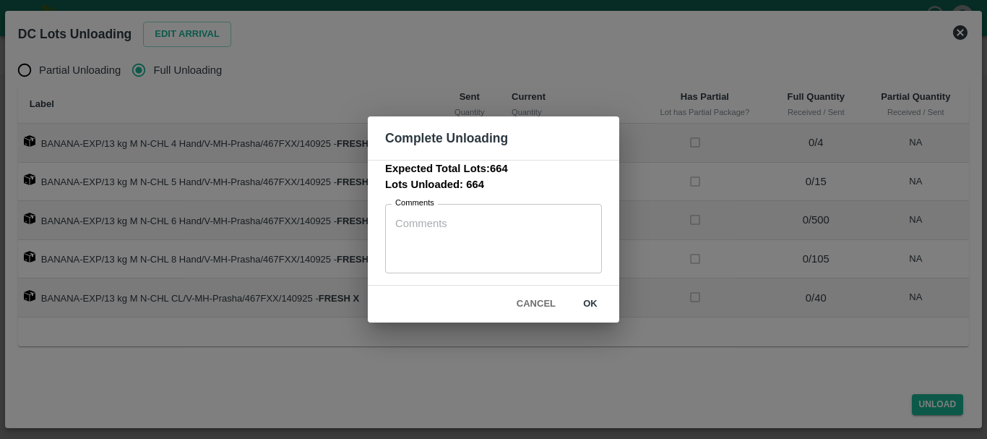
click at [603, 308] on button "ok" at bounding box center [590, 303] width 46 height 25
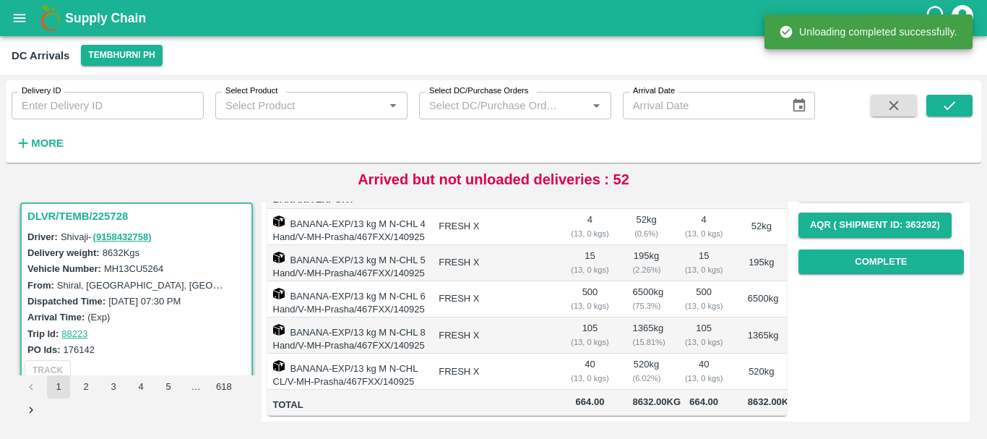
scroll to position [0, 0]
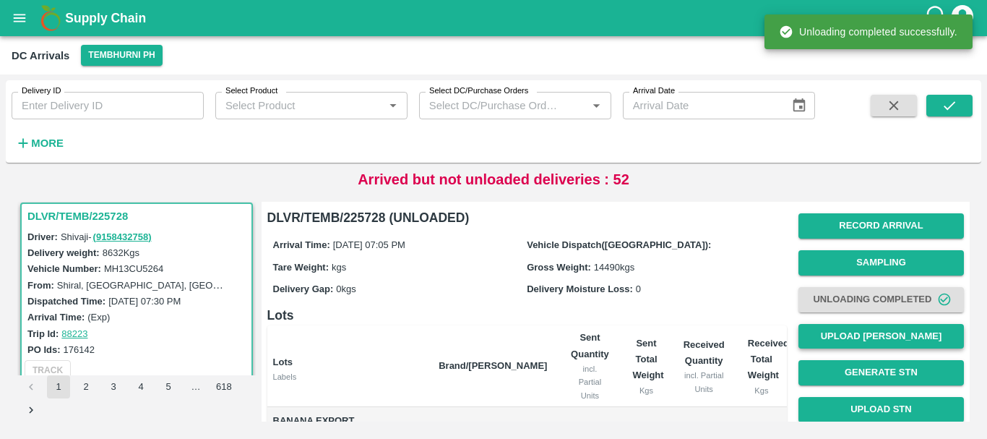
click at [851, 331] on button "Upload [PERSON_NAME]" at bounding box center [882, 336] width 166 height 25
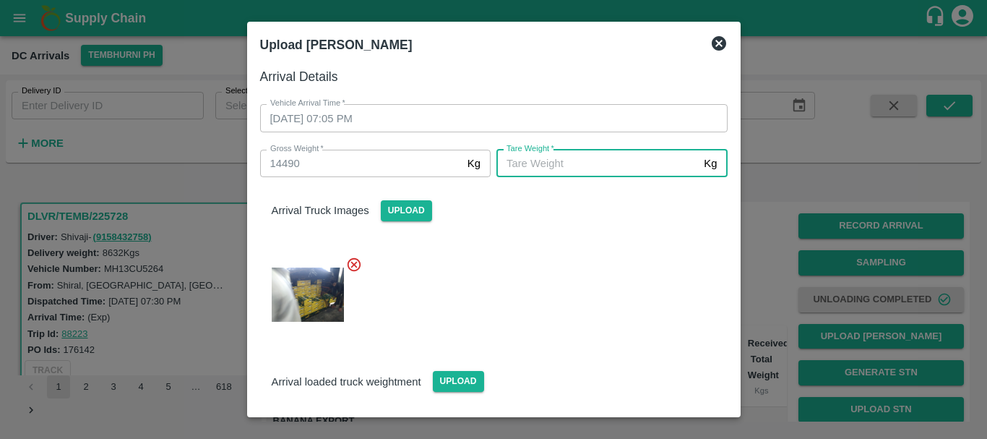
click at [546, 168] on input "[PERSON_NAME]   *" at bounding box center [598, 163] width 202 height 27
type input "5130"
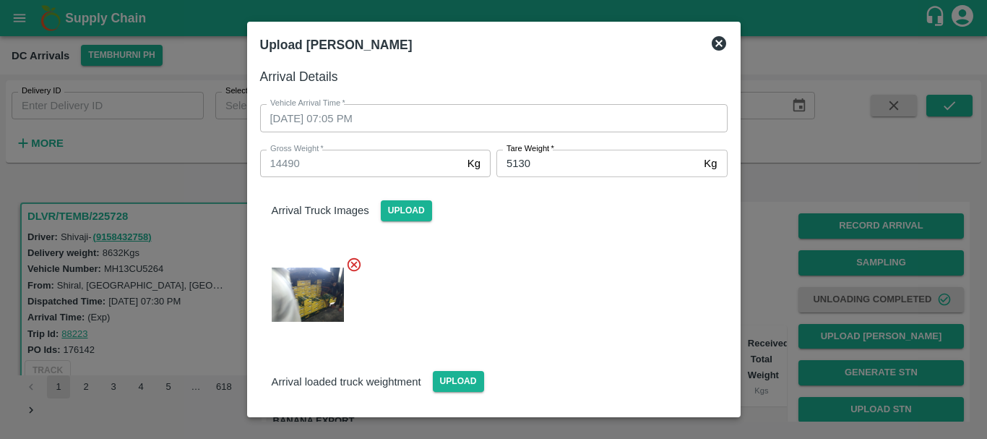
click at [596, 316] on div at bounding box center [488, 290] width 479 height 92
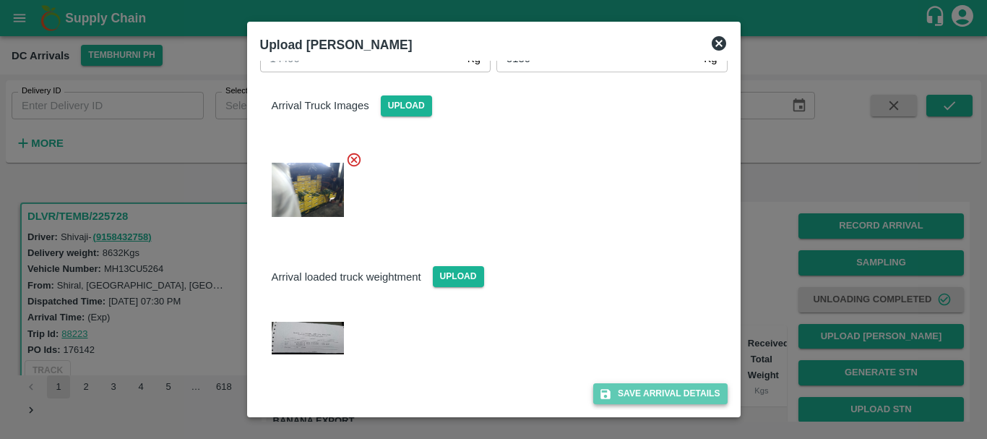
click at [635, 398] on button "Save Arrival Details" at bounding box center [660, 393] width 134 height 21
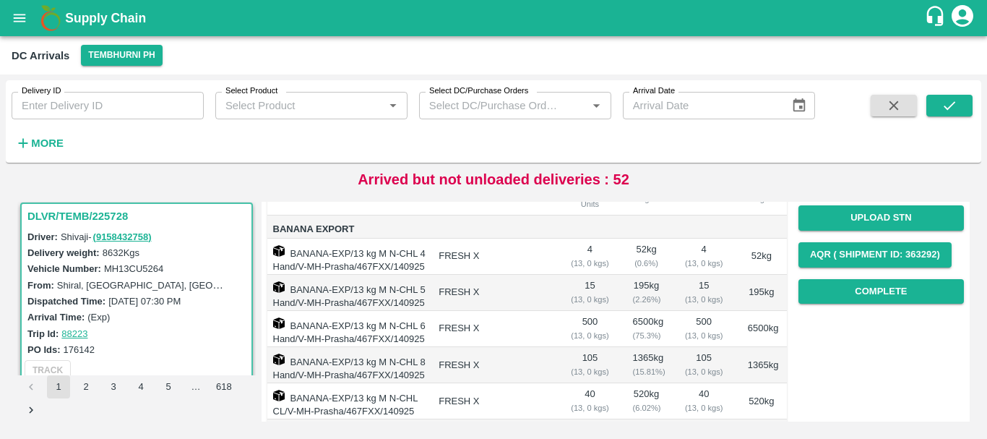
scroll to position [188, 0]
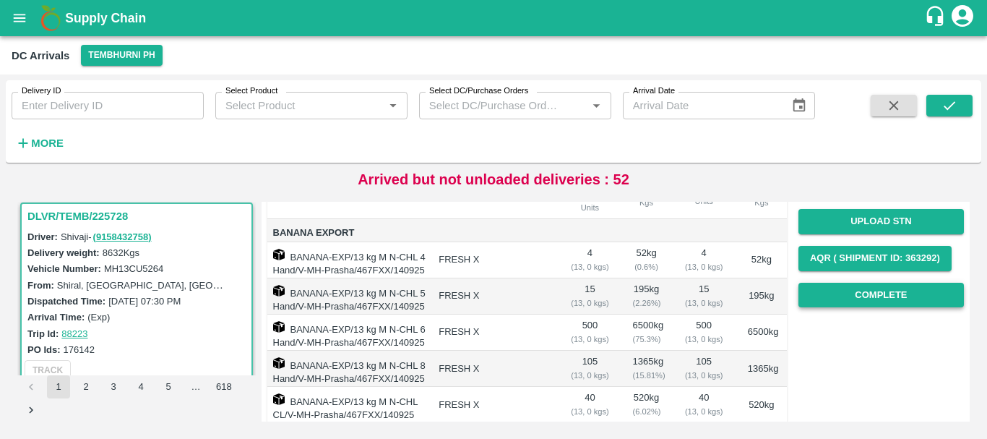
click at [819, 302] on button "Complete" at bounding box center [882, 295] width 166 height 25
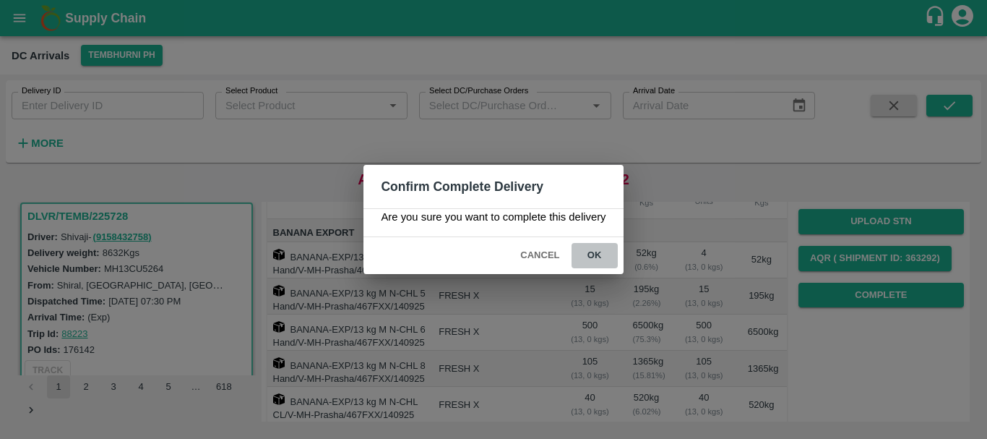
click at [582, 255] on button "ok" at bounding box center [595, 255] width 46 height 25
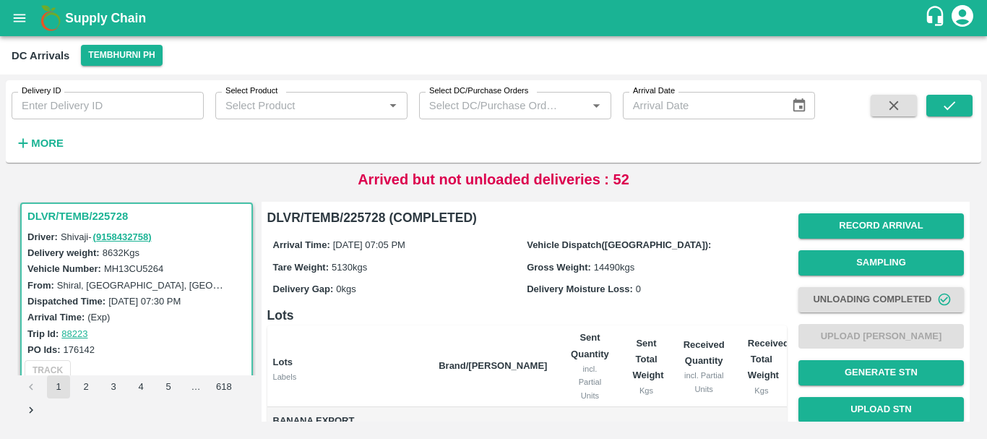
scroll to position [286, 0]
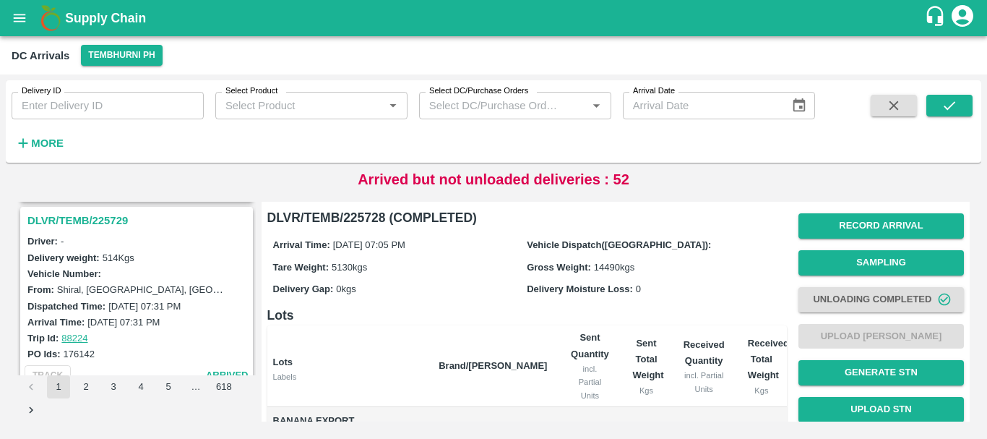
click at [103, 223] on h3 "DLVR/TEMB/225729" at bounding box center [138, 220] width 223 height 19
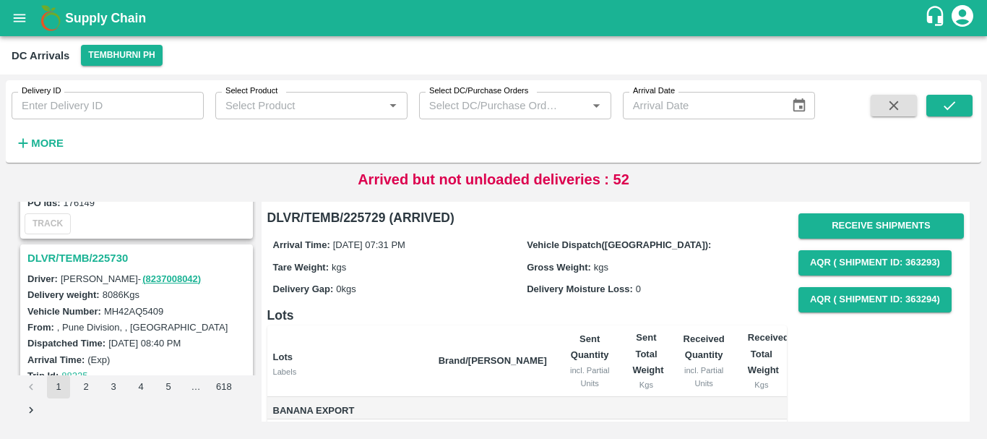
click at [96, 252] on h3 "DLVR/TEMB/225730" at bounding box center [138, 258] width 223 height 19
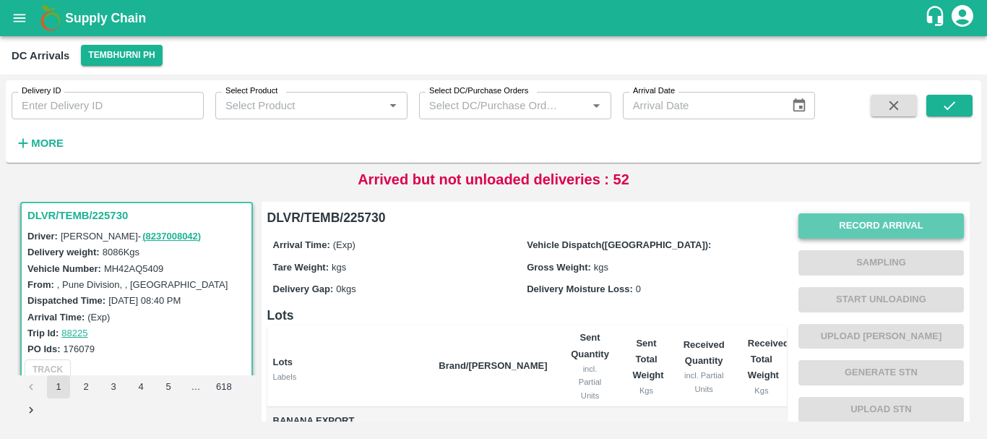
click at [832, 228] on button "Record Arrival" at bounding box center [882, 225] width 166 height 25
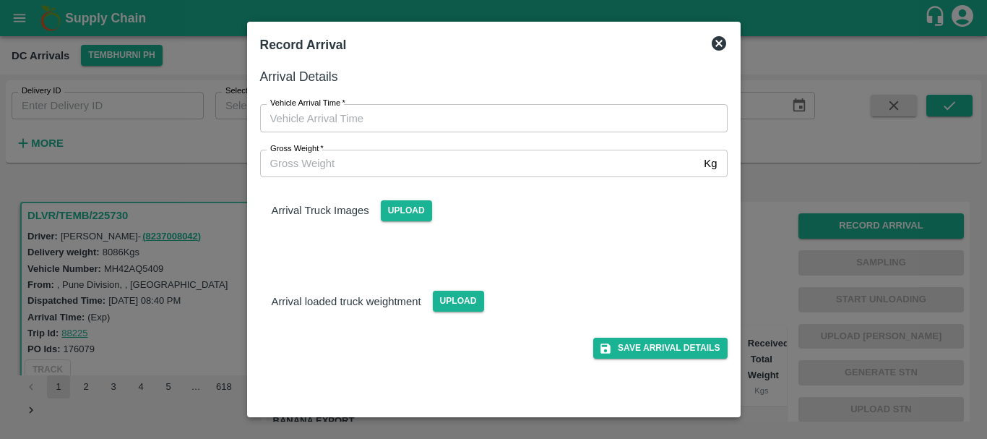
type input "DD/MM/YYYY hh:mm aa"
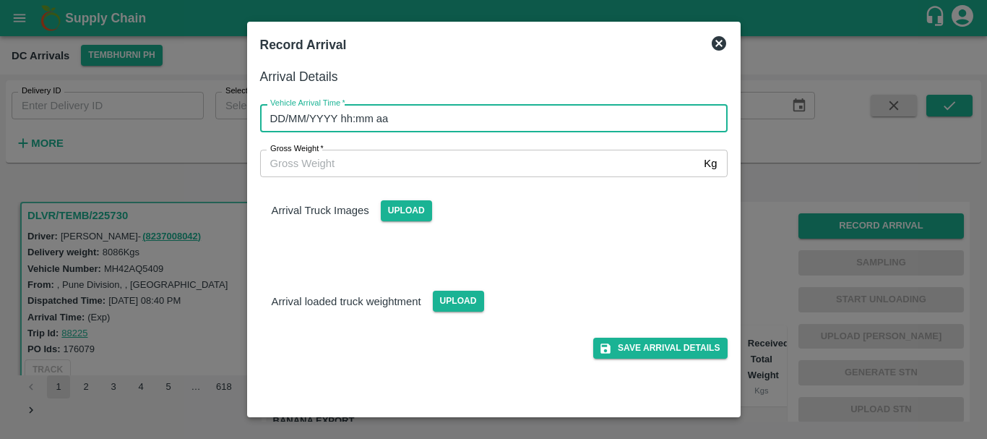
click at [612, 124] on input "DD/MM/YYYY hh:mm aa" at bounding box center [489, 117] width 458 height 27
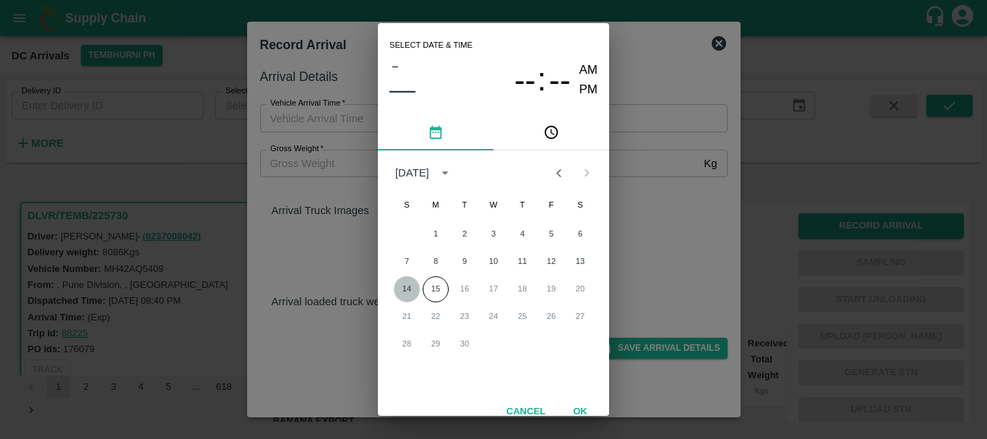
click at [406, 291] on button "14" at bounding box center [407, 289] width 26 height 26
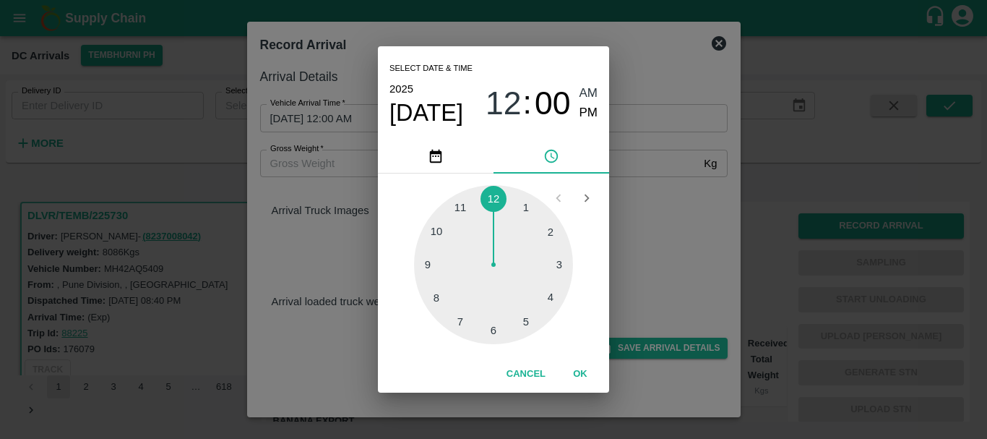
click at [437, 304] on div at bounding box center [493, 264] width 159 height 159
click at [539, 248] on div at bounding box center [493, 264] width 159 height 159
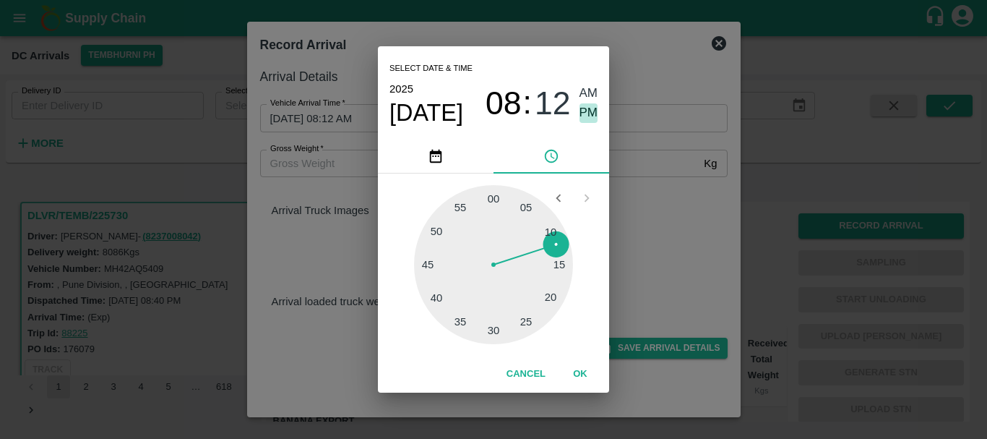
click at [592, 110] on span "PM" at bounding box center [589, 113] width 19 height 20
type input "14/09/2025 08:12 PM"
click at [651, 219] on div "Select date & time 2025 Sep 14 08 : 12 AM PM 05 10 15 20 25 30 35 40 45 50 55 0…" at bounding box center [493, 219] width 987 height 439
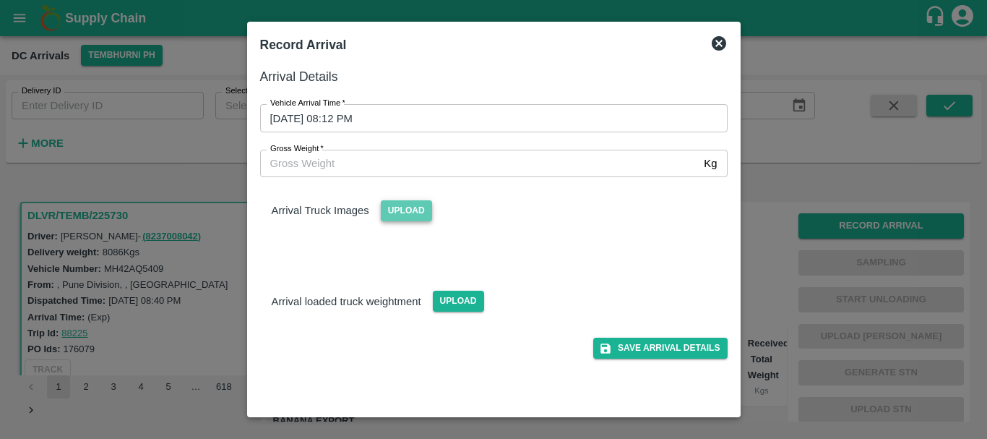
click at [410, 212] on span "Upload" at bounding box center [406, 210] width 51 height 21
click at [0, 0] on input "Upload" at bounding box center [0, 0] width 0 height 0
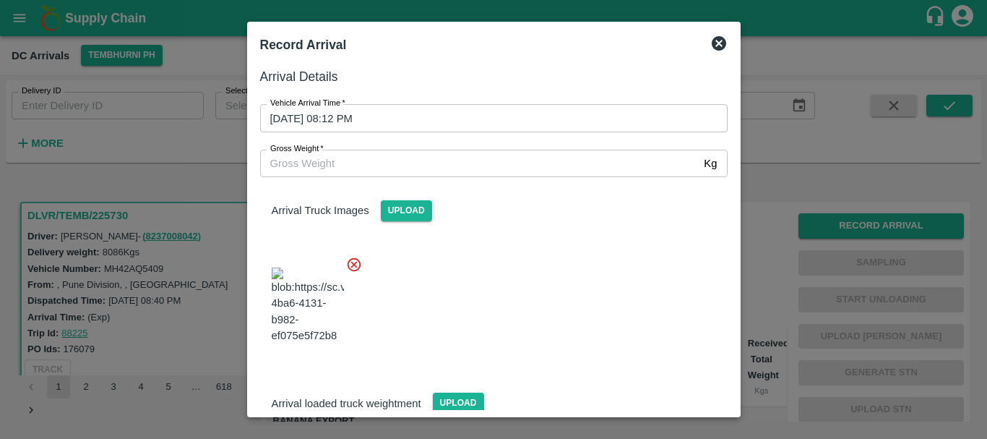
scroll to position [35, 0]
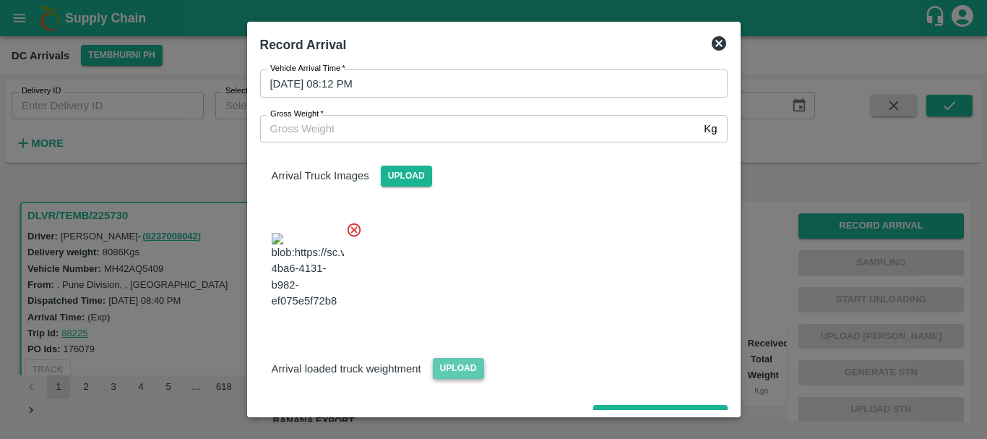
click at [457, 358] on span "Upload" at bounding box center [458, 368] width 51 height 21
click at [0, 0] on input "Upload" at bounding box center [0, 0] width 0 height 0
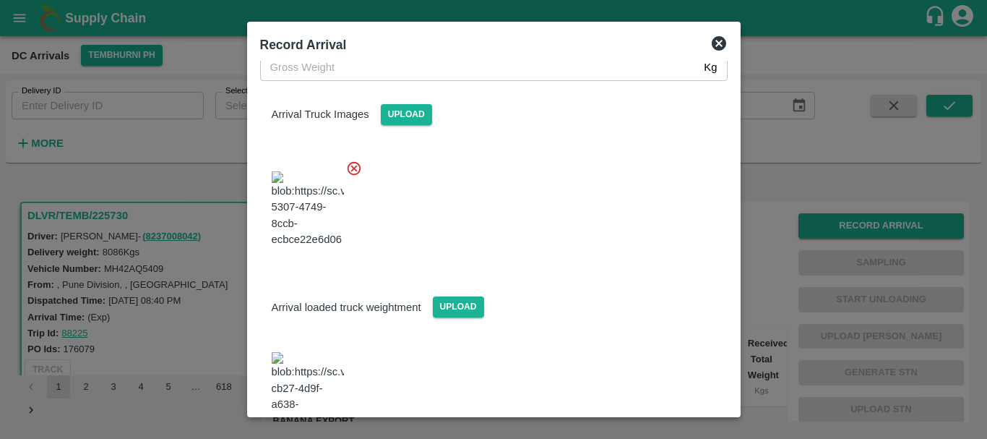
click at [322, 352] on img at bounding box center [308, 390] width 72 height 76
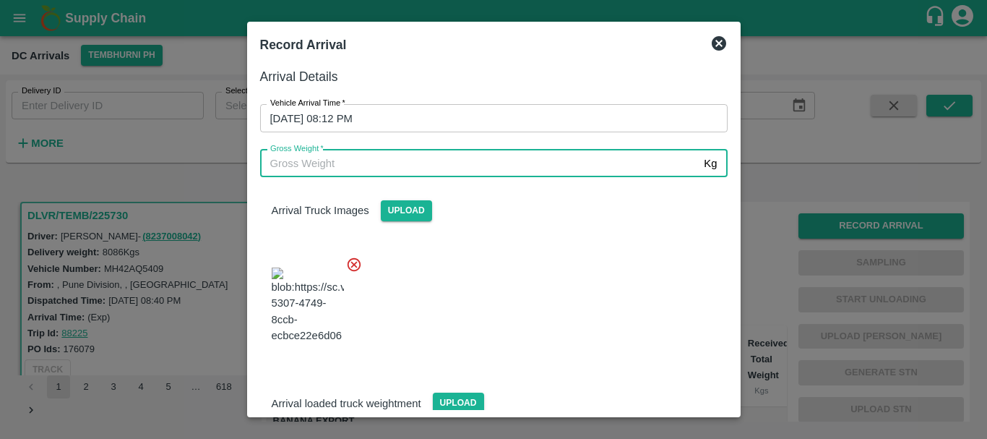
click at [366, 166] on input "Gross Weight   *" at bounding box center [479, 163] width 439 height 27
type input "14310"
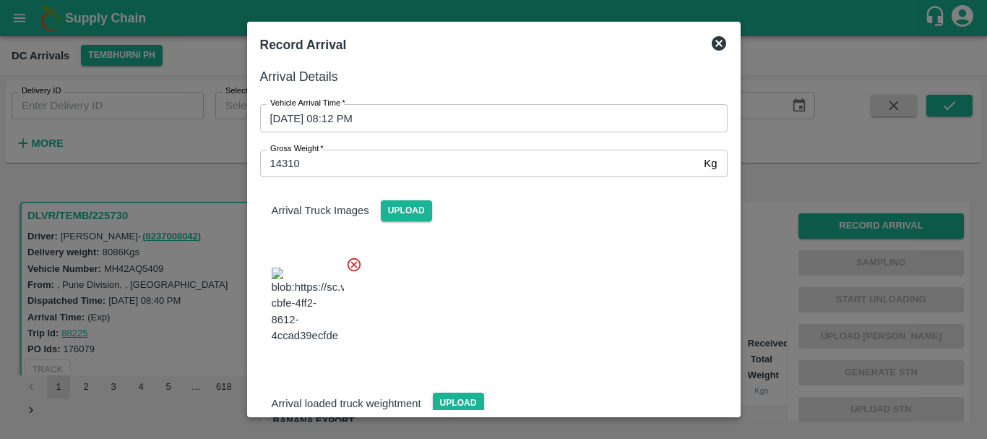
click at [469, 261] on div at bounding box center [488, 300] width 479 height 113
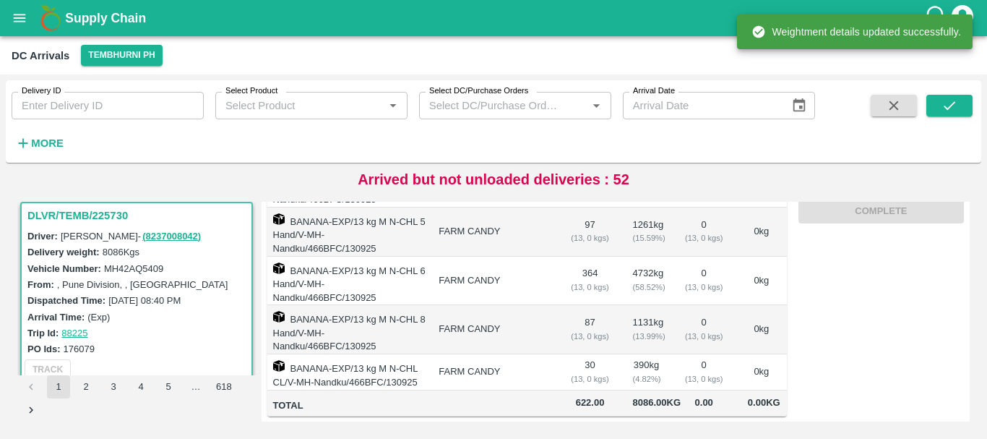
scroll to position [0, 0]
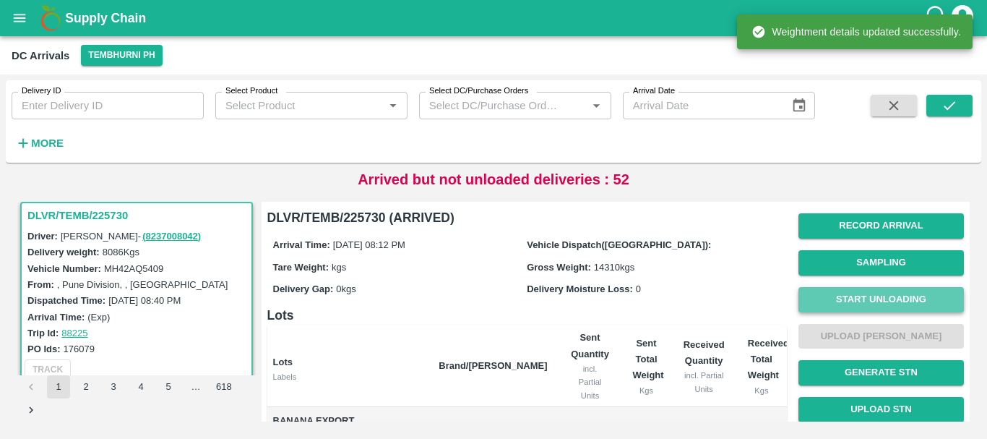
click at [838, 300] on button "Start Unloading" at bounding box center [882, 299] width 166 height 25
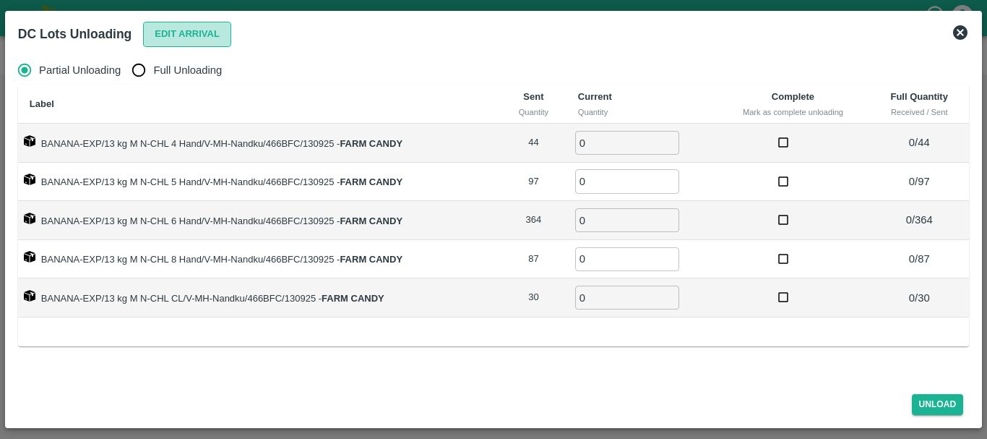
click at [185, 42] on button "Edit Arrival" at bounding box center [187, 34] width 88 height 25
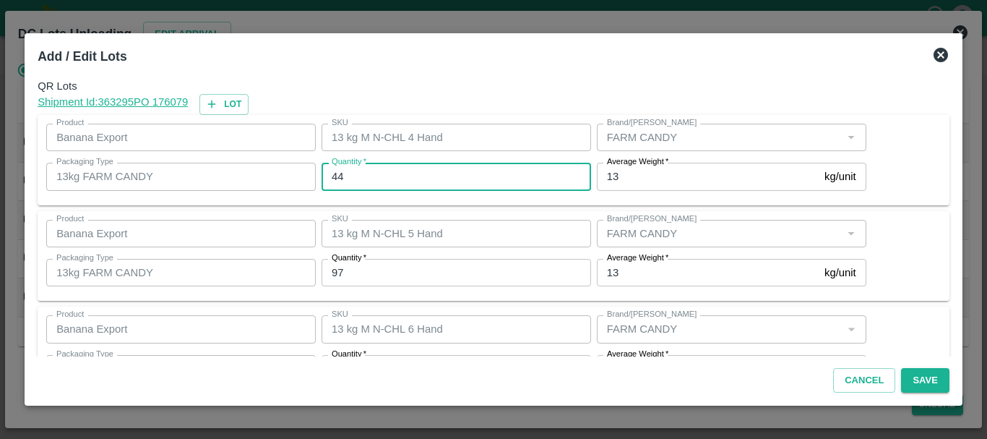
click at [360, 189] on input "44" at bounding box center [457, 176] width 270 height 27
type input "4"
type input "46"
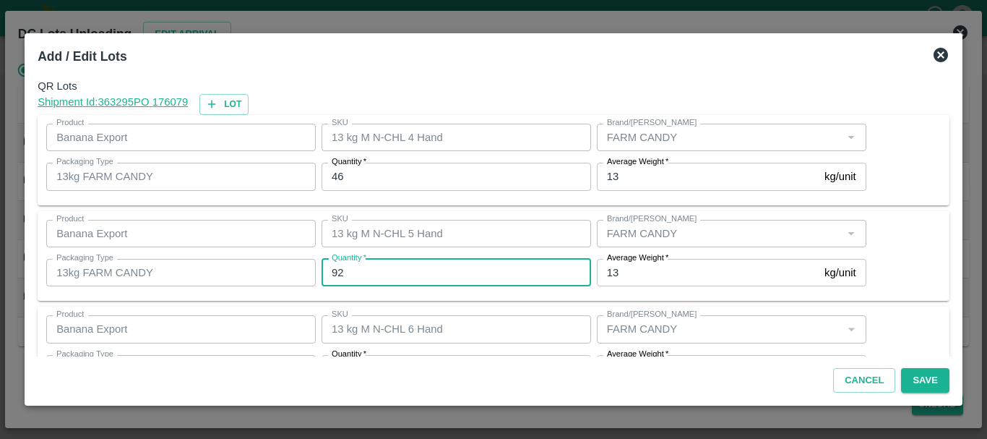
type input "92"
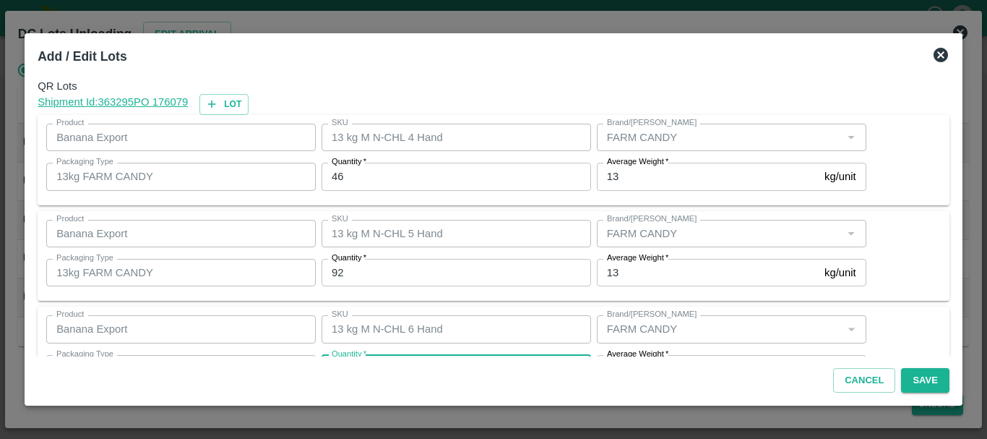
scroll to position [26, 0]
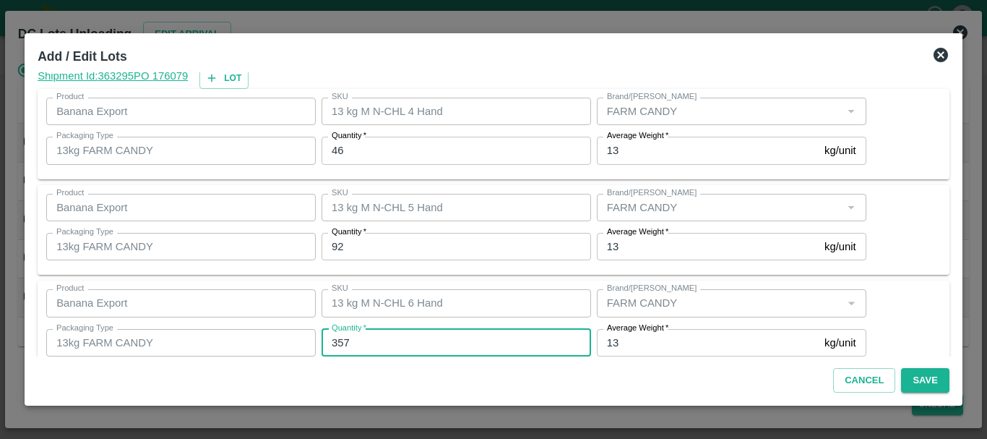
type input "357"
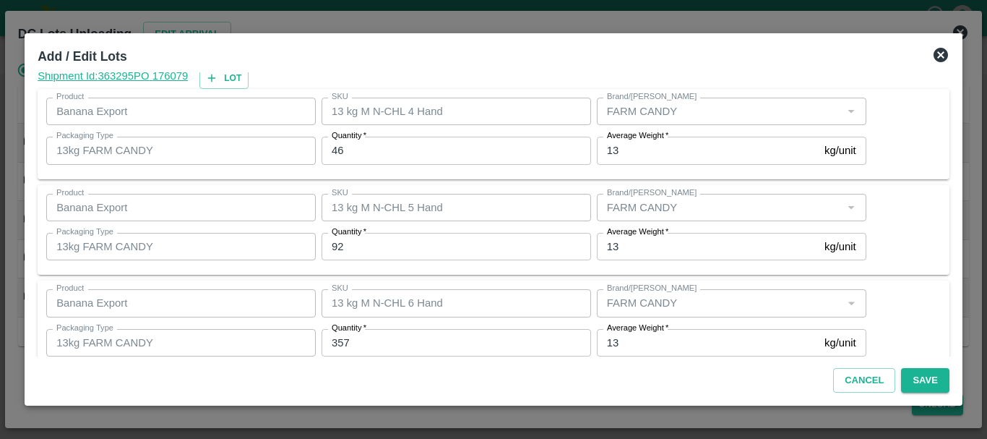
scroll to position [244, 0]
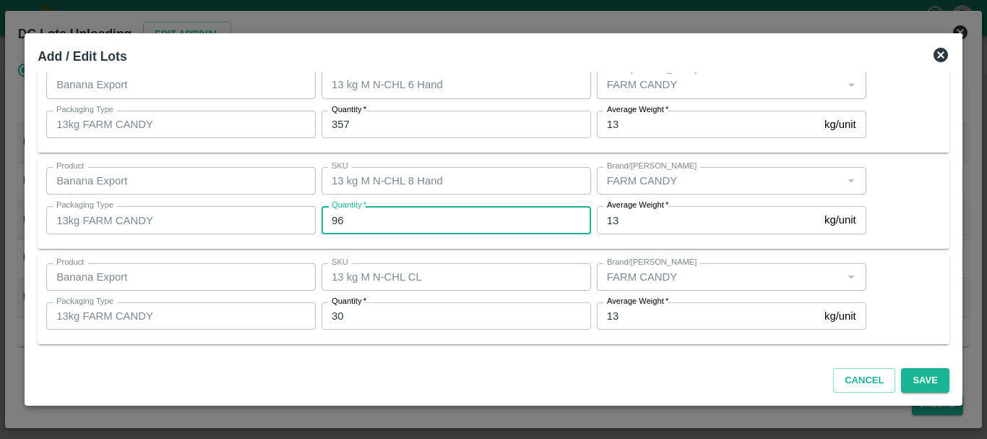
type input "96"
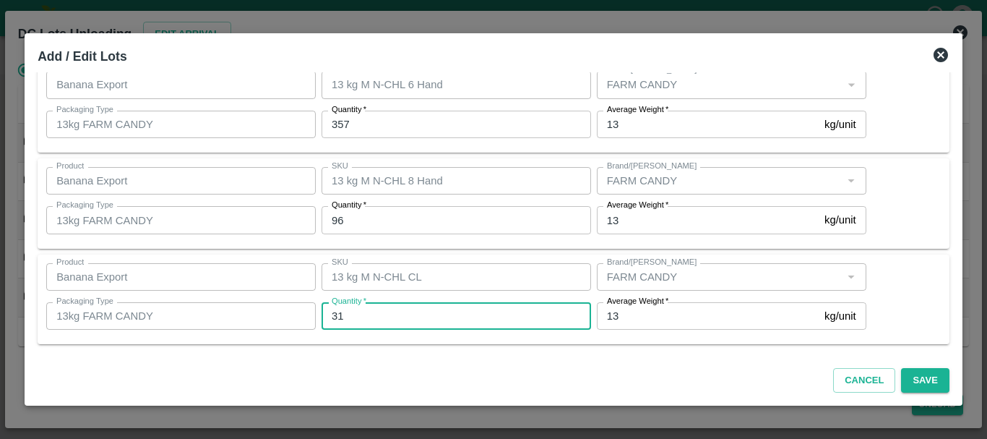
type input "31"
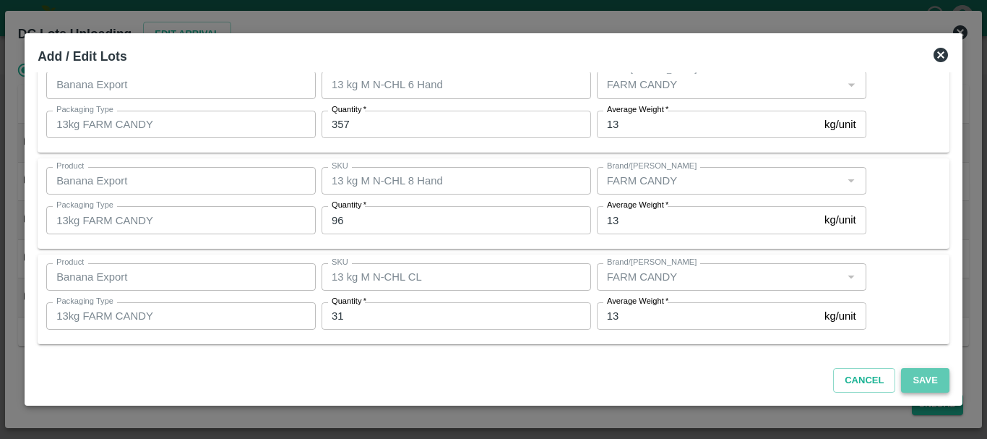
click at [919, 379] on button "Save" at bounding box center [925, 380] width 48 height 25
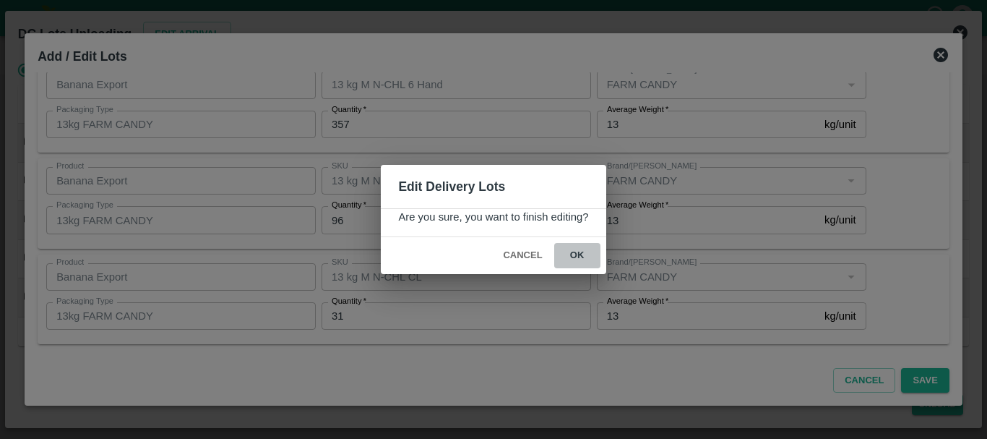
click at [578, 263] on button "ok" at bounding box center [577, 255] width 46 height 25
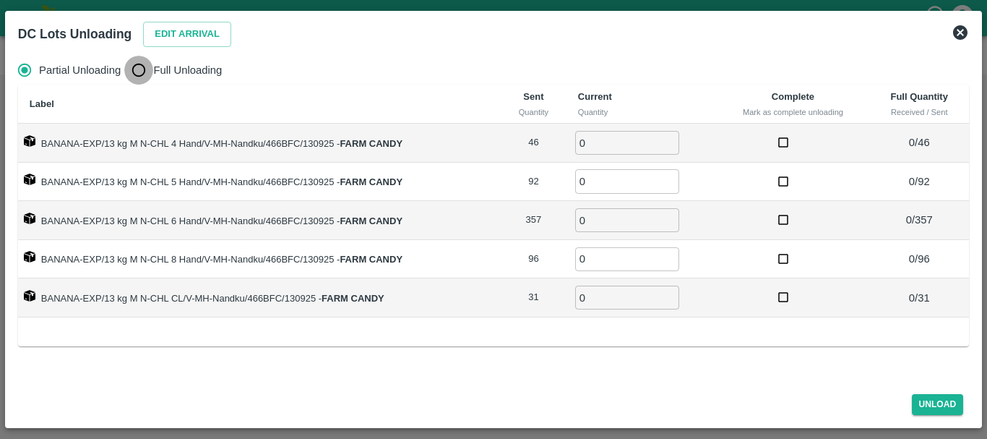
click at [136, 64] on input "Full Unloading" at bounding box center [138, 70] width 29 height 29
radio input "true"
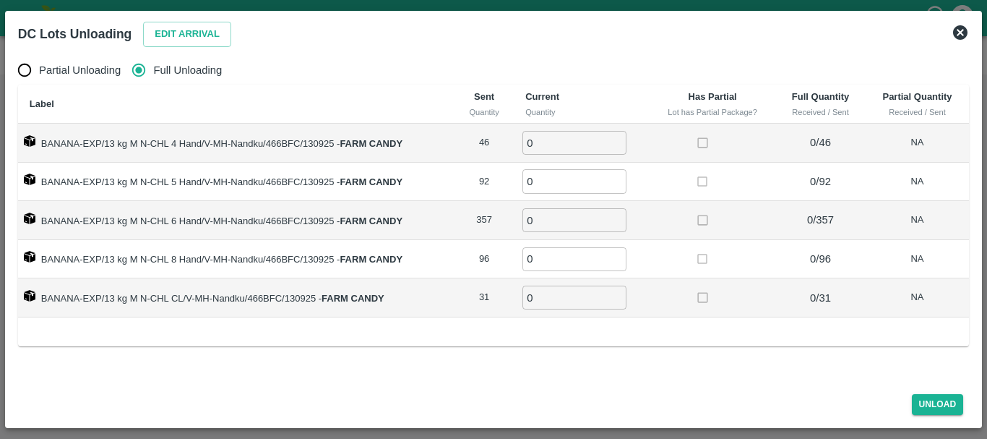
click at [573, 137] on input "0" at bounding box center [575, 143] width 104 height 24
type input "046"
type input "92"
type input "357"
type input "96"
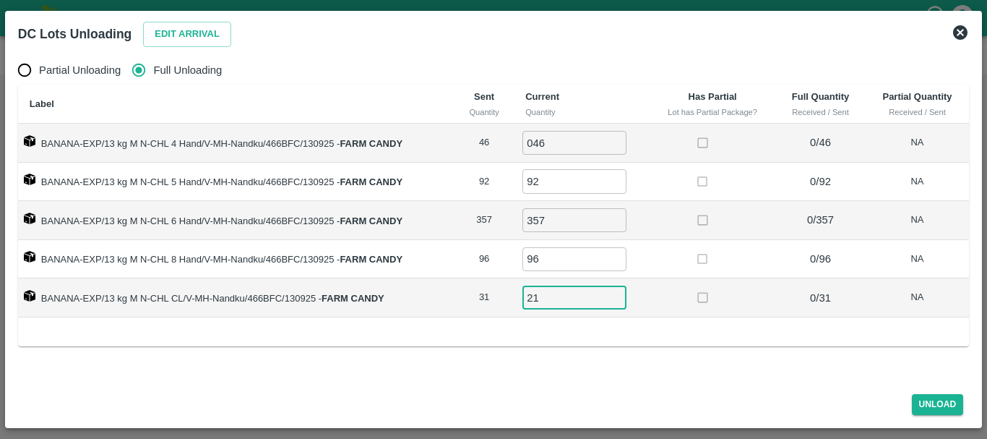
type input "2"
type input "31"
click at [920, 404] on button "Unload" at bounding box center [938, 404] width 52 height 21
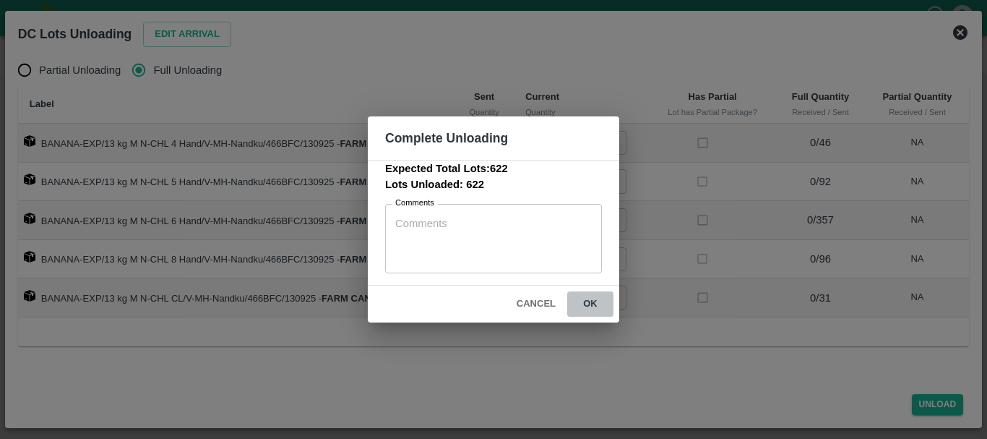
click at [593, 298] on button "ok" at bounding box center [590, 303] width 46 height 25
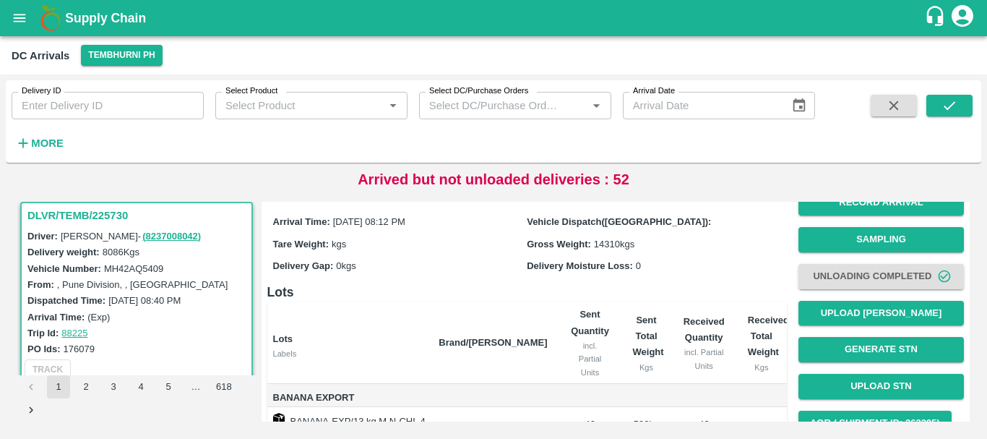
scroll to position [0, 0]
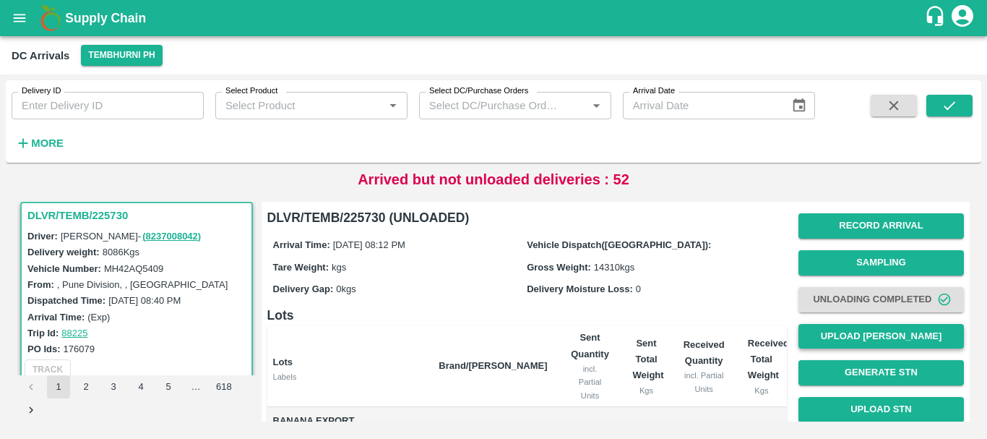
click at [854, 335] on button "Upload [PERSON_NAME]" at bounding box center [882, 336] width 166 height 25
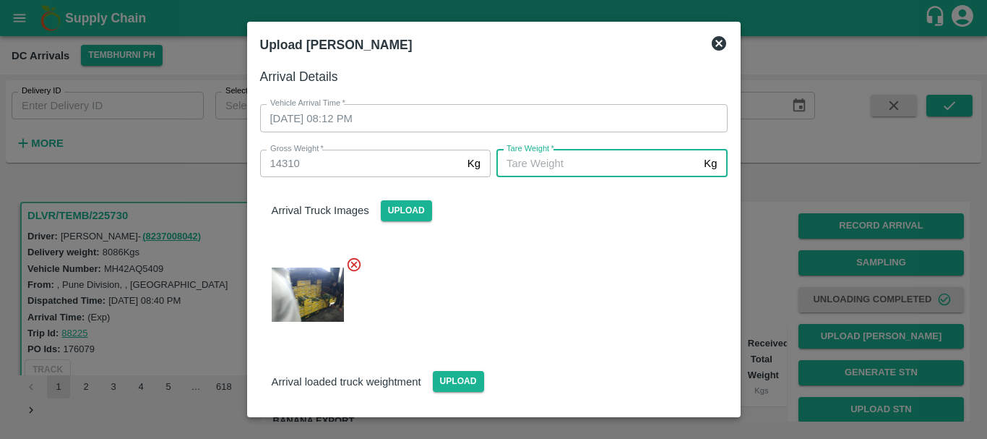
click at [583, 165] on input "[PERSON_NAME]   *" at bounding box center [598, 163] width 202 height 27
type input "5460"
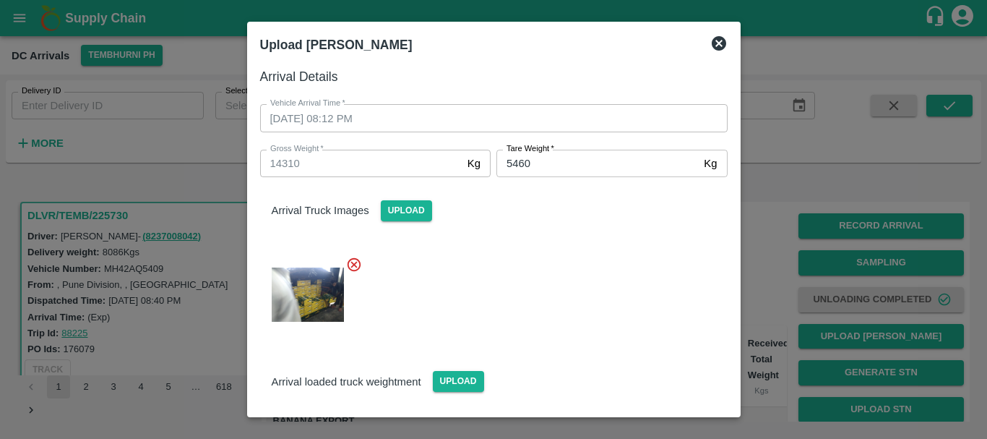
click at [578, 289] on div at bounding box center [488, 290] width 479 height 92
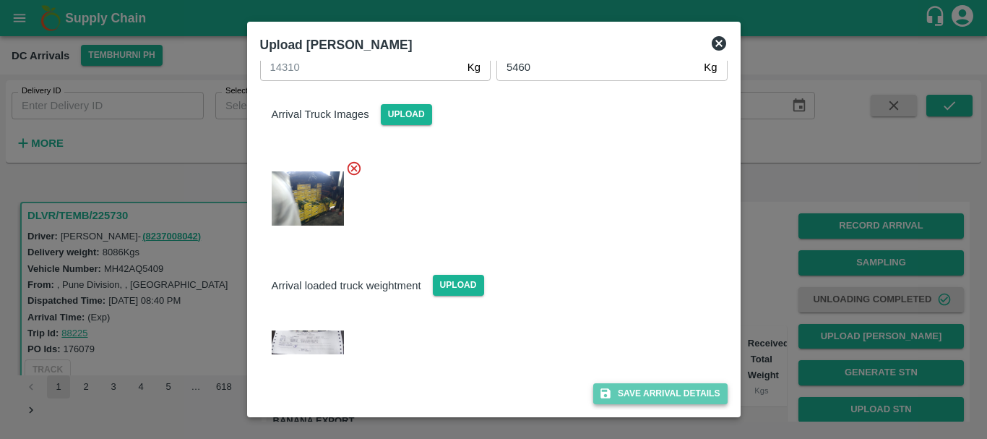
click at [631, 385] on button "Save Arrival Details" at bounding box center [660, 393] width 134 height 21
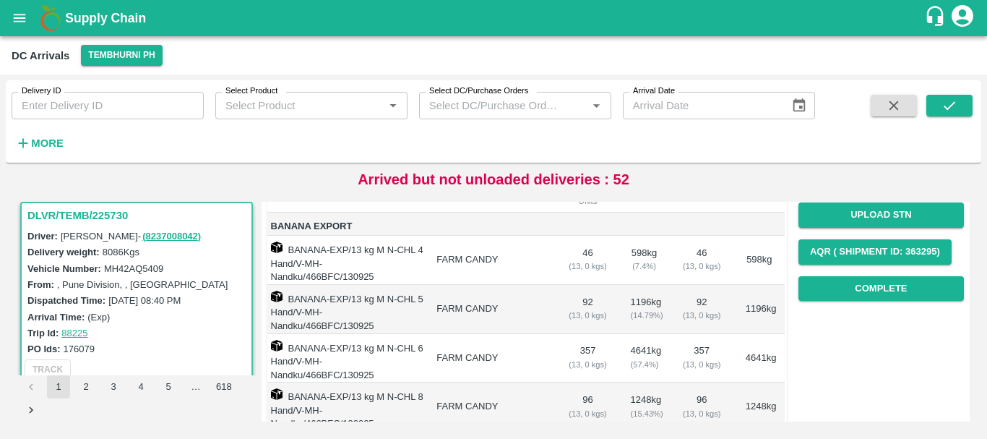
scroll to position [194, 0]
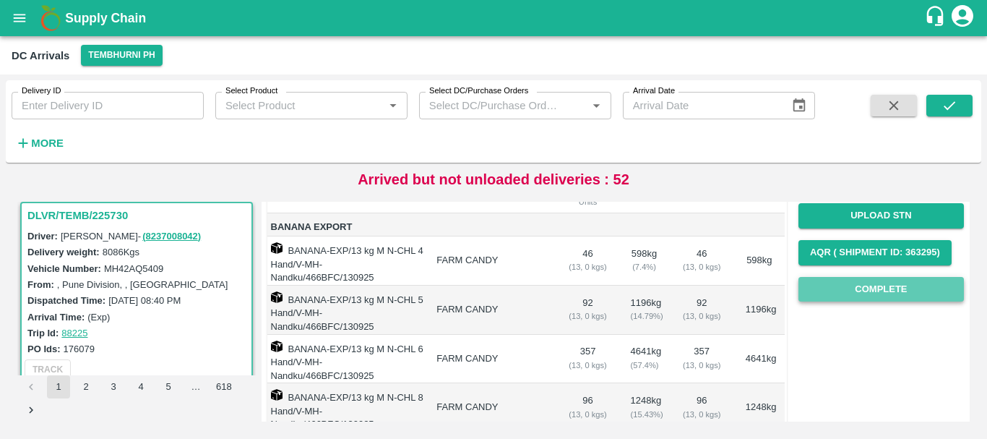
click at [856, 288] on button "Complete" at bounding box center [882, 289] width 166 height 25
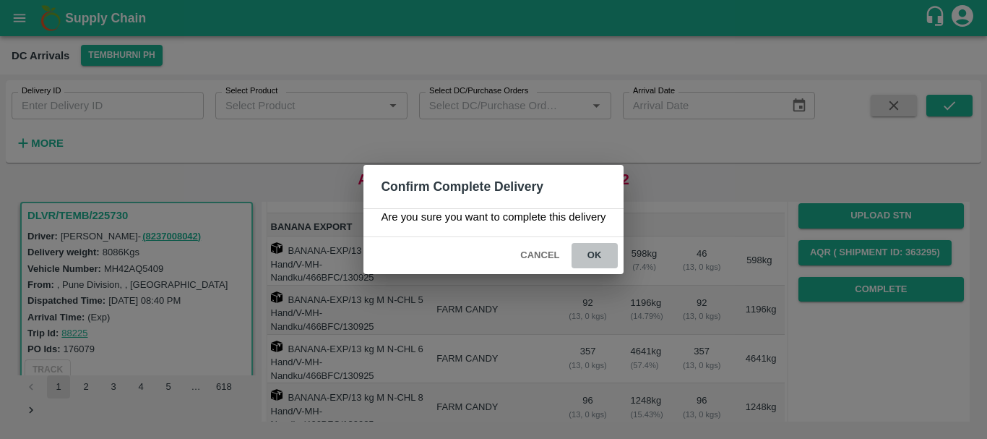
click at [588, 254] on button "ok" at bounding box center [595, 255] width 46 height 25
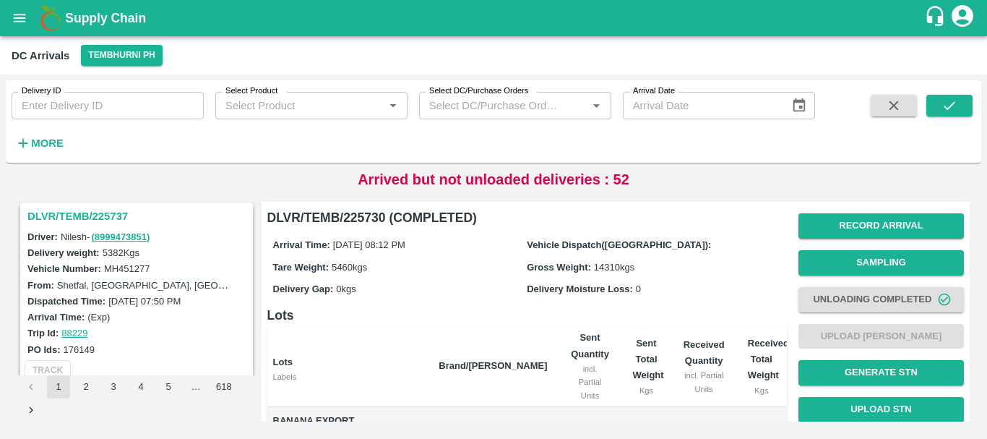
scroll to position [2650, 0]
click at [106, 215] on h3 "DLVR/TEMB/225737" at bounding box center [138, 216] width 223 height 19
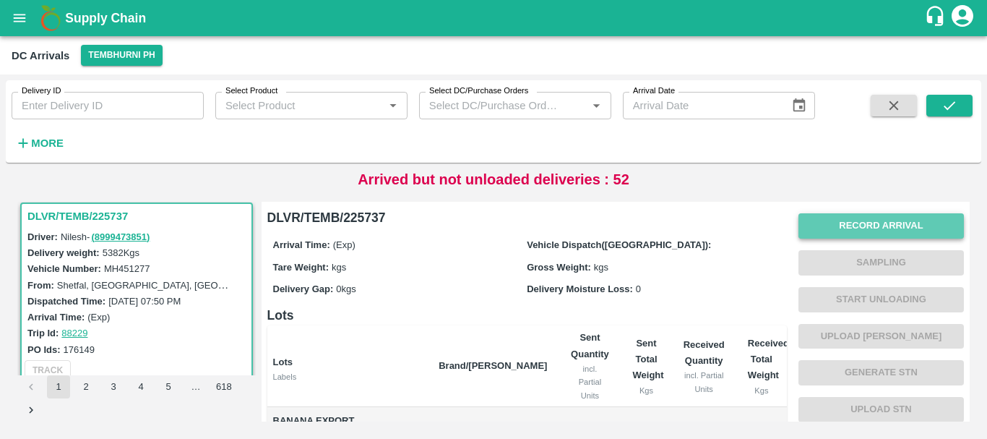
click at [846, 223] on button "Record Arrival" at bounding box center [882, 225] width 166 height 25
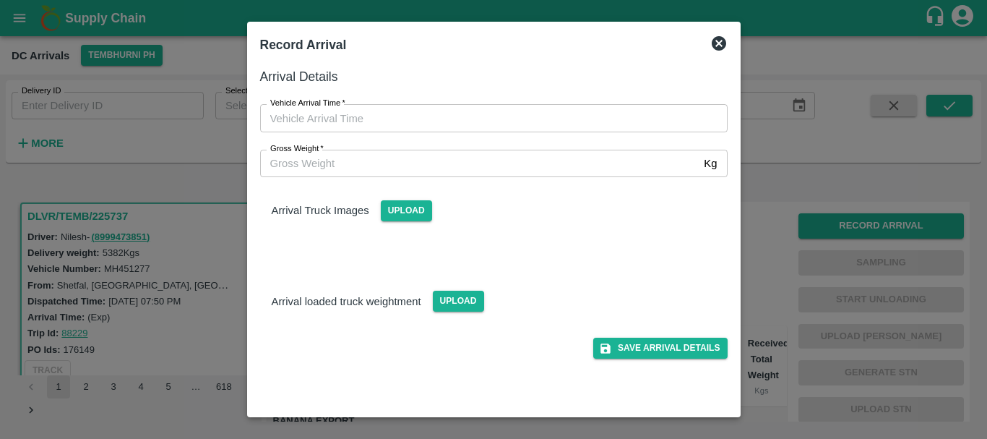
type input "DD/MM/YYYY hh:mm aa"
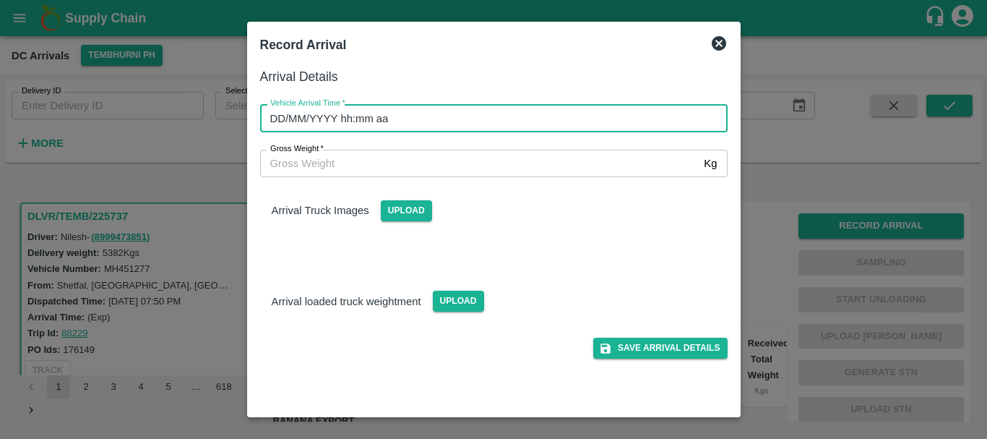
click at [655, 128] on input "DD/MM/YYYY hh:mm aa" at bounding box center [489, 117] width 458 height 27
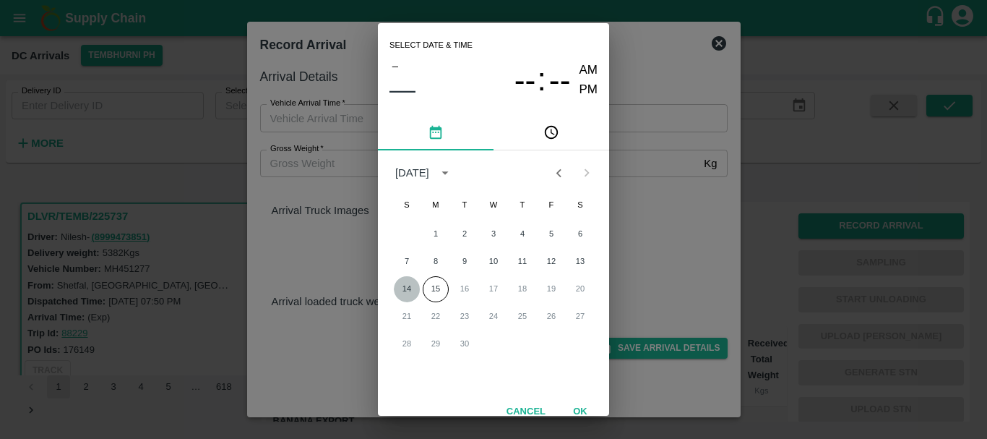
click at [414, 284] on button "14" at bounding box center [407, 289] width 26 height 26
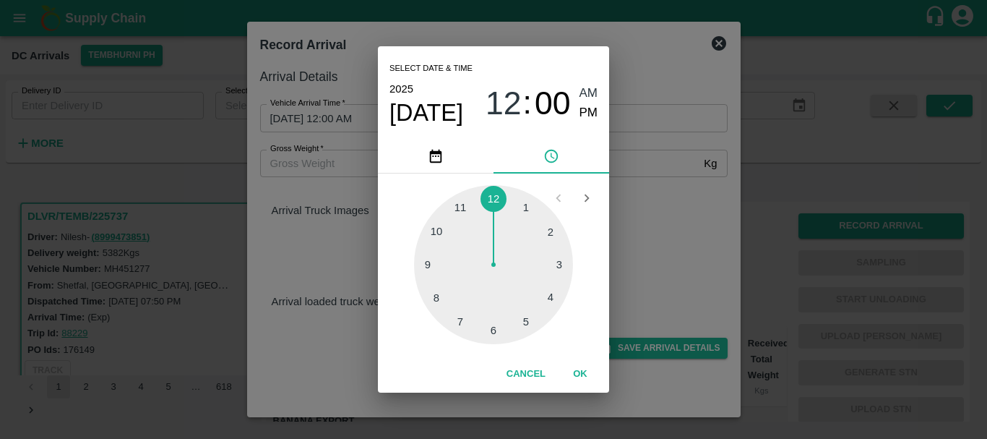
click at [461, 212] on div at bounding box center [493, 264] width 159 height 159
click at [553, 243] on div at bounding box center [493, 264] width 159 height 159
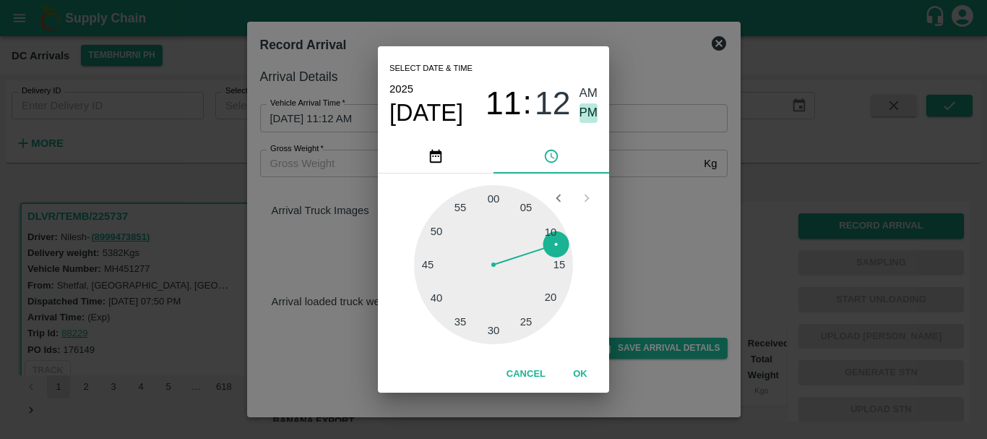
click at [591, 111] on span "PM" at bounding box center [589, 113] width 19 height 20
type input "14/09/2025 11:12 PM"
click at [646, 166] on div "Select date & time 2025 Sep 14 11 : 12 AM PM 05 10 15 20 25 30 35 40 45 50 55 0…" at bounding box center [493, 219] width 987 height 439
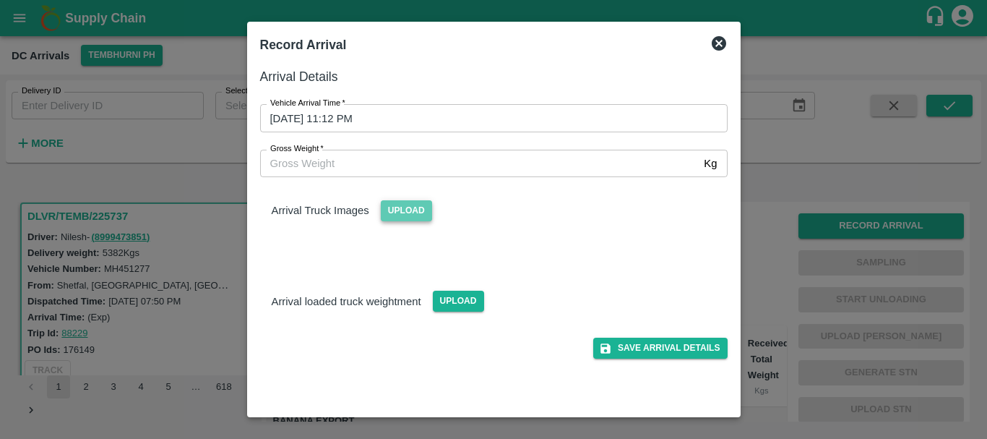
click at [396, 205] on span "Upload" at bounding box center [406, 210] width 51 height 21
click at [0, 0] on input "Upload" at bounding box center [0, 0] width 0 height 0
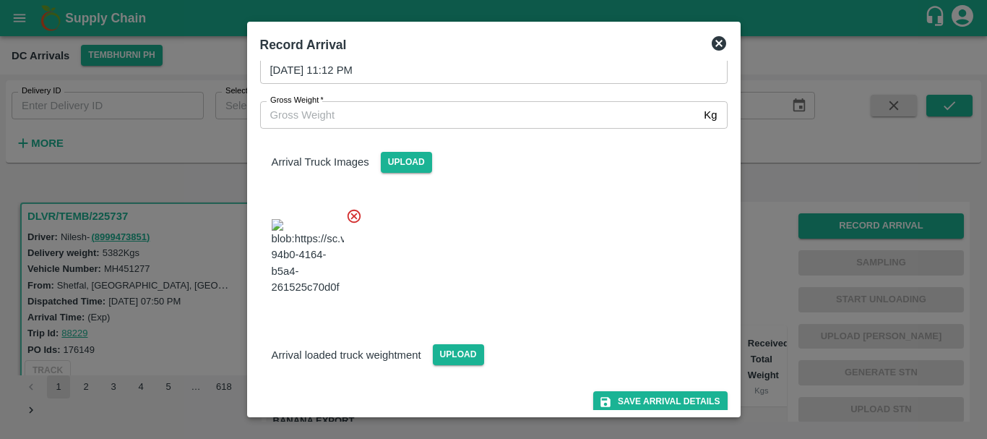
scroll to position [58, 0]
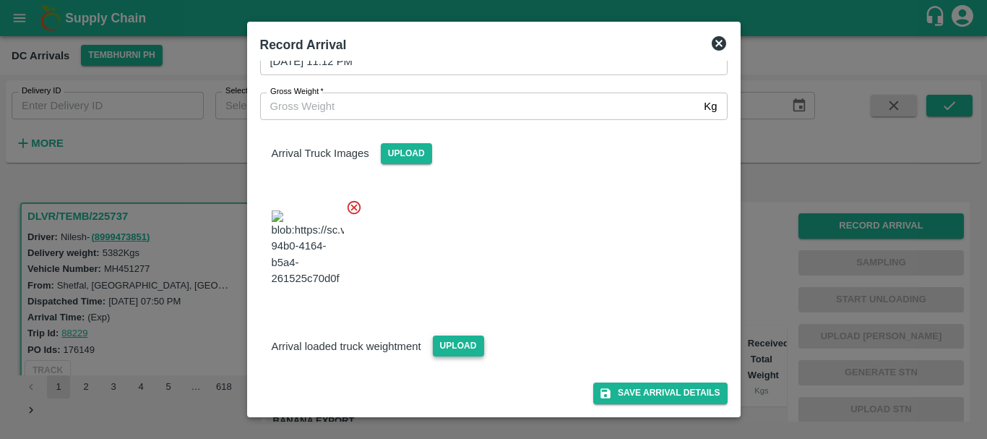
click at [471, 356] on span "Upload" at bounding box center [458, 345] width 51 height 21
click at [0, 0] on input "Upload" at bounding box center [0, 0] width 0 height 0
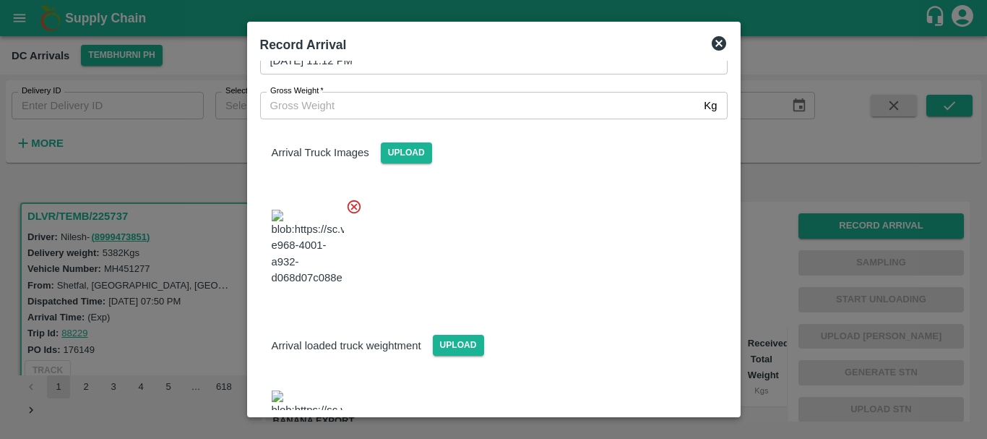
scroll to position [180, 0]
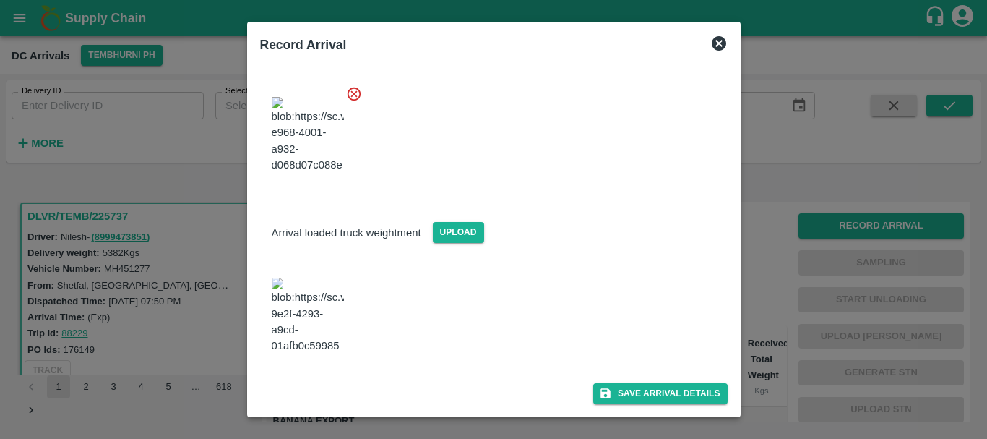
click at [319, 338] on img at bounding box center [308, 316] width 72 height 76
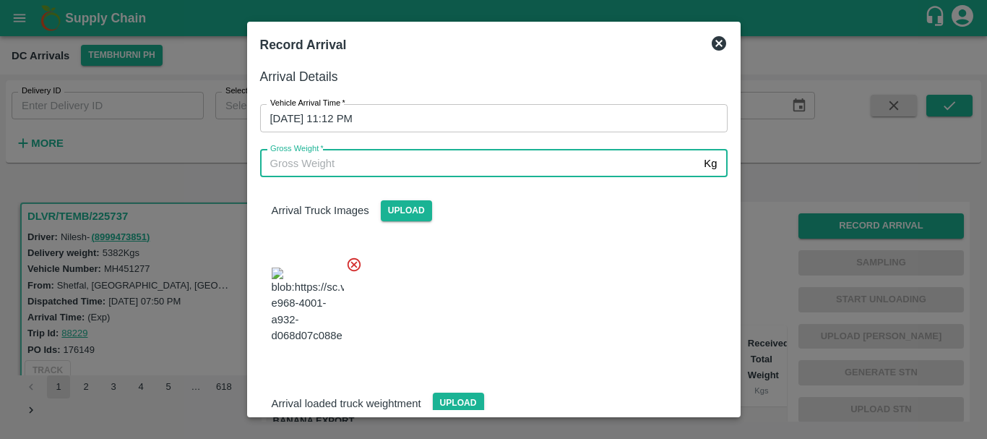
click at [359, 165] on input "Gross Weight   *" at bounding box center [479, 163] width 439 height 27
type input "11245"
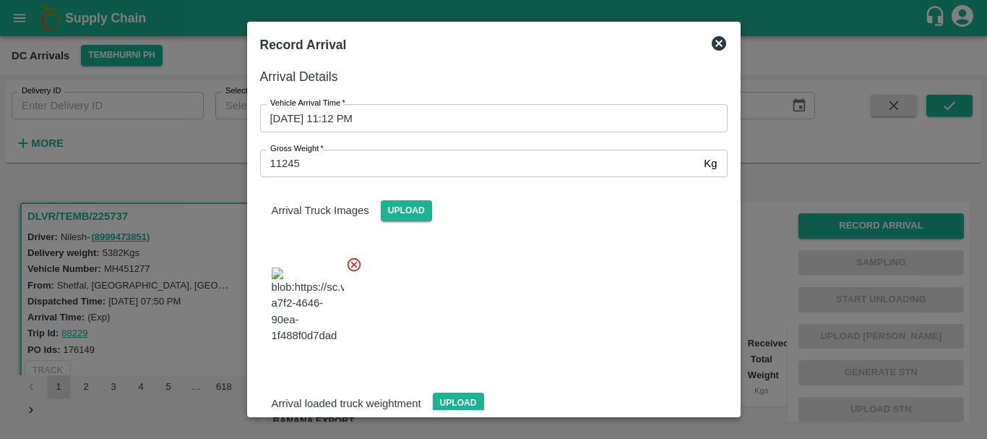
click at [524, 289] on div at bounding box center [488, 300] width 479 height 113
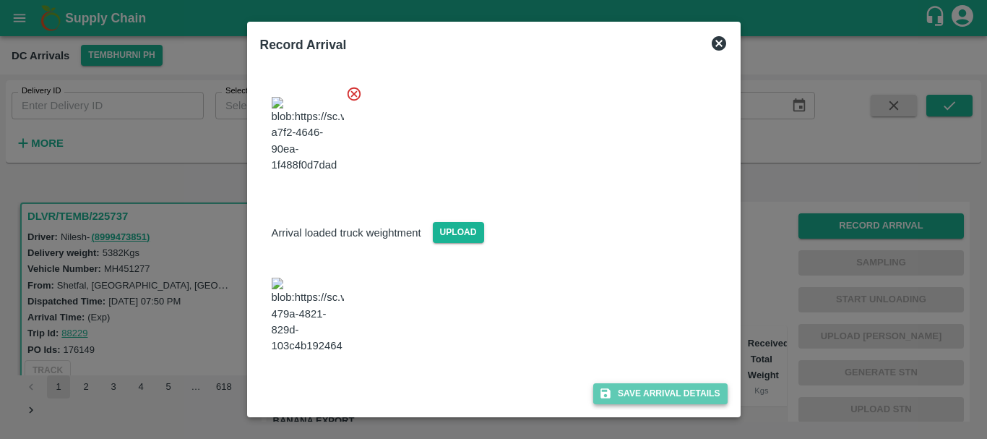
click at [629, 390] on button "Save Arrival Details" at bounding box center [660, 393] width 134 height 21
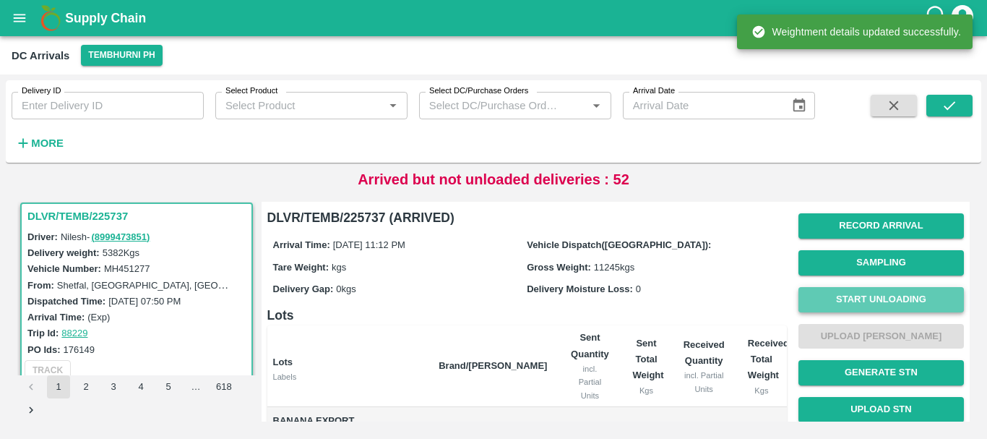
click at [807, 301] on button "Start Unloading" at bounding box center [882, 299] width 166 height 25
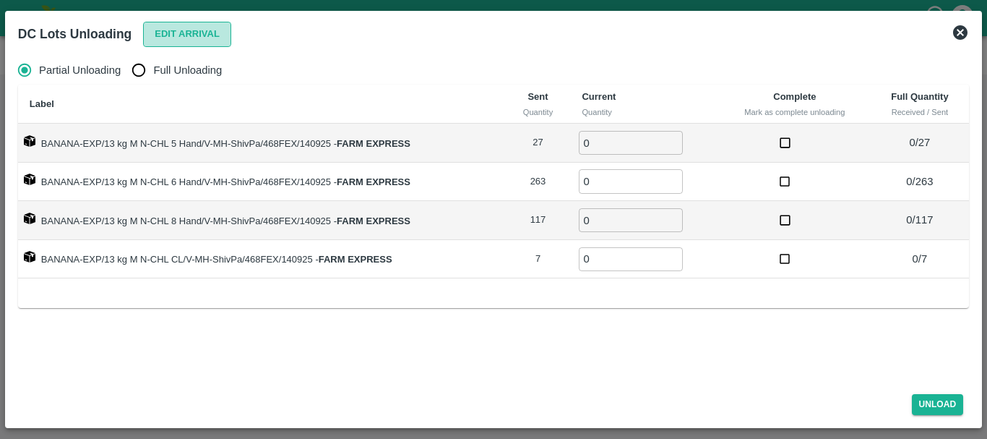
click at [194, 38] on button "Edit Arrival" at bounding box center [187, 34] width 88 height 25
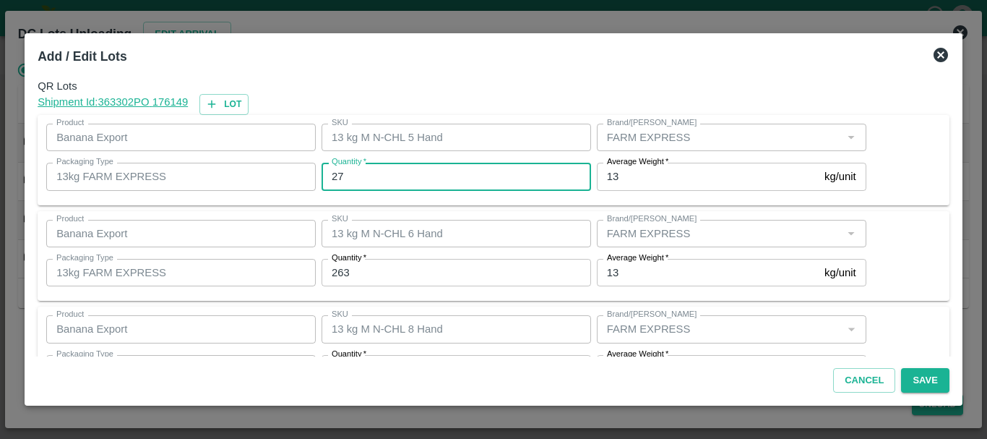
click at [361, 180] on input "27" at bounding box center [457, 176] width 270 height 27
type input "2"
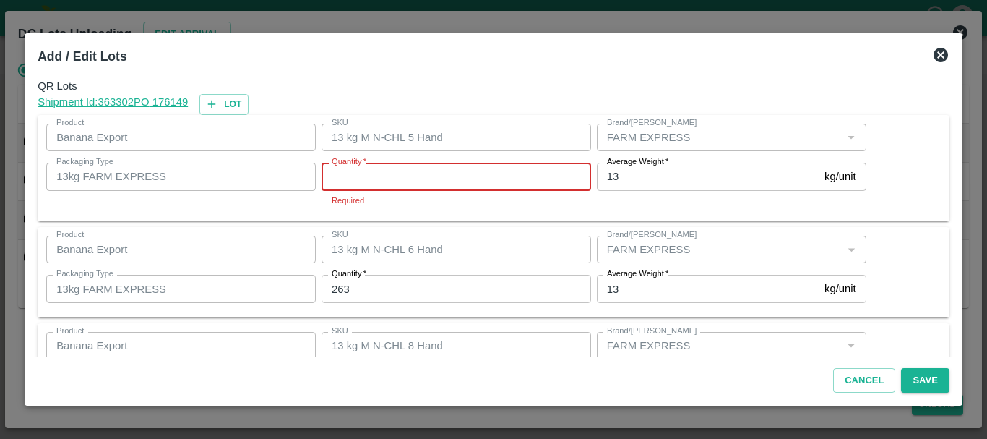
type input "5"
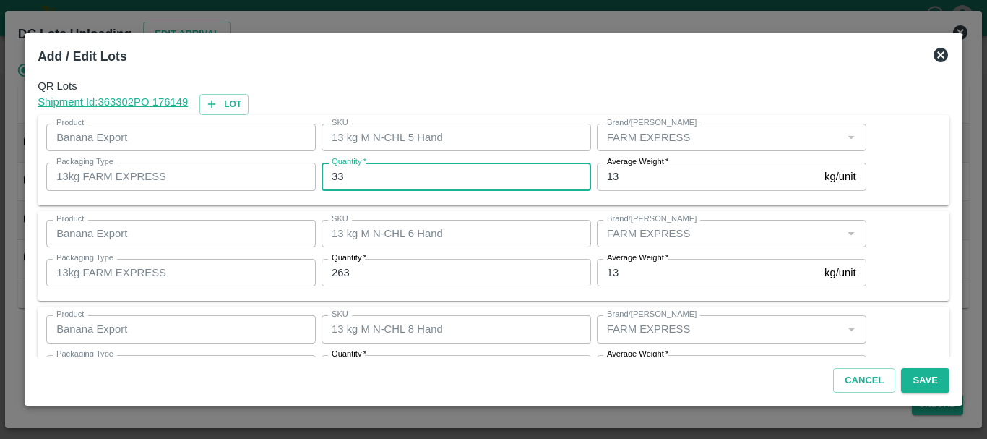
type input "33"
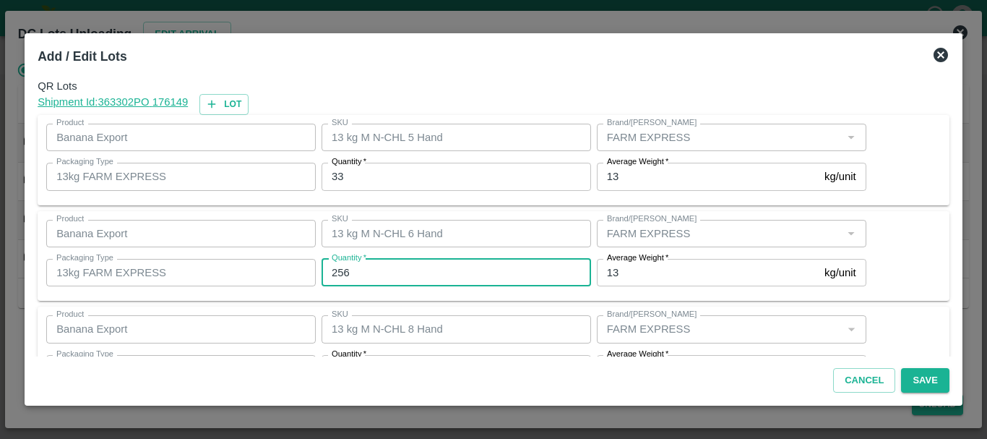
type input "256"
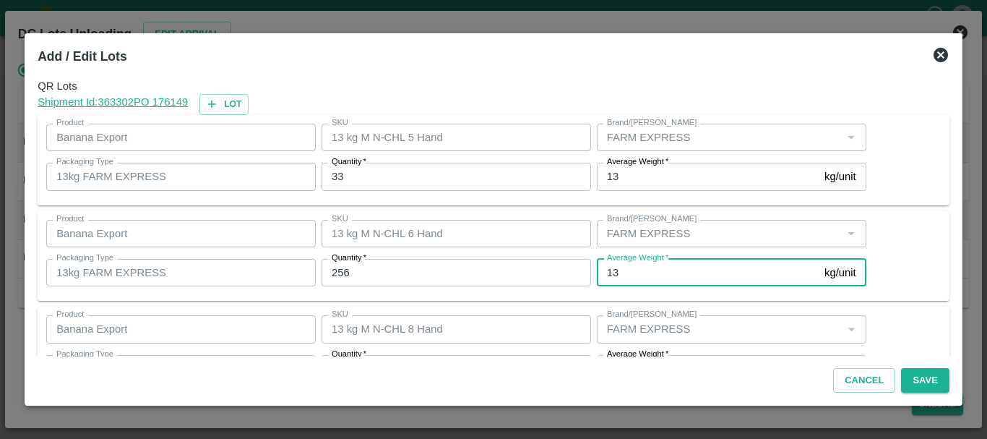
scroll to position [26, 0]
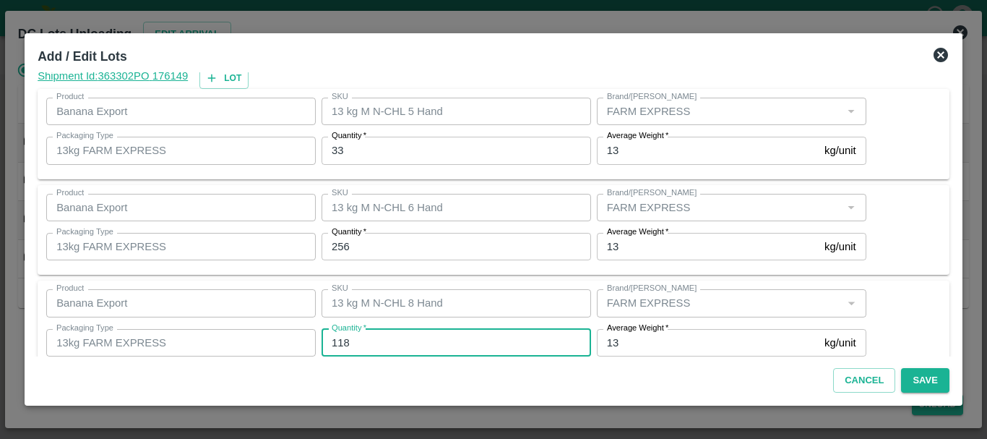
type input "118"
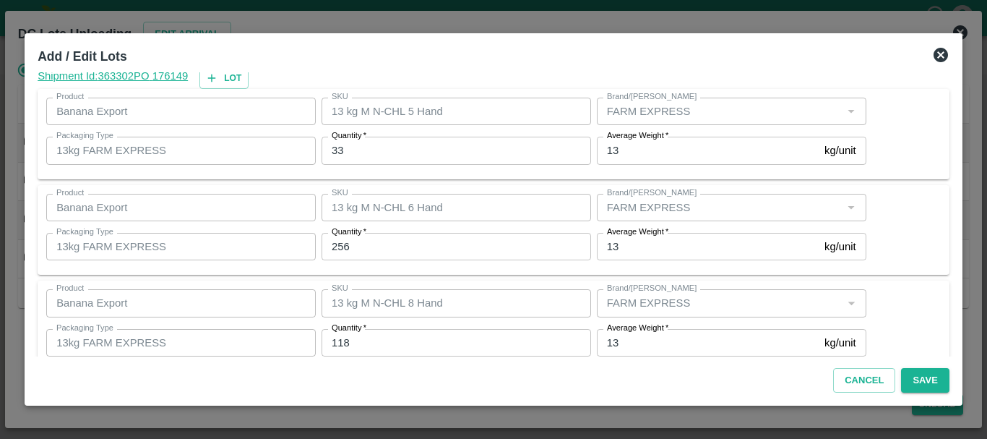
scroll to position [148, 0]
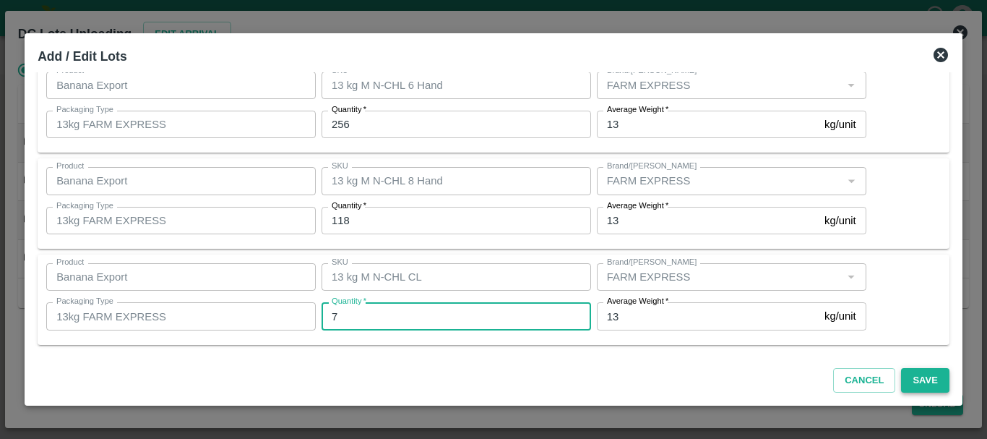
click at [914, 379] on button "Save" at bounding box center [925, 380] width 48 height 25
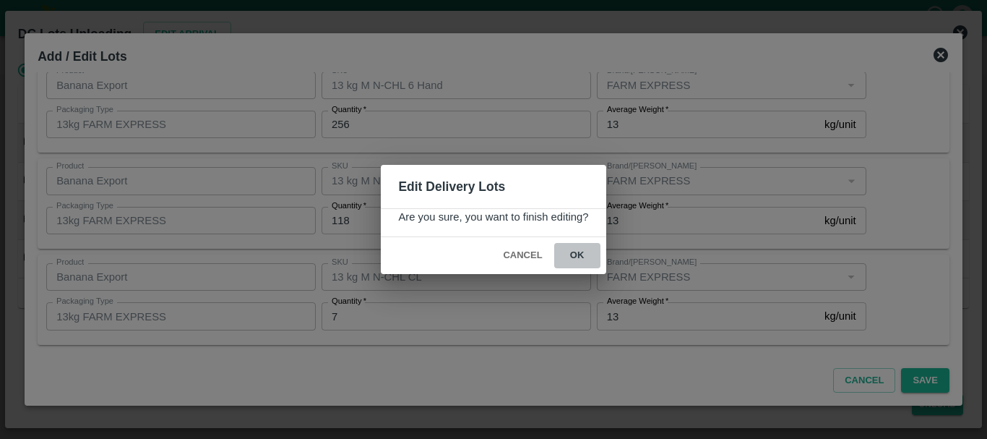
click at [578, 260] on button "ok" at bounding box center [577, 255] width 46 height 25
click at [578, 260] on icon at bounding box center [577, 255] width 17 height 17
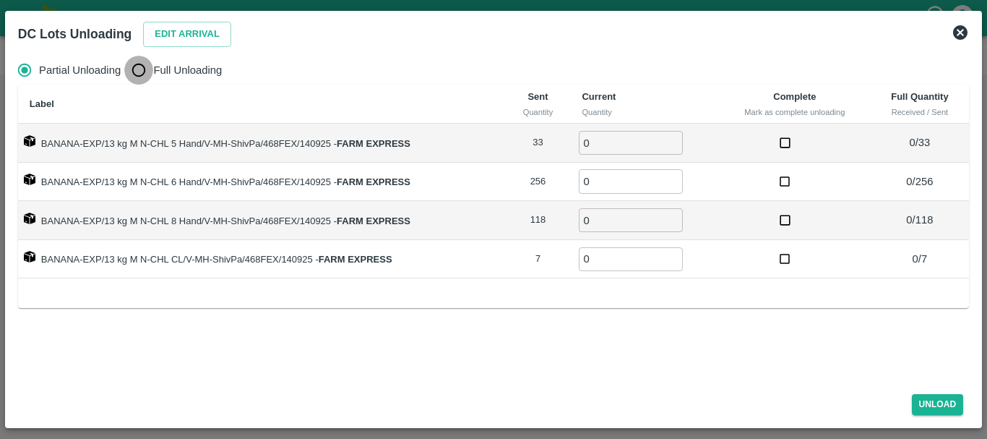
click at [132, 58] on input "Full Unloading" at bounding box center [138, 70] width 29 height 29
radio input "true"
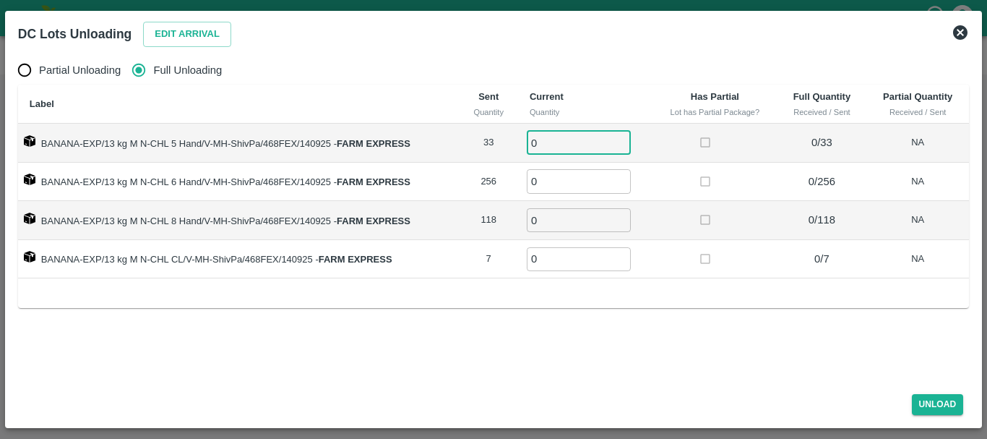
click at [559, 147] on input "0" at bounding box center [579, 143] width 104 height 24
type input "033"
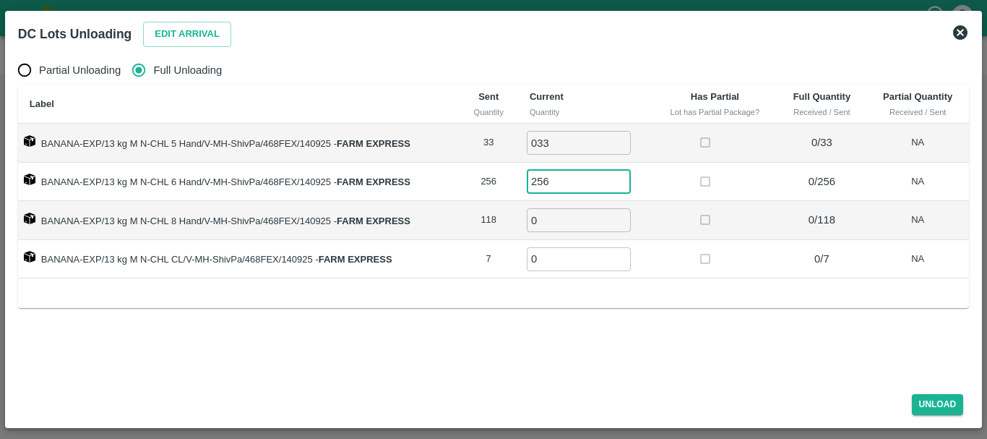
type input "256"
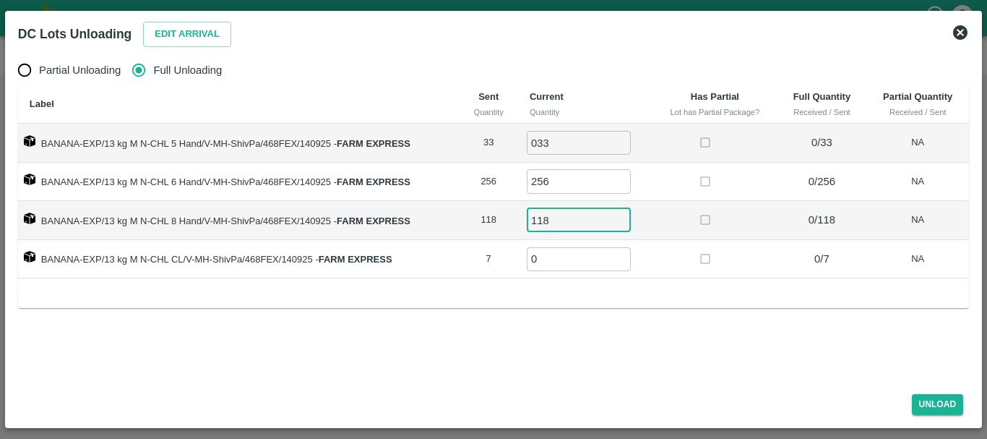
type input "118"
type input "7"
click at [927, 403] on button "Unload" at bounding box center [938, 404] width 52 height 21
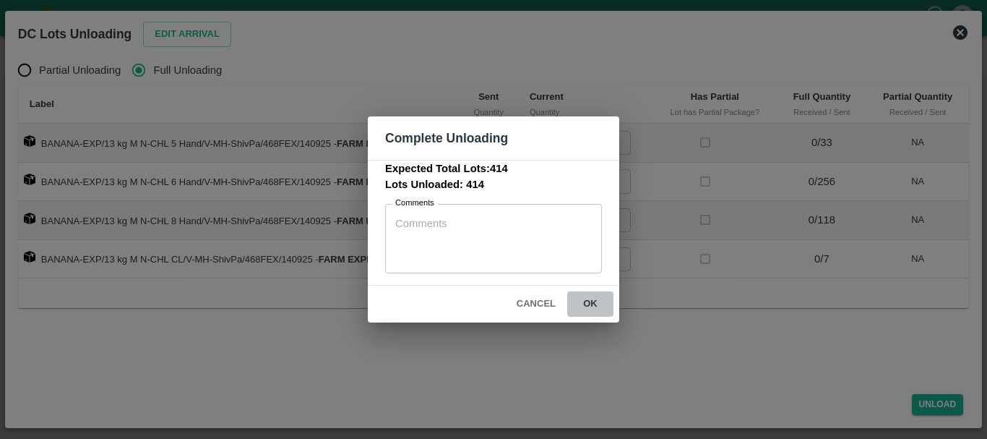
click at [592, 304] on button "ok" at bounding box center [590, 303] width 46 height 25
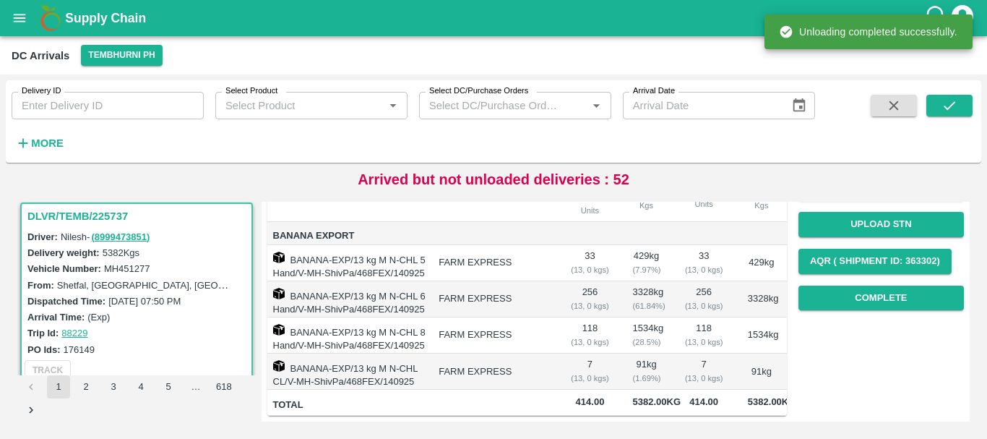
scroll to position [0, 0]
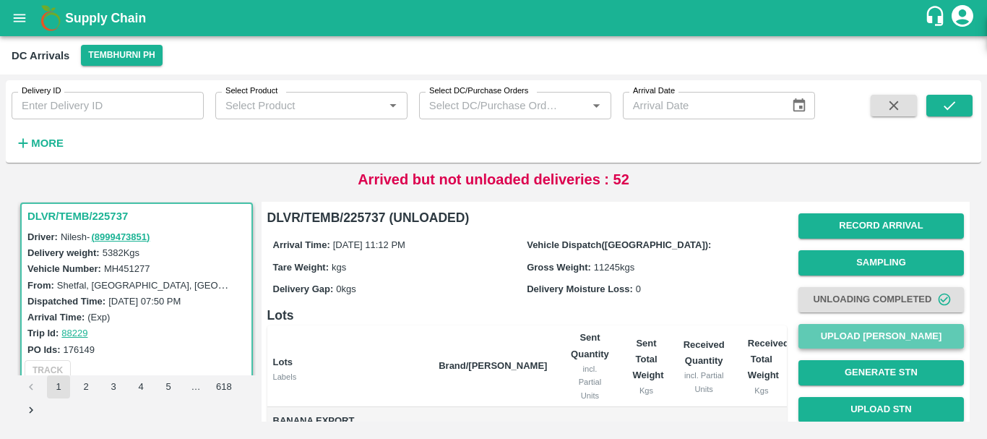
click at [837, 333] on button "Upload [PERSON_NAME]" at bounding box center [882, 336] width 166 height 25
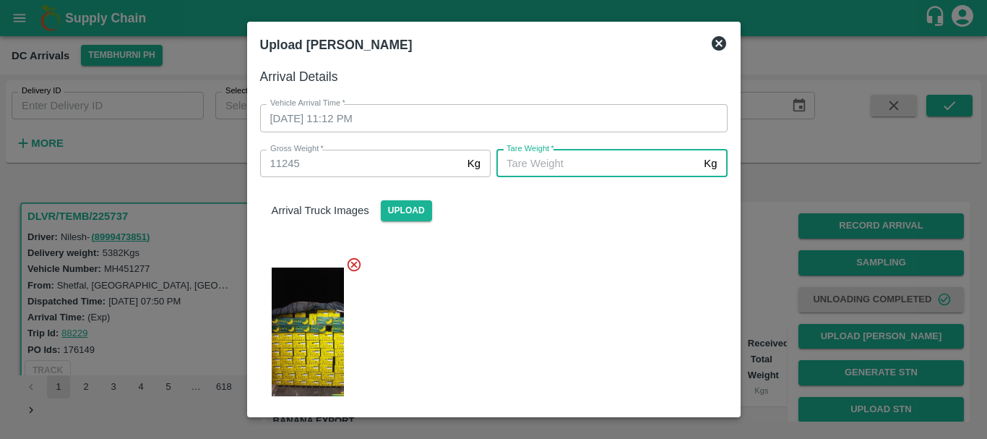
click at [572, 168] on input "[PERSON_NAME]   *" at bounding box center [598, 163] width 202 height 27
type input "5330"
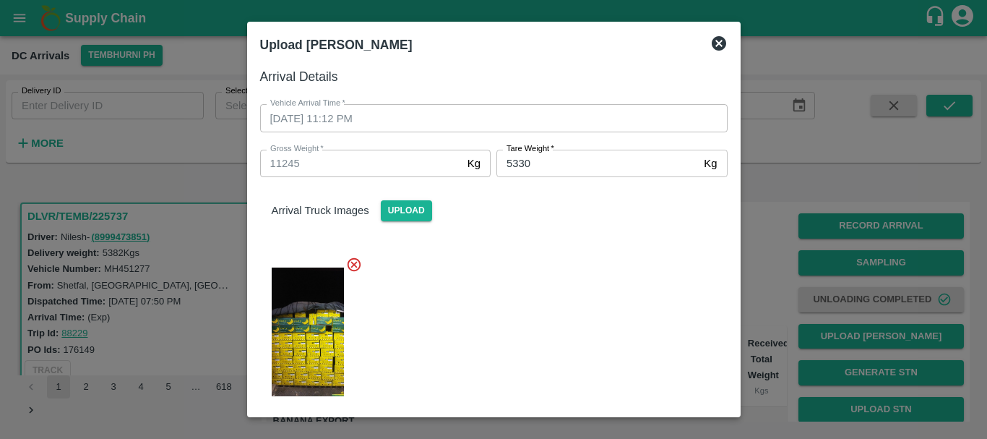
click at [573, 312] on div at bounding box center [488, 327] width 479 height 166
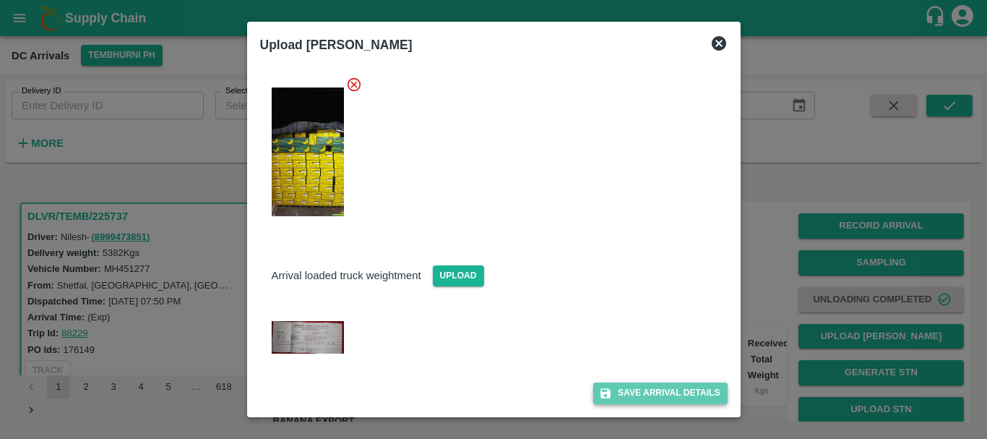
click at [619, 390] on button "Save Arrival Details" at bounding box center [660, 392] width 134 height 21
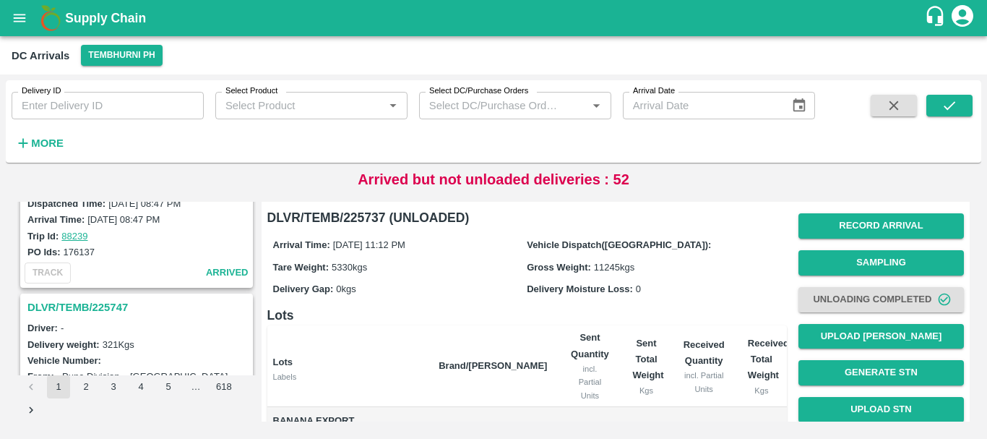
scroll to position [2369, 0]
click at [101, 312] on h3 "DLVR/TEMB/225747" at bounding box center [138, 308] width 223 height 19
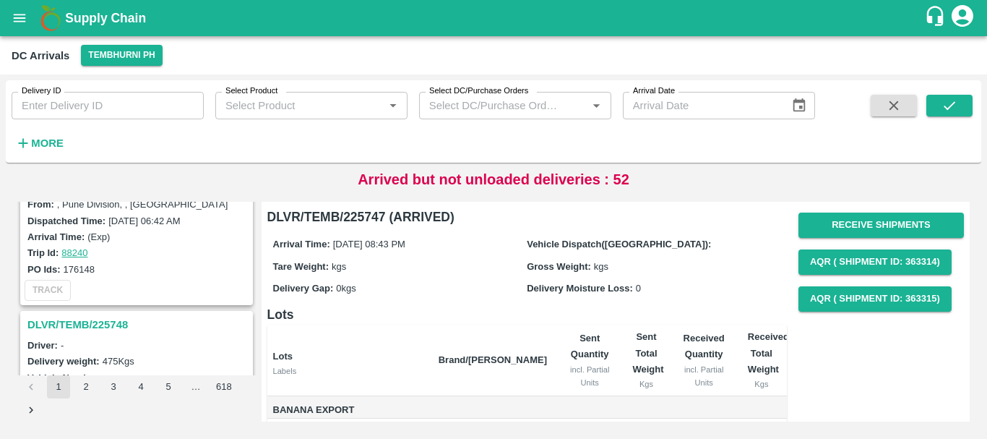
scroll to position [2146, 0]
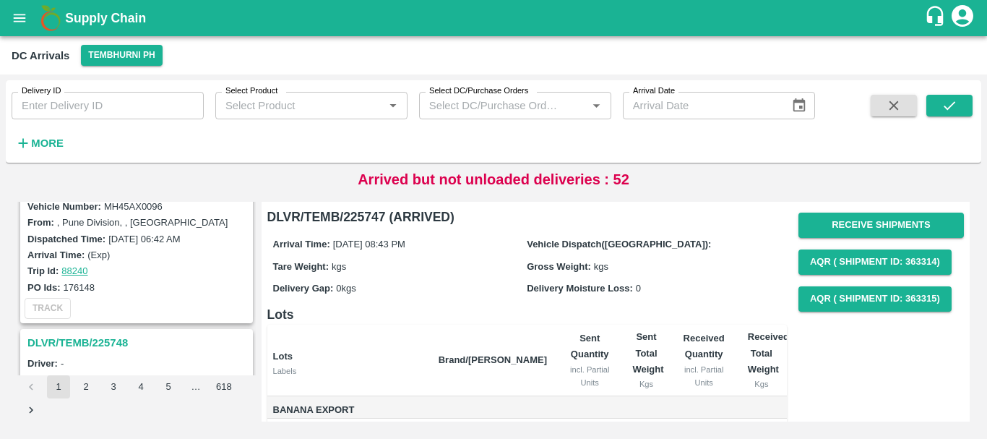
click at [123, 336] on h3 "DLVR/TEMB/225748" at bounding box center [138, 342] width 223 height 19
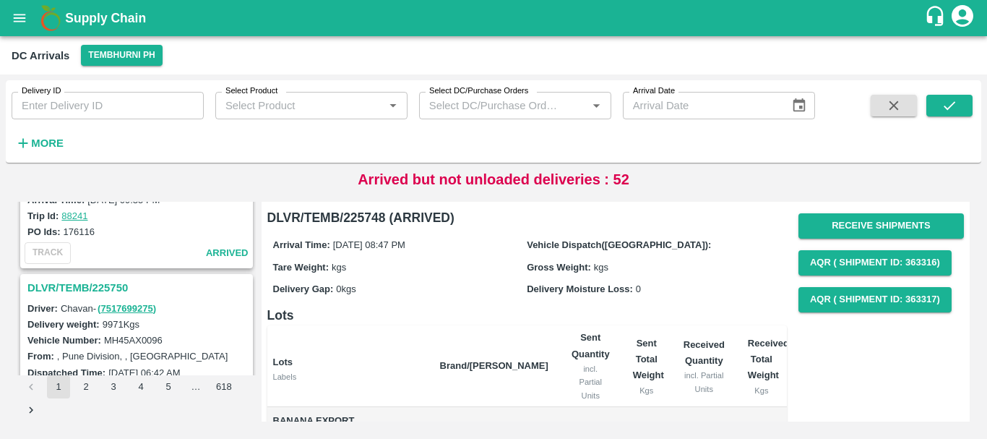
scroll to position [2010, 0]
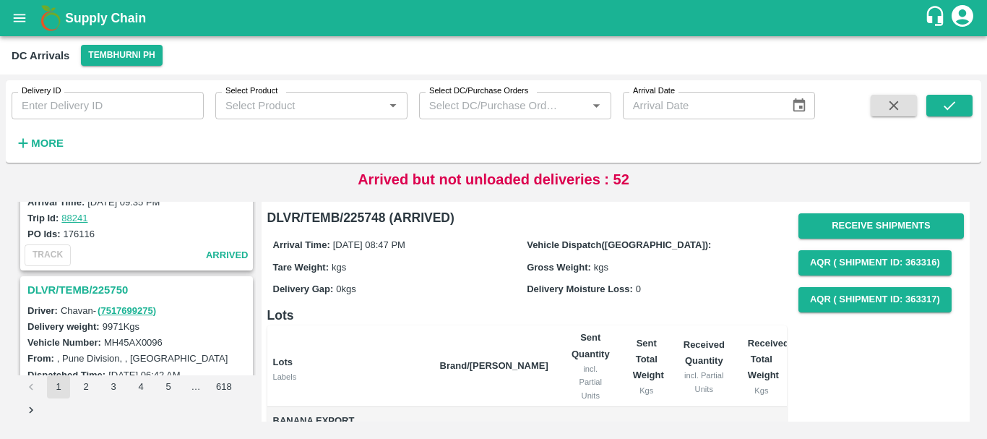
click at [106, 293] on h3 "DLVR/TEMB/225750" at bounding box center [138, 289] width 223 height 19
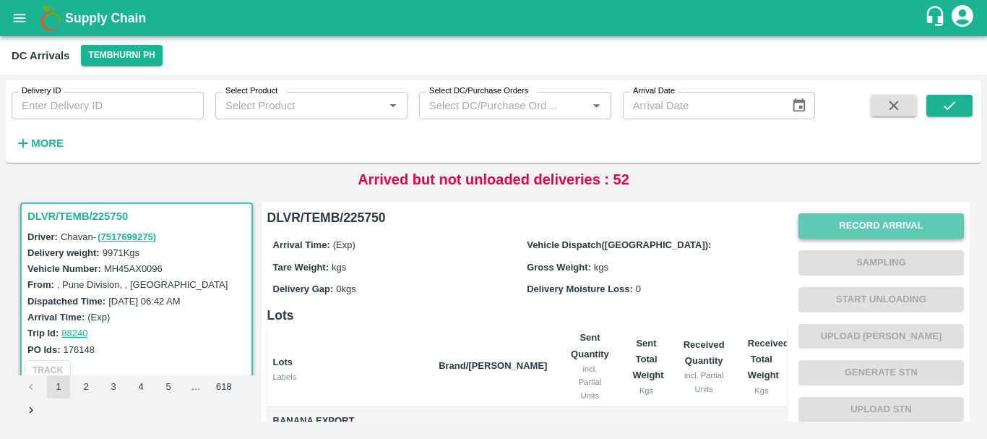
click at [829, 226] on button "Record Arrival" at bounding box center [882, 225] width 166 height 25
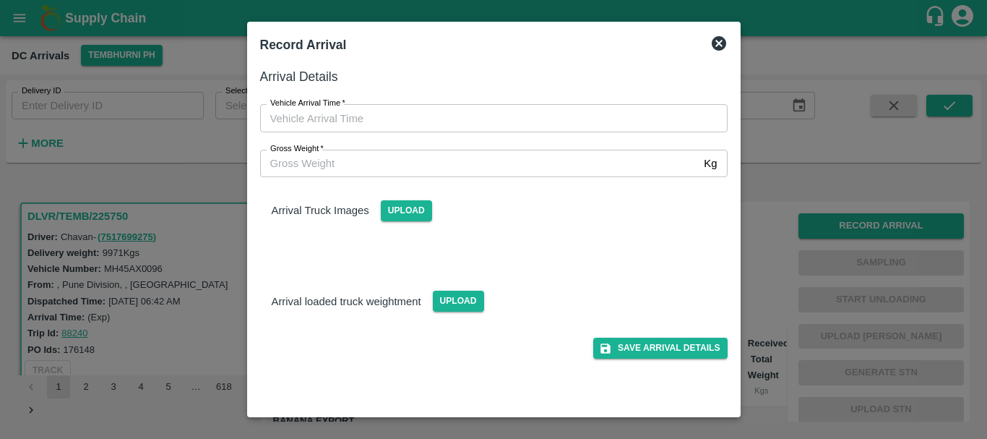
type input "DD/MM/YYYY hh:mm aa"
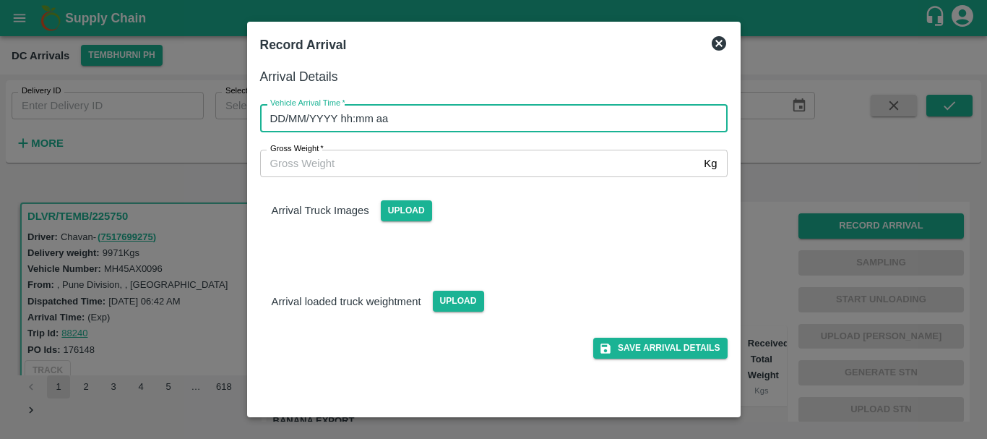
click at [559, 121] on input "DD/MM/YYYY hh:mm aa" at bounding box center [489, 117] width 458 height 27
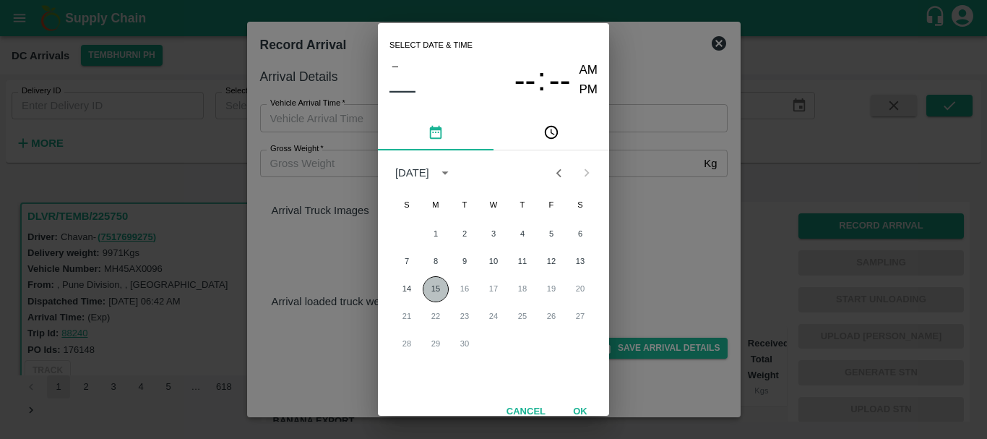
click at [432, 288] on button "15" at bounding box center [436, 289] width 26 height 26
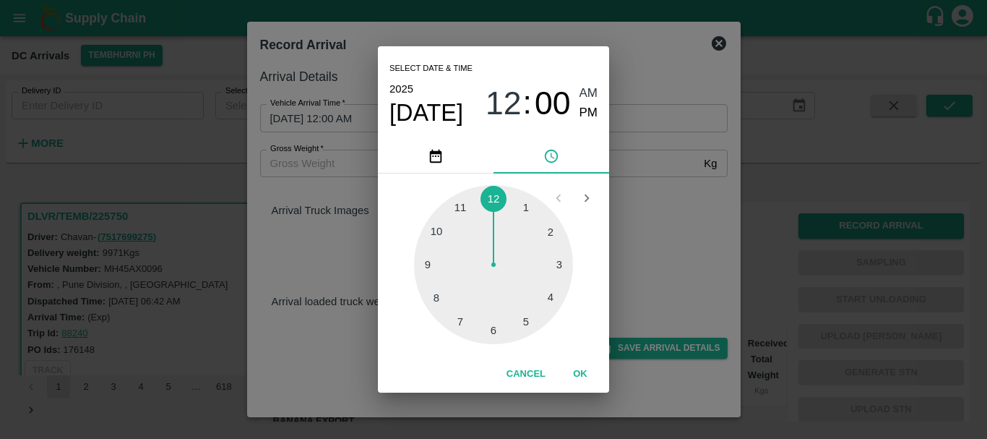
click at [430, 262] on div at bounding box center [493, 264] width 159 height 159
click at [546, 233] on div at bounding box center [493, 264] width 159 height 159
type input "15/09/2025 09:10 AM"
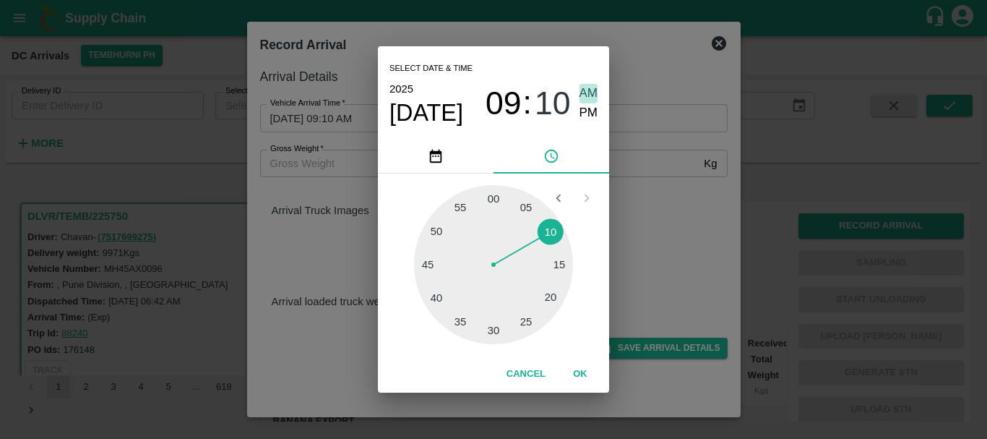
click at [589, 95] on span "AM" at bounding box center [589, 94] width 19 height 20
click at [656, 266] on div "Select date & time 2025 Sep 15 09 : 10 AM PM 05 10 15 20 25 30 35 40 45 50 55 0…" at bounding box center [493, 219] width 987 height 439
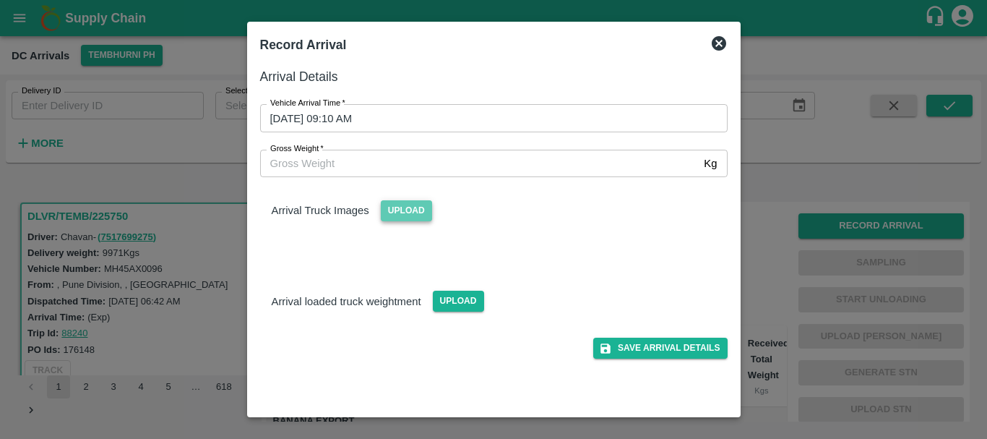
click at [400, 212] on span "Upload" at bounding box center [406, 210] width 51 height 21
click at [0, 0] on input "Upload" at bounding box center [0, 0] width 0 height 0
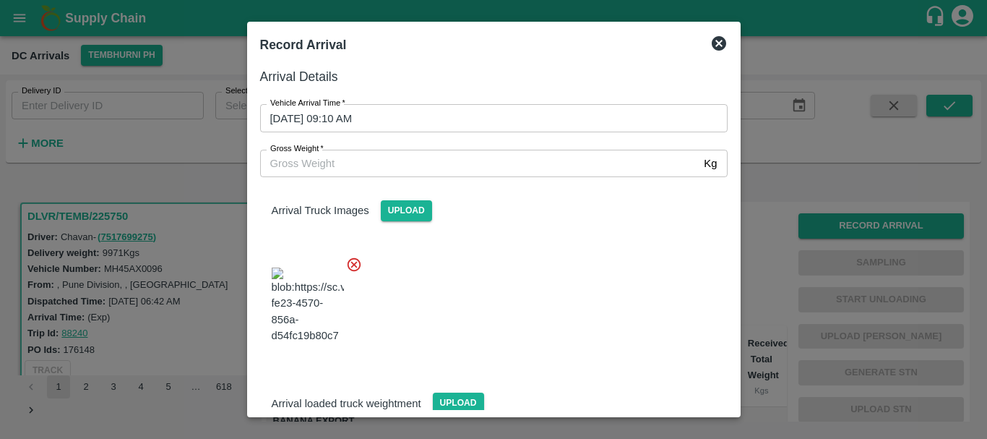
scroll to position [35, 0]
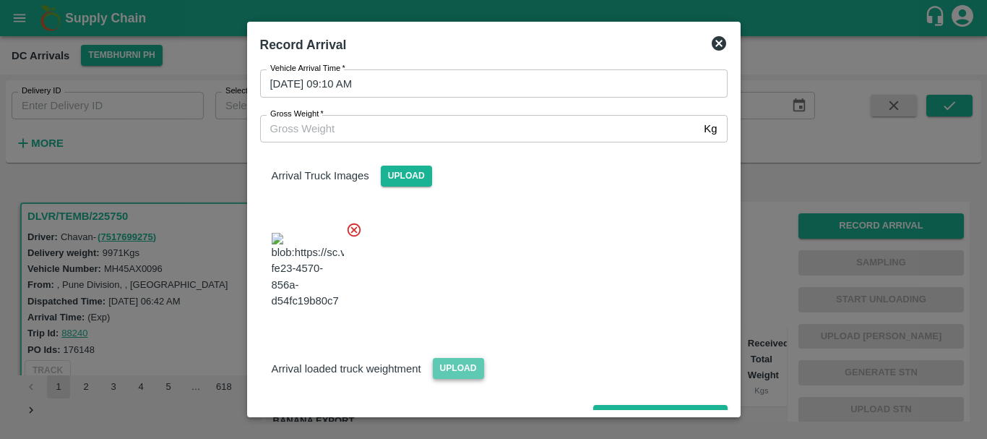
click at [459, 358] on span "Upload" at bounding box center [458, 368] width 51 height 21
click at [0, 0] on input "Upload" at bounding box center [0, 0] width 0 height 0
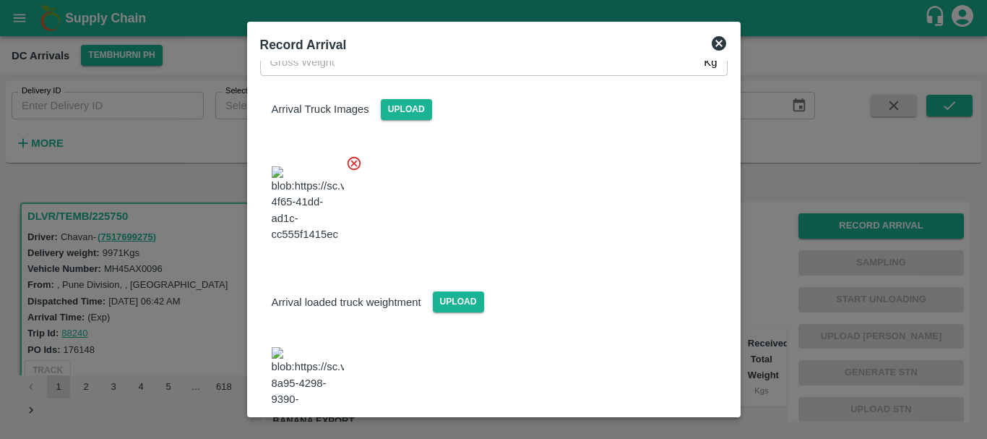
click at [325, 347] on img at bounding box center [308, 385] width 72 height 76
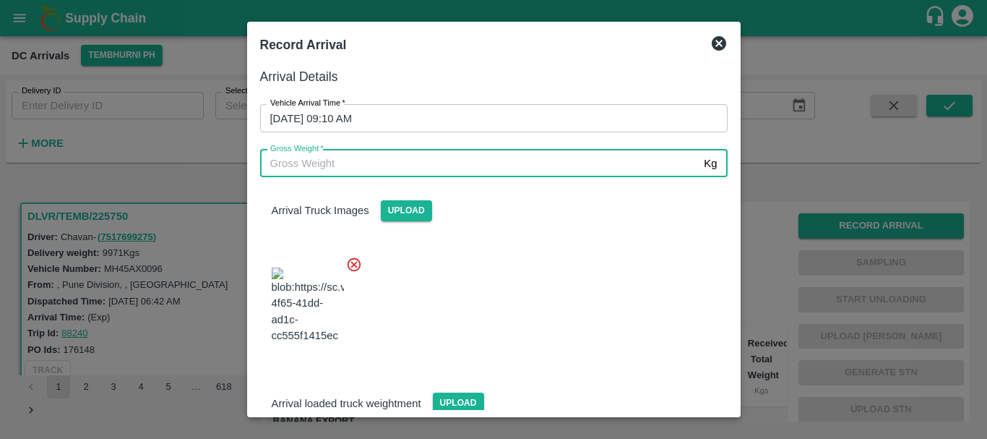
click at [387, 165] on input "Gross Weight   *" at bounding box center [479, 163] width 439 height 27
type input "16740"
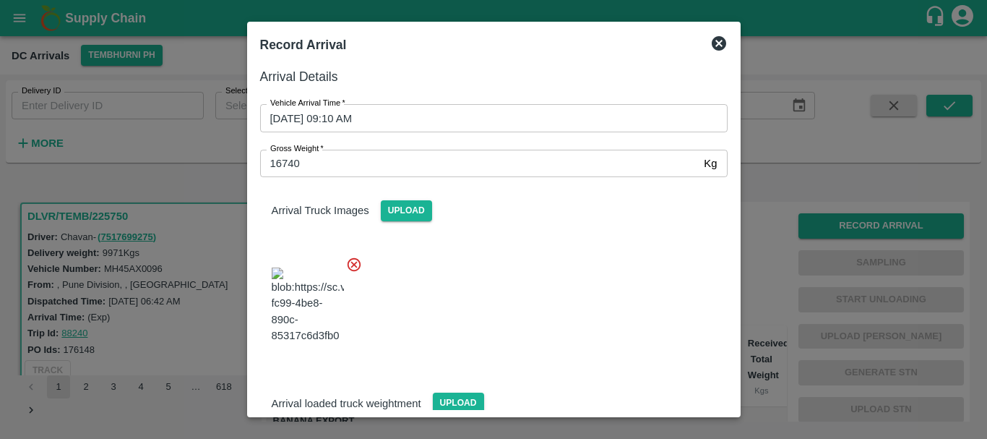
click at [562, 298] on div at bounding box center [488, 300] width 479 height 113
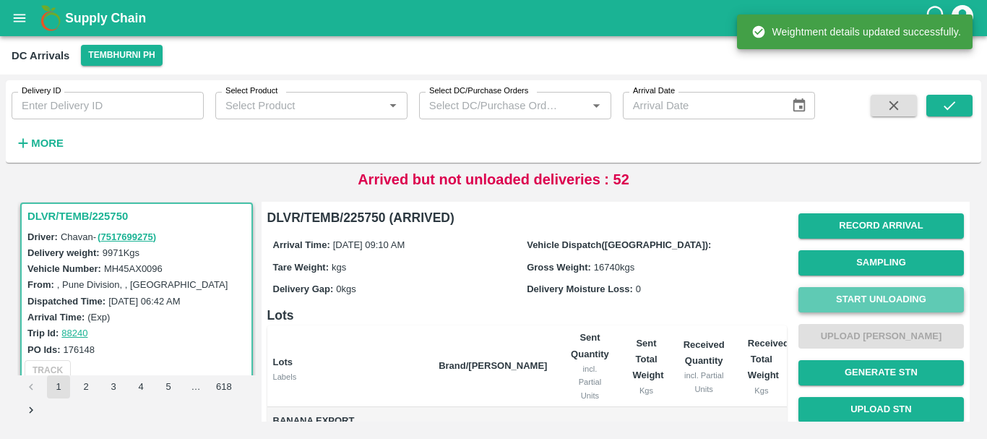
click at [827, 296] on button "Start Unloading" at bounding box center [882, 299] width 166 height 25
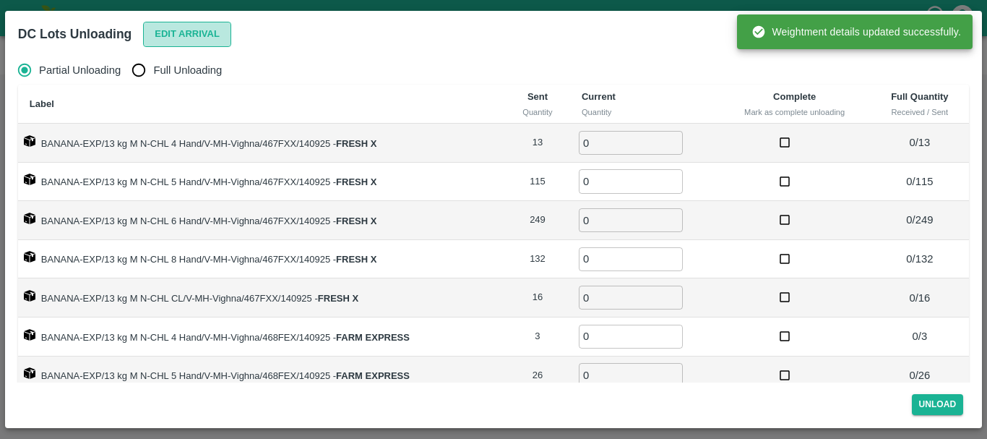
click at [175, 23] on button "Edit Arrival" at bounding box center [187, 34] width 88 height 25
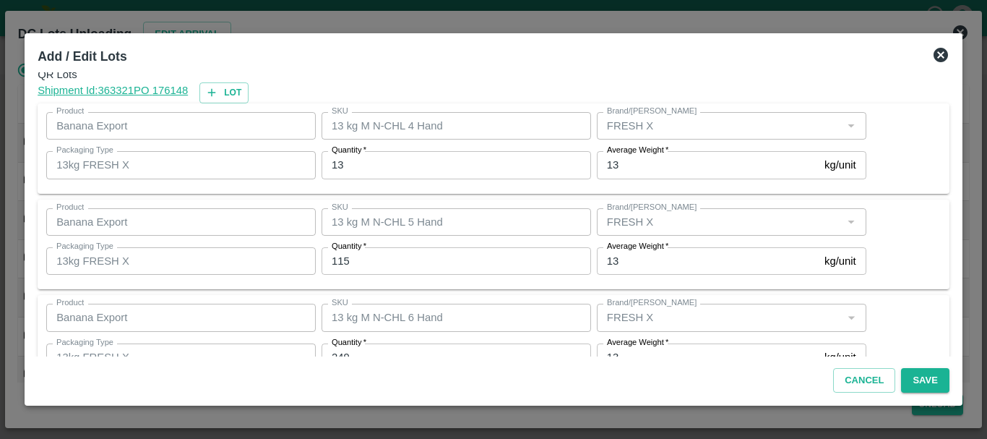
scroll to position [0, 0]
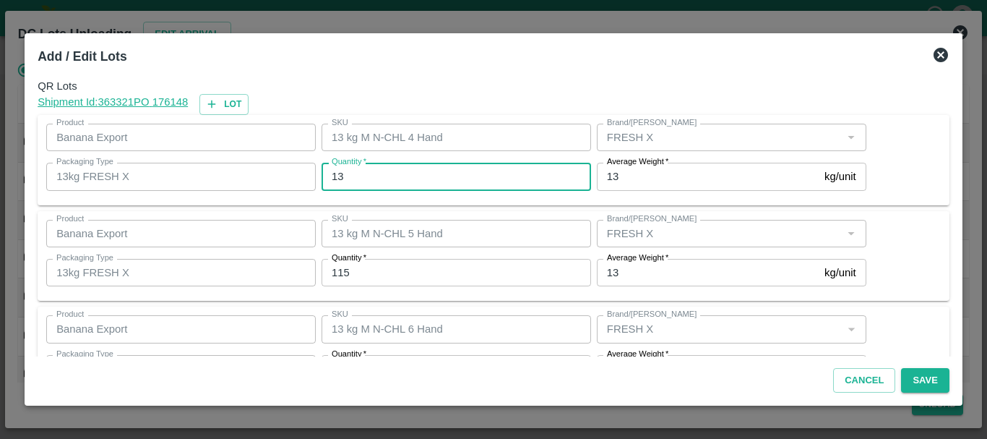
click at [391, 179] on input "13" at bounding box center [457, 176] width 270 height 27
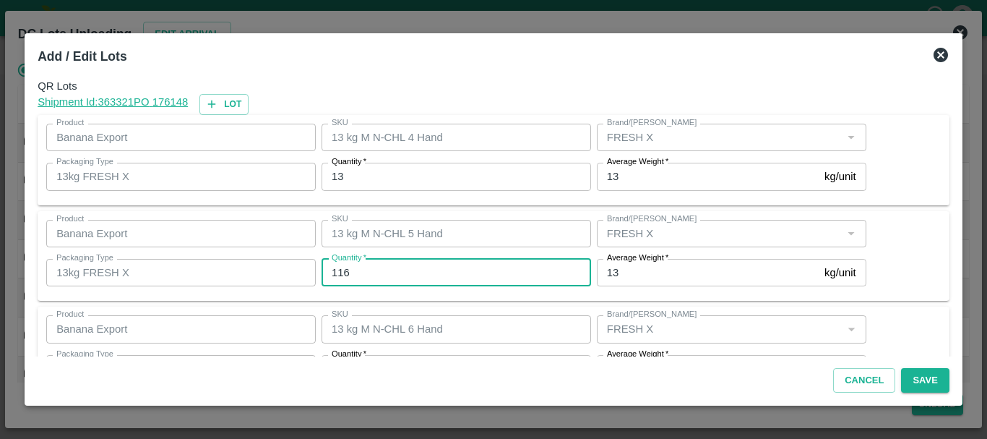
type input "116"
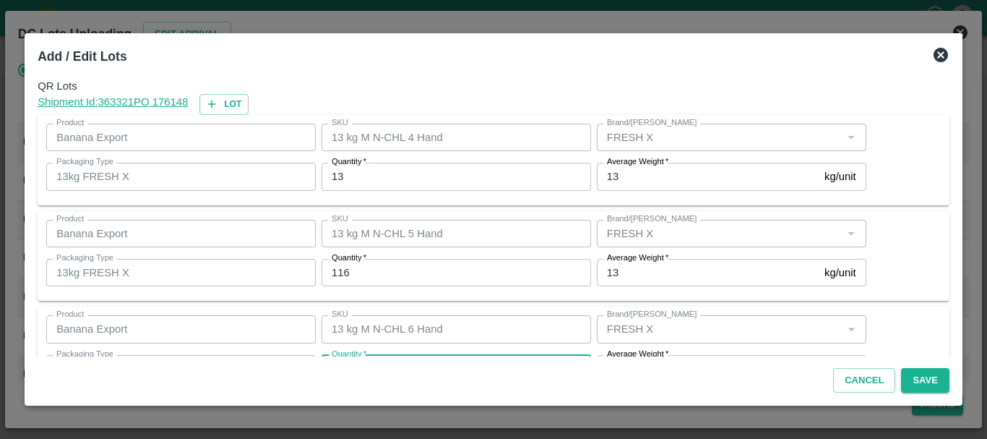
scroll to position [26, 0]
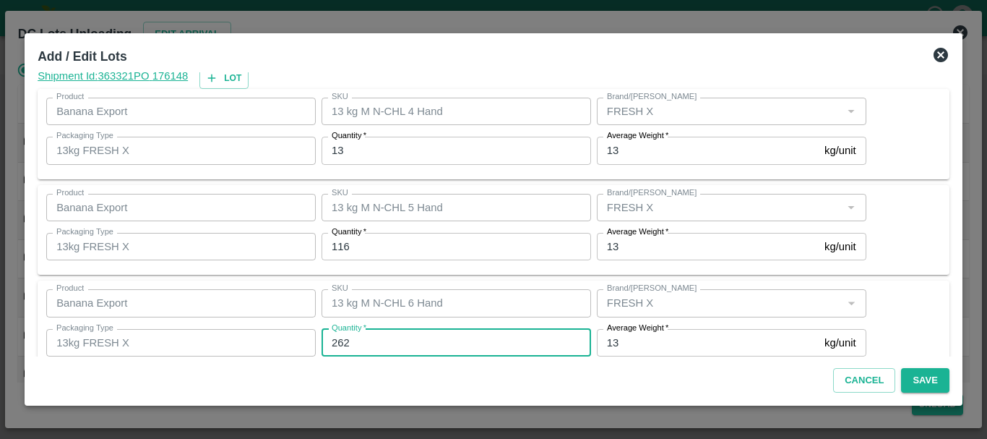
type input "262"
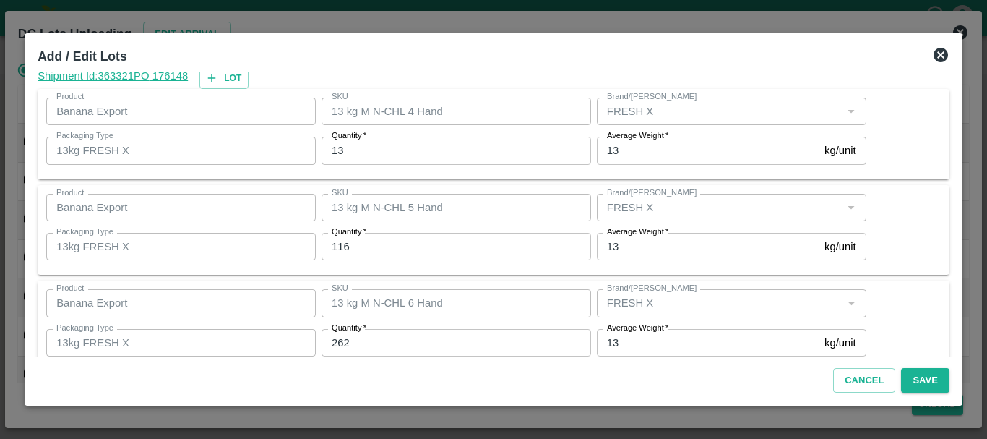
scroll to position [250, 0]
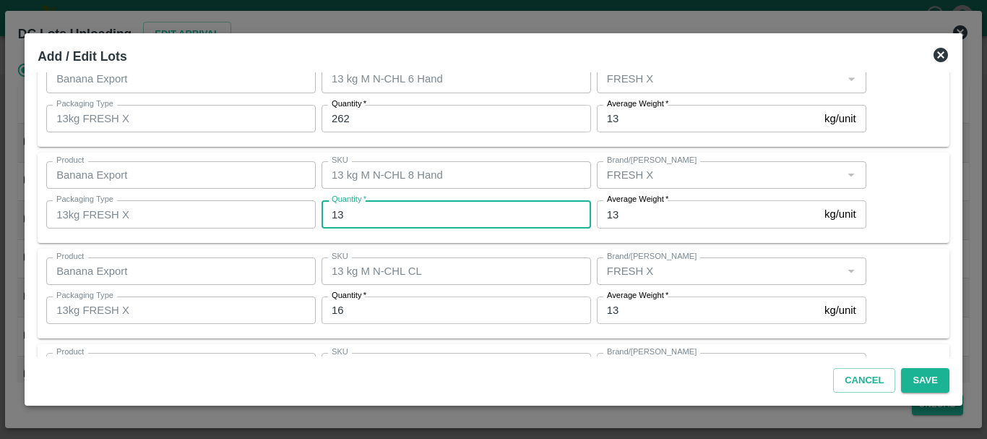
type input "132"
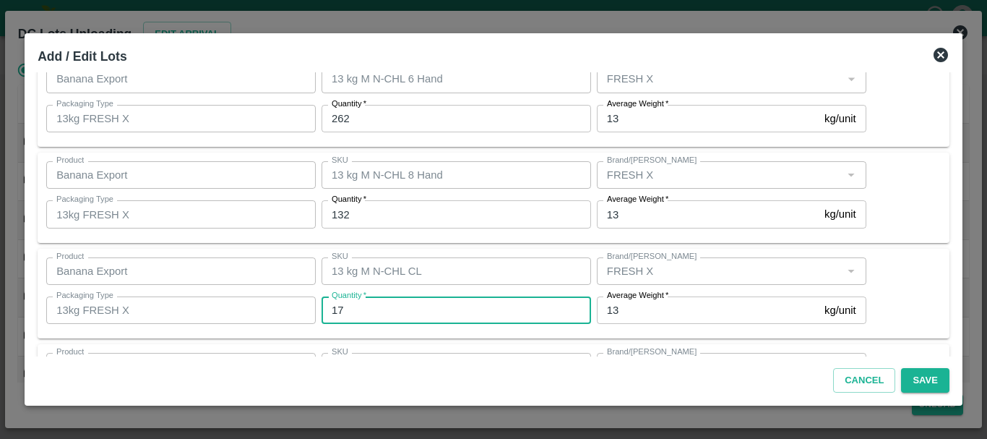
type input "17"
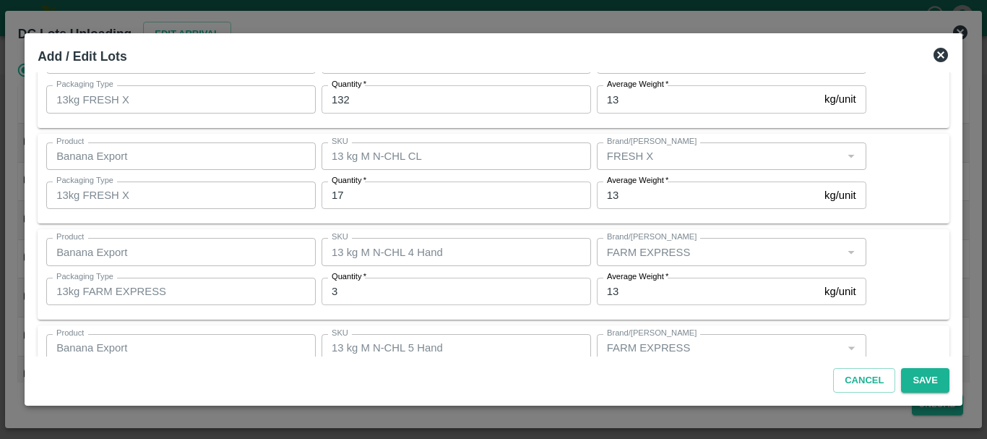
scroll to position [376, 0]
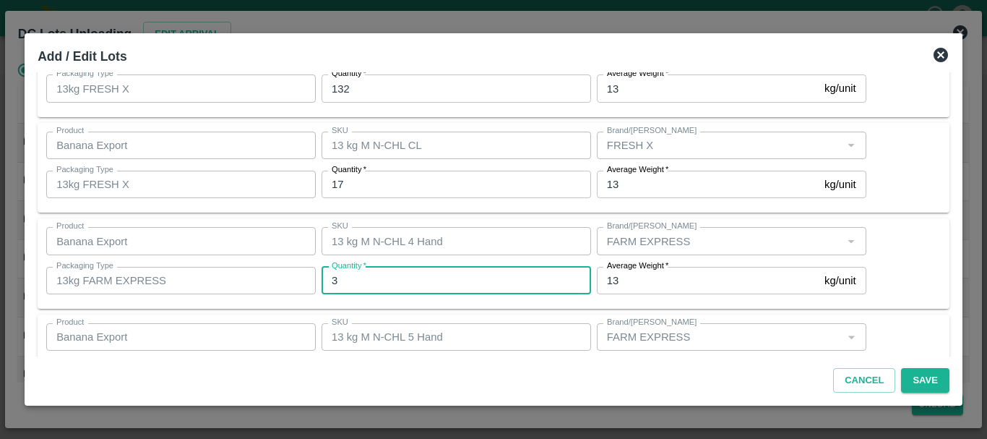
click at [410, 282] on input "3" at bounding box center [457, 280] width 270 height 27
type input "0"
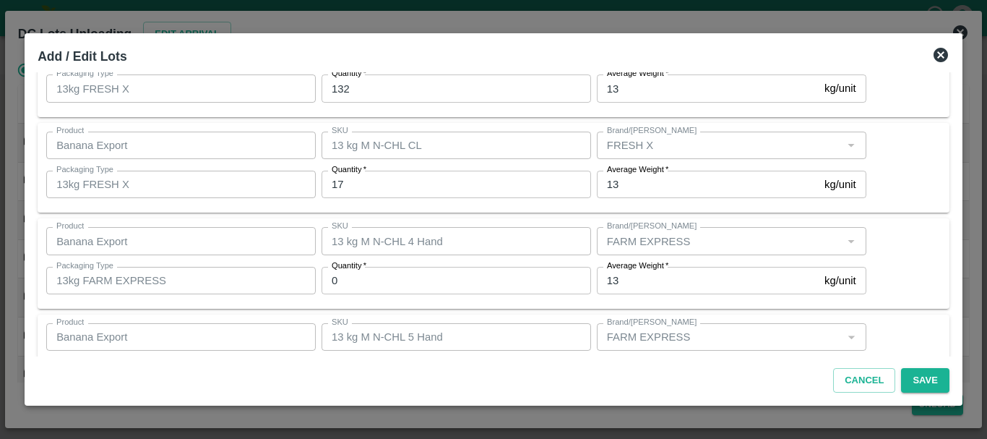
scroll to position [538, 0]
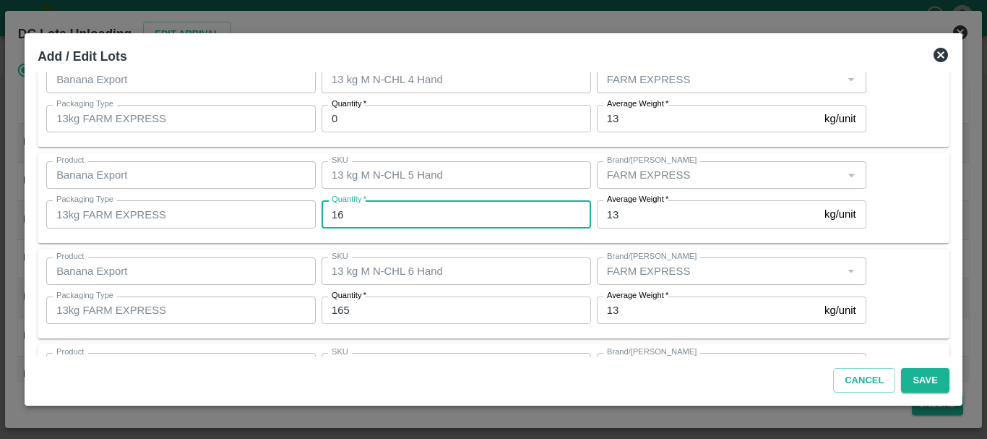
type input "16"
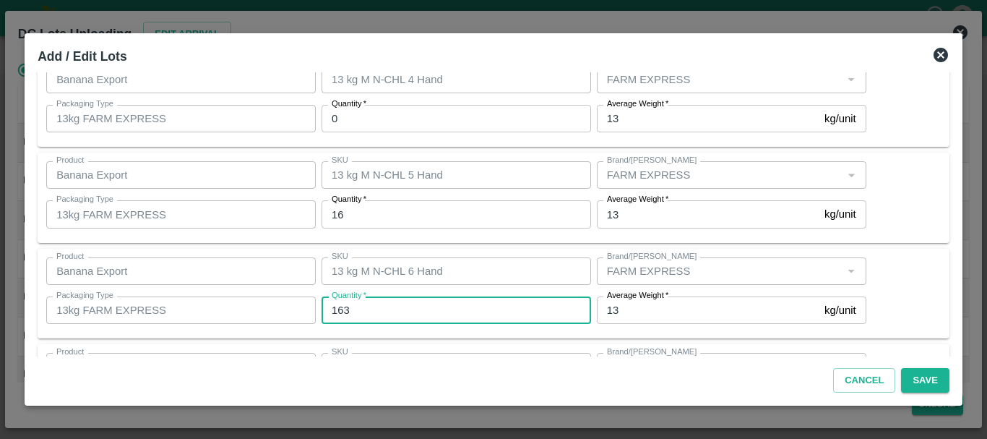
type input "163"
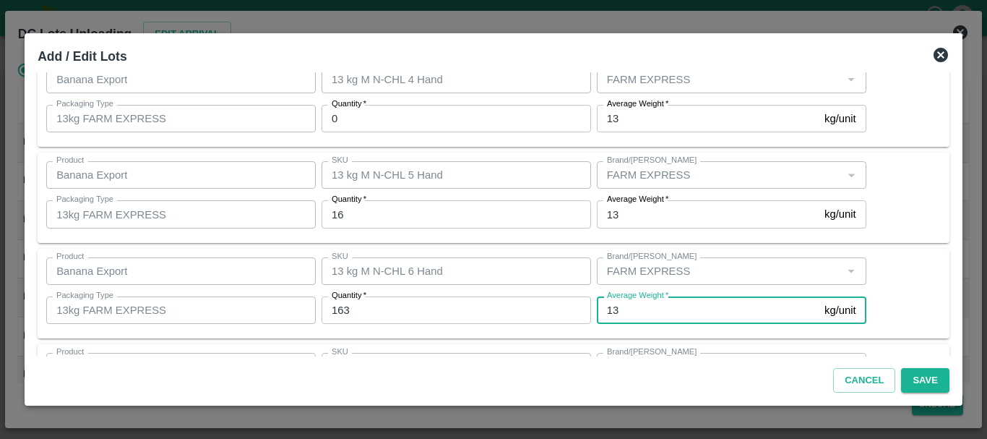
scroll to position [724, 0]
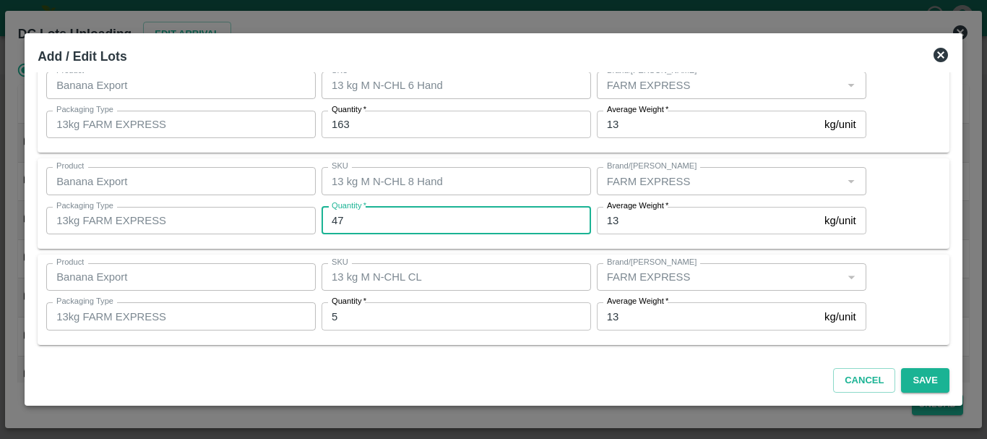
type input "47"
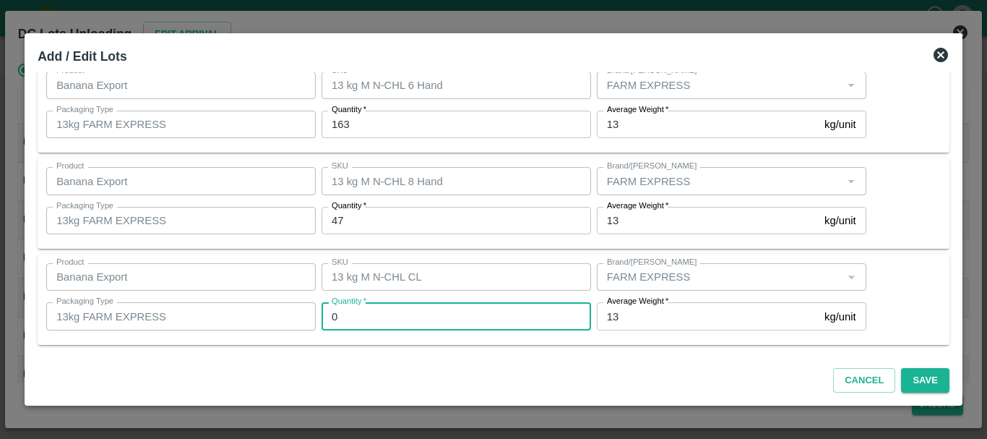
type input "0"
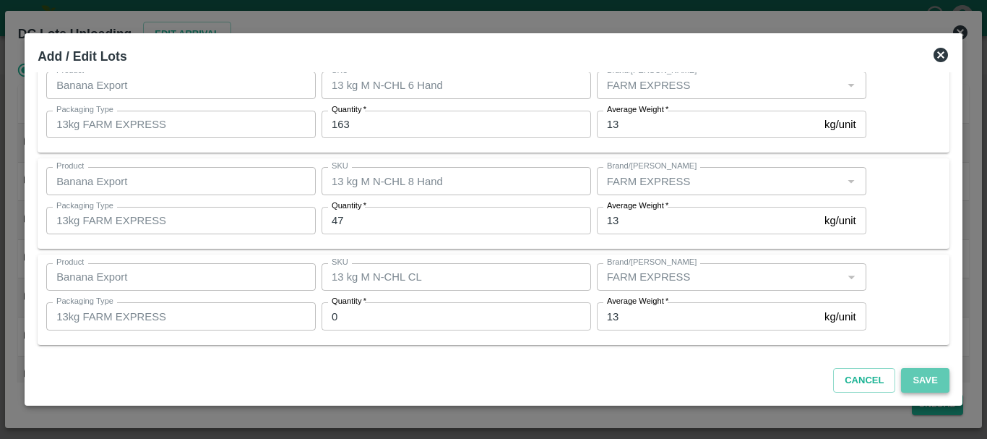
click at [915, 379] on button "Save" at bounding box center [925, 380] width 48 height 25
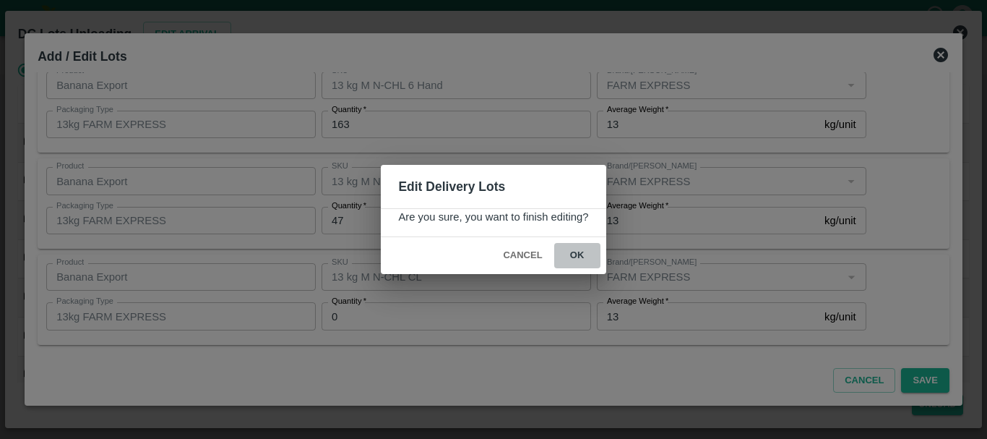
click at [573, 258] on button "ok" at bounding box center [577, 255] width 46 height 25
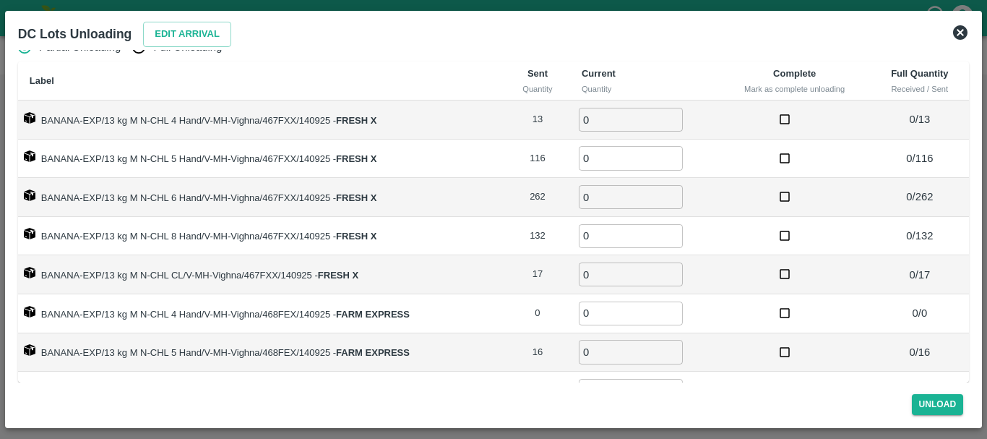
scroll to position [1, 0]
click at [609, 113] on input "0" at bounding box center [631, 119] width 104 height 24
type input "013"
click at [140, 51] on input "Full Unloading" at bounding box center [138, 47] width 29 height 29
radio input "true"
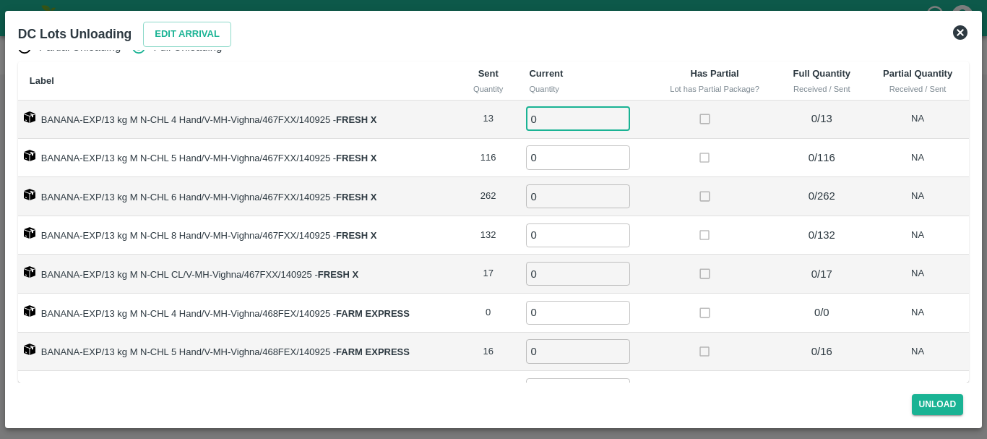
click at [567, 108] on input "0" at bounding box center [578, 119] width 104 height 24
type input "013"
type input "116"
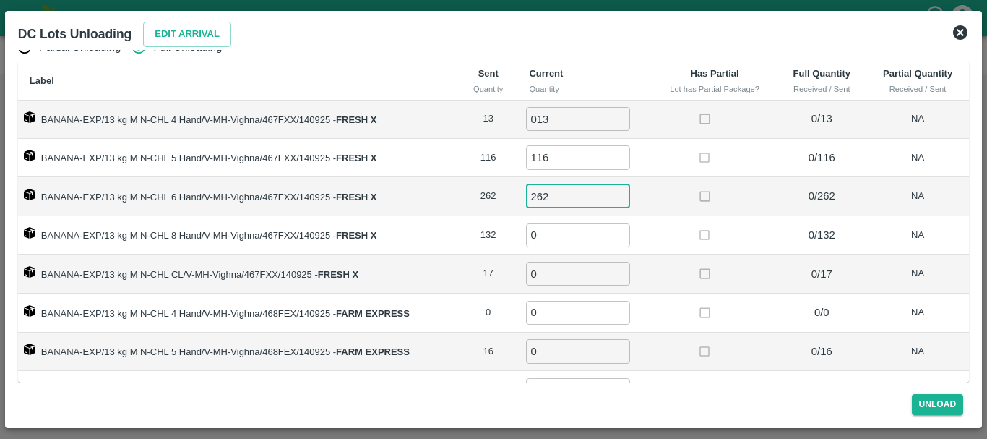
type input "262"
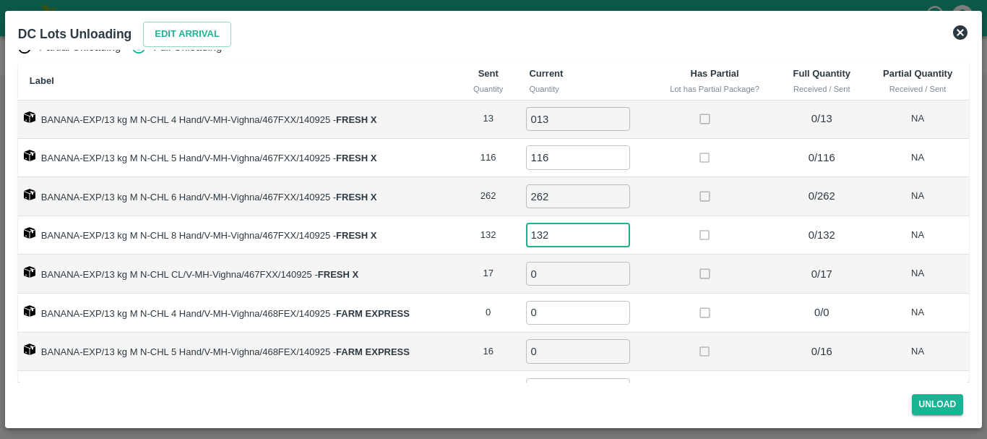
type input "132"
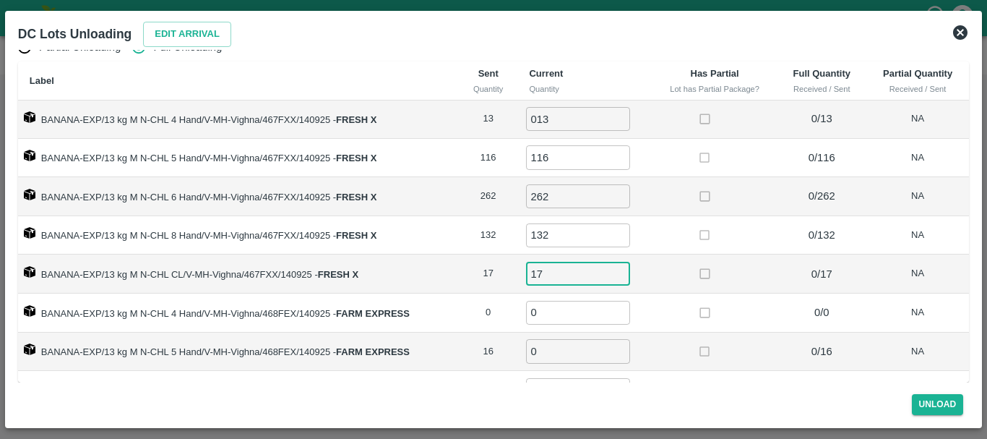
type input "17"
type input "16"
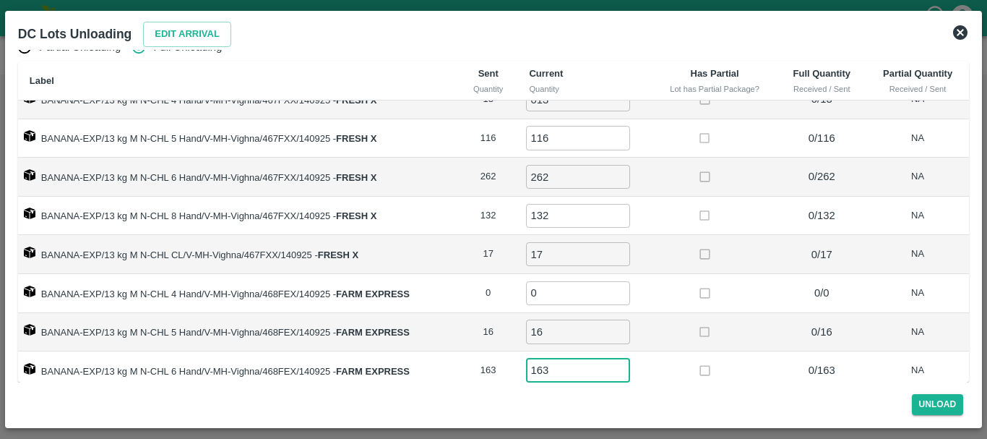
type input "163"
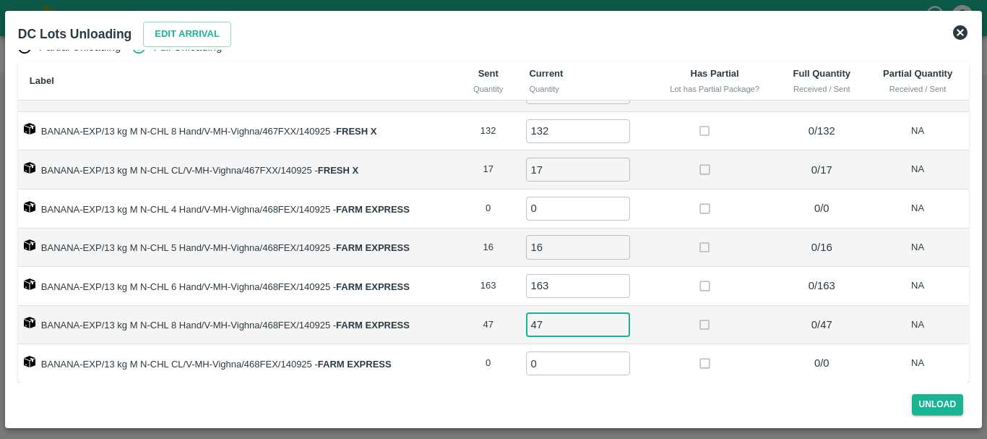
type input "47"
click at [763, 369] on td at bounding box center [715, 363] width 125 height 39
click at [917, 399] on button "Unload" at bounding box center [938, 404] width 52 height 21
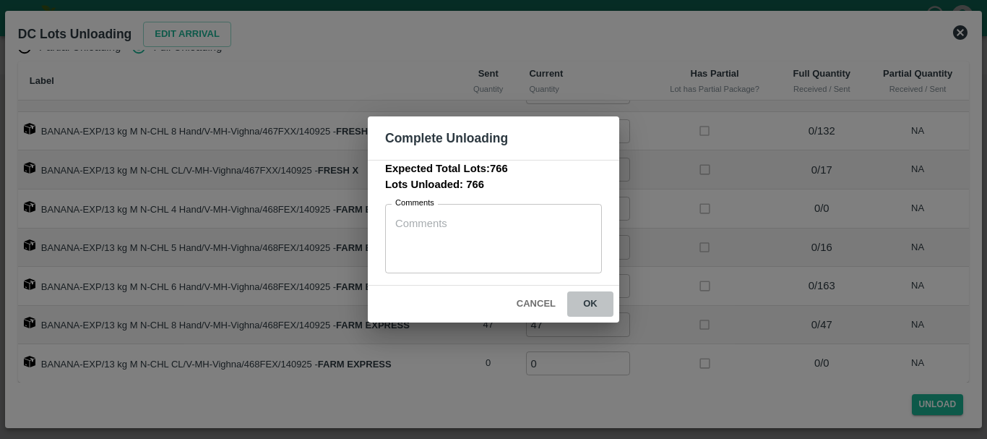
click at [594, 306] on button "ok" at bounding box center [590, 303] width 46 height 25
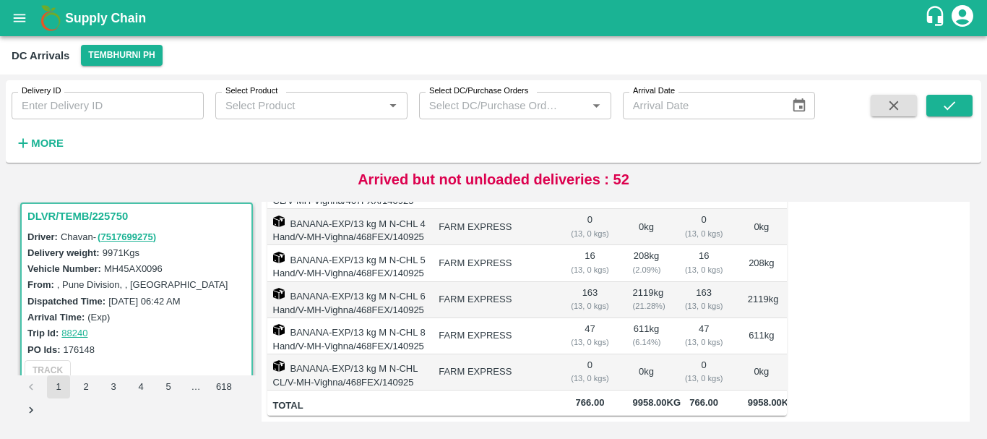
scroll to position [0, 0]
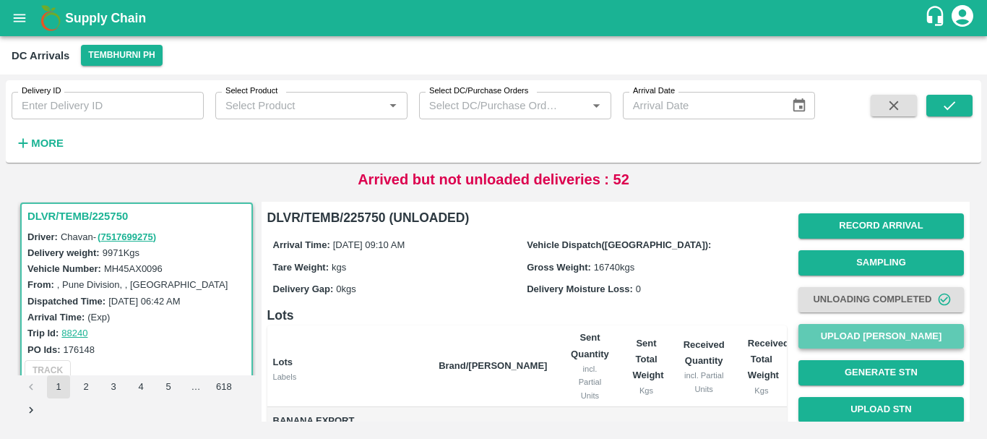
click at [852, 340] on button "Upload [PERSON_NAME]" at bounding box center [882, 336] width 166 height 25
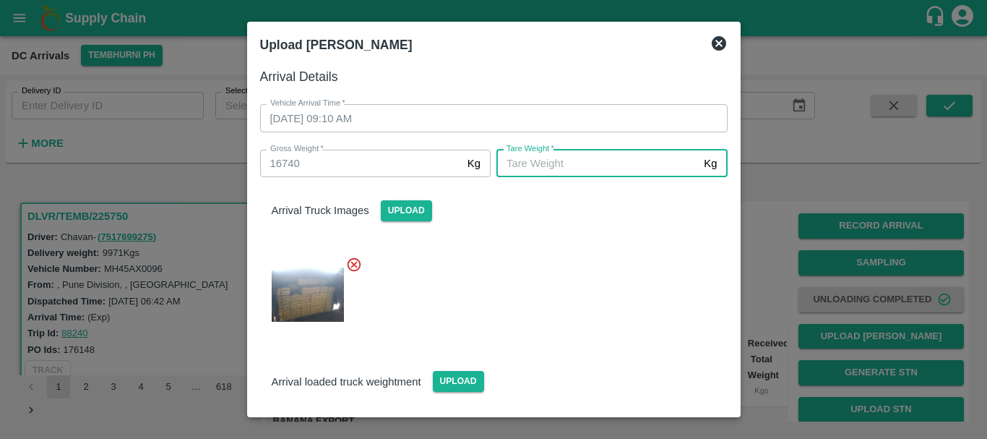
click at [593, 171] on input "[PERSON_NAME]   *" at bounding box center [598, 163] width 202 height 27
type input "5900"
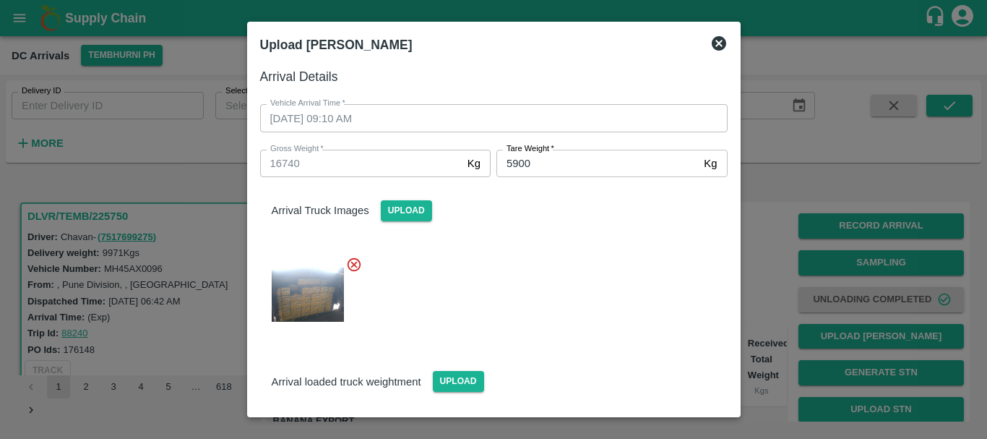
click at [566, 403] on div at bounding box center [488, 436] width 479 height 67
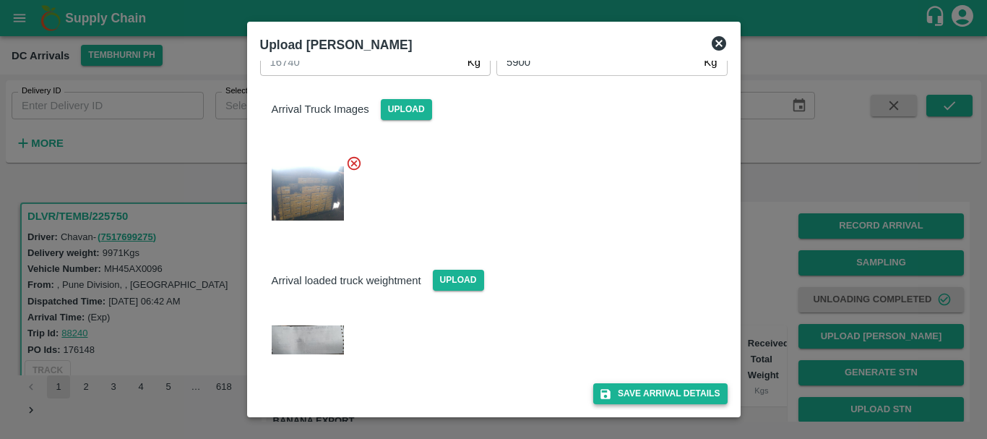
click at [618, 391] on button "Save Arrival Details" at bounding box center [660, 393] width 134 height 21
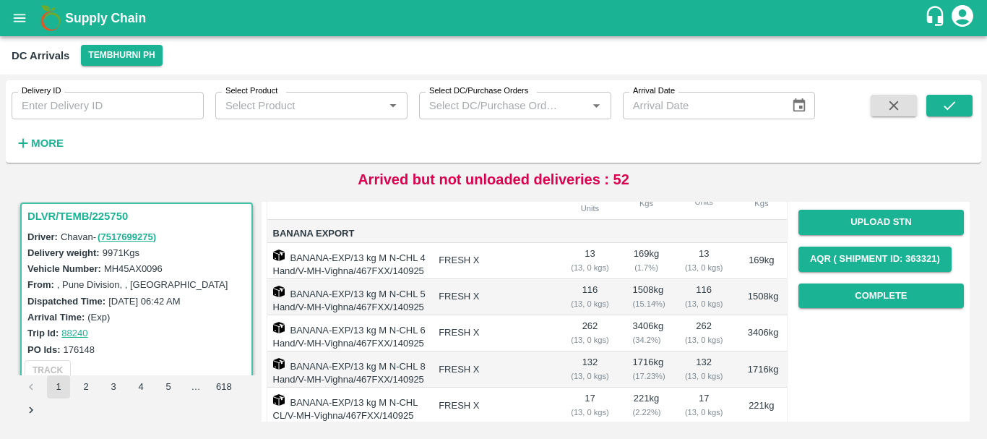
scroll to position [184, 0]
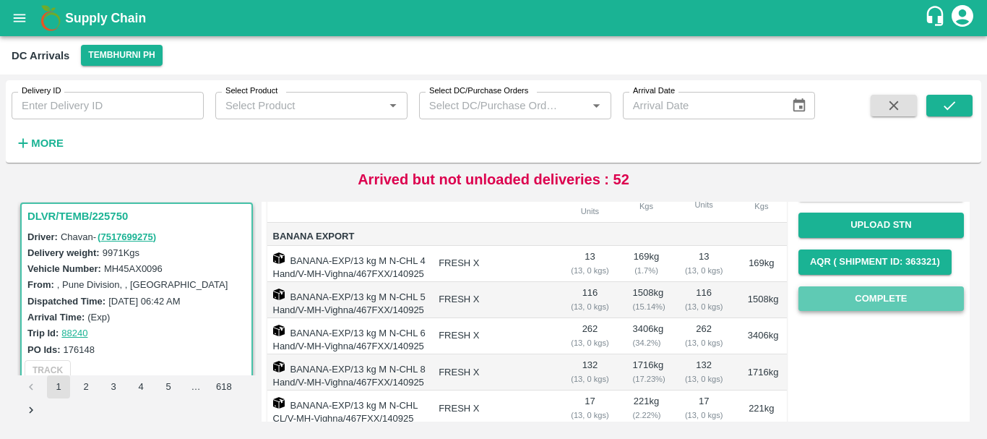
click at [841, 294] on button "Complete" at bounding box center [882, 298] width 166 height 25
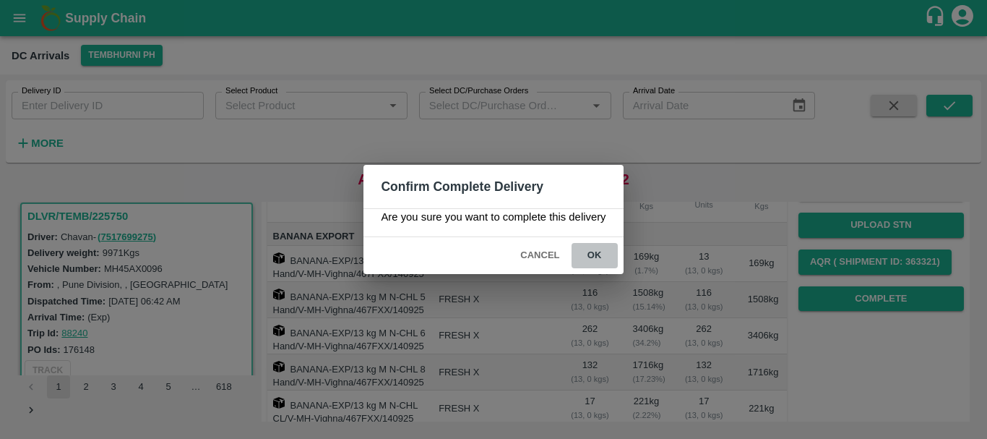
click at [588, 254] on button "ok" at bounding box center [595, 255] width 46 height 25
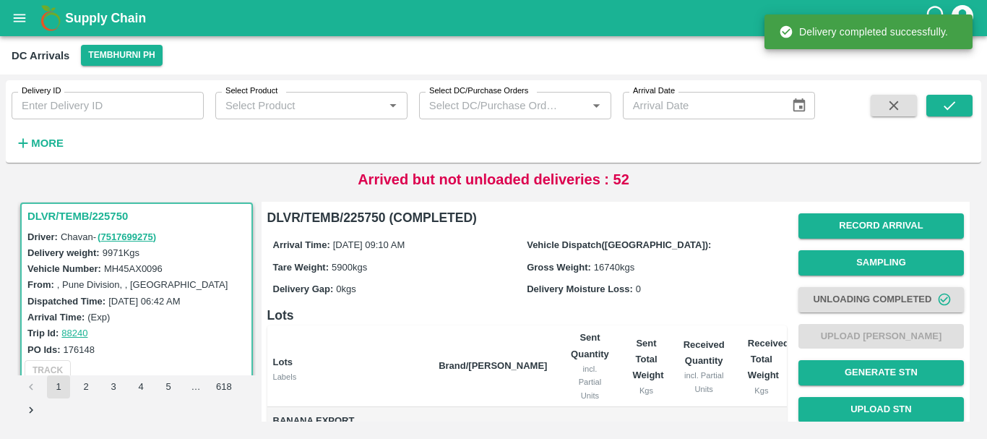
scroll to position [521, 0]
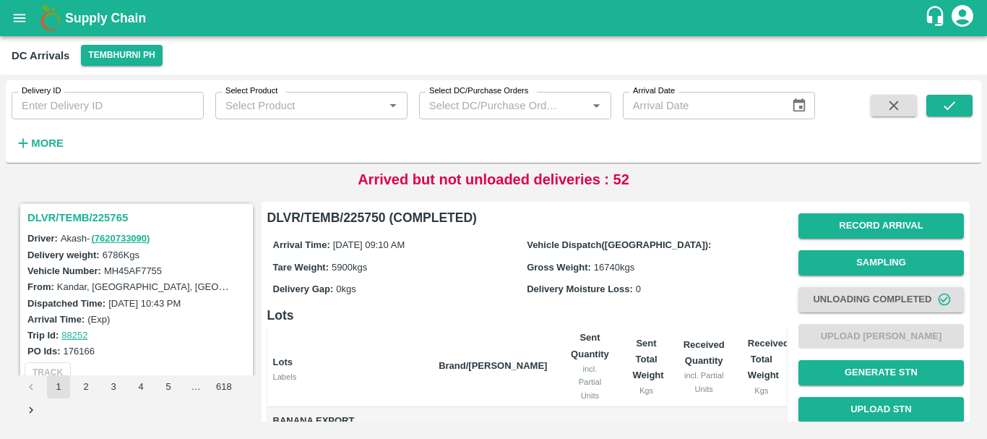
click at [103, 215] on h3 "DLVR/TEMB/225765" at bounding box center [138, 217] width 223 height 19
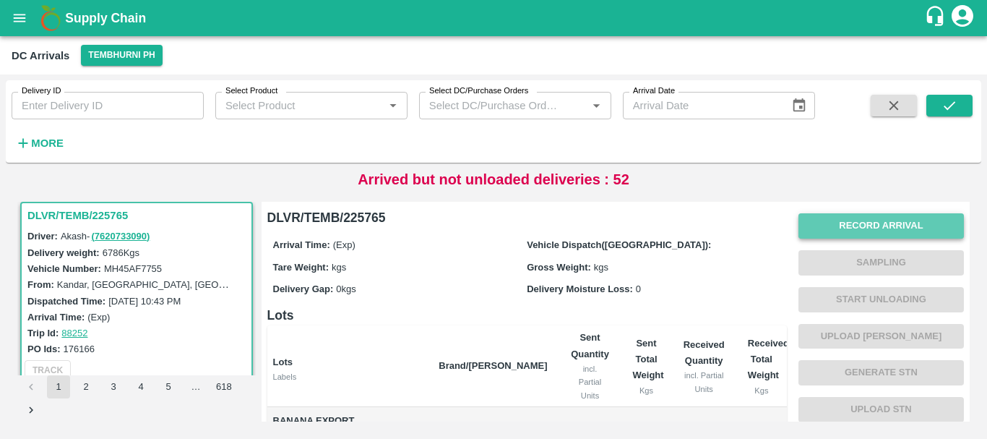
click at [859, 220] on button "Record Arrival" at bounding box center [882, 225] width 166 height 25
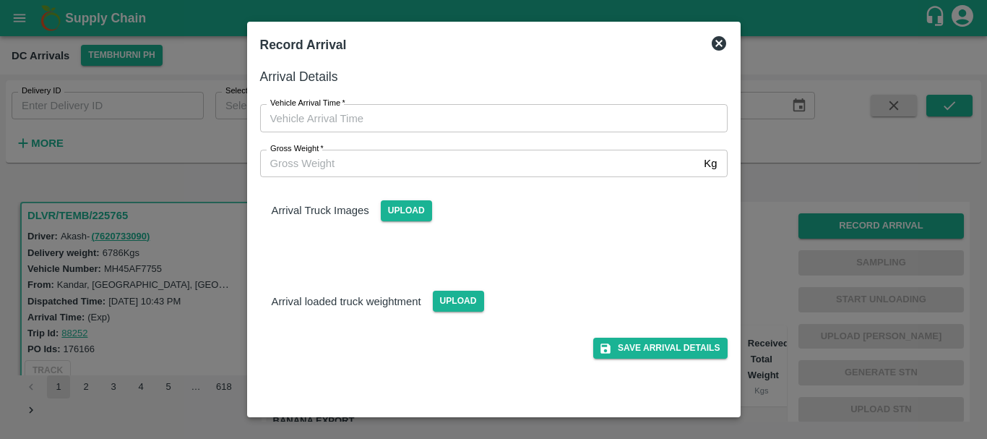
type input "DD/MM/YYYY hh:mm aa"
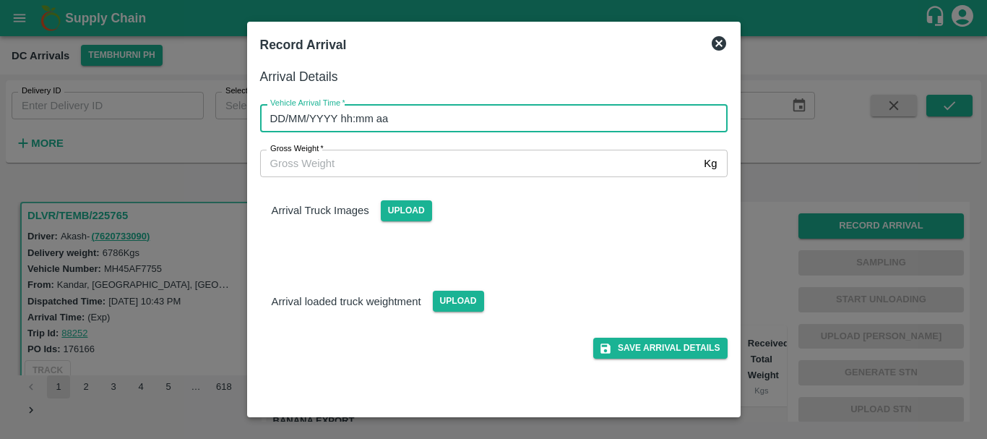
click at [459, 116] on input "DD/MM/YYYY hh:mm aa" at bounding box center [489, 117] width 458 height 27
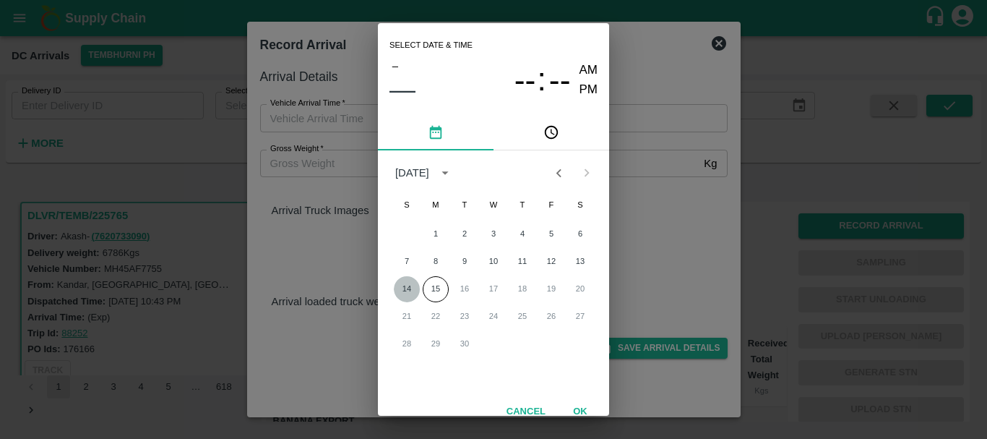
click at [398, 287] on button "14" at bounding box center [407, 289] width 26 height 26
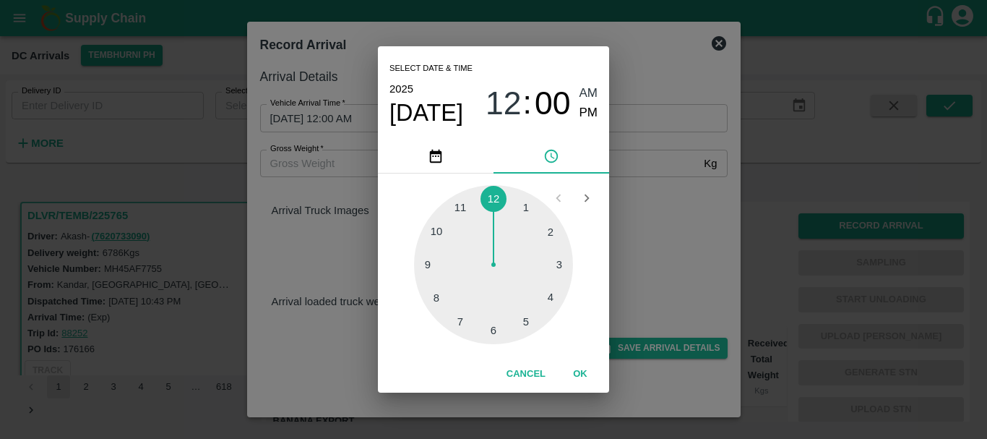
click at [456, 209] on div at bounding box center [493, 264] width 159 height 159
click at [582, 105] on span "PM" at bounding box center [589, 113] width 19 height 20
type input "14/09/2025 11:00 PM"
click at [656, 203] on div "Select date & time 2025 Sep 14 11 : 00 AM PM 05 10 15 20 25 30 35 40 45 50 55 0…" at bounding box center [493, 219] width 987 height 439
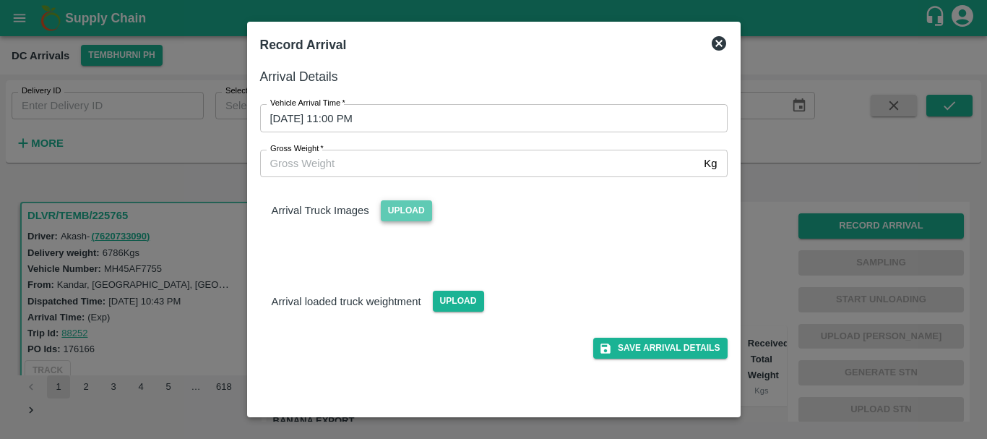
click at [403, 211] on span "Upload" at bounding box center [406, 210] width 51 height 21
click at [0, 0] on input "Upload" at bounding box center [0, 0] width 0 height 0
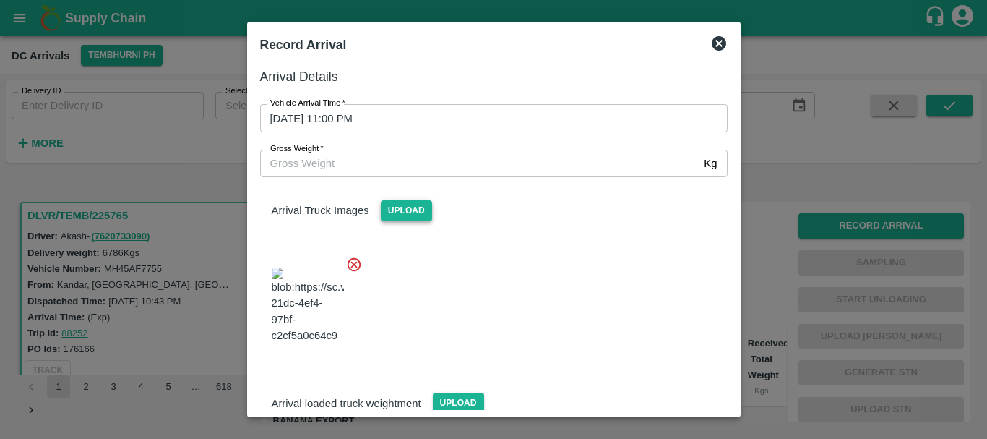
scroll to position [35, 0]
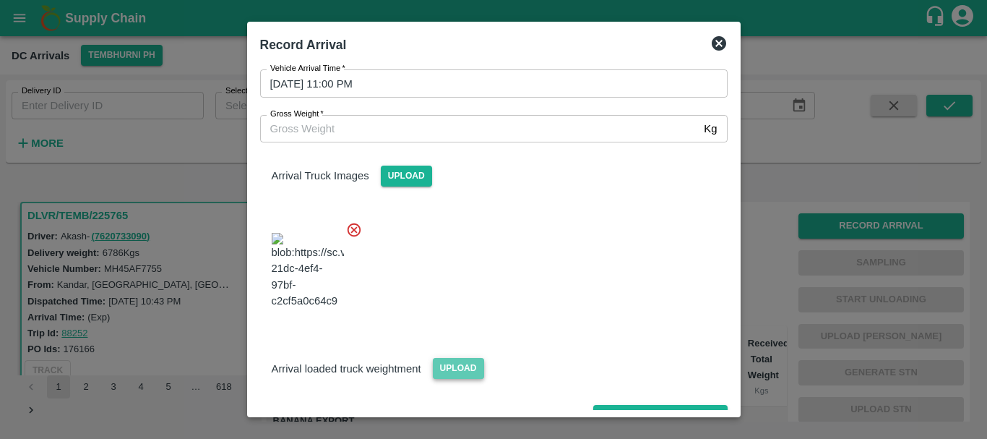
click at [462, 358] on span "Upload" at bounding box center [458, 368] width 51 height 21
click at [0, 0] on input "Upload" at bounding box center [0, 0] width 0 height 0
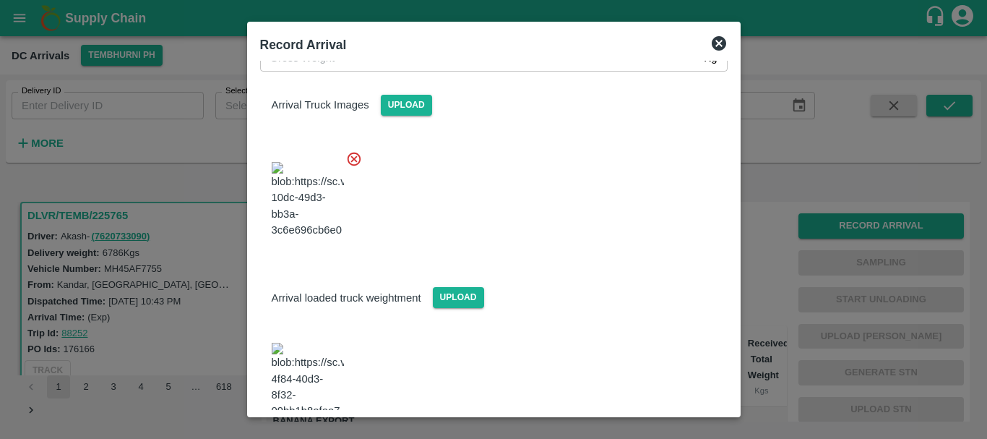
click at [314, 343] on img at bounding box center [308, 381] width 72 height 76
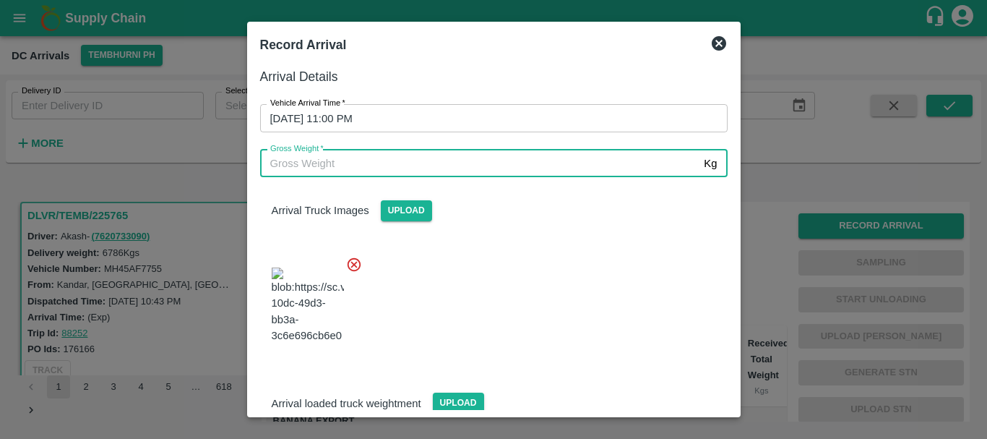
click at [326, 156] on input "Gross Weight   *" at bounding box center [479, 163] width 439 height 27
type input "12645"
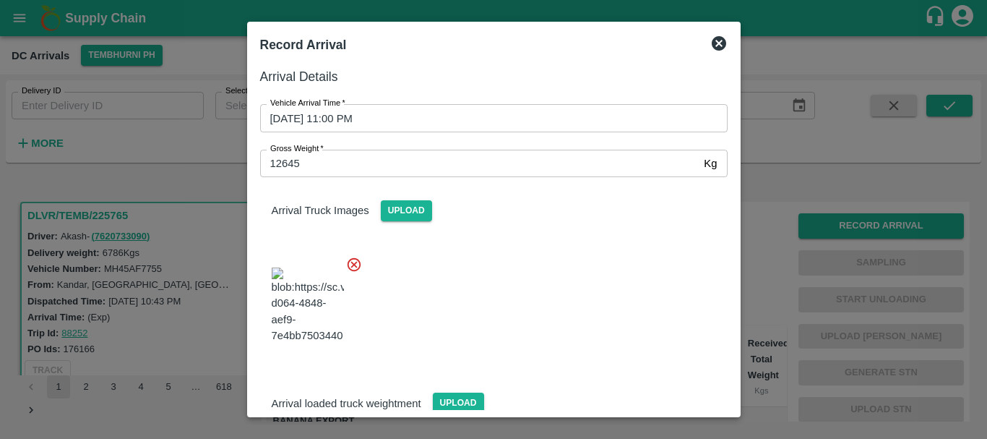
click at [523, 261] on div at bounding box center [488, 300] width 479 height 113
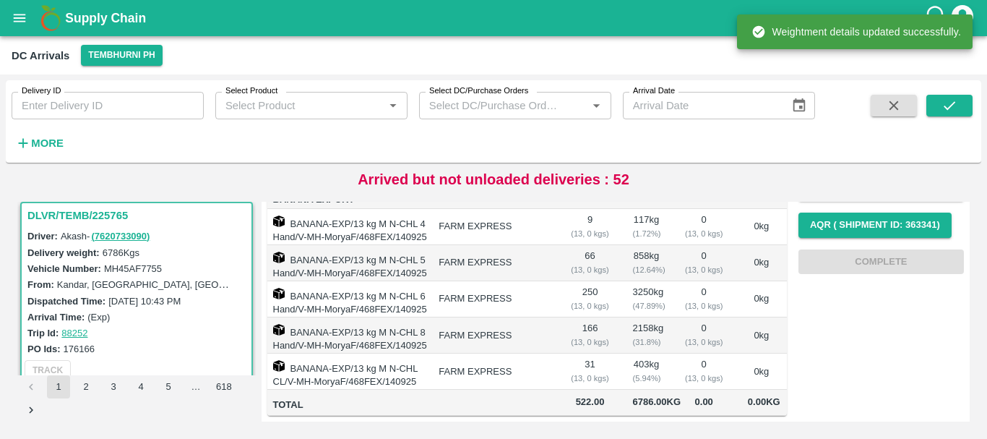
scroll to position [0, 0]
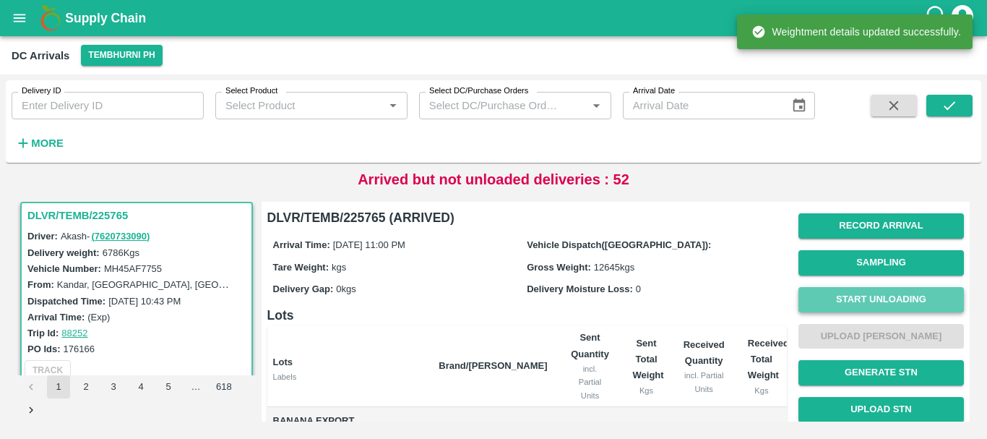
click at [841, 299] on button "Start Unloading" at bounding box center [882, 299] width 166 height 25
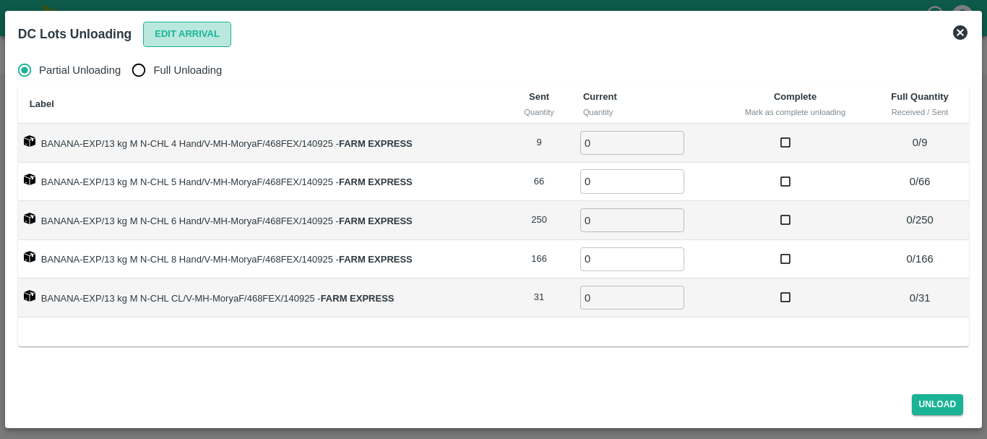
click at [159, 35] on button "Edit Arrival" at bounding box center [187, 34] width 88 height 25
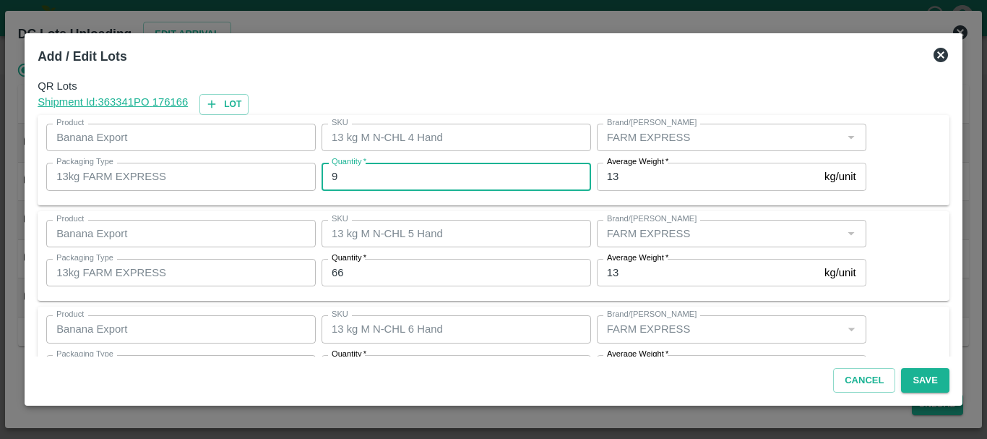
click at [358, 172] on input "9" at bounding box center [457, 176] width 270 height 27
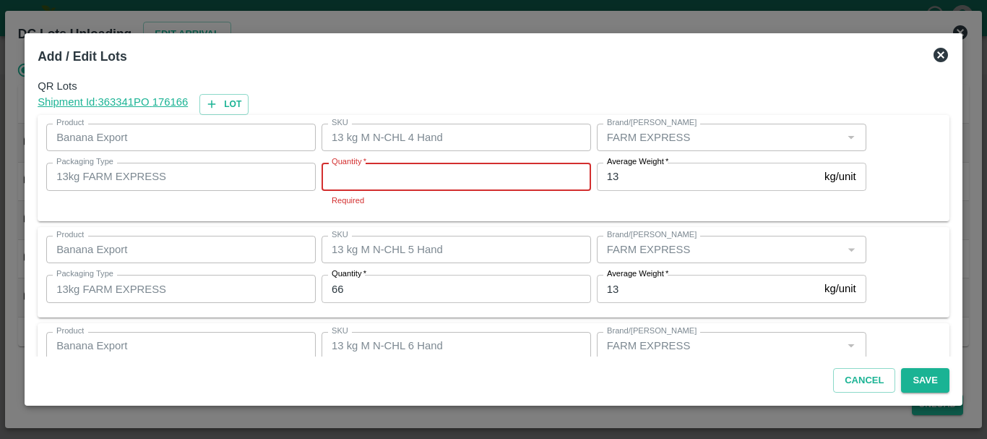
click at [416, 173] on input "Quantity   *" at bounding box center [457, 176] width 270 height 27
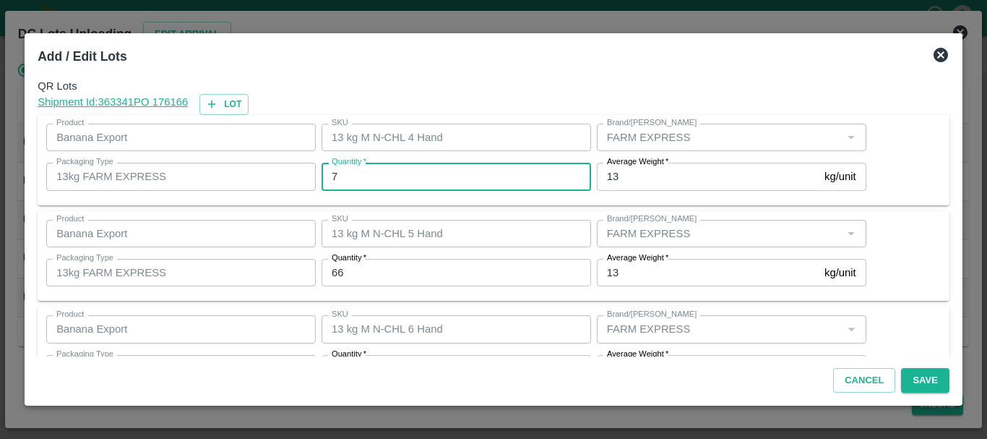
type input "7"
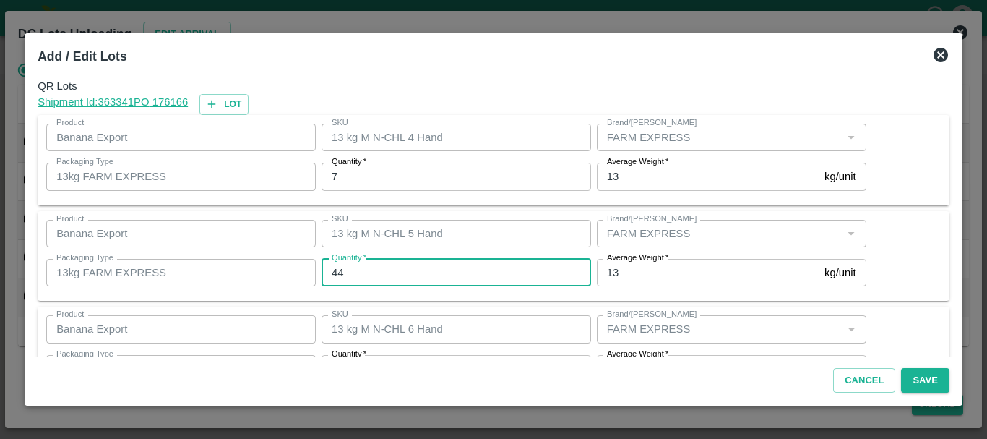
type input "44"
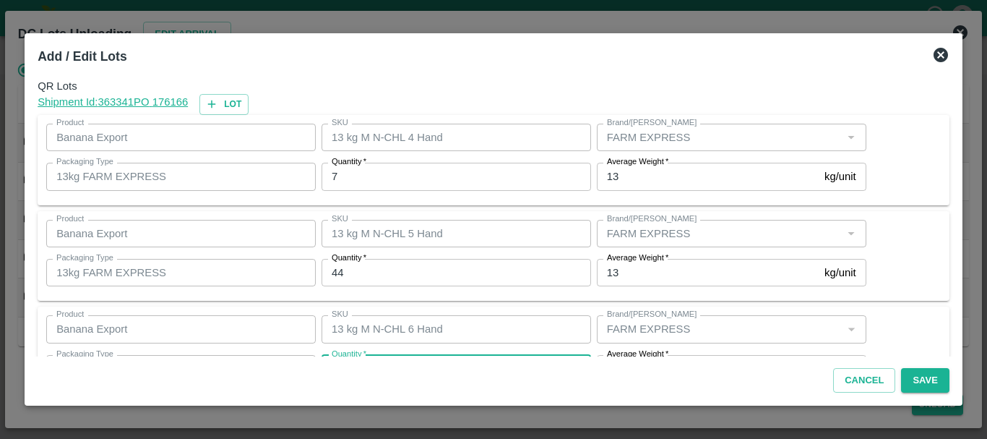
scroll to position [26, 0]
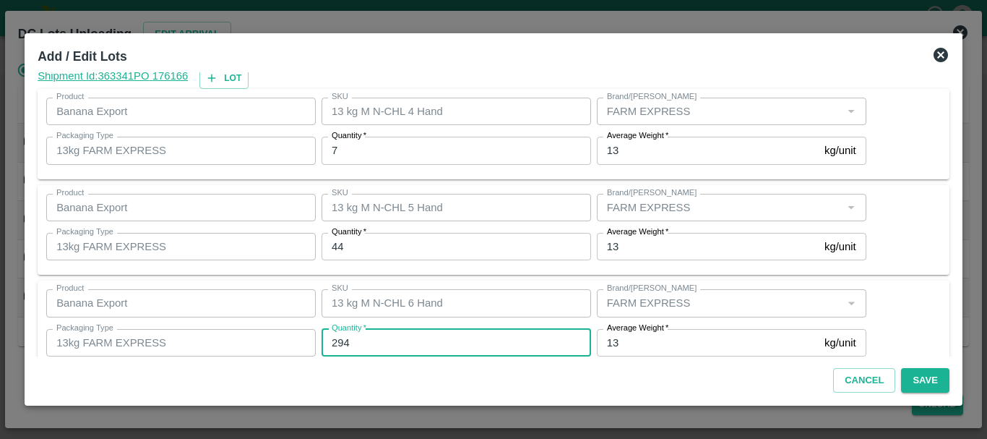
type input "294"
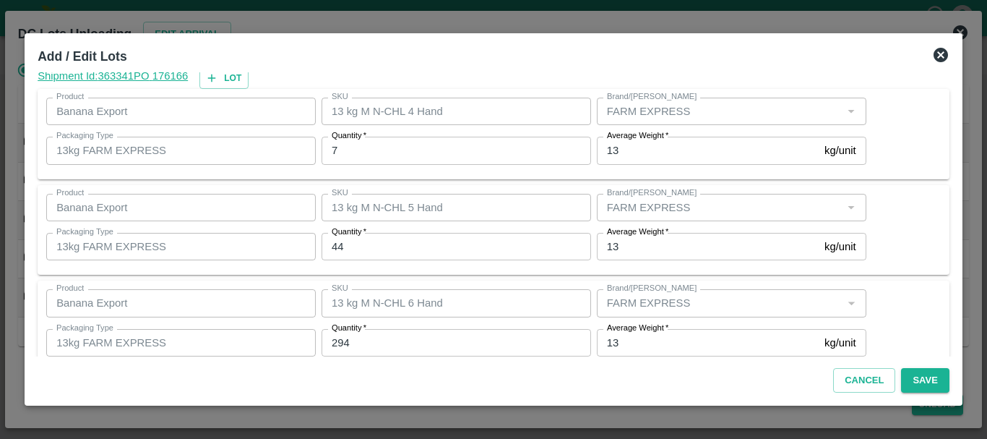
scroll to position [244, 0]
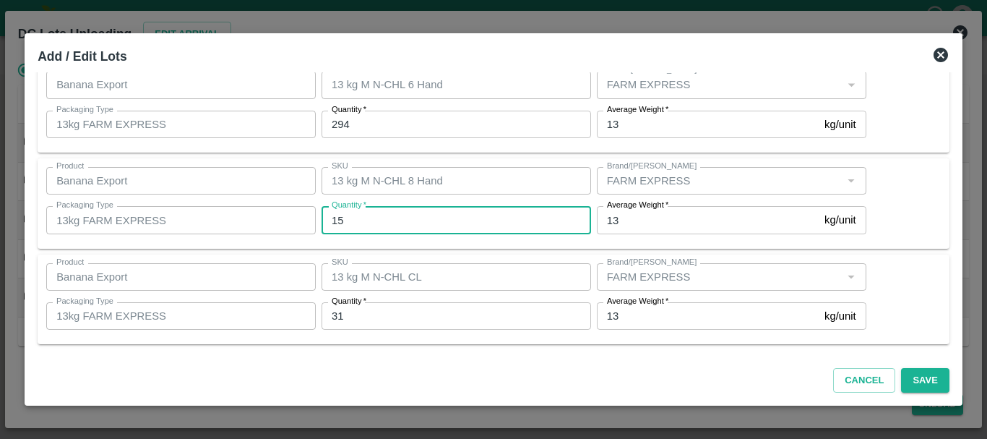
type input "156"
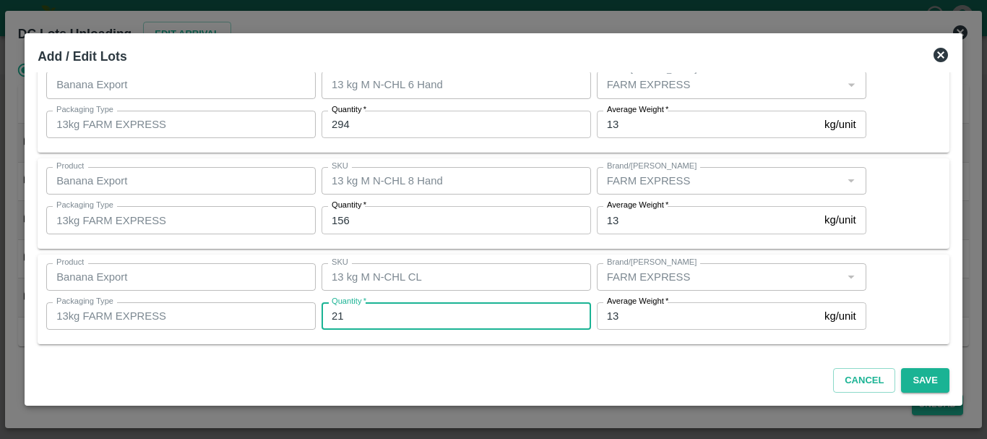
type input "21"
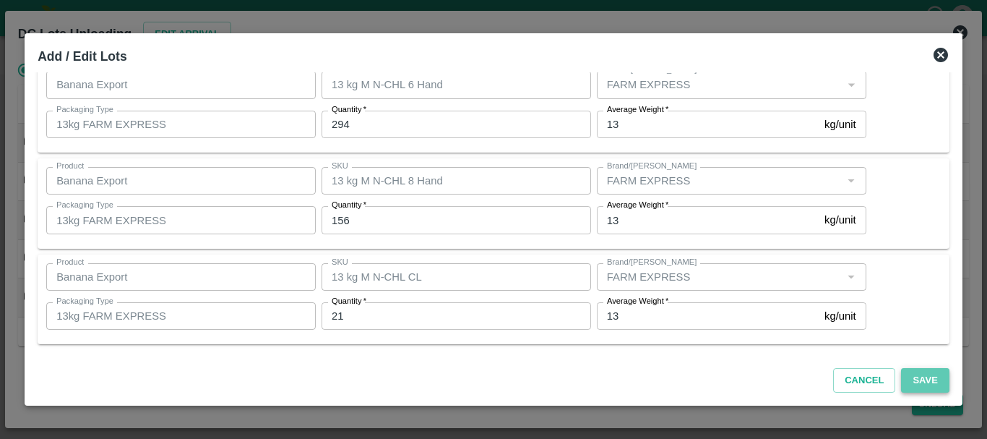
click at [917, 377] on button "Save" at bounding box center [925, 380] width 48 height 25
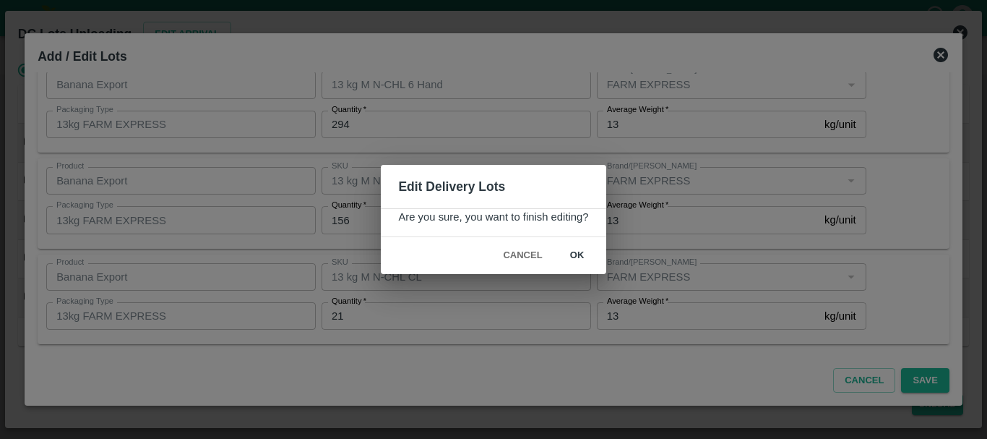
click at [588, 260] on button "ok" at bounding box center [577, 255] width 46 height 25
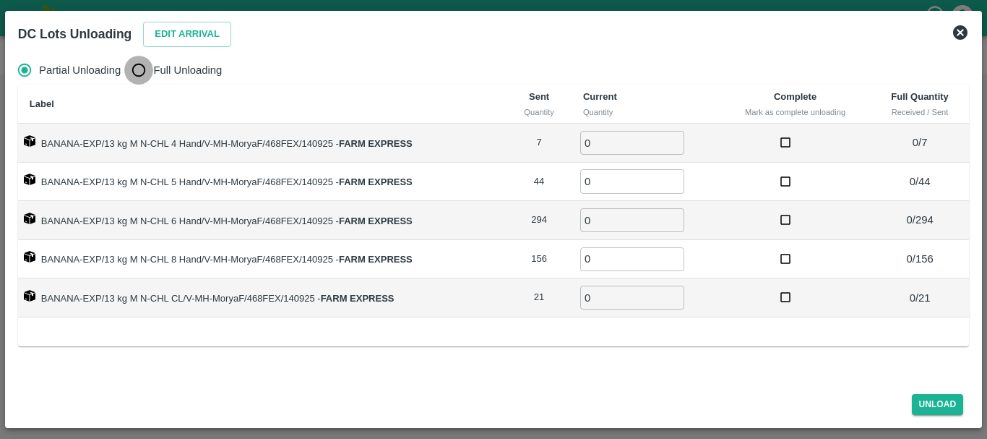
click at [148, 74] on input "Full Unloading" at bounding box center [138, 70] width 29 height 29
radio input "true"
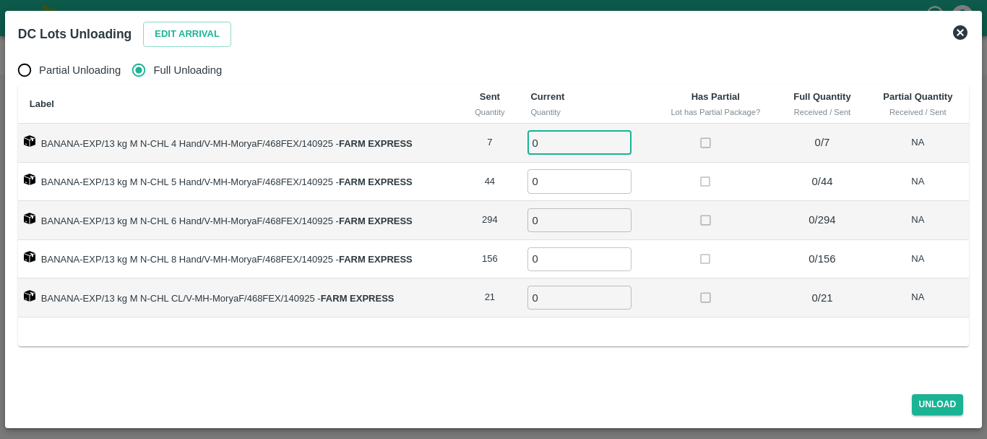
click at [575, 138] on input "0" at bounding box center [580, 143] width 104 height 24
type input "07"
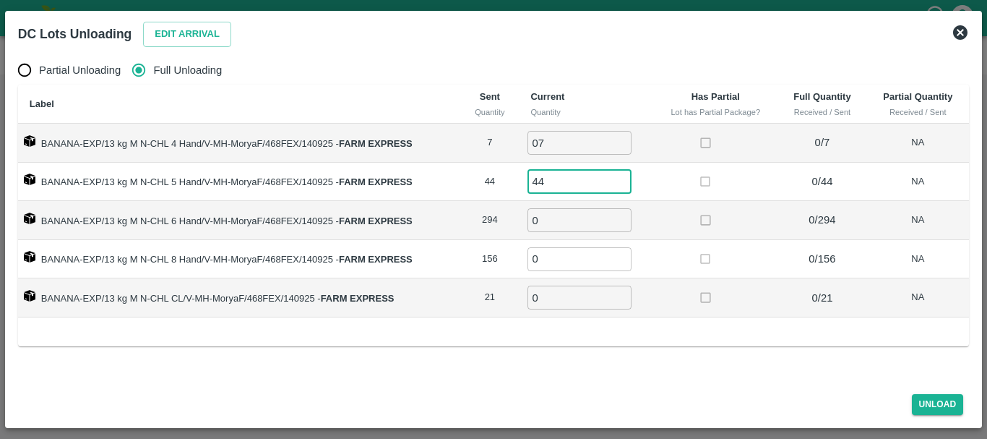
type input "44"
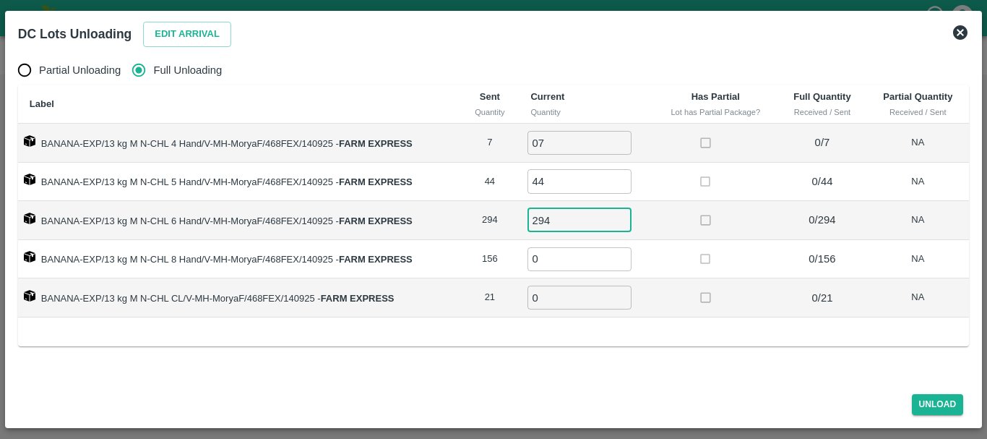
type input "294"
type input "156"
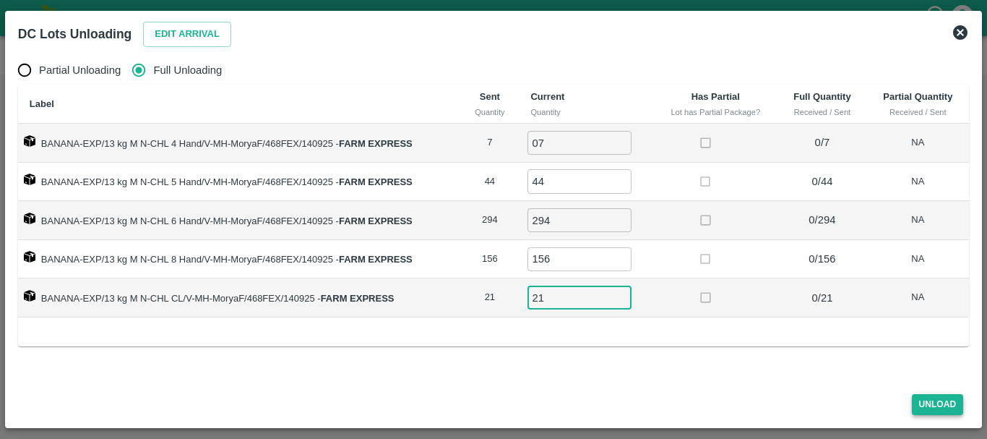
type input "21"
click at [945, 400] on button "Unload" at bounding box center [938, 404] width 52 height 21
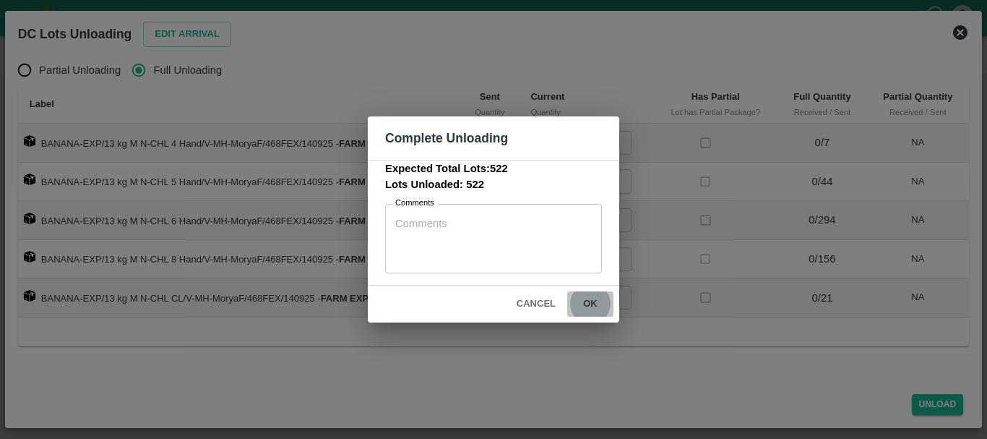
click at [601, 304] on button "ok" at bounding box center [590, 303] width 46 height 25
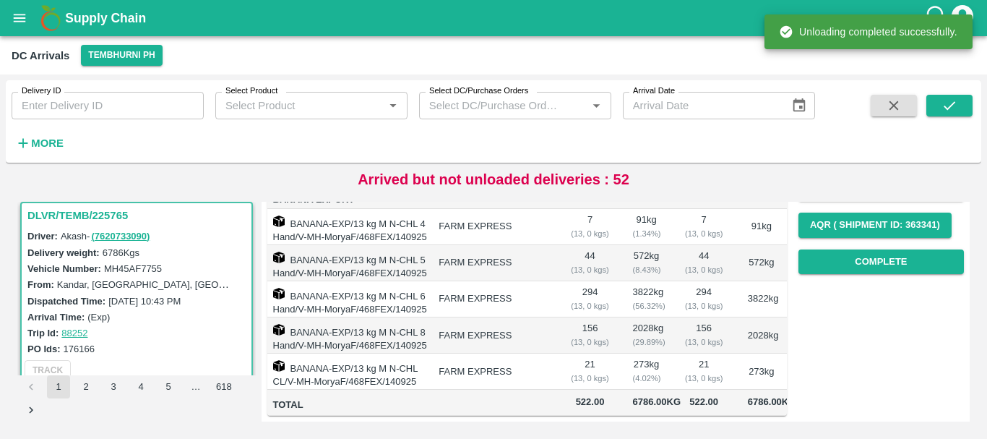
scroll to position [0, 0]
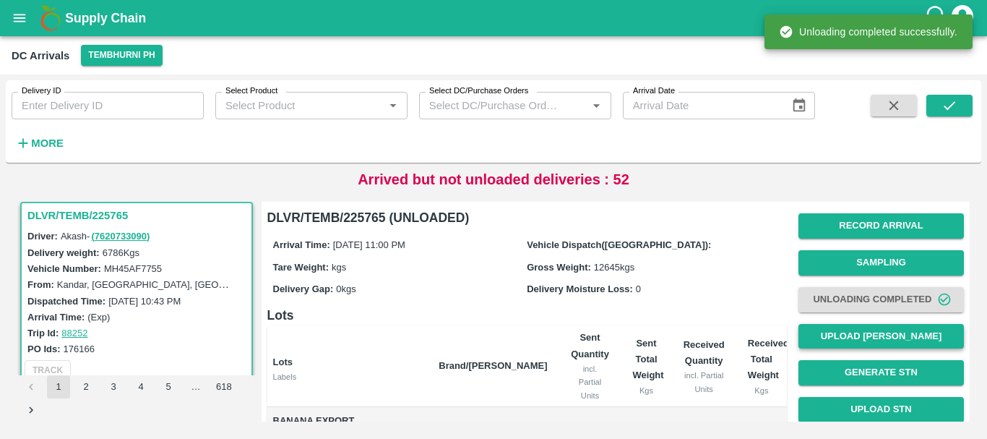
click at [877, 334] on button "Upload [PERSON_NAME]" at bounding box center [882, 336] width 166 height 25
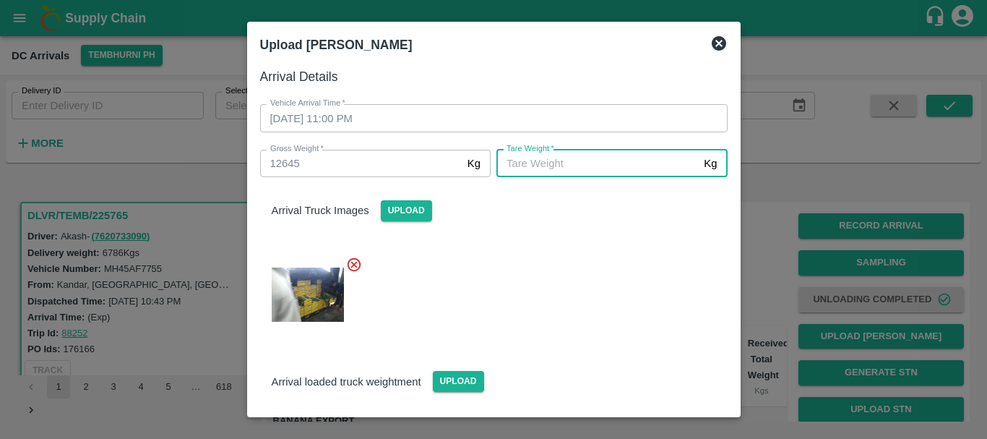
click at [613, 166] on input "[PERSON_NAME]   *" at bounding box center [598, 163] width 202 height 27
type input "5320"
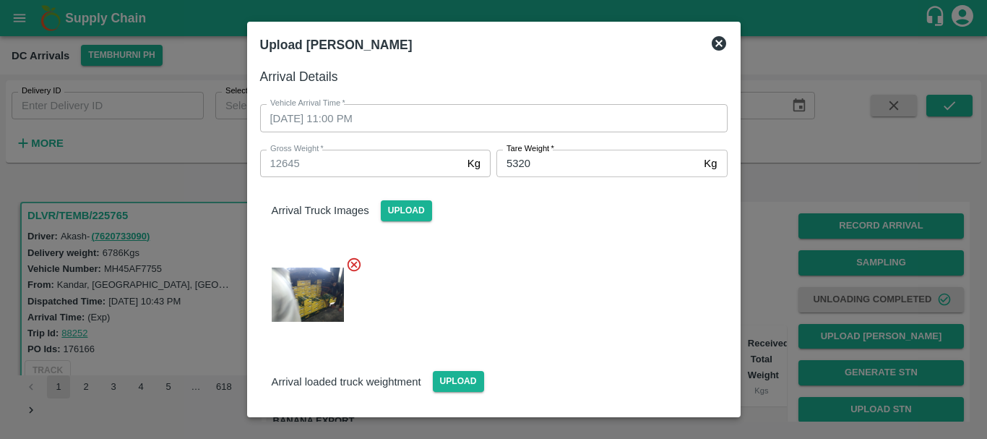
click at [601, 320] on div at bounding box center [488, 290] width 479 height 92
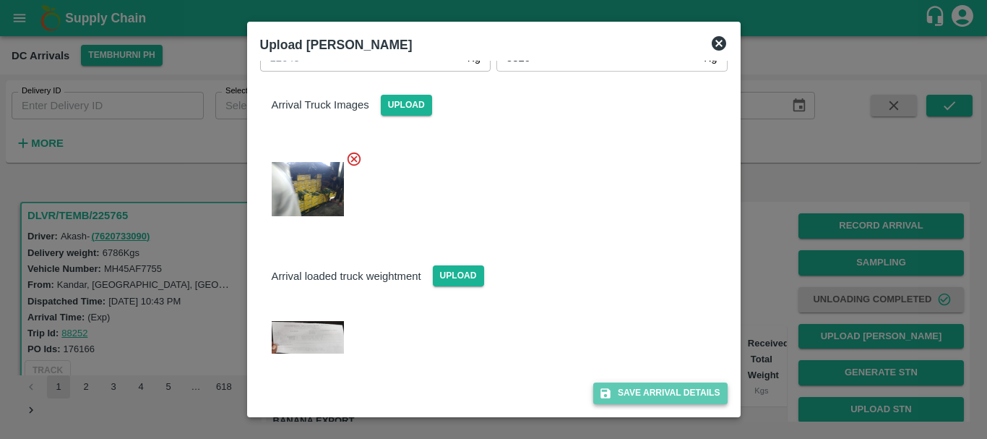
click at [633, 397] on button "Save Arrival Details" at bounding box center [660, 392] width 134 height 21
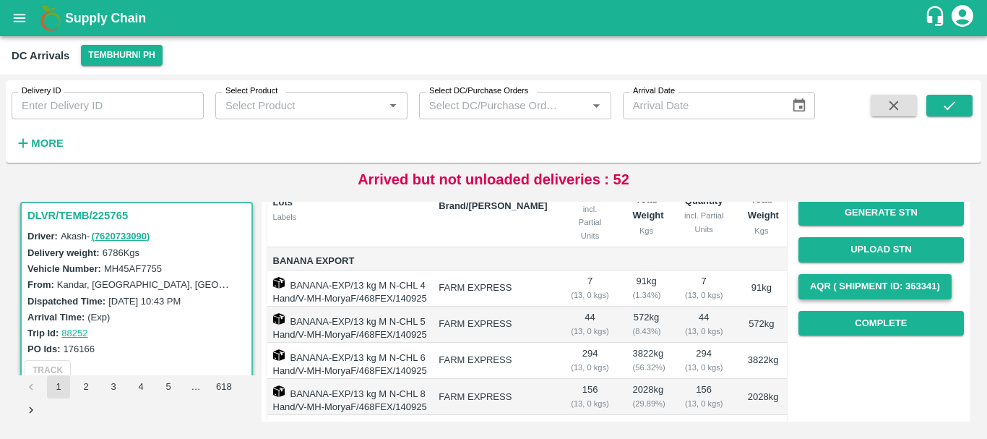
scroll to position [162, 0]
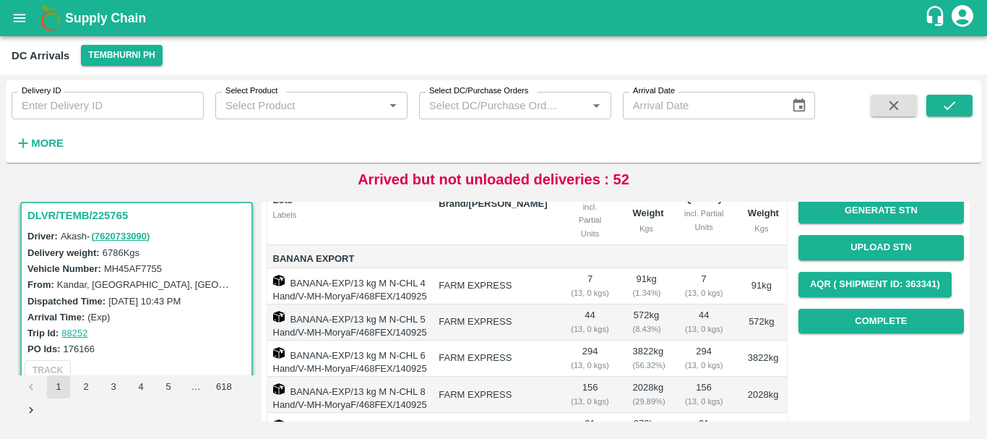
click at [820, 306] on div "Record Arrival Sampling Unloading Completed Upload Tare Weight Generate STN Upl…" at bounding box center [882, 192] width 166 height 293
click at [825, 316] on button "Complete" at bounding box center [882, 321] width 166 height 25
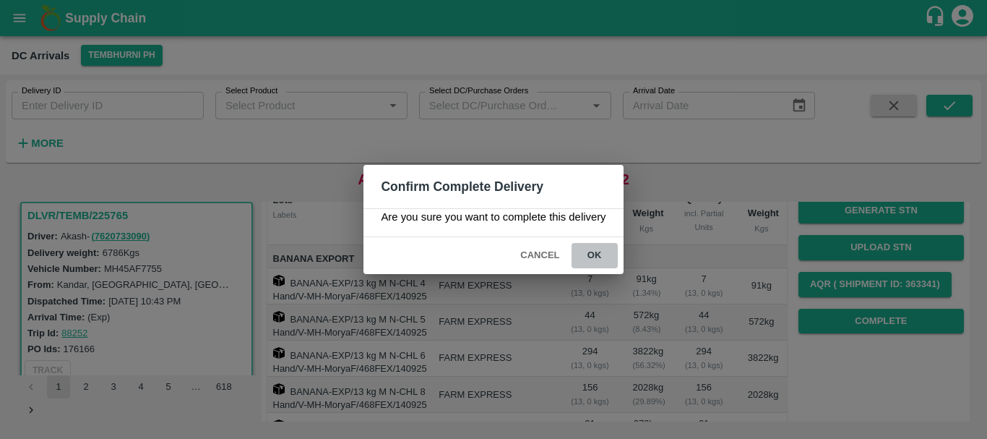
click at [592, 258] on button "ok" at bounding box center [595, 255] width 46 height 25
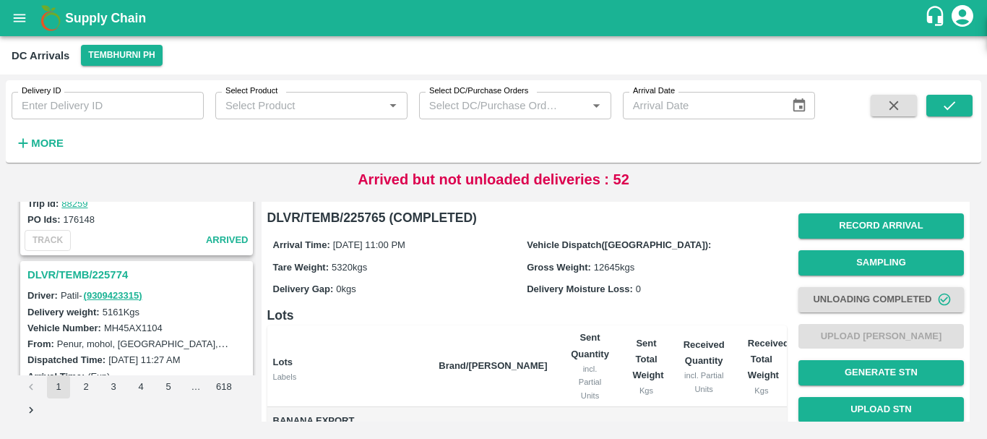
scroll to position [891, 0]
click at [98, 267] on h3 "DLVR/TEMB/225774" at bounding box center [138, 275] width 223 height 19
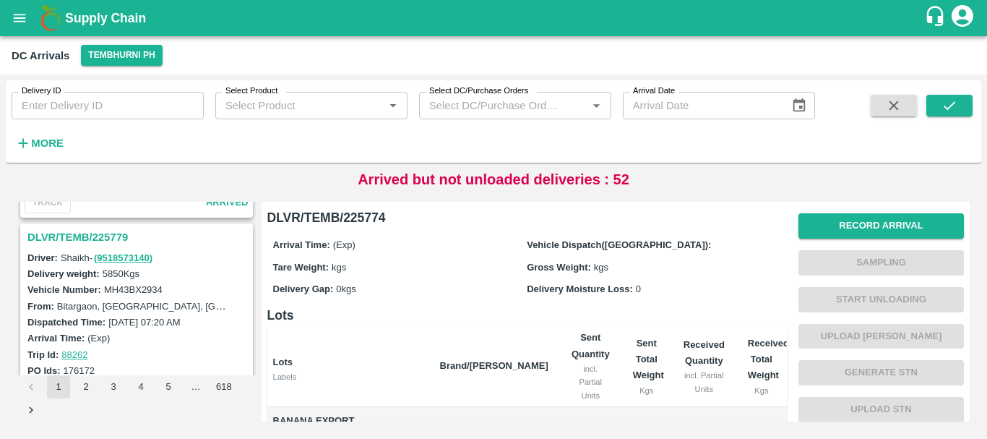
scroll to position [172, 0]
click at [103, 243] on h3 "DLVR/TEMB/225779" at bounding box center [138, 238] width 223 height 19
